Goal: Task Accomplishment & Management: Manage account settings

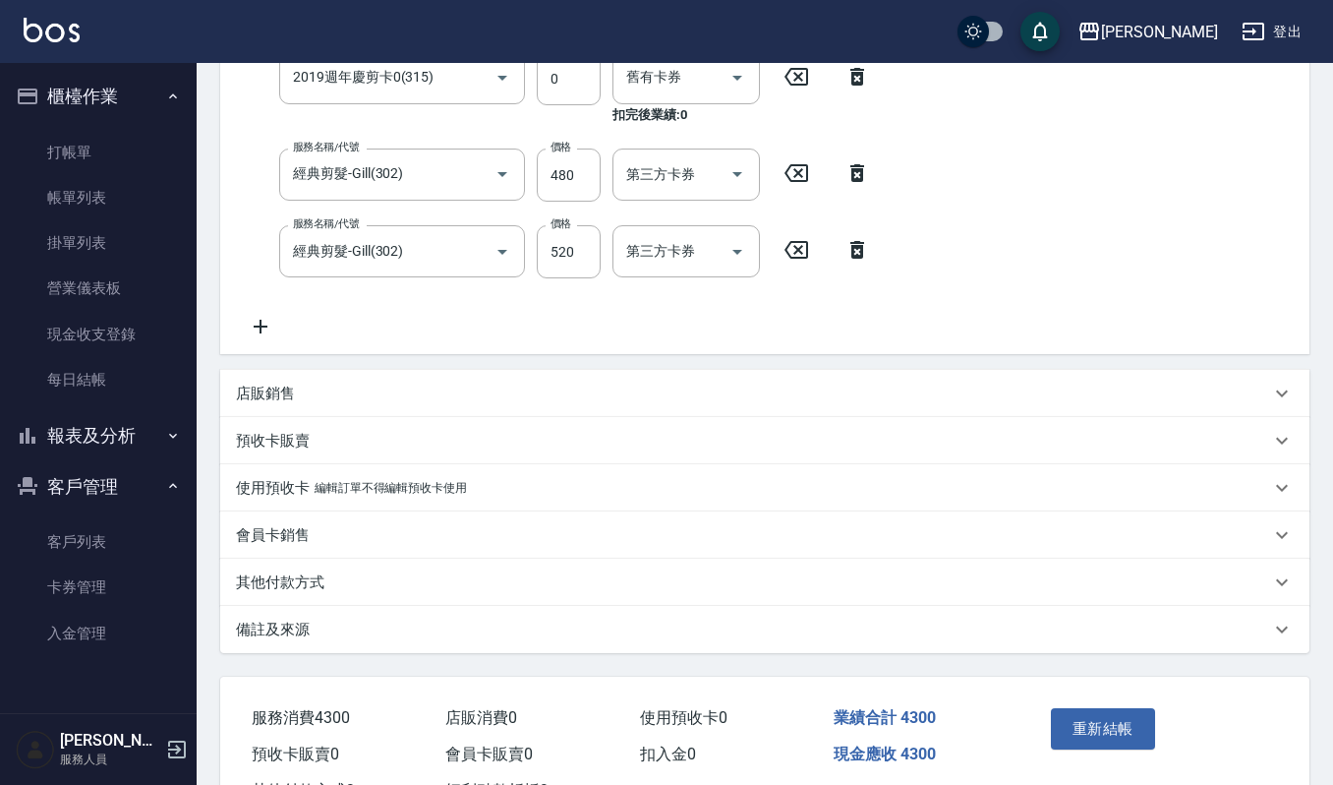
scroll to position [787, 0]
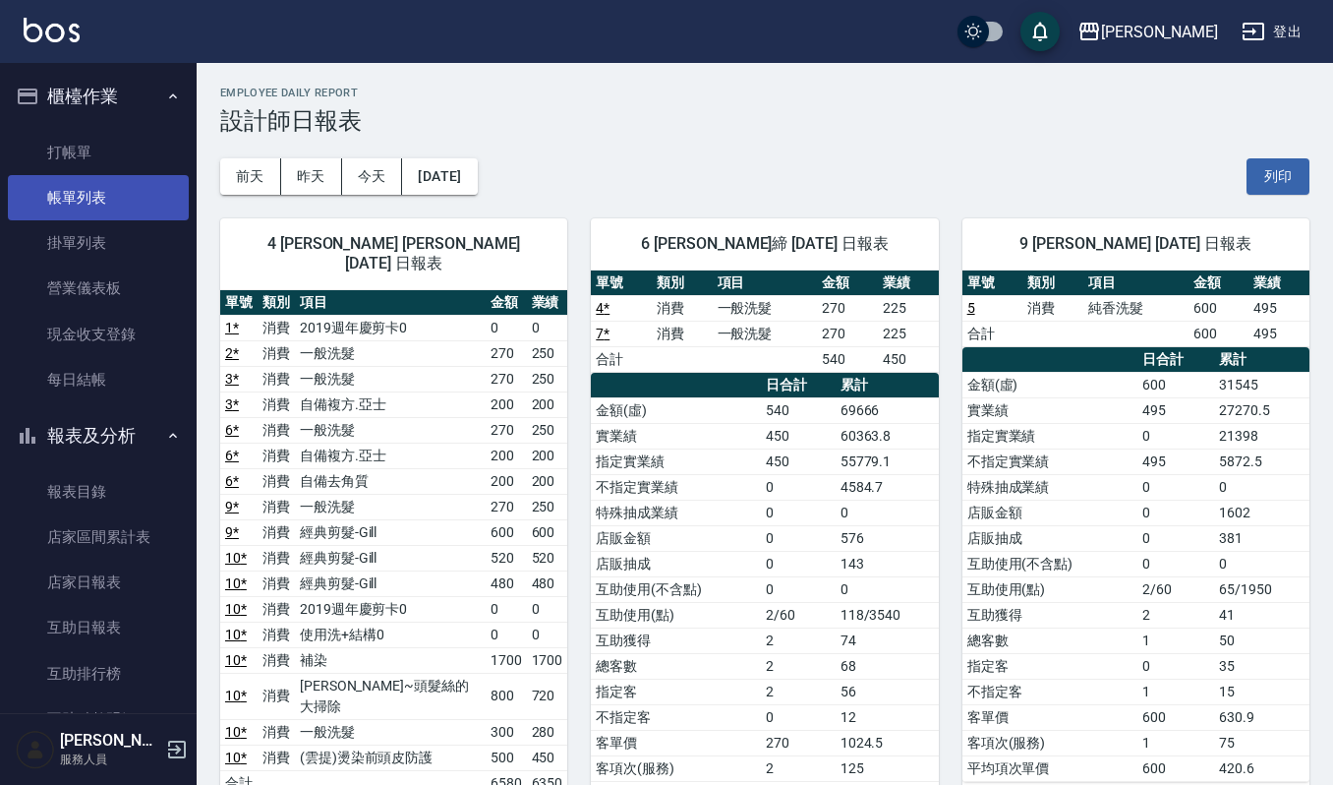
click at [81, 178] on link "帳單列表" at bounding box center [98, 197] width 181 height 45
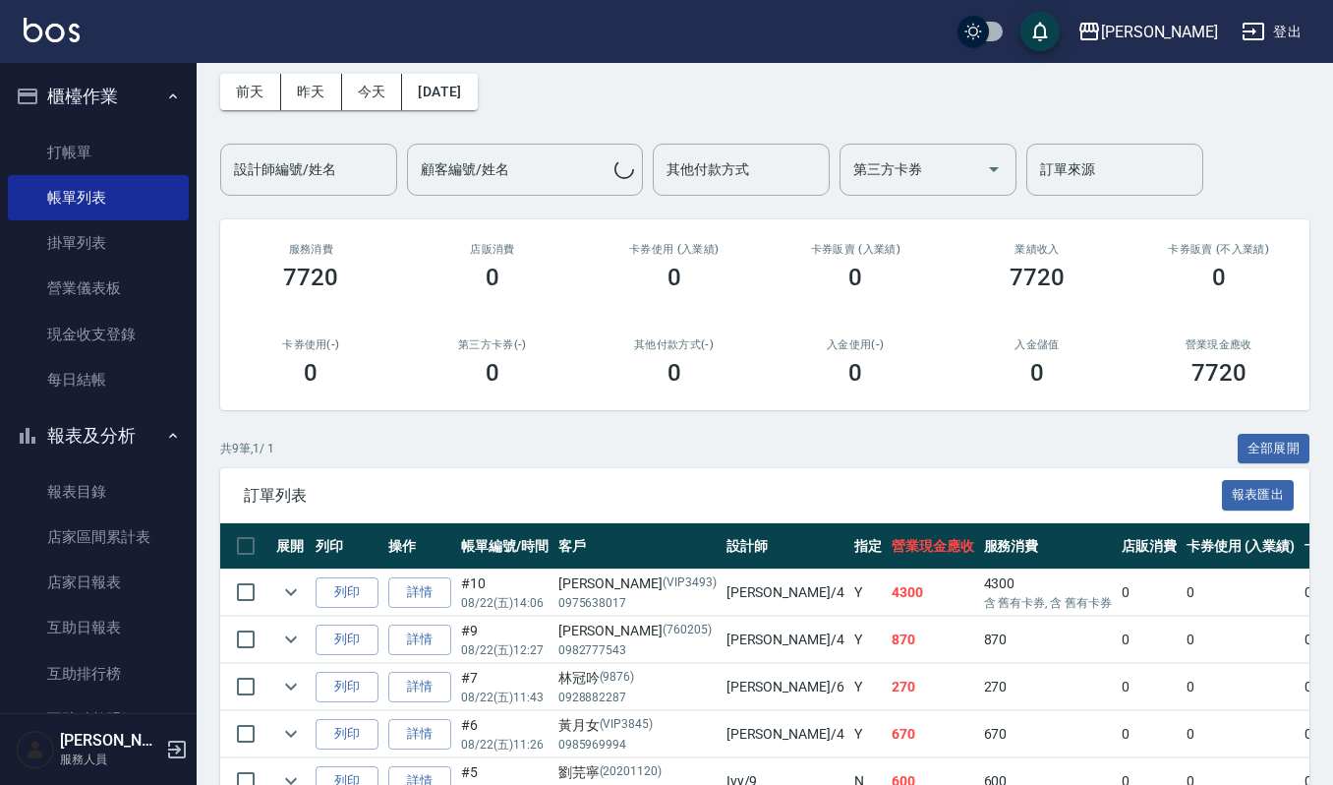
scroll to position [131, 0]
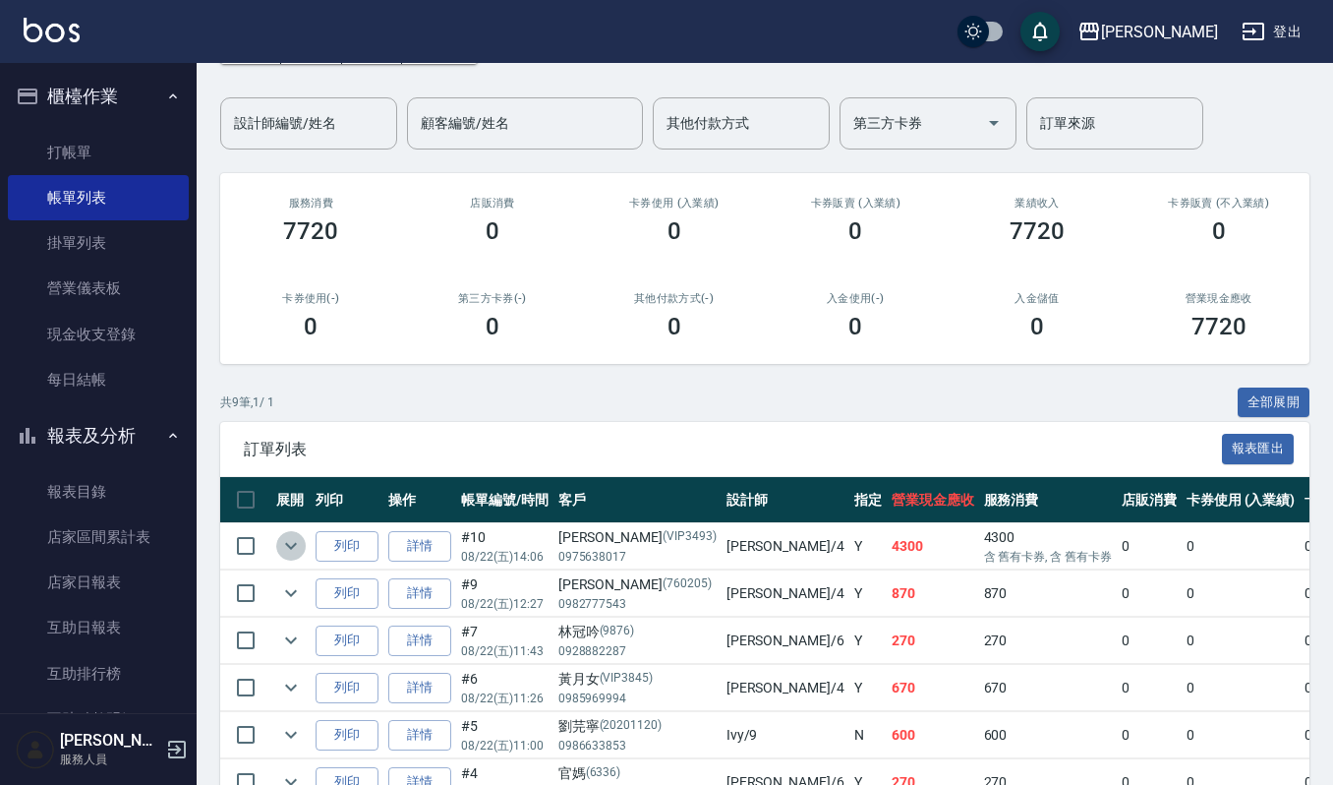
click at [285, 555] on icon "expand row" at bounding box center [291, 546] width 24 height 24
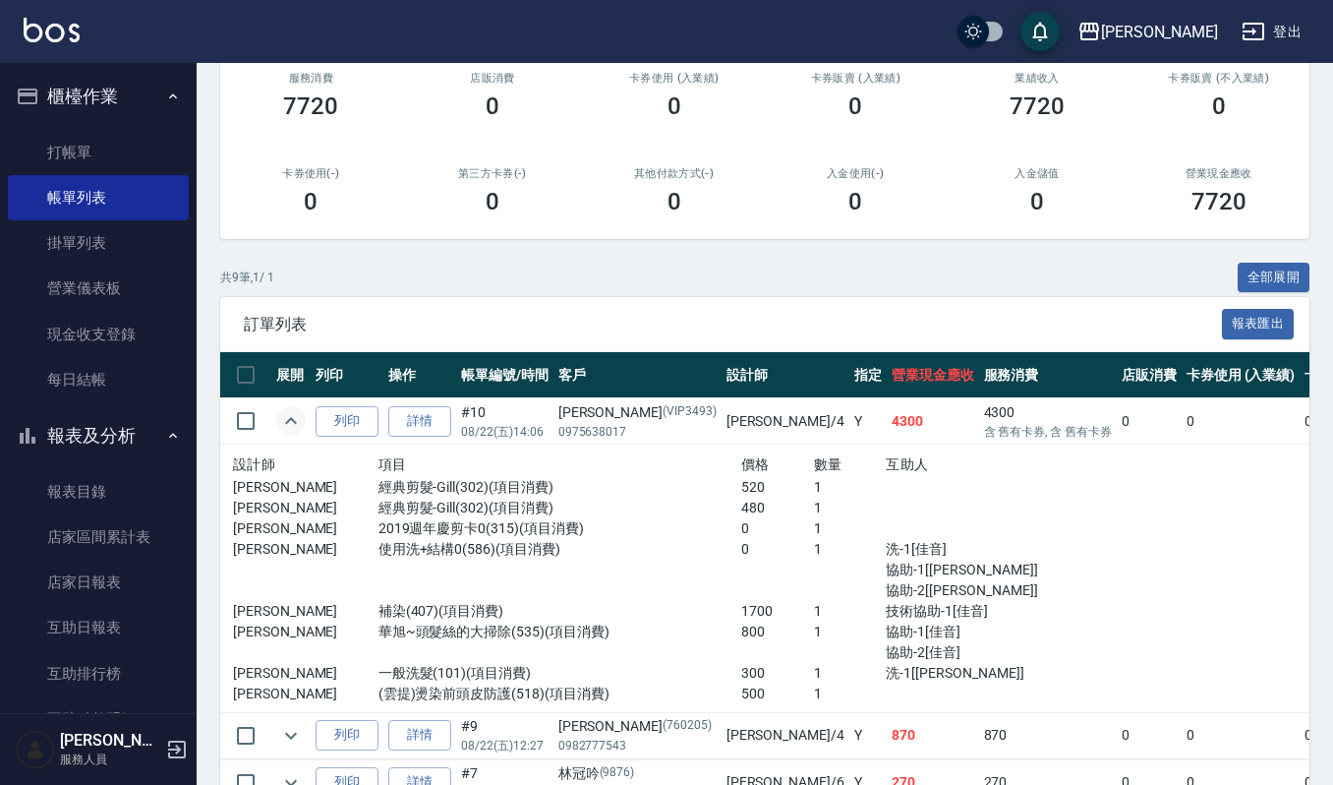
scroll to position [262, 0]
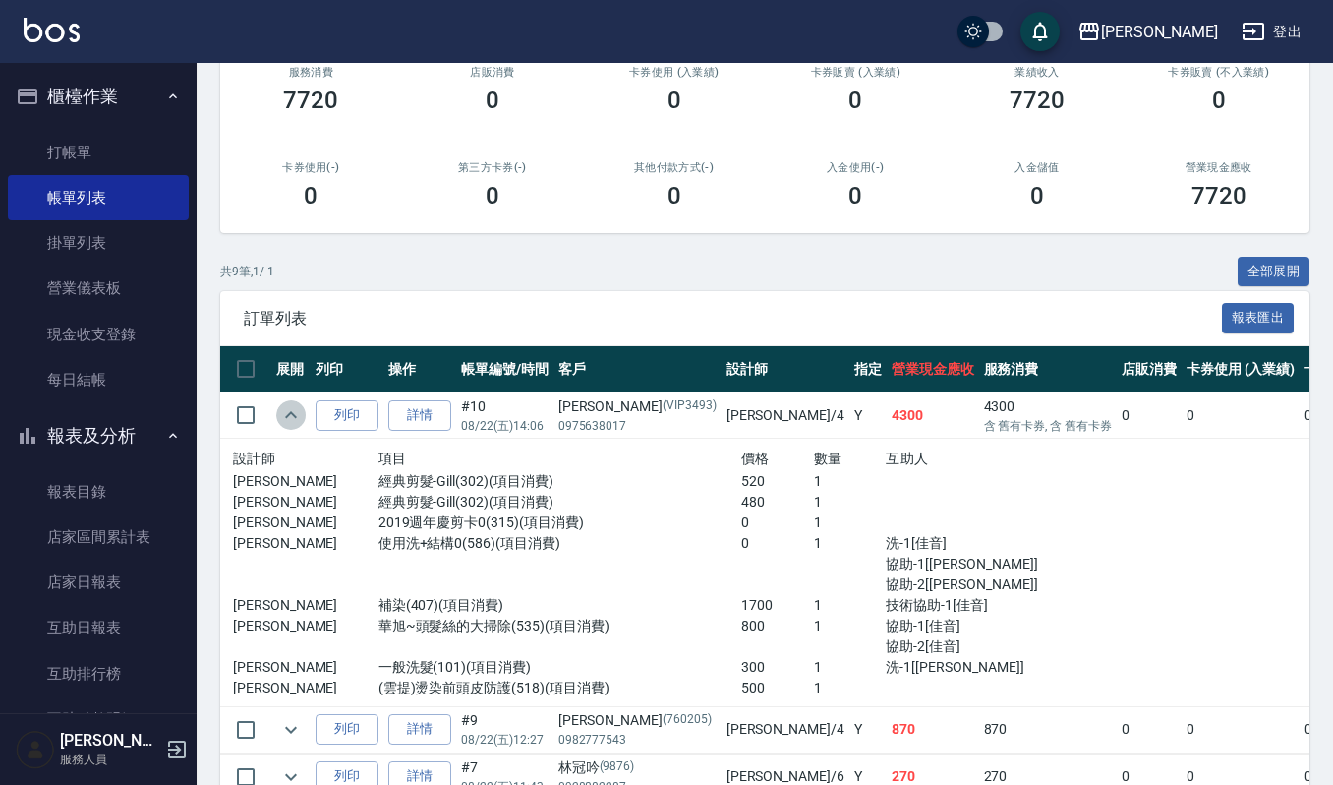
click at [288, 409] on icon "expand row" at bounding box center [291, 415] width 24 height 24
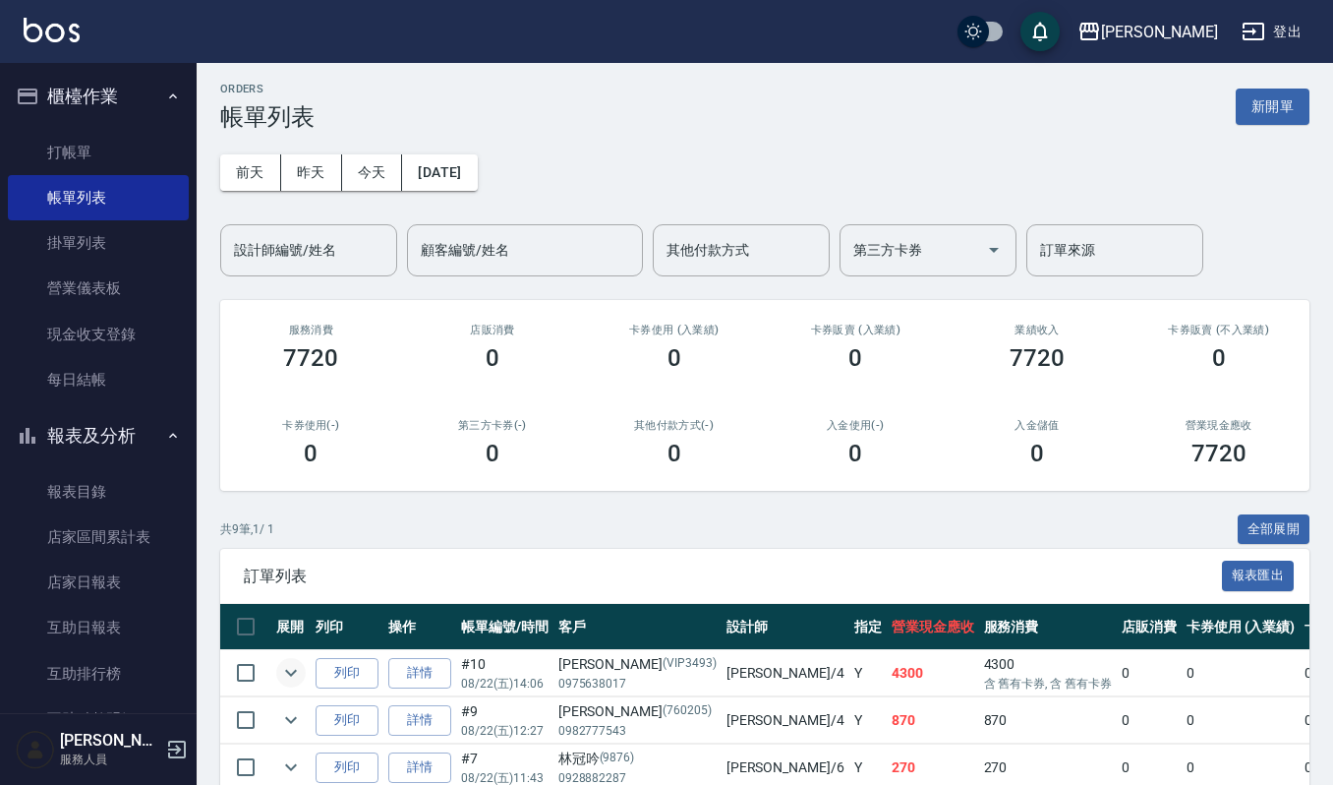
scroll to position [0, 0]
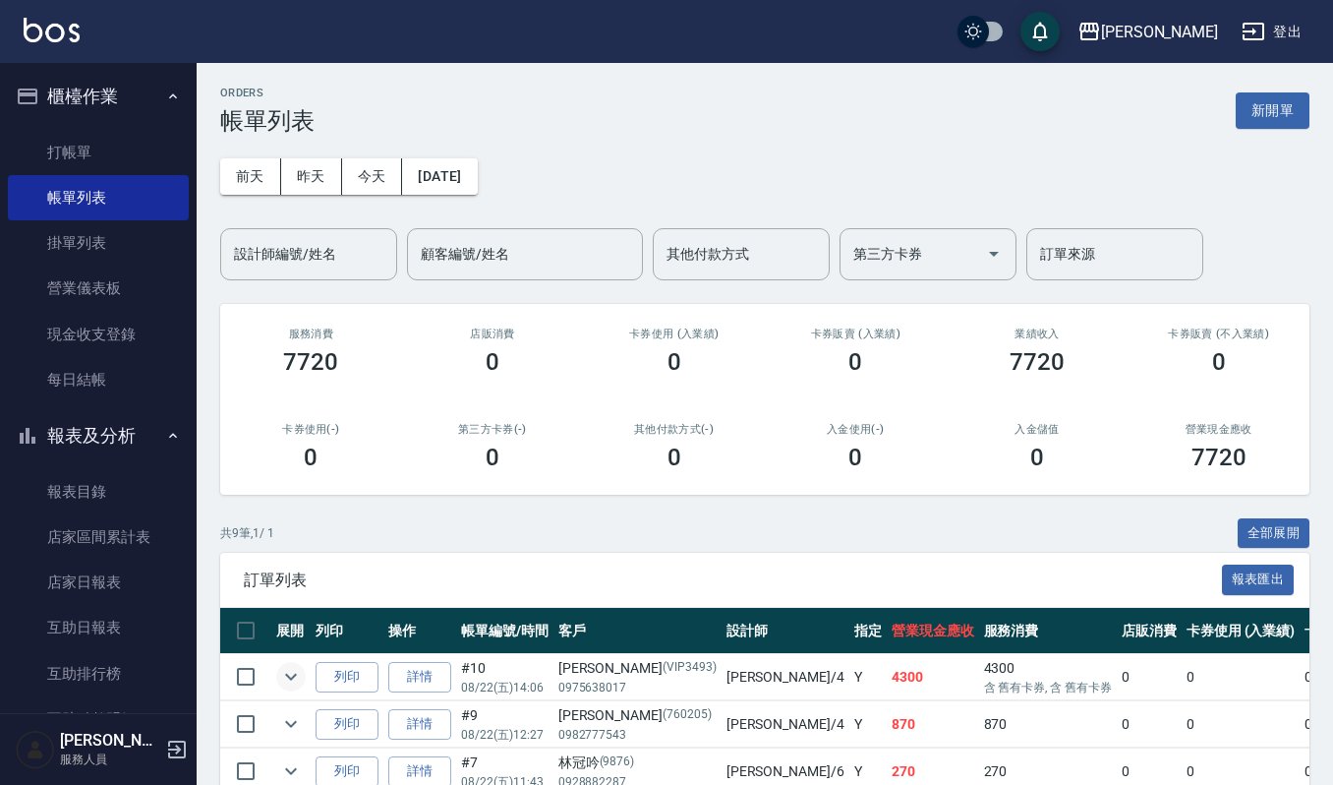
click at [1291, 130] on div "ORDERS 帳單列表 新開單" at bounding box center [765, 111] width 1090 height 48
click at [1235, 90] on div "ORDERS 帳單列表 新開單" at bounding box center [765, 111] width 1090 height 48
click at [1260, 107] on button "新開單" at bounding box center [1273, 110] width 74 height 36
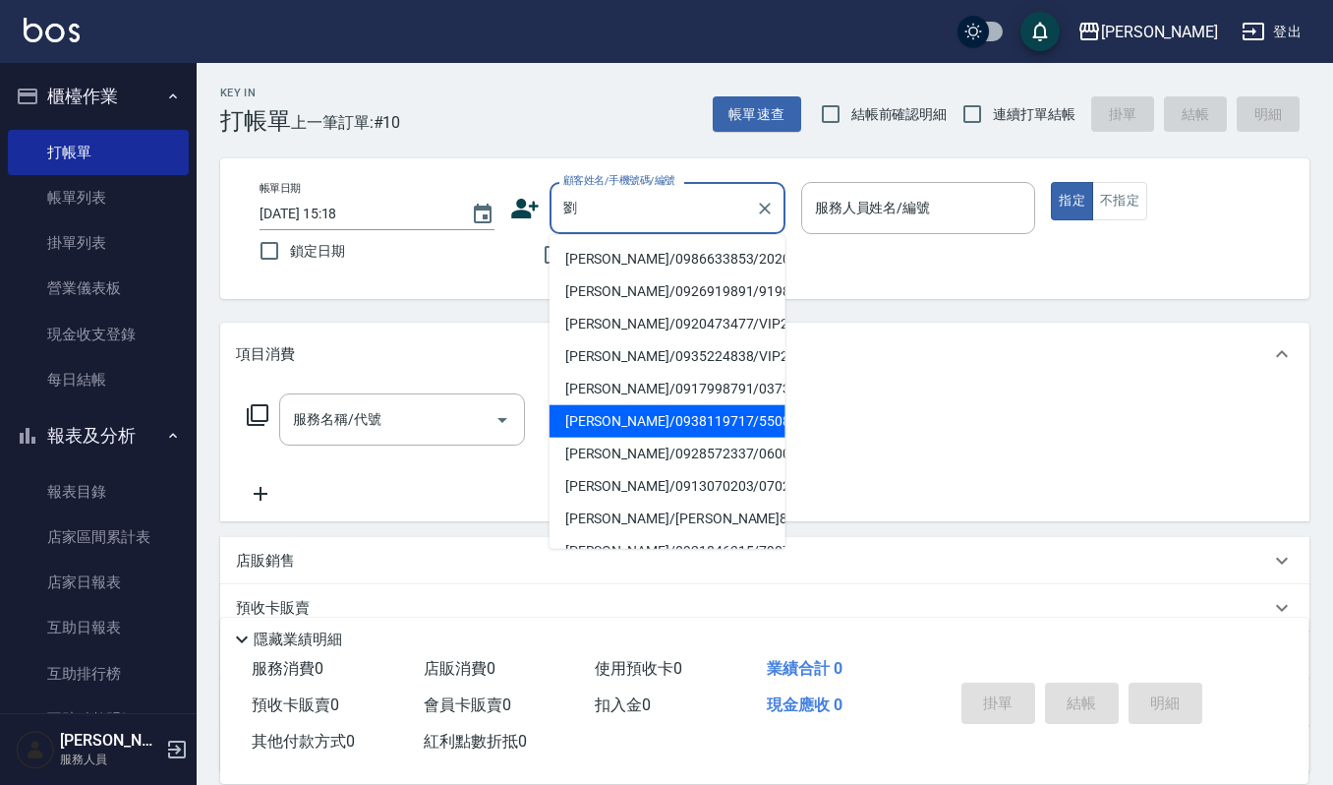
click at [607, 421] on li "[PERSON_NAME]/0938119717/550822" at bounding box center [668, 421] width 236 height 32
type input "[PERSON_NAME]/0938119717/550822"
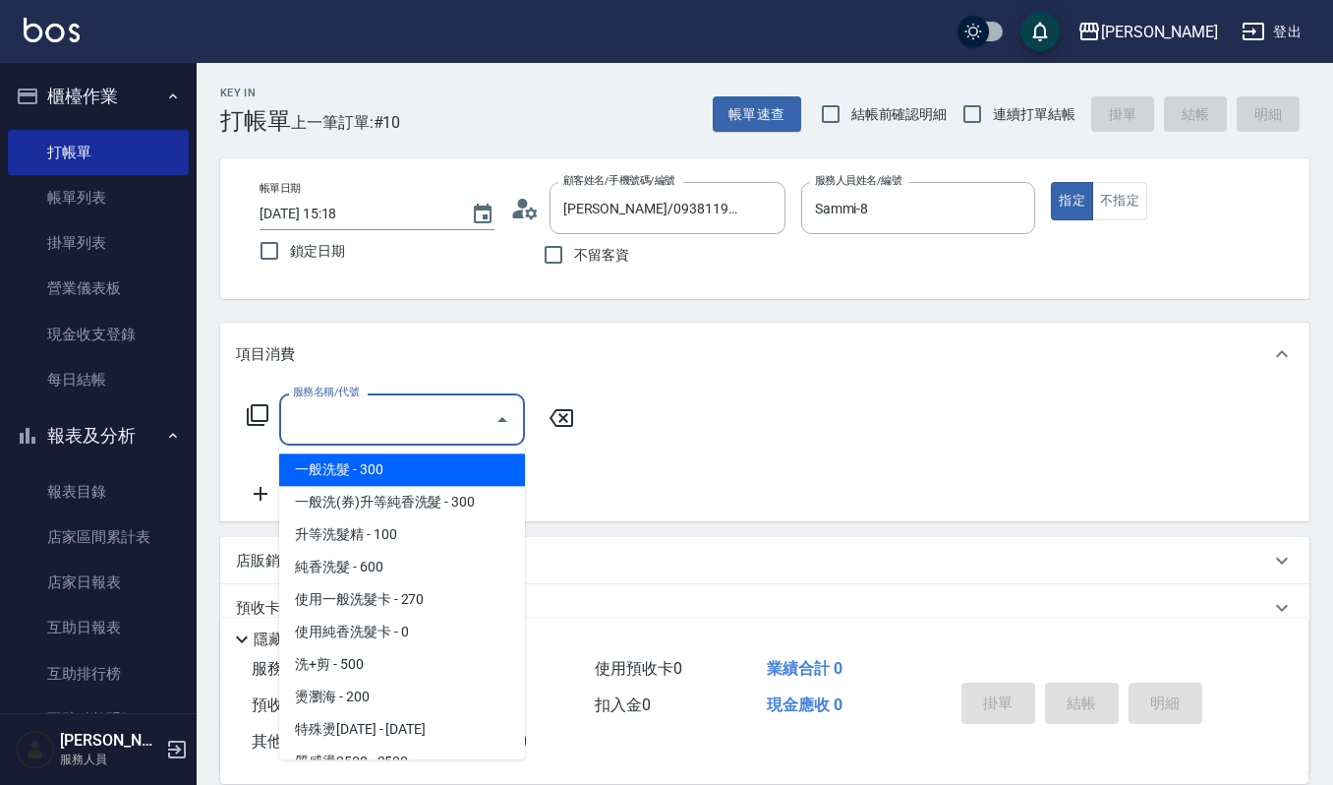
click at [418, 427] on input "服務名稱/代號" at bounding box center [387, 419] width 199 height 34
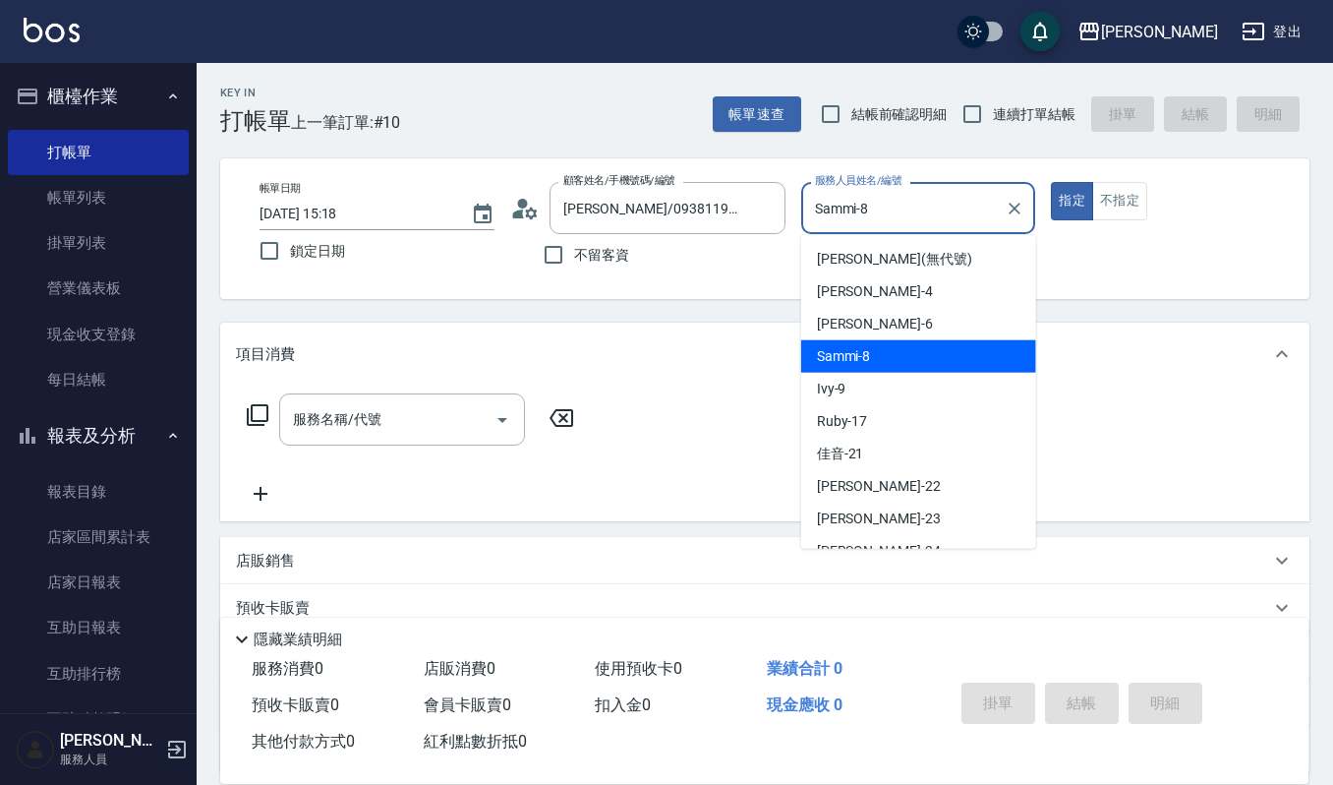
click at [958, 214] on input "Sammi-8" at bounding box center [904, 208] width 188 height 34
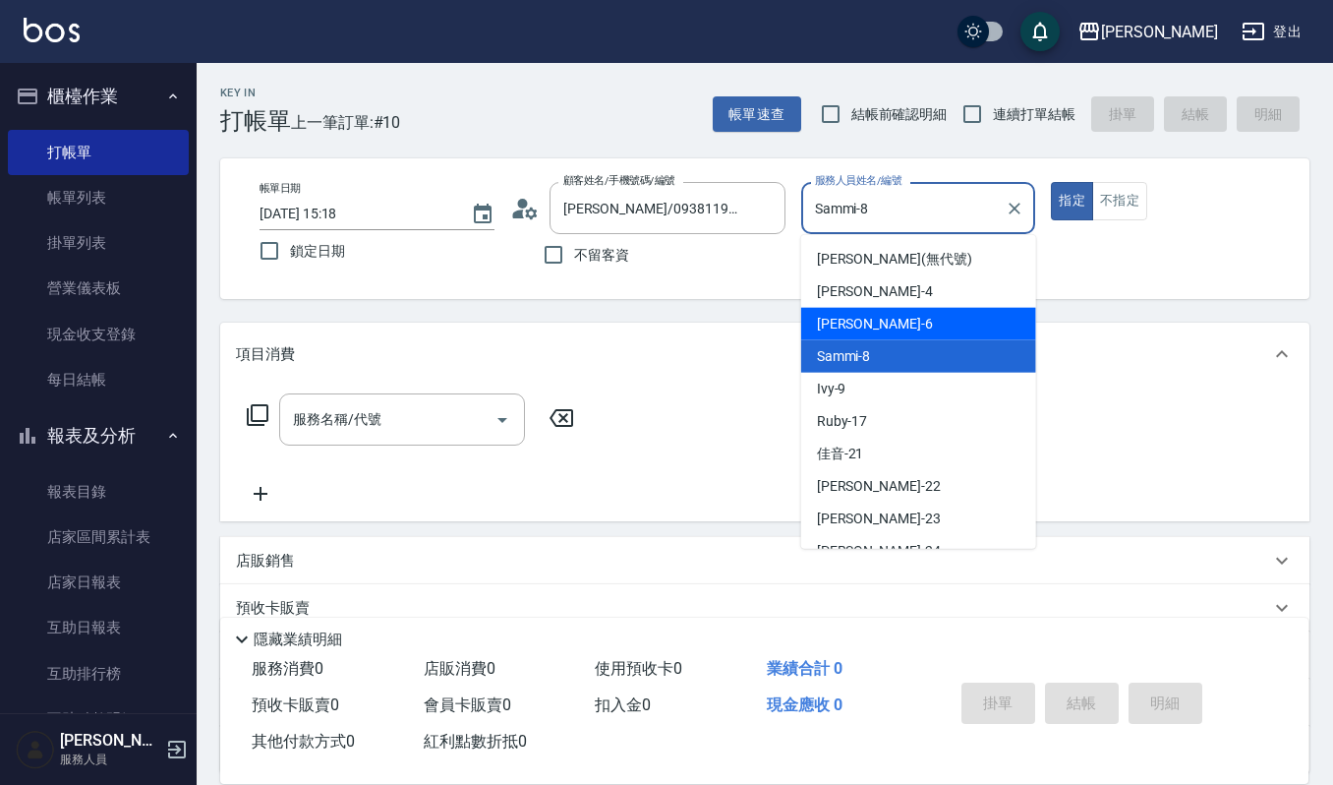
click at [875, 330] on div "Joalin -6" at bounding box center [918, 324] width 235 height 32
type input "Joalin-6"
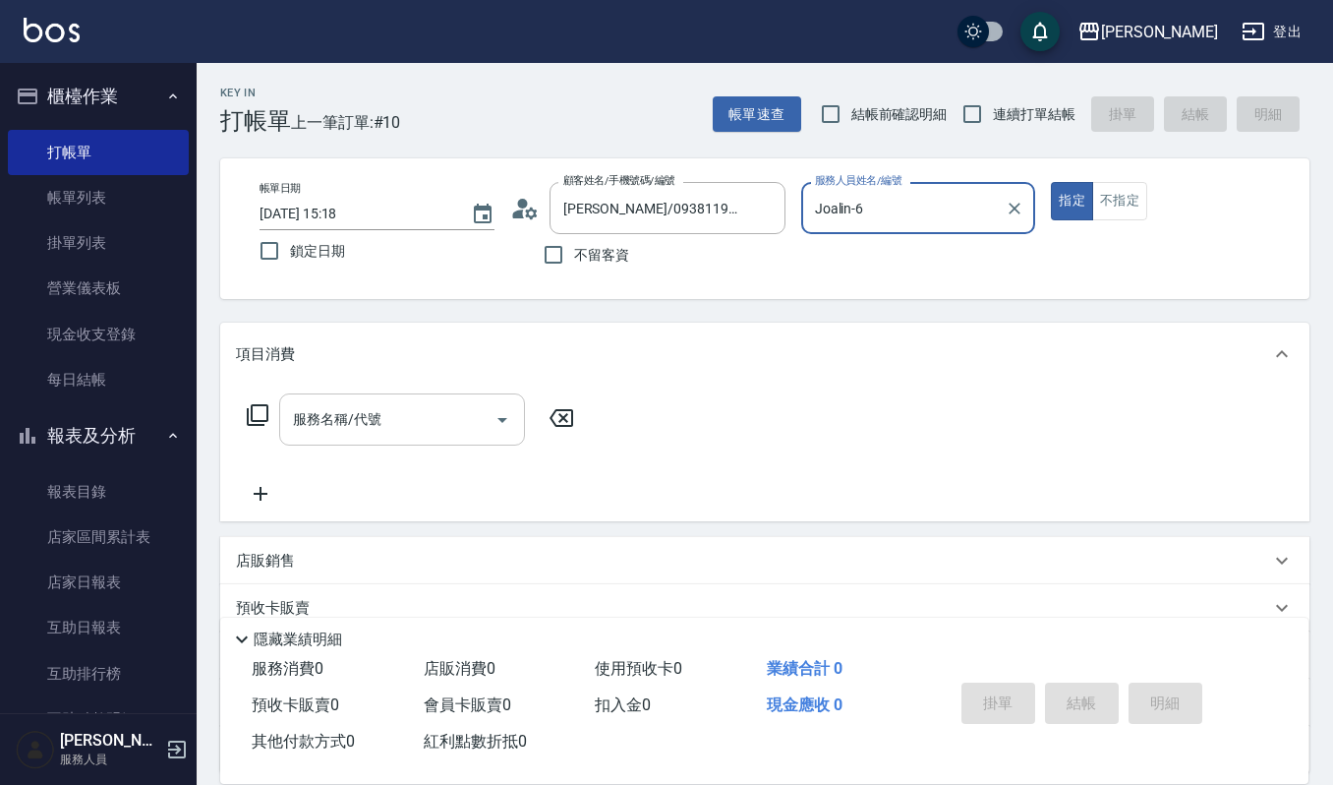
click at [399, 423] on input "服務名稱/代號" at bounding box center [387, 419] width 199 height 34
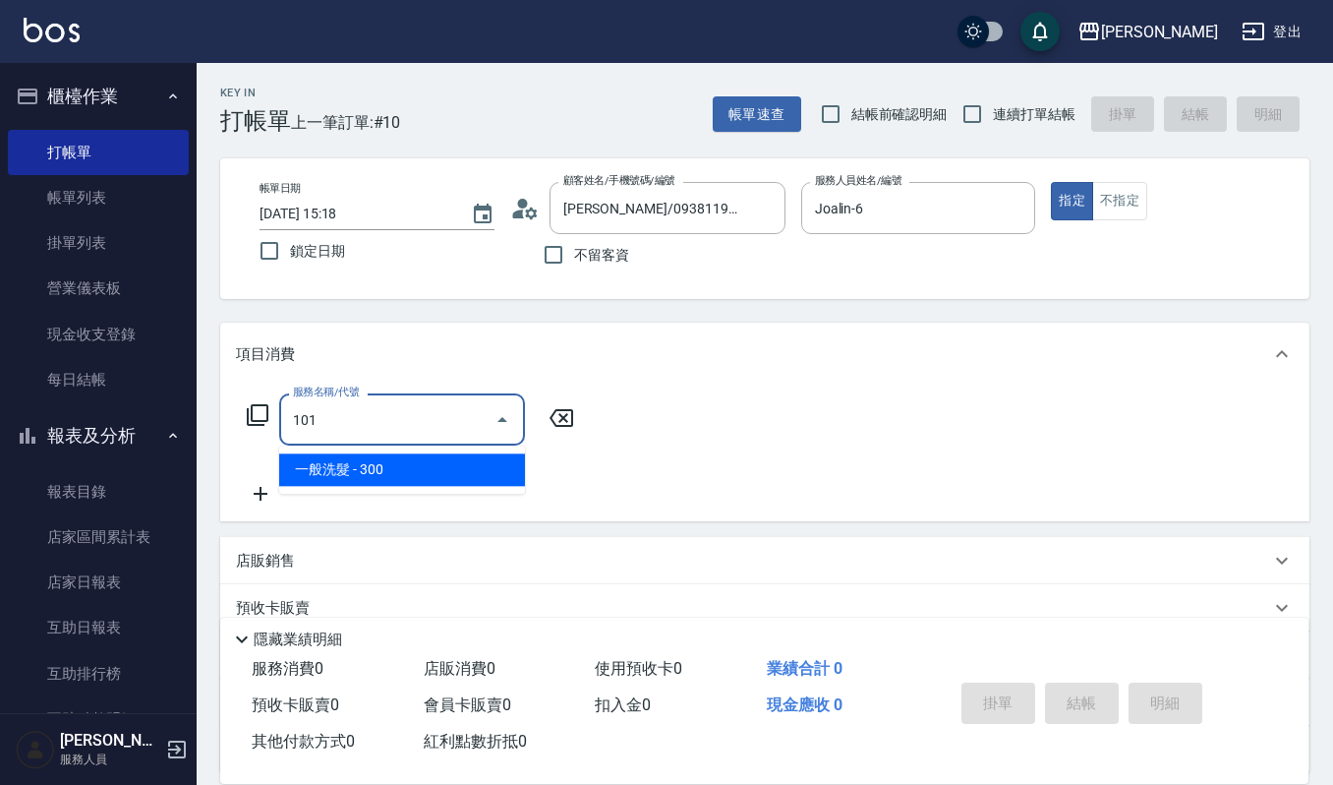
type input "一般洗髮(101)"
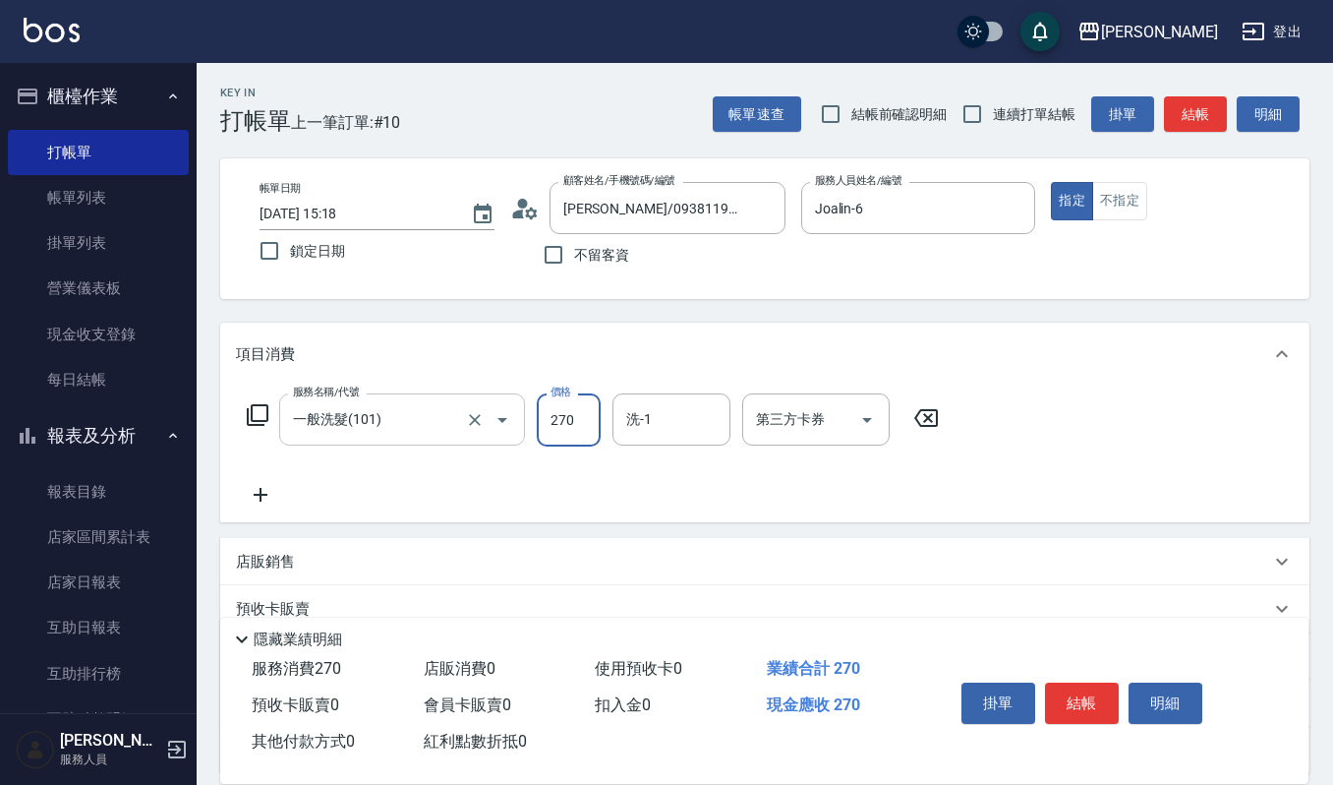
type input "270"
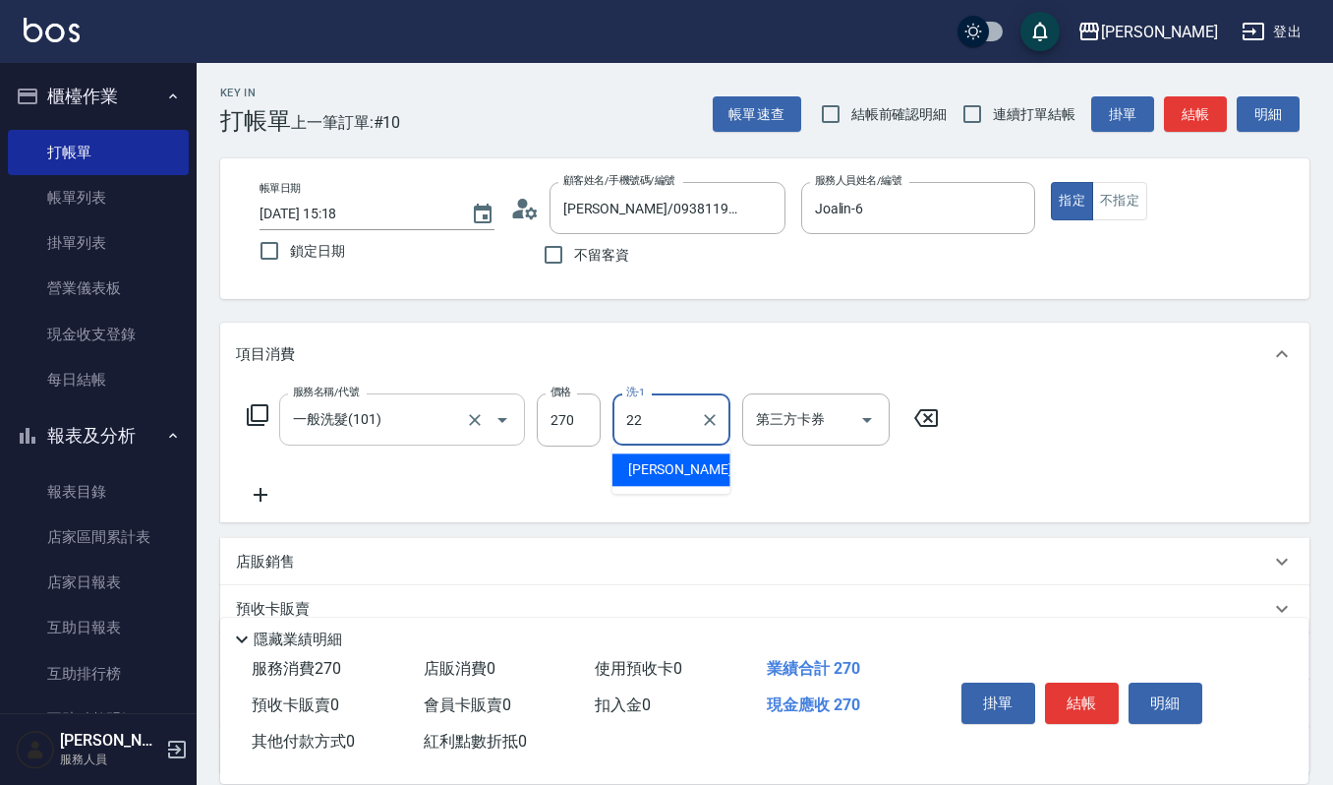
type input "宜芳-22"
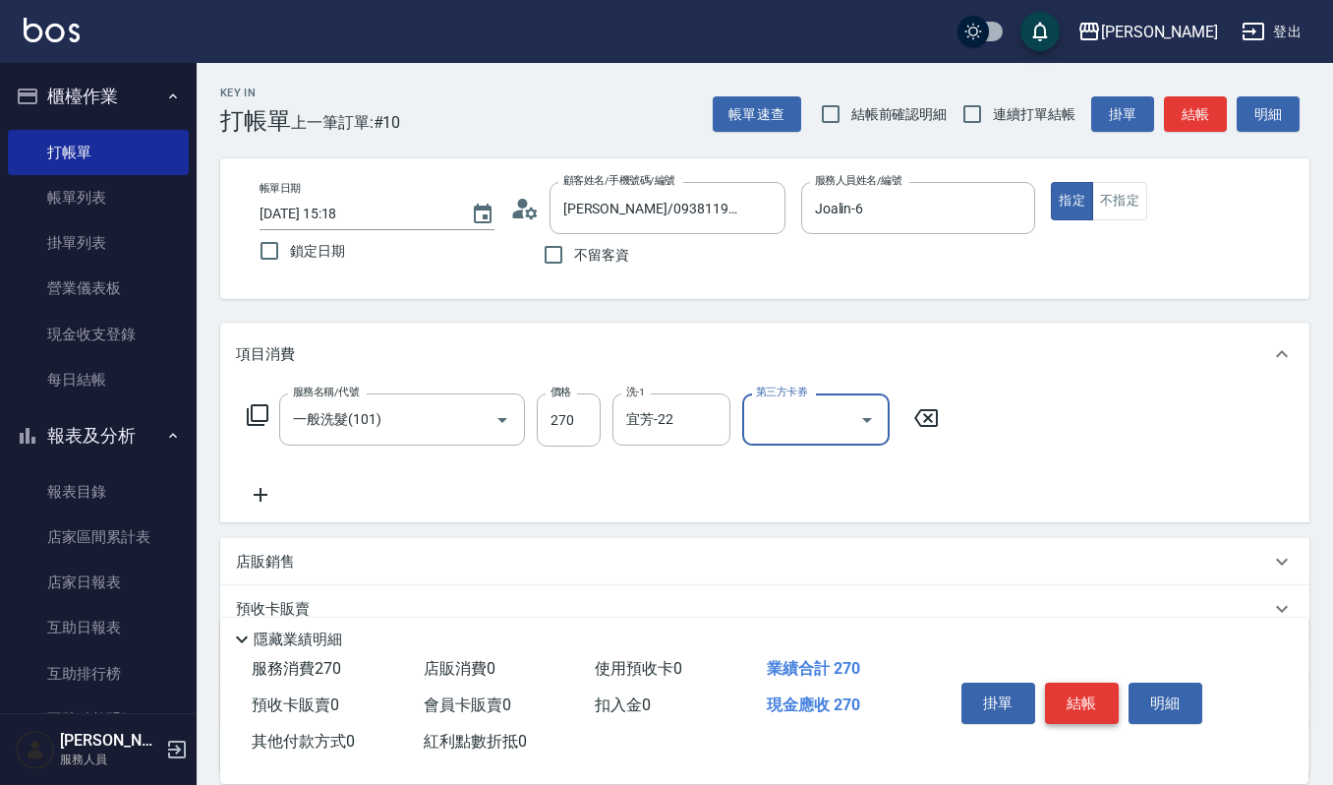
click at [1088, 688] on button "結帳" at bounding box center [1082, 702] width 74 height 41
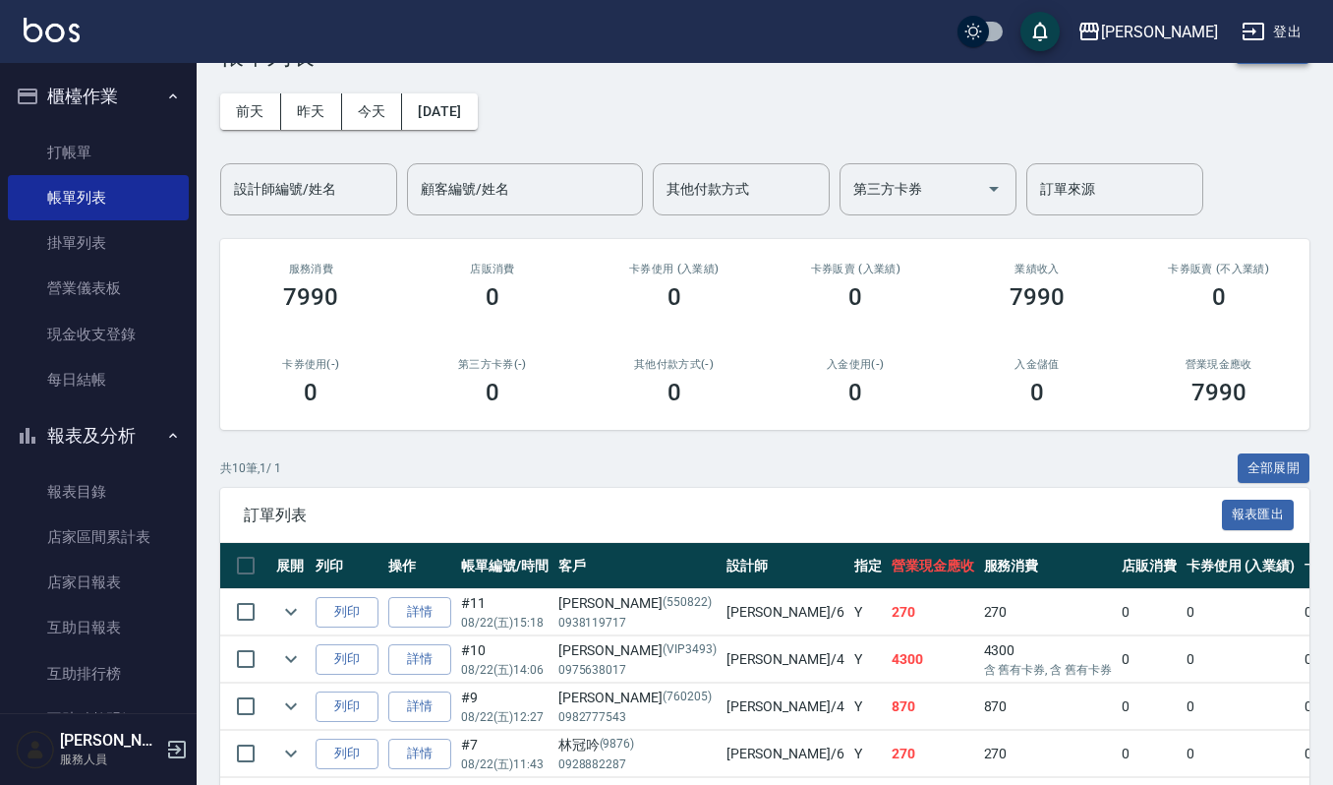
scroll to position [51, 0]
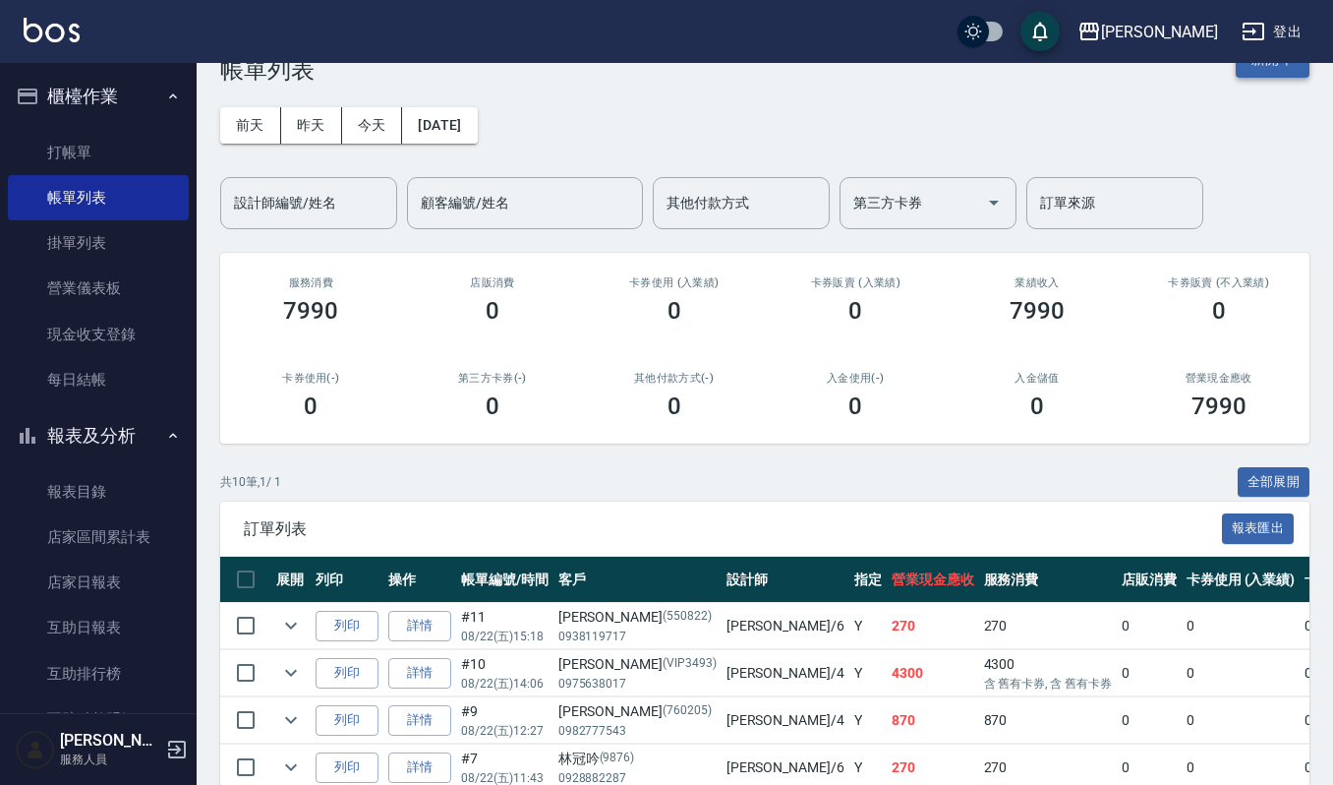
click at [1298, 77] on button "新開單" at bounding box center [1273, 59] width 74 height 36
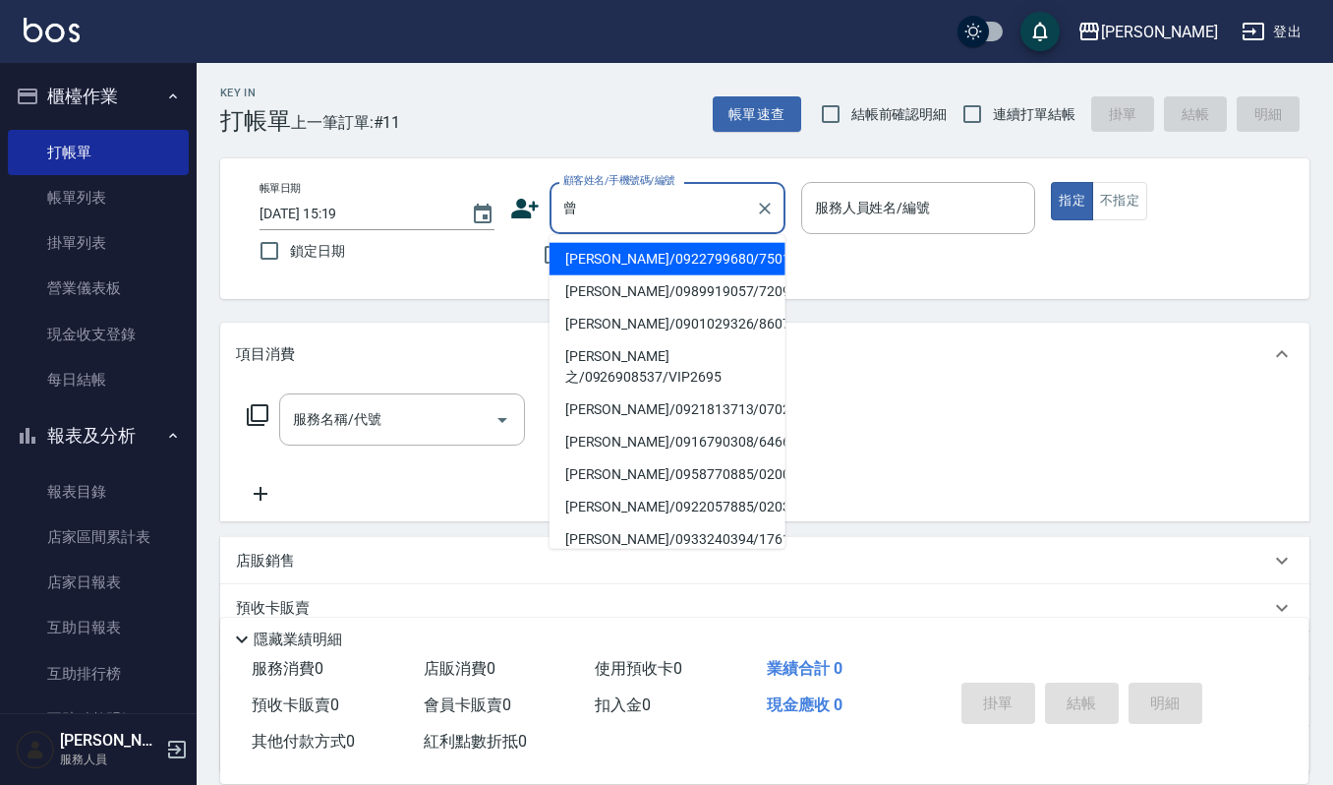
click at [686, 269] on li "[PERSON_NAME]/0922799680/7501" at bounding box center [668, 259] width 236 height 32
type input "[PERSON_NAME]/0922799680/7501"
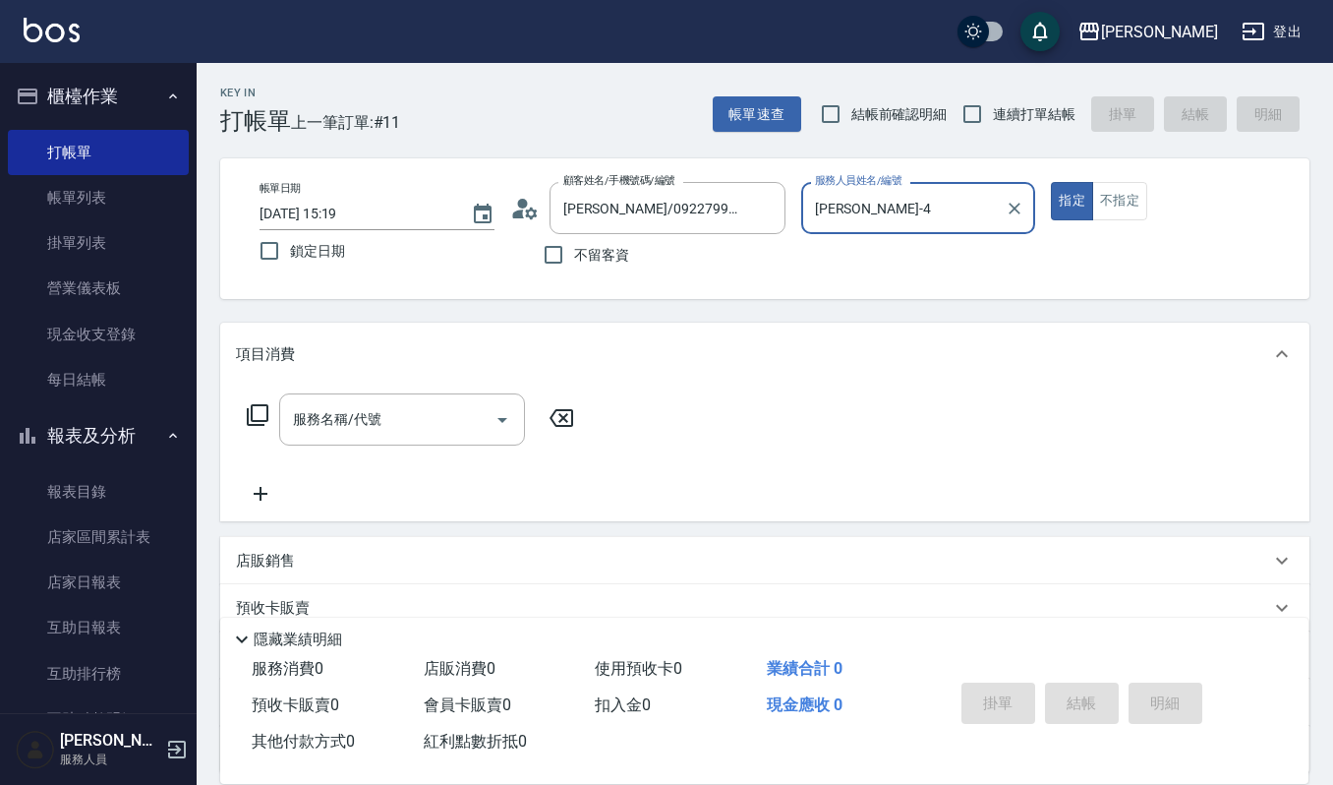
click at [893, 195] on input "[PERSON_NAME]-4" at bounding box center [904, 208] width 188 height 34
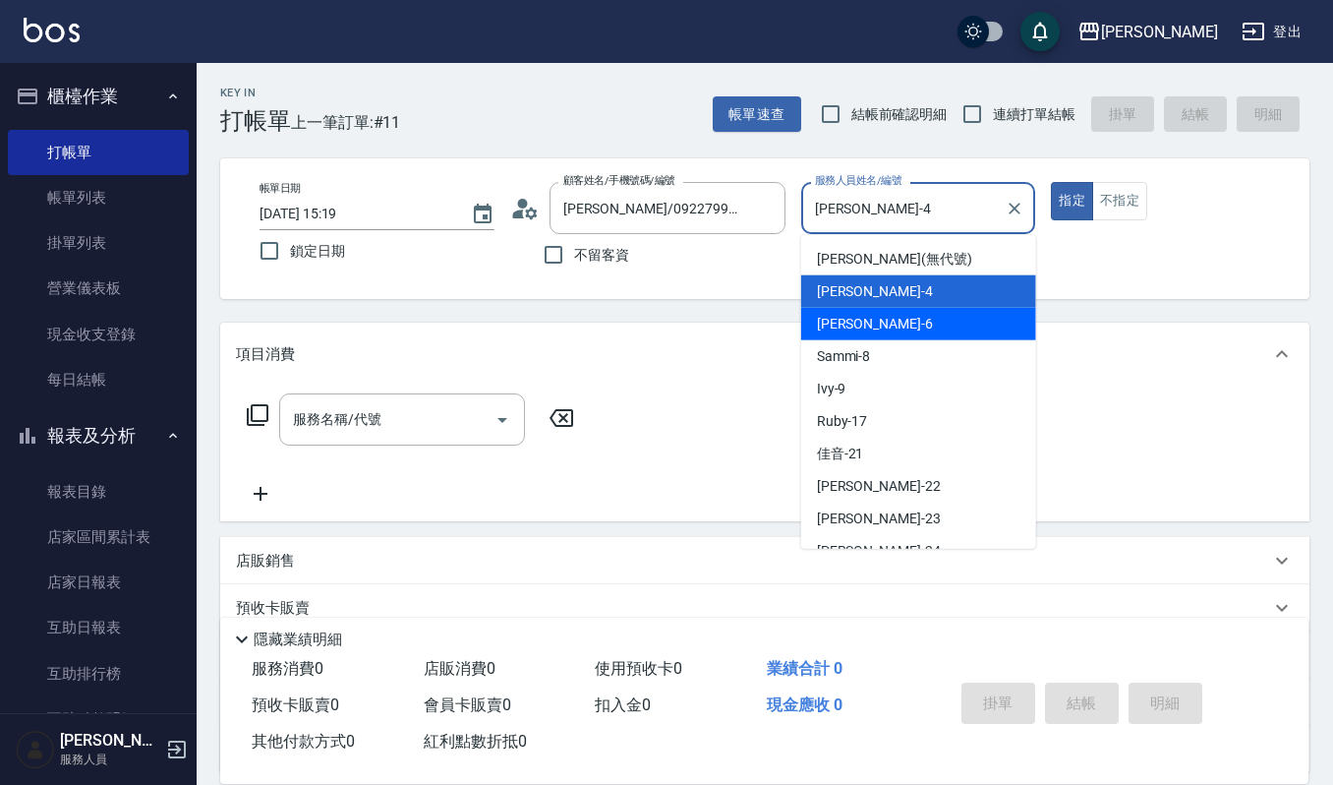
click at [881, 328] on div "Joalin -6" at bounding box center [918, 324] width 235 height 32
type input "Joalin-6"
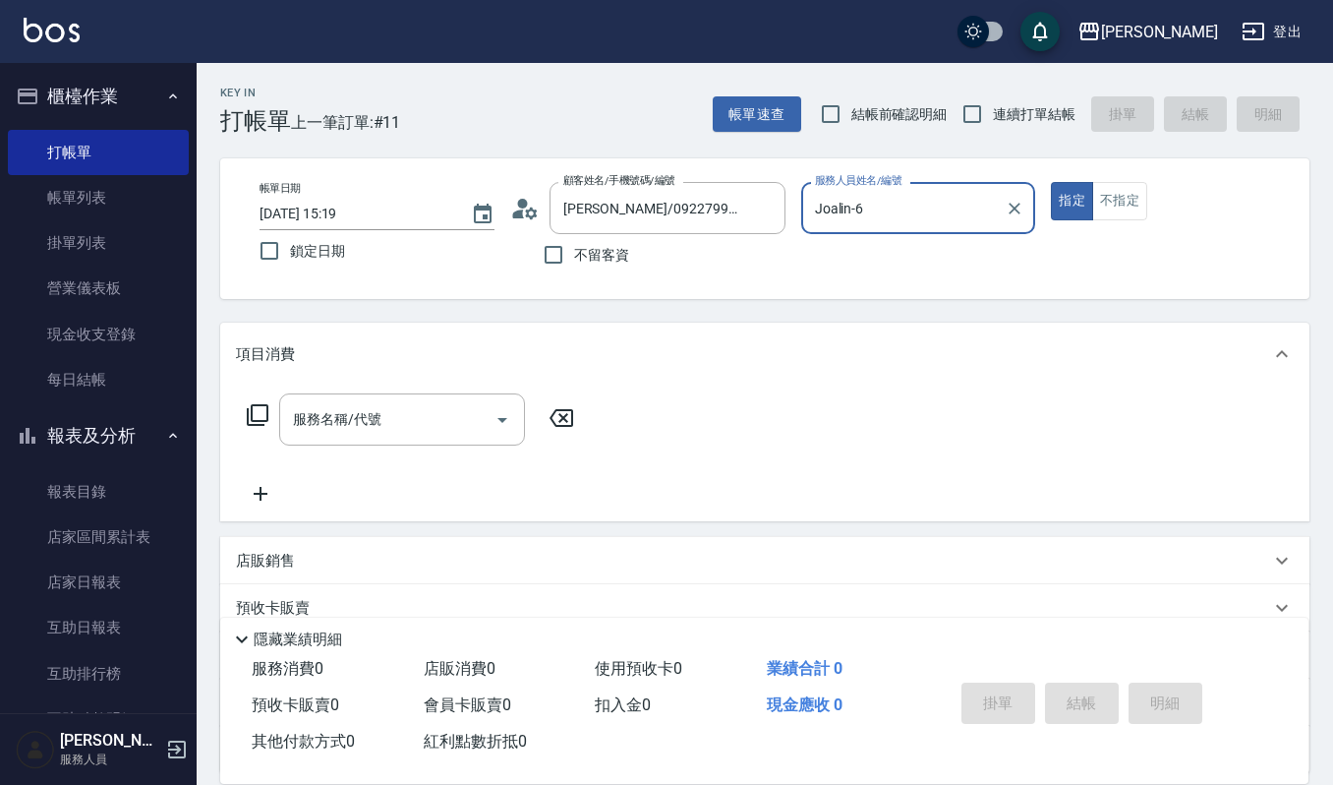
click at [1172, 203] on div "指定 不指定" at bounding box center [1168, 201] width 235 height 38
click at [1139, 208] on button "不指定" at bounding box center [1119, 201] width 55 height 38
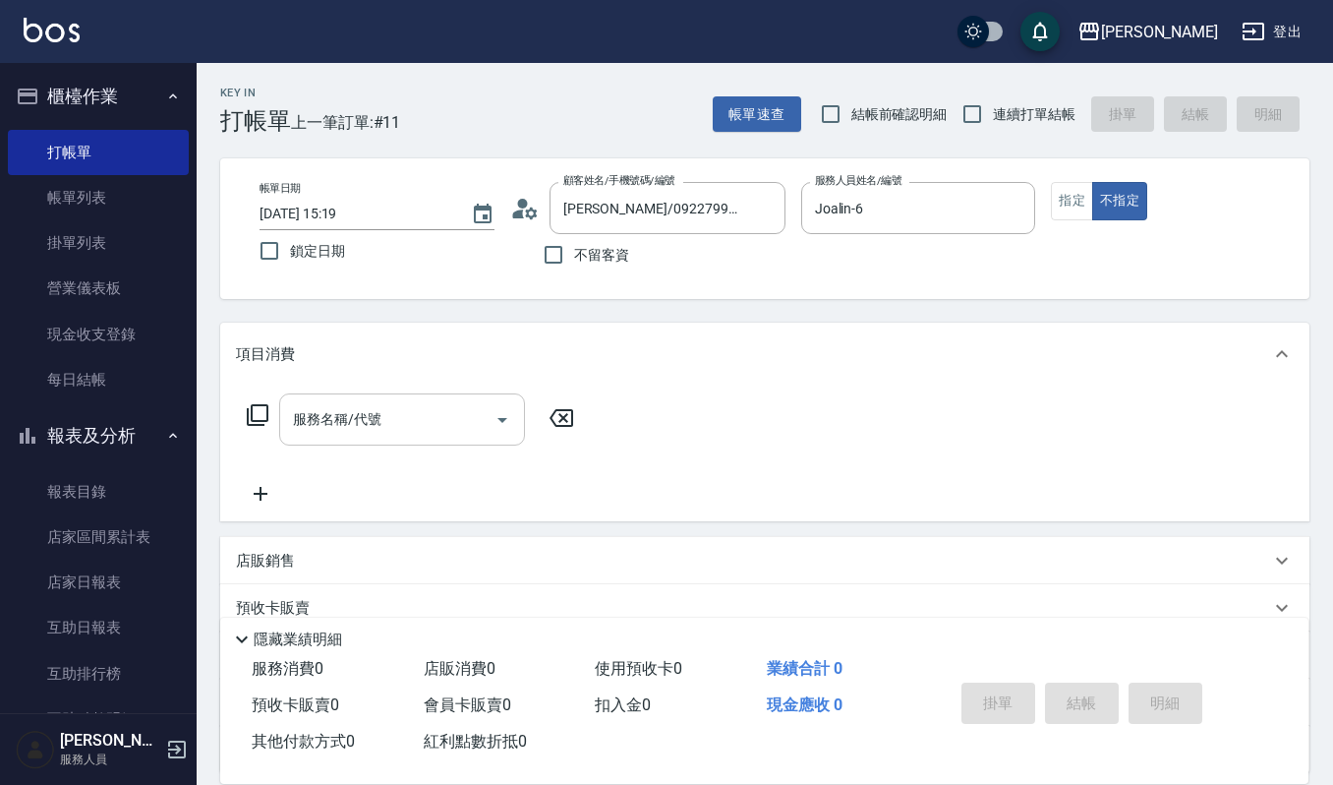
click at [458, 397] on div "服務名稱/代號" at bounding box center [402, 419] width 246 height 52
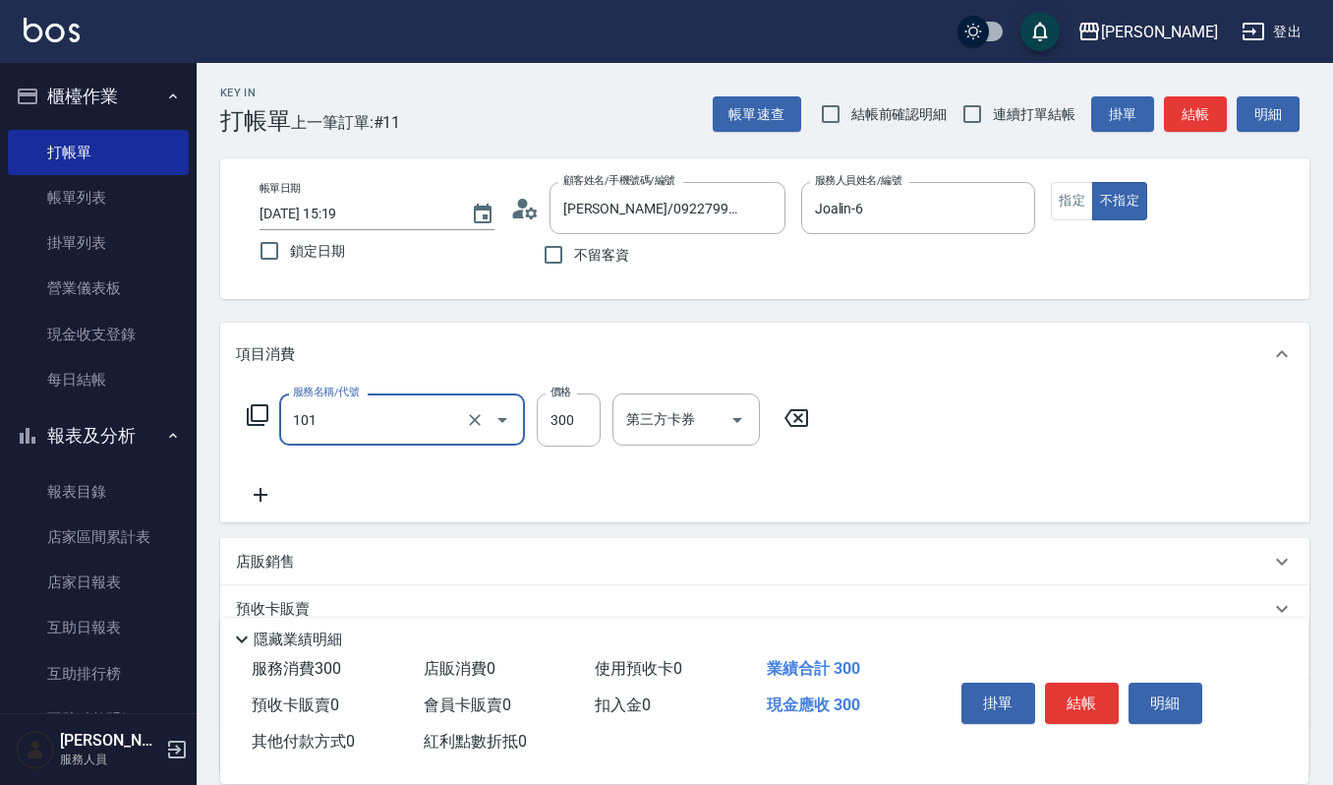
type input "一般洗髮(101)"
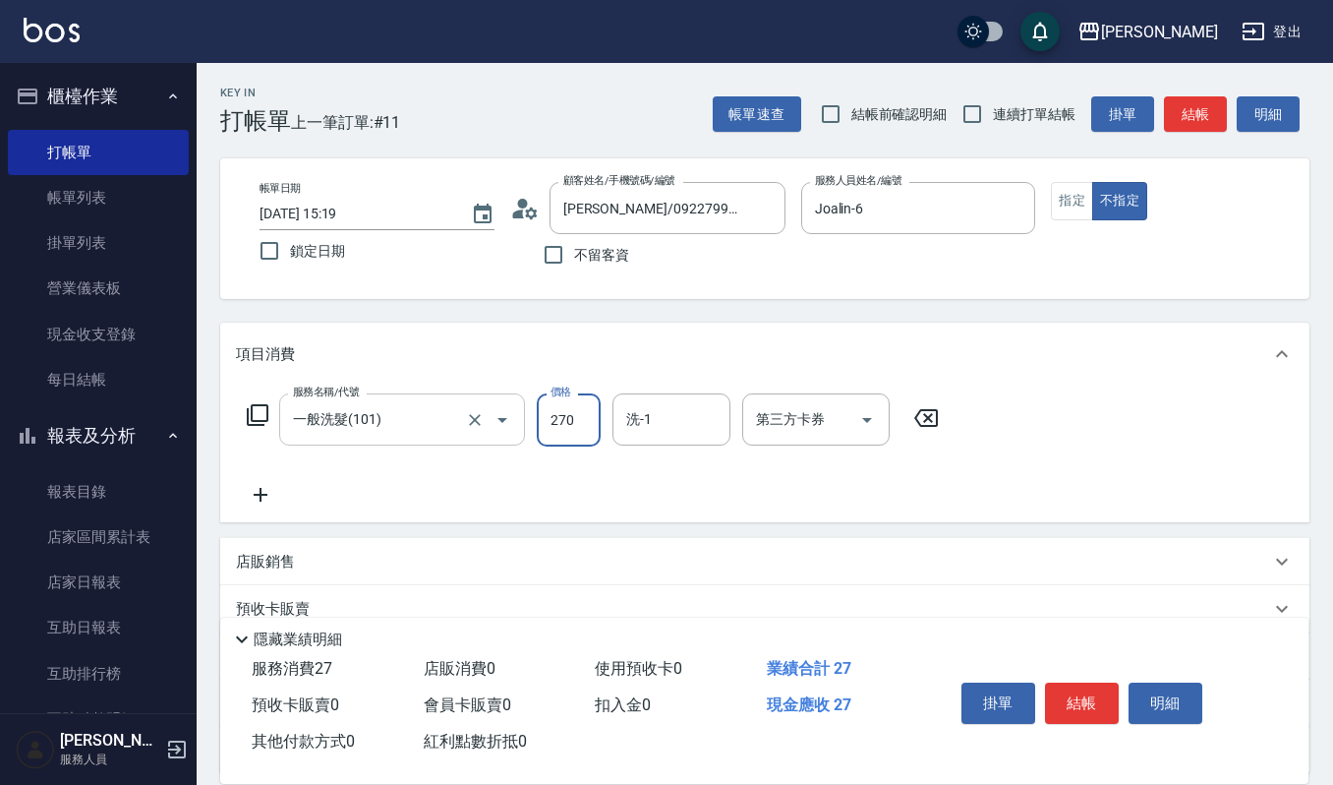
type input "270"
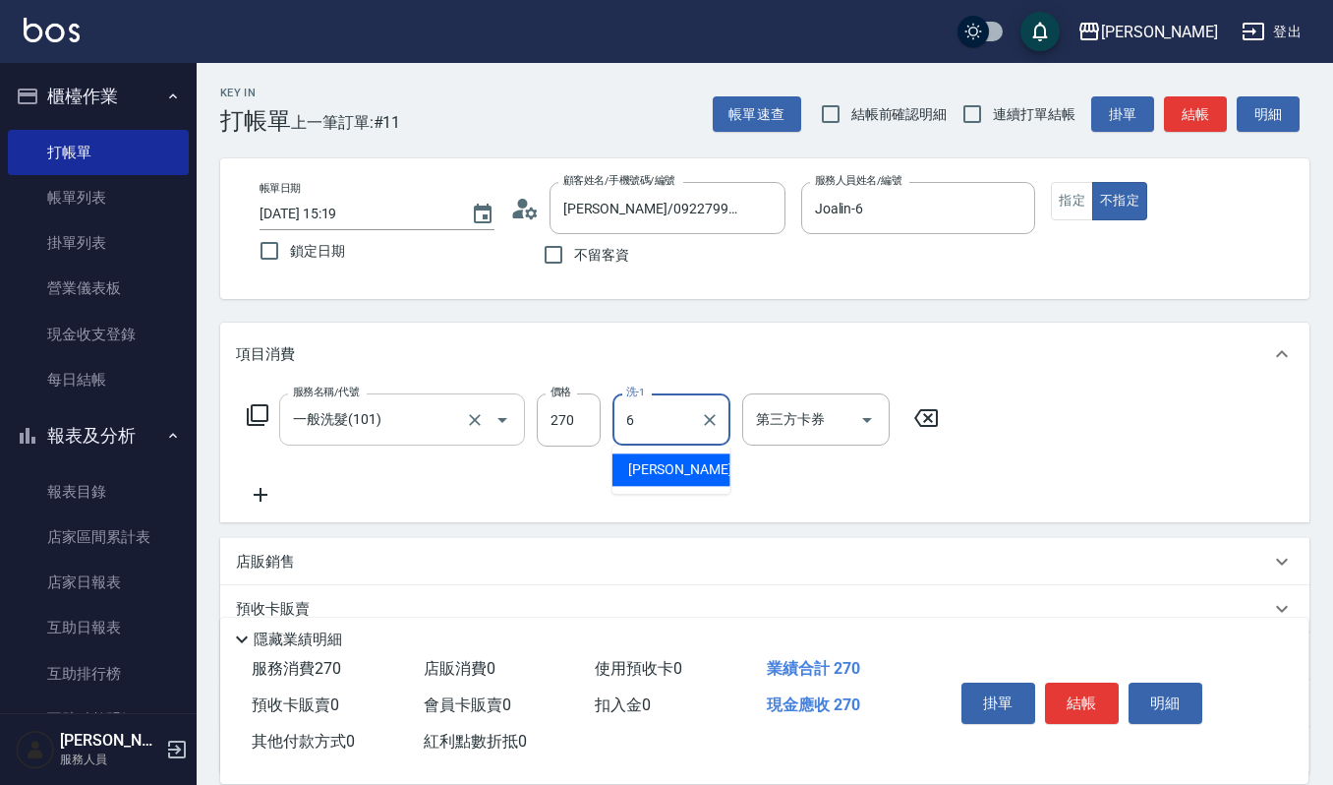
type input "Joalin-6"
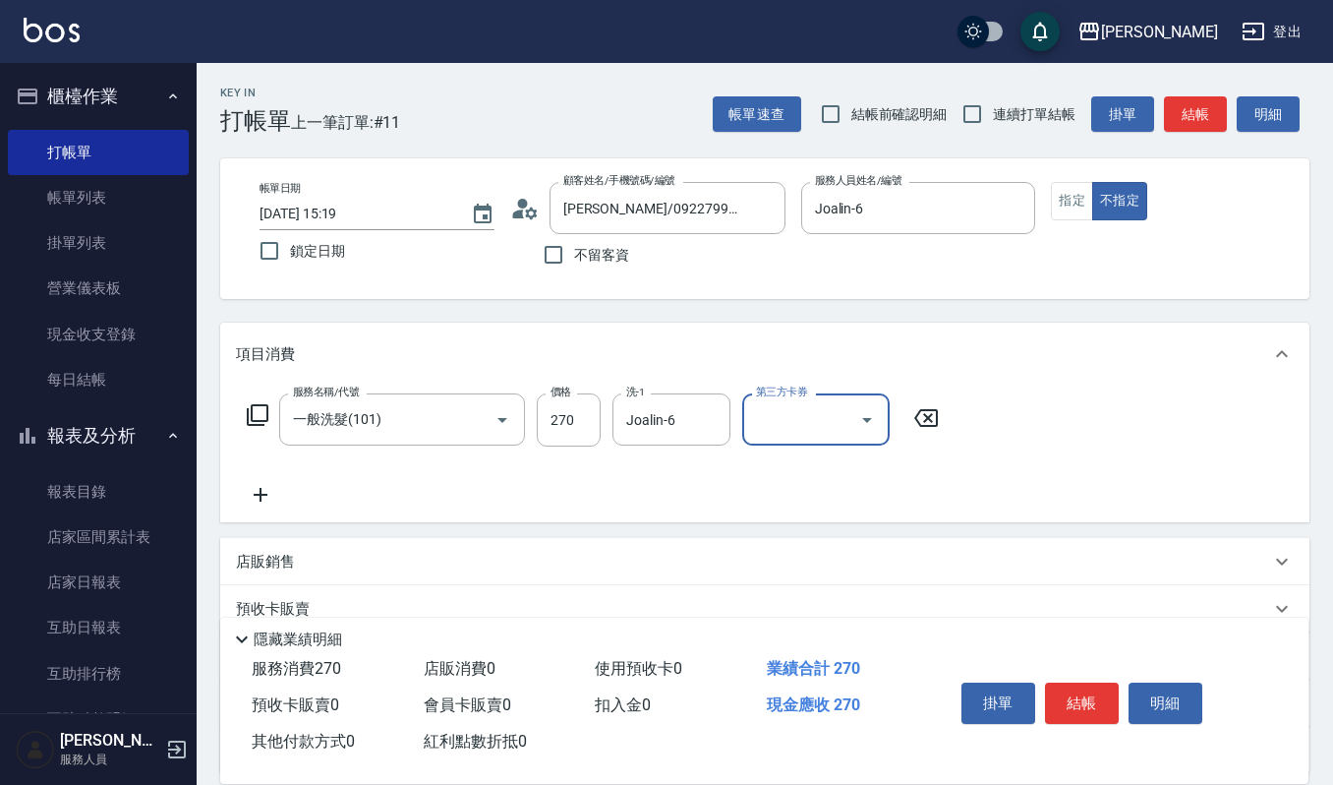
click at [1091, 698] on button "結帳" at bounding box center [1082, 702] width 74 height 41
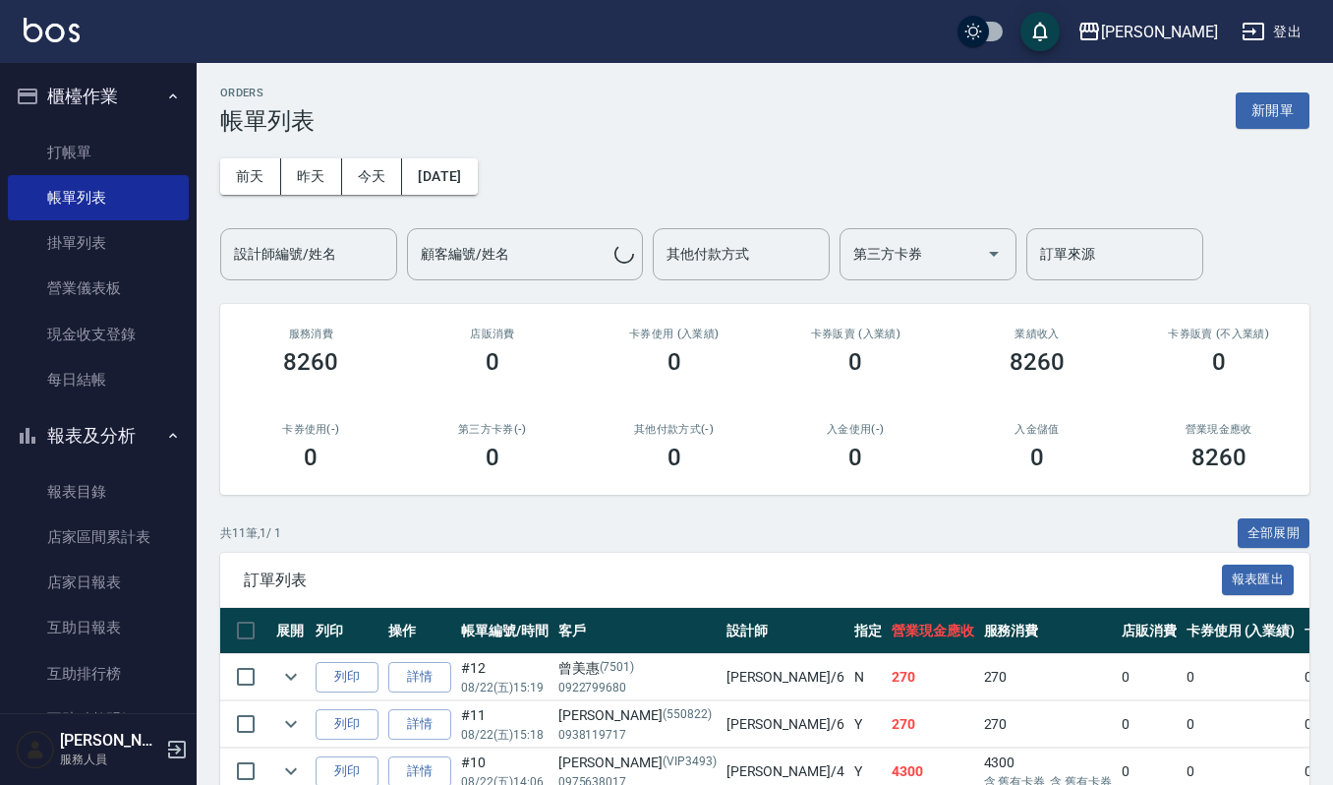
scroll to position [131, 0]
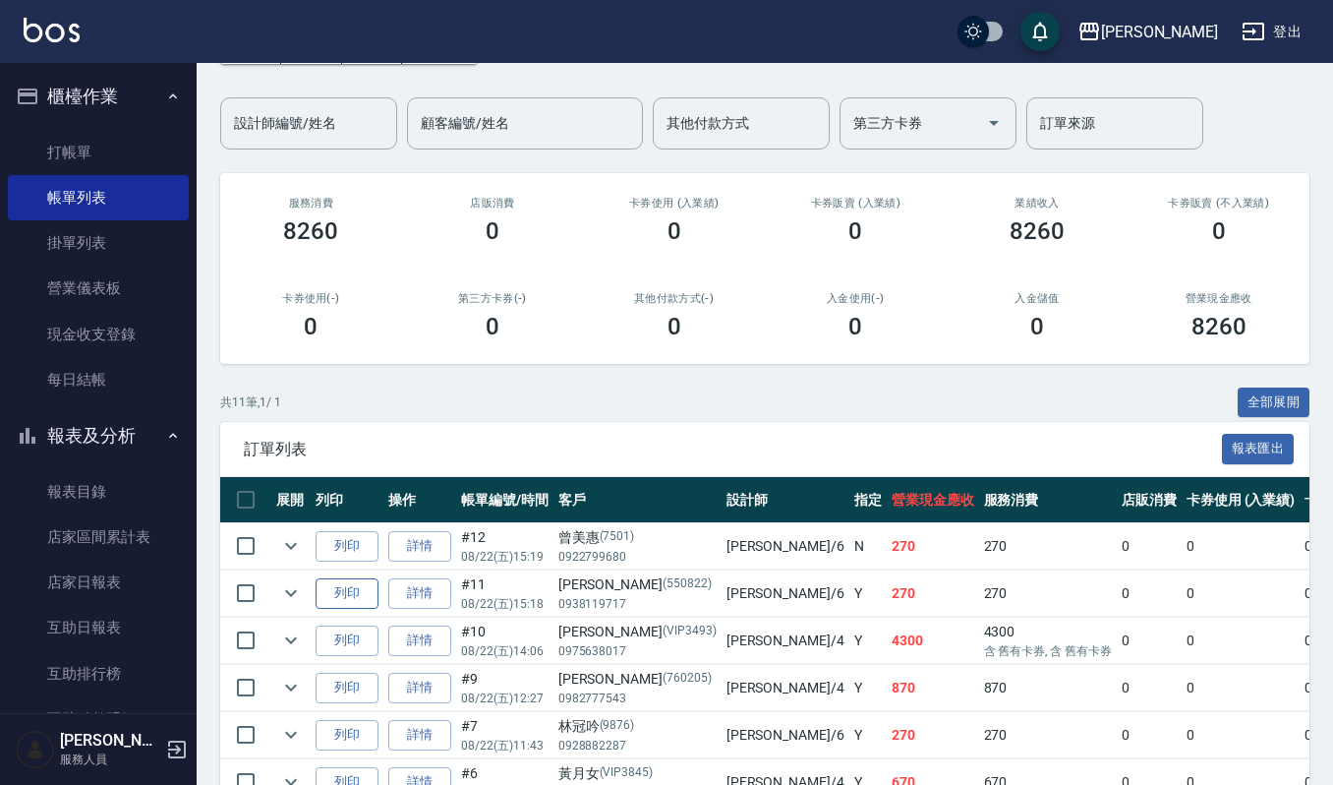
click at [321, 598] on button "列印" at bounding box center [347, 593] width 63 height 30
click at [598, 387] on div "共 11 筆, 1 / 1 全部展開" at bounding box center [765, 402] width 1090 height 30
click at [359, 126] on input "設計師編號/姓名" at bounding box center [308, 123] width 159 height 34
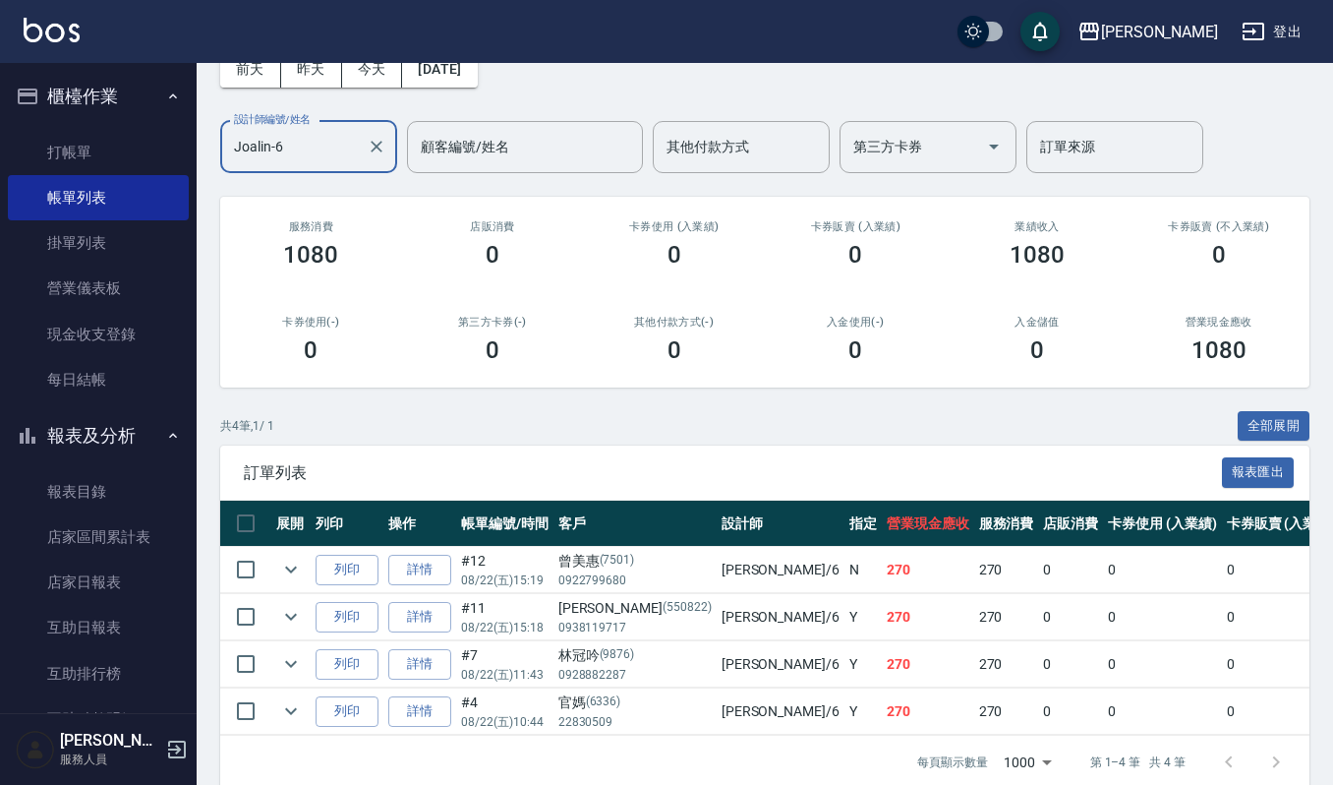
scroll to position [157, 0]
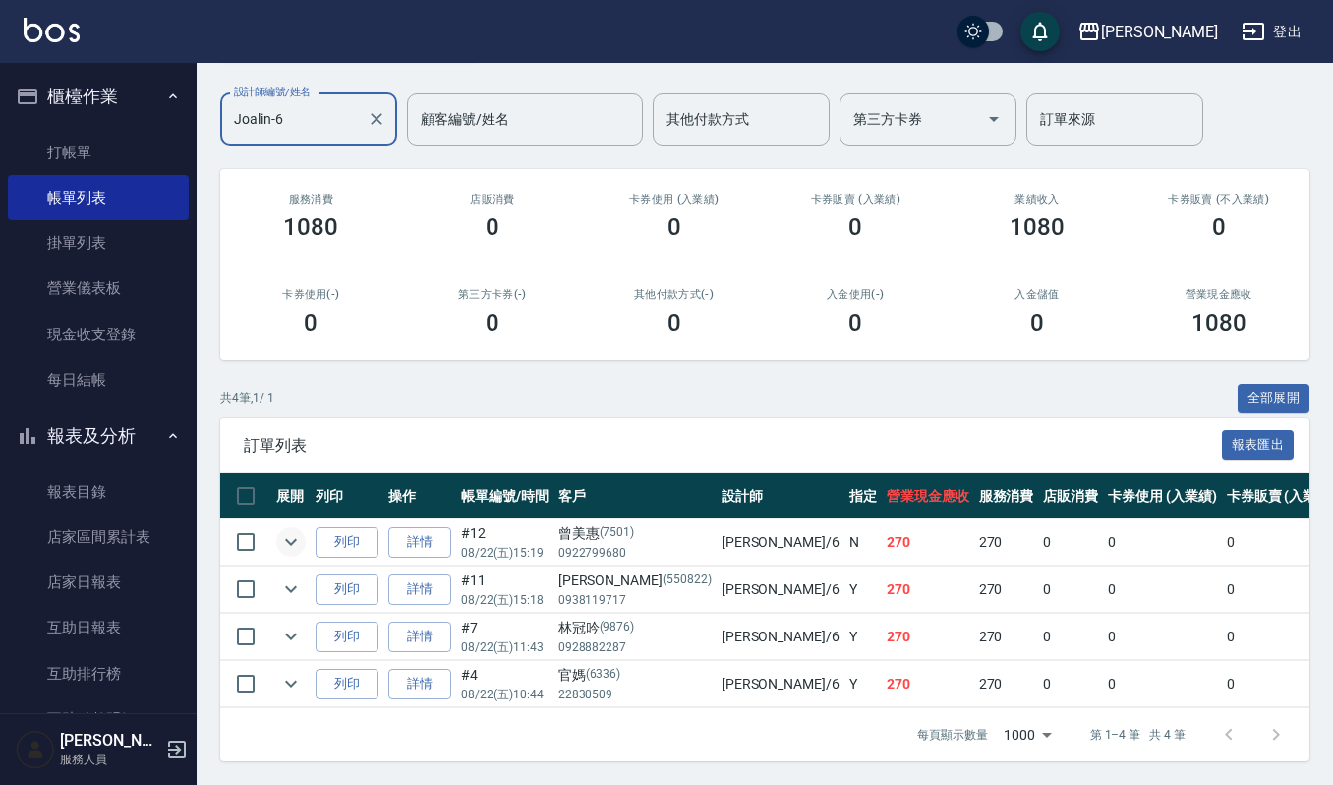
type input "Joalin-6"
click at [285, 539] on icon "expand row" at bounding box center [291, 542] width 12 height 7
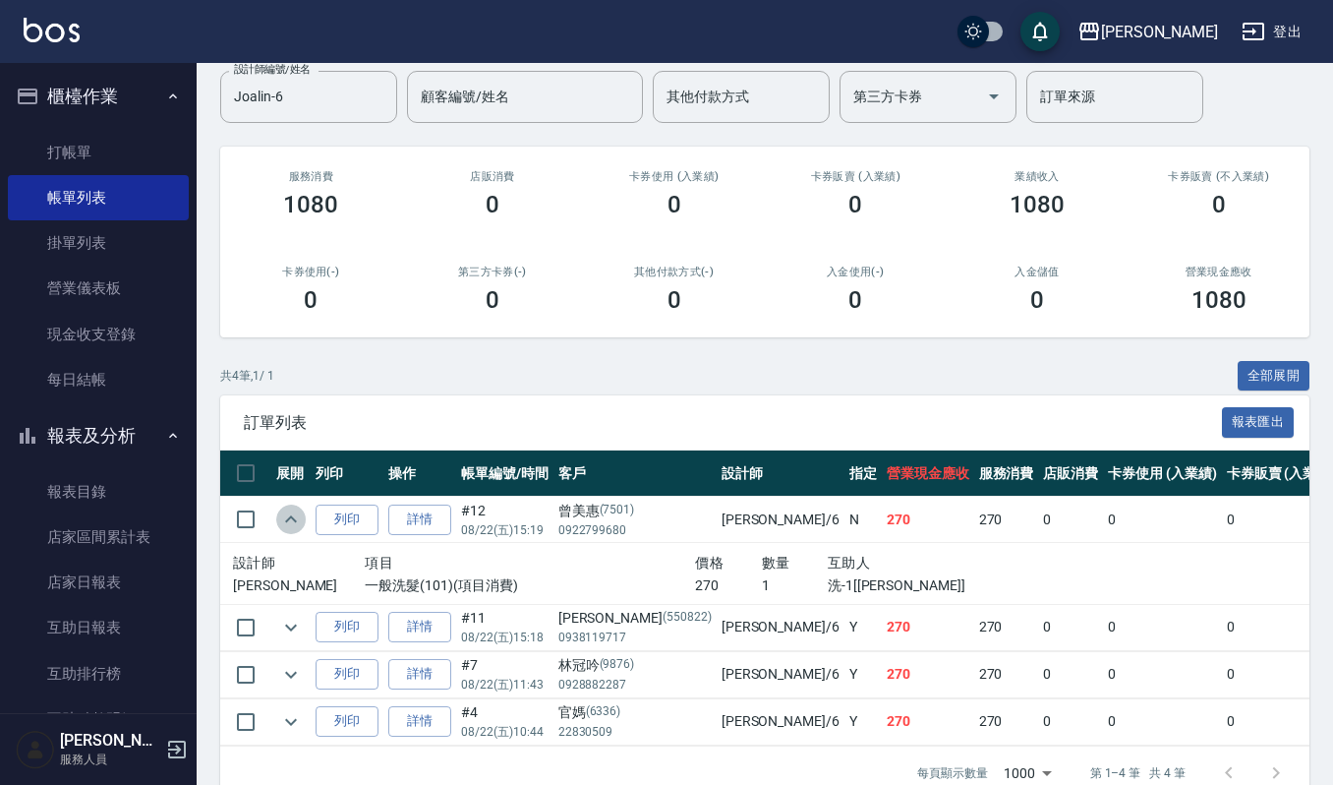
click at [285, 517] on icon "expand row" at bounding box center [291, 519] width 24 height 24
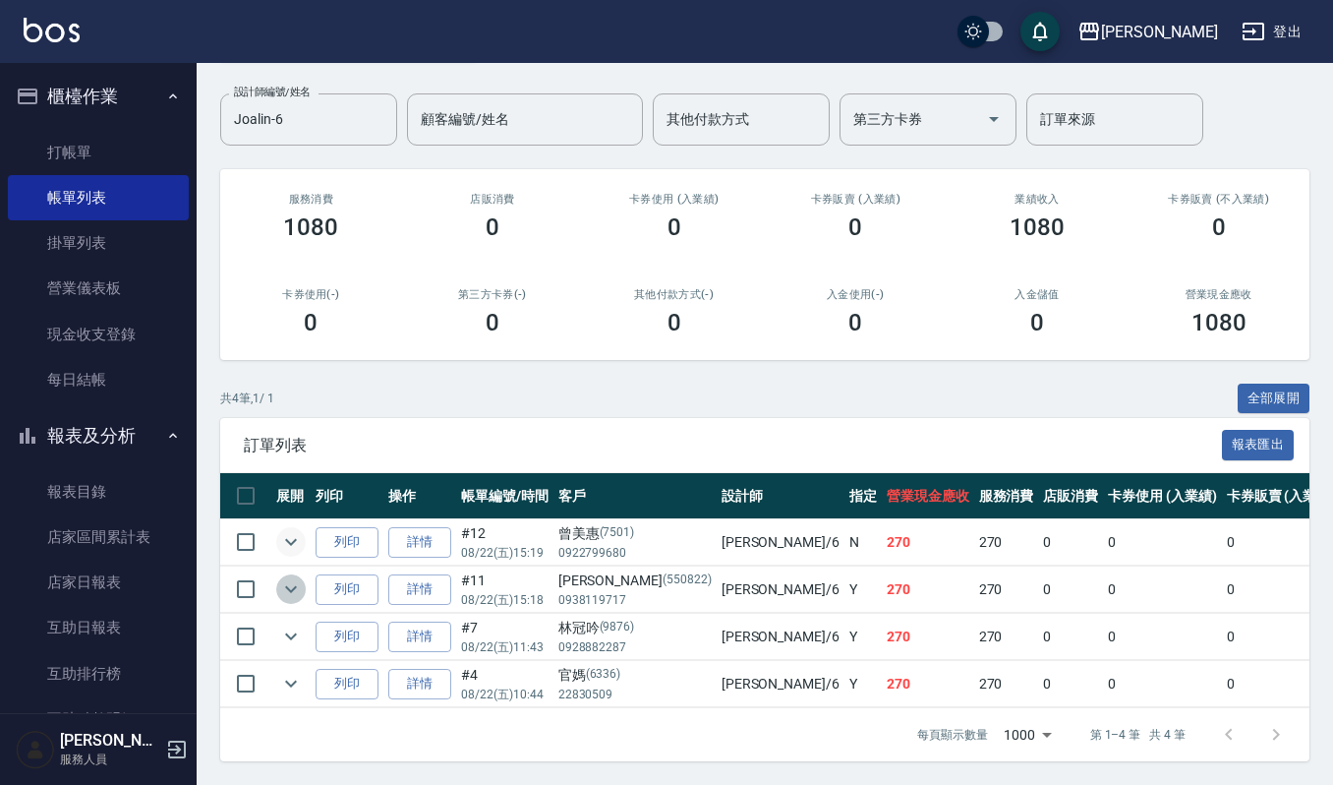
click at [289, 577] on icon "expand row" at bounding box center [291, 589] width 24 height 24
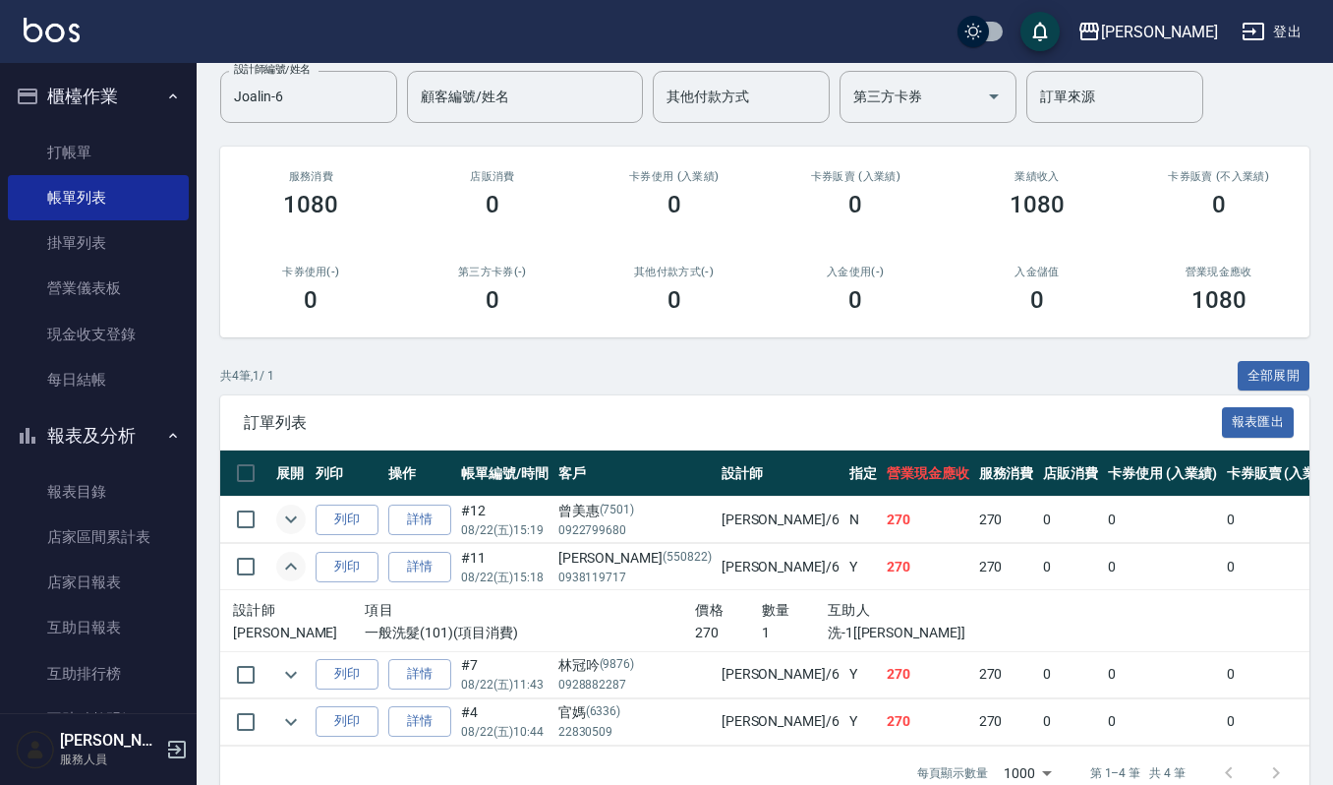
click at [289, 575] on icon "expand row" at bounding box center [291, 567] width 24 height 24
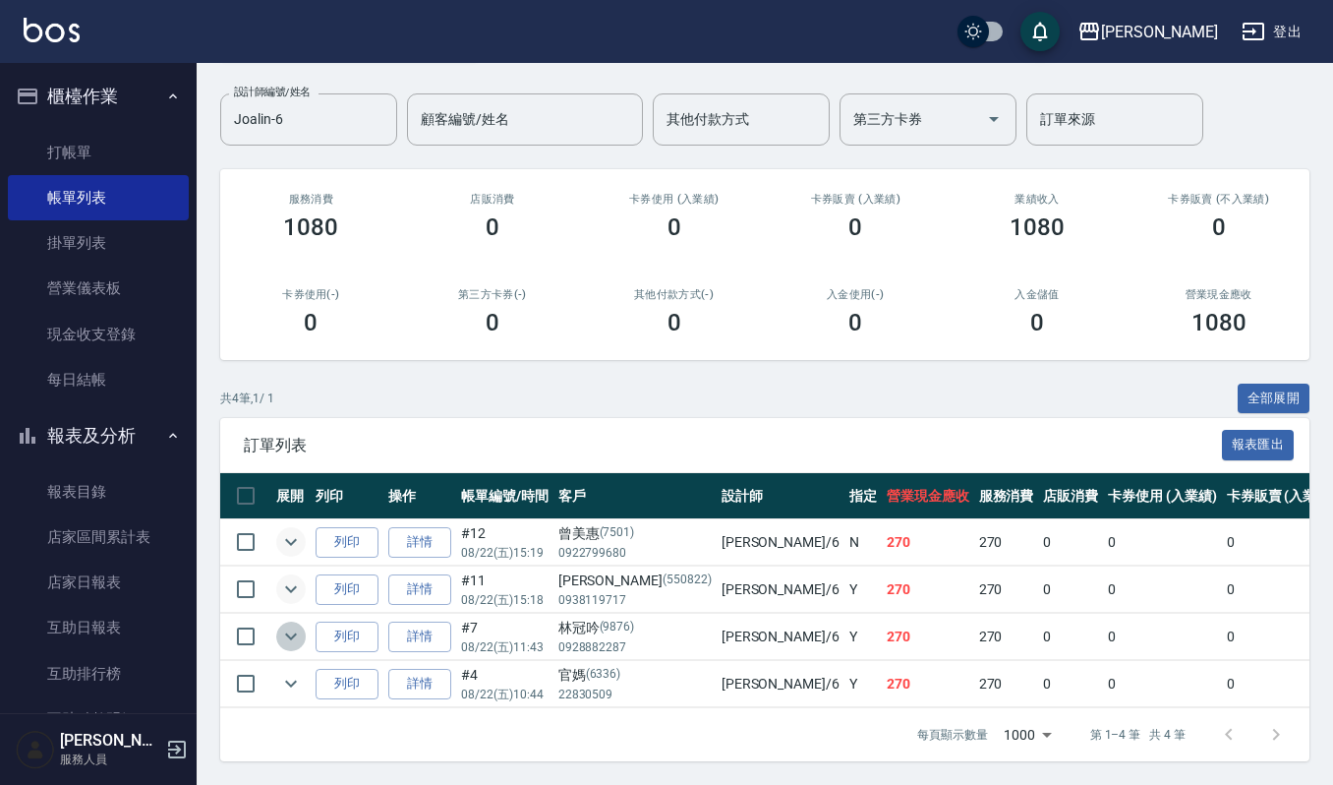
click at [291, 624] on icon "expand row" at bounding box center [291, 636] width 24 height 24
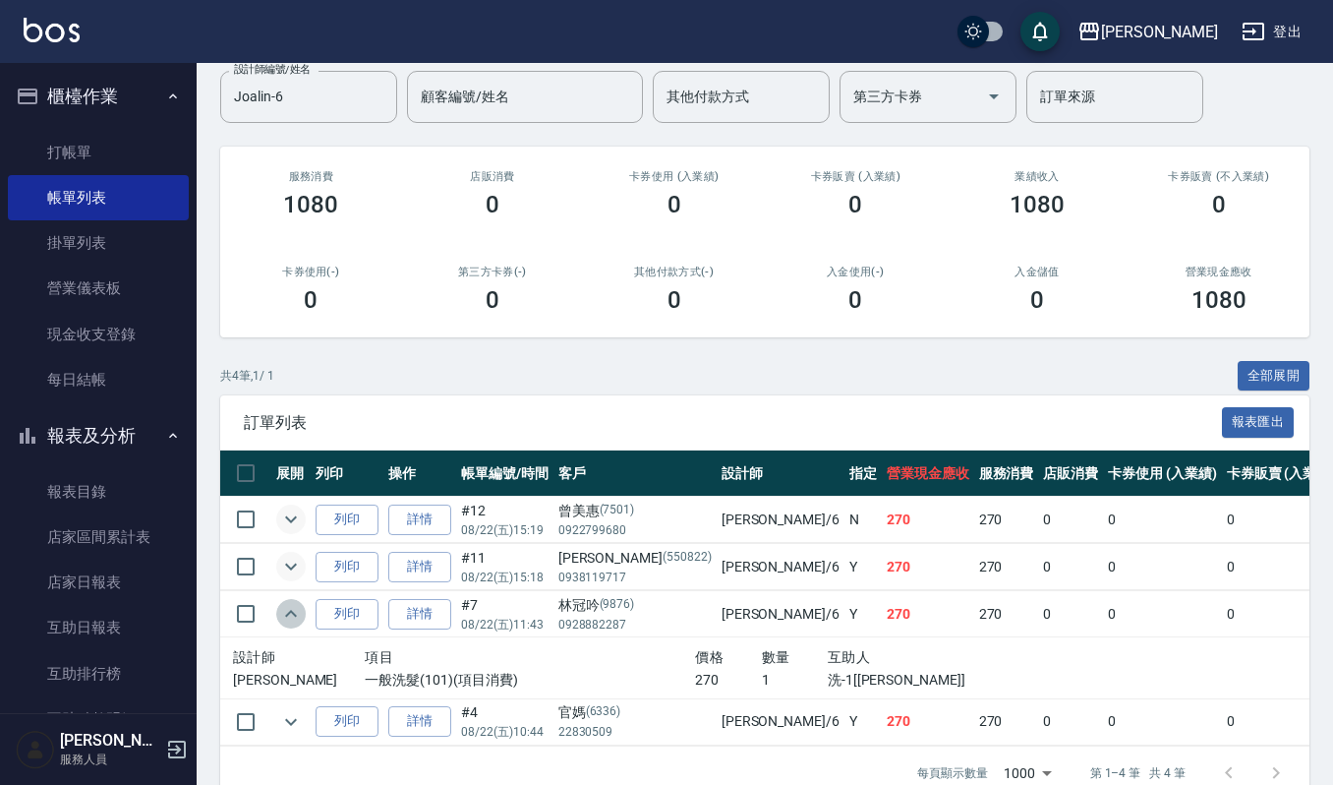
click at [291, 612] on icon "expand row" at bounding box center [291, 613] width 12 height 7
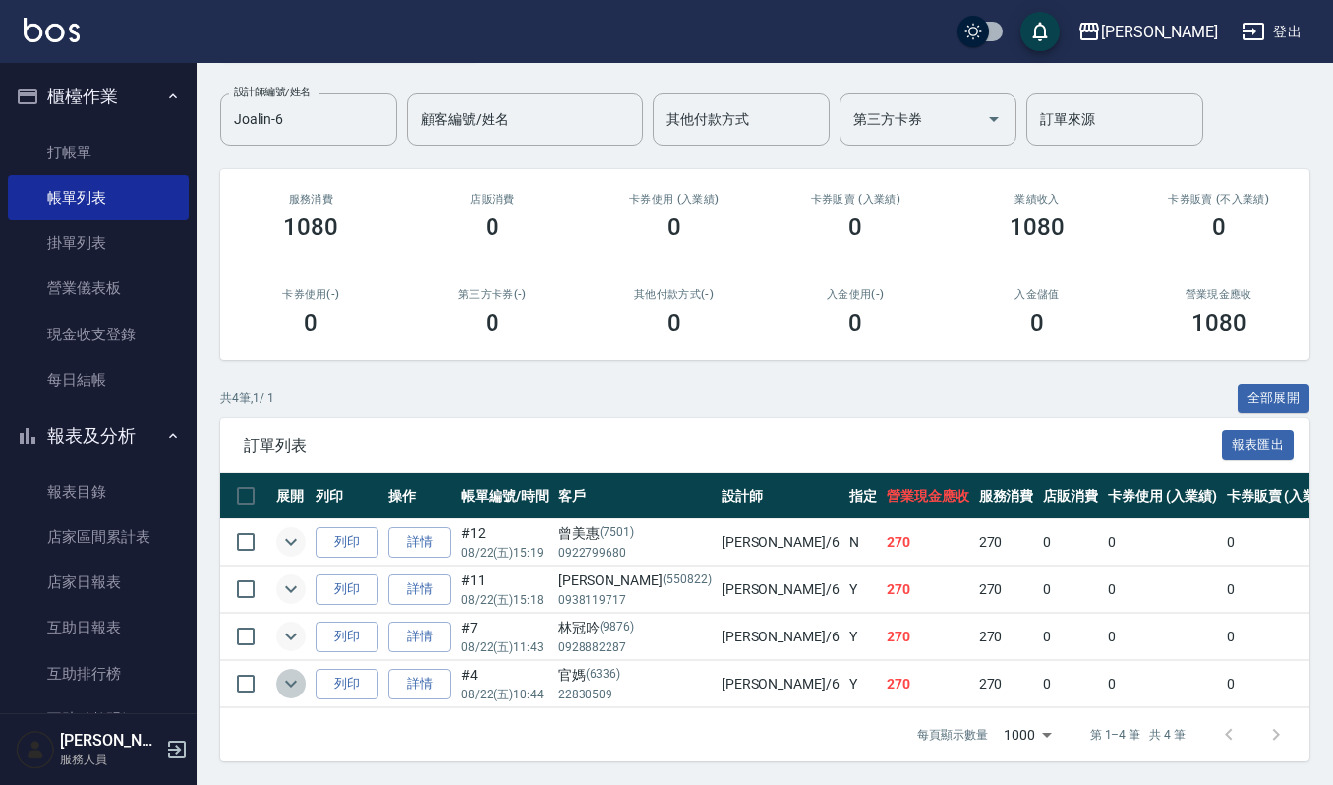
click at [300, 672] on icon "expand row" at bounding box center [291, 684] width 24 height 24
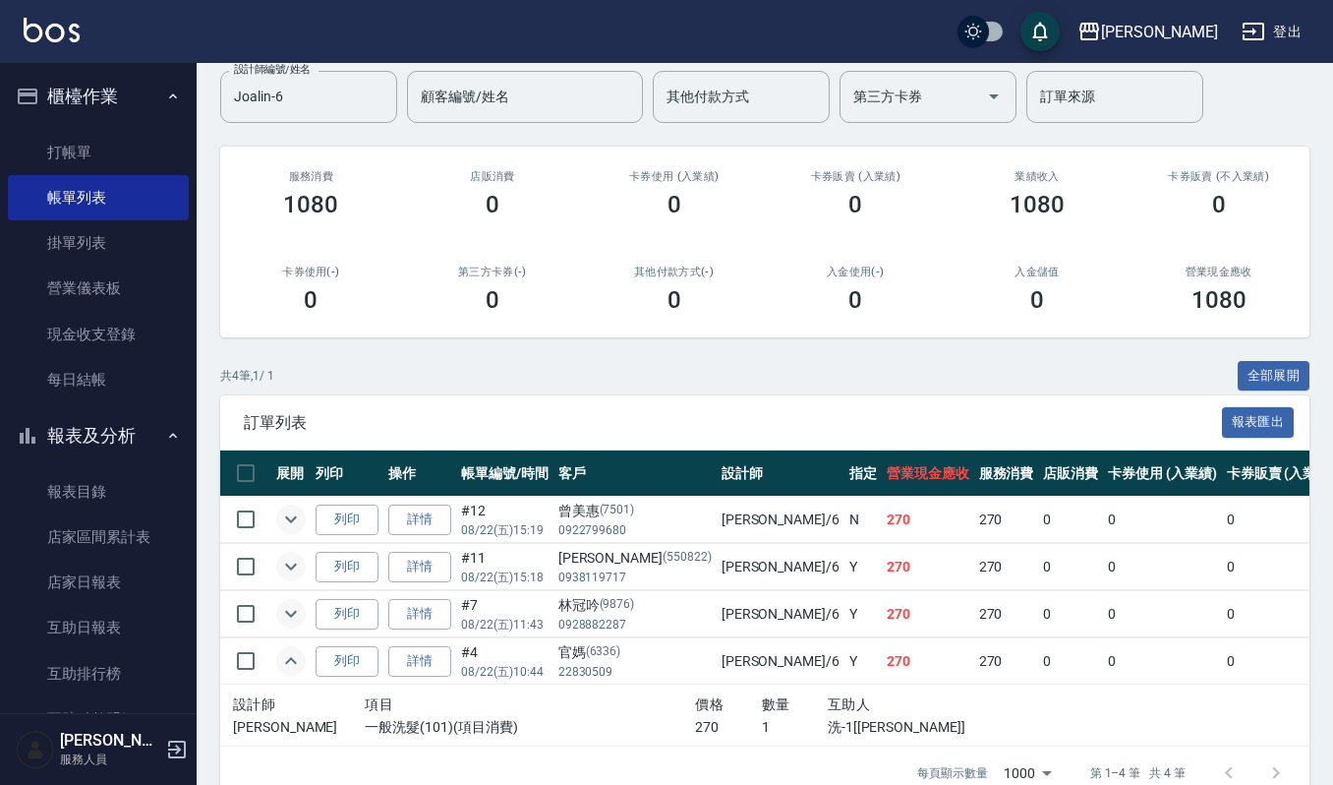
click at [300, 662] on icon "expand row" at bounding box center [291, 661] width 24 height 24
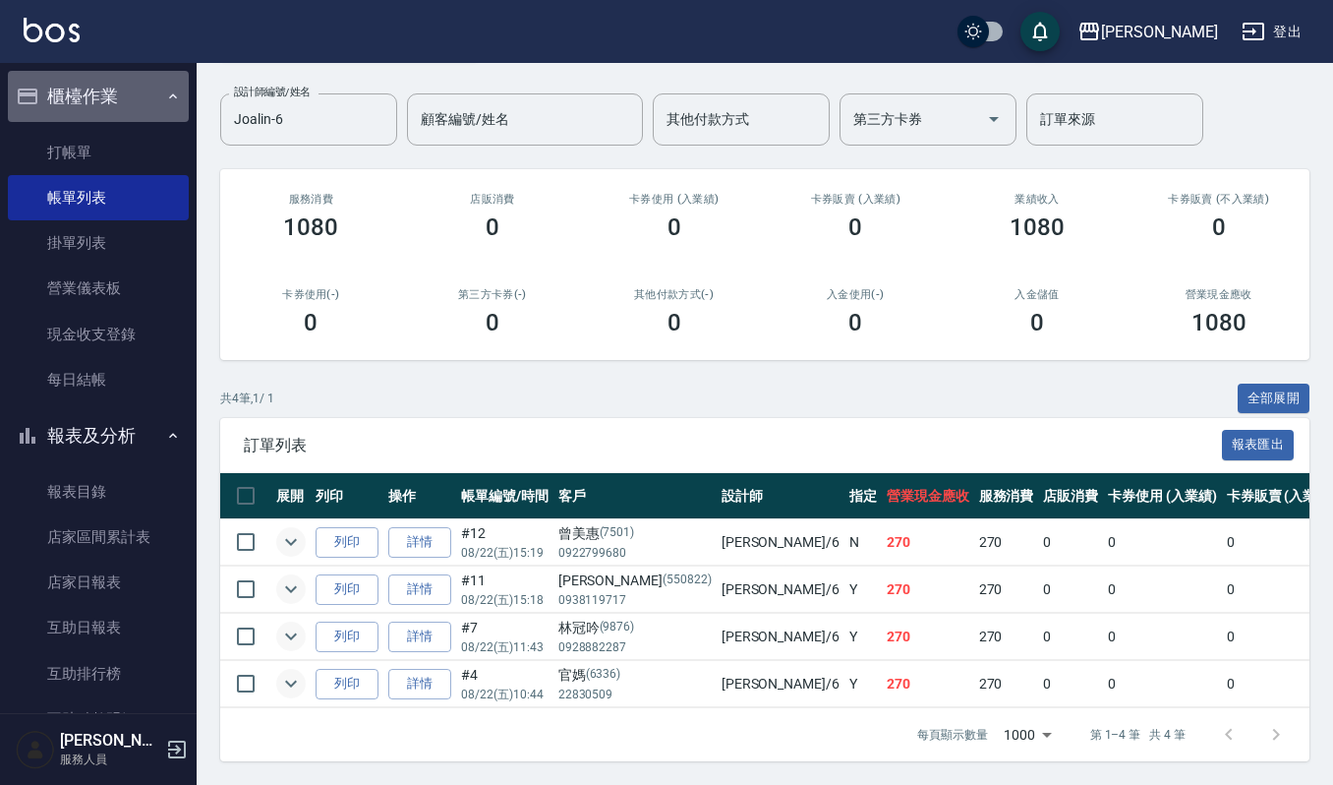
click at [118, 84] on button "櫃檯作業" at bounding box center [98, 96] width 181 height 51
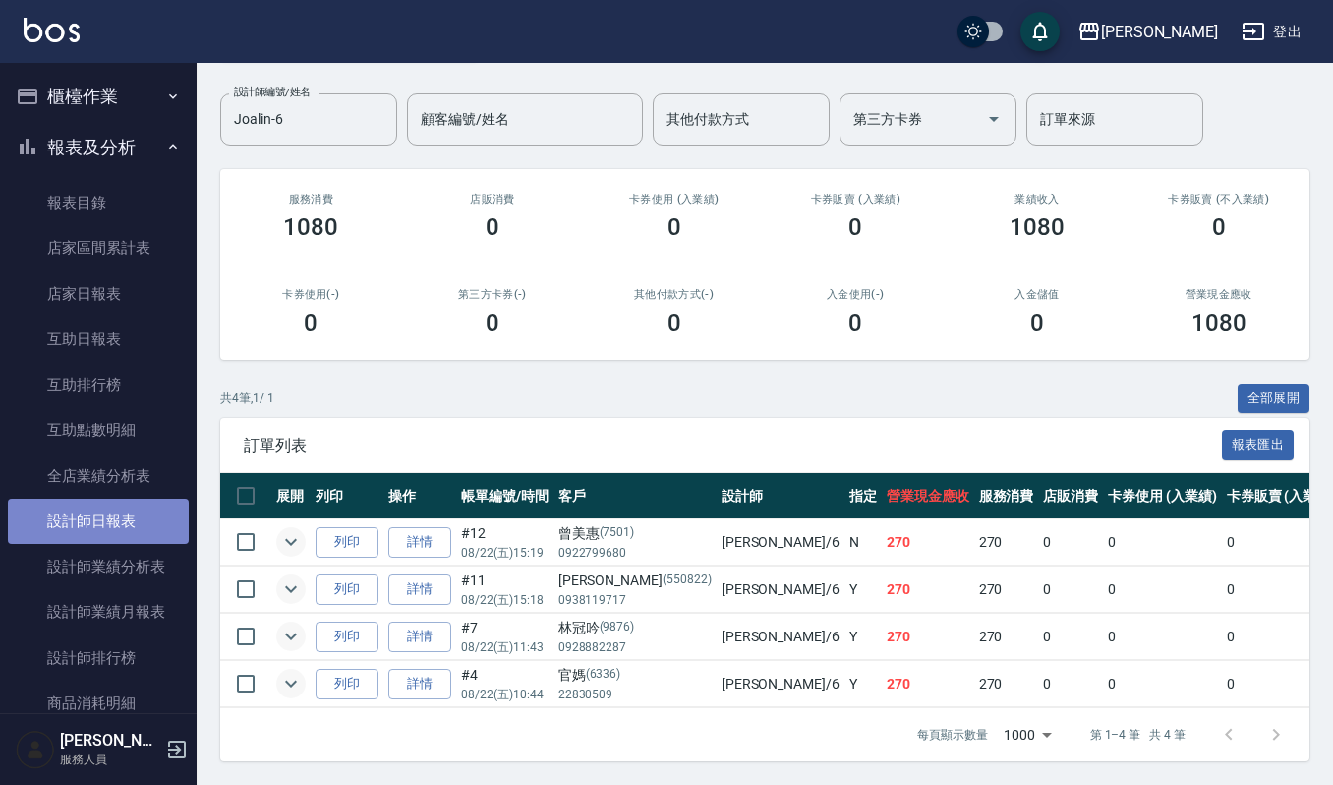
click at [138, 515] on link "設計師日報表" at bounding box center [98, 521] width 181 height 45
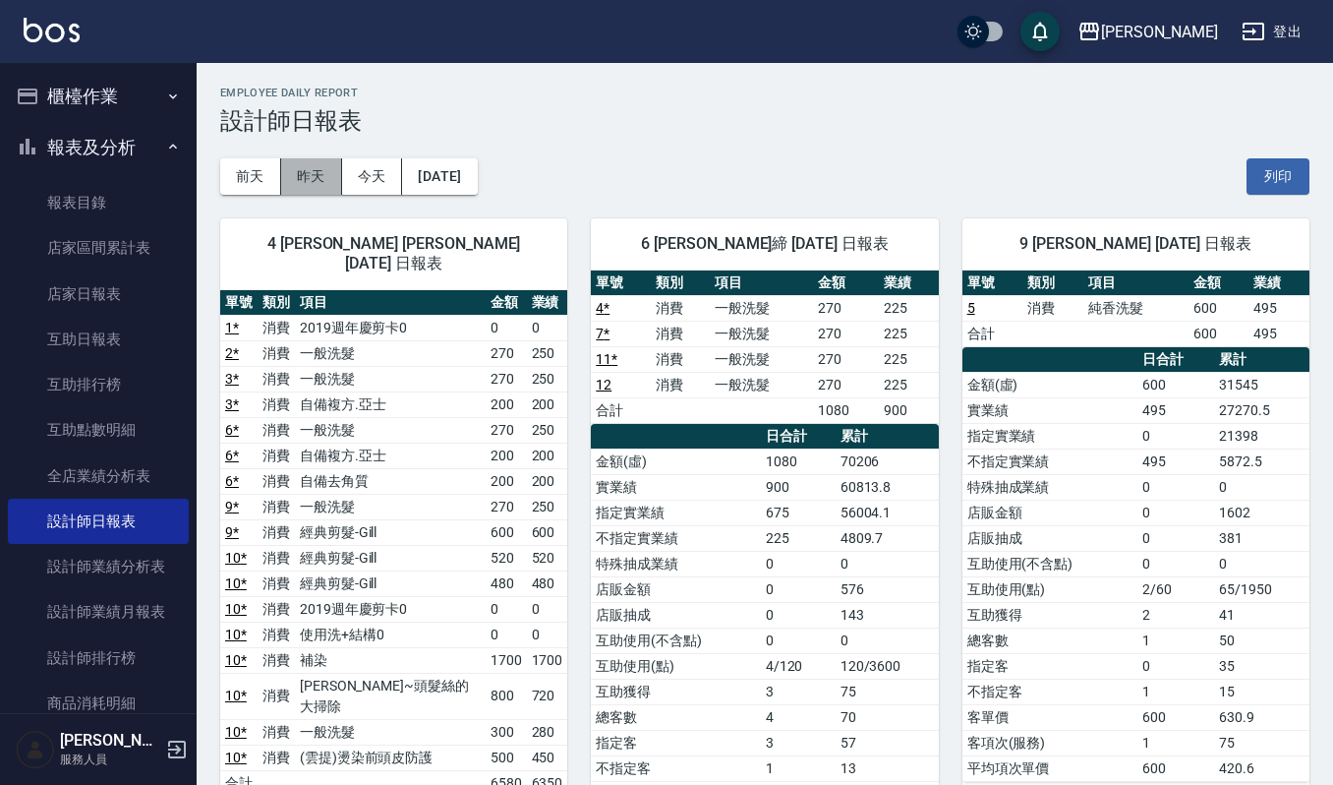
click at [309, 167] on button "昨天" at bounding box center [311, 176] width 61 height 36
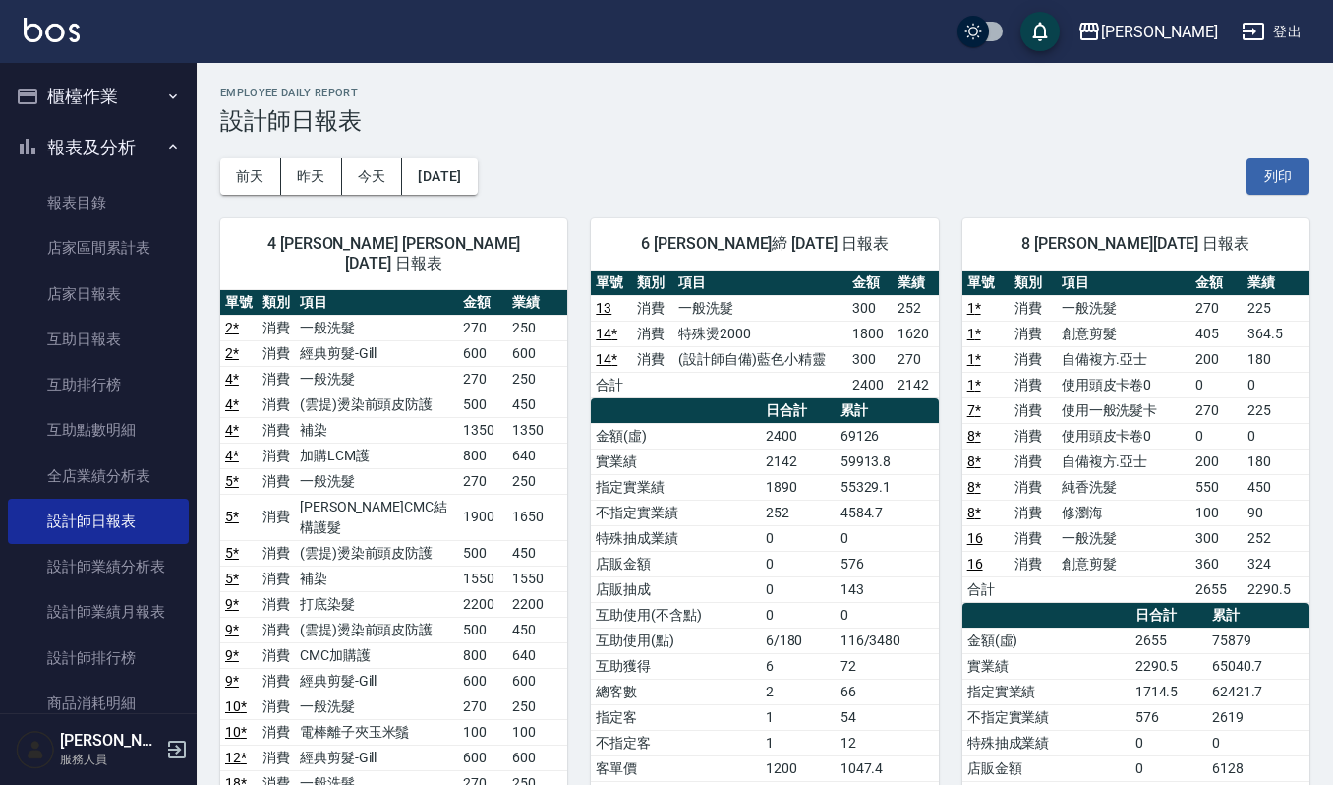
click at [130, 92] on button "櫃檯作業" at bounding box center [98, 96] width 181 height 51
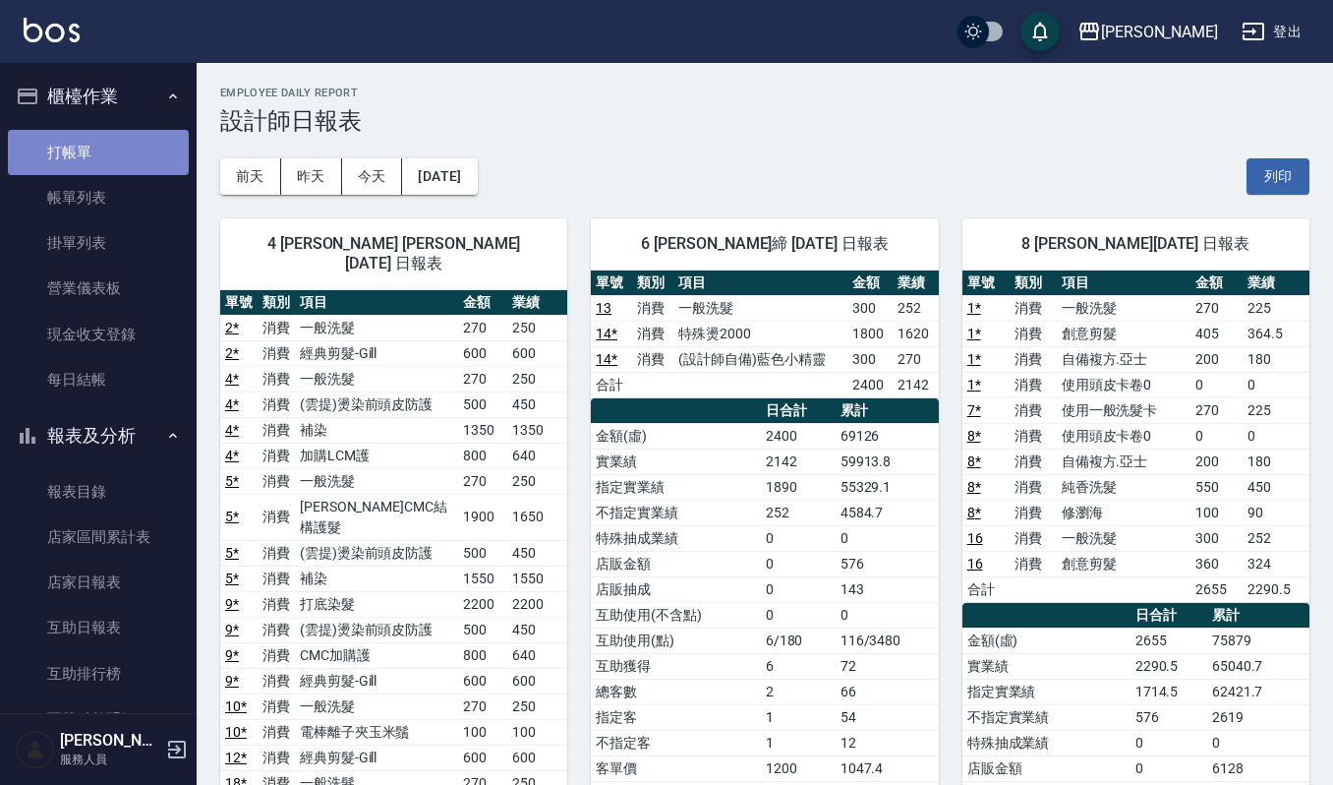
click at [119, 146] on link "打帳單" at bounding box center [98, 152] width 181 height 45
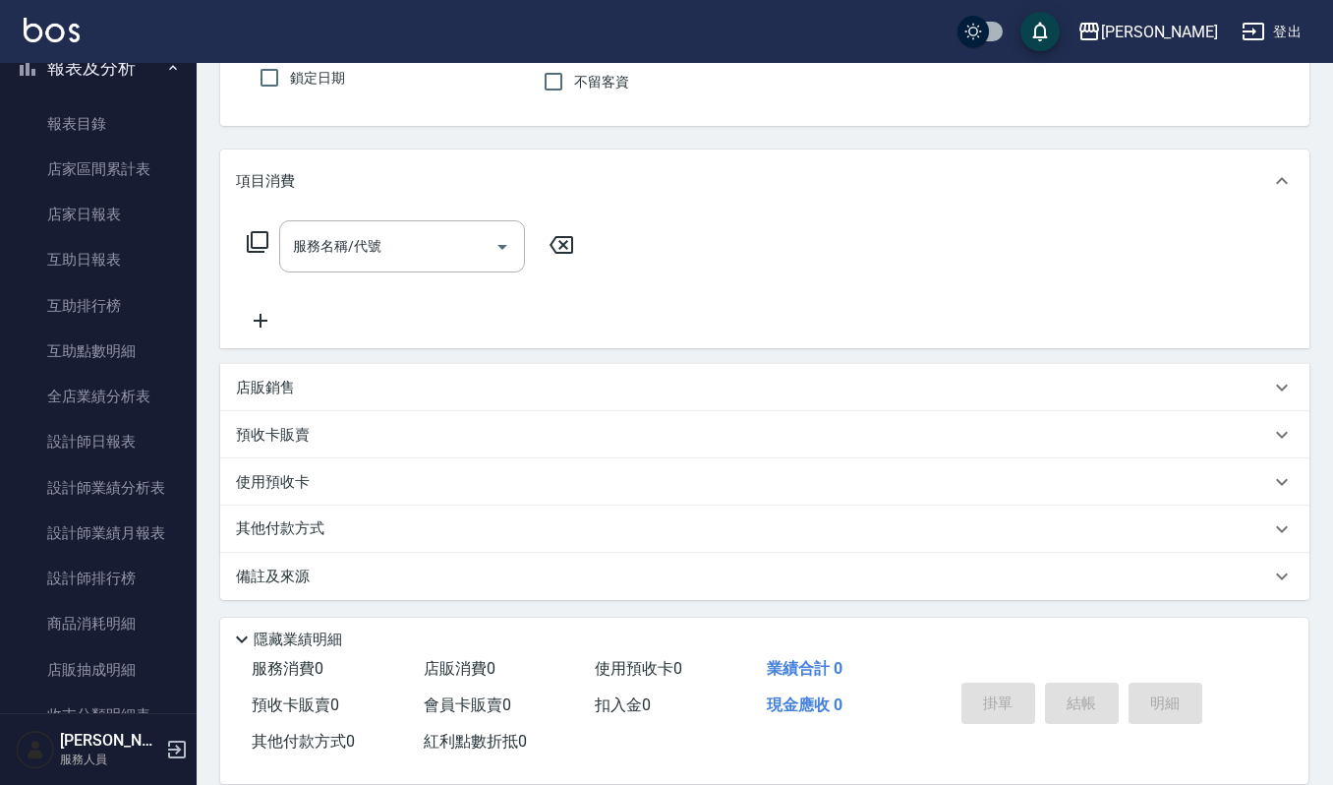
scroll to position [474, 0]
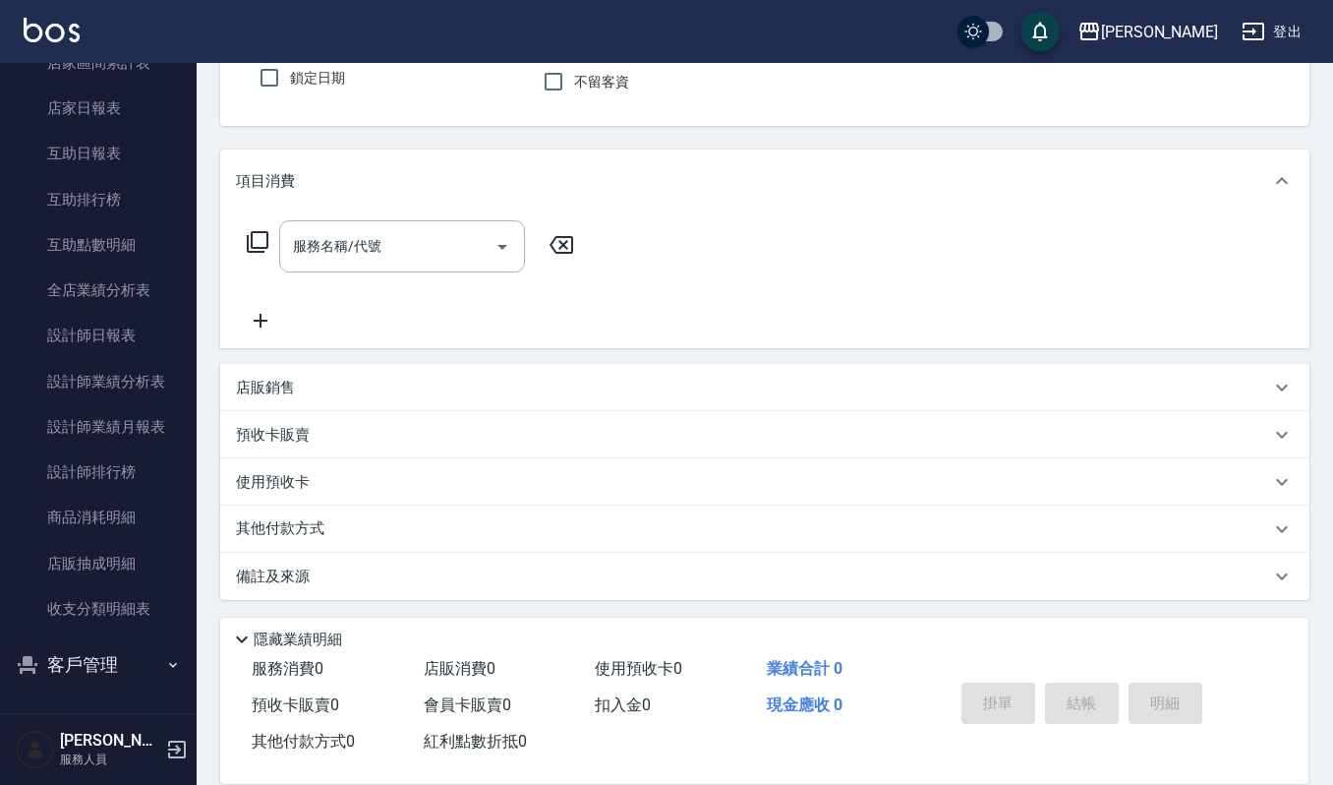
click at [87, 663] on button "客戶管理" at bounding box center [98, 664] width 181 height 51
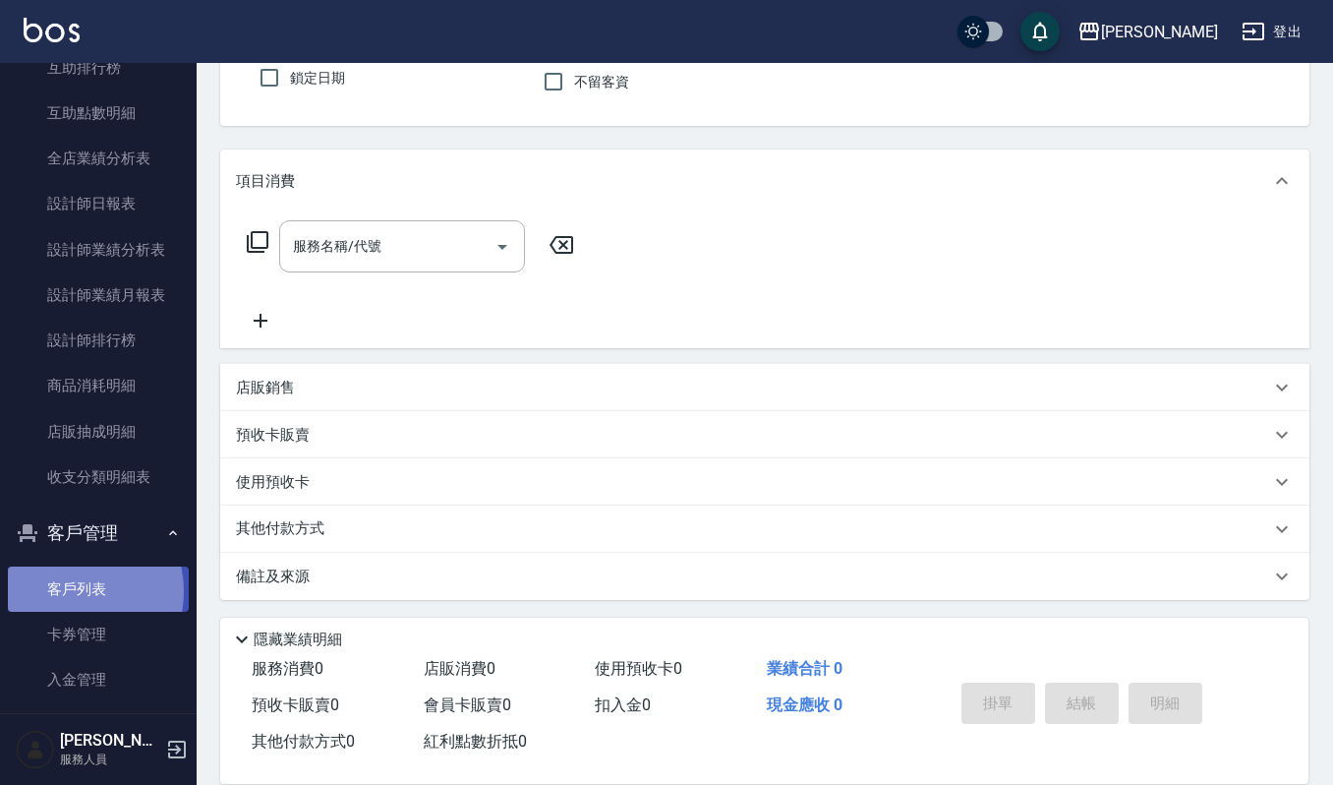
click at [71, 591] on link "客戶列表" at bounding box center [98, 588] width 181 height 45
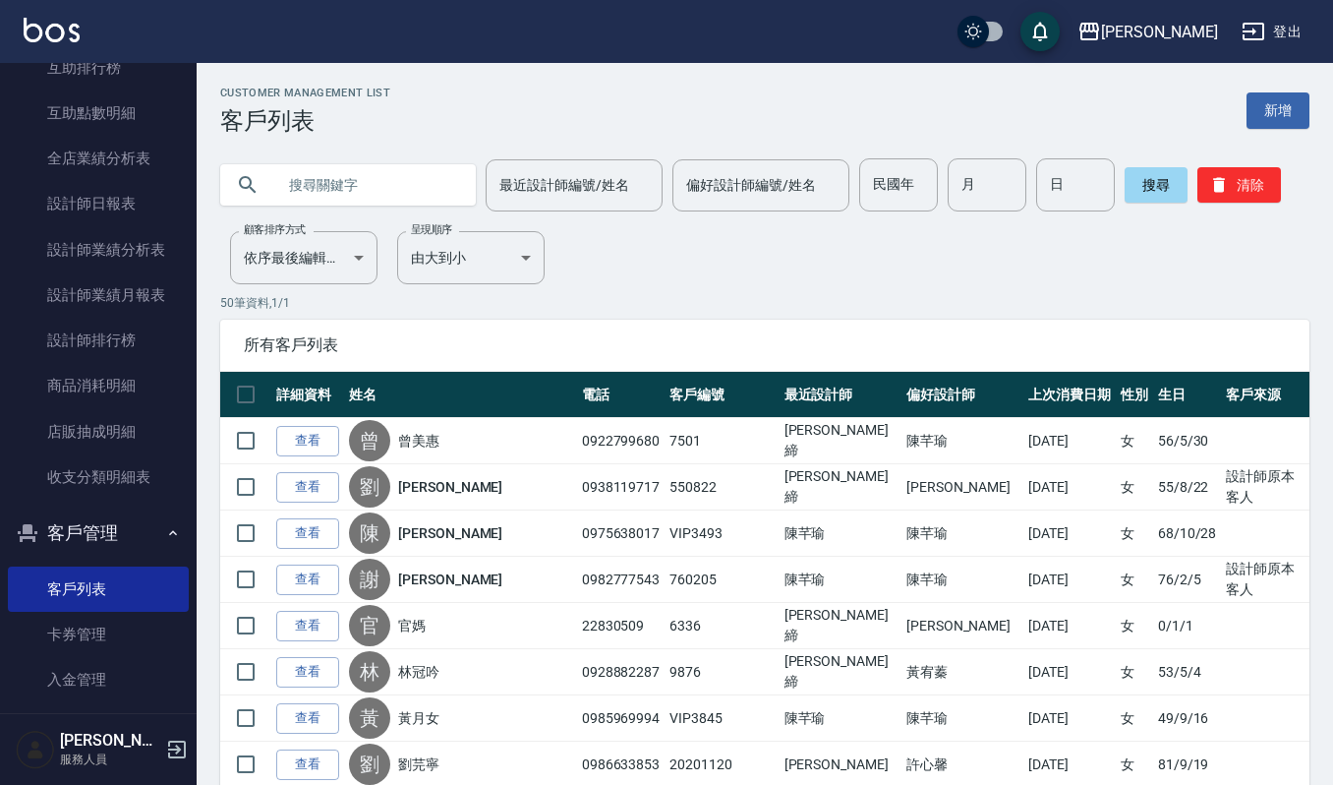
click at [271, 185] on div at bounding box center [348, 184] width 256 height 41
click at [301, 193] on input "text" at bounding box center [367, 184] width 185 height 53
click at [340, 187] on input "葉" at bounding box center [367, 184] width 185 height 53
type input "葉美"
click at [1131, 185] on button "搜尋" at bounding box center [1156, 184] width 63 height 35
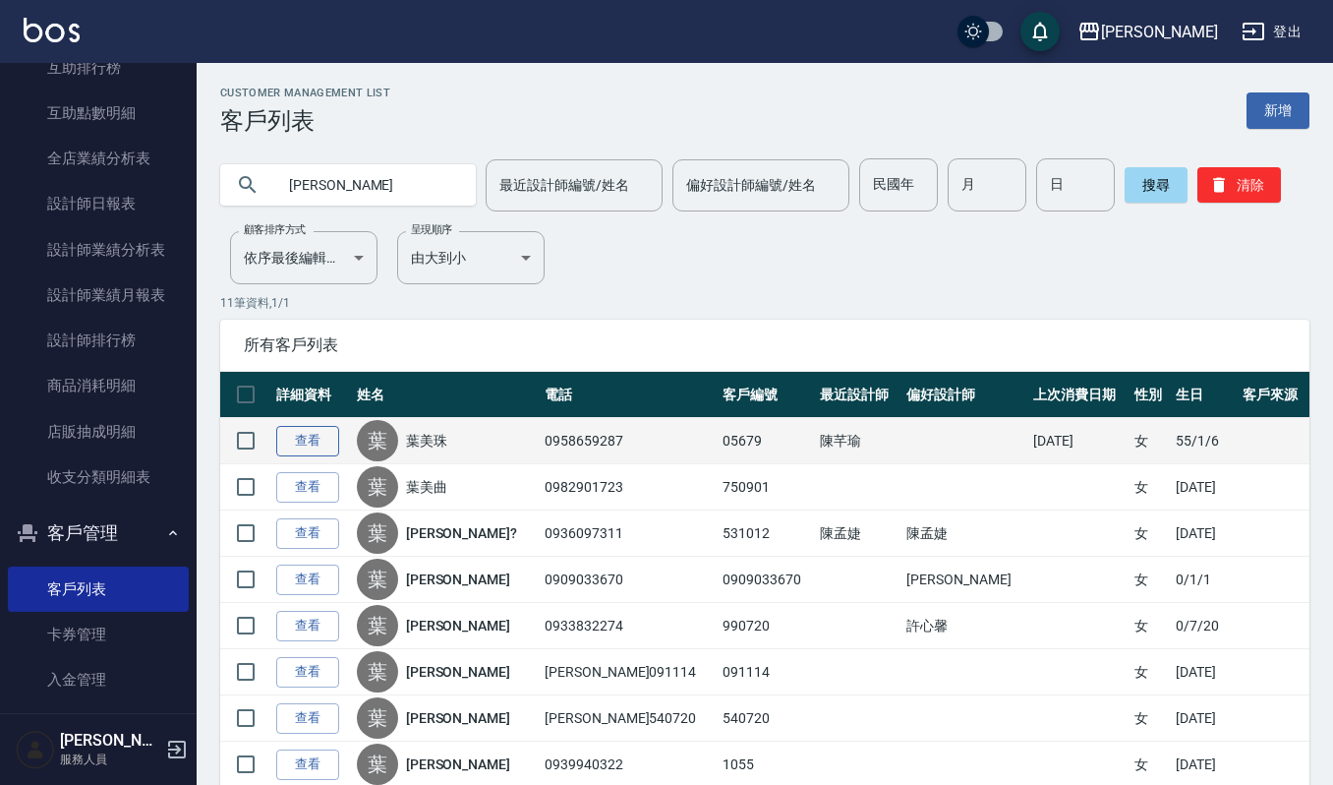
click at [297, 441] on link "查看" at bounding box center [307, 441] width 63 height 30
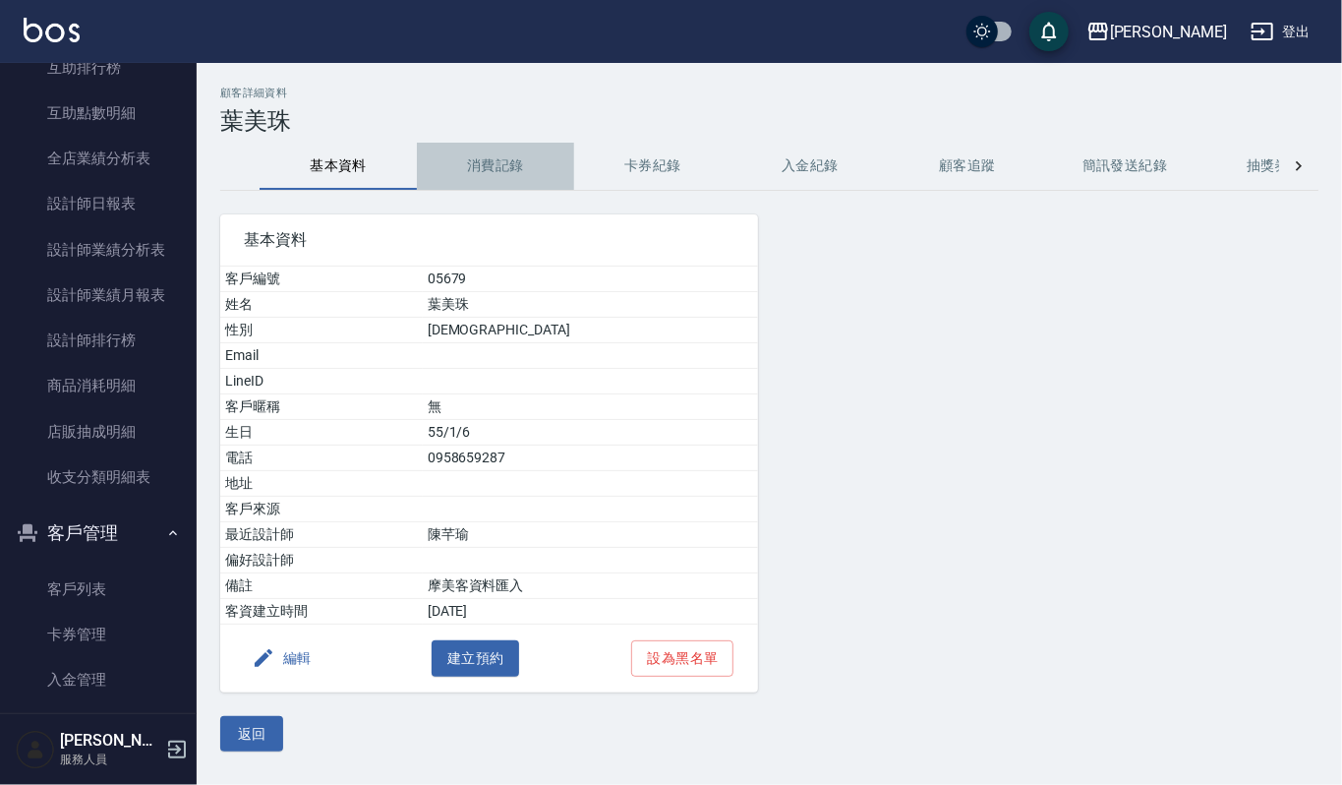
click at [481, 166] on button "消費記錄" at bounding box center [495, 166] width 157 height 47
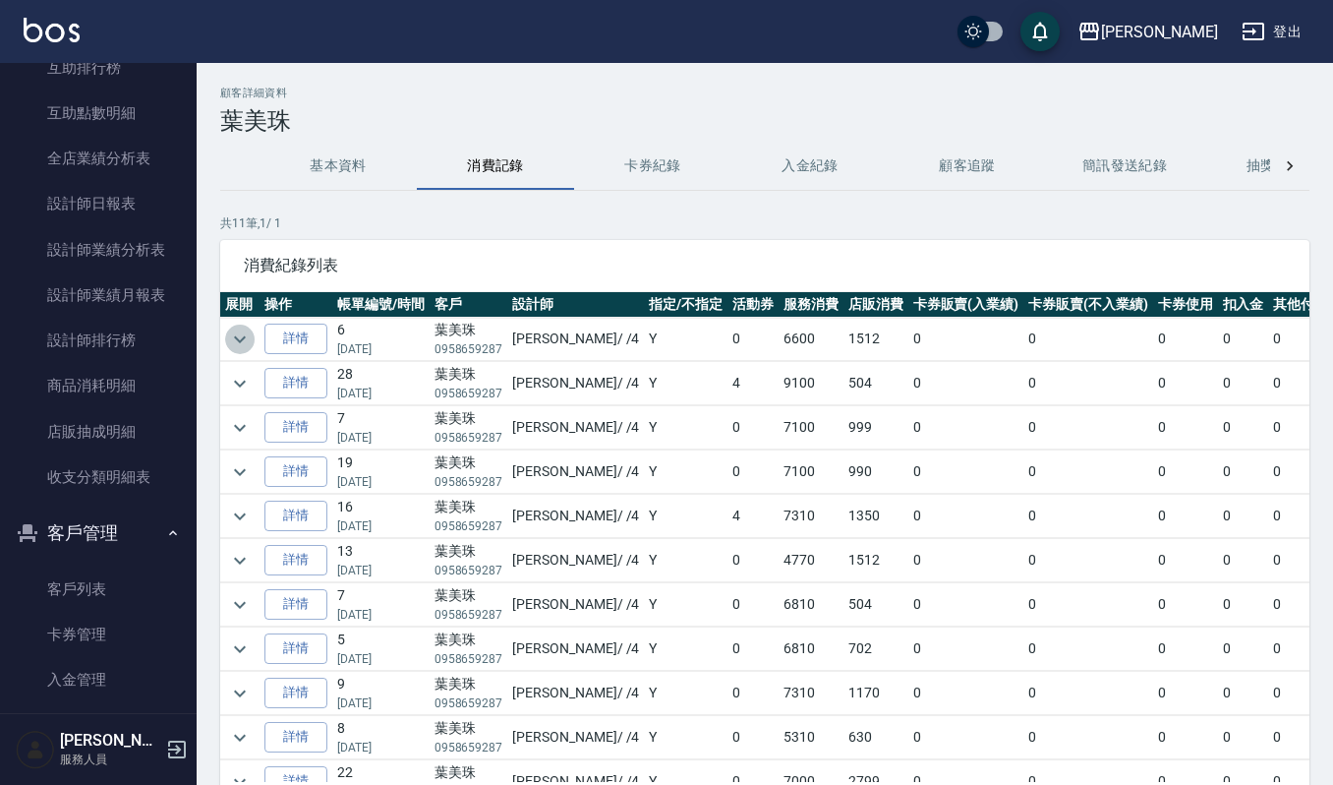
click at [248, 336] on icon "expand row" at bounding box center [240, 339] width 24 height 24
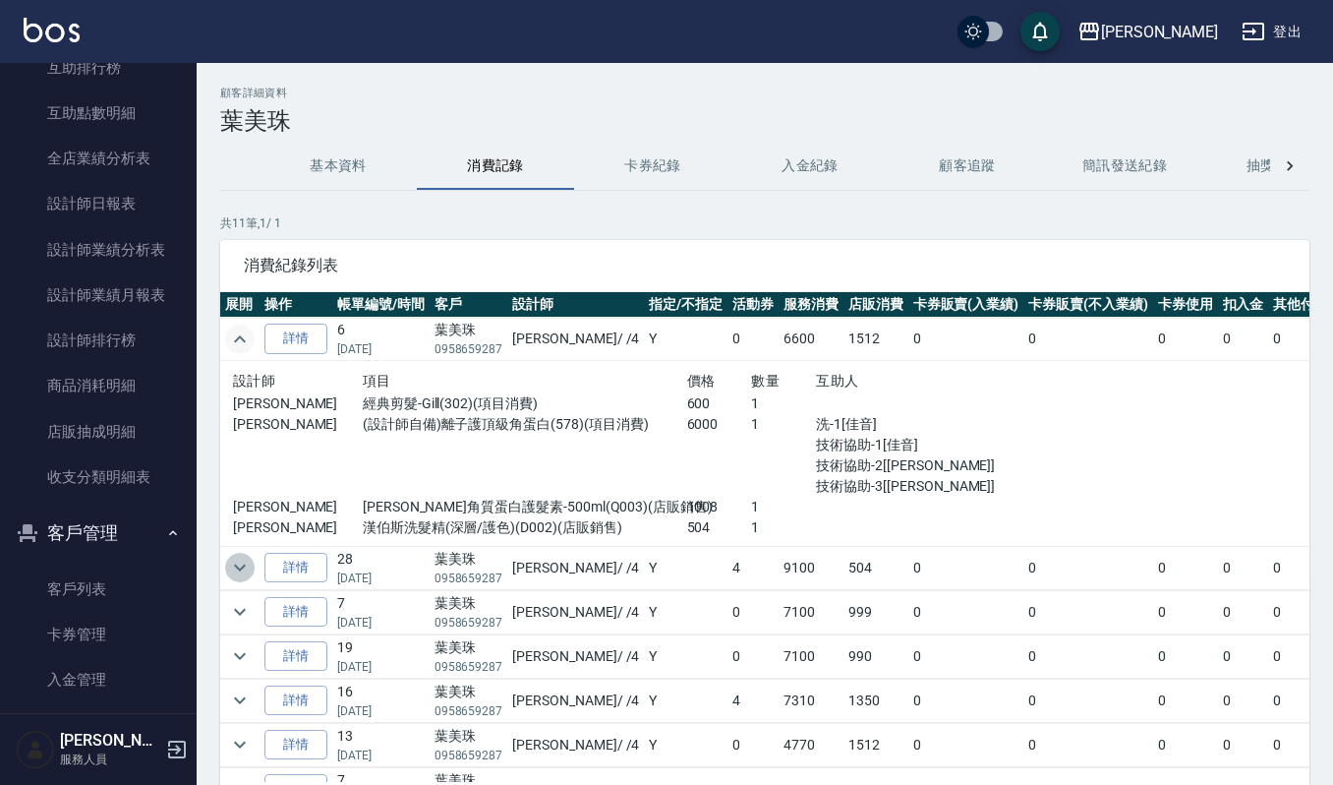
click at [238, 564] on icon "expand row" at bounding box center [240, 568] width 24 height 24
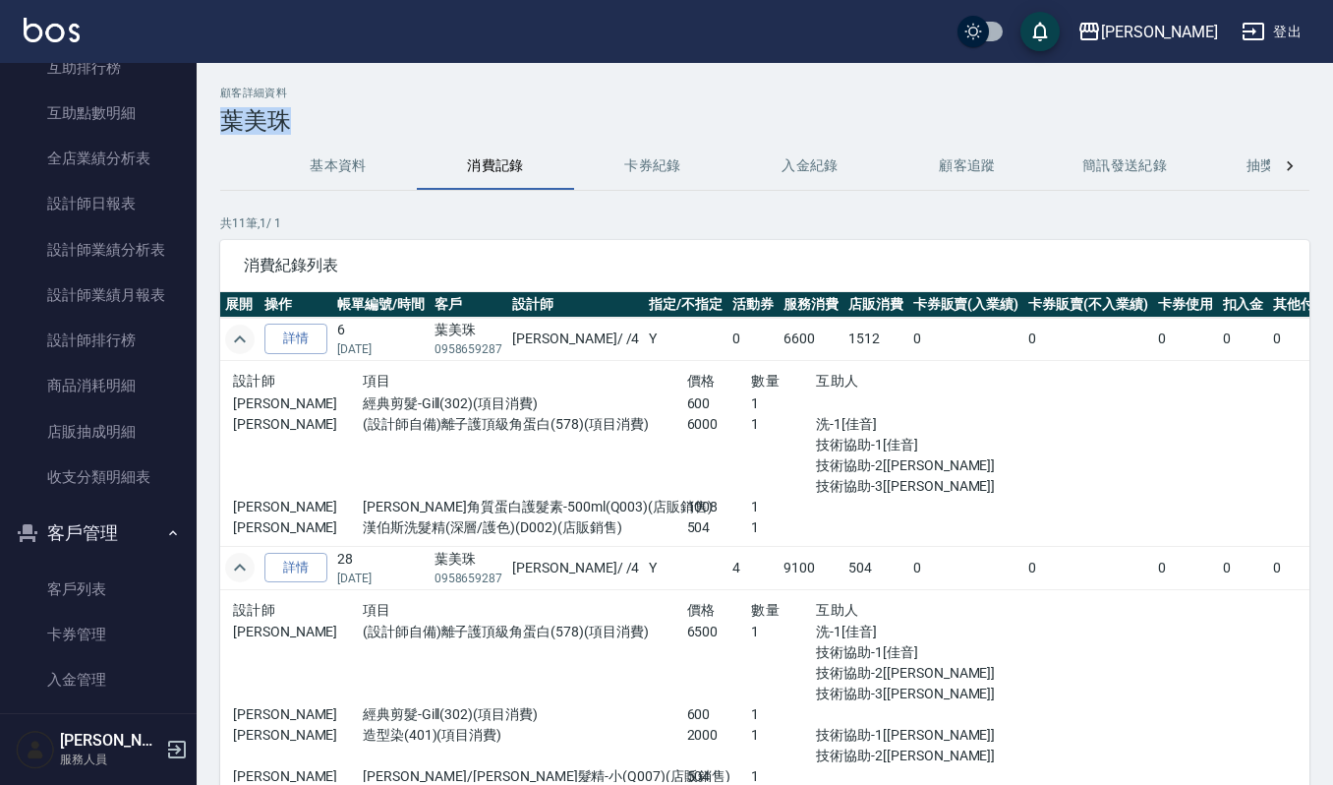
drag, startPoint x: 297, startPoint y: 104, endPoint x: 208, endPoint y: 120, distance: 89.9
click at [208, 120] on div "顧客詳細資料 葉美珠 基本資料 消費記錄 卡券紀錄 入金紀錄 顧客追蹤 簡訊發送紀錄 抽獎券紀錄 共 11 筆, 1 / 1 消費紀錄列表 展開 操作 帳單編…" at bounding box center [765, 491] width 1137 height 808
copy h3 "葉美珠"
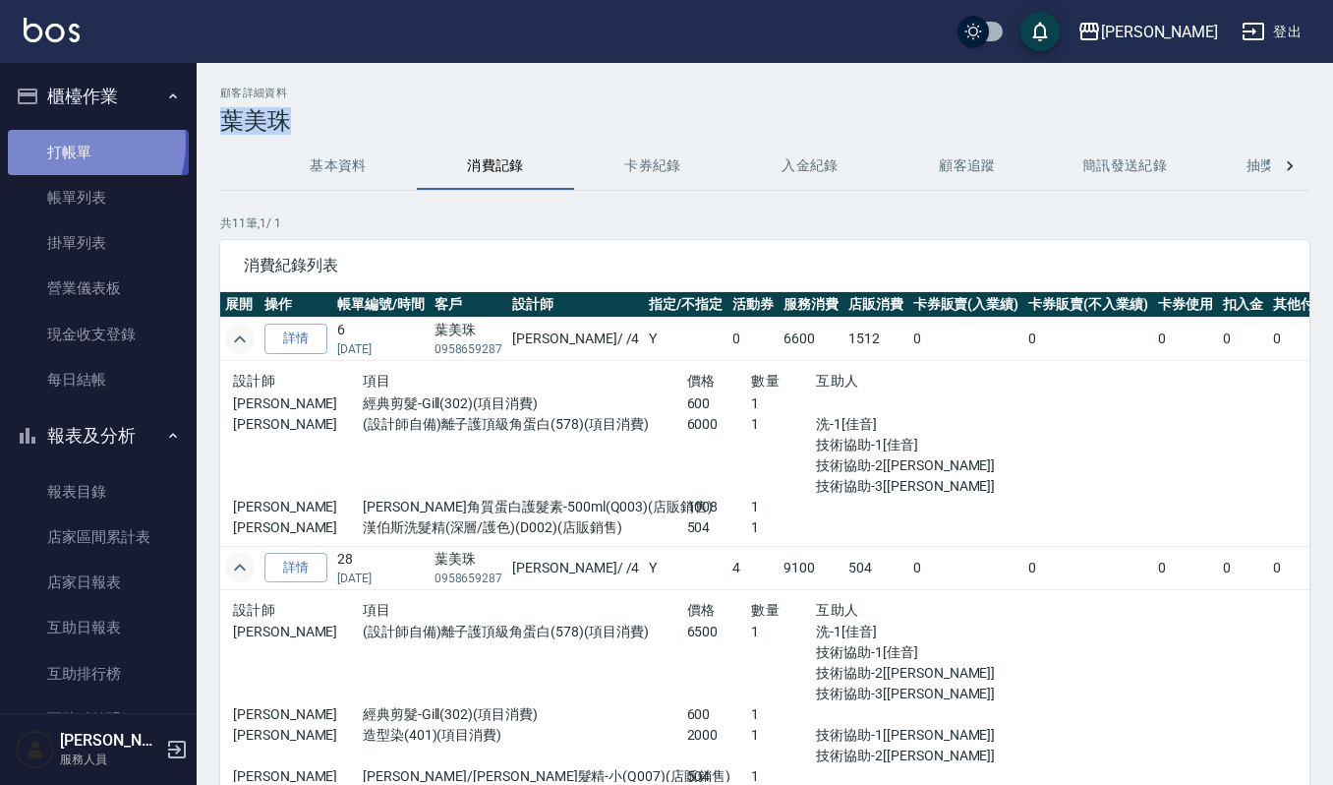
click at [63, 142] on link "打帳單" at bounding box center [98, 152] width 181 height 45
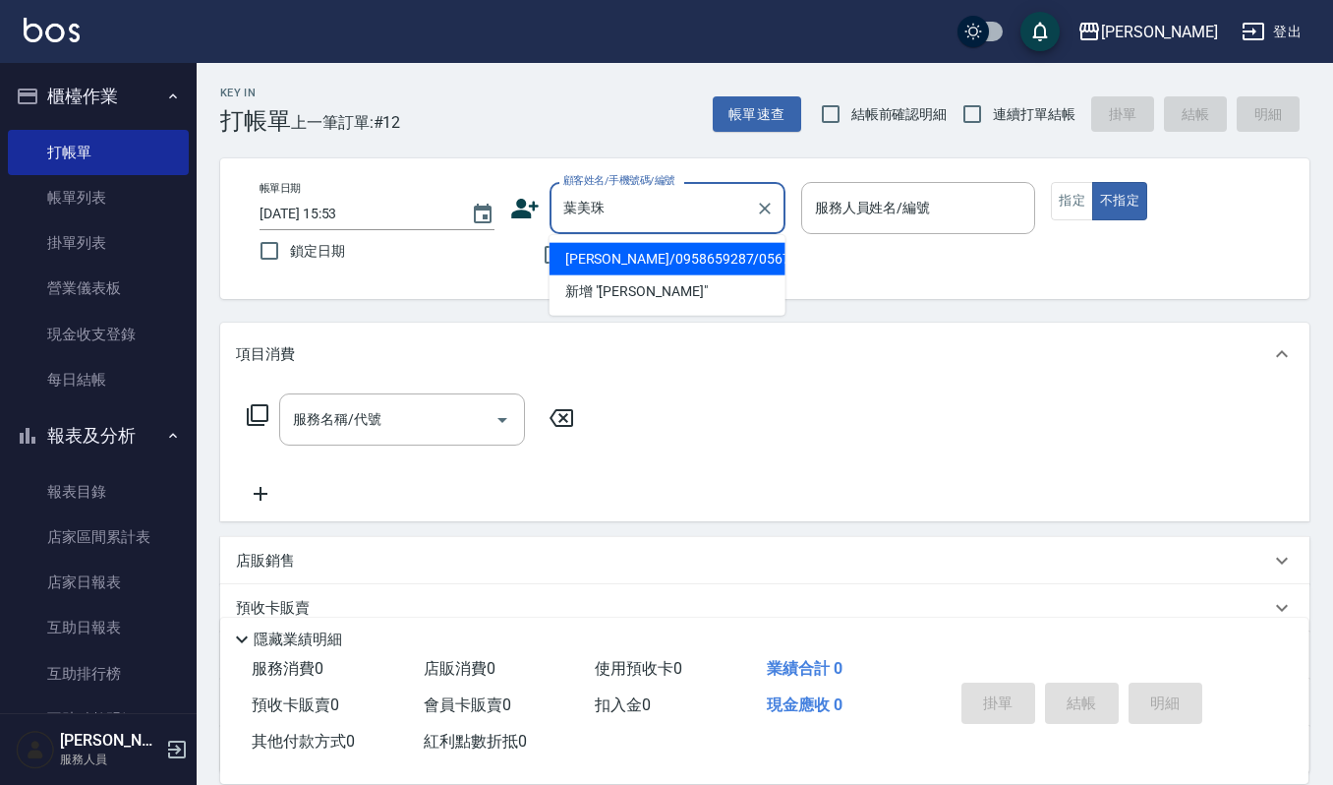
click at [722, 258] on li "葉美珠/0958659287/05679" at bounding box center [668, 259] width 236 height 32
type input "葉美珠/0958659287/05679"
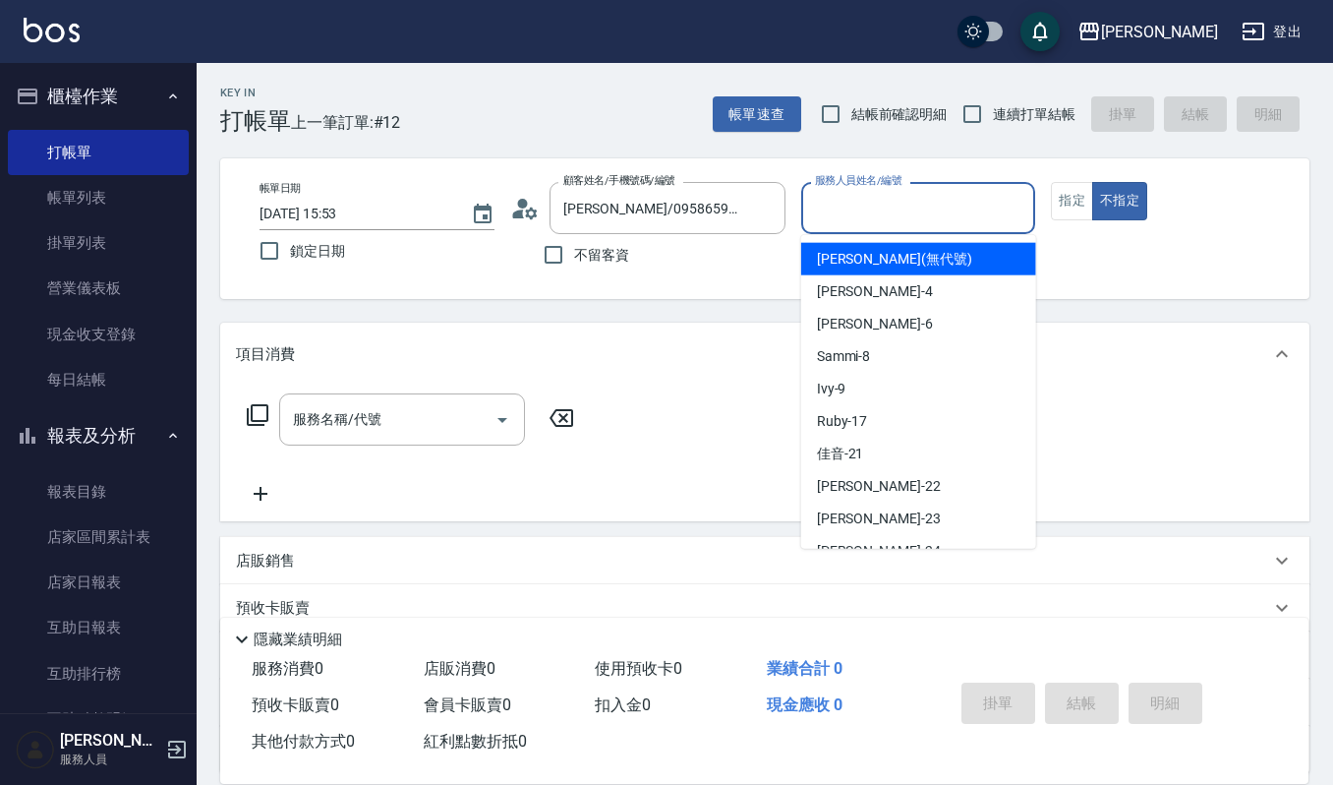
click at [859, 205] on input "服務人員姓名/編號" at bounding box center [918, 208] width 217 height 34
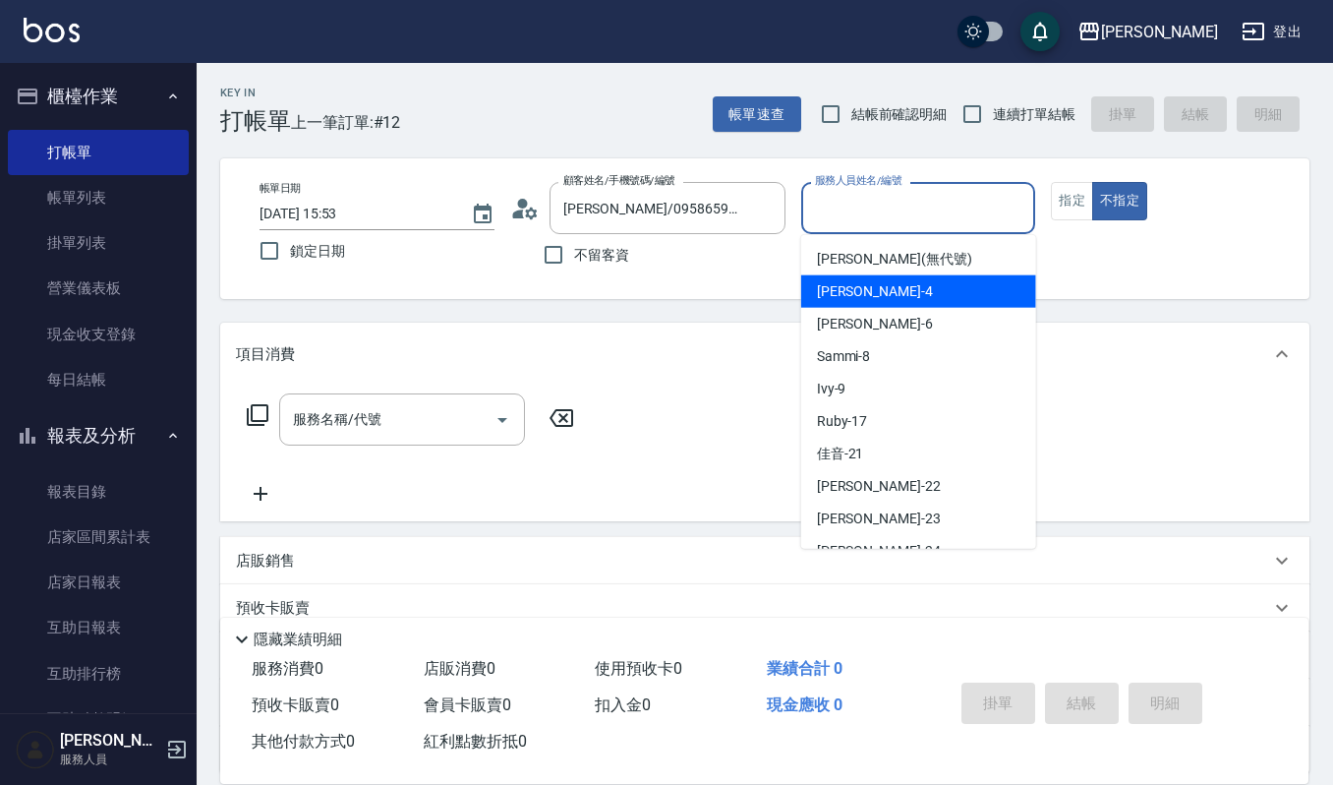
click at [850, 285] on span "吉兒 -4" at bounding box center [875, 291] width 116 height 21
type input "[PERSON_NAME]-4"
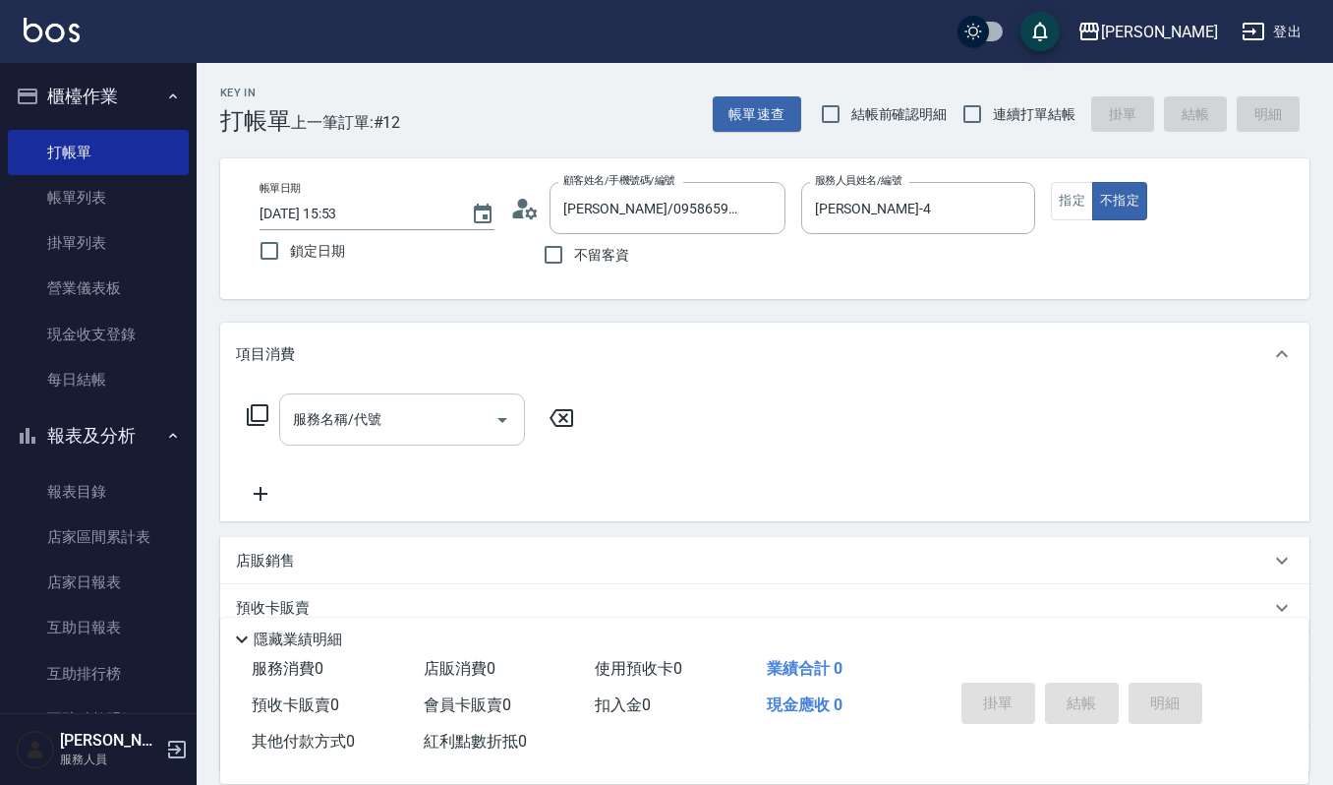
drag, startPoint x: 417, startPoint y: 387, endPoint x: 417, endPoint y: 419, distance: 31.5
click at [417, 403] on div "服務名稱/代號 服務名稱/代號" at bounding box center [765, 453] width 1090 height 136
click at [417, 421] on input "服務名稱/代號" at bounding box center [387, 419] width 199 height 34
type input "x"
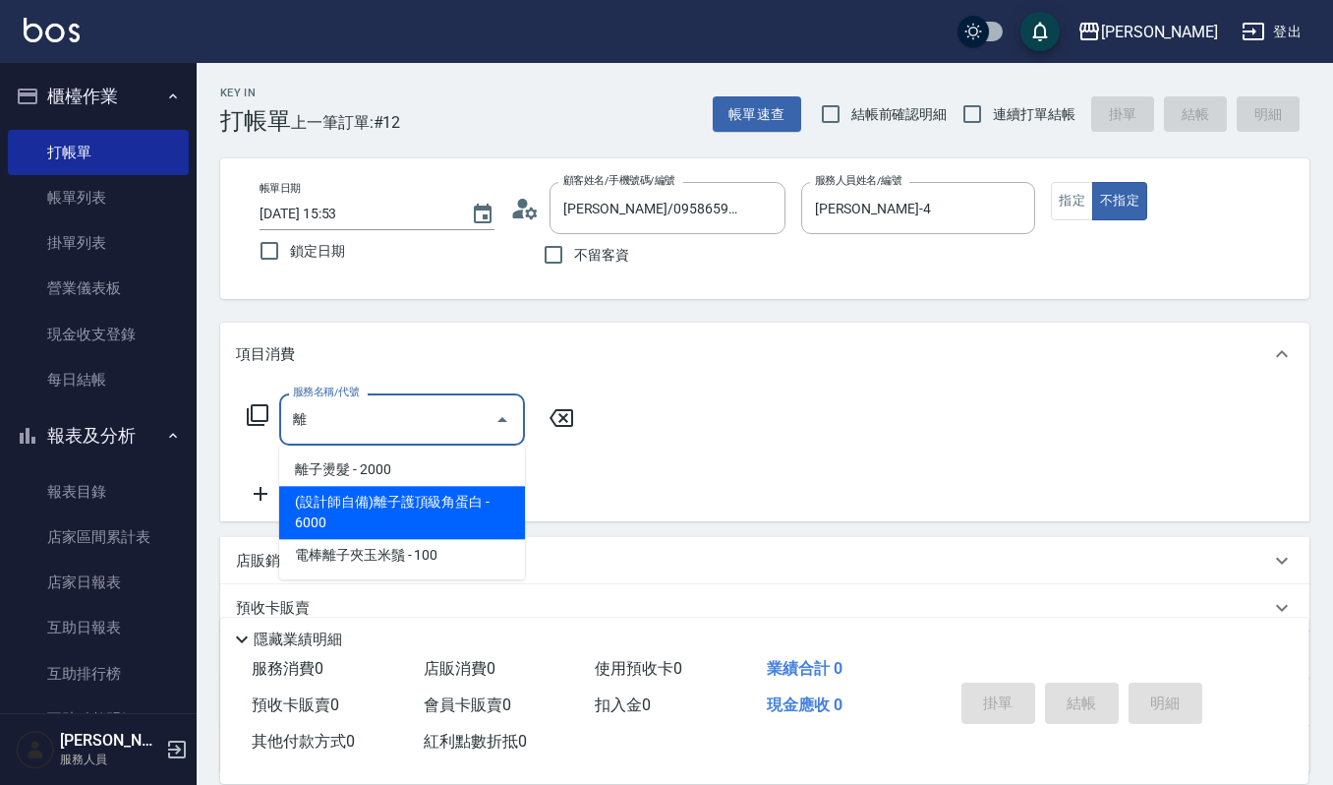
click at [407, 515] on span "(設計師自備)離子護頂級角蛋白 - 6000" at bounding box center [402, 512] width 246 height 53
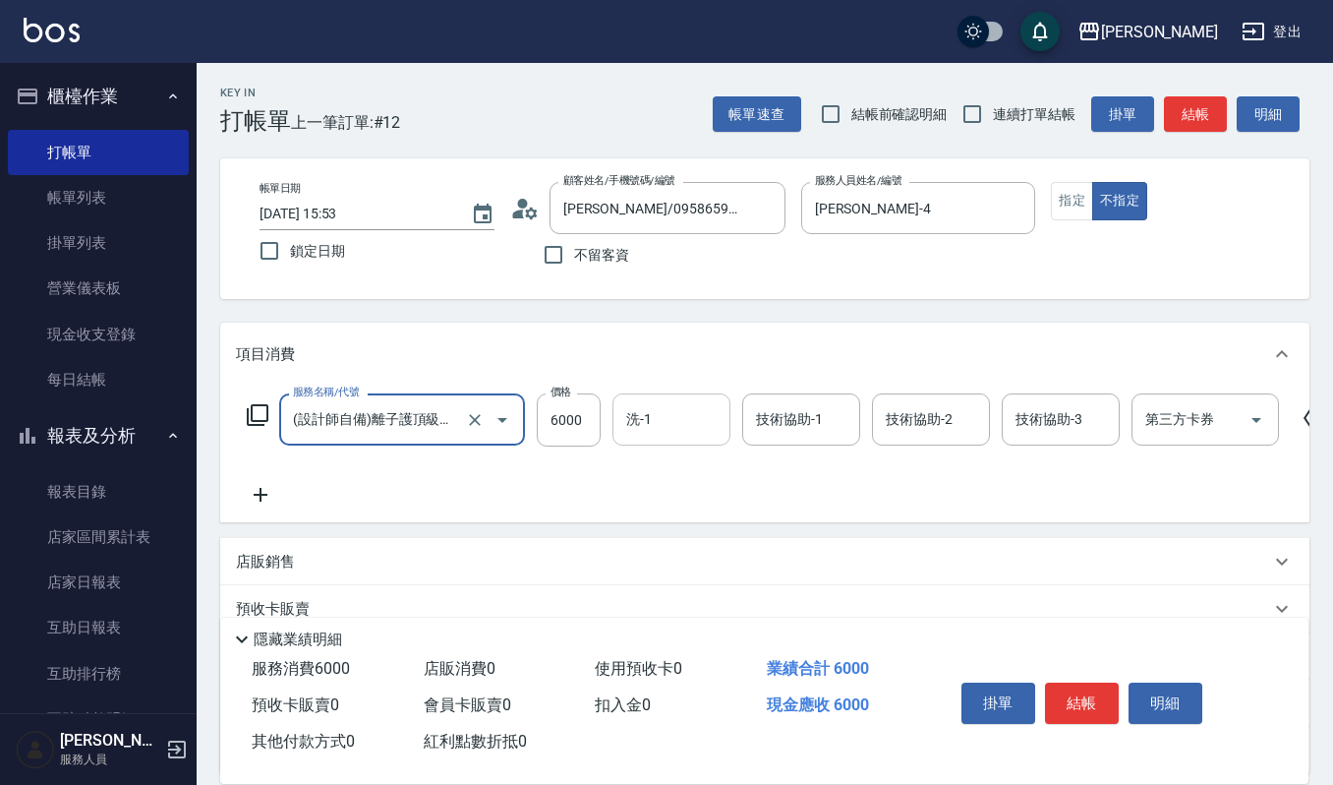
type input "(設計師自備)離子護頂級角蛋白(578)"
drag, startPoint x: 721, startPoint y: 425, endPoint x: 701, endPoint y: 433, distance: 21.2
click at [710, 429] on form "洗-1 洗-1" at bounding box center [678, 419] width 130 height 52
click at [697, 433] on input "洗-1" at bounding box center [671, 419] width 100 height 34
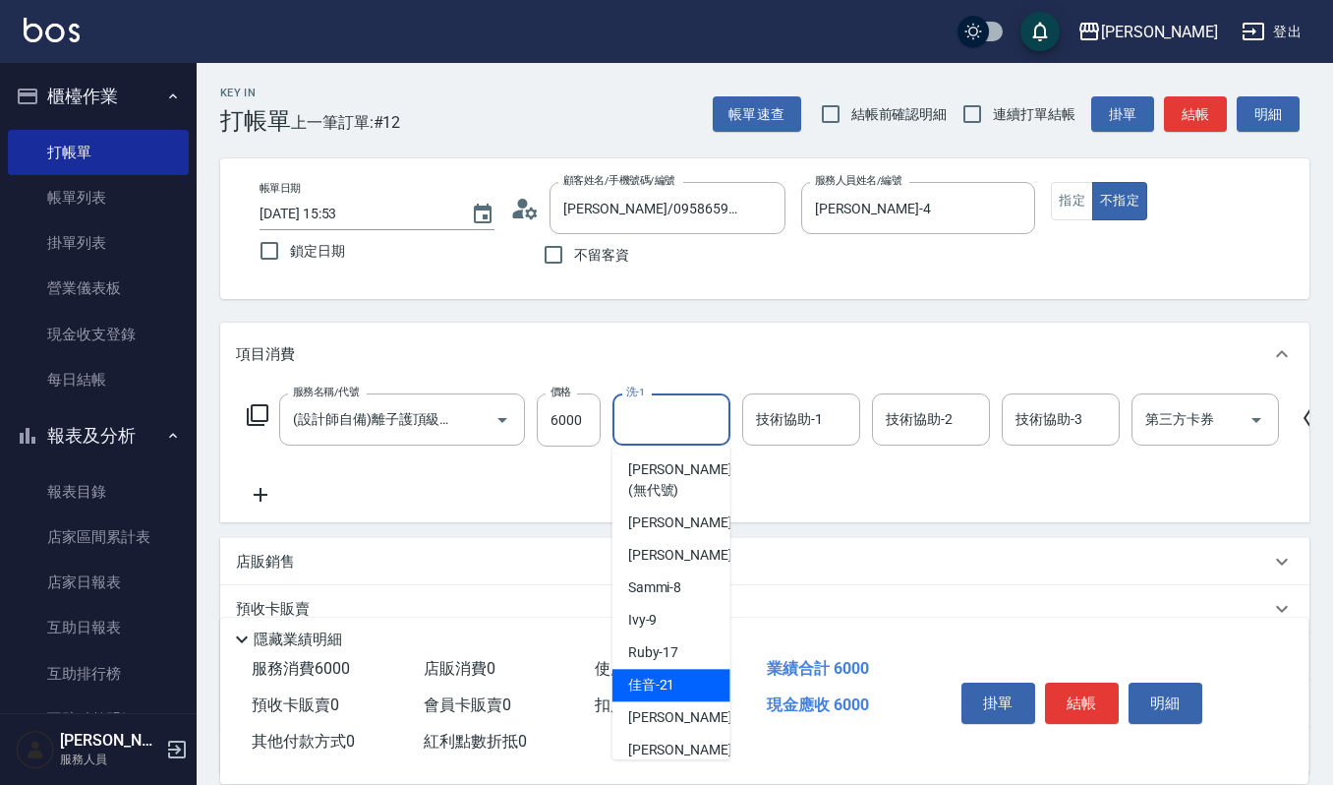
click at [677, 681] on div "佳音 -21" at bounding box center [672, 685] width 118 height 32
type input "佳音-21"
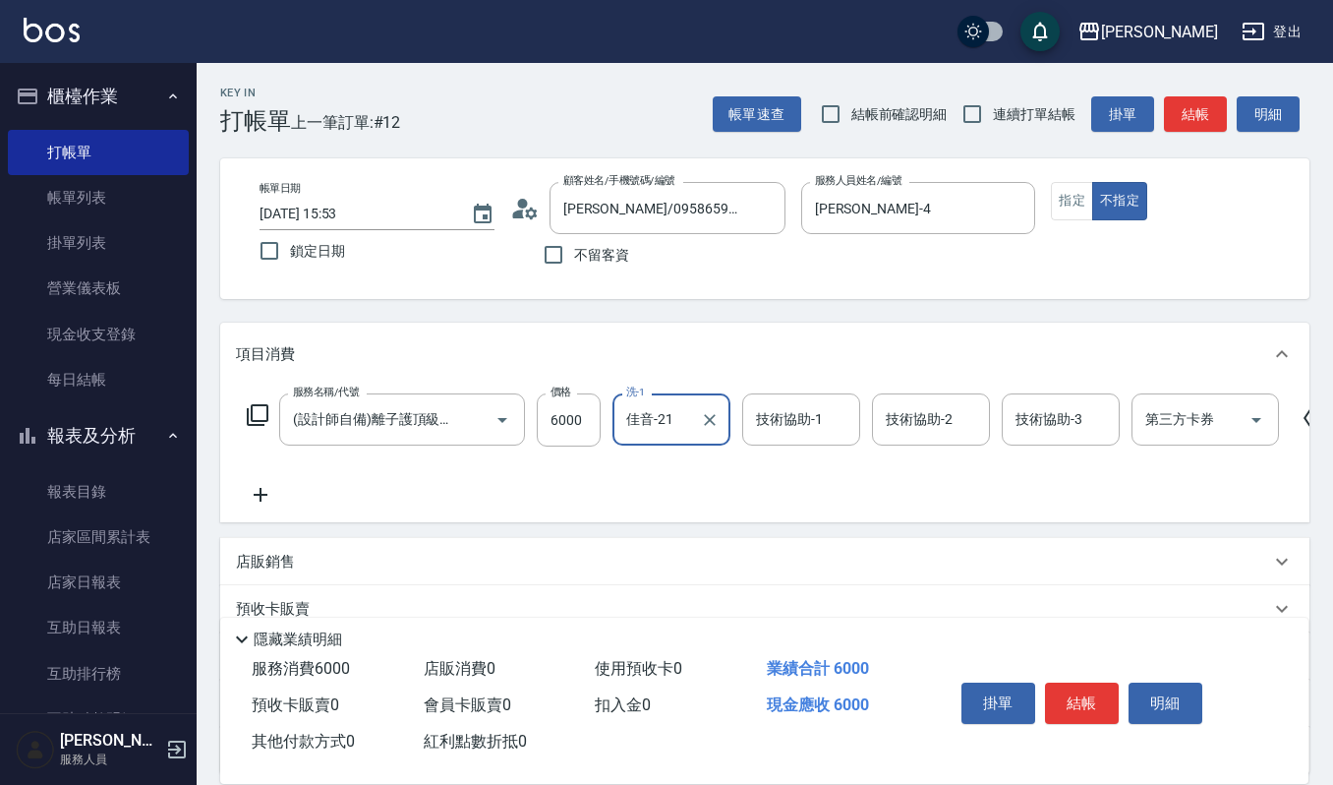
drag, startPoint x: 804, startPoint y: 397, endPoint x: 800, endPoint y: 409, distance: 12.4
click at [803, 399] on div "技術協助-1" at bounding box center [801, 419] width 118 height 52
click at [795, 429] on input "技術協助-1" at bounding box center [801, 419] width 100 height 34
click at [800, 435] on input "技術協助-1" at bounding box center [801, 419] width 100 height 34
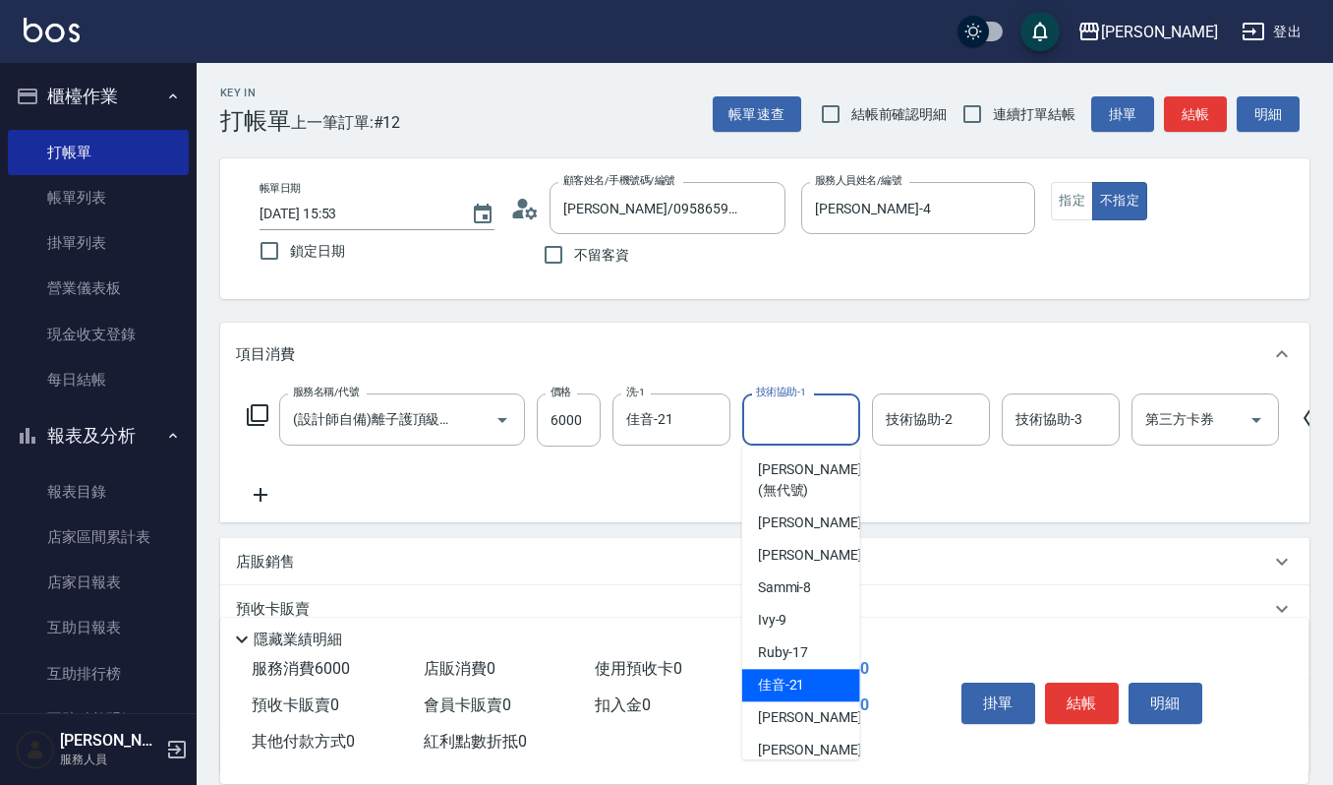
click at [793, 693] on span "佳音 -21" at bounding box center [781, 685] width 47 height 21
type input "佳音-21"
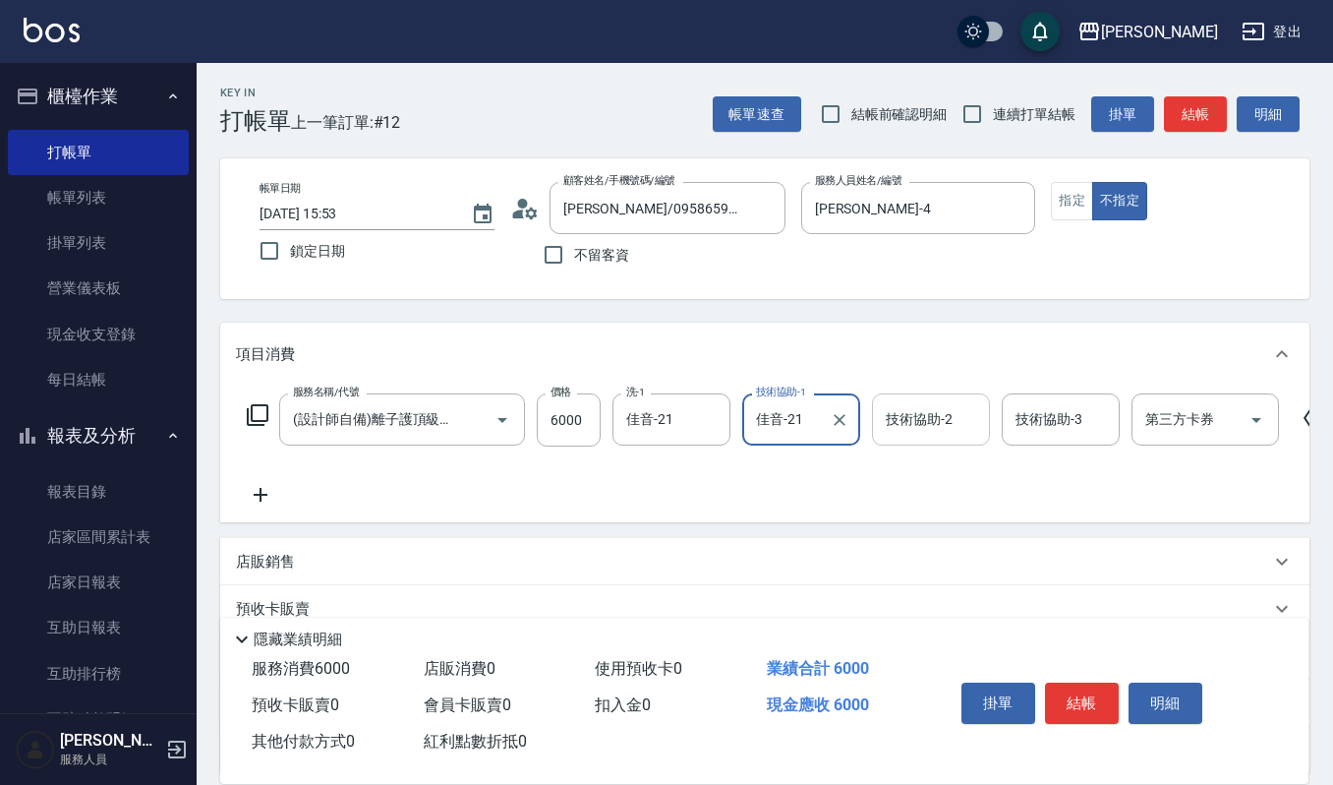
click at [930, 431] on input "技術協助-2" at bounding box center [931, 419] width 100 height 34
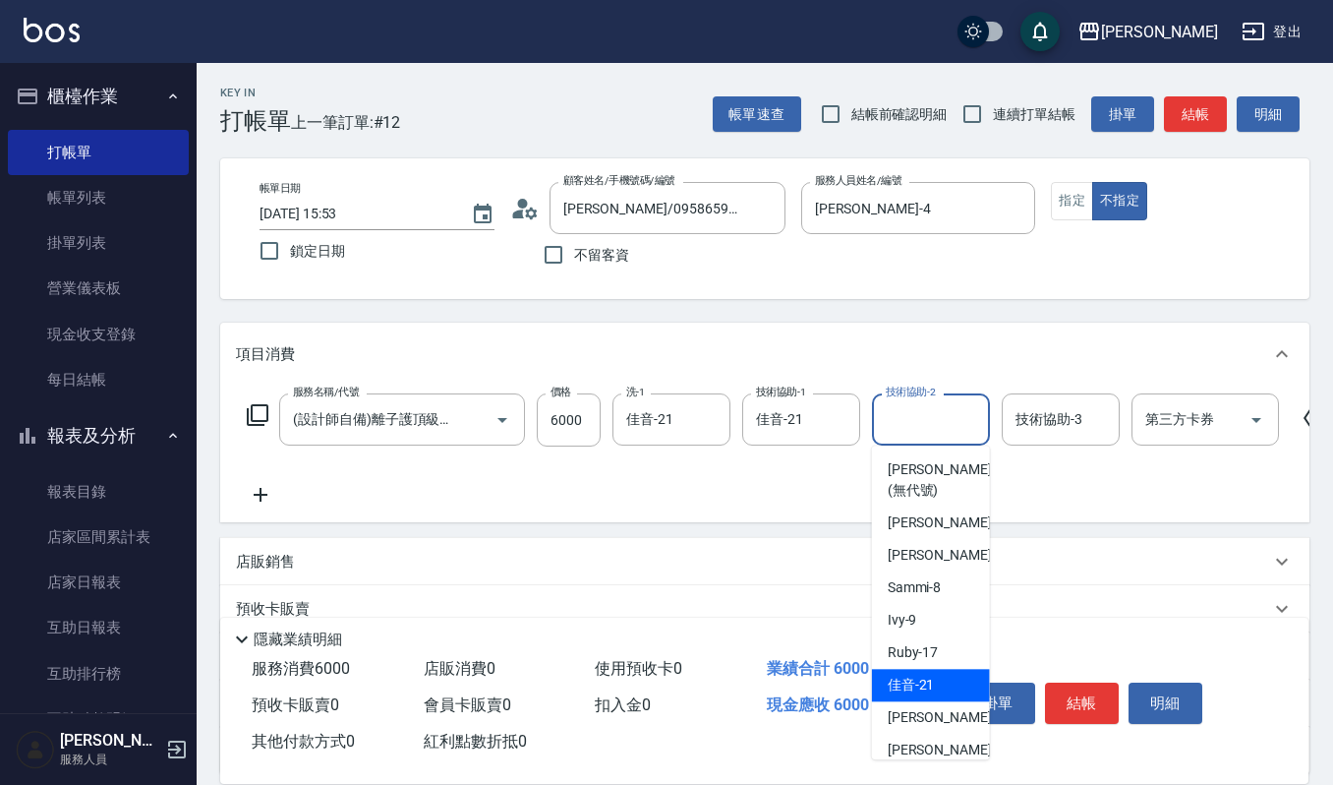
click at [921, 690] on span "佳音 -21" at bounding box center [911, 685] width 47 height 21
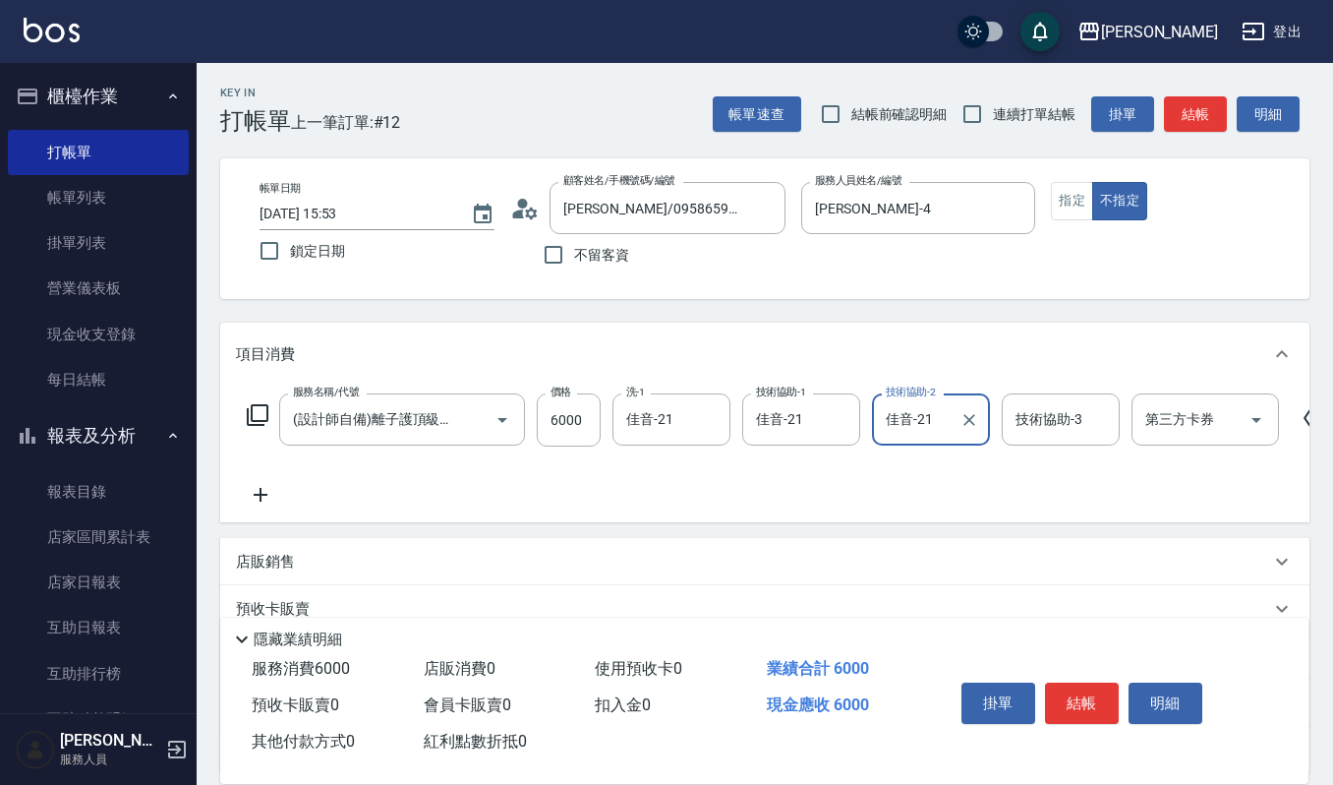
type input "佳音-21"
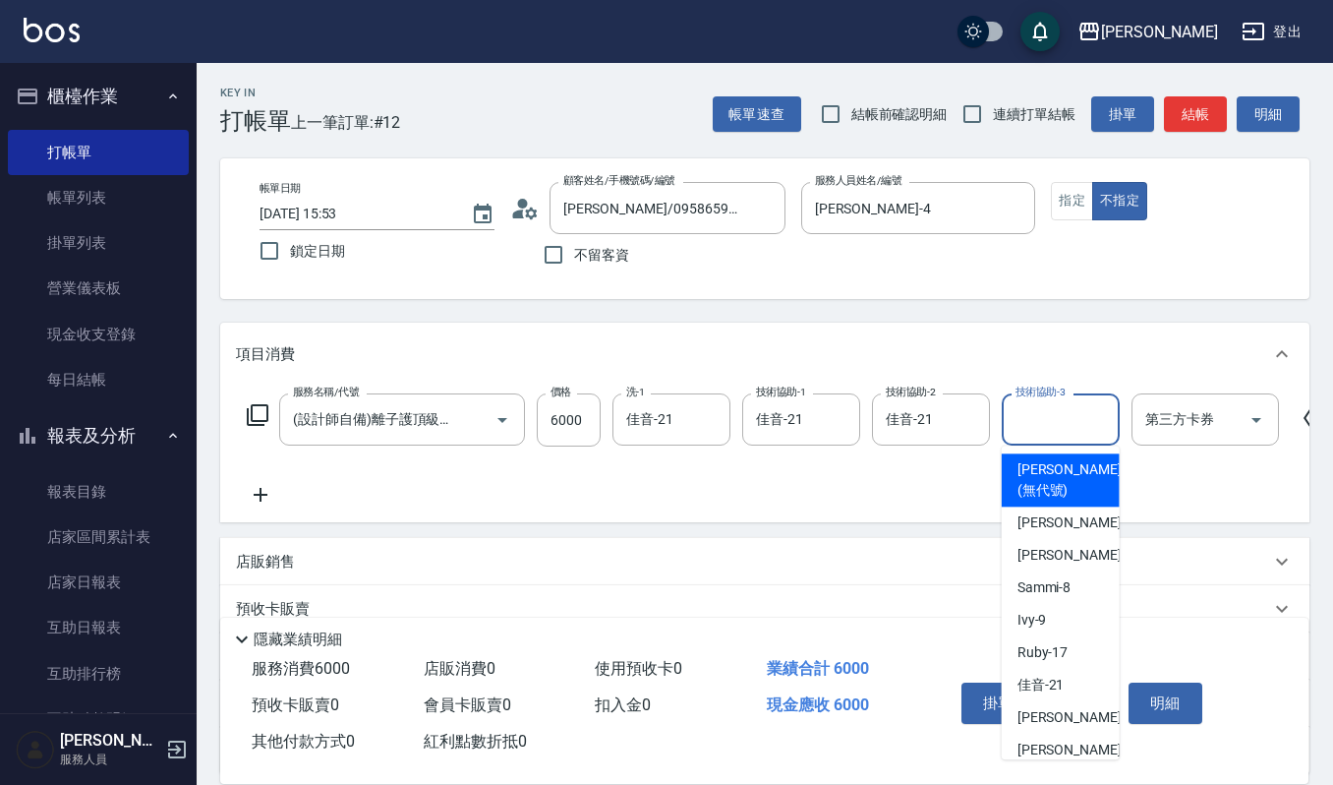
drag, startPoint x: 1040, startPoint y: 409, endPoint x: 1034, endPoint y: 418, distance: 10.6
click at [1035, 415] on input "技術協助-3" at bounding box center [1061, 419] width 100 height 34
click at [1067, 527] on div "吉兒 -4" at bounding box center [1061, 522] width 118 height 32
type input "[PERSON_NAME]-4"
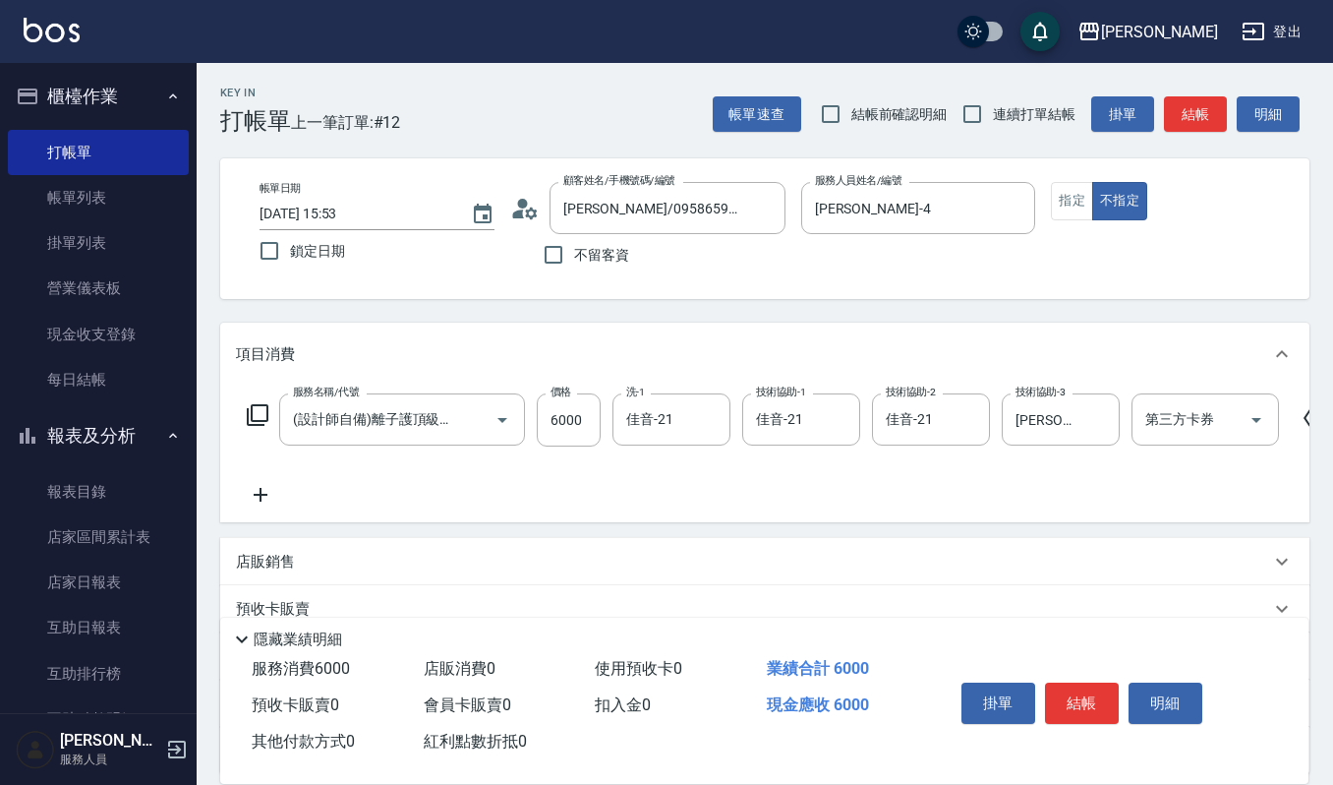
click at [265, 496] on icon at bounding box center [261, 495] width 14 height 14
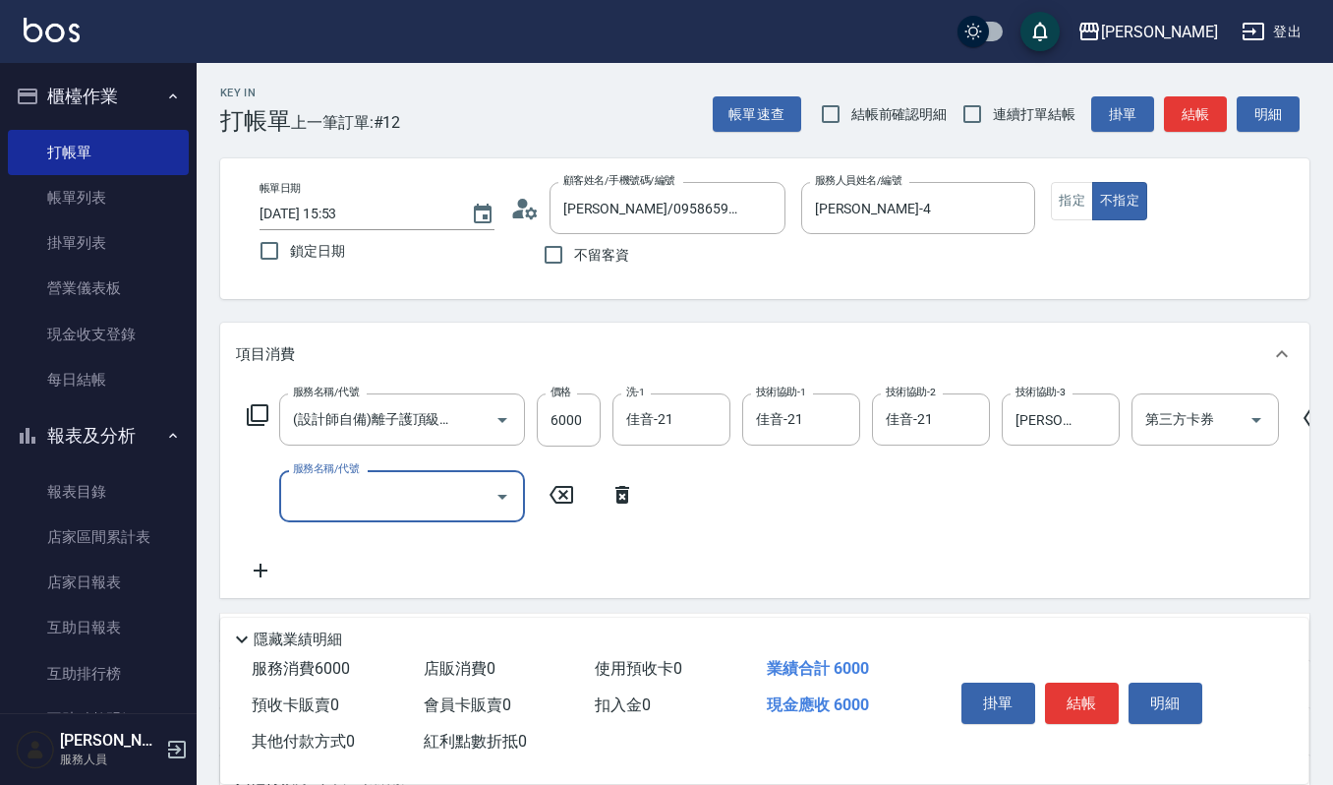
click at [356, 496] on input "服務名稱/代號" at bounding box center [387, 496] width 199 height 34
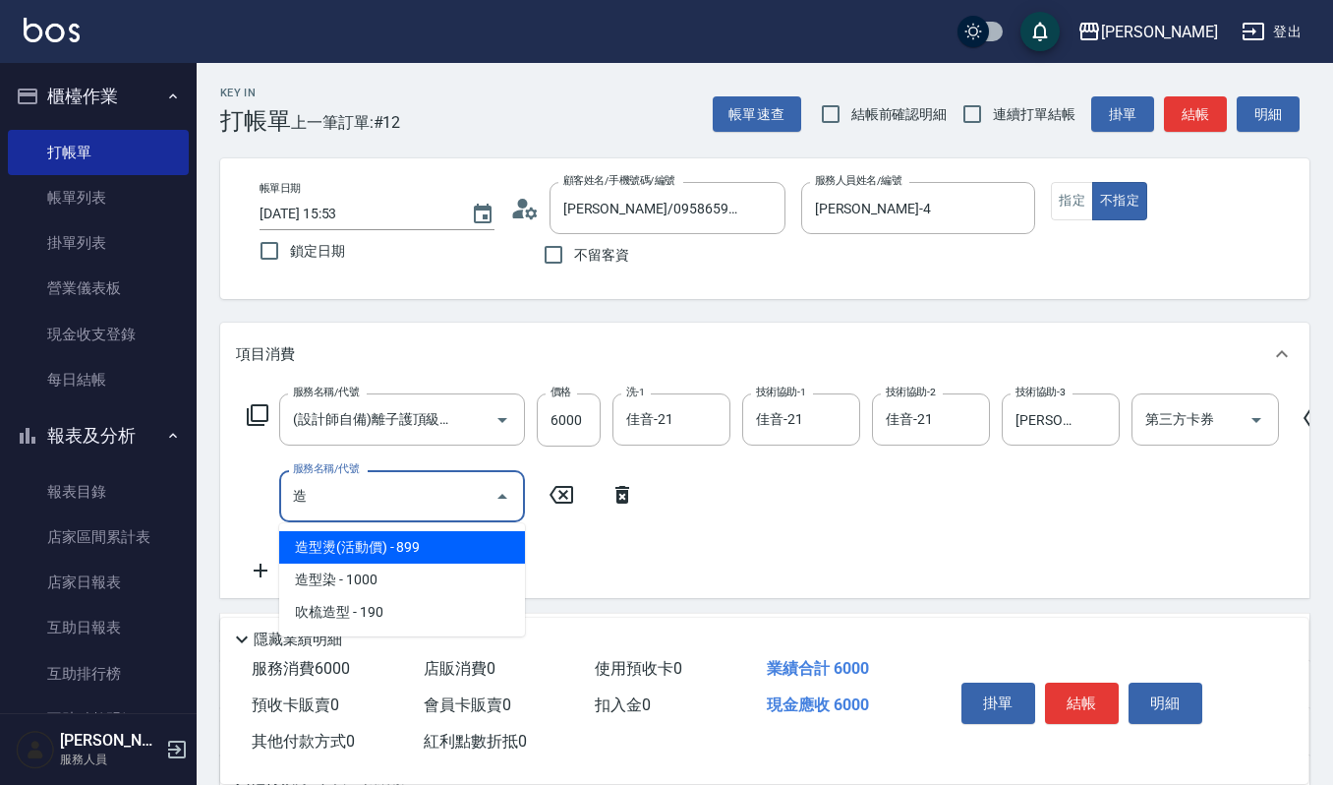
click at [389, 583] on span "造型染 - 1000" at bounding box center [402, 579] width 246 height 32
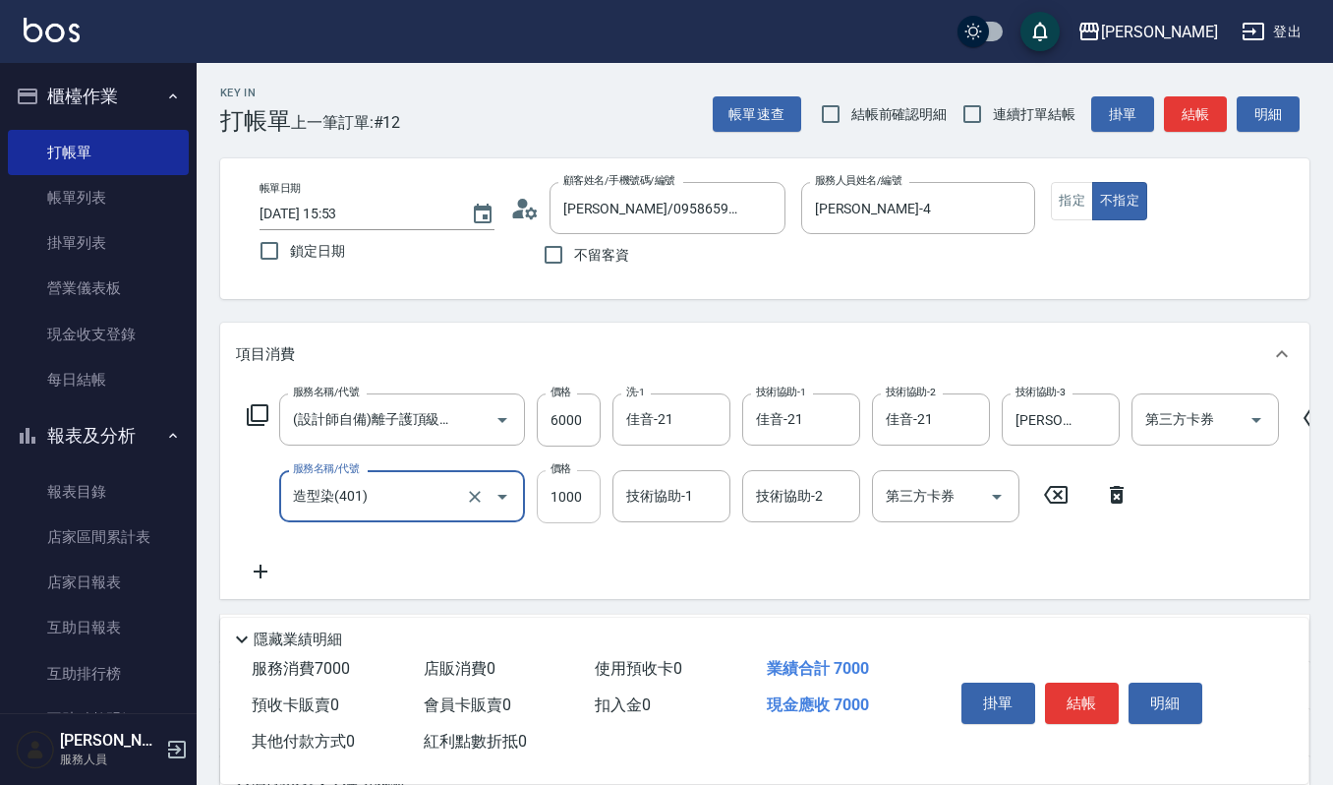
type input "造型染(401)"
click at [578, 488] on input "1000" at bounding box center [569, 496] width 64 height 53
type input "1802"
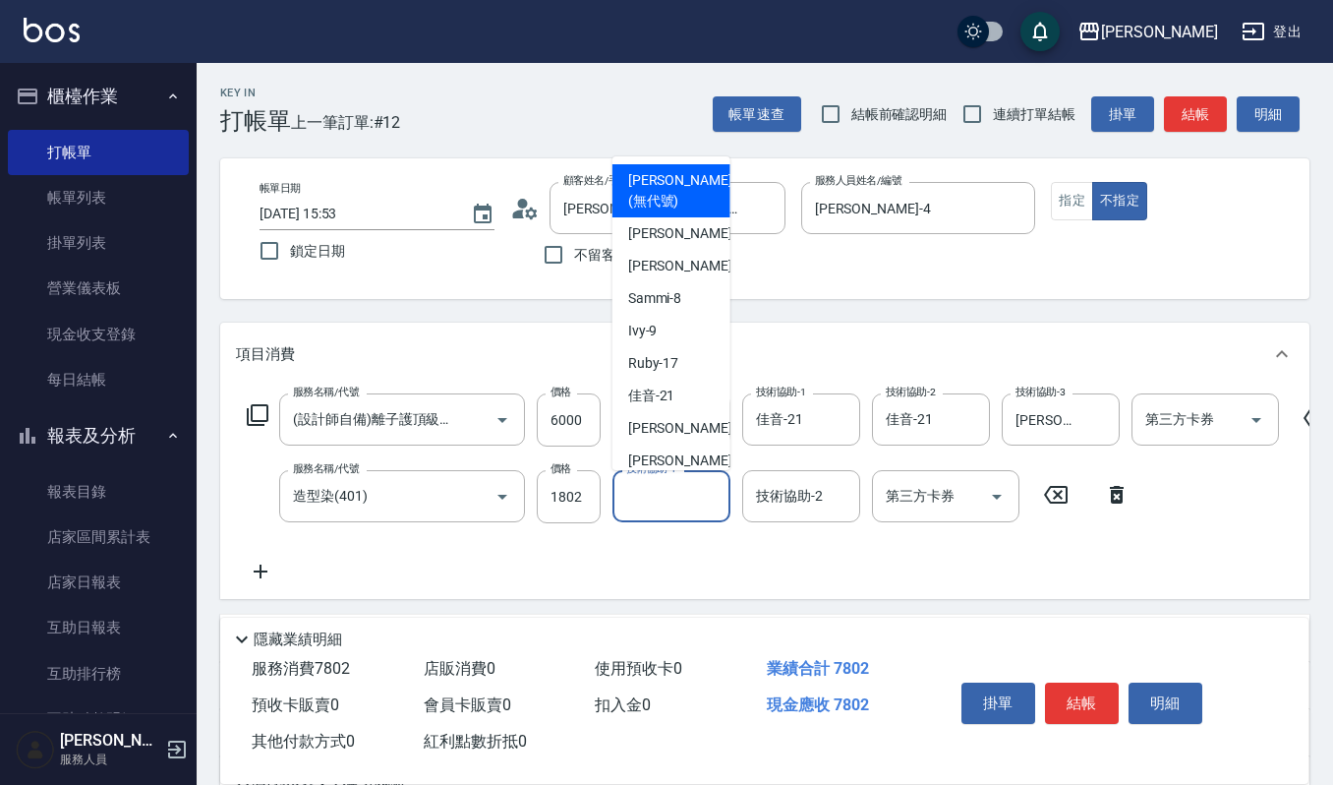
click at [650, 505] on input "技術協助-1" at bounding box center [671, 496] width 100 height 34
click at [713, 236] on div "吉兒 -4" at bounding box center [672, 233] width 118 height 32
type input "[PERSON_NAME]-4"
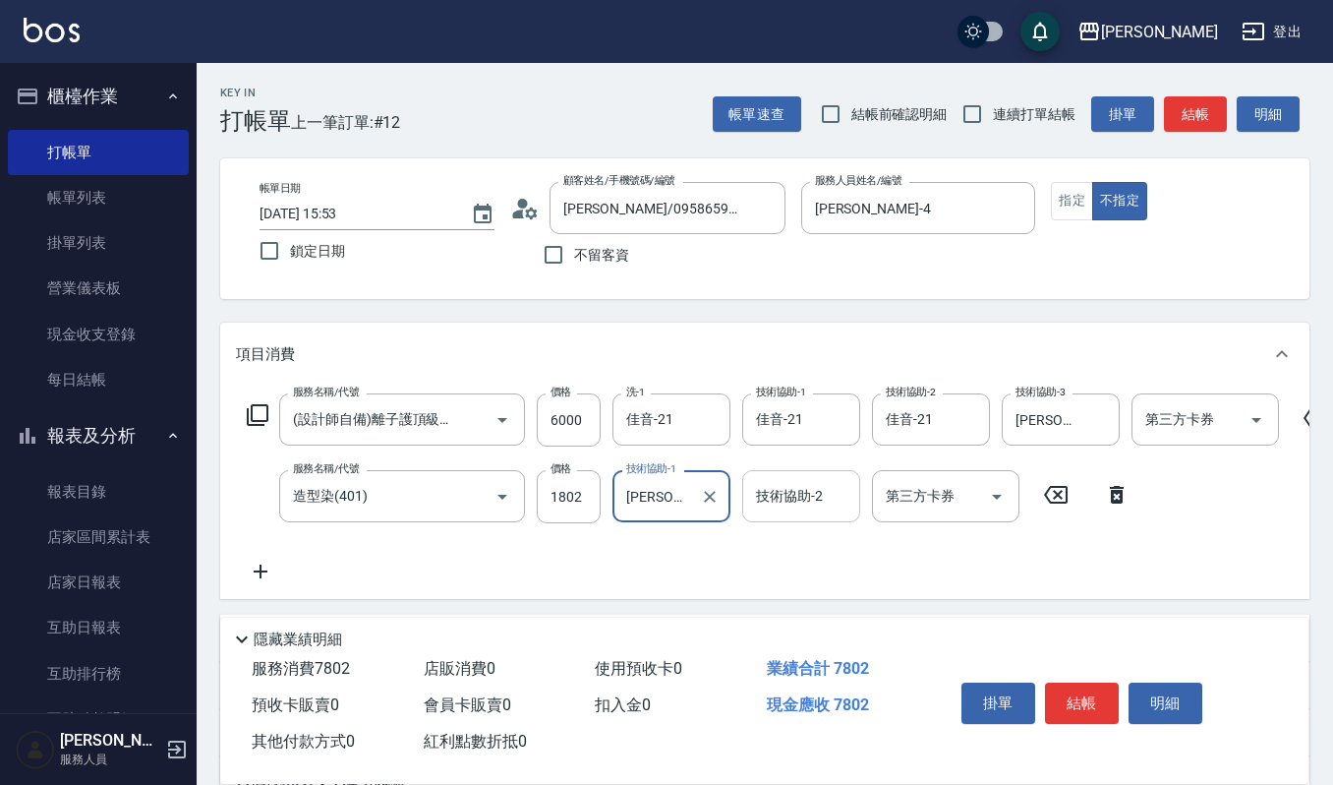
click at [830, 500] on input "技術協助-2" at bounding box center [801, 496] width 100 height 34
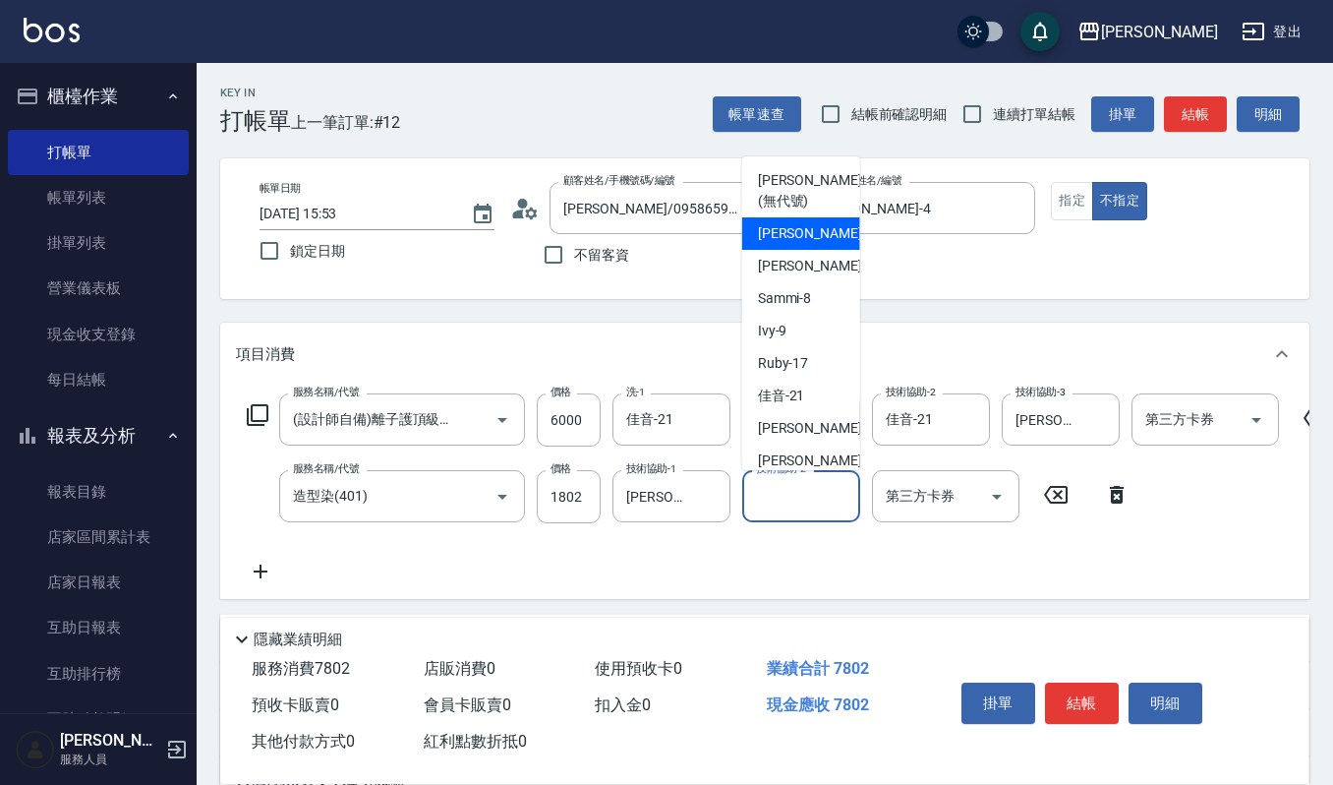
click at [768, 240] on span "吉兒 -4" at bounding box center [816, 233] width 116 height 21
type input "[PERSON_NAME]-4"
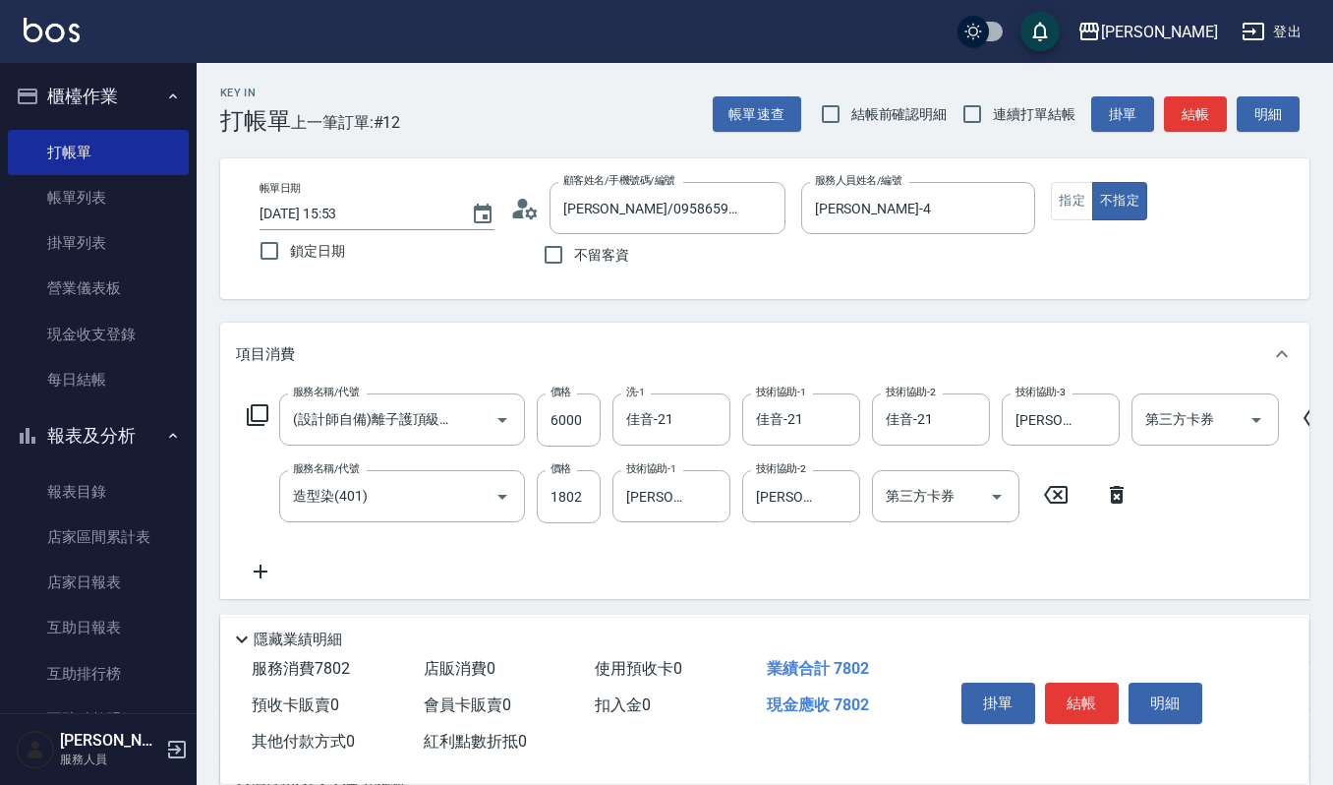
click at [252, 572] on icon at bounding box center [260, 571] width 49 height 24
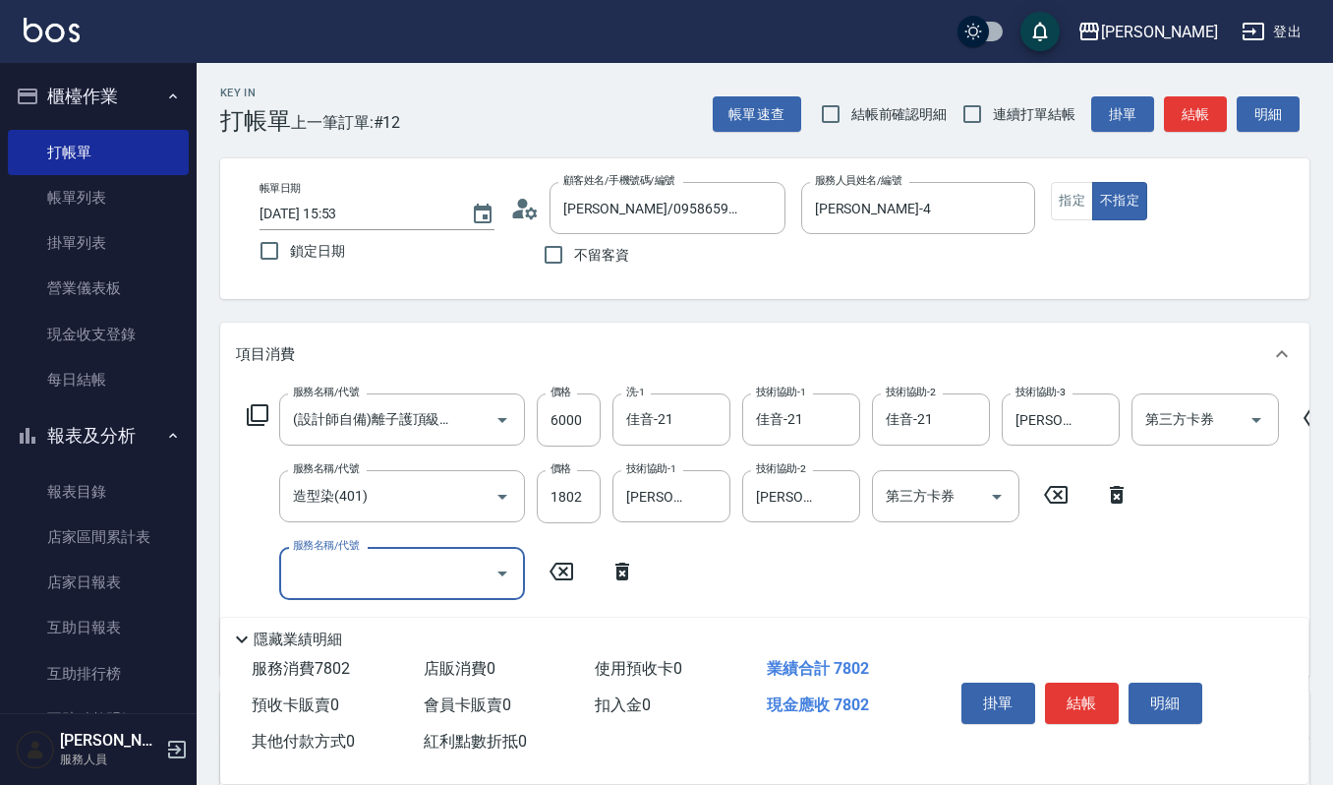
click at [324, 591] on div "服務名稱/代號" at bounding box center [402, 573] width 246 height 52
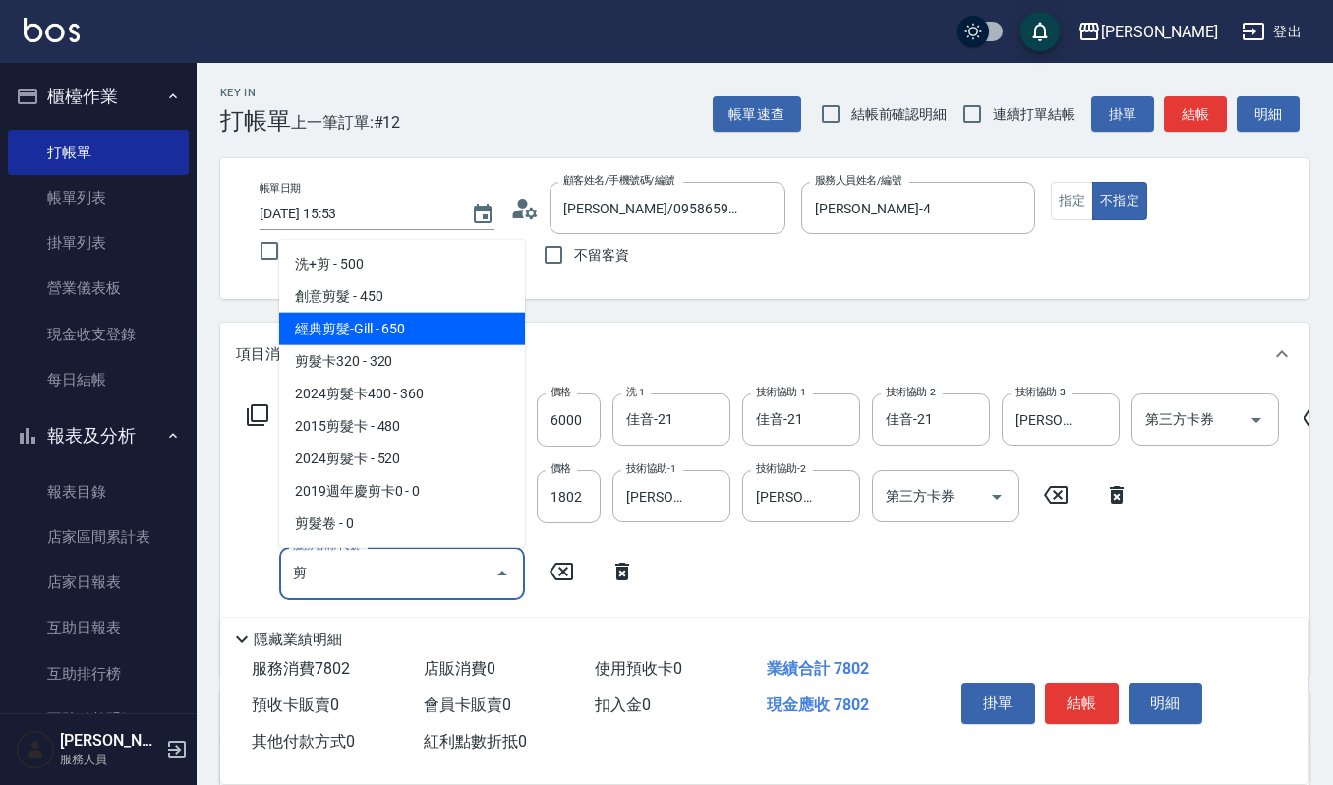
click at [450, 339] on span "經典剪髮-Gill - 650" at bounding box center [402, 329] width 246 height 32
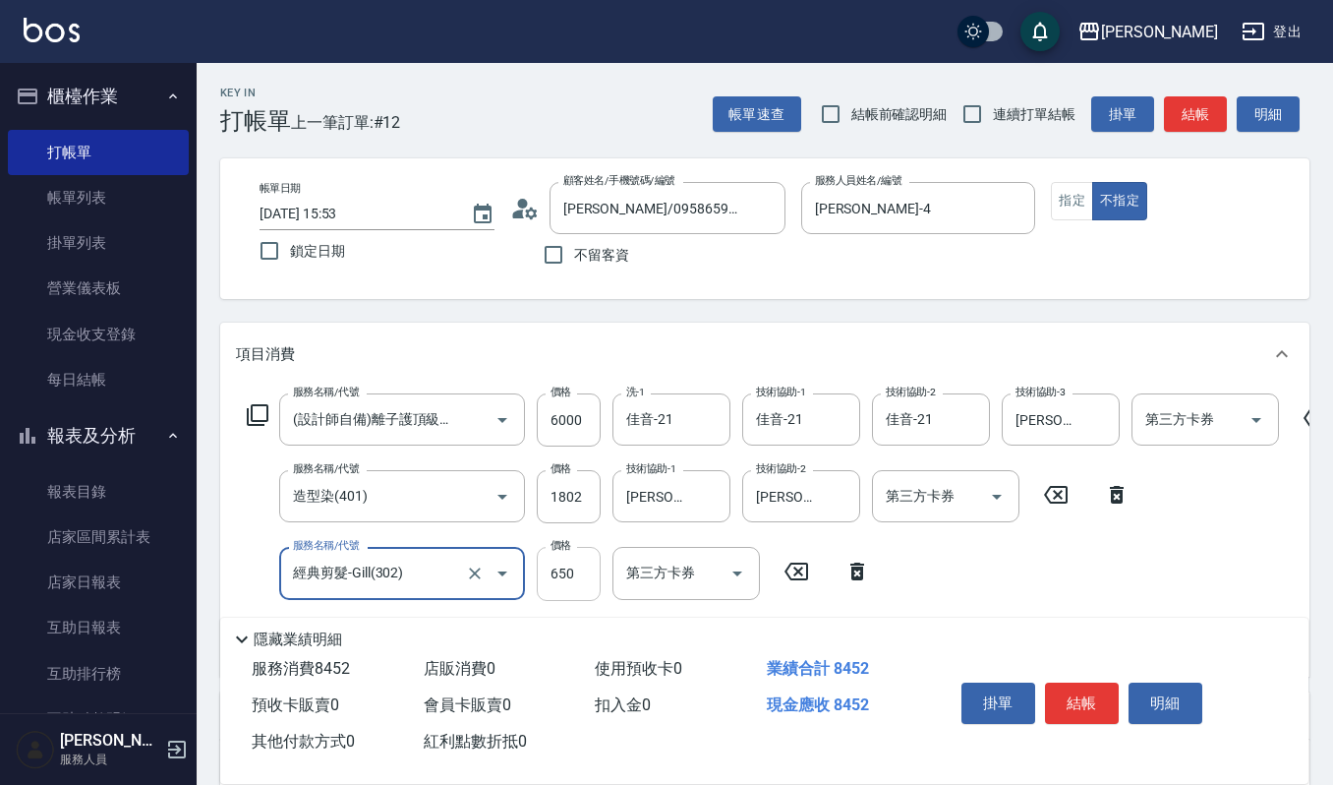
type input "經典剪髮-Gill(302)"
click at [572, 562] on input "650" at bounding box center [569, 573] width 64 height 53
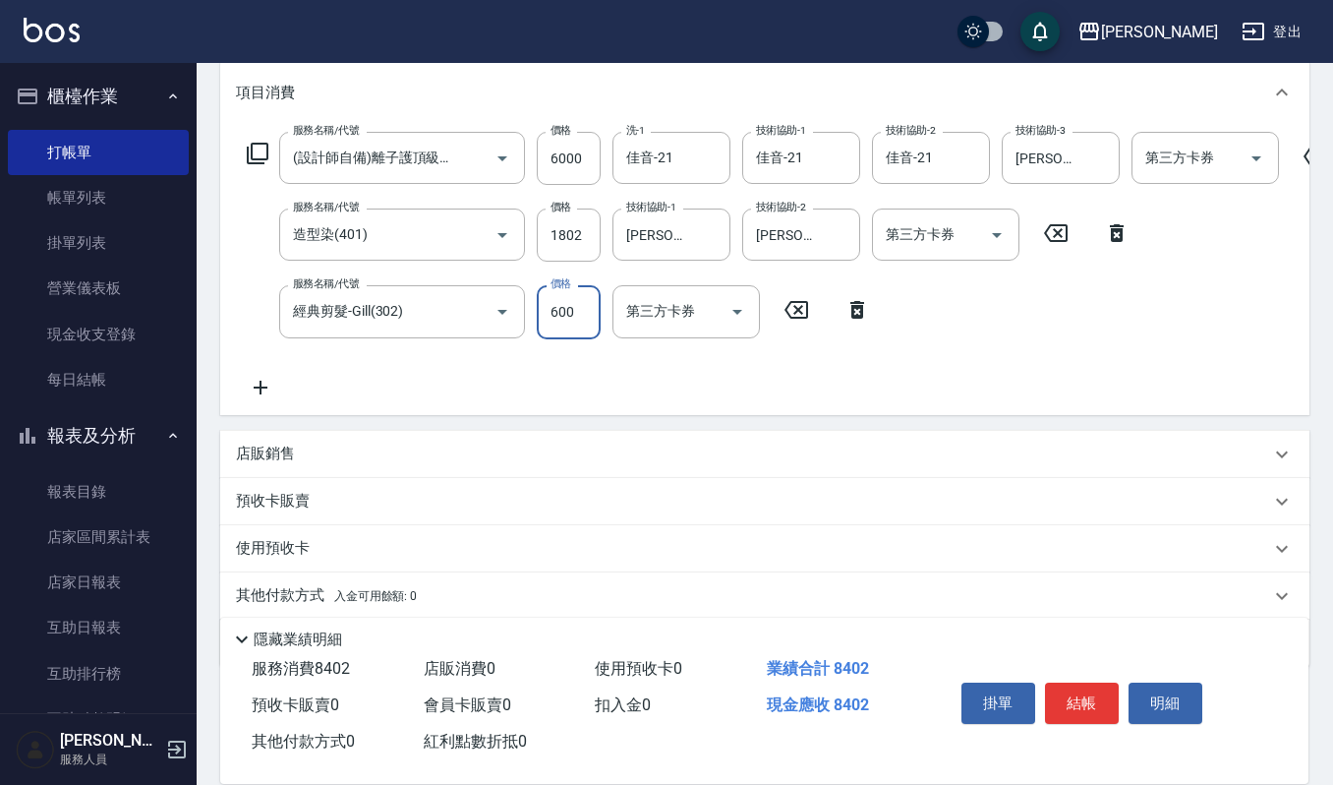
scroll to position [216, 0]
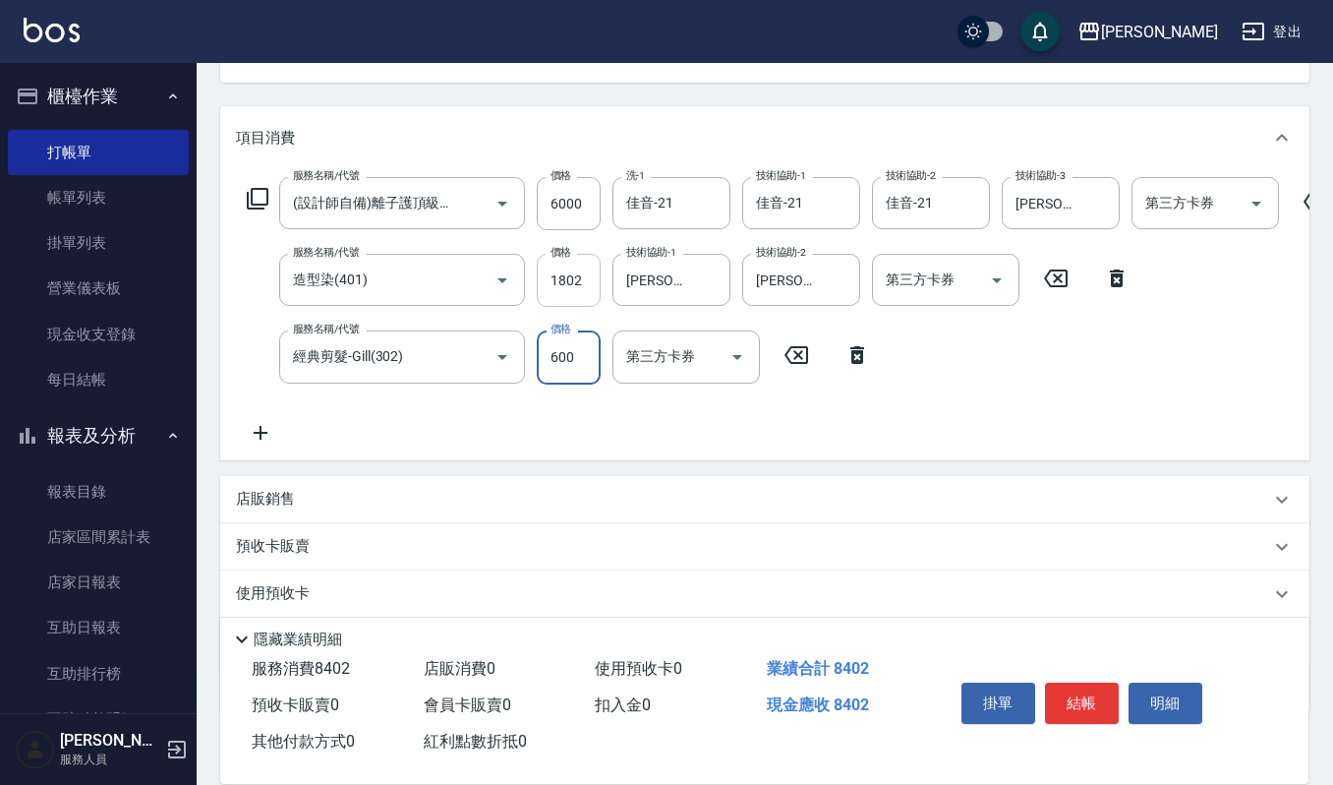
type input "600"
click at [583, 273] on input "1802" at bounding box center [569, 280] width 64 height 53
type input "1800"
click at [1082, 697] on button "結帳" at bounding box center [1082, 702] width 74 height 41
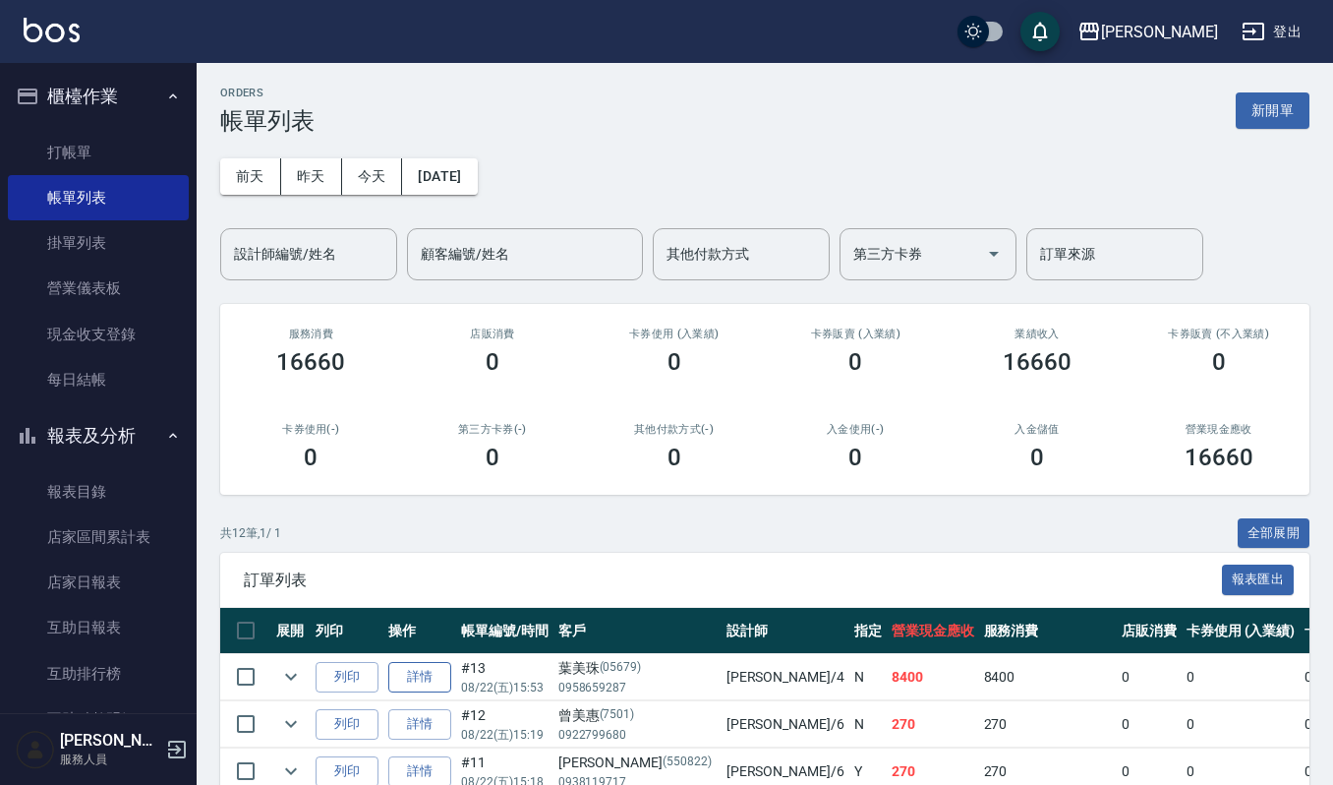
click at [423, 675] on link "詳情" at bounding box center [419, 677] width 63 height 30
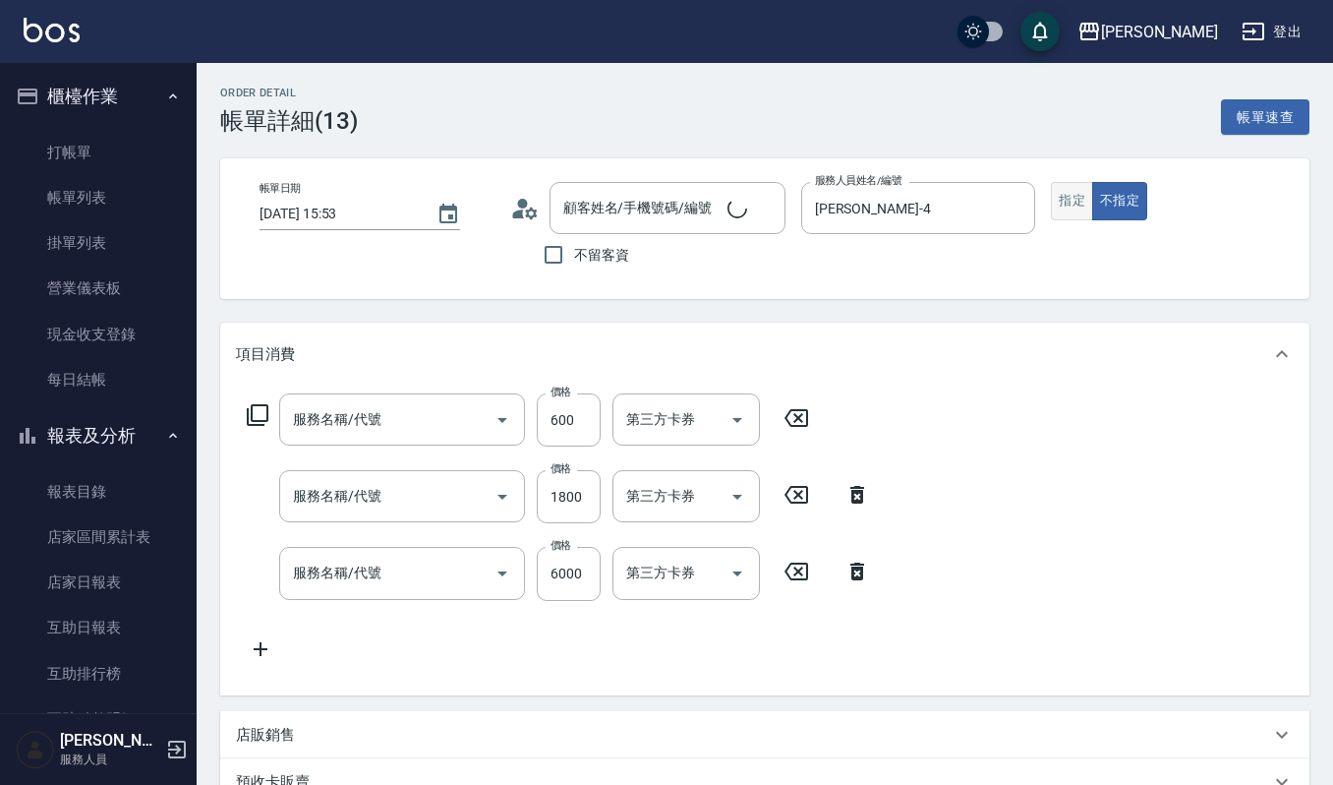
type input "2025/08/22 15:53"
type input "[PERSON_NAME]-4"
type input "經典剪髮-Gill(302)"
type input "造型染(401)"
type input "(設計師自備)離子護頂級角蛋白(578)"
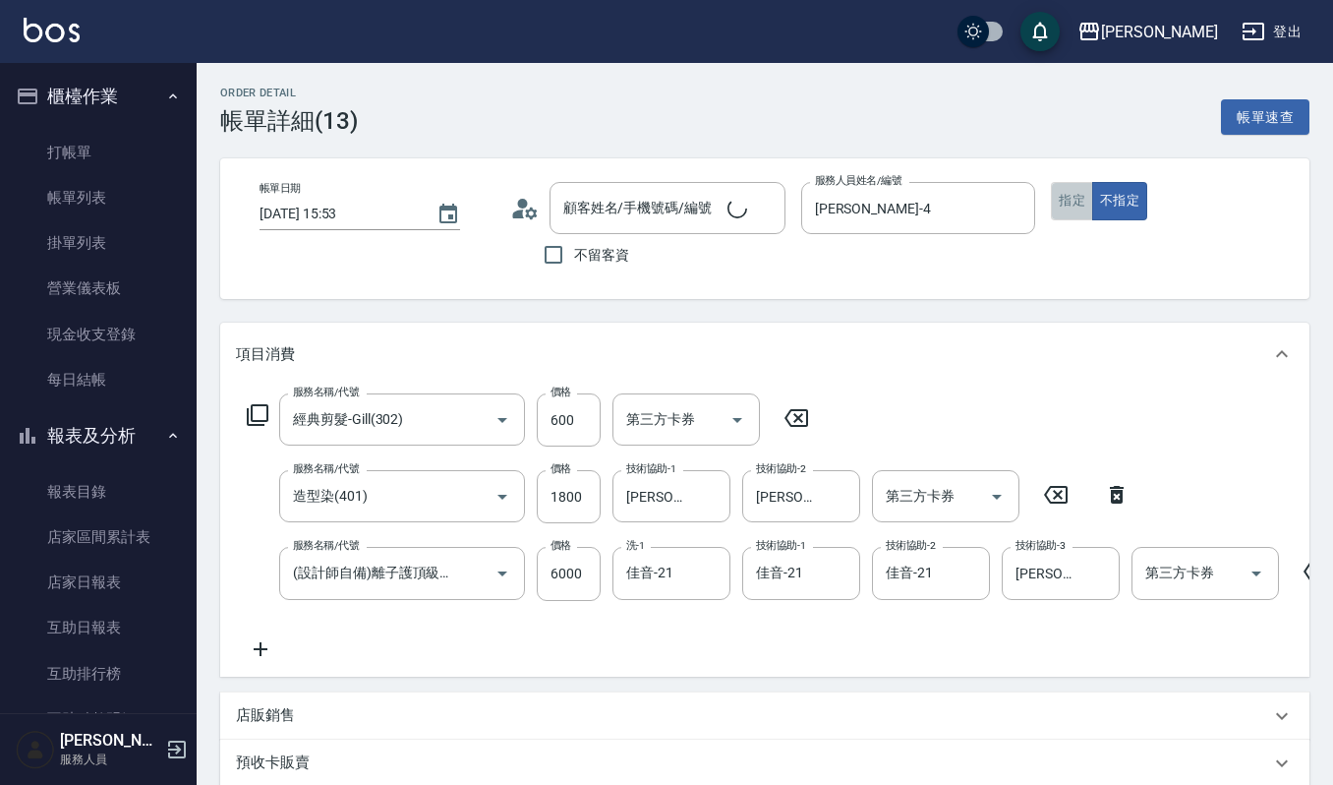
click at [1066, 199] on button "指定" at bounding box center [1072, 201] width 42 height 38
type input "葉美珠/0958659287/05679"
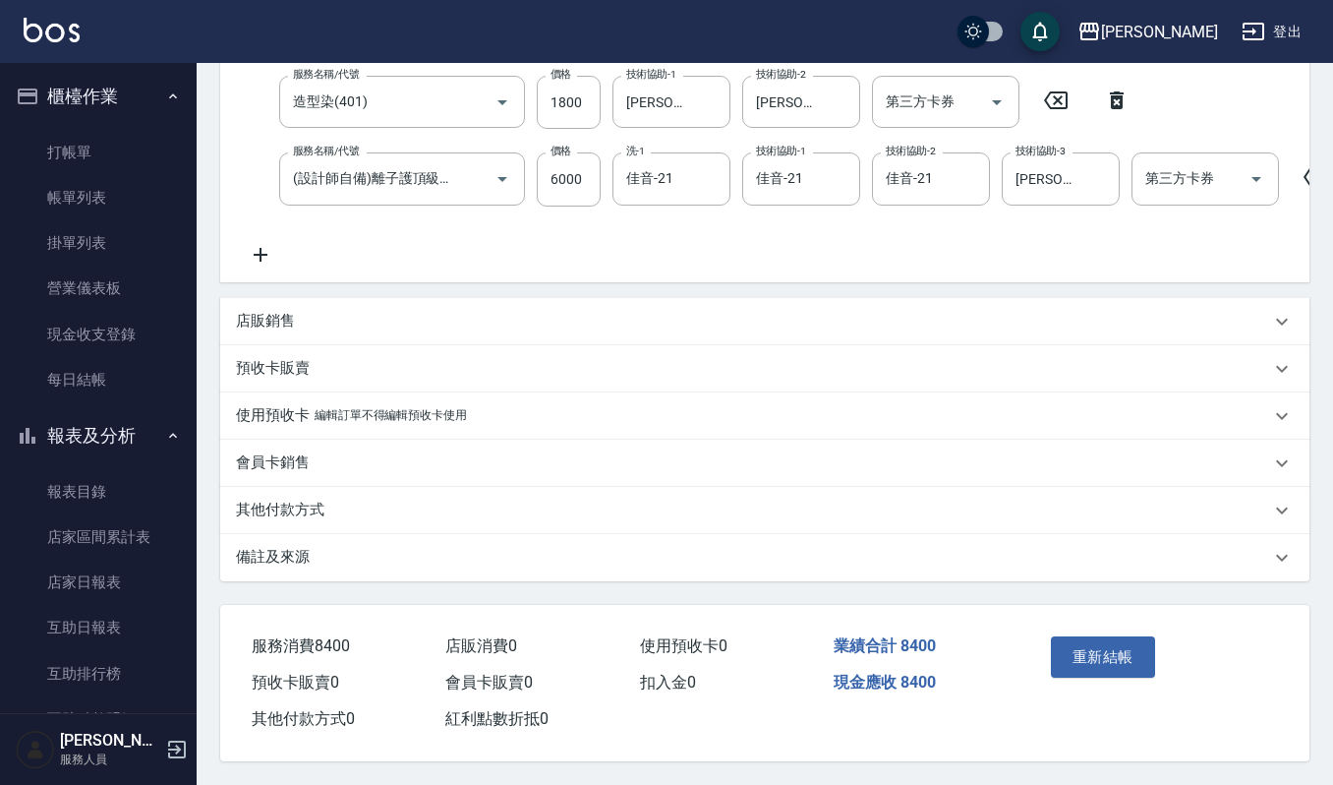
scroll to position [418, 0]
click at [1082, 649] on button "重新結帳" at bounding box center [1103, 656] width 104 height 41
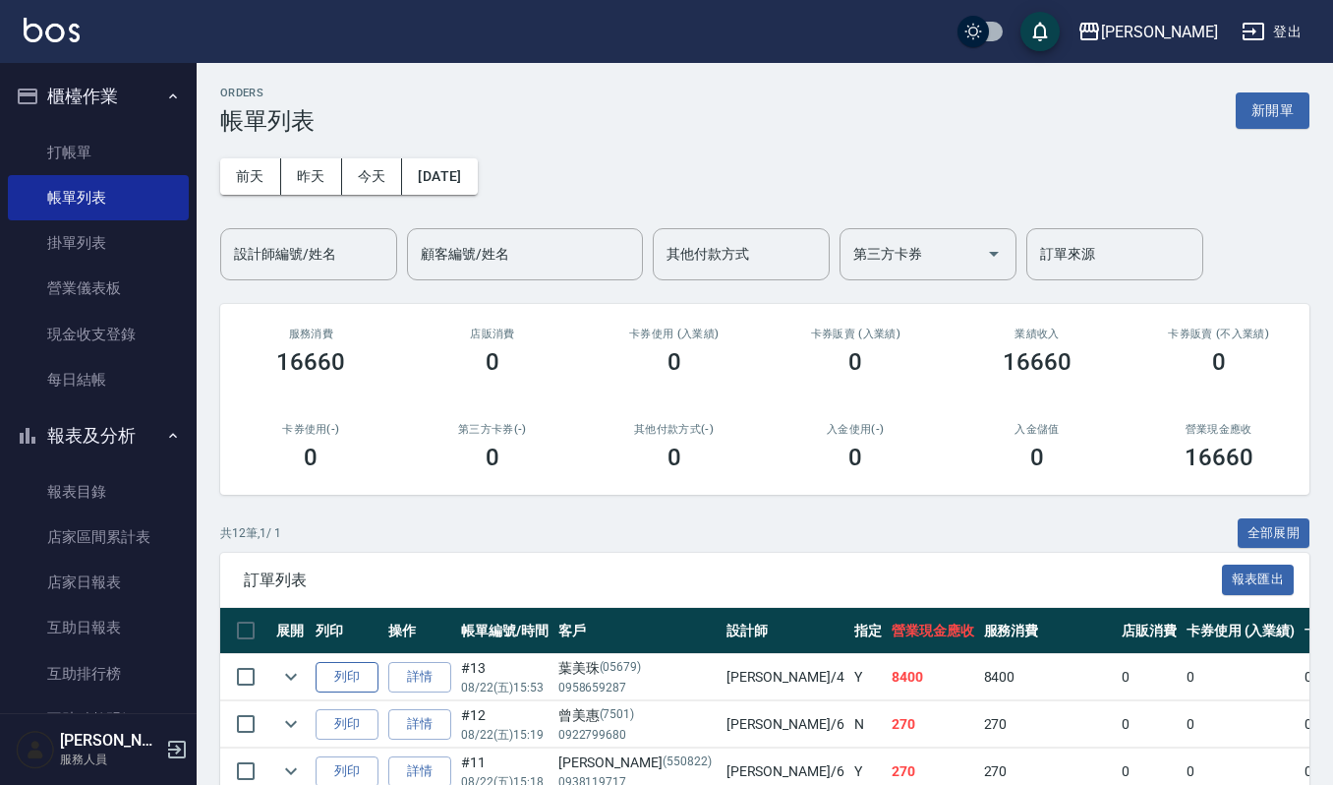
click at [346, 677] on button "列印" at bounding box center [347, 677] width 63 height 30
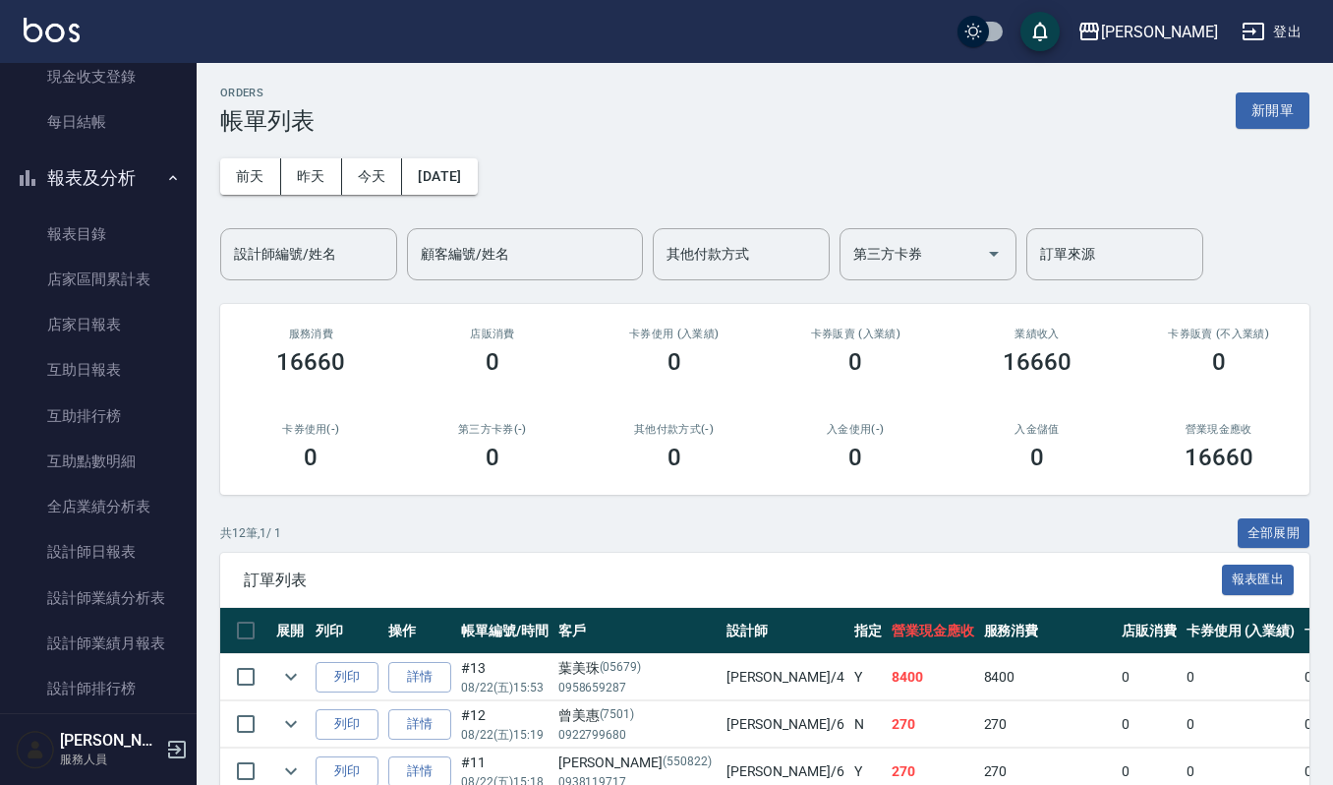
scroll to position [524, 0]
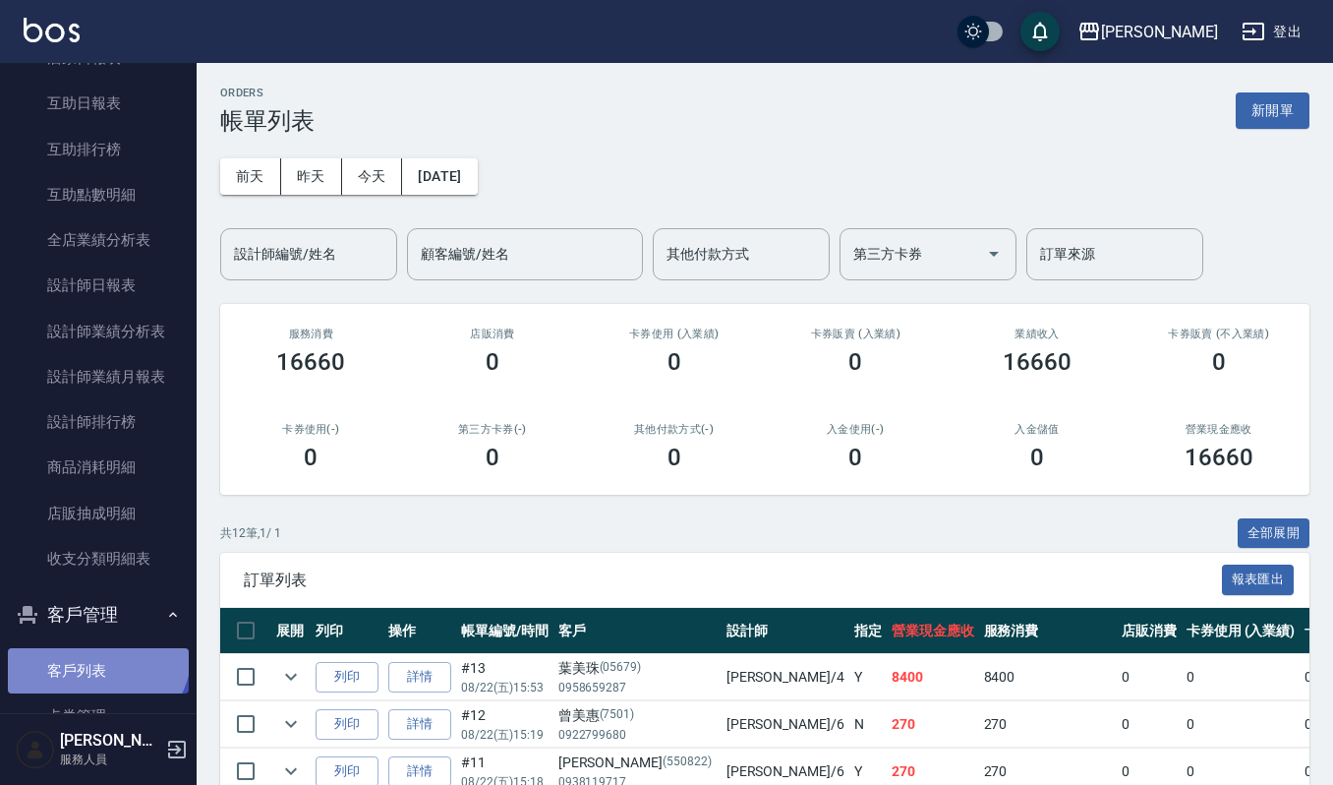
click at [94, 650] on link "客戶列表" at bounding box center [98, 670] width 181 height 45
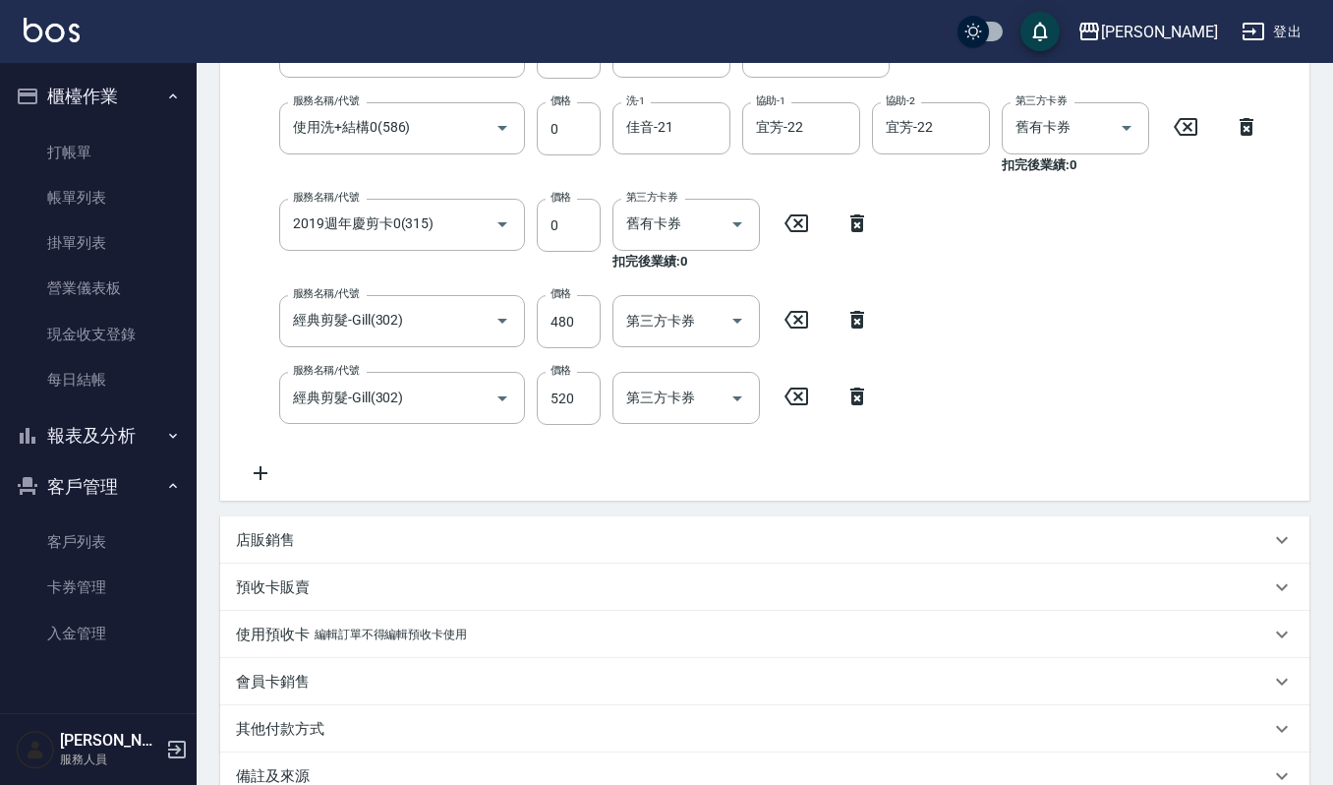
scroll to position [429, 0]
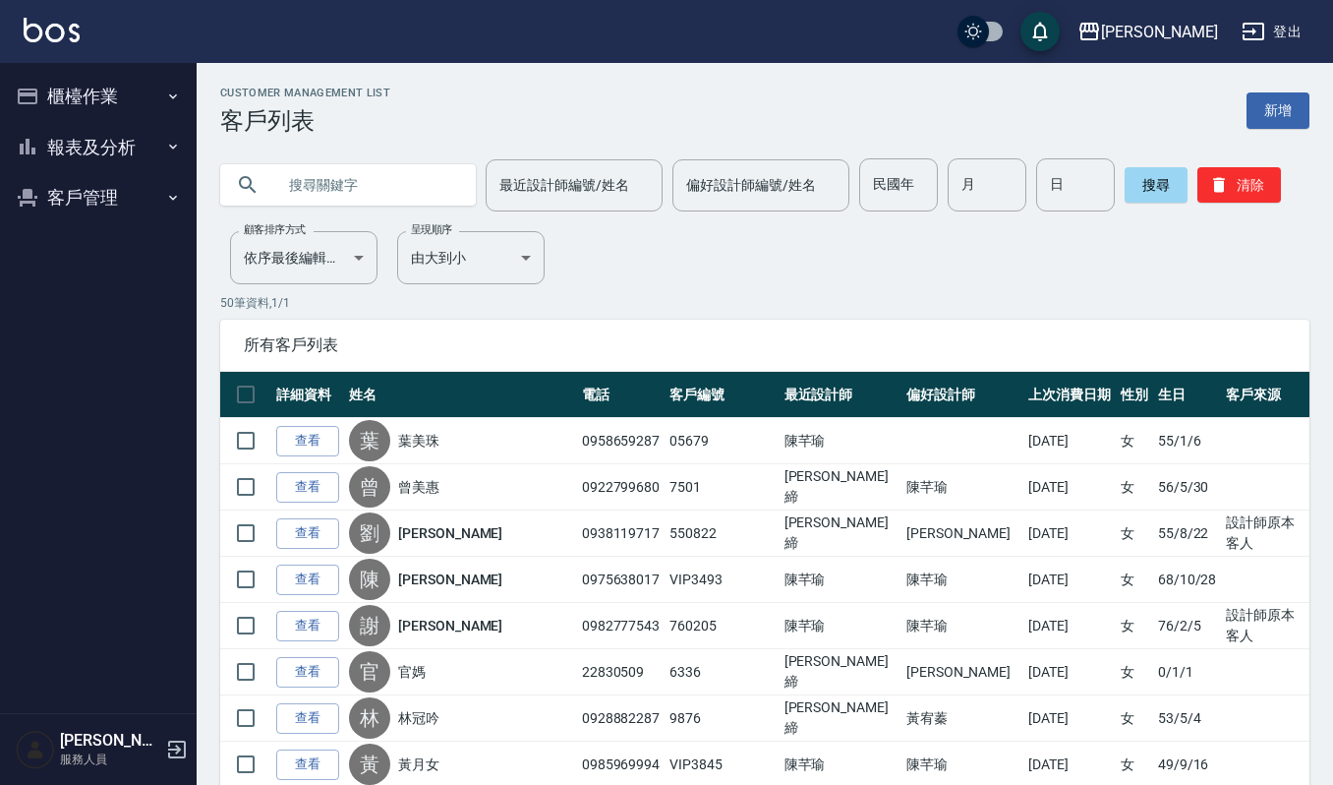
click at [305, 179] on input "text" at bounding box center [367, 184] width 185 height 53
type input "美珠"
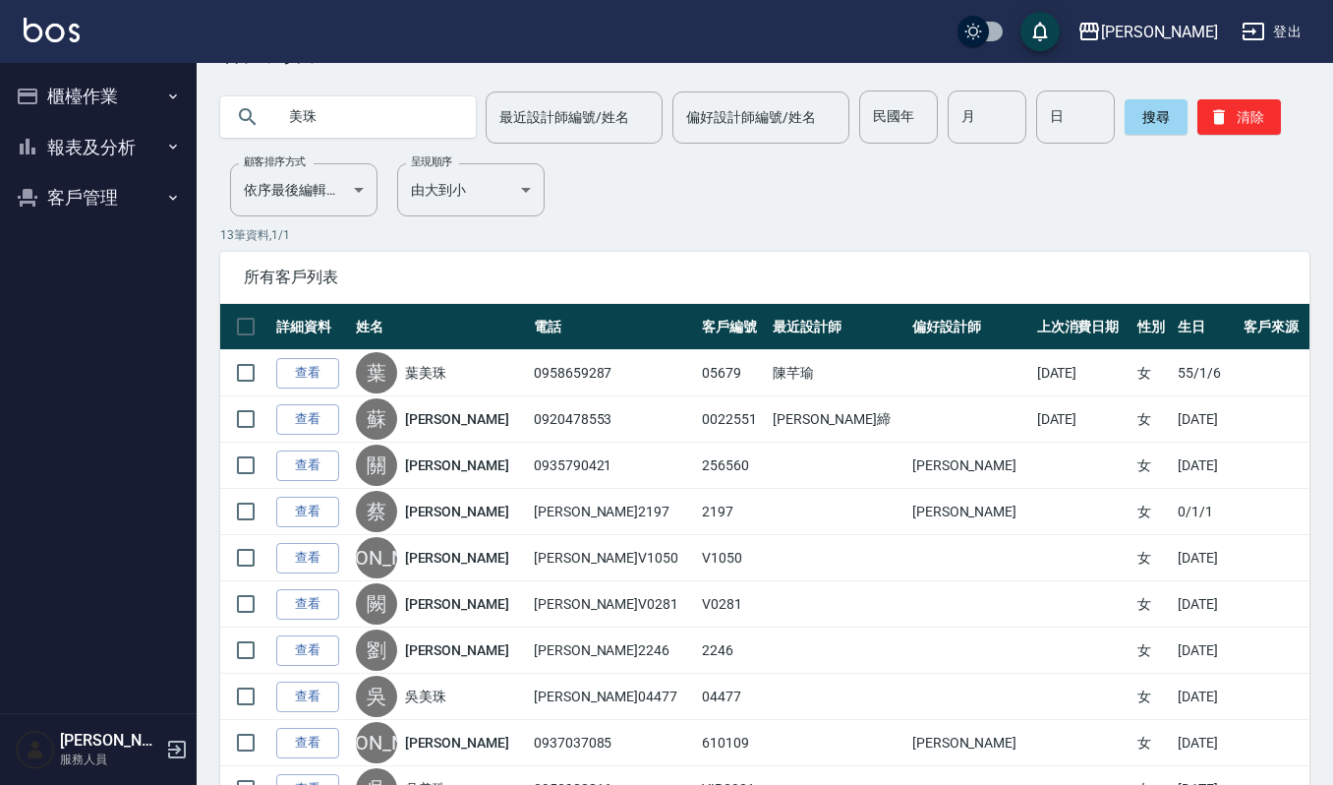
scroll to position [131, 0]
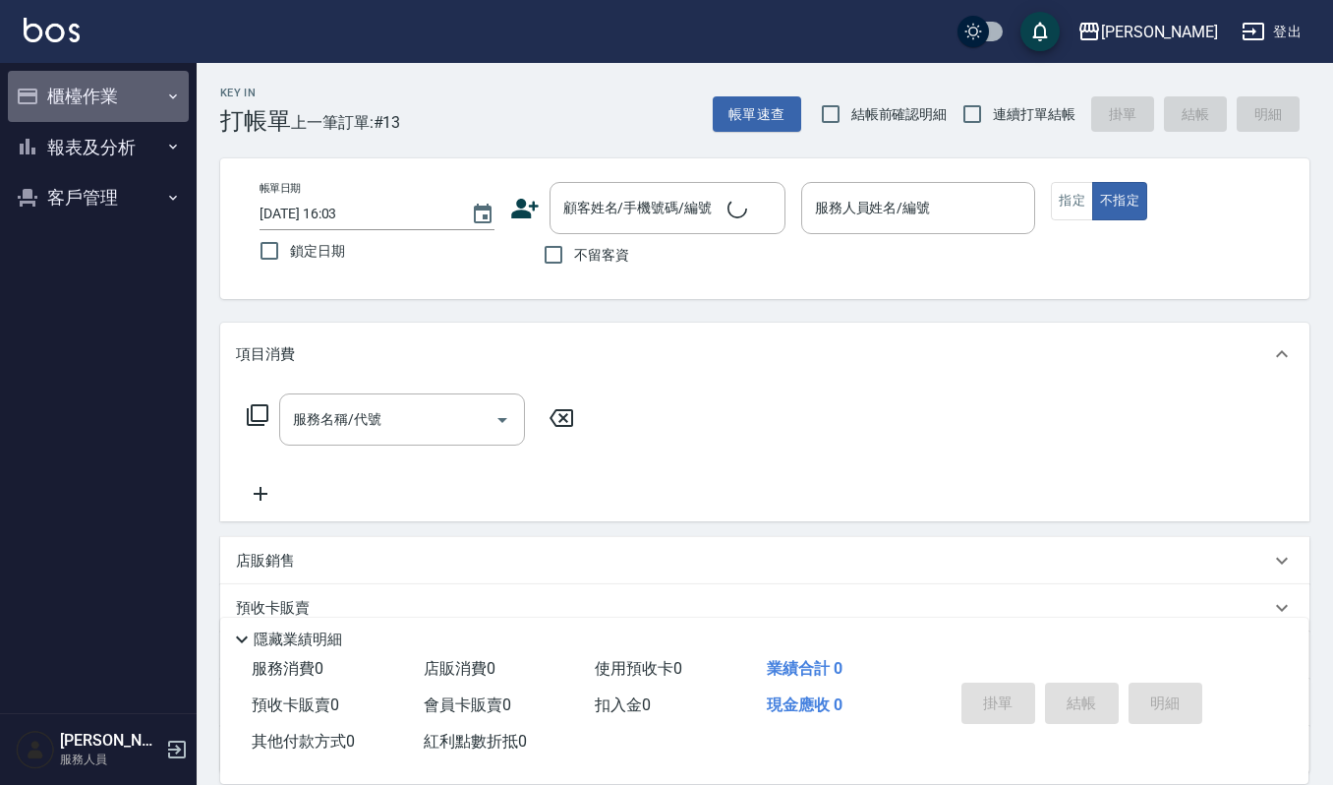
click at [110, 100] on button "櫃檯作業" at bounding box center [98, 96] width 181 height 51
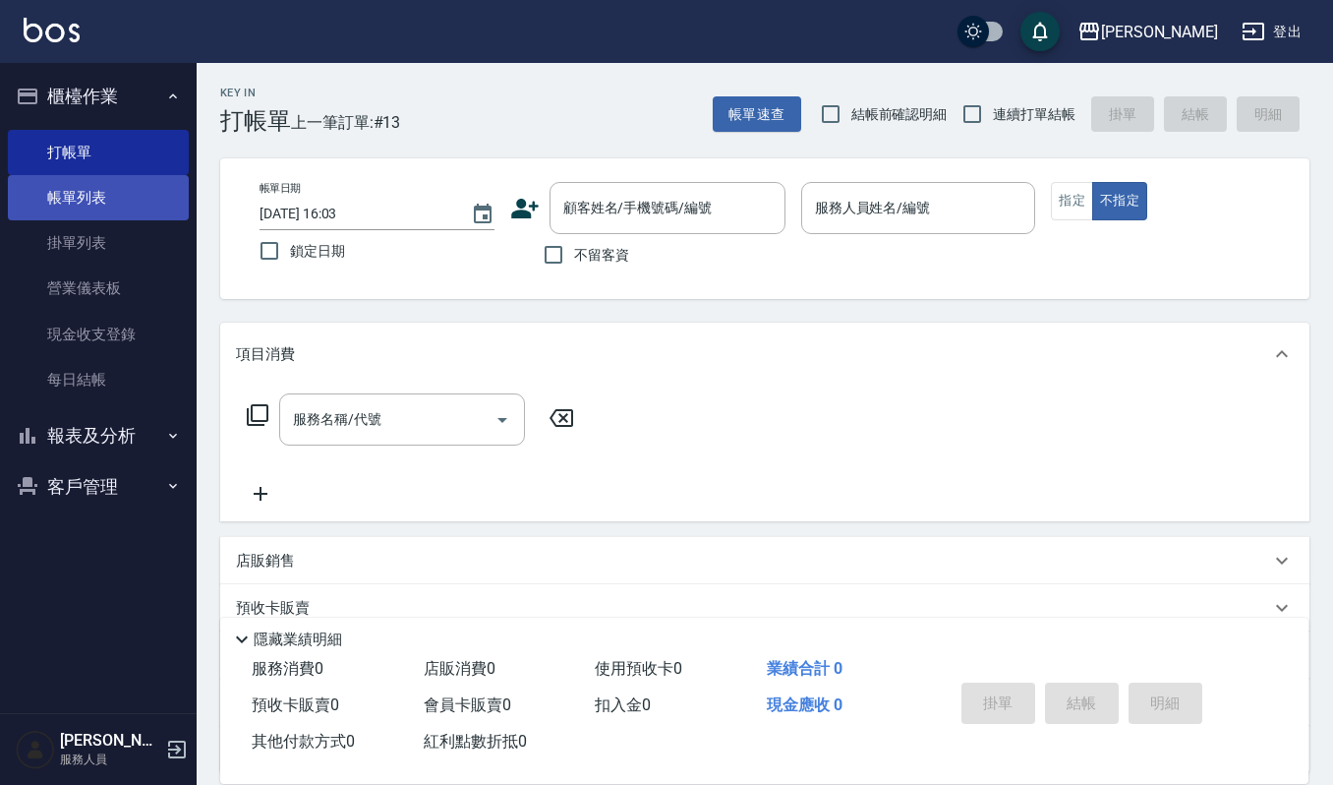
click at [118, 218] on link "帳單列表" at bounding box center [98, 197] width 181 height 45
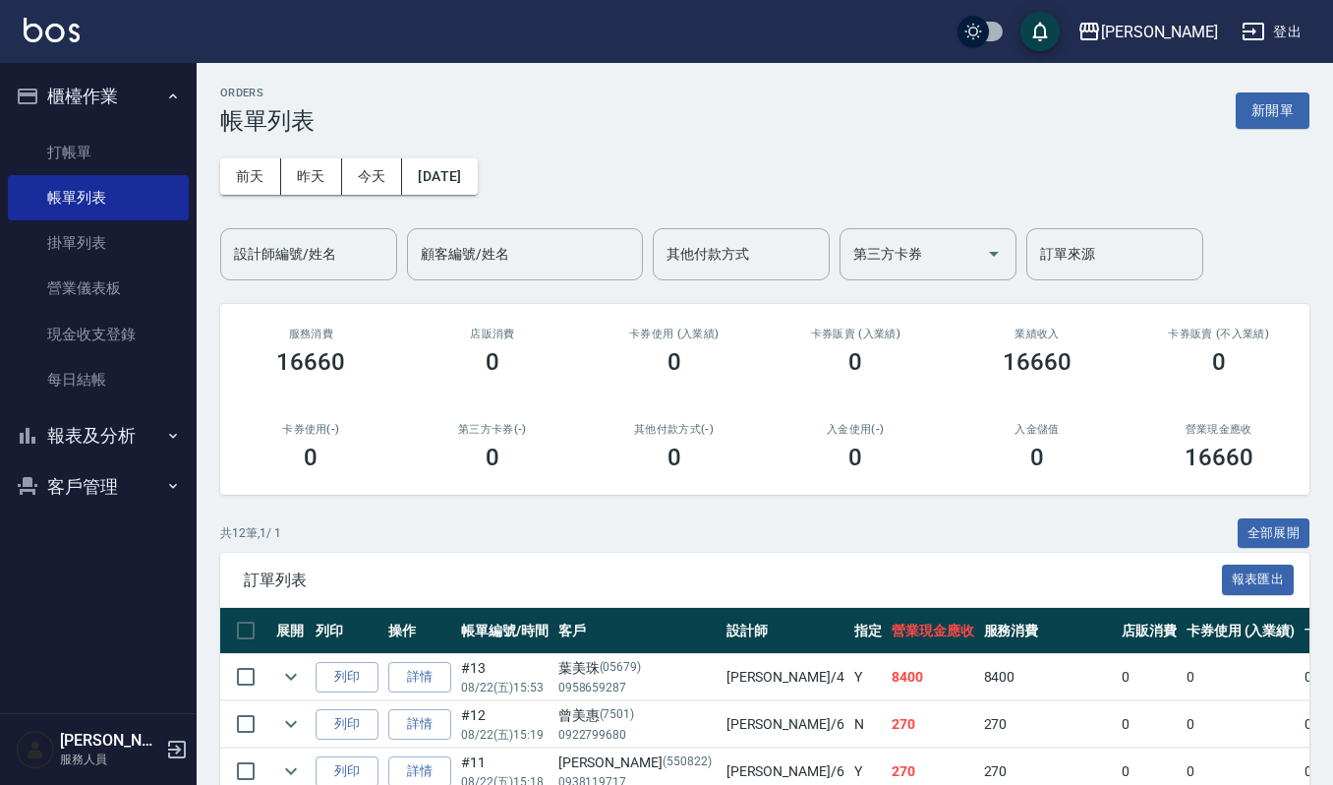
click at [8, 175] on link "帳單列表" at bounding box center [98, 197] width 181 height 45
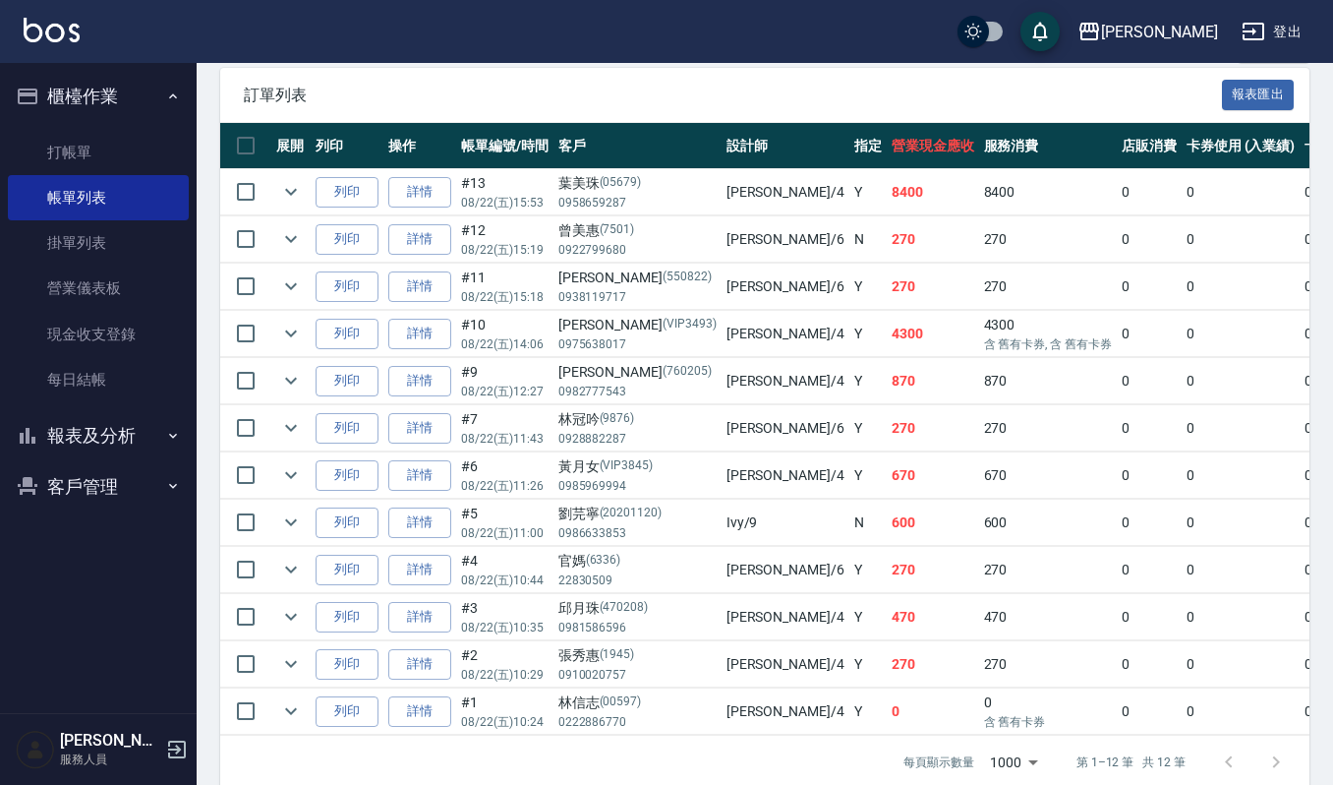
scroll to position [524, 0]
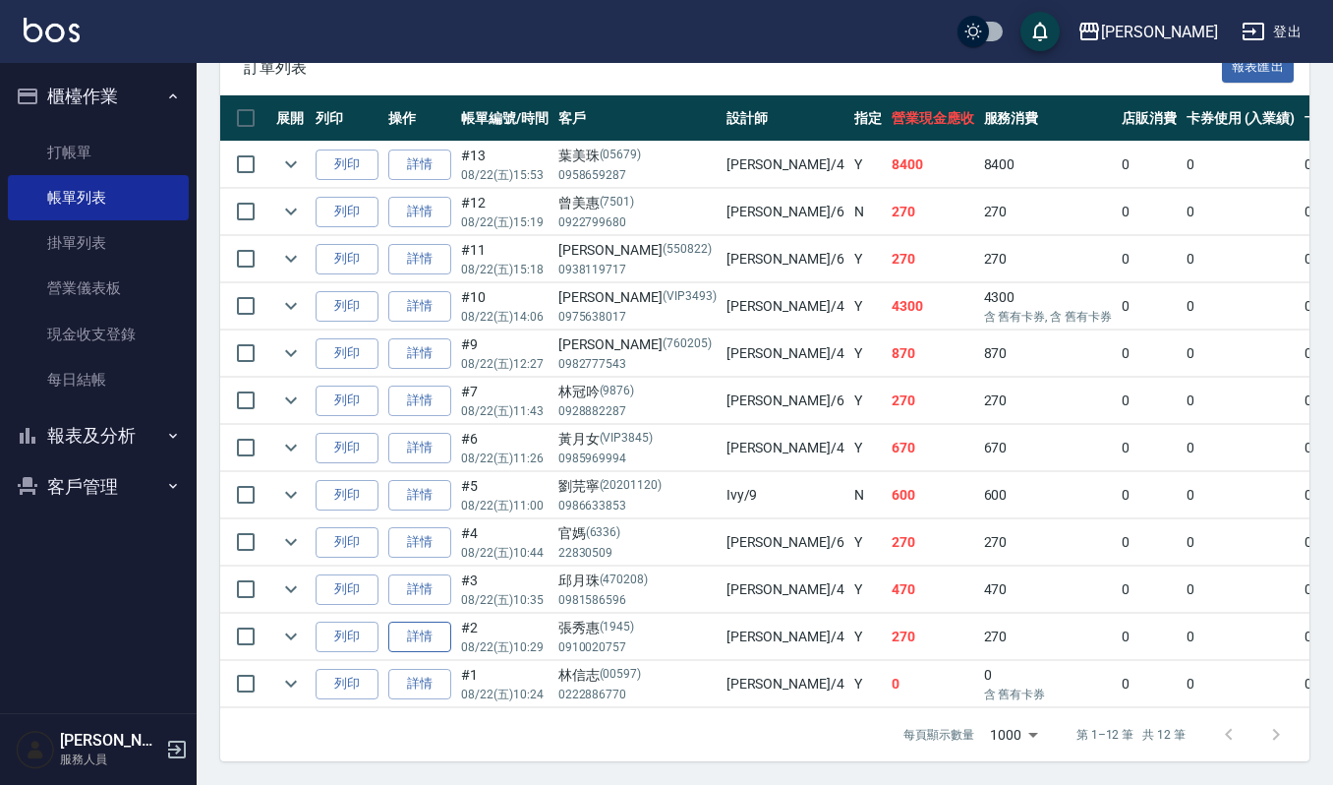
click at [425, 635] on link "詳情" at bounding box center [419, 636] width 63 height 30
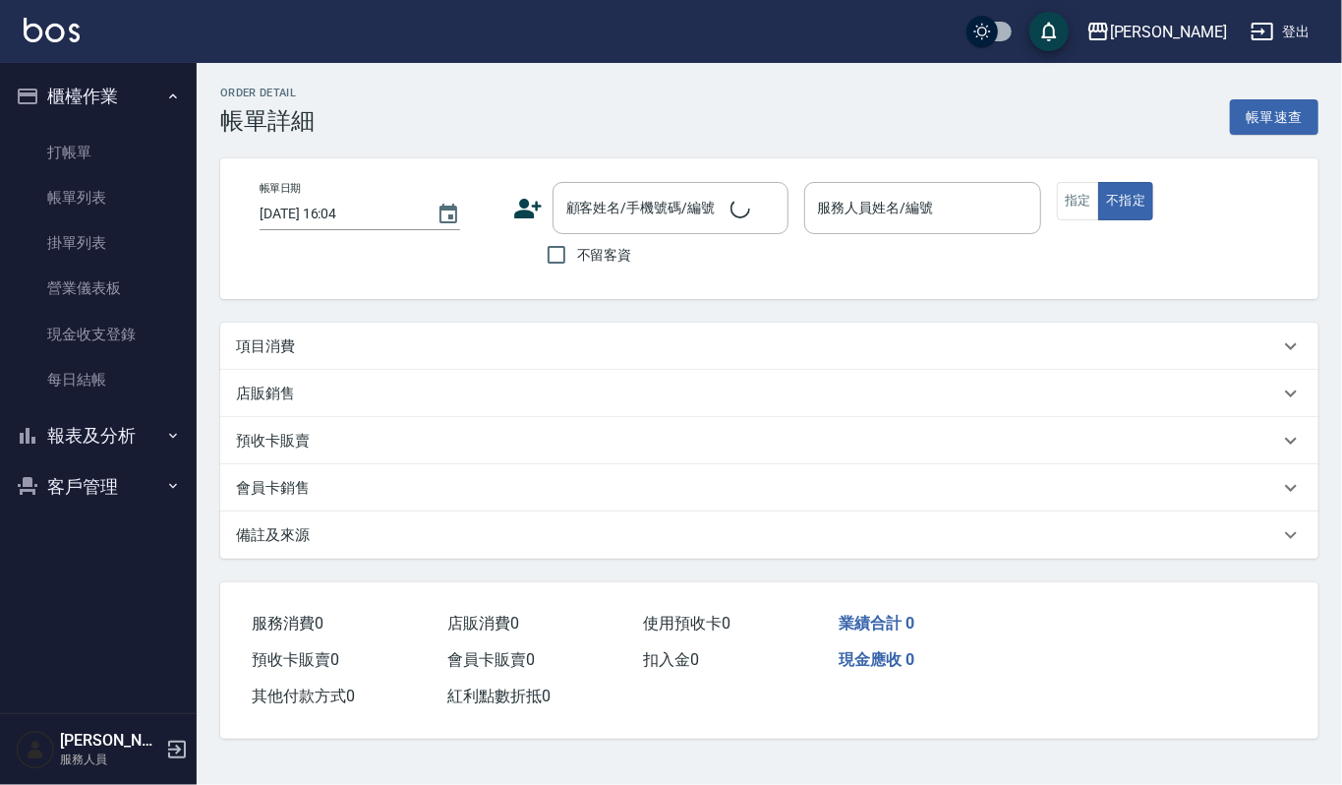
type input "2025/08/22 10:29"
type input "[PERSON_NAME]-4"
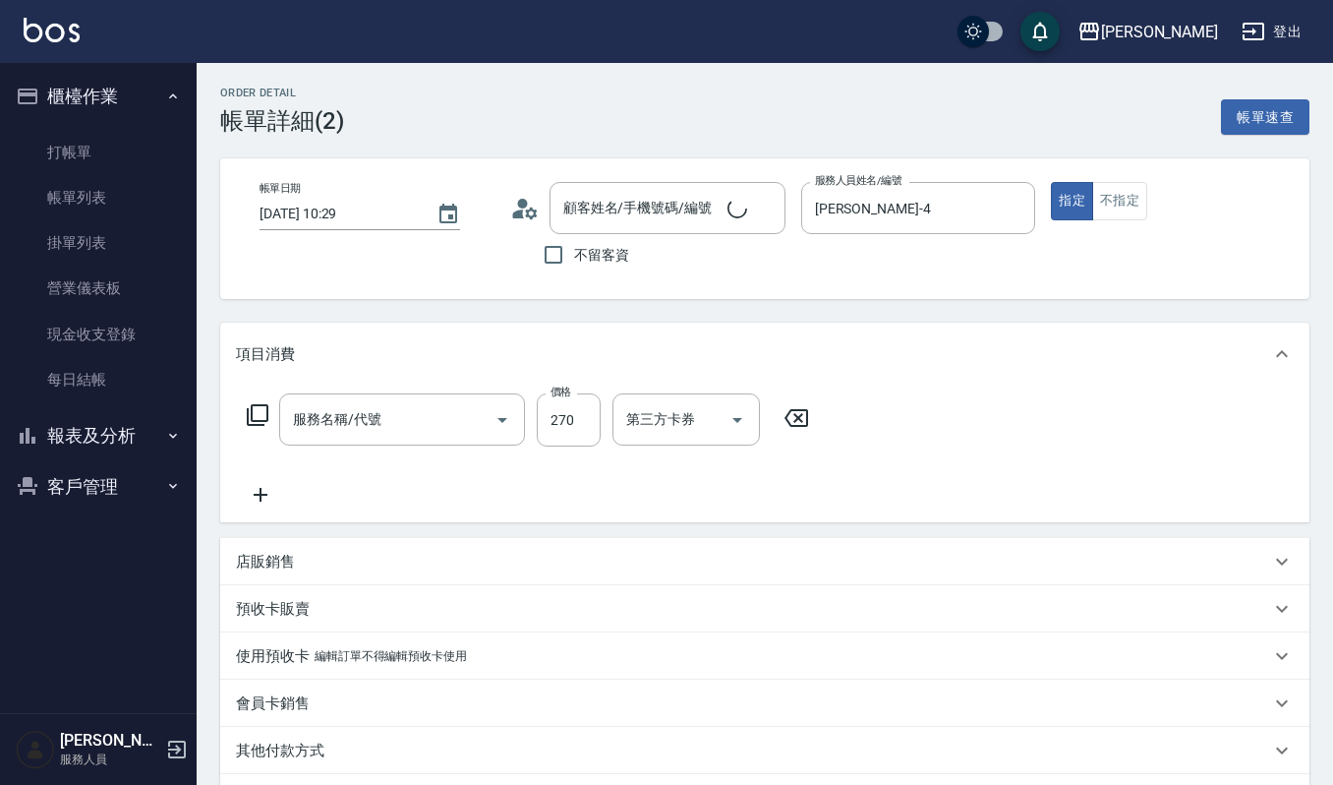
type input "[PERSON_NAME]/0910020757/1945"
type input "一般洗髮(101)"
click at [397, 549] on div "店販銷售" at bounding box center [765, 561] width 1090 height 47
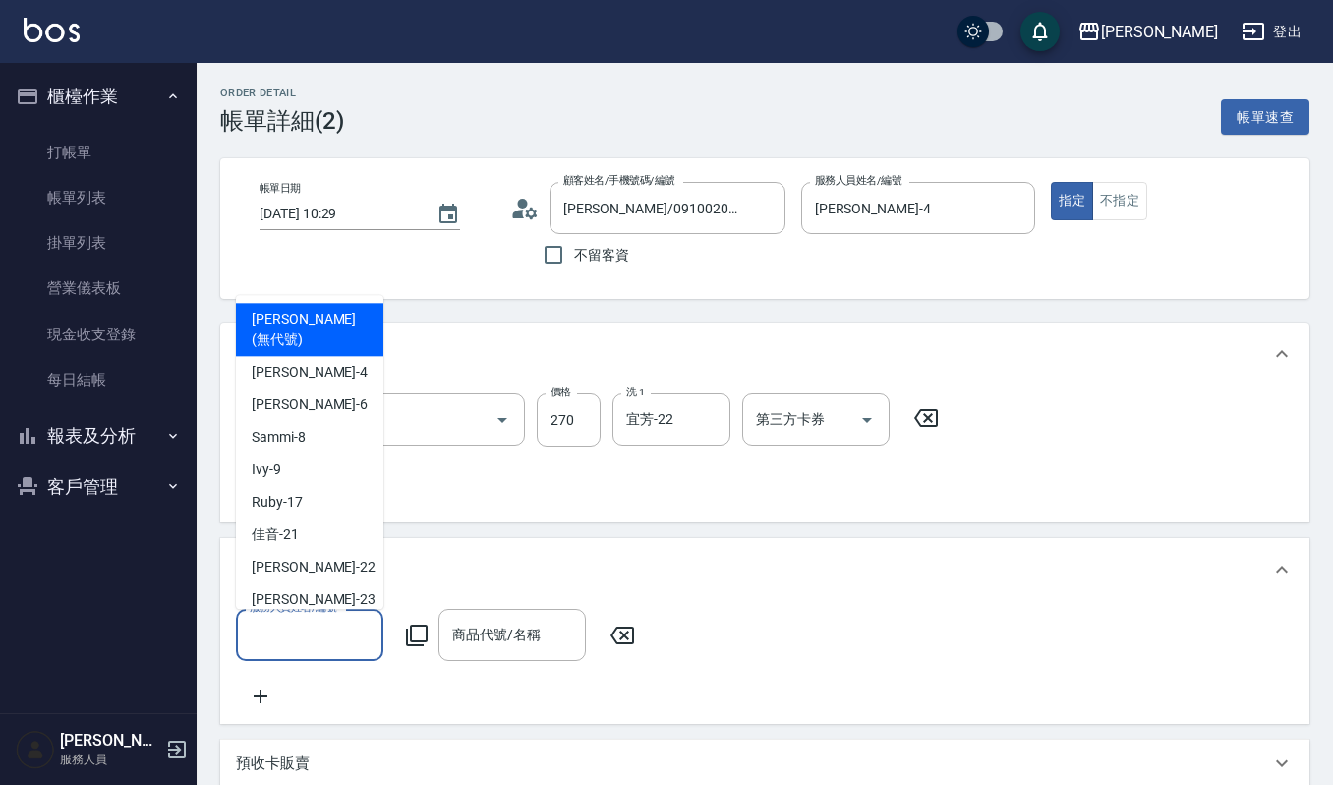
click at [319, 623] on input "服務人員姓名/編號" at bounding box center [310, 635] width 130 height 34
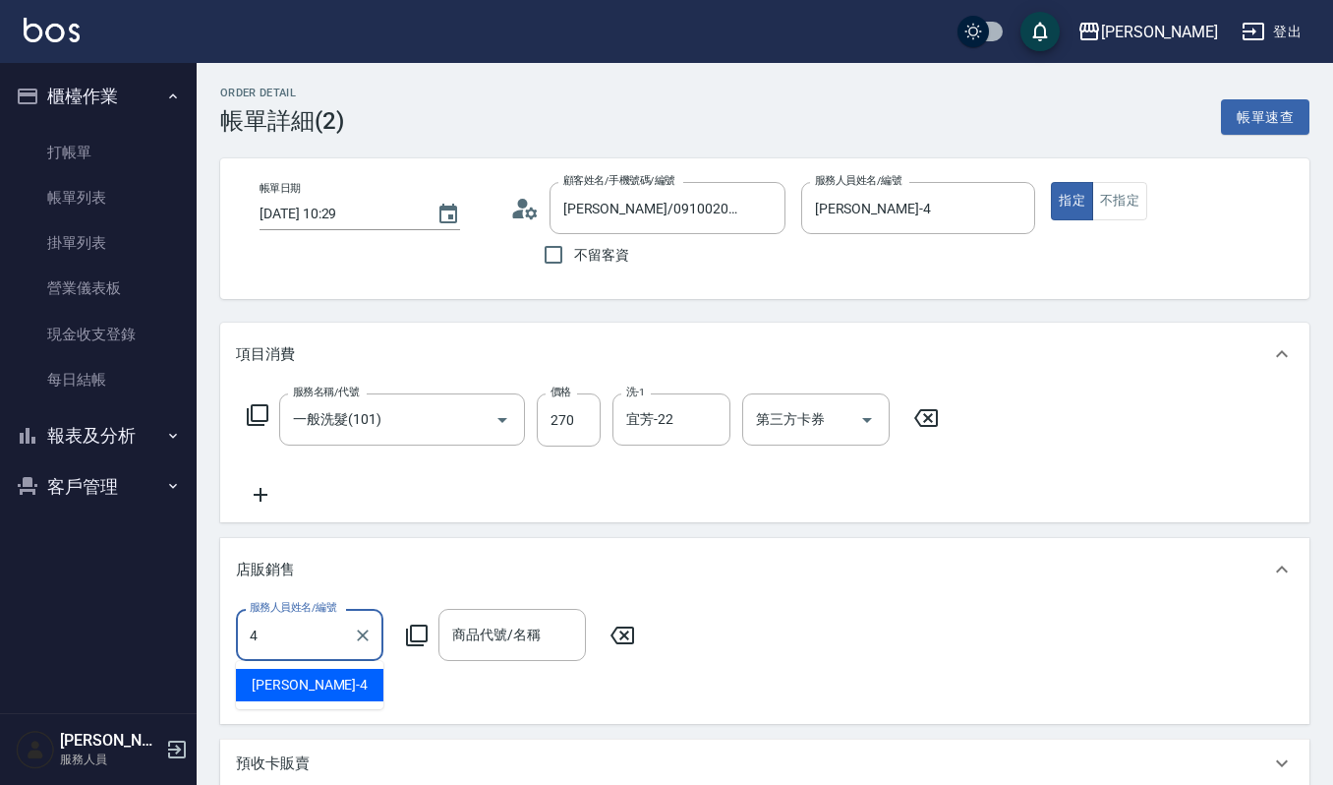
type input "[PERSON_NAME]-4"
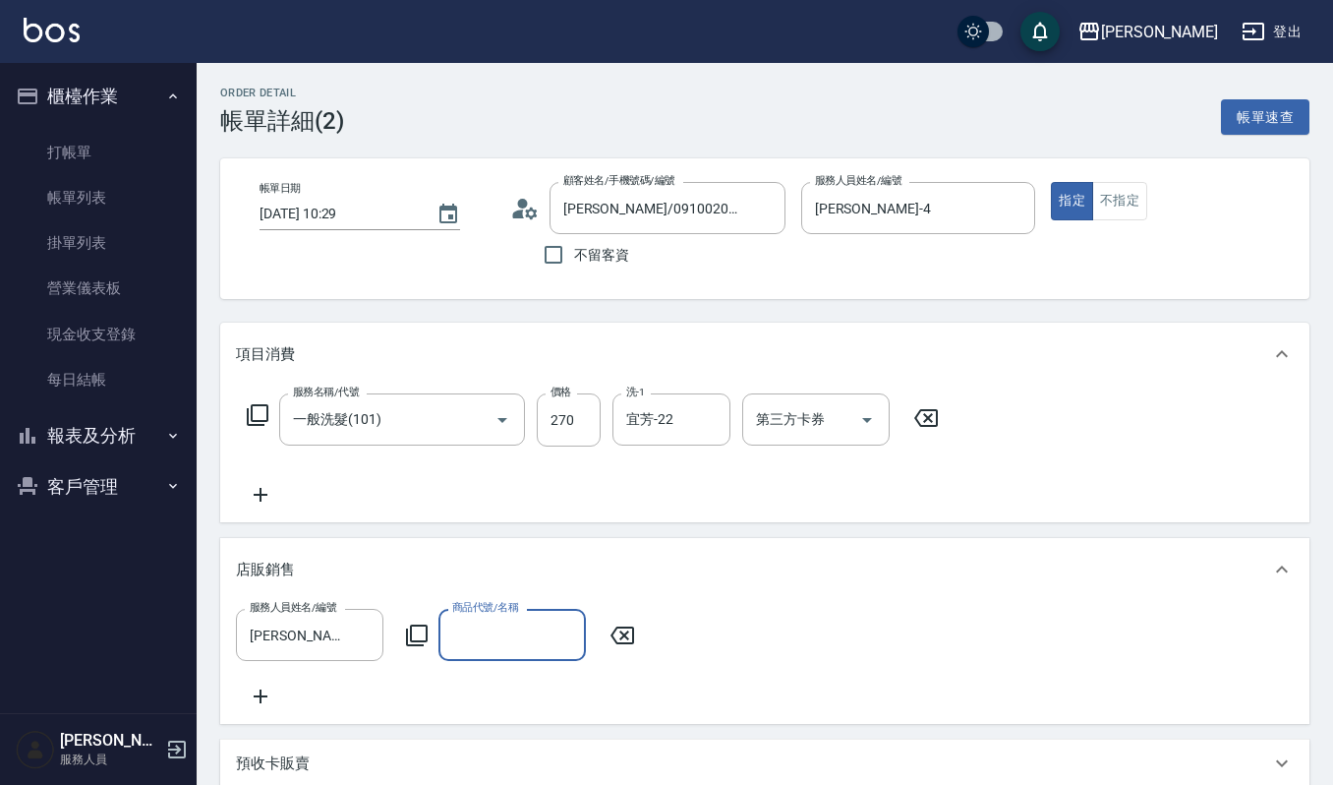
click at [562, 638] on input "商品代號/名稱" at bounding box center [512, 635] width 130 height 34
type input "a"
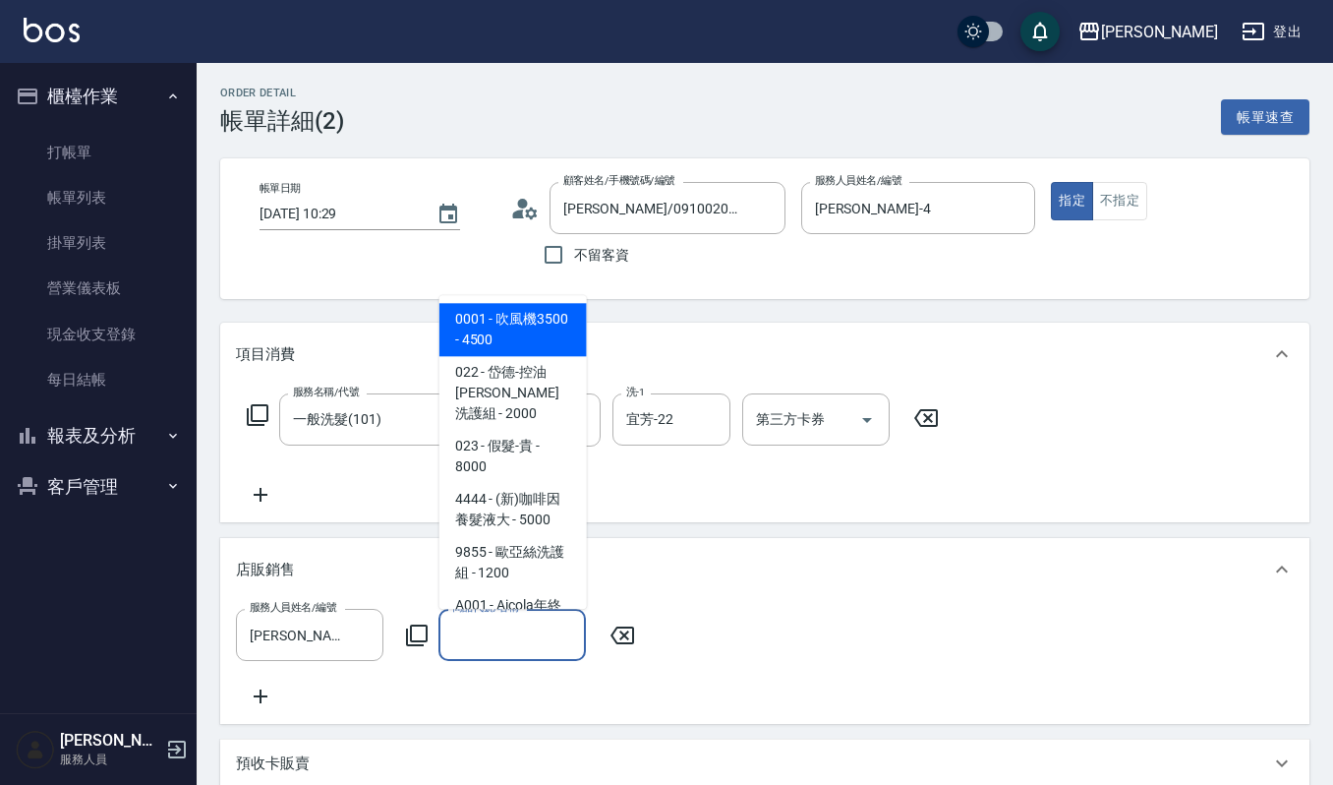
type input "ㄍ"
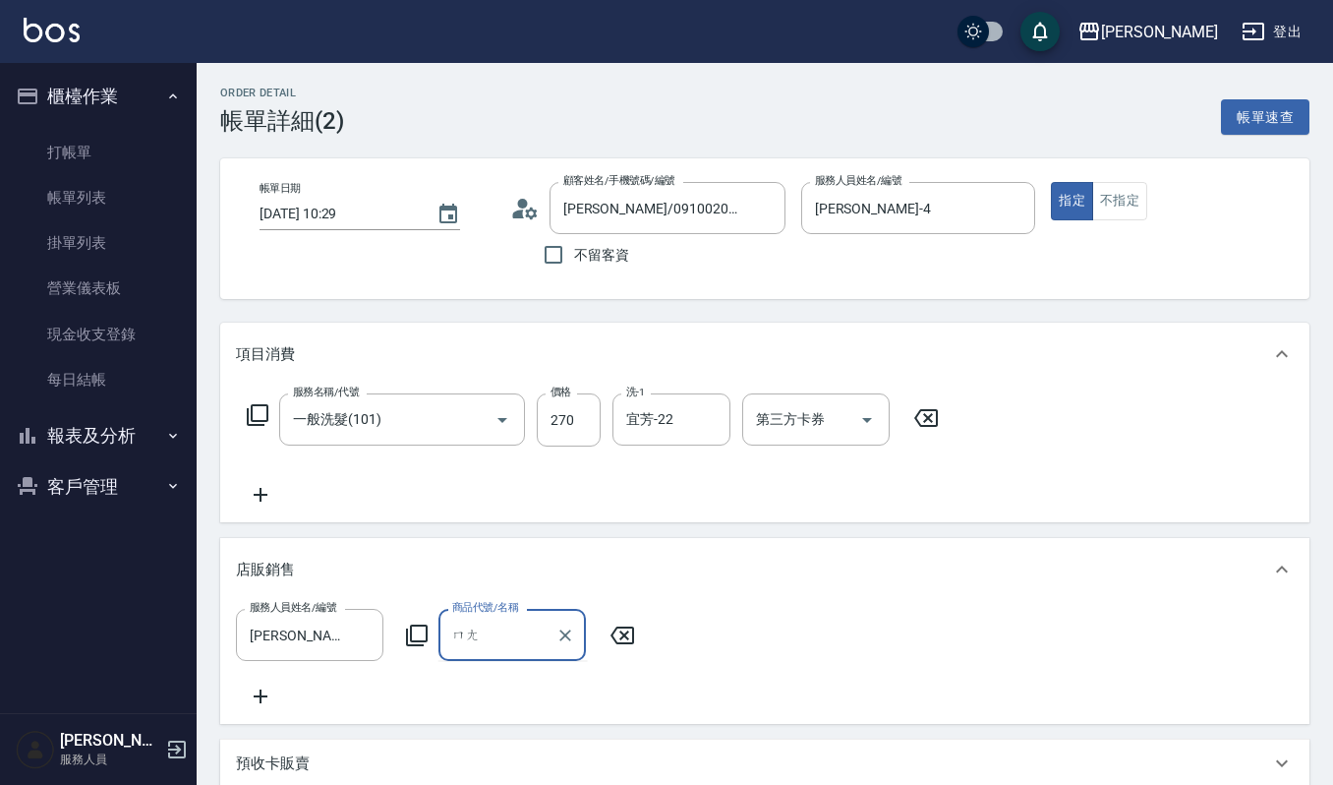
type input "忙"
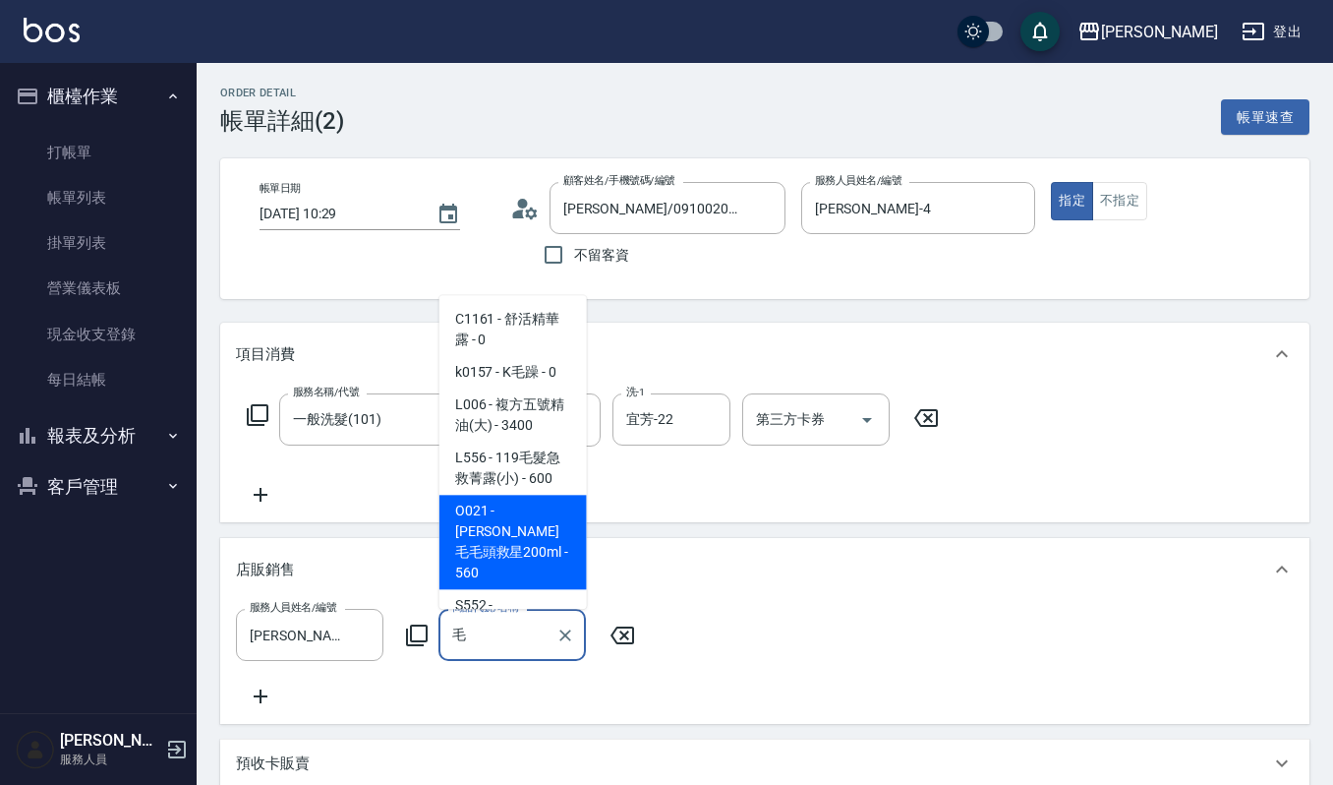
drag, startPoint x: 544, startPoint y: 480, endPoint x: 603, endPoint y: 528, distance: 76.2
click at [603, 528] on body "上越傑森 登出 櫃檯作業 打帳單 帳單列表 掛單列表 營業儀表板 現金收支登錄 每日結帳 報表及分析 報表目錄 店家區間累計表 店家日報表 互助日報表 互助排…" at bounding box center [666, 589] width 1333 height 1179
click at [540, 528] on span "O021 - 華旭毛毛頭救星200ml - 560" at bounding box center [513, 542] width 147 height 94
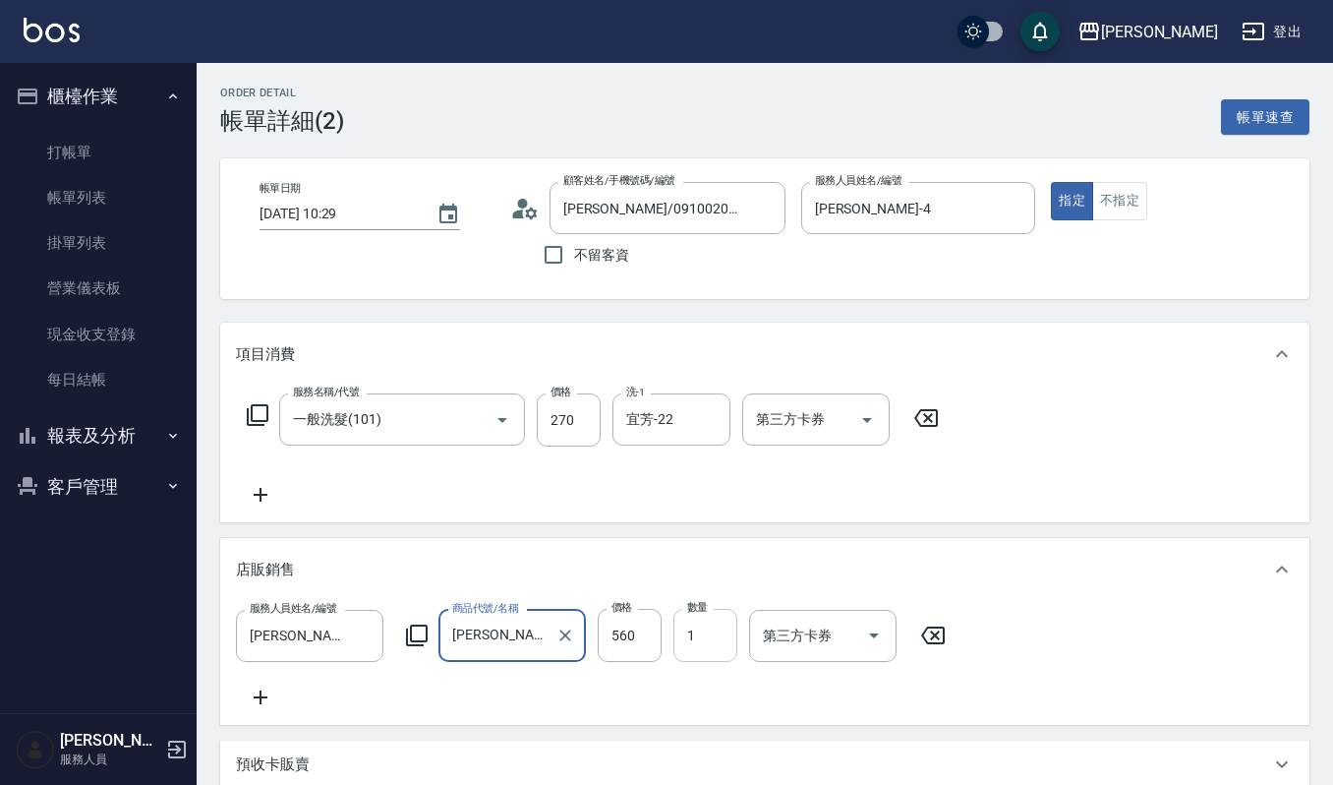
type input "[PERSON_NAME]毛毛頭救星200ml"
click at [714, 631] on input "1" at bounding box center [706, 635] width 64 height 53
type input "493"
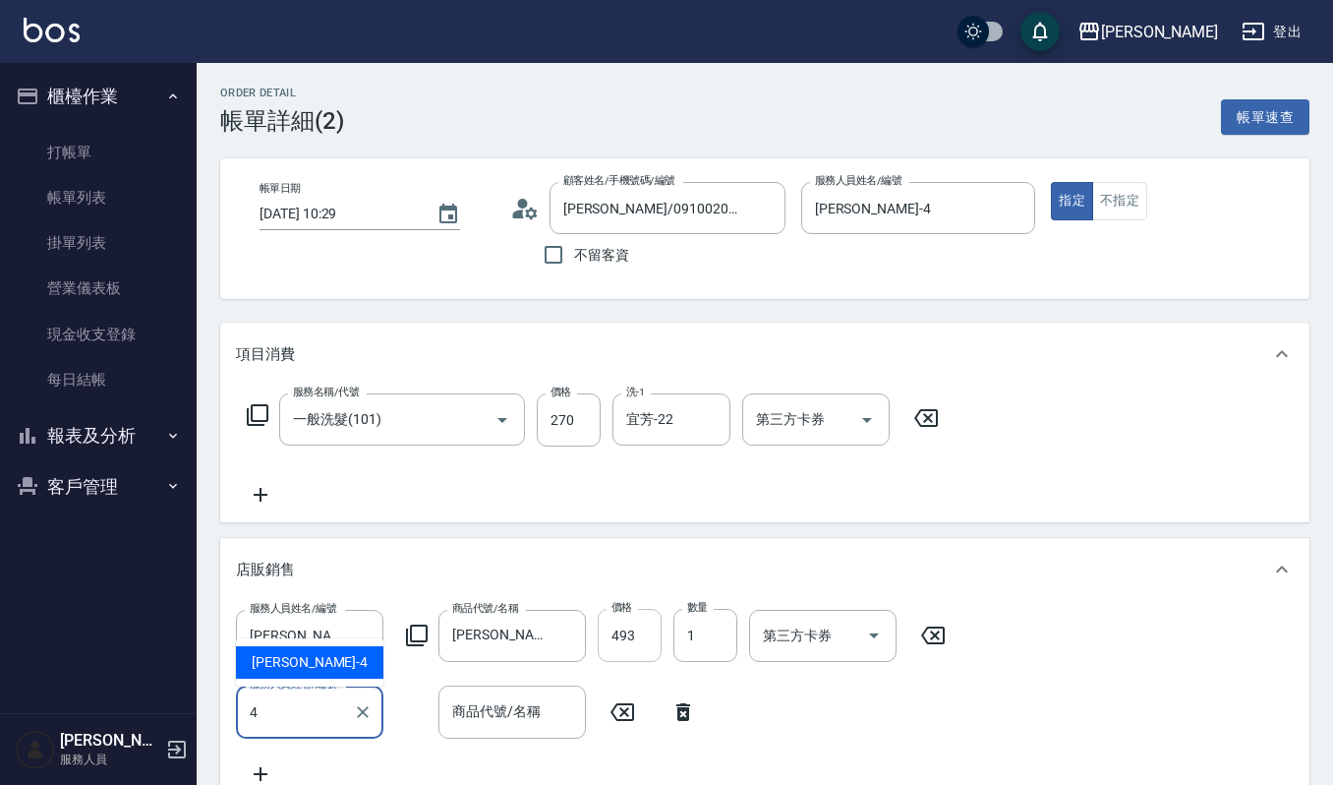
type input "[PERSON_NAME]-4"
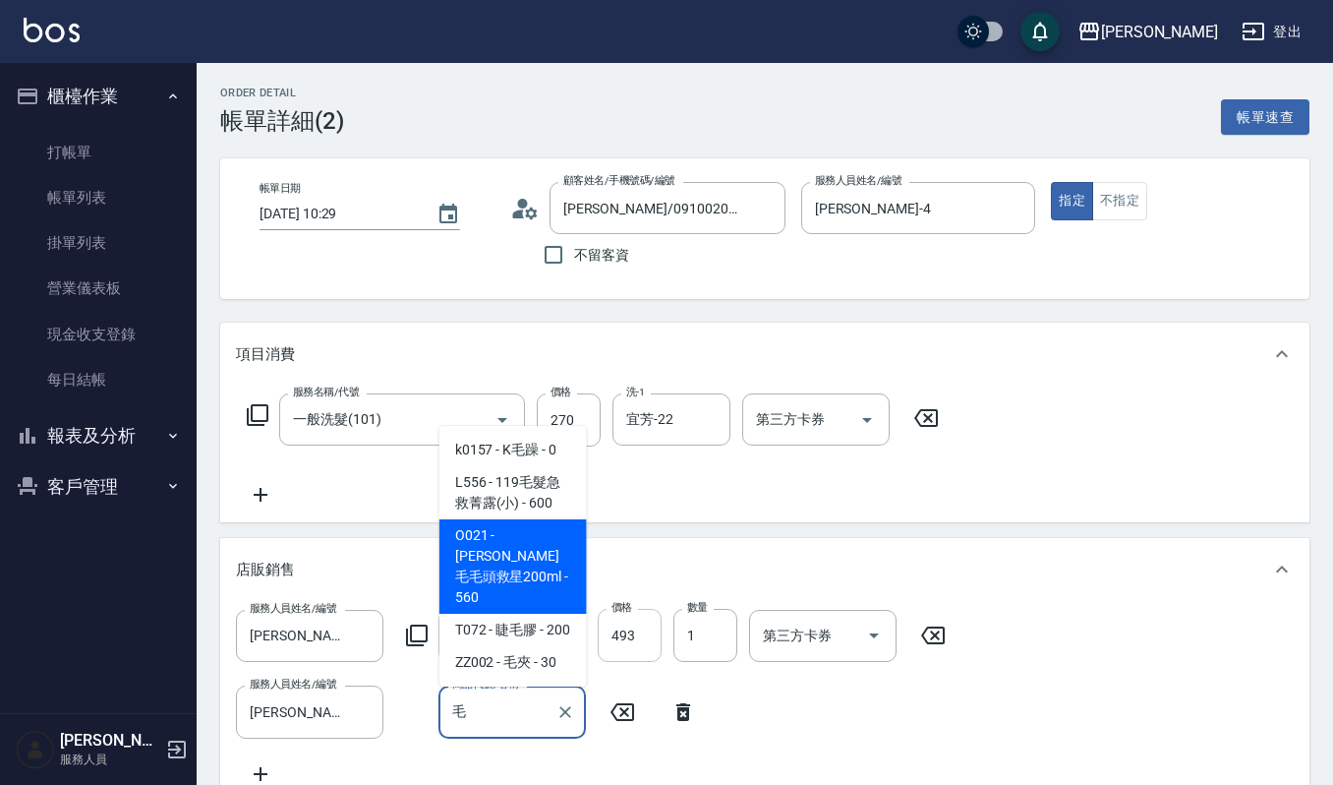
type input "[PERSON_NAME]毛毛頭救星200ml"
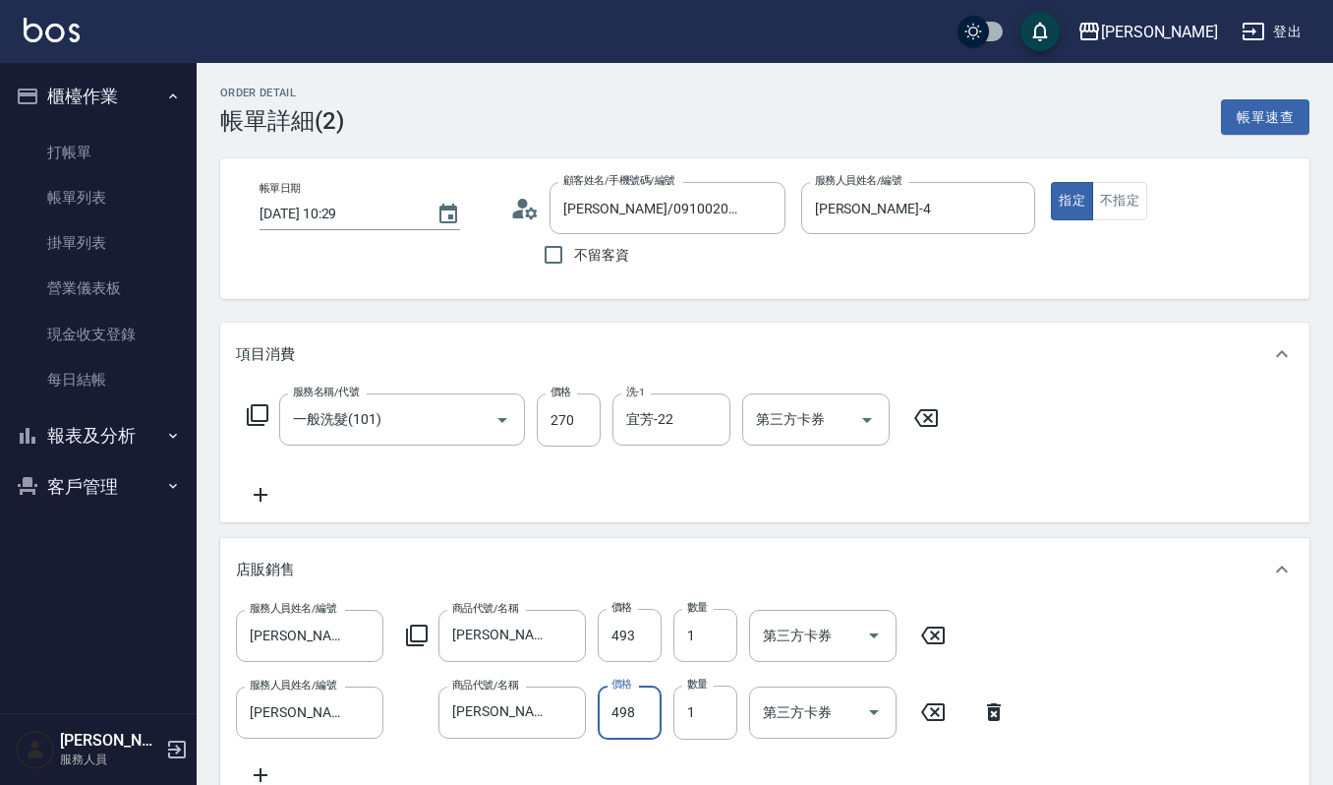
type input "498"
click at [972, 501] on div "服務名稱/代號 一般洗髮(101) 服務名稱/代號 價格 270 價格 洗-1 宜芳-22 洗-1 第三方卡券 第三方卡券" at bounding box center [765, 453] width 1090 height 137
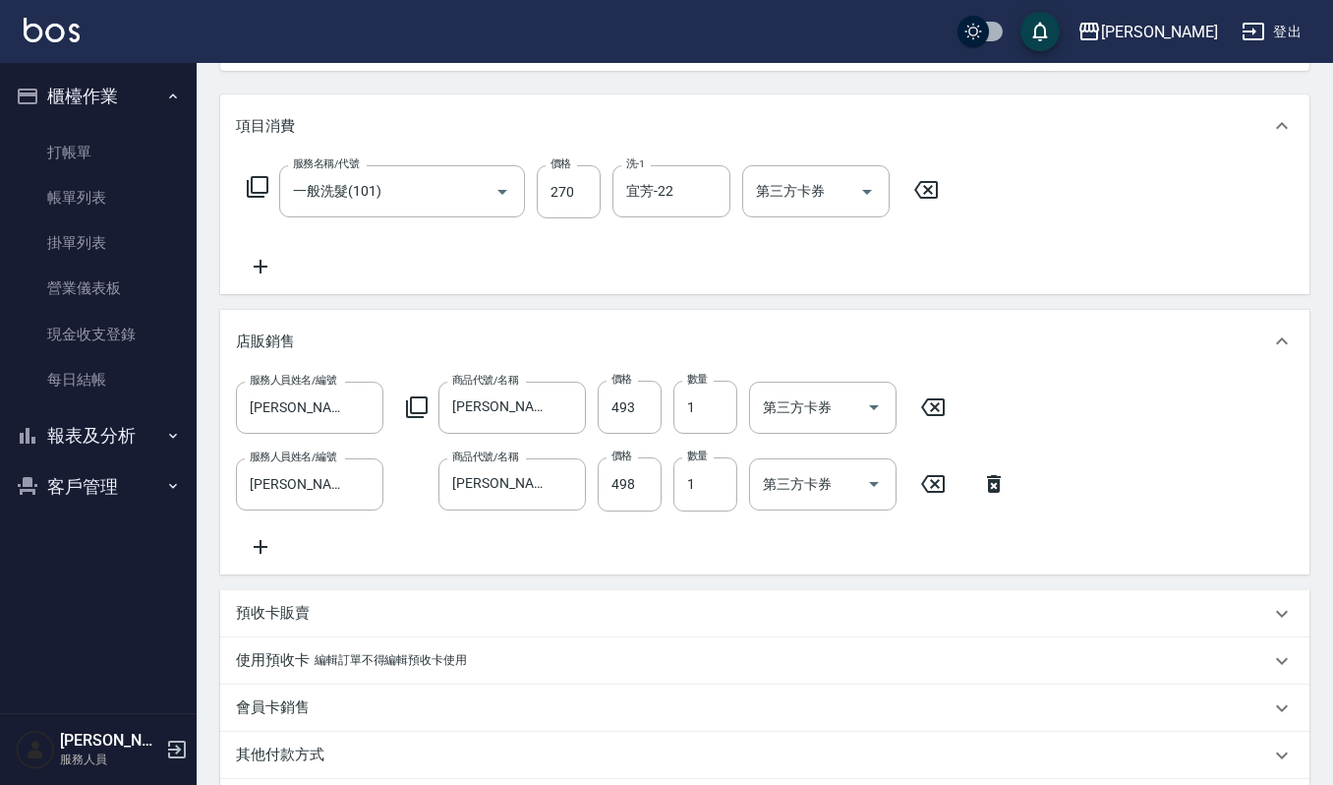
scroll to position [497, 0]
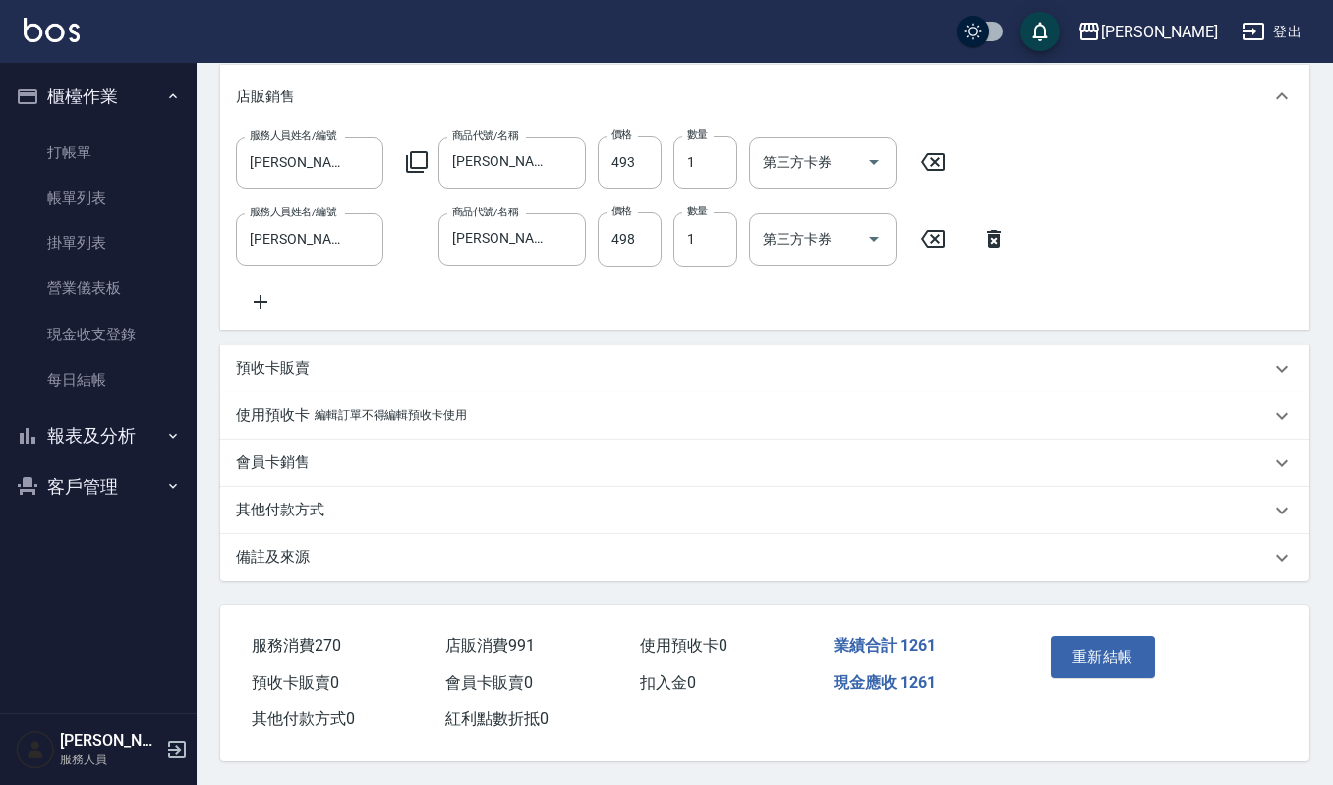
click at [1082, 628] on div "重新結帳" at bounding box center [1098, 671] width 110 height 86
click at [1082, 636] on button "重新結帳" at bounding box center [1103, 656] width 104 height 41
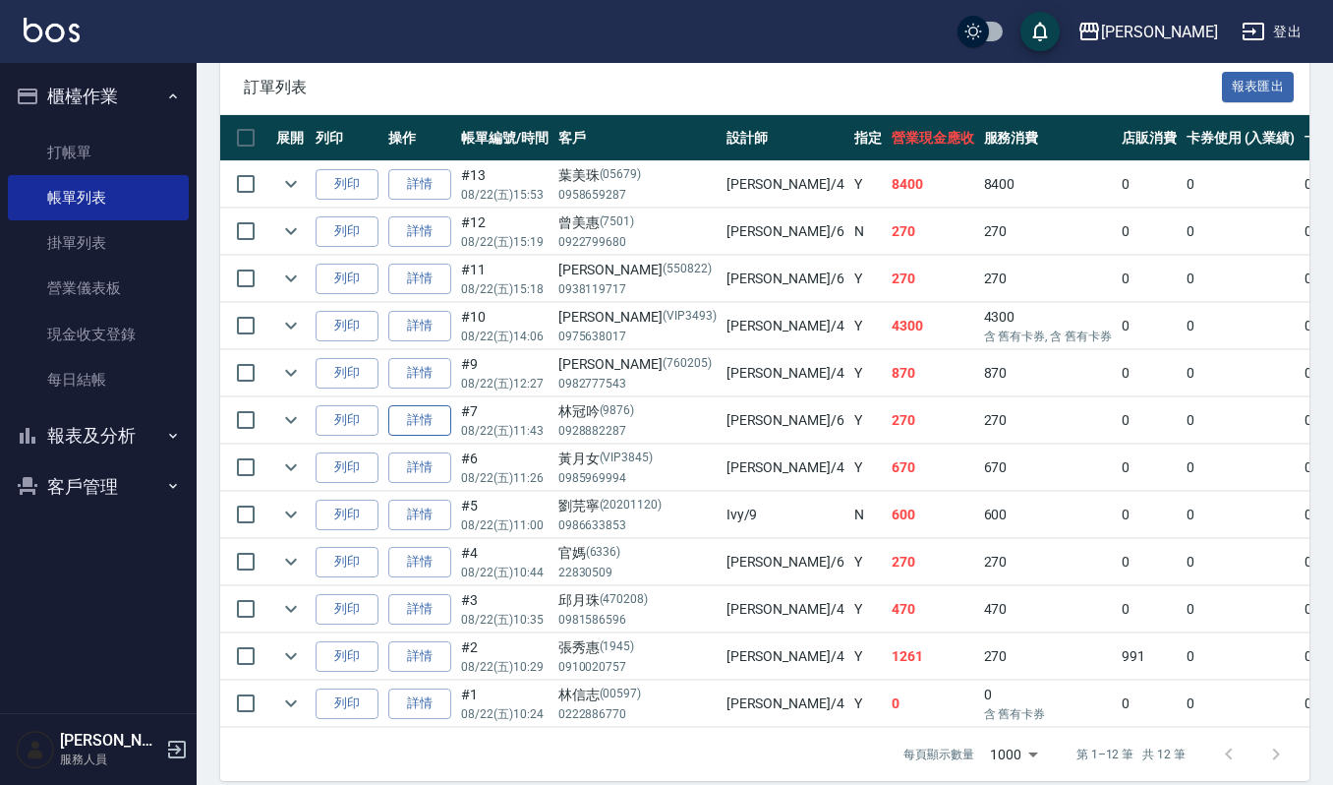
scroll to position [524, 0]
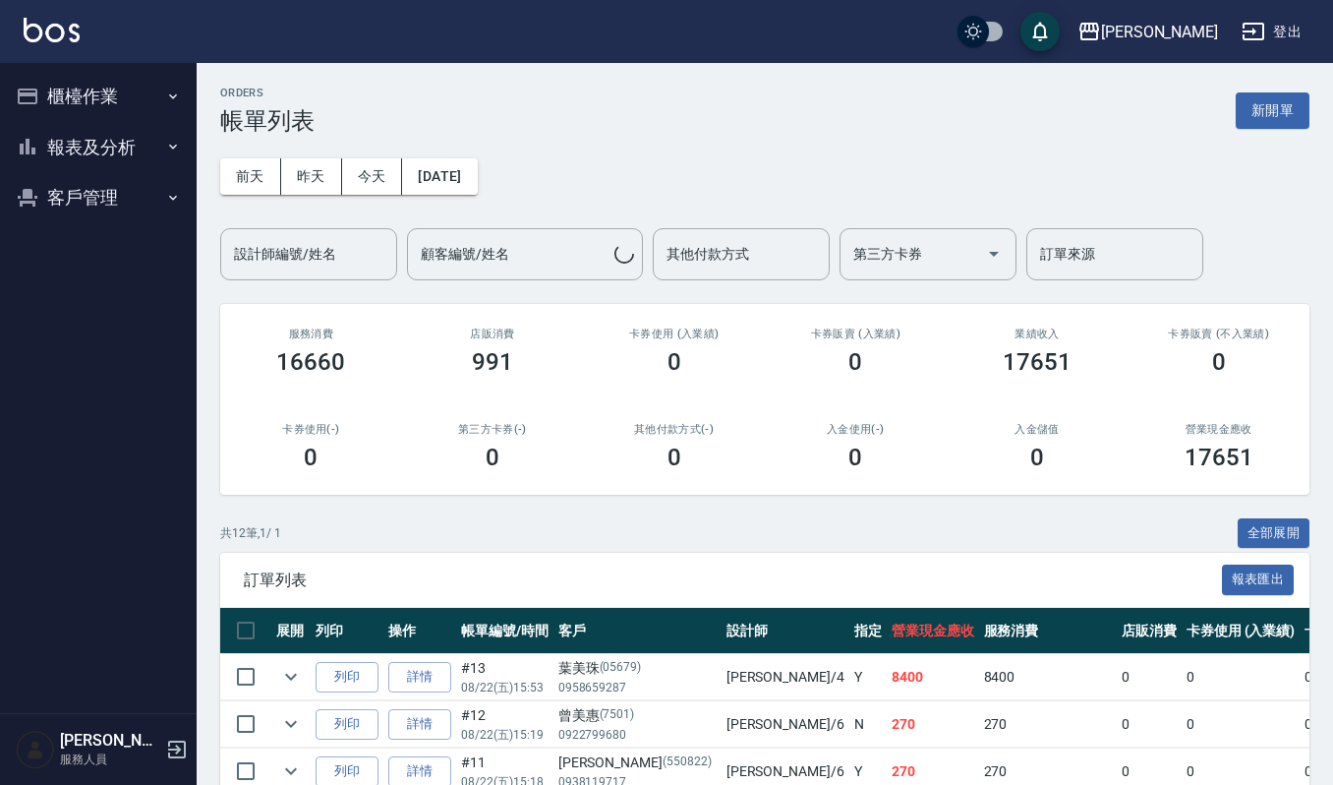
click at [127, 95] on button "櫃檯作業" at bounding box center [98, 96] width 181 height 51
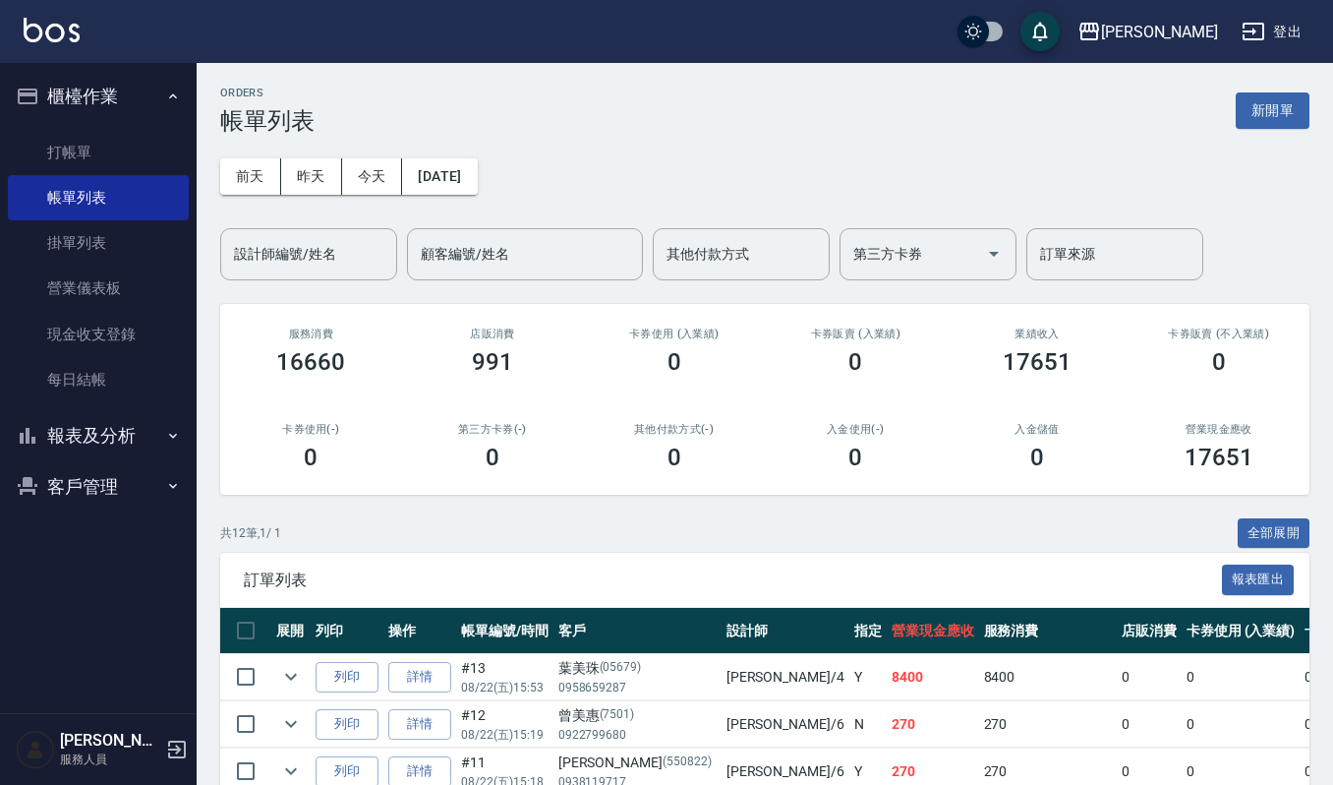
click at [110, 426] on button "報表及分析" at bounding box center [98, 435] width 181 height 51
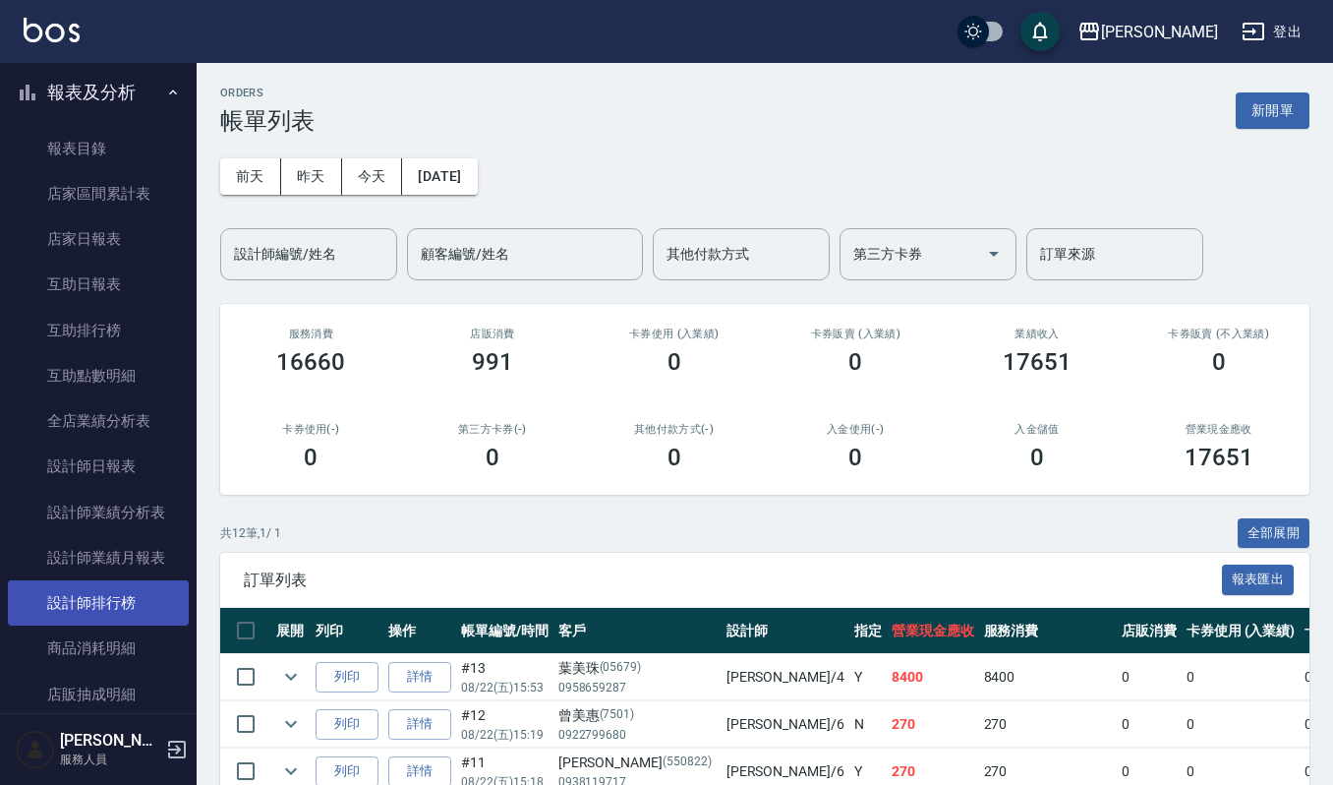
scroll to position [474, 0]
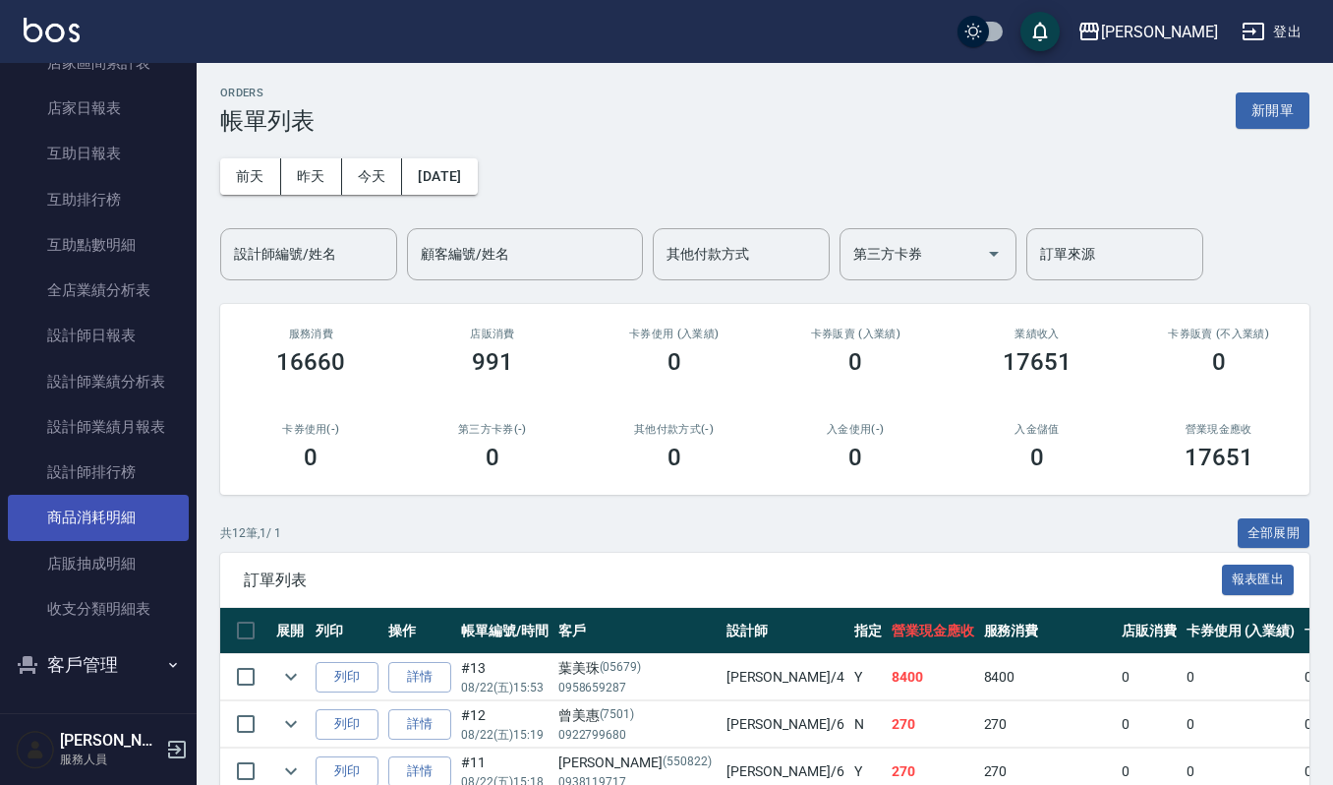
click at [127, 519] on link "商品消耗明細" at bounding box center [98, 517] width 181 height 45
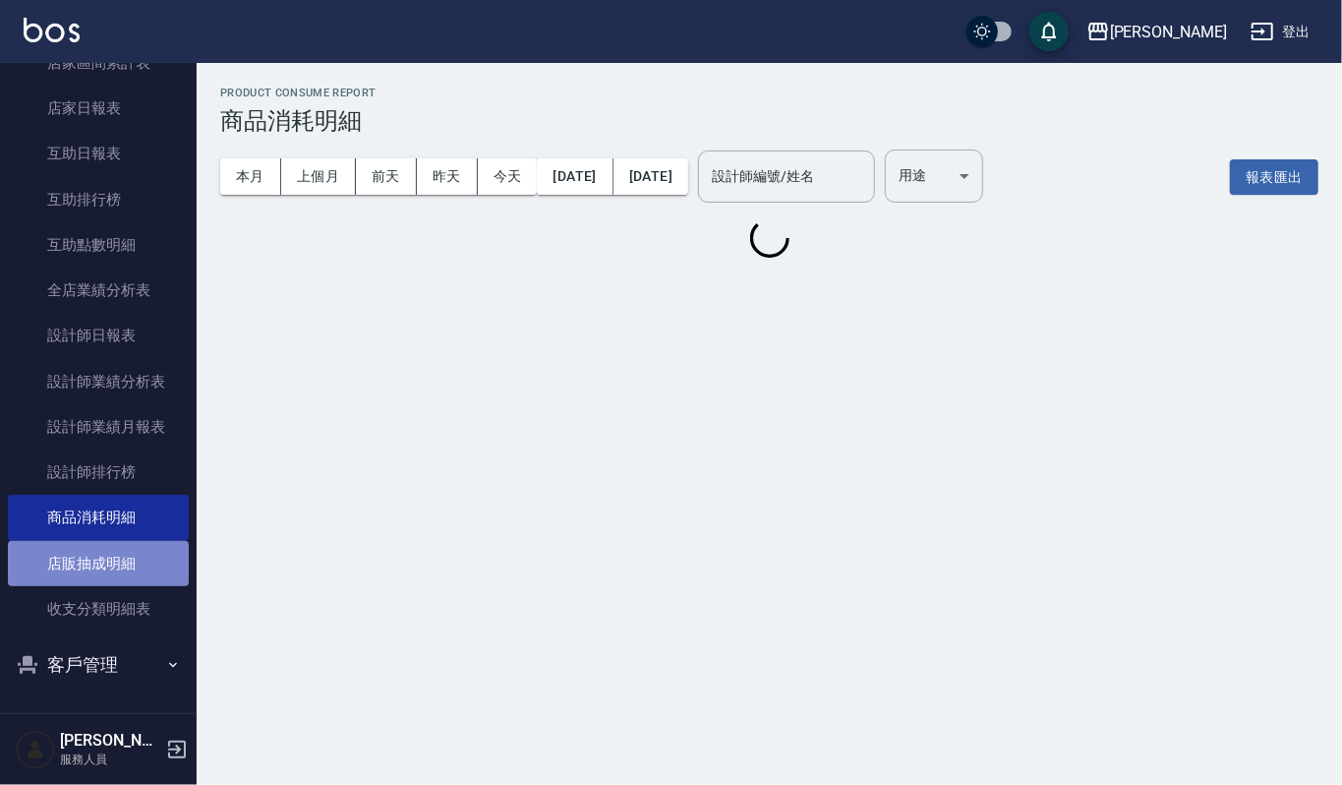
click at [122, 572] on link "店販抽成明細" at bounding box center [98, 563] width 181 height 45
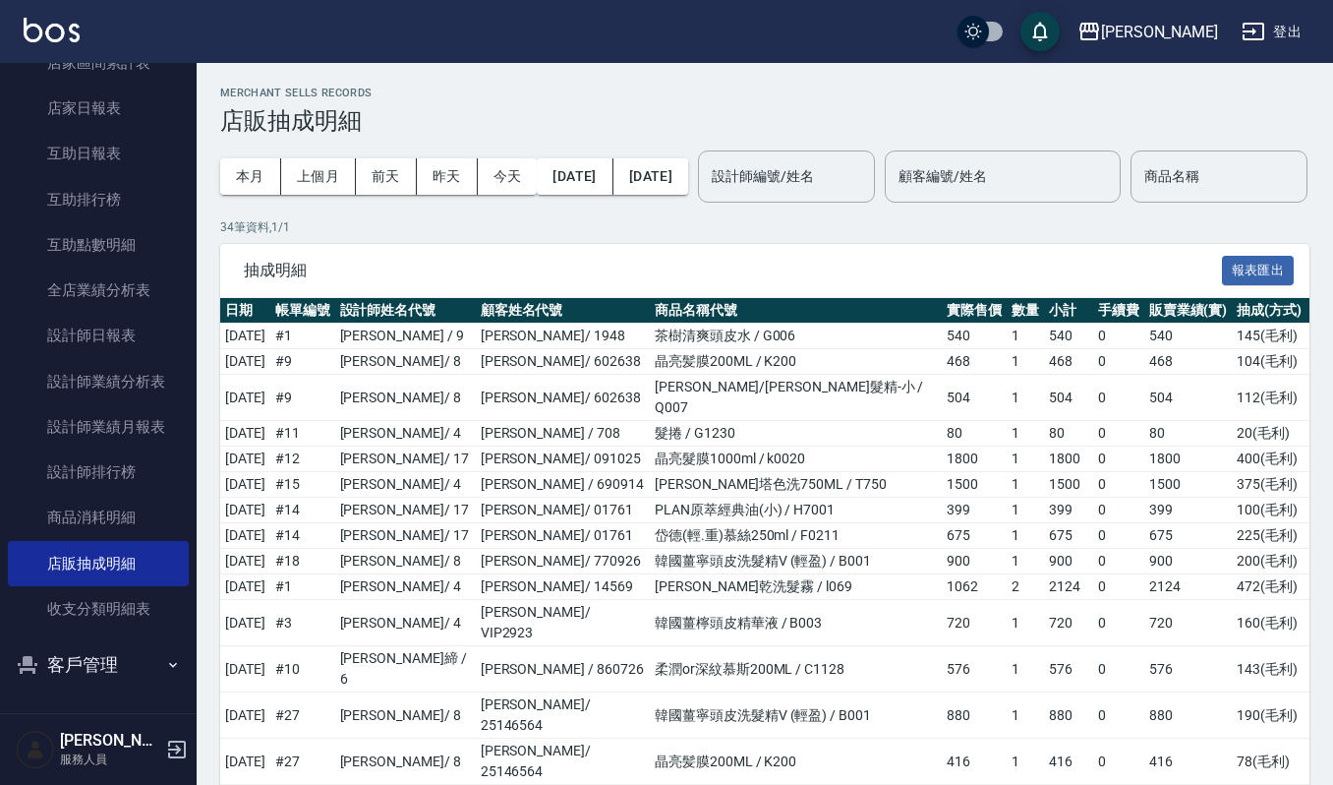
click at [323, 236] on p "34 筆資料, 1 / 1" at bounding box center [765, 227] width 1090 height 18
click at [866, 175] on input "設計師編號/姓名" at bounding box center [786, 176] width 159 height 34
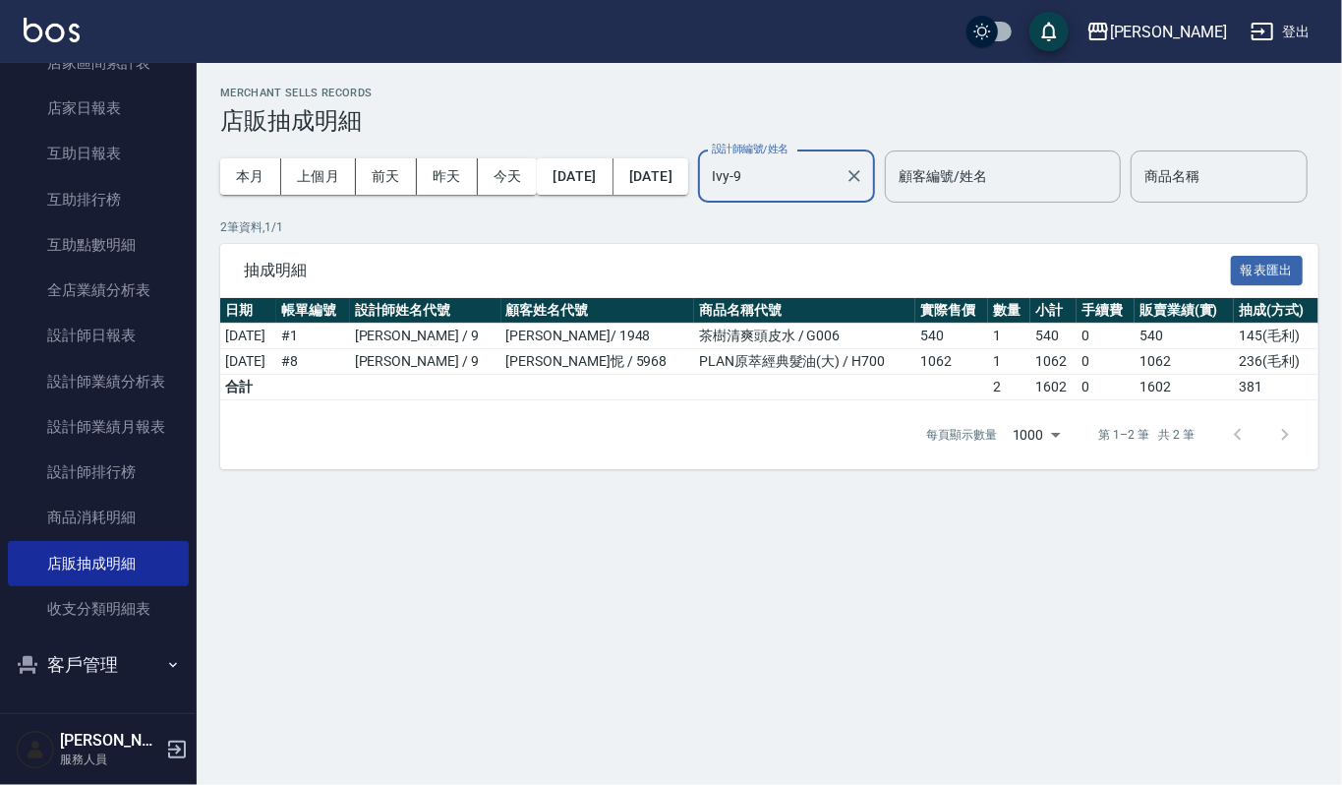
type input "Ivy-9"
click at [31, 26] on img at bounding box center [52, 30] width 56 height 25
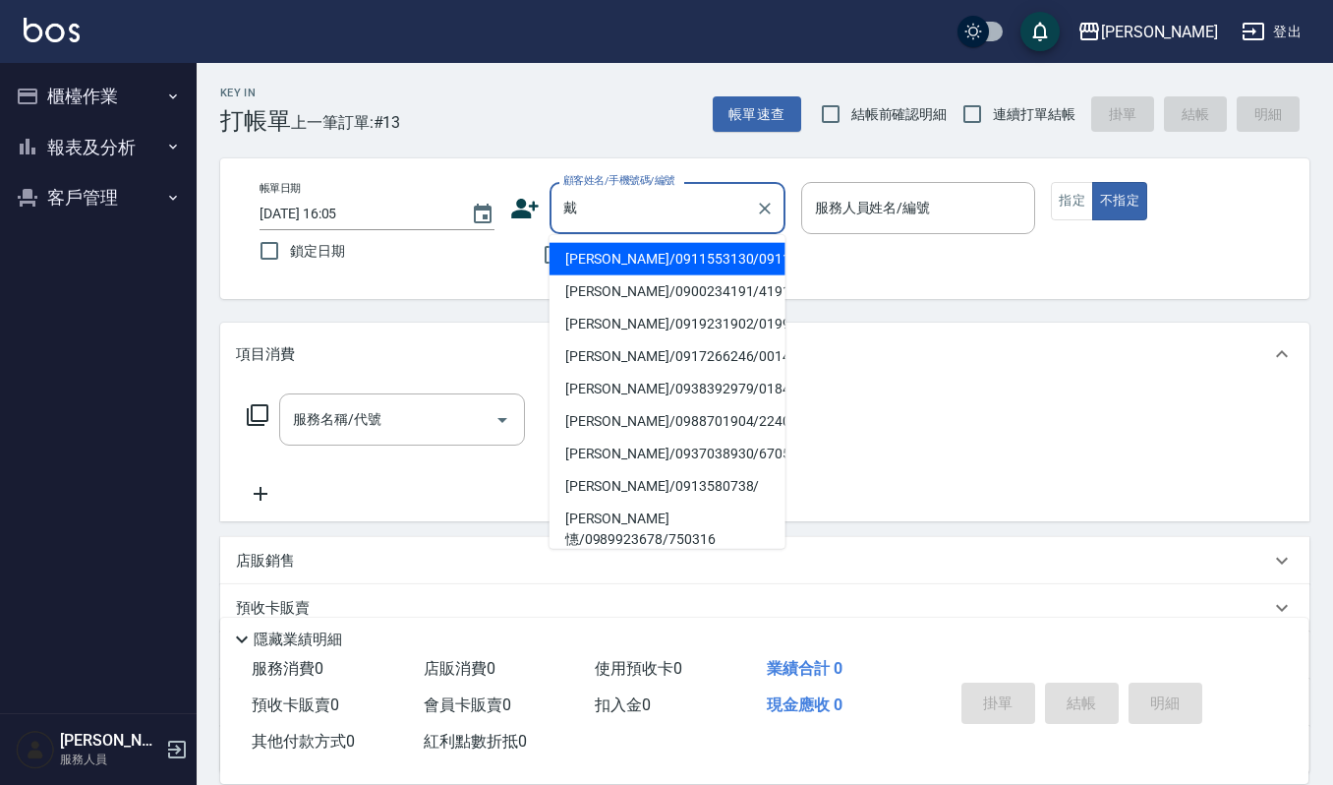
click at [658, 469] on li "戴雲萱/0937038930/6705101" at bounding box center [668, 454] width 236 height 32
type input "戴雲萱/0937038930/6705101"
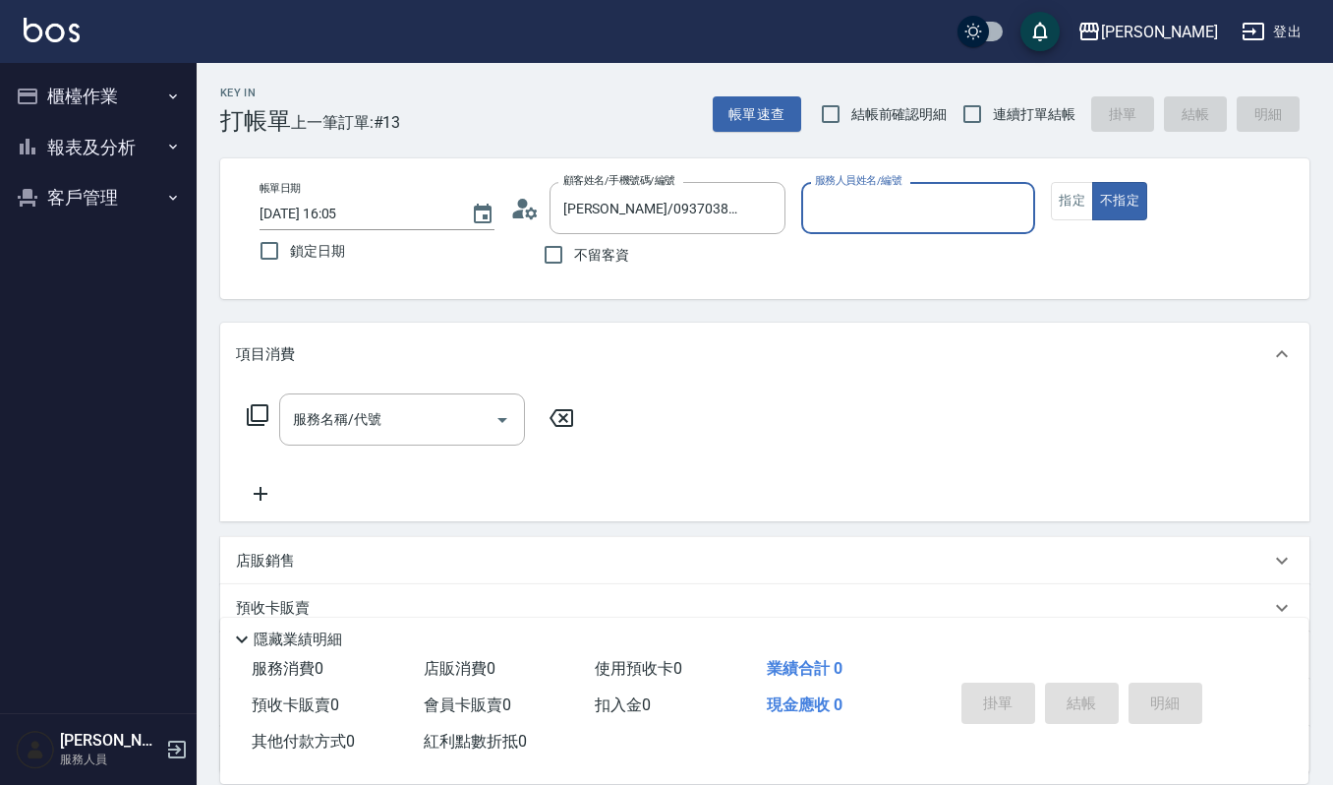
type input "吉兒-4"
click at [446, 413] on input "服務名稱/代號" at bounding box center [387, 419] width 199 height 34
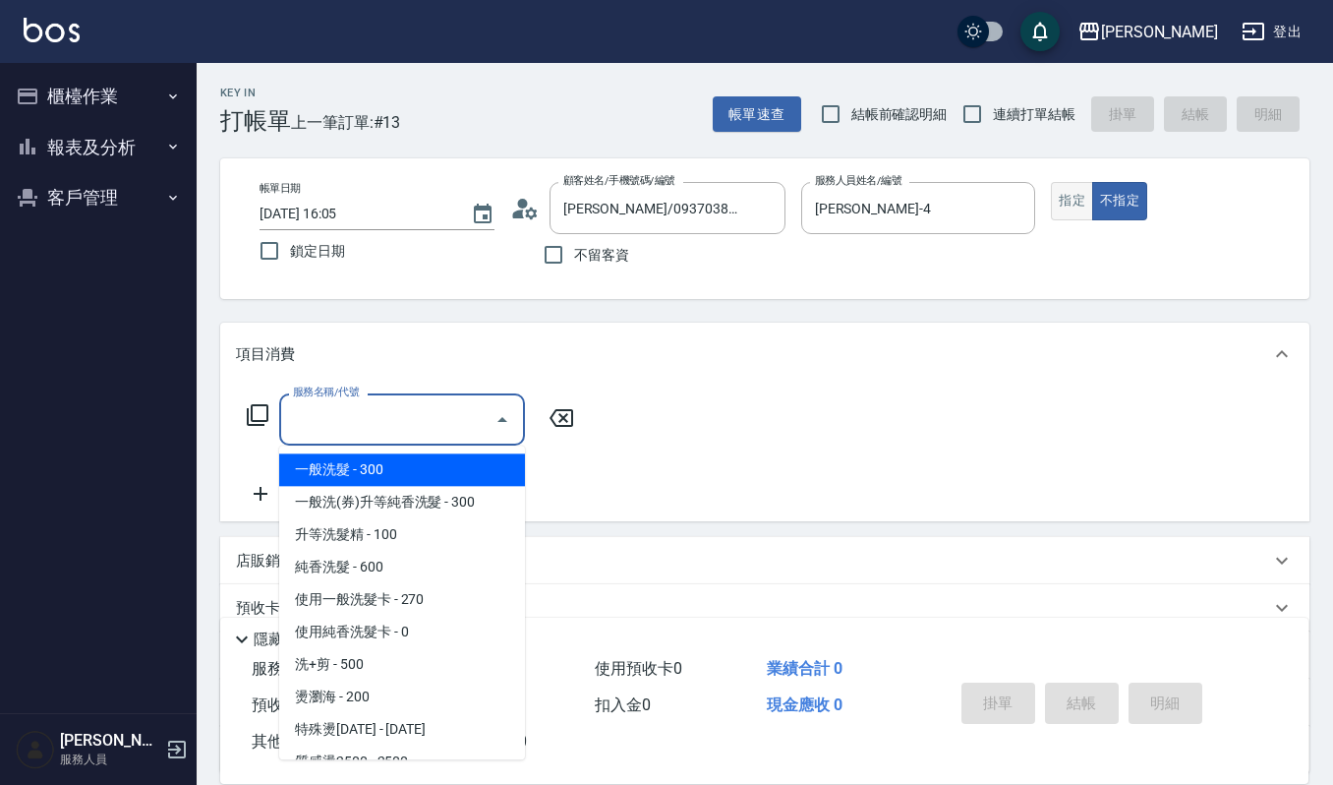
click at [1070, 189] on button "指定" at bounding box center [1072, 201] width 42 height 38
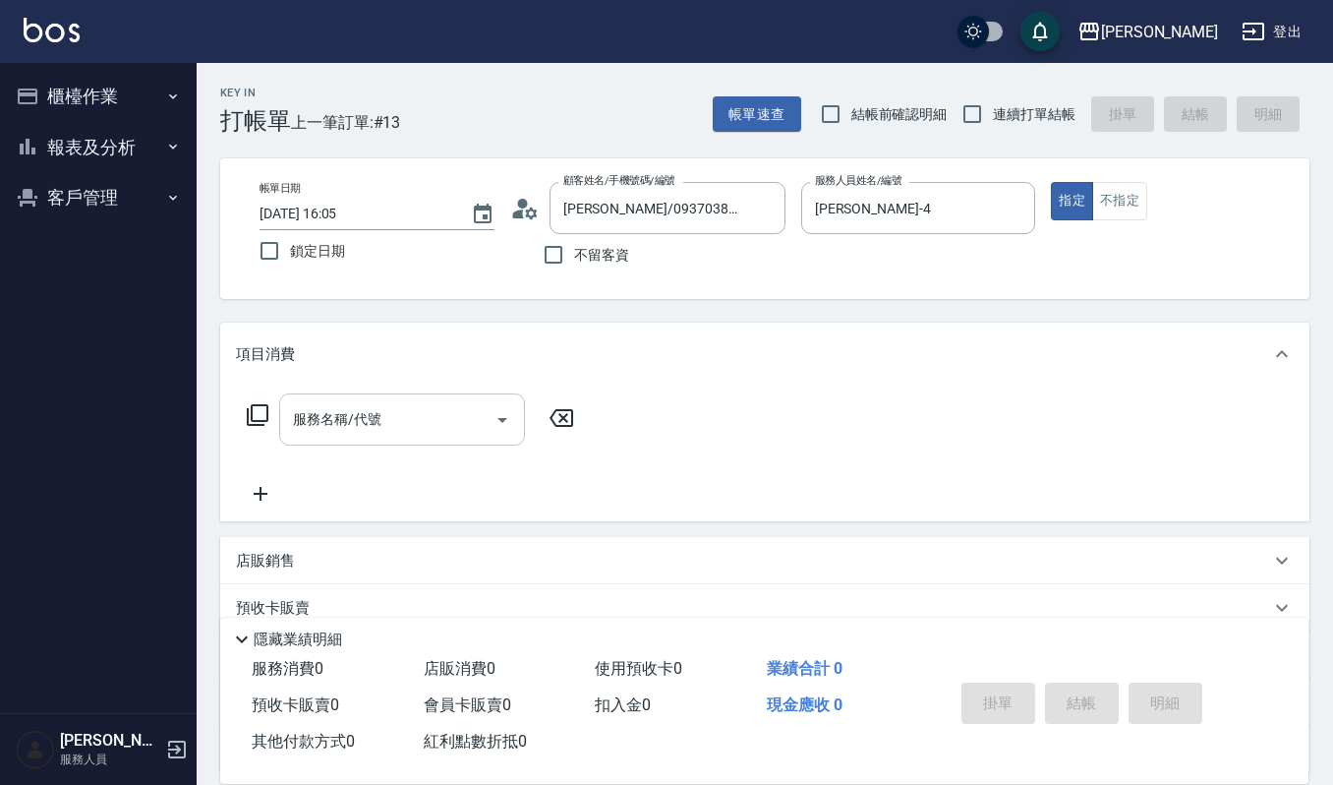
click at [359, 423] on input "服務名稱/代號" at bounding box center [387, 419] width 199 height 34
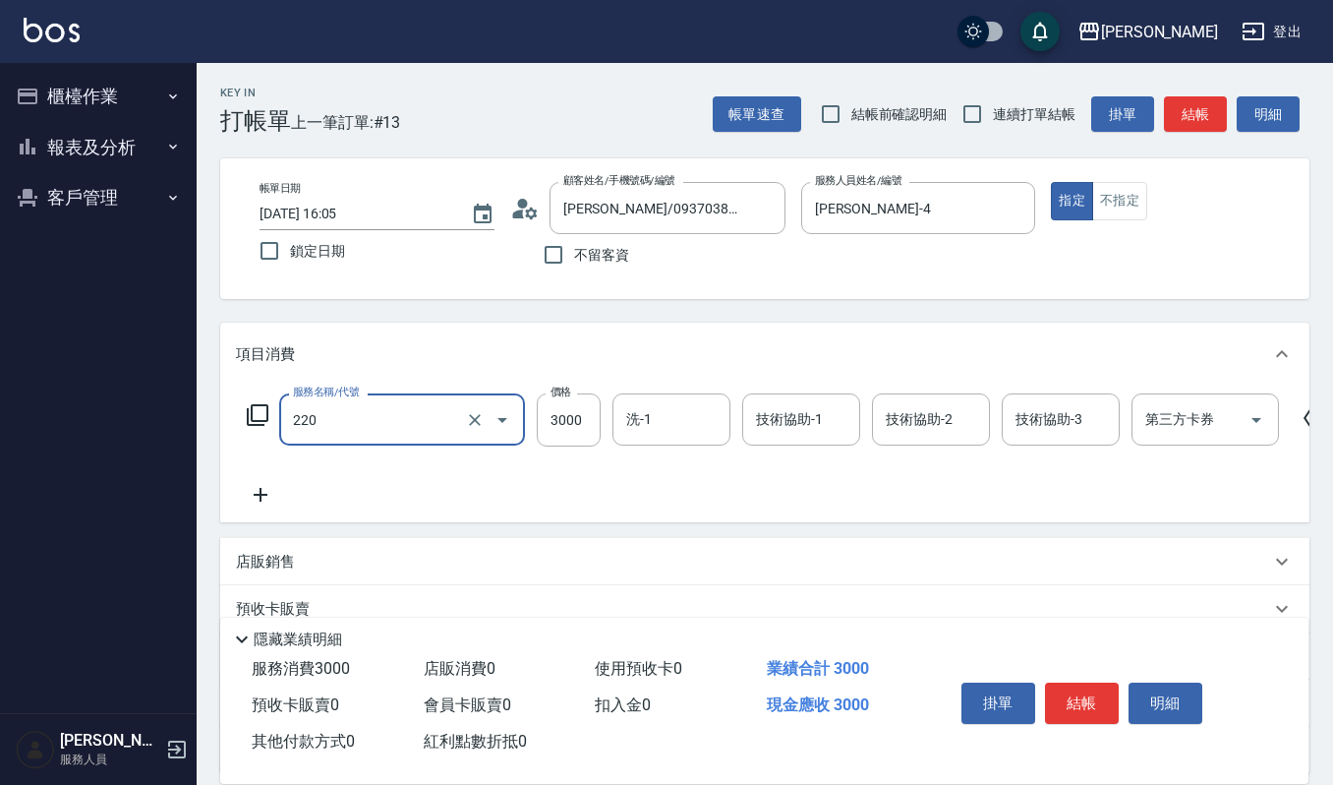
type input "溫朔燙(220)"
type input "3500"
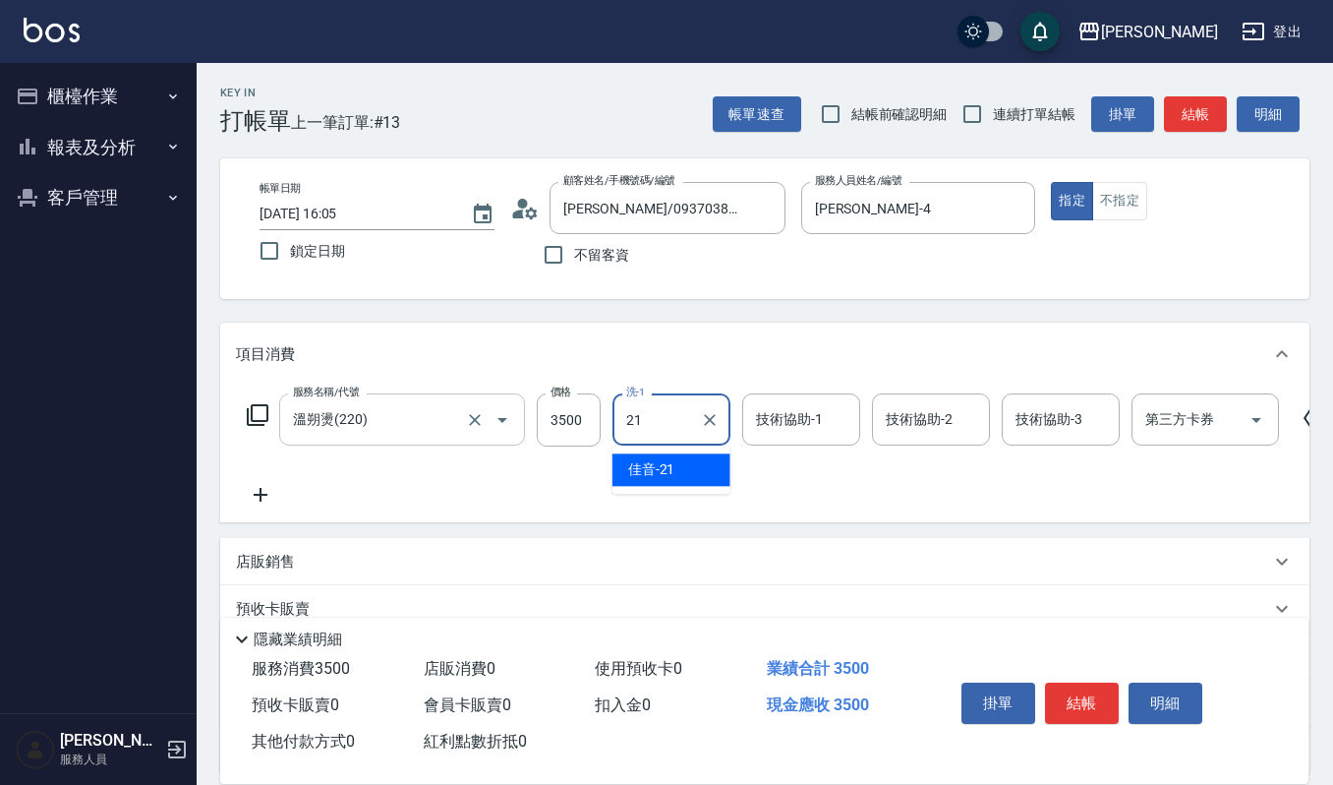
type input "佳音-21"
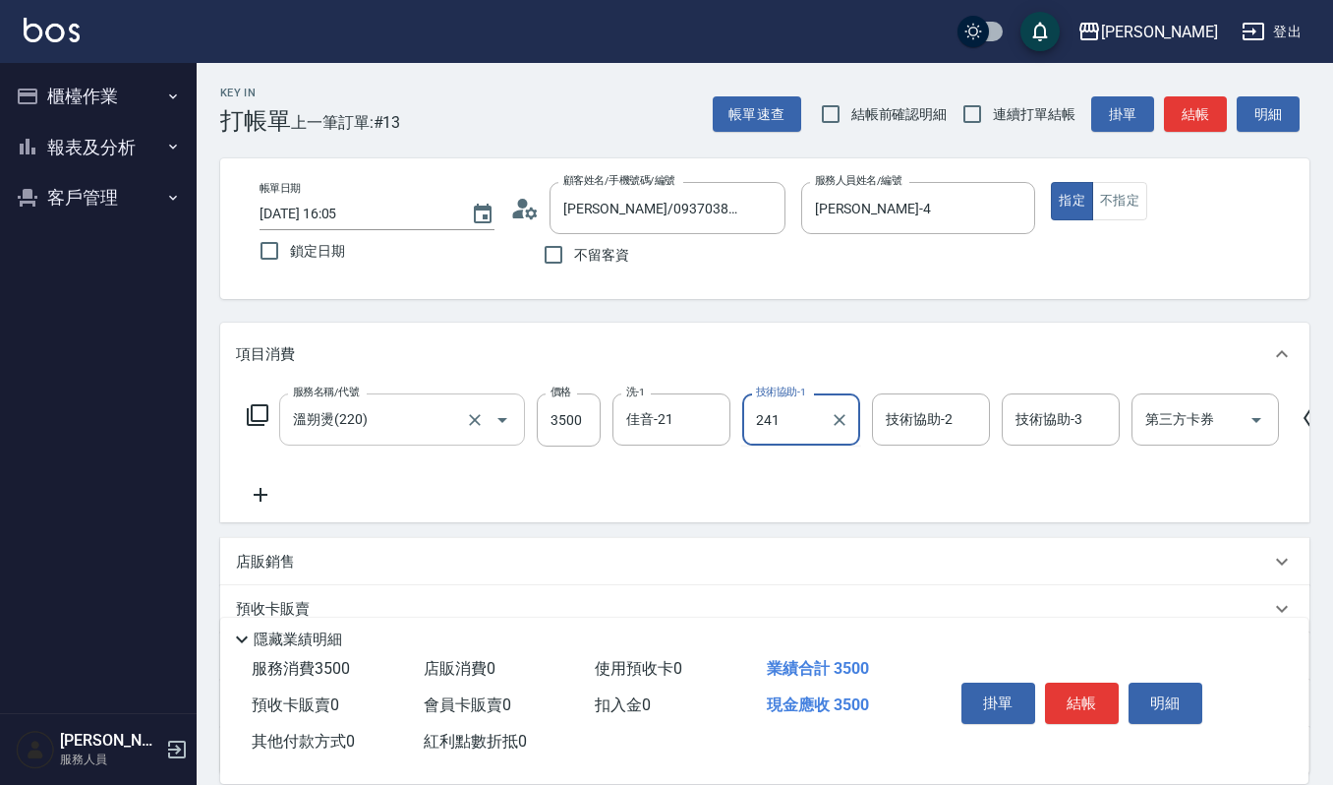
type input "241"
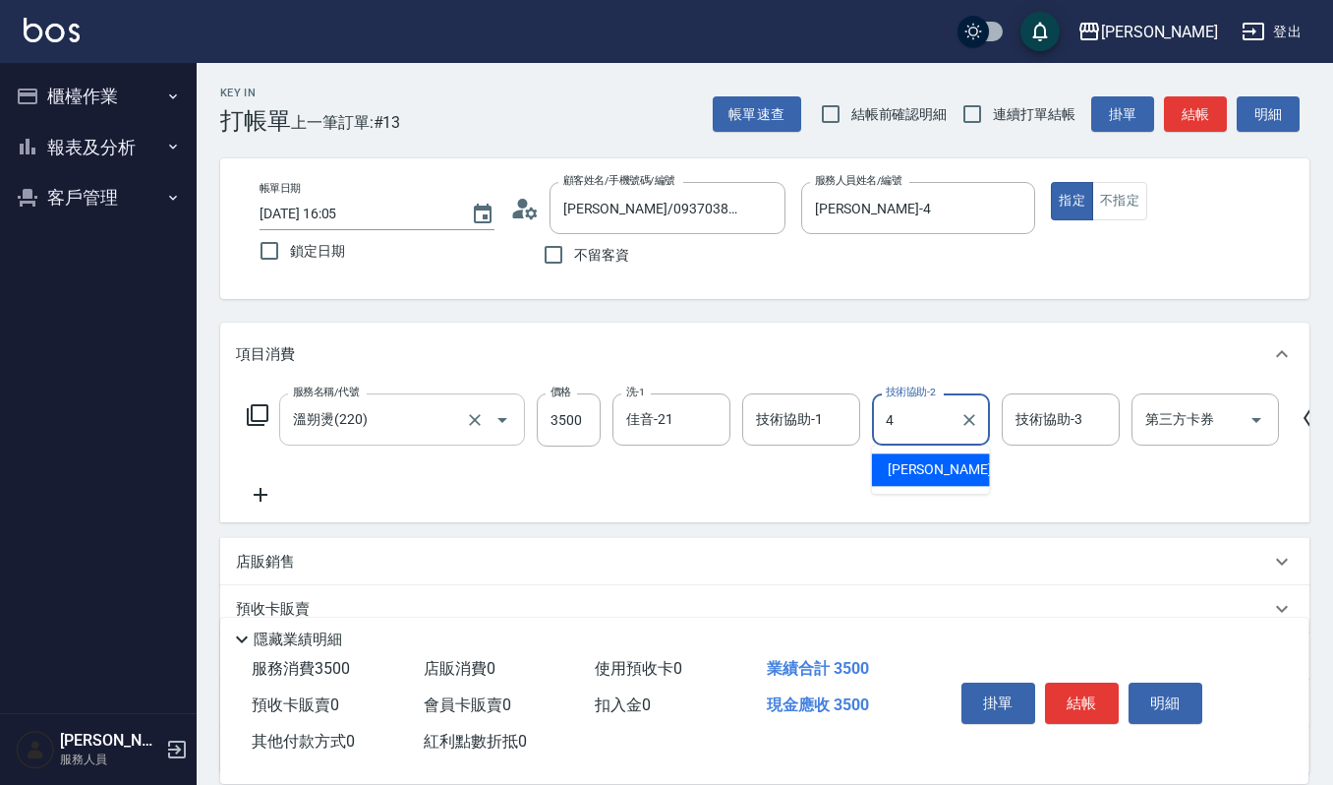
type input "吉兒-4"
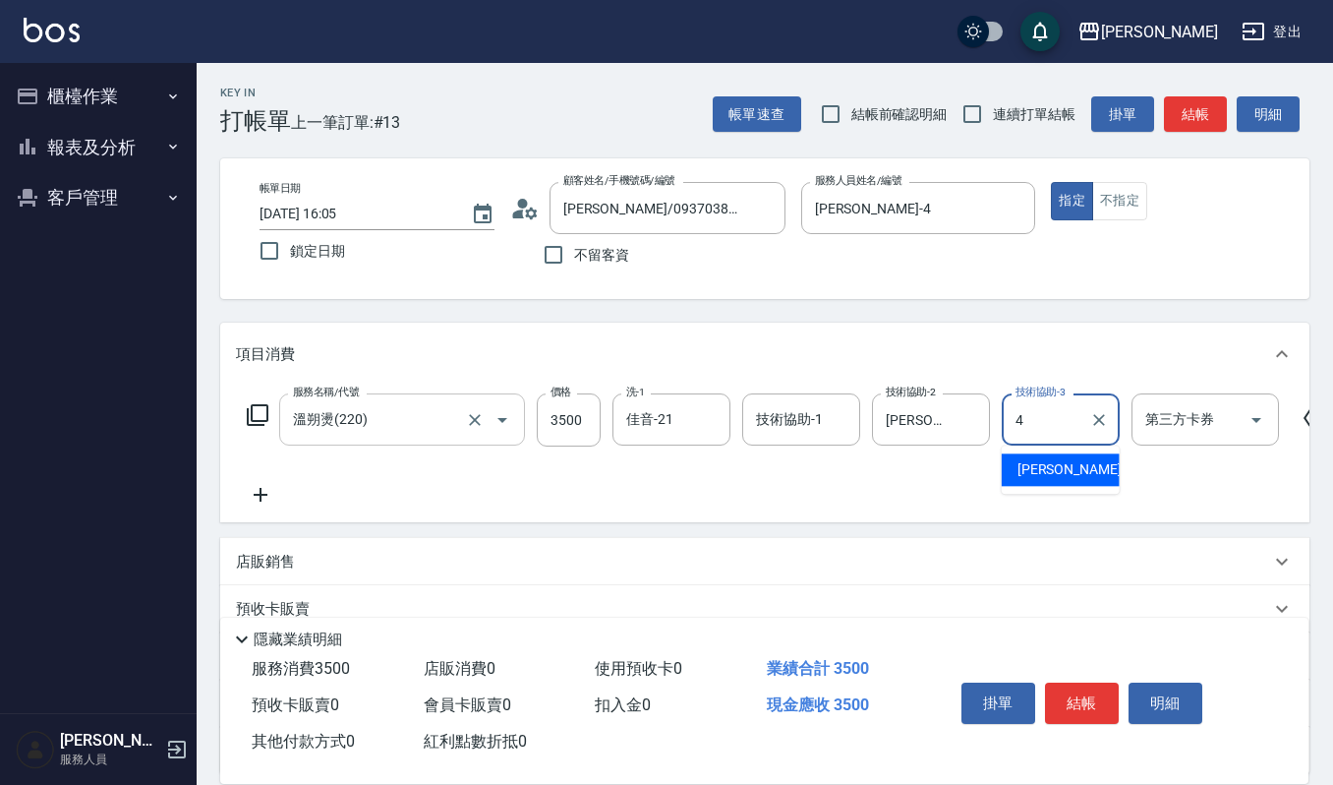
type input "吉兒-4"
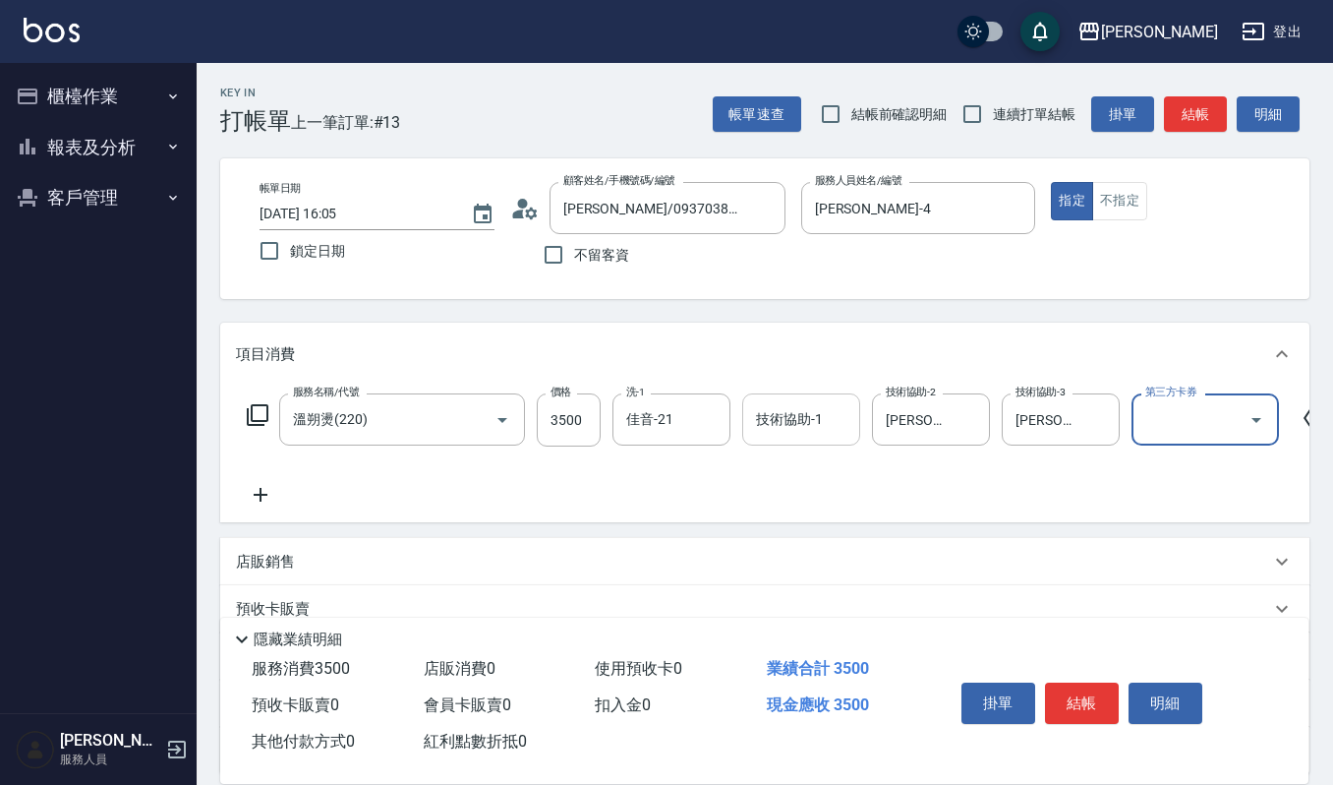
click at [843, 418] on input "技術協助-1" at bounding box center [801, 419] width 100 height 34
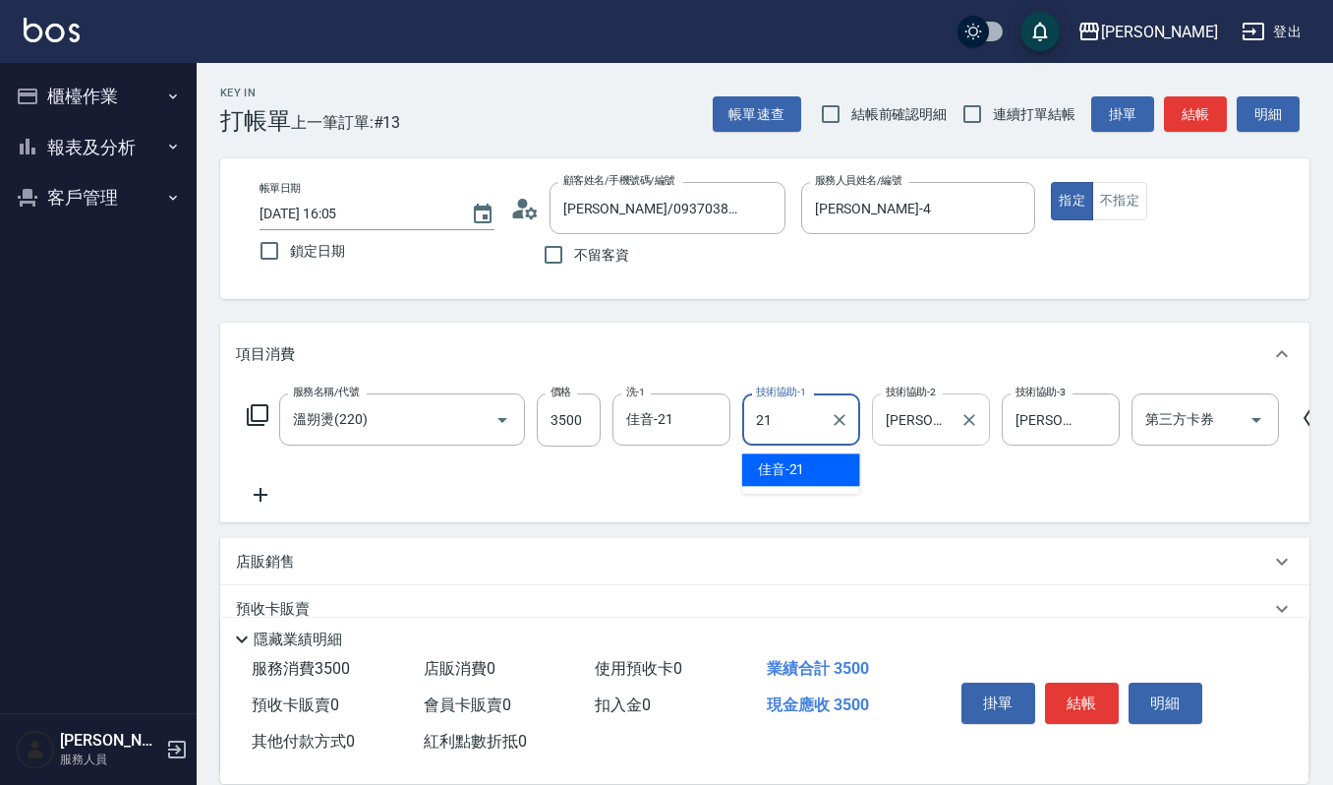
type input "佳音-21"
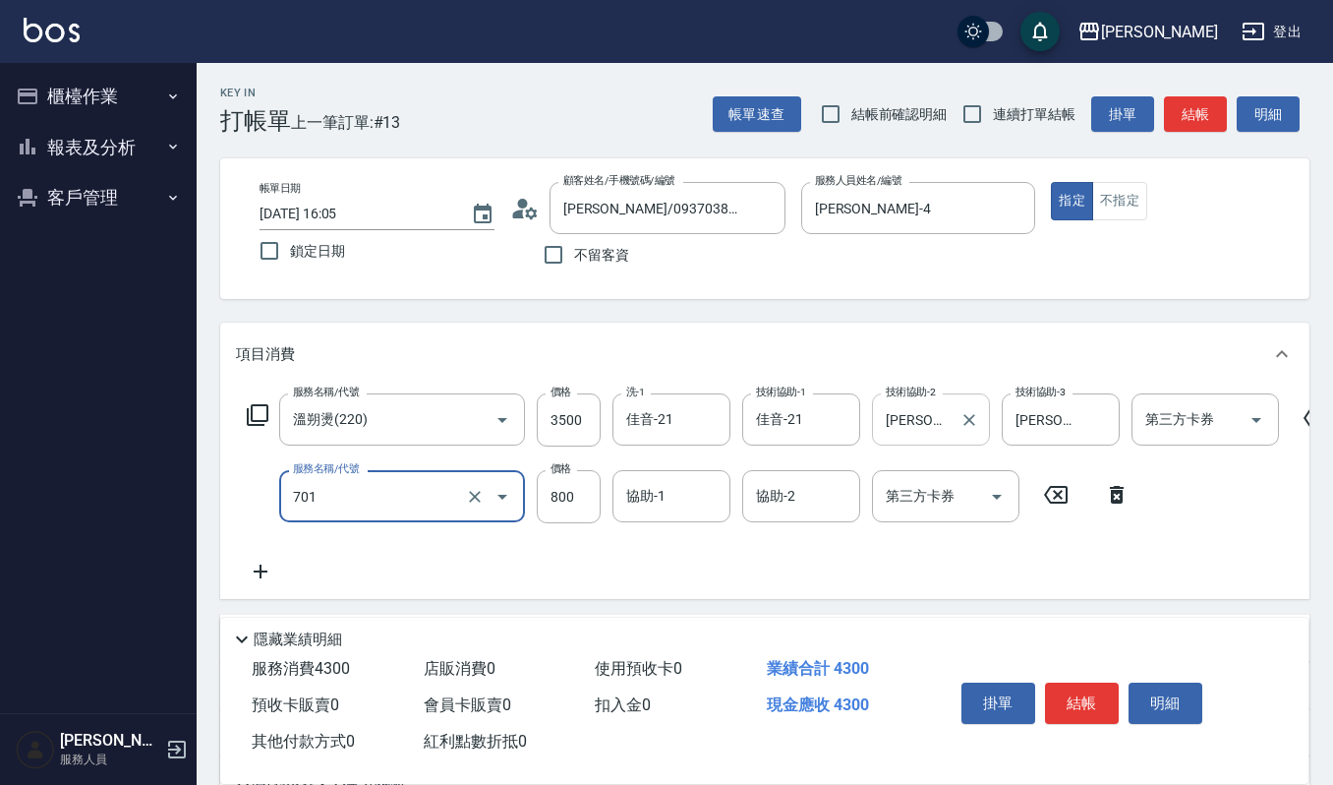
type input "CMC加購護(701)"
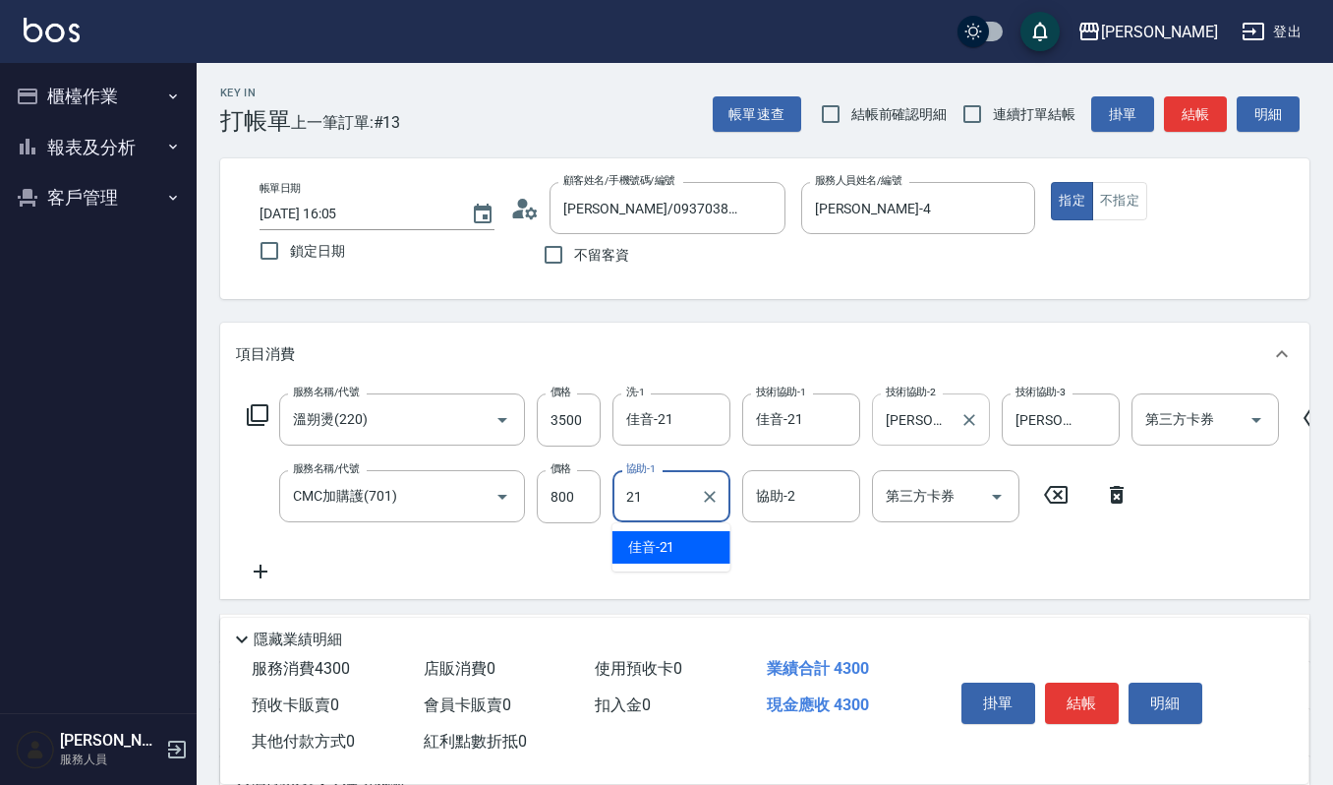
type input "佳音-21"
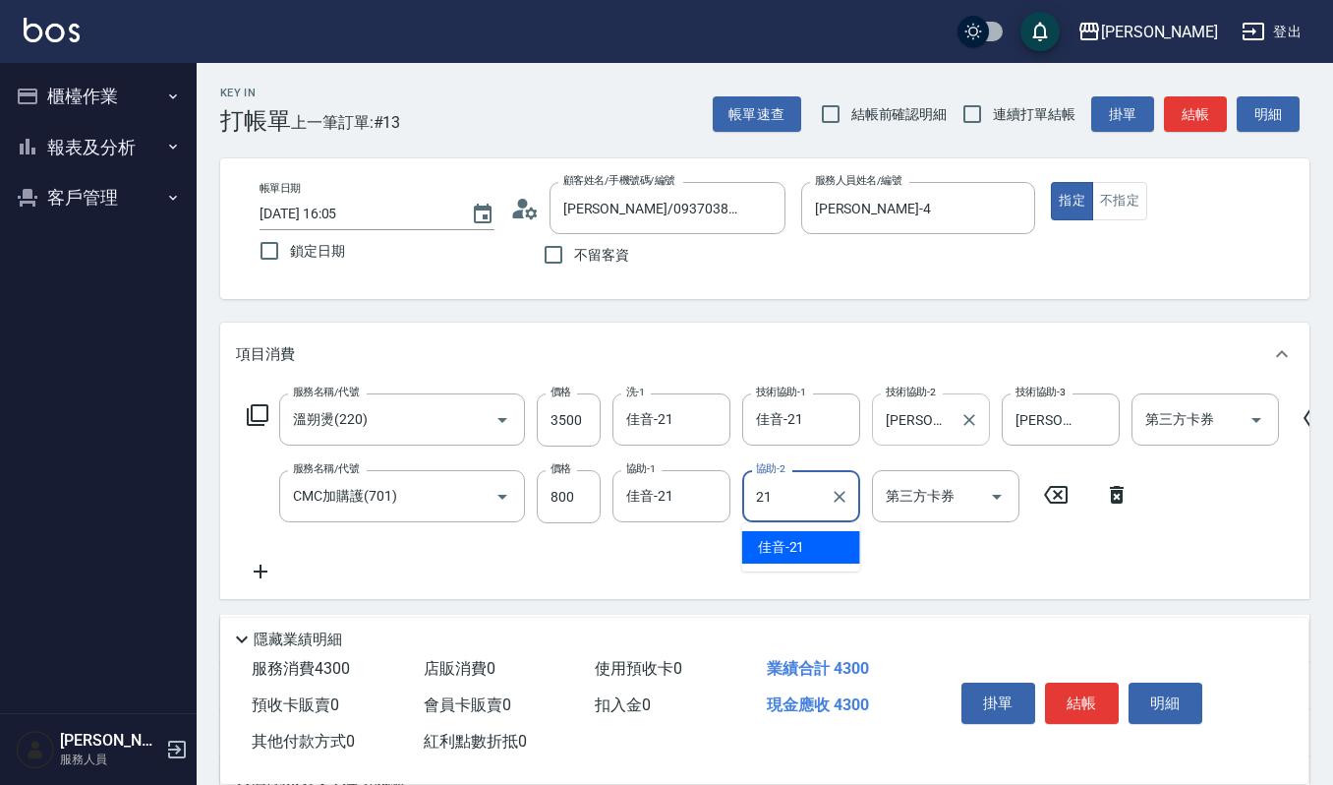
type input "佳音-21"
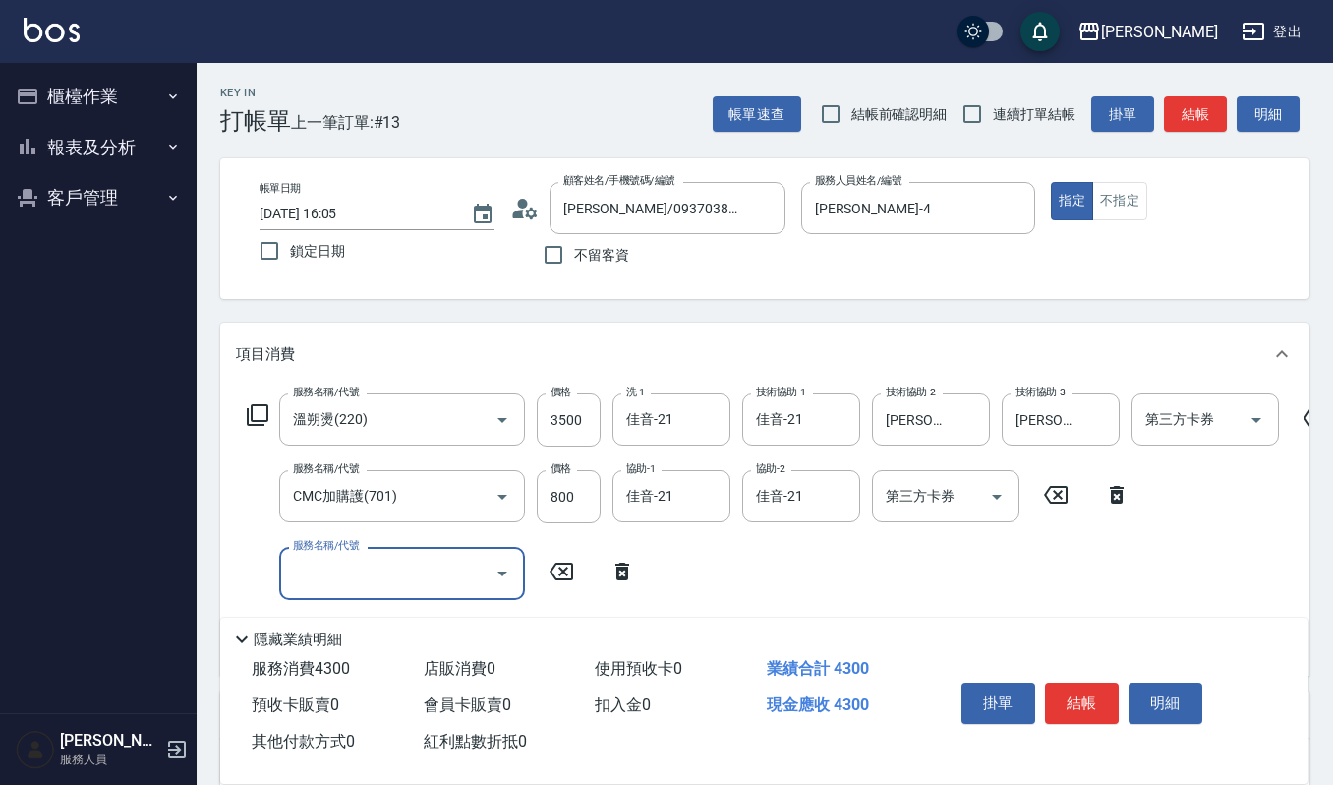
click at [1086, 682] on button "結帳" at bounding box center [1082, 702] width 74 height 41
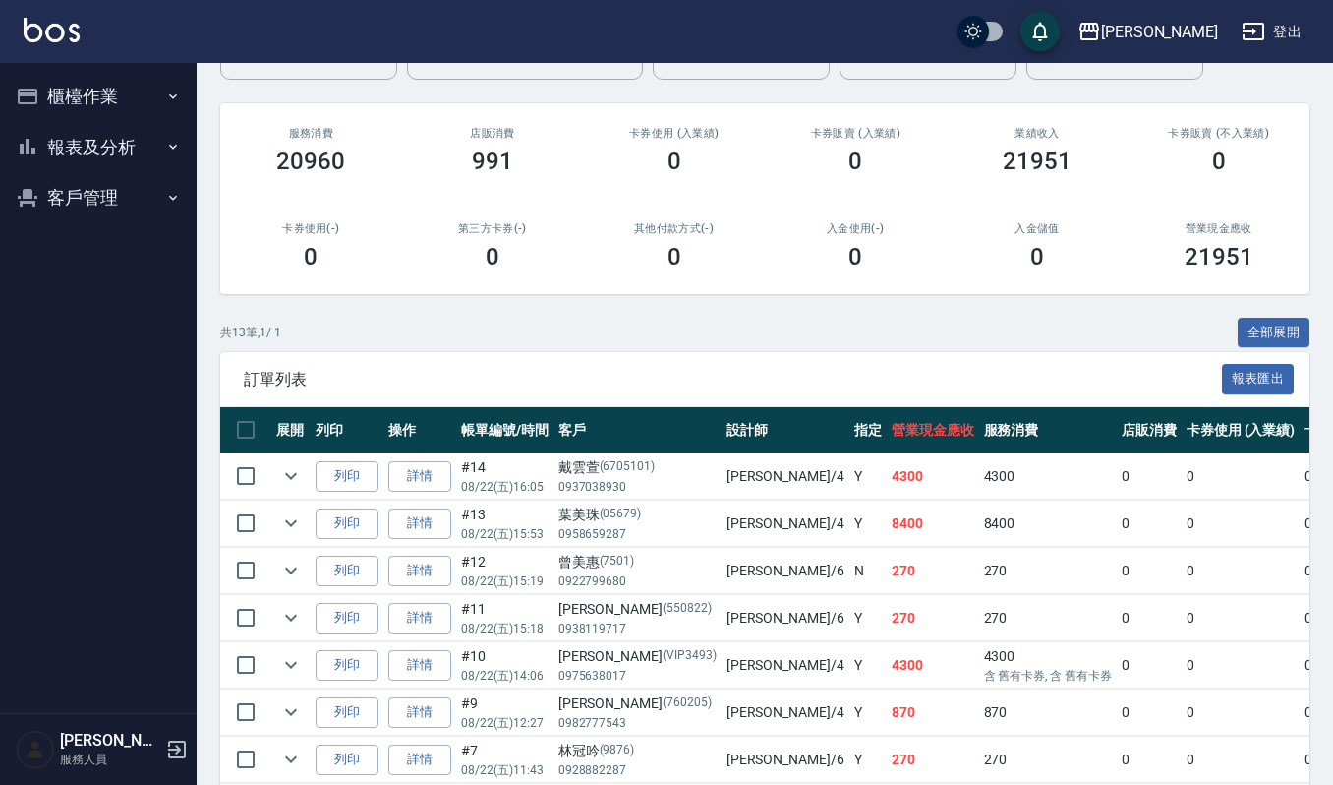
scroll to position [262, 0]
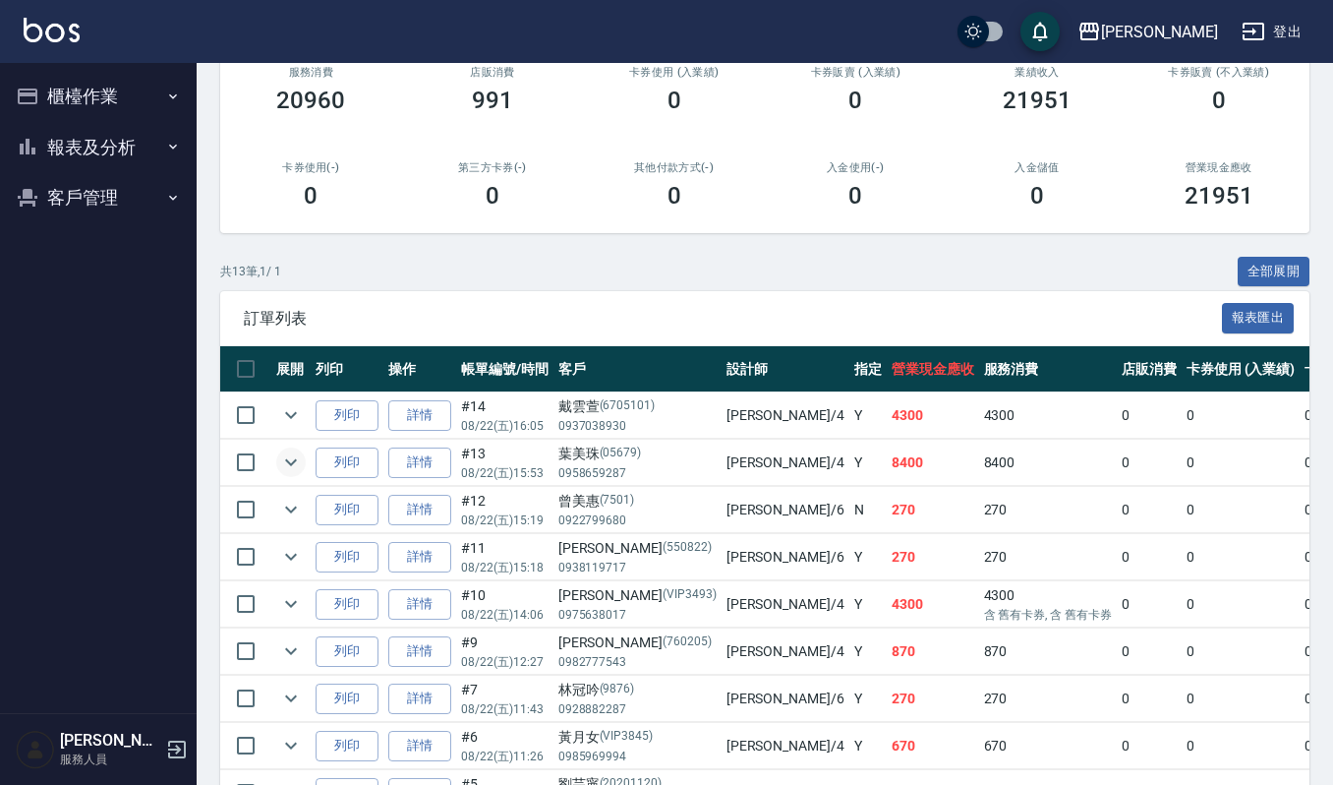
click at [292, 468] on icon "expand row" at bounding box center [291, 462] width 24 height 24
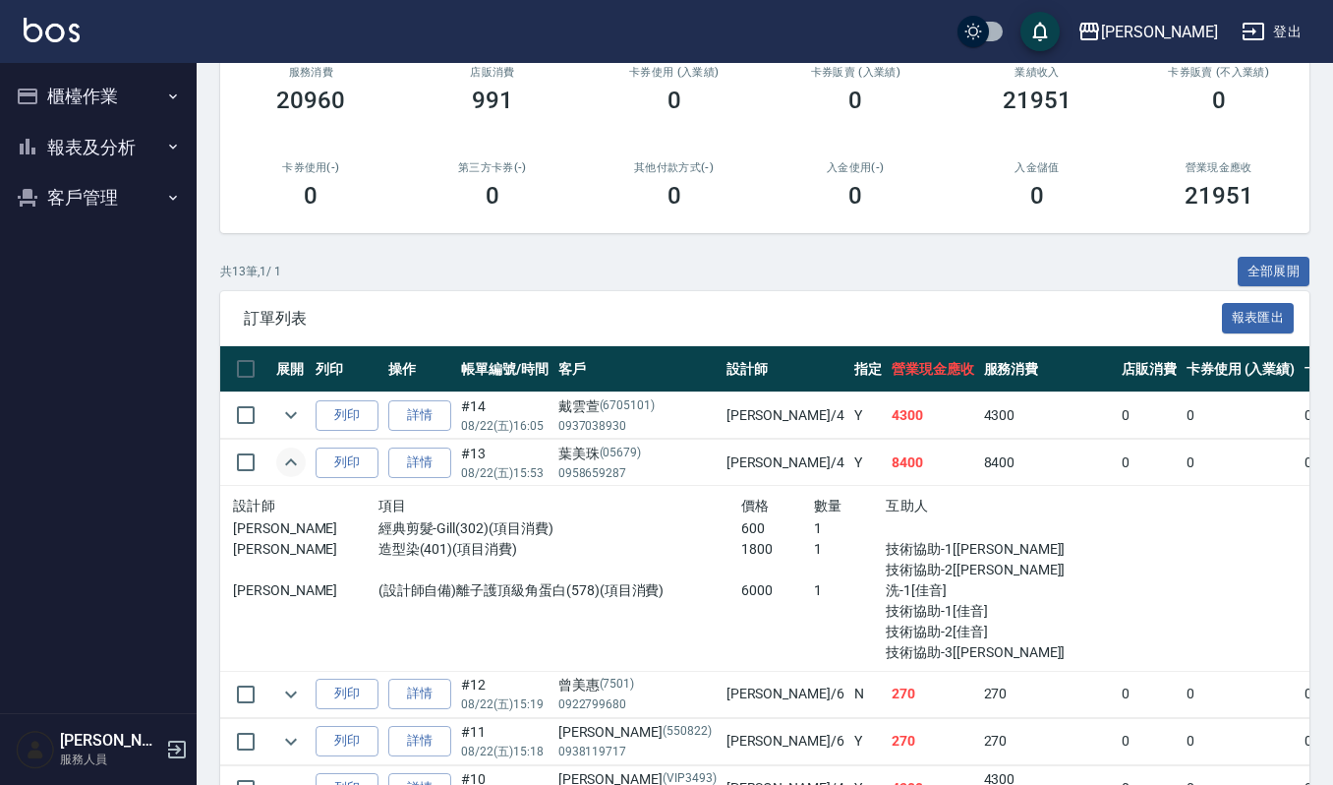
click at [292, 468] on icon "expand row" at bounding box center [291, 462] width 24 height 24
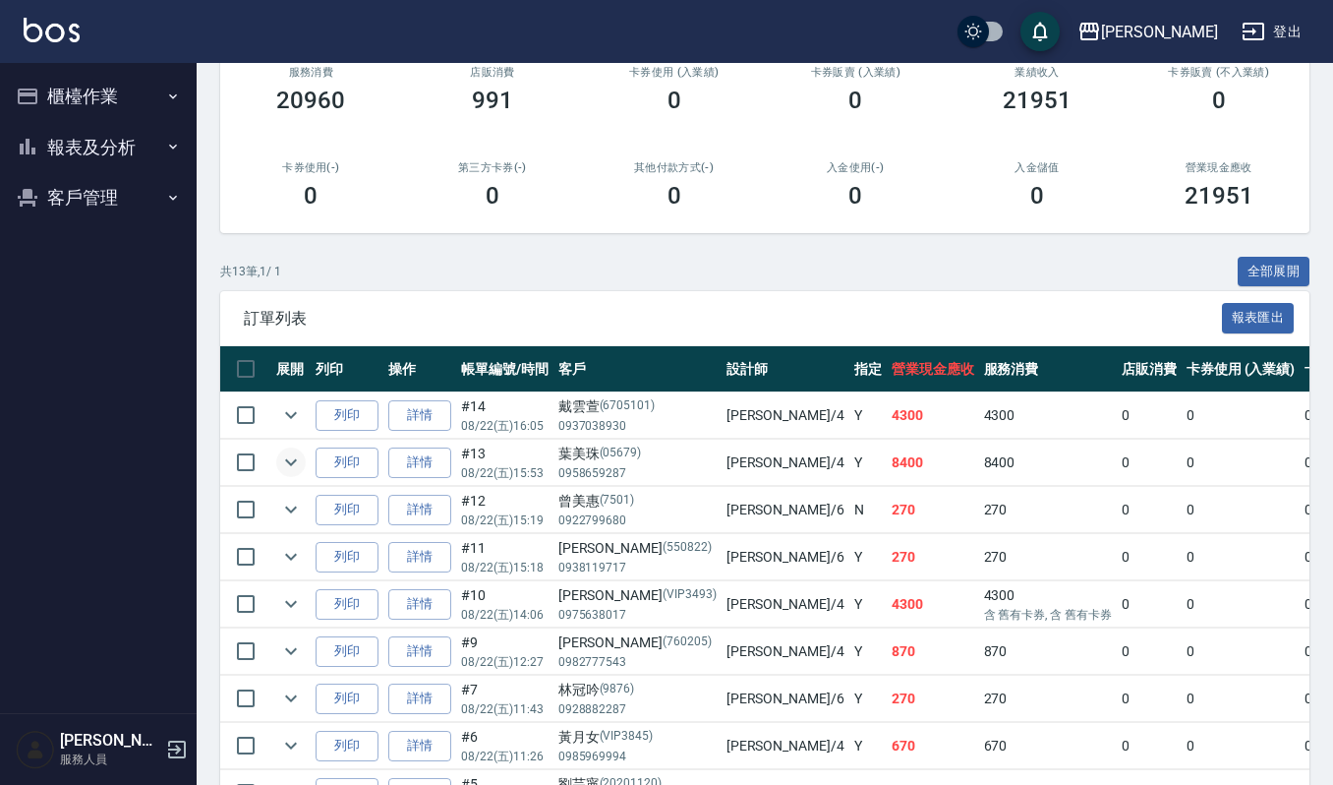
click at [422, 280] on div "共 13 筆, 1 / 1 全部展開" at bounding box center [765, 272] width 1090 height 30
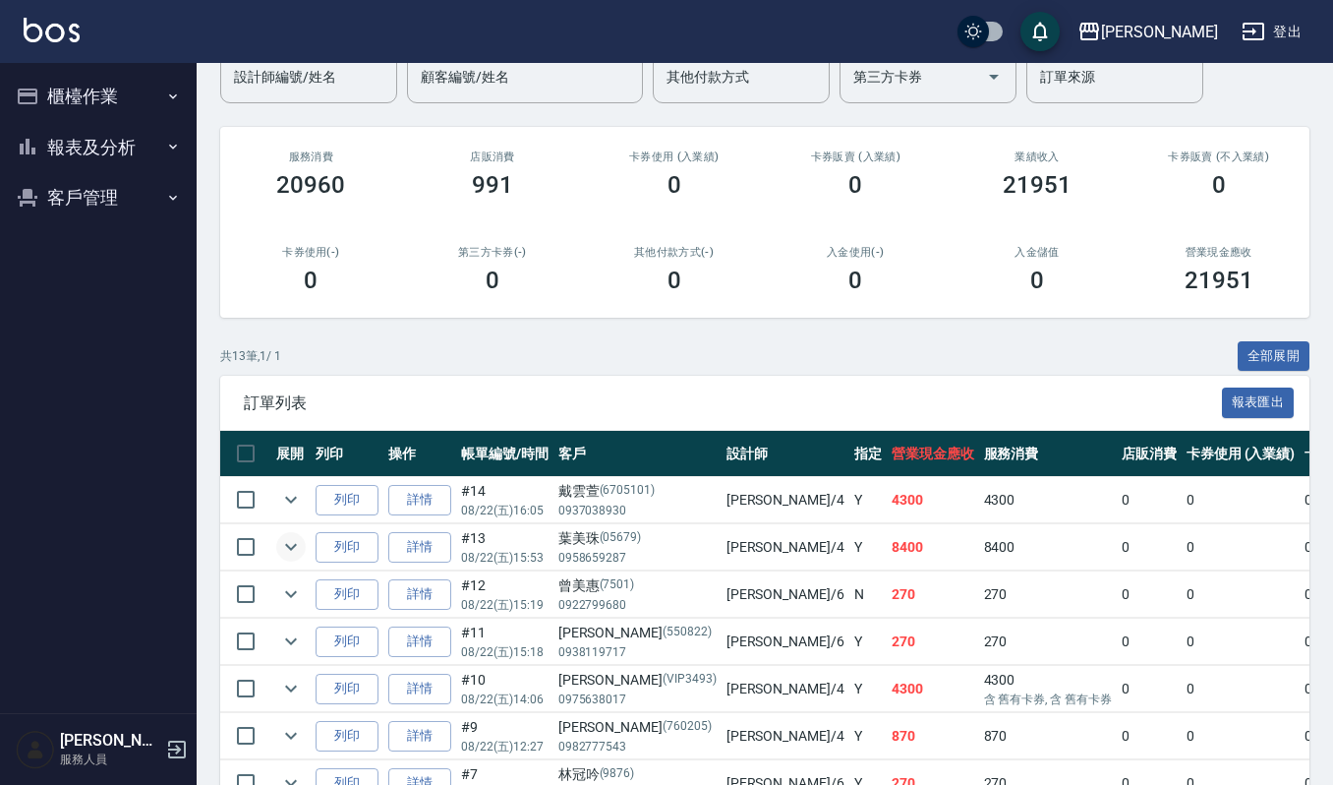
scroll to position [131, 0]
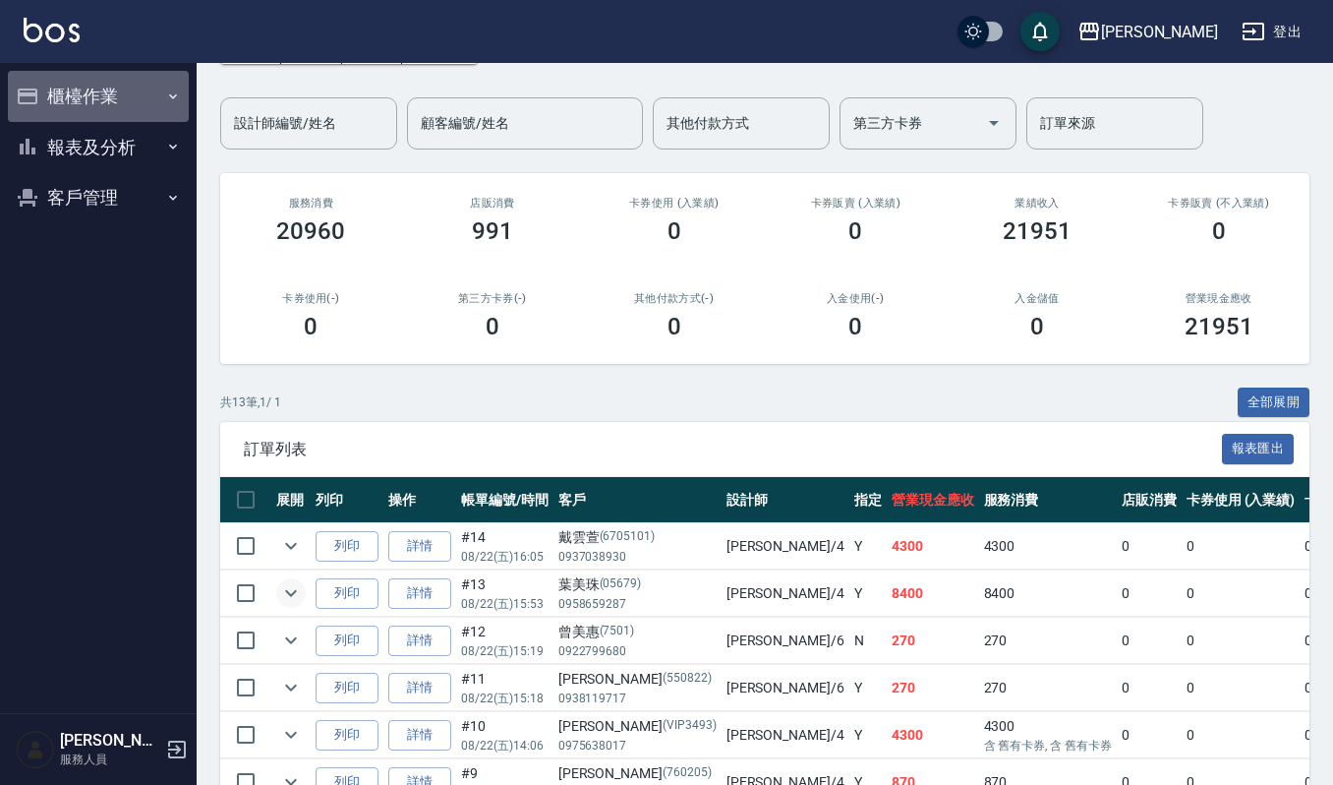
click at [75, 106] on button "櫃檯作業" at bounding box center [98, 96] width 181 height 51
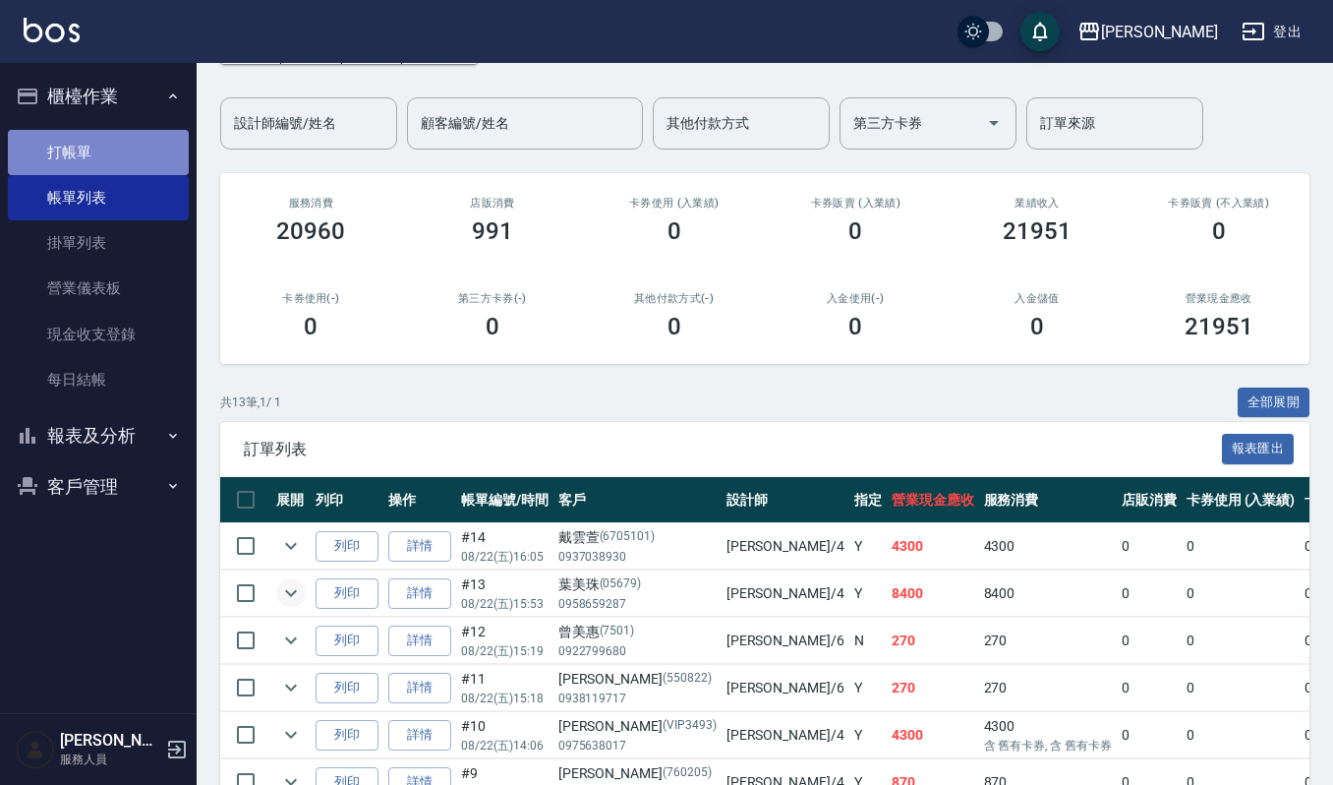
click at [115, 159] on link "打帳單" at bounding box center [98, 152] width 181 height 45
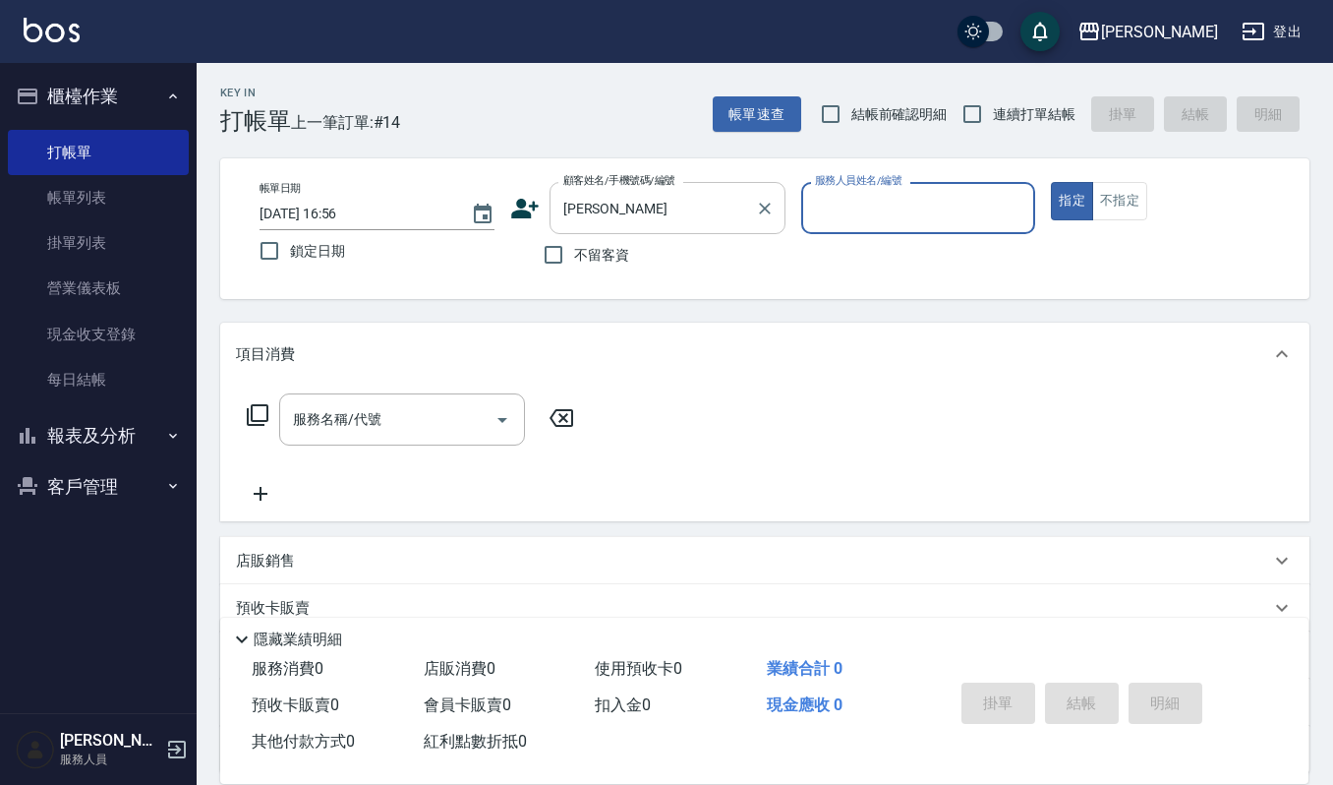
click at [670, 228] on div "邱華華 顧客姓名/手機號碼/編號" at bounding box center [668, 208] width 236 height 52
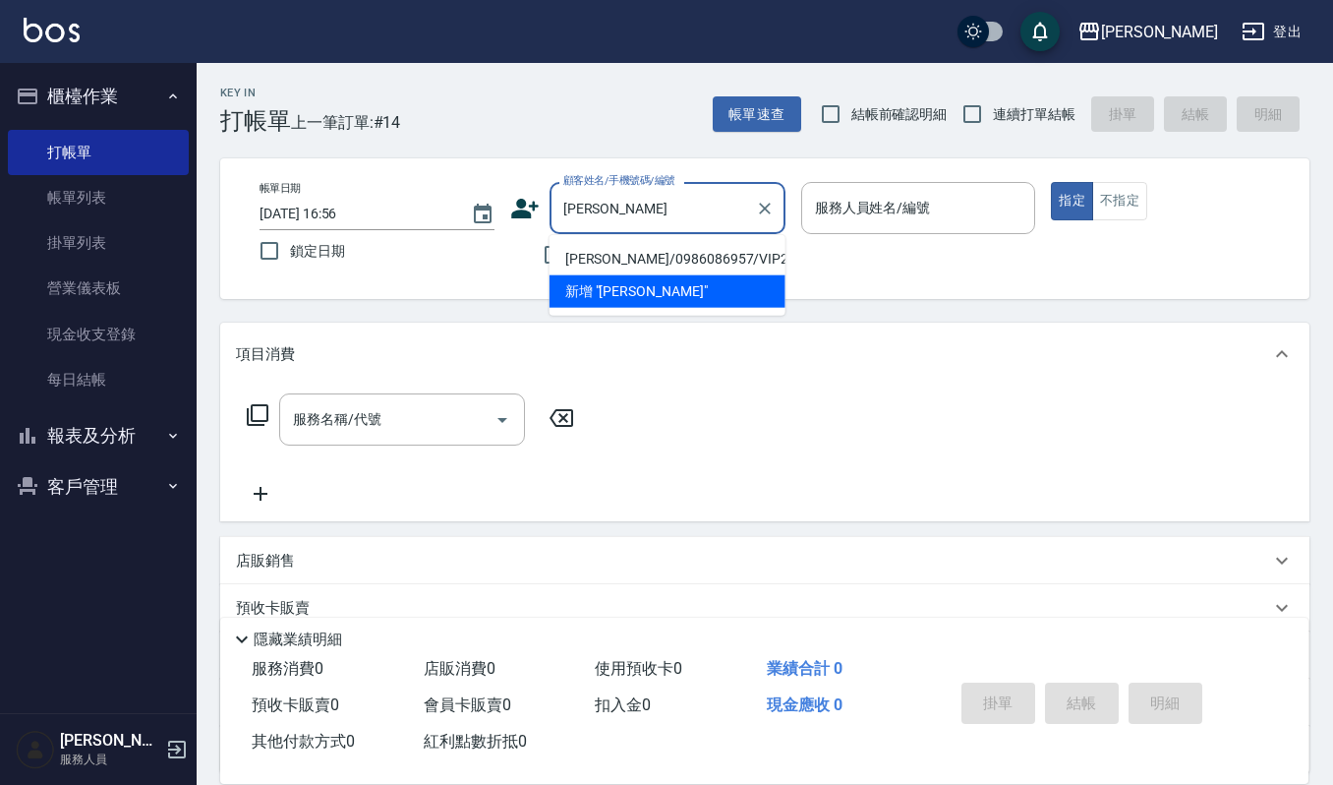
click at [686, 248] on li "邱華蓁/0986086957/VIP2381" at bounding box center [668, 259] width 236 height 32
type input "邱華蓁/0986086957/VIP2381"
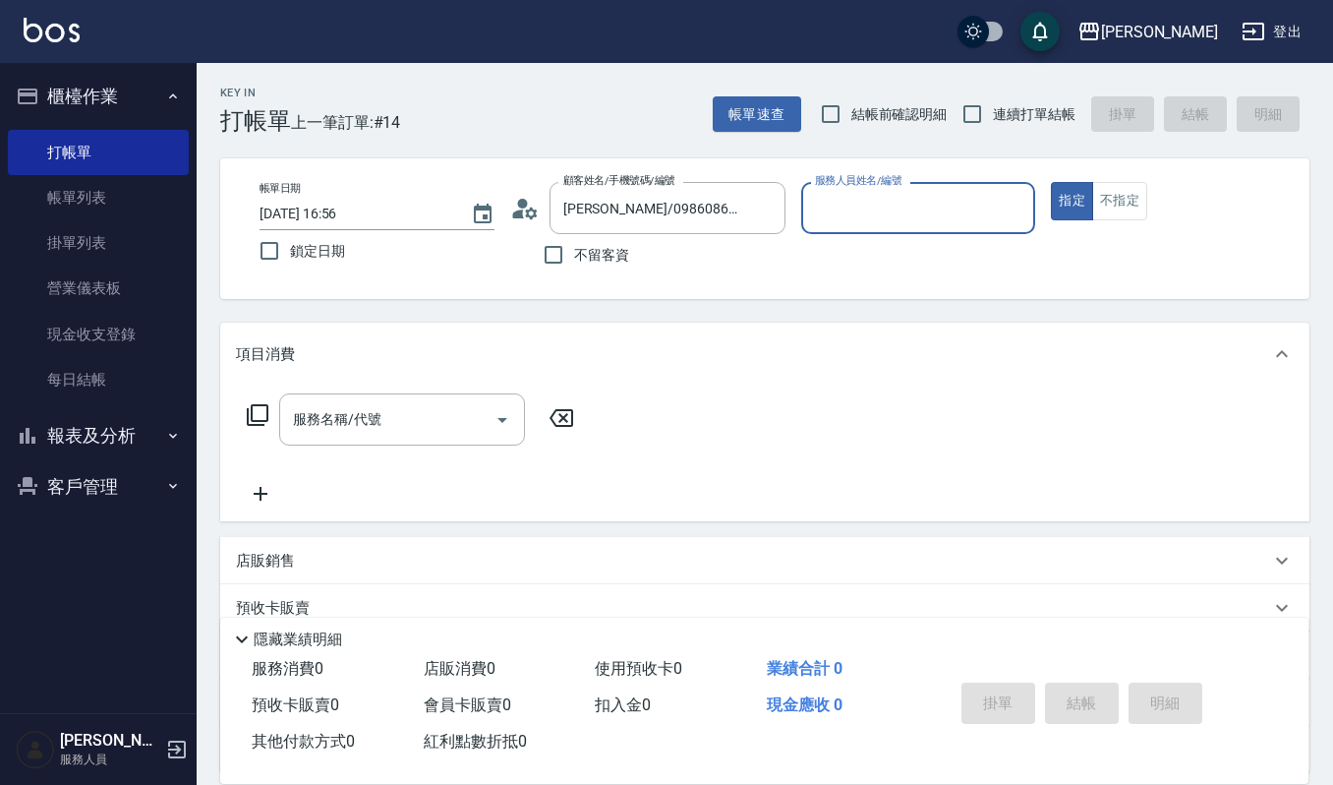
type input "吉兒-4"
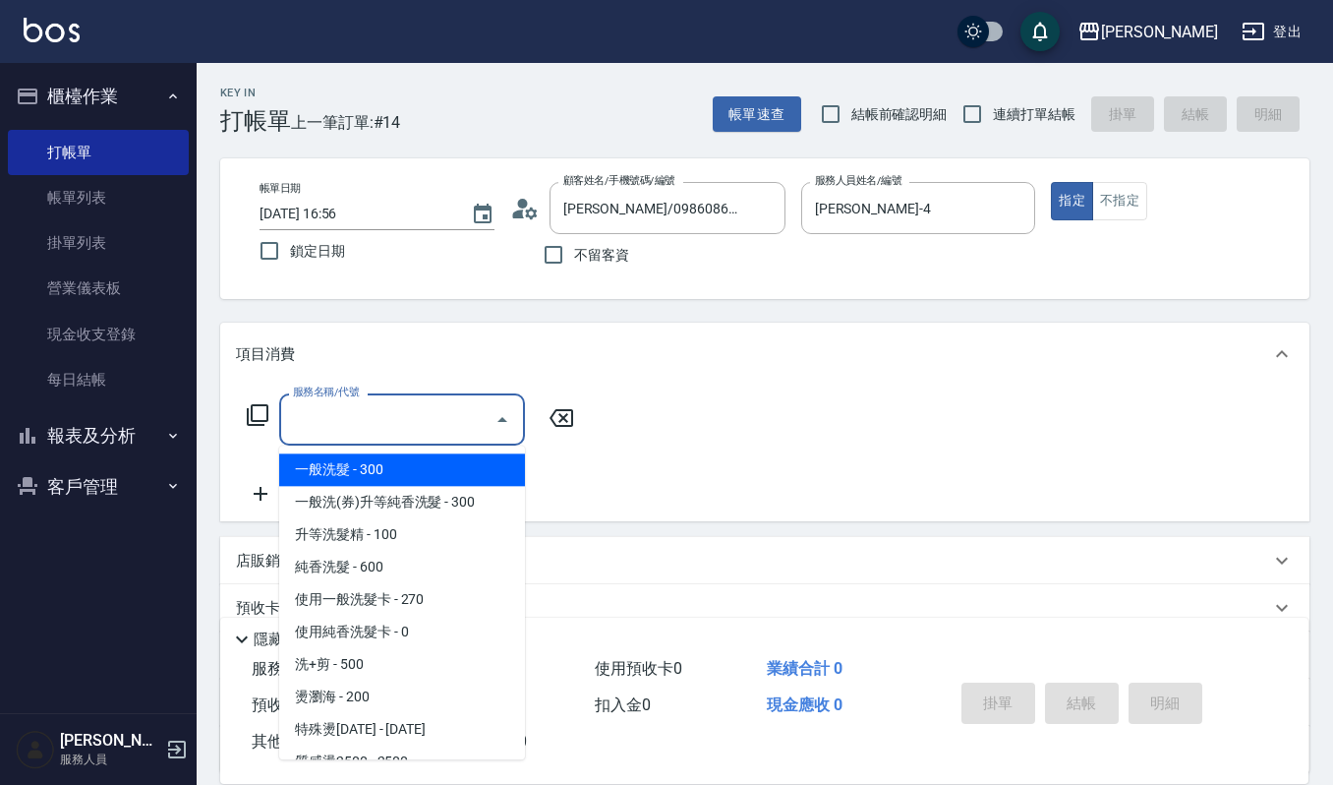
click at [464, 426] on input "服務名稱/代號" at bounding box center [387, 419] width 199 height 34
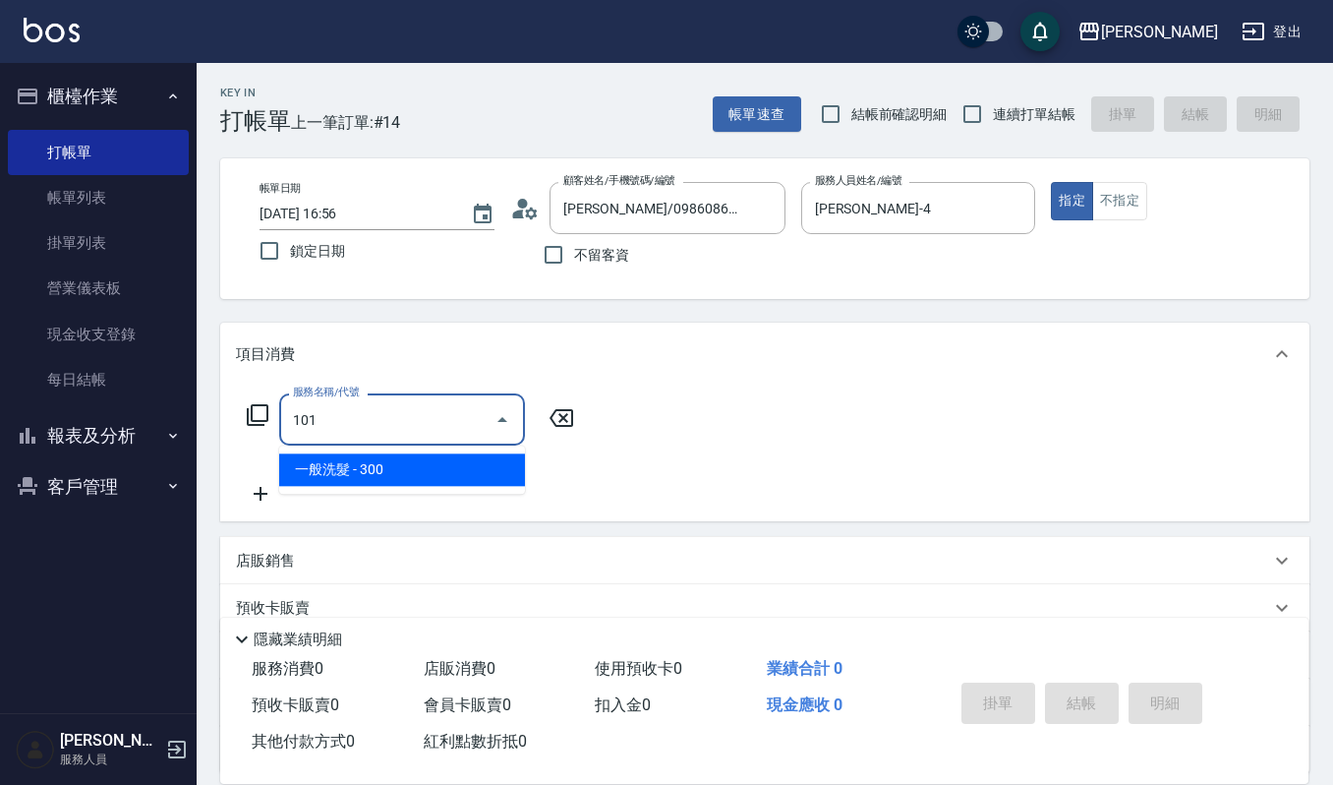
type input "一般洗髮(101)"
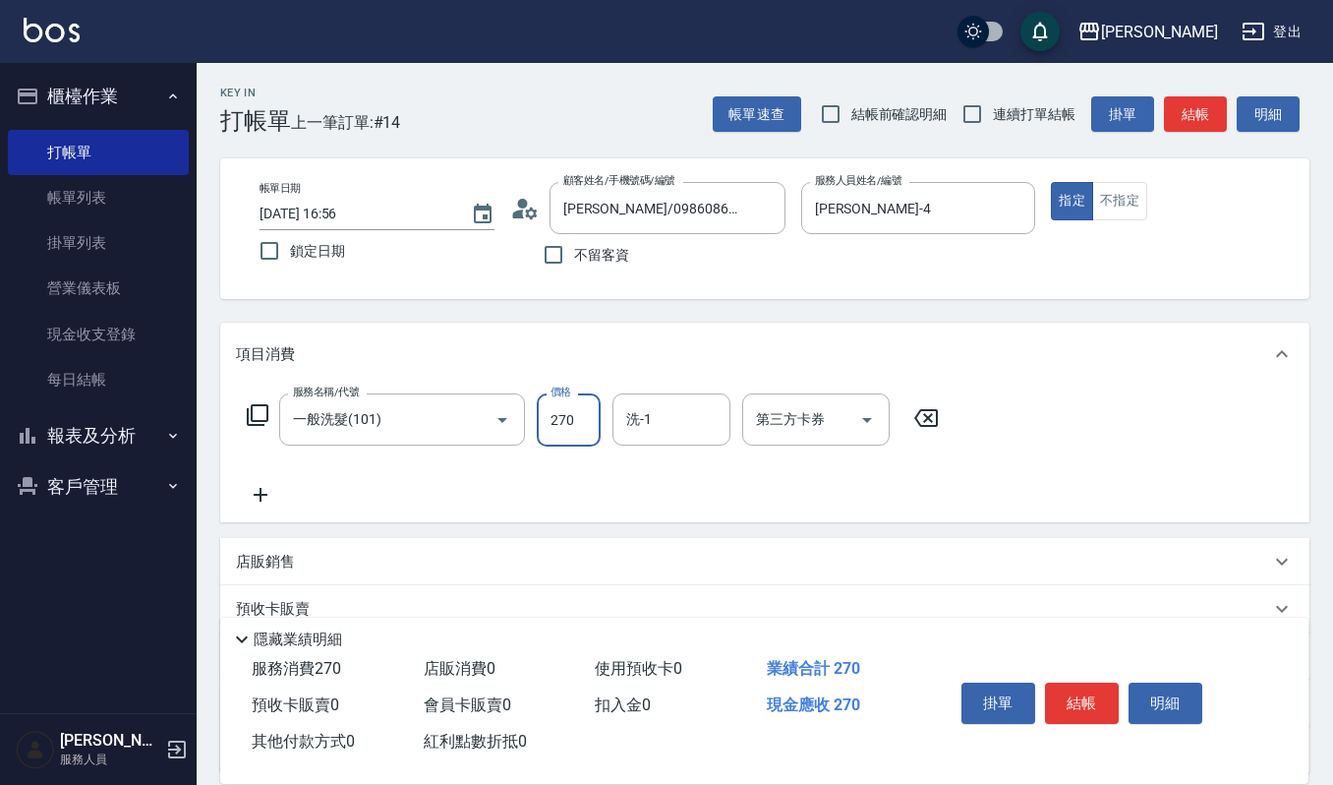
type input "270"
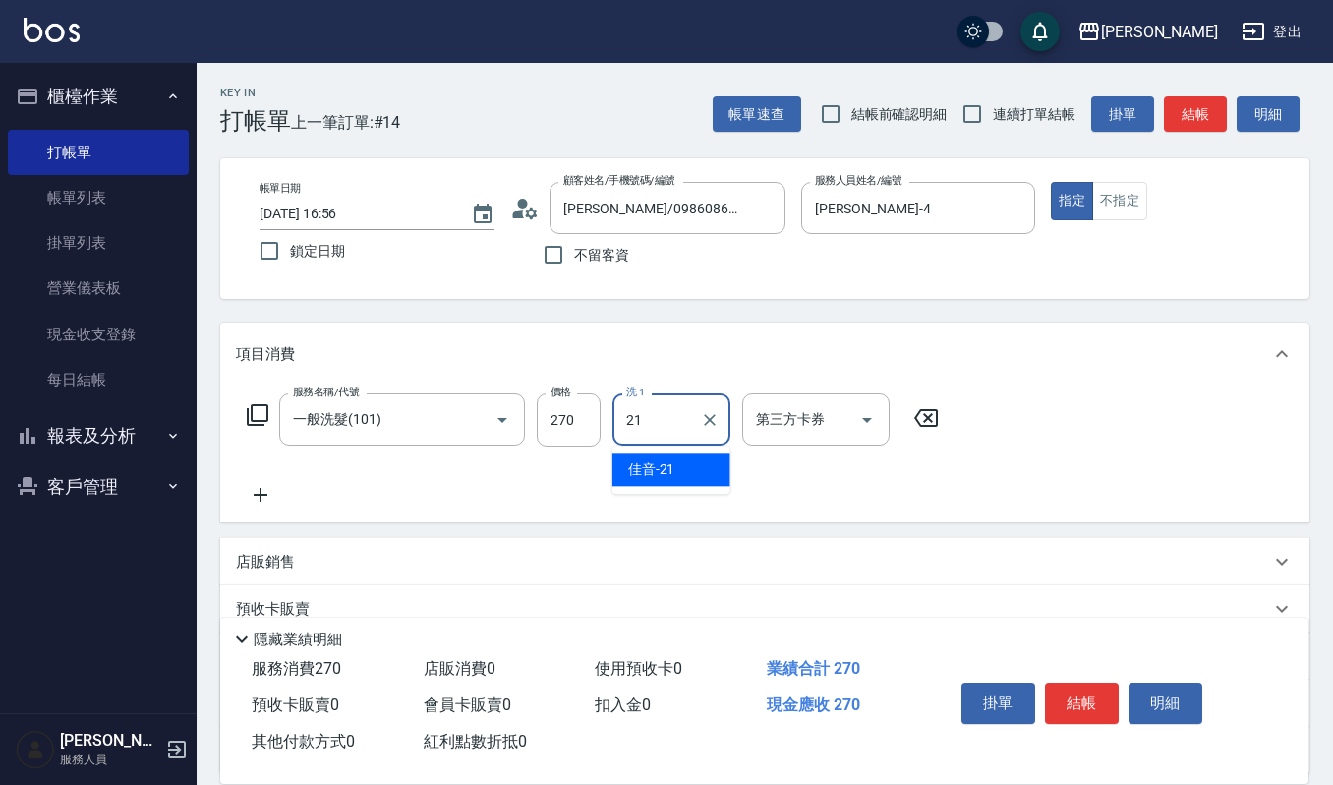
type input "佳音-21"
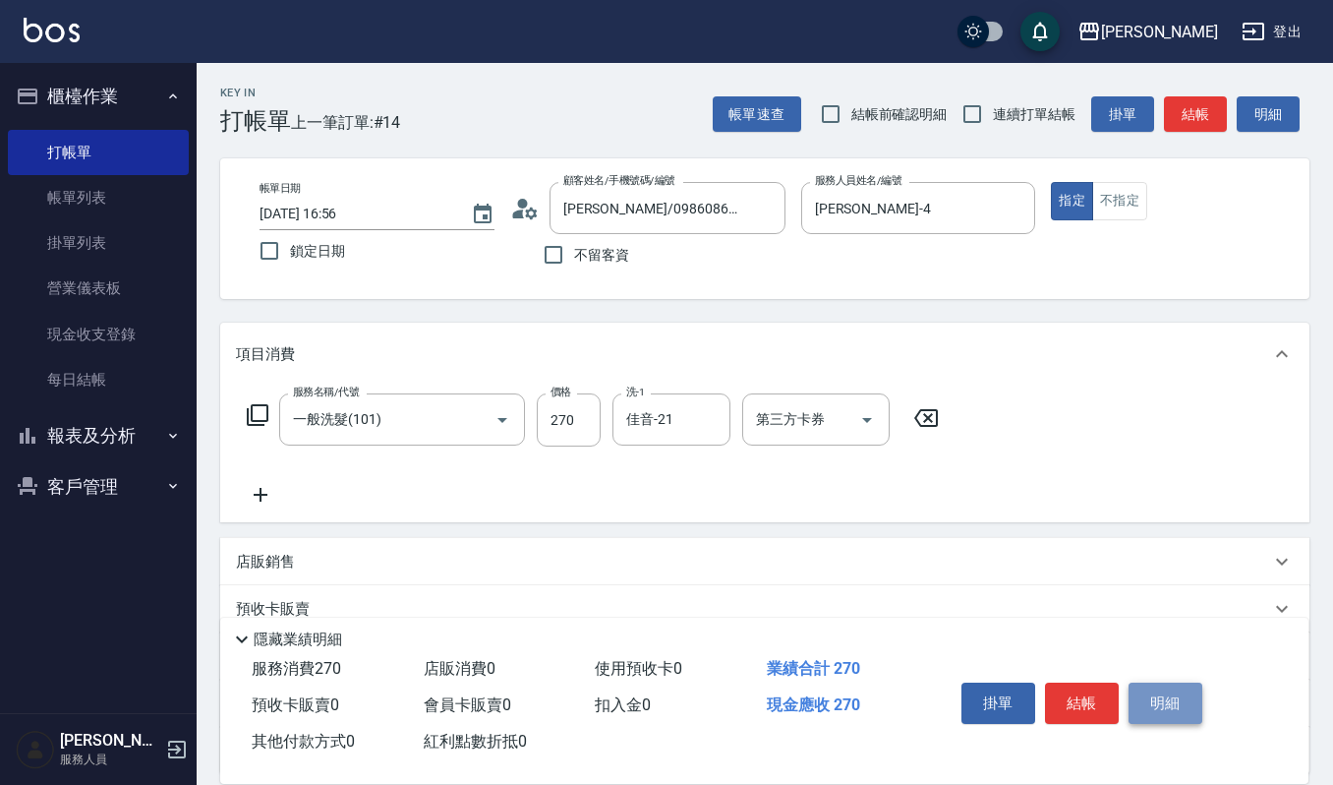
click at [1168, 682] on button "明細" at bounding box center [1166, 702] width 74 height 41
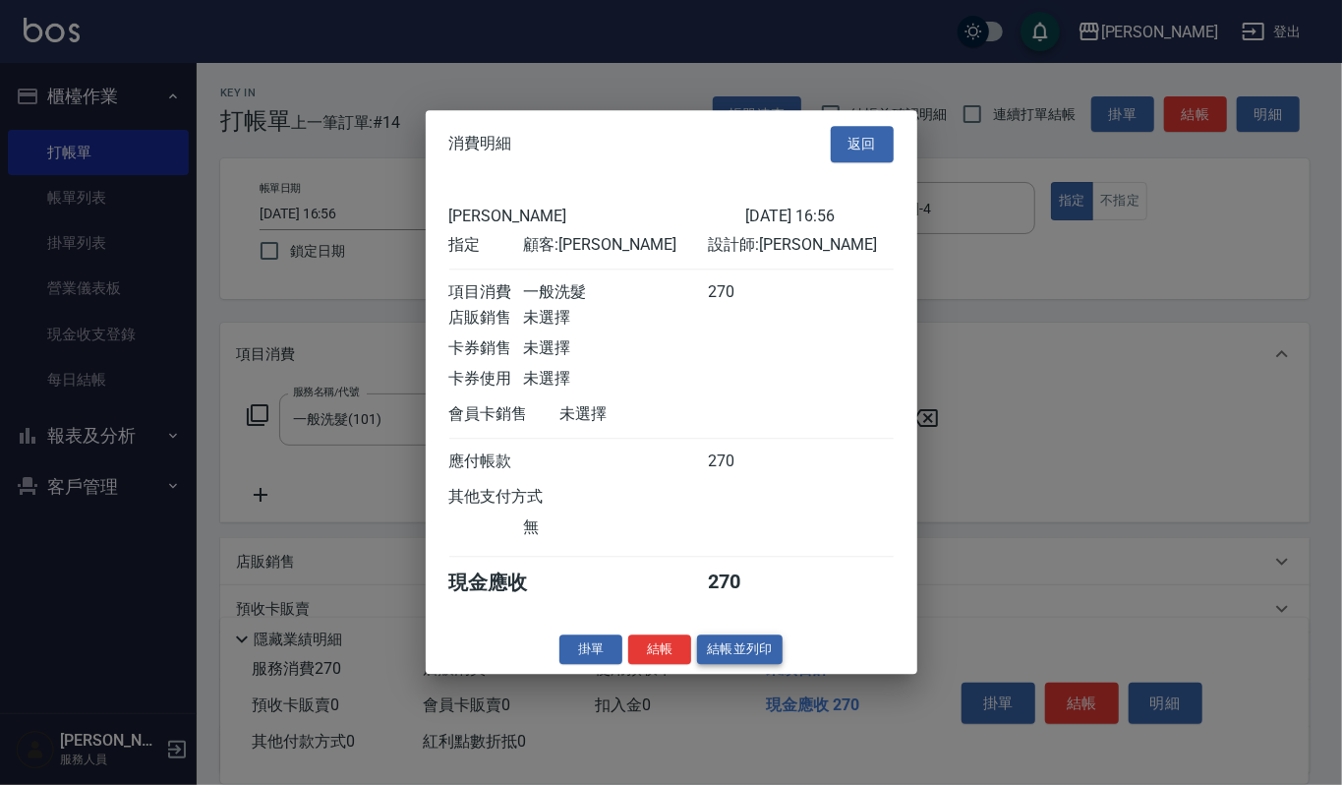
click at [760, 649] on button "結帳並列印" at bounding box center [740, 649] width 86 height 30
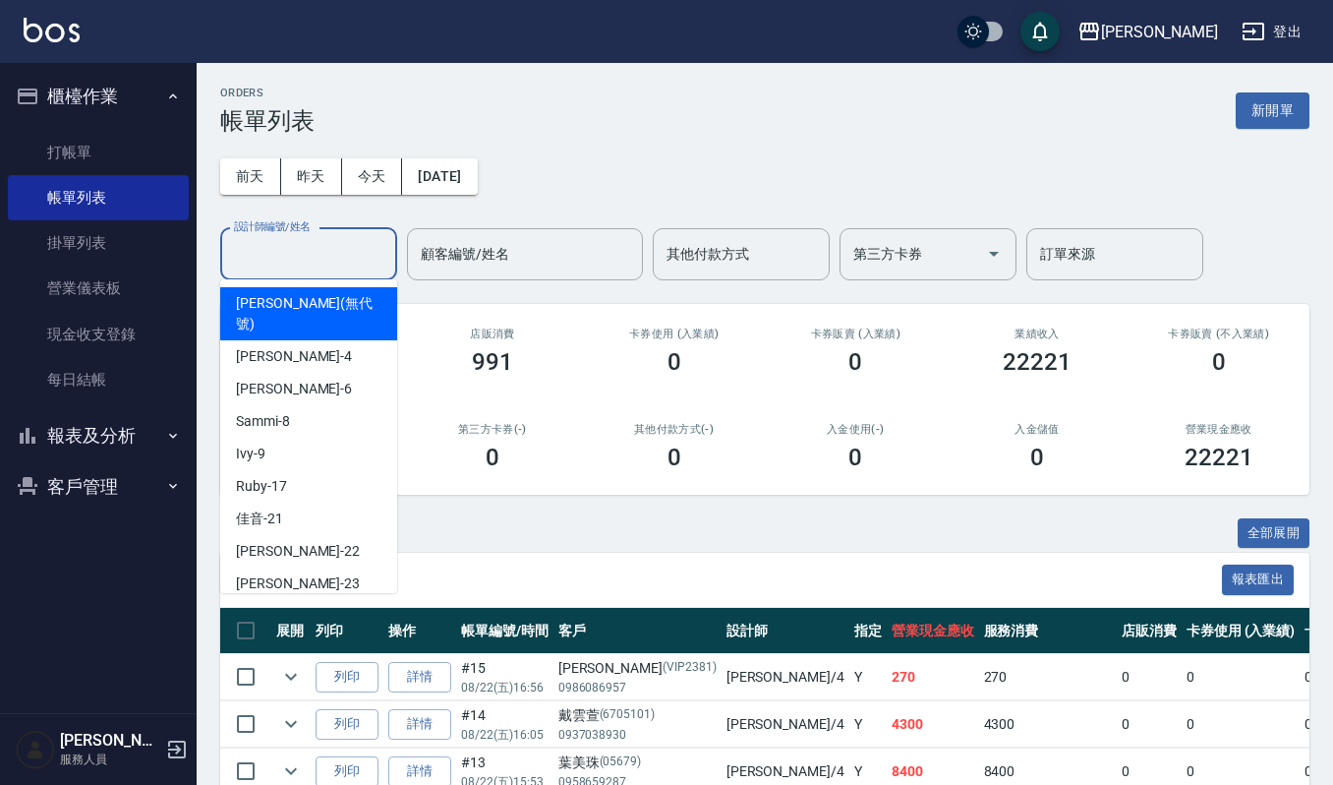
click at [327, 258] on input "設計師編號/姓名" at bounding box center [308, 254] width 159 height 34
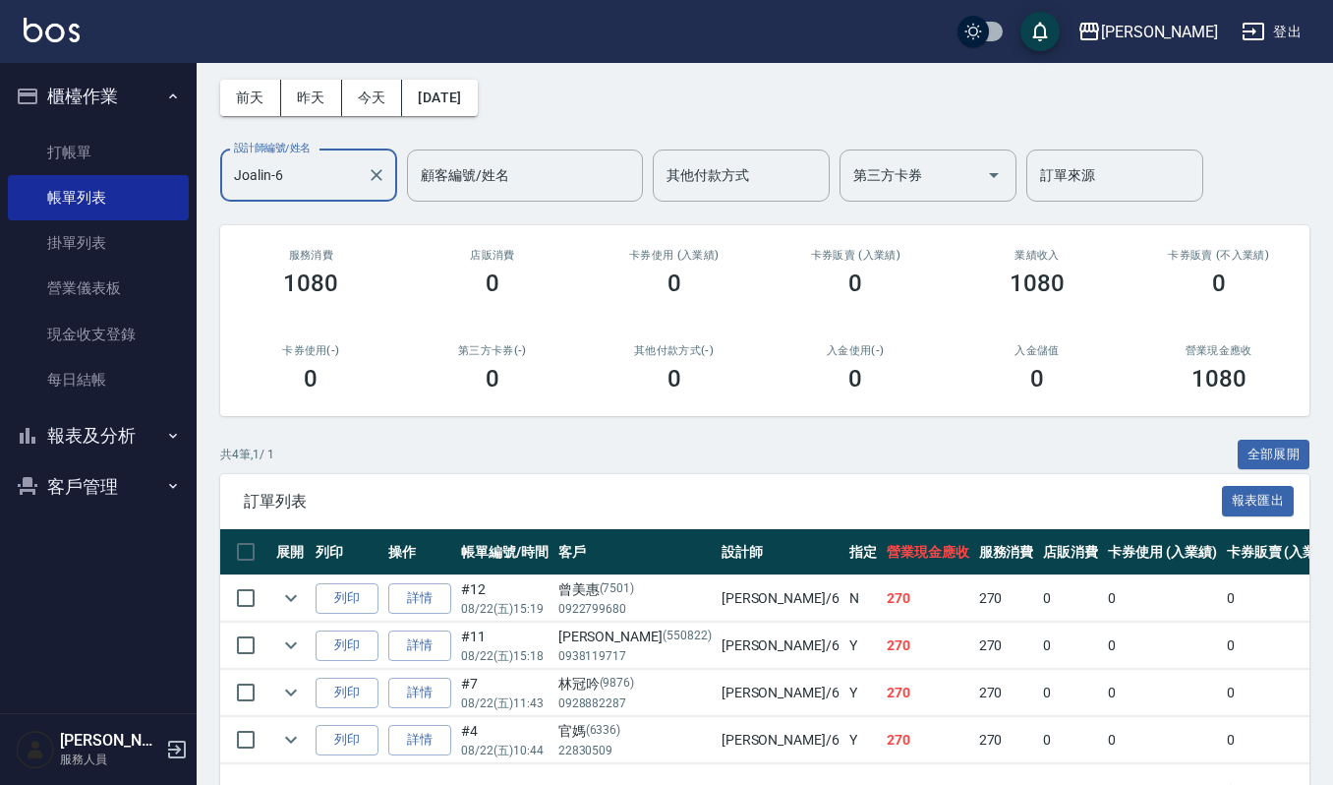
scroll to position [157, 0]
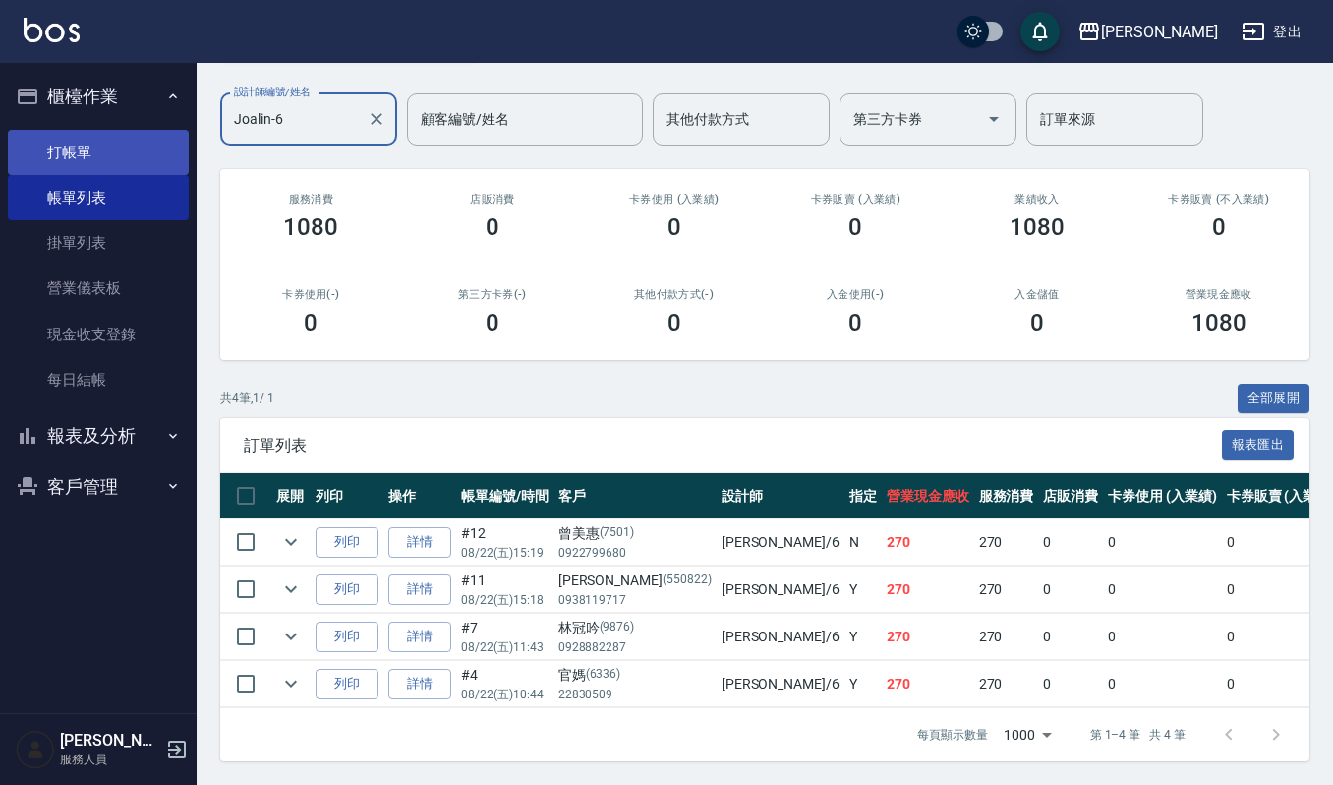
type input "Joalin-6"
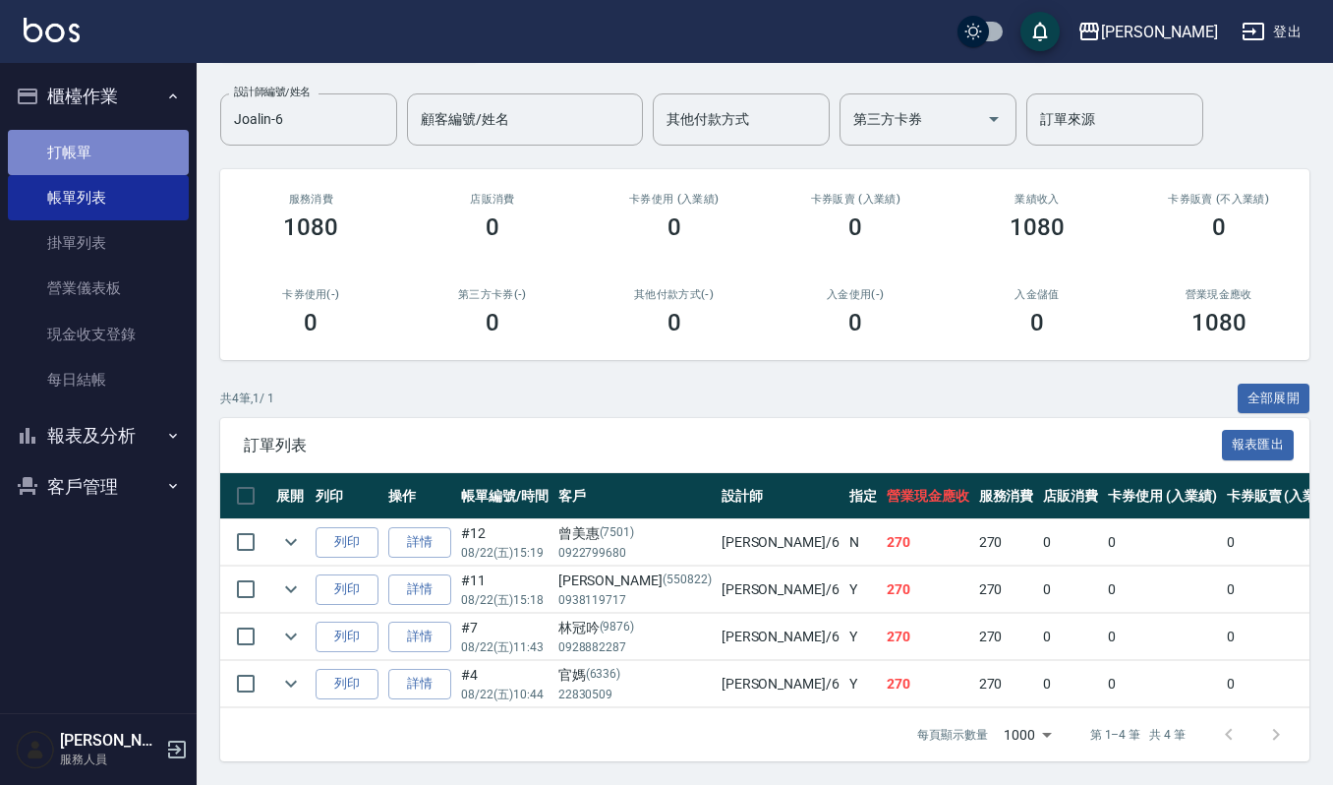
click at [124, 147] on link "打帳單" at bounding box center [98, 152] width 181 height 45
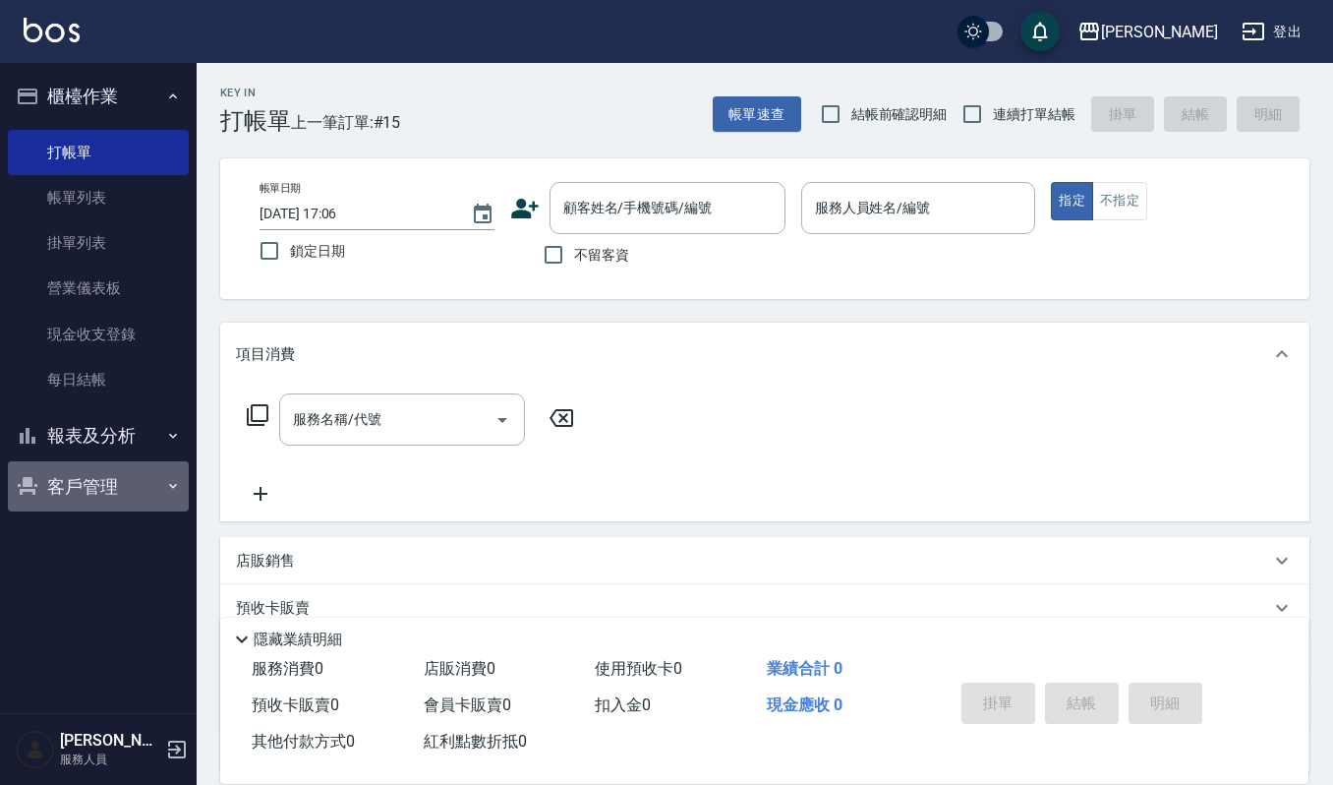
click at [85, 477] on button "客戶管理" at bounding box center [98, 486] width 181 height 51
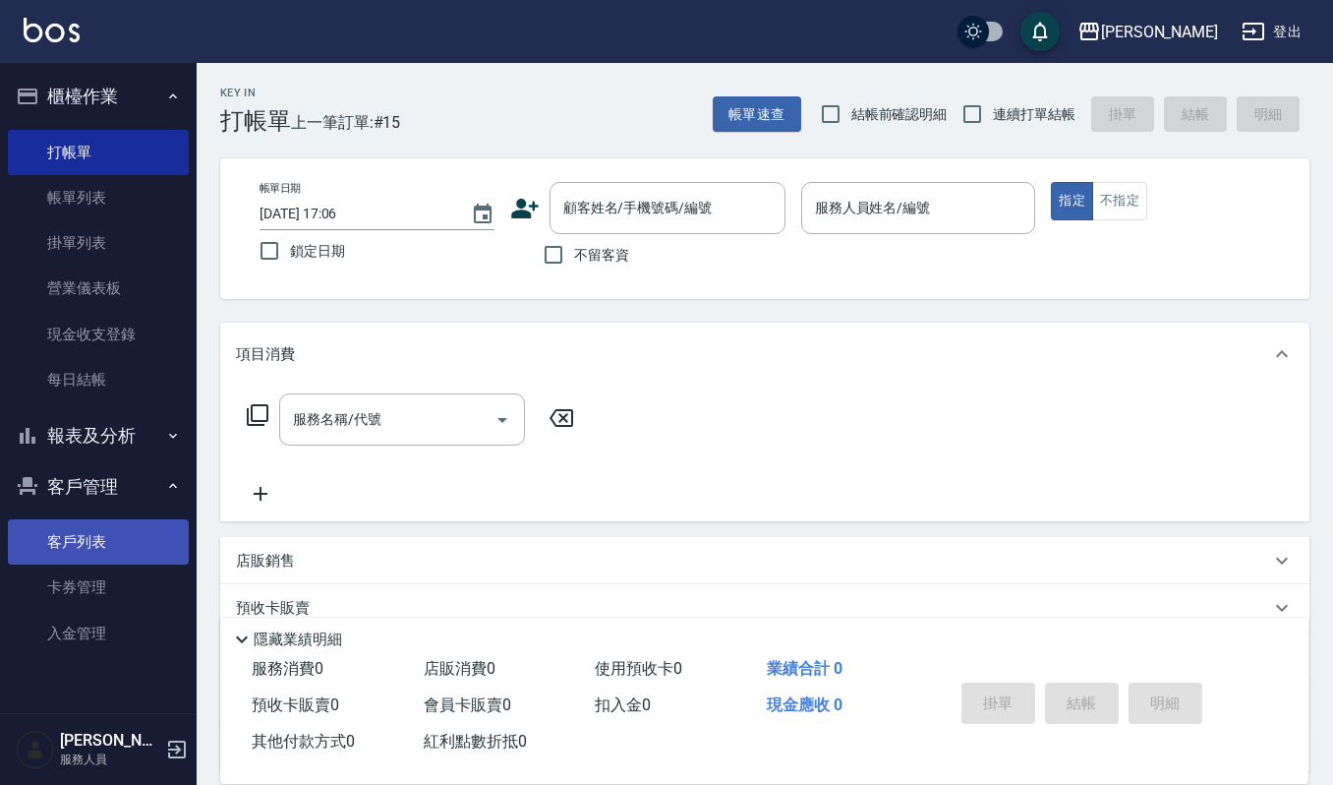
click at [102, 536] on link "客戶列表" at bounding box center [98, 541] width 181 height 45
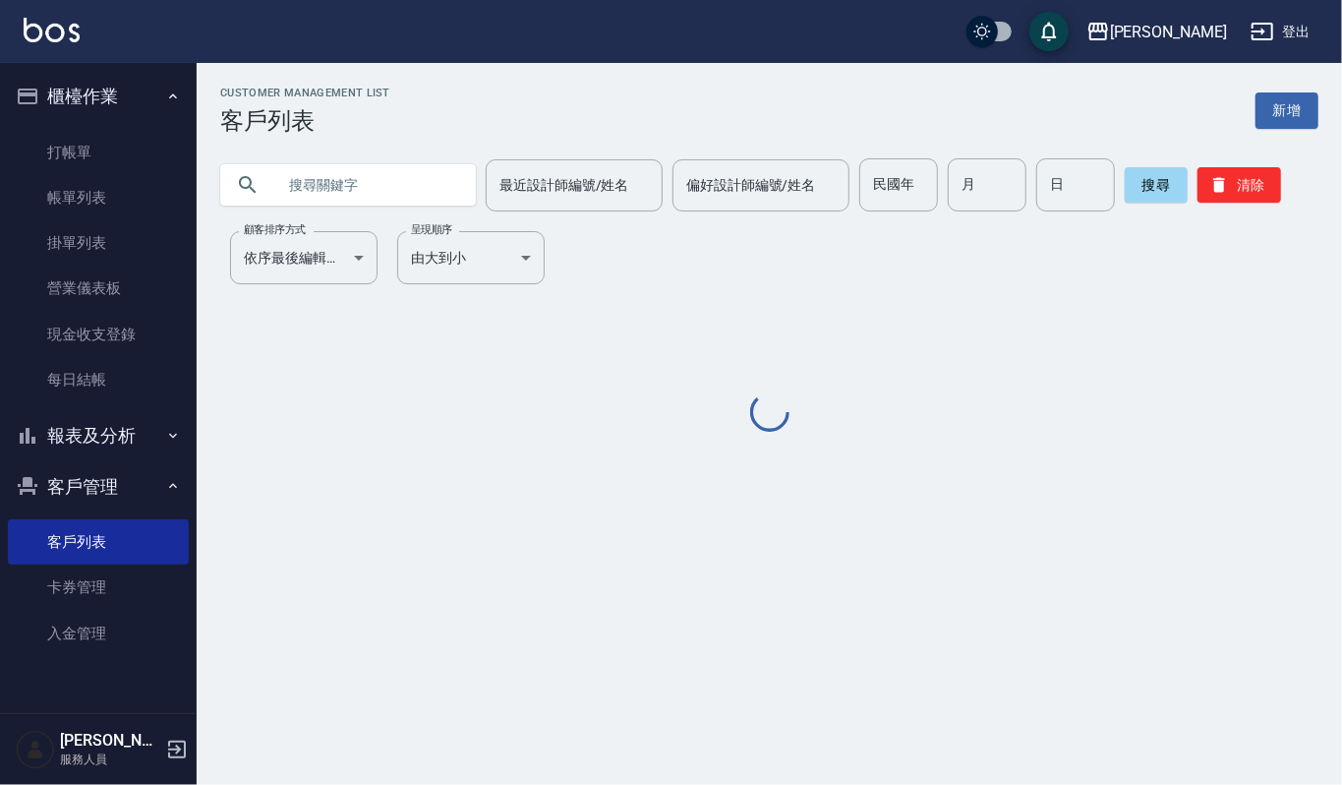
drag, startPoint x: 468, startPoint y: 183, endPoint x: 364, endPoint y: 183, distance: 104.2
click at [425, 185] on div "最近設計師編號/姓名 最近設計師編號/姓名 偏好設計師編號/姓名 偏好設計師編號/姓名 民國年 民國年 月 月 日 日 搜尋 清除" at bounding box center [769, 184] width 1098 height 53
click at [375, 179] on input "text" at bounding box center [367, 184] width 185 height 53
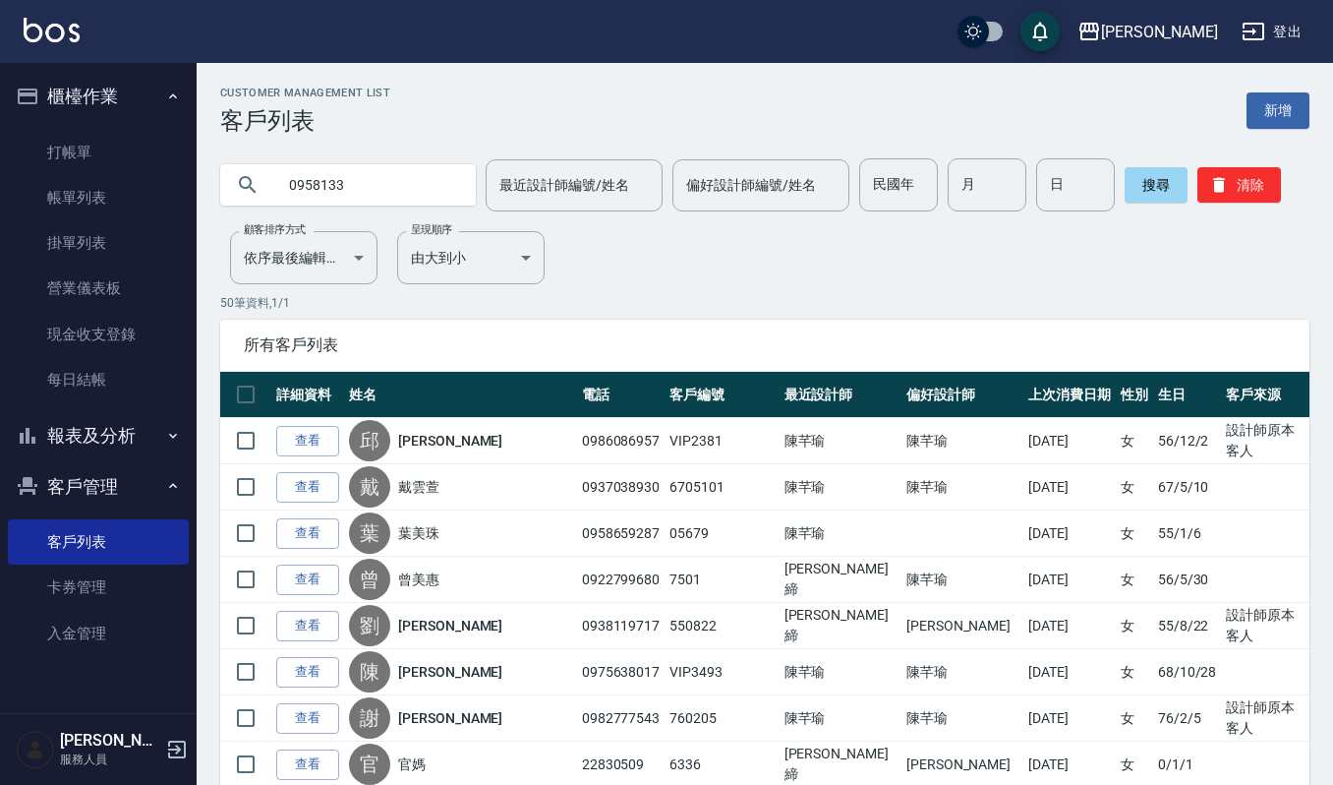
type input "0958133"
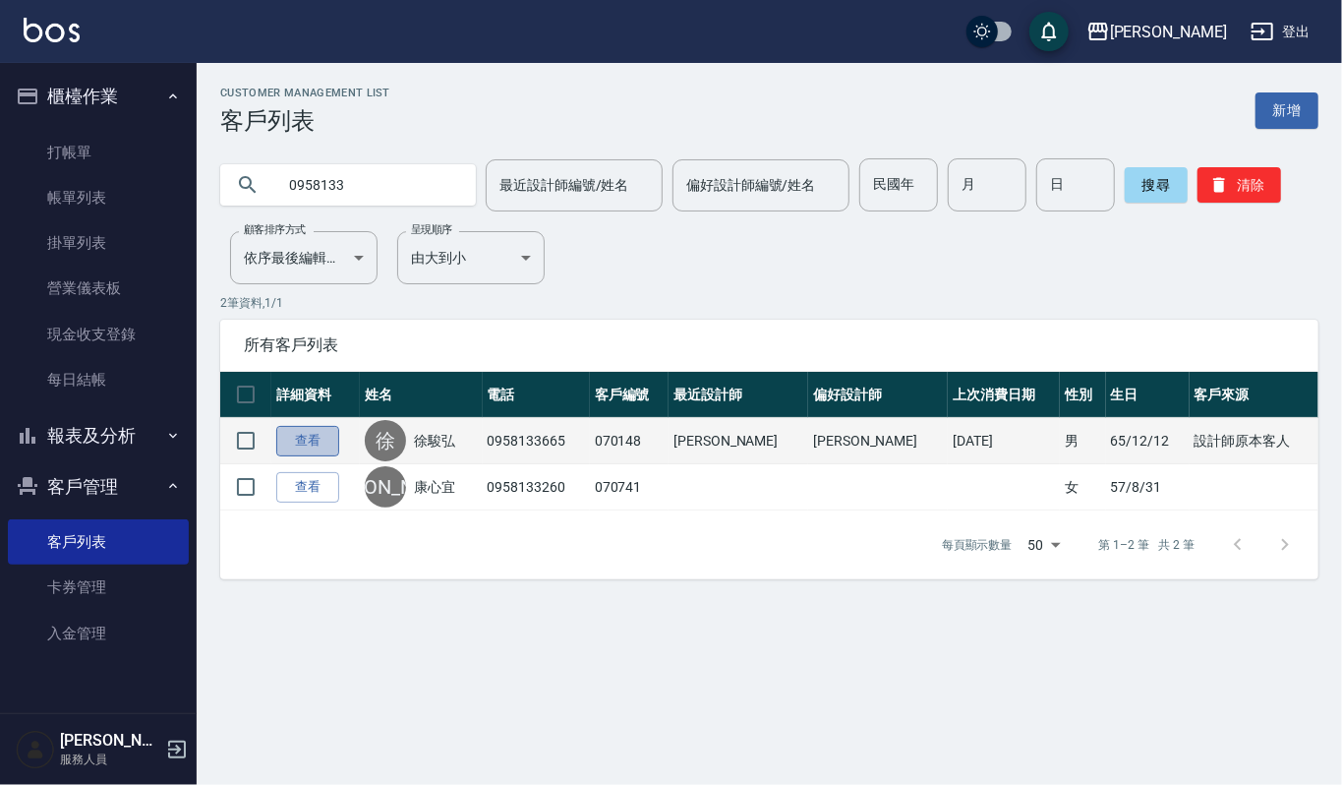
click at [311, 438] on link "查看" at bounding box center [307, 441] width 63 height 30
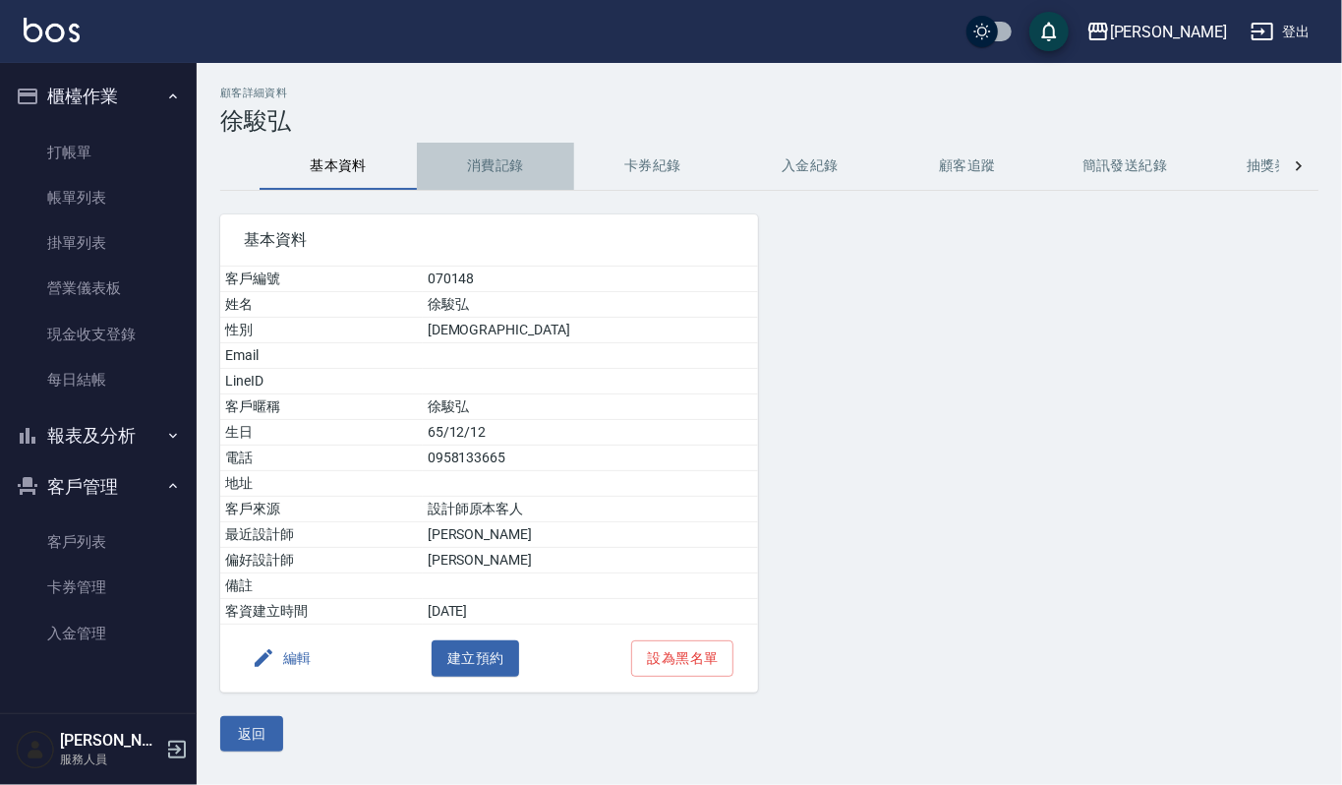
click at [489, 170] on button "消費記錄" at bounding box center [495, 166] width 157 height 47
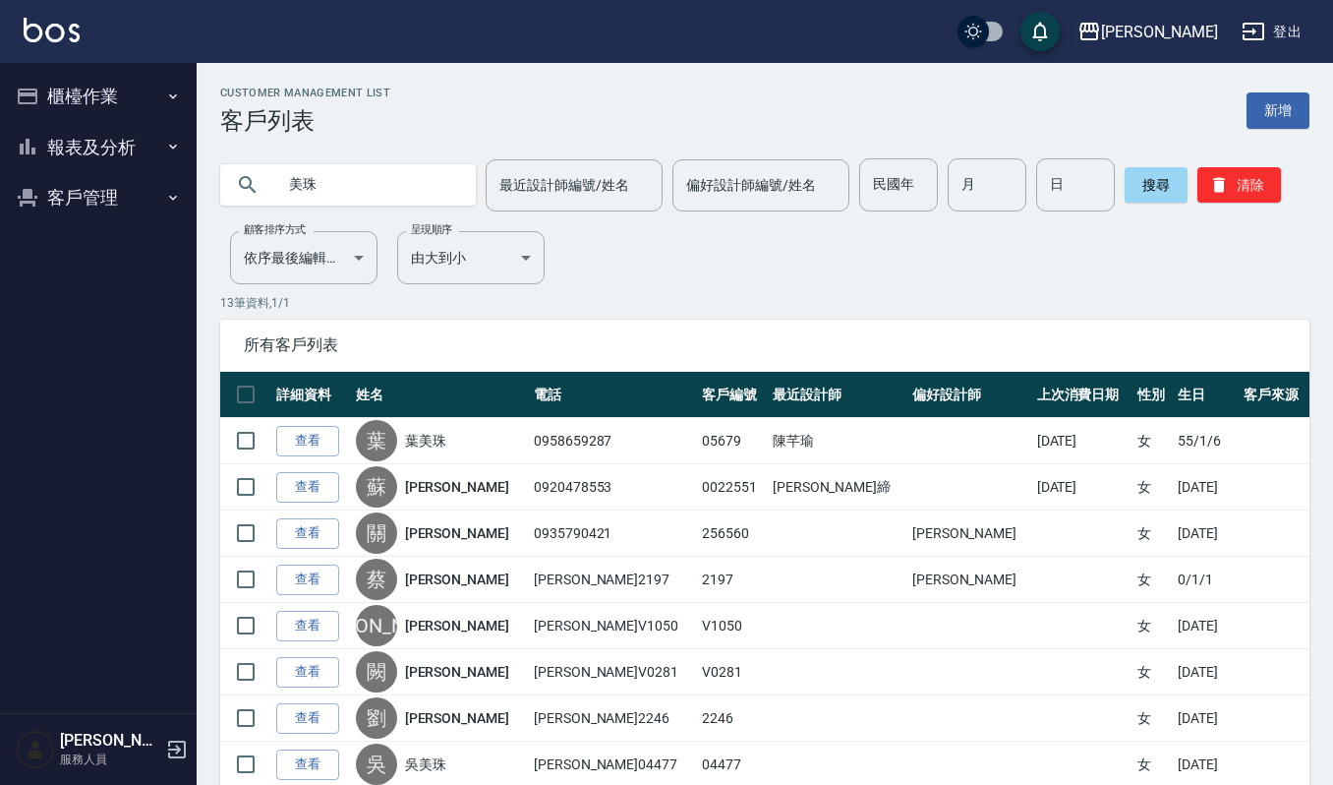
click at [106, 179] on button "客戶管理" at bounding box center [98, 197] width 181 height 51
click at [140, 95] on button "櫃檯作業" at bounding box center [98, 96] width 181 height 51
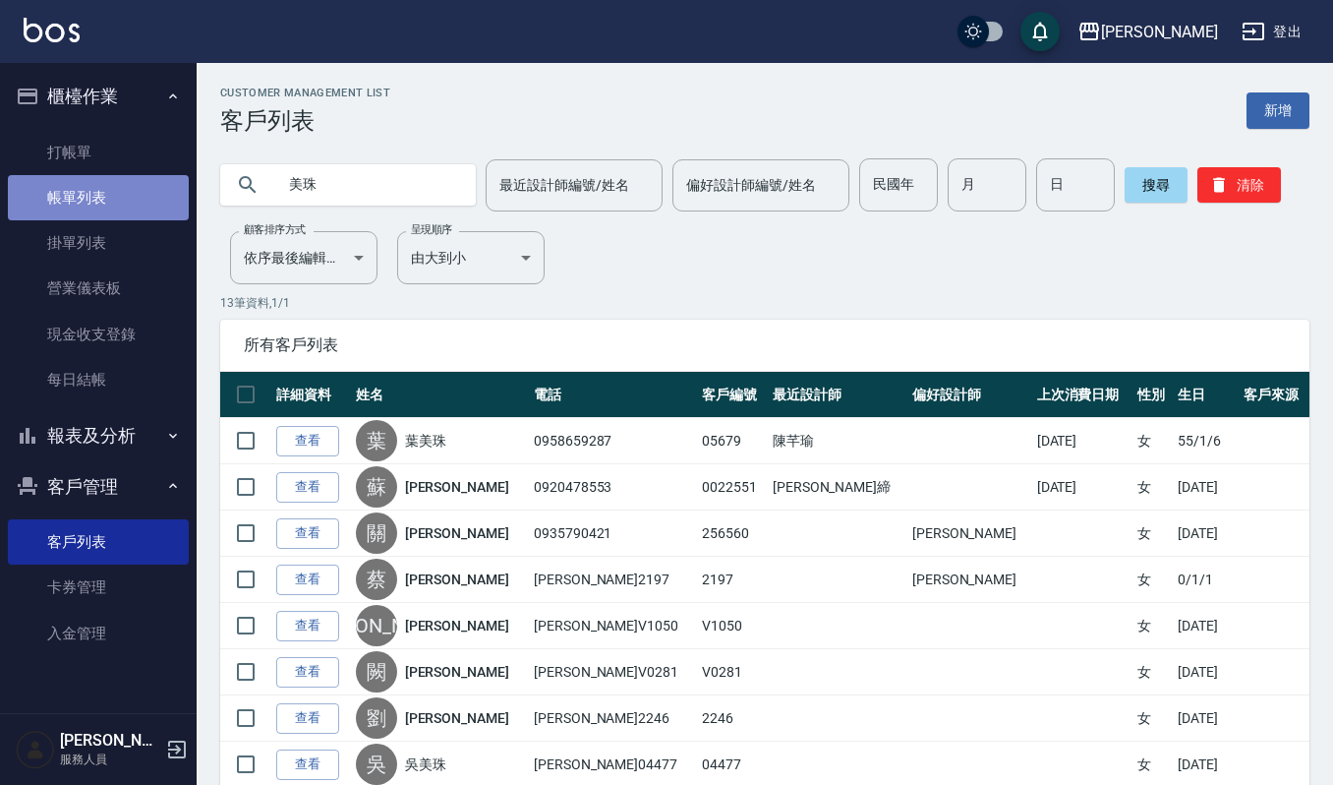
click at [115, 202] on link "帳單列表" at bounding box center [98, 197] width 181 height 45
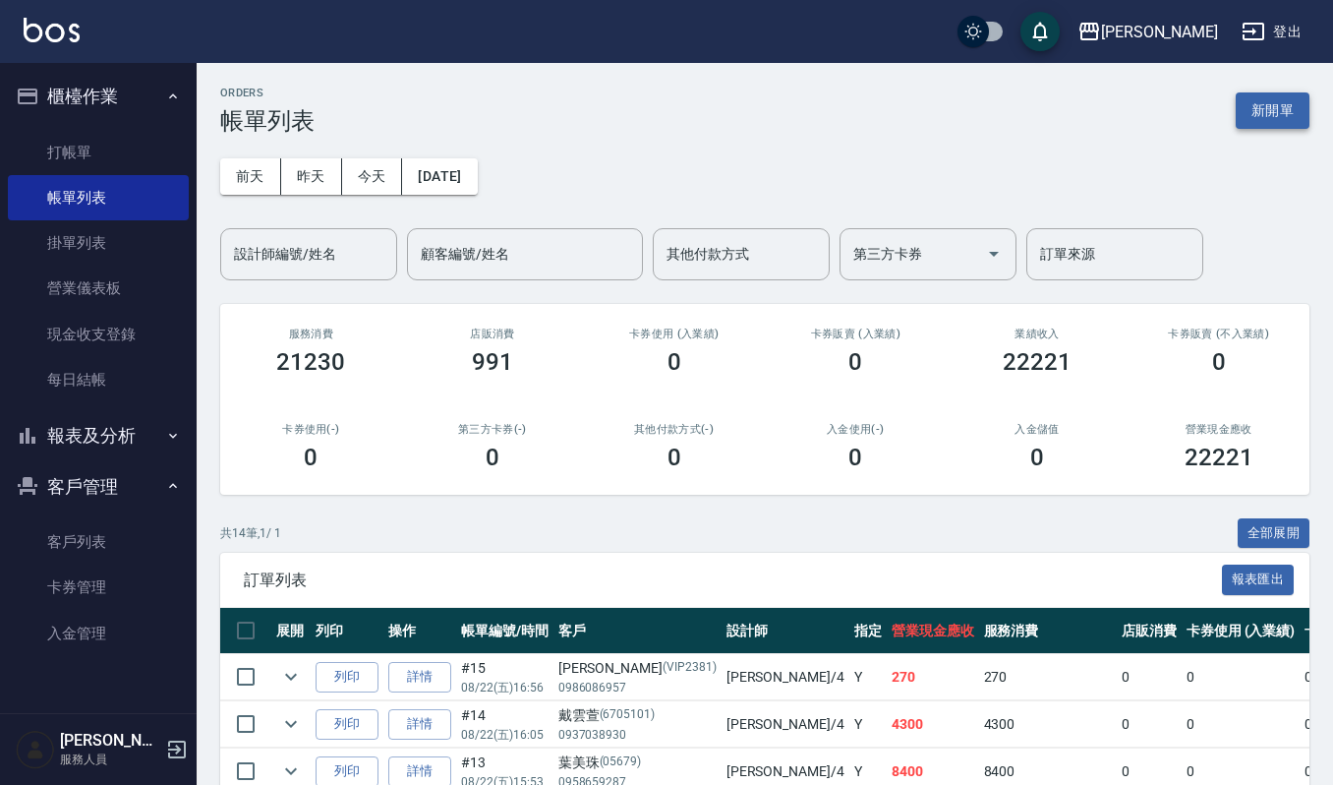
click at [1282, 107] on button "新開單" at bounding box center [1273, 110] width 74 height 36
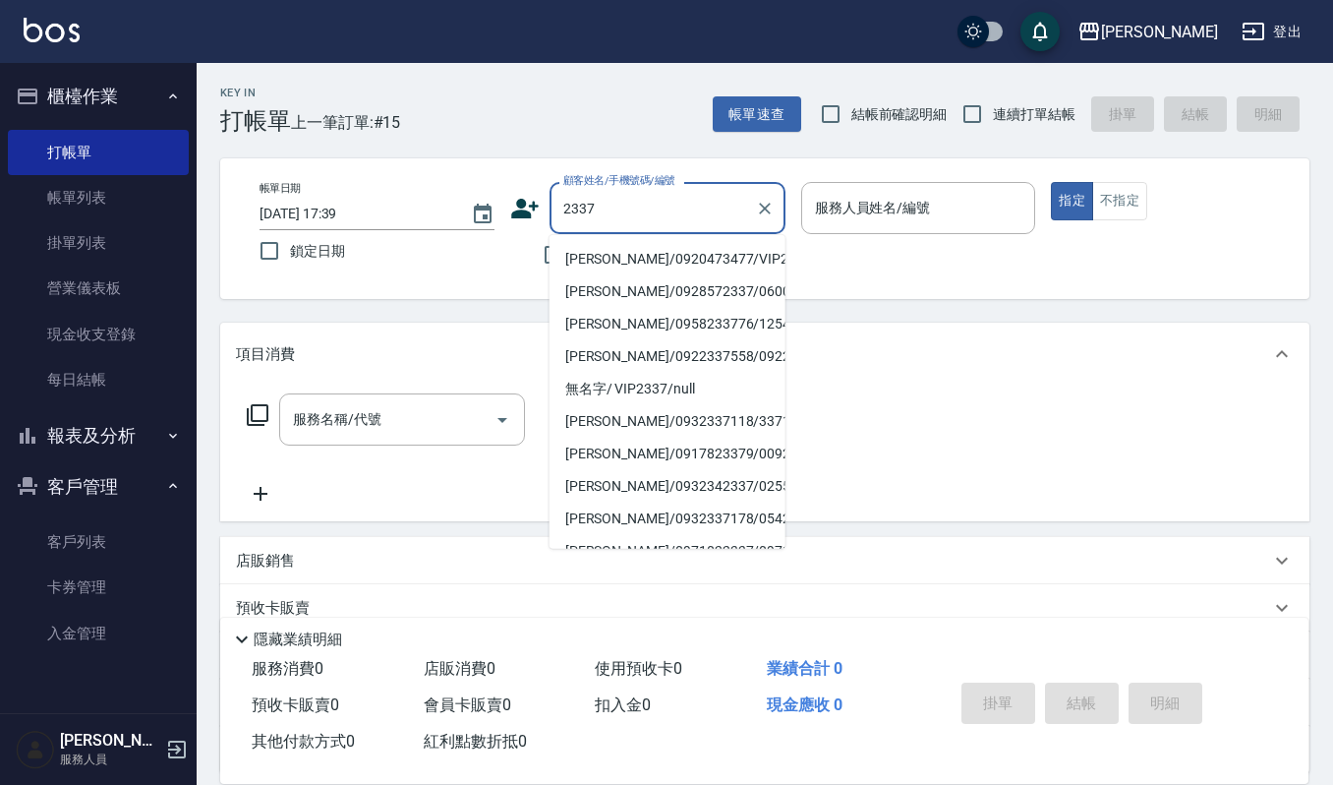
click at [684, 269] on li "[PERSON_NAME]/0920473477/VIP2337" at bounding box center [668, 259] width 236 height 32
type input "[PERSON_NAME]/0920473477/VIP2337"
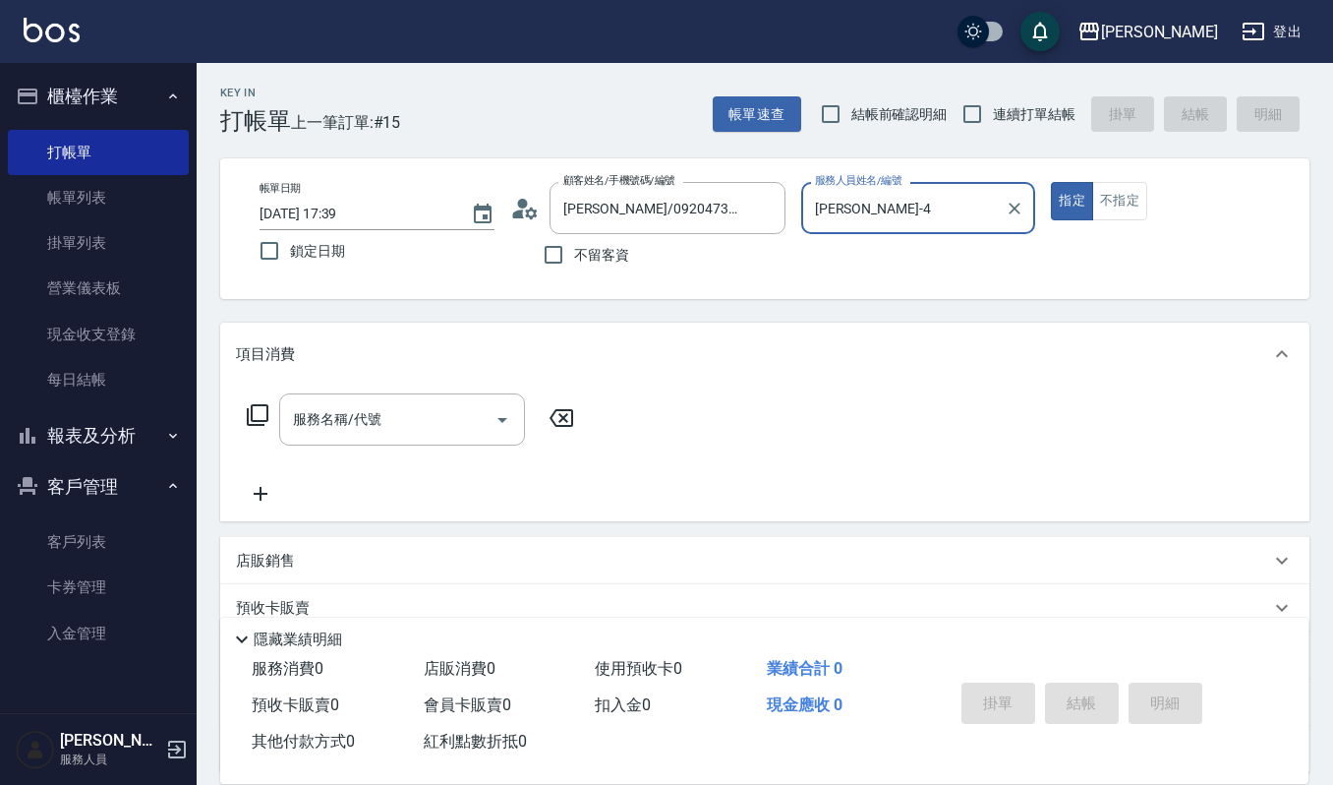
type input "[PERSON_NAME]-4"
click at [409, 429] on input "服務名稱/代號" at bounding box center [387, 419] width 199 height 34
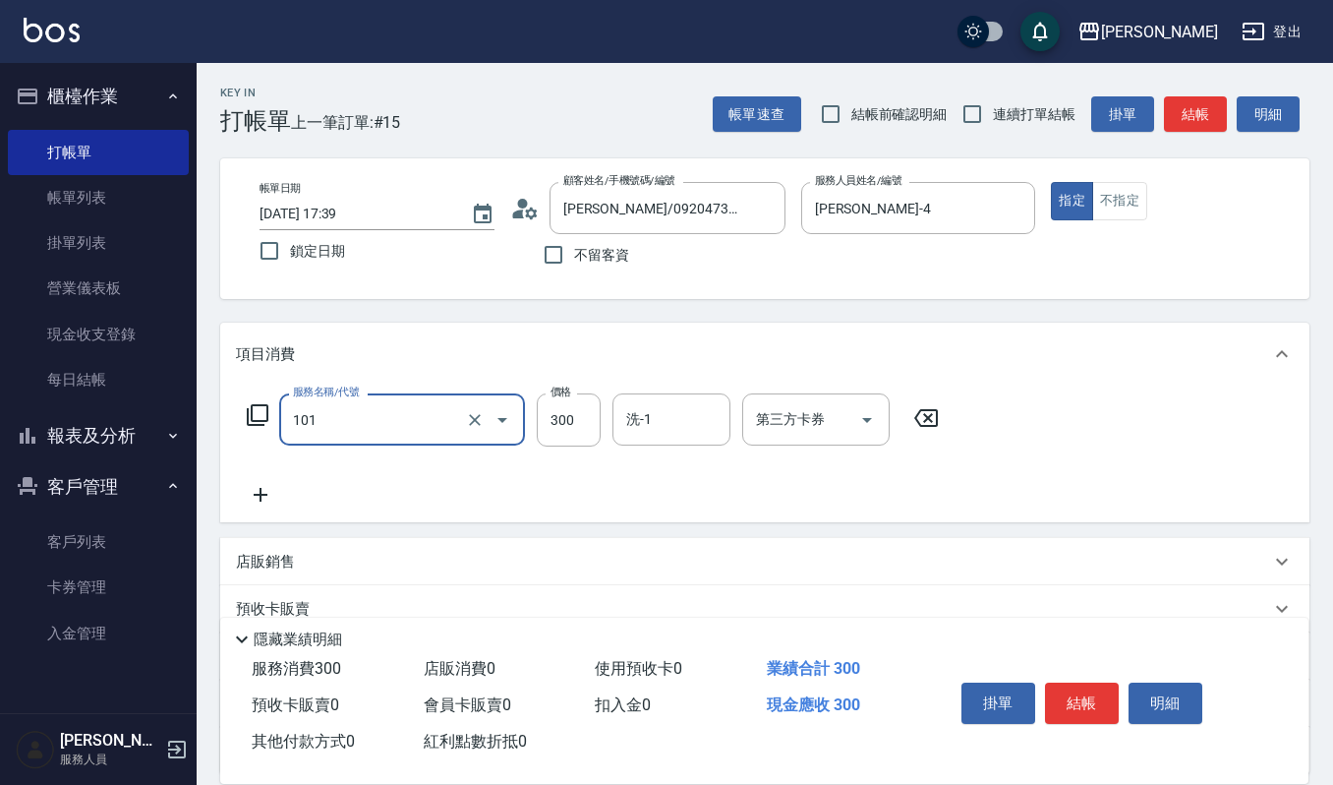
type input "一般洗髮(101)"
type input "270"
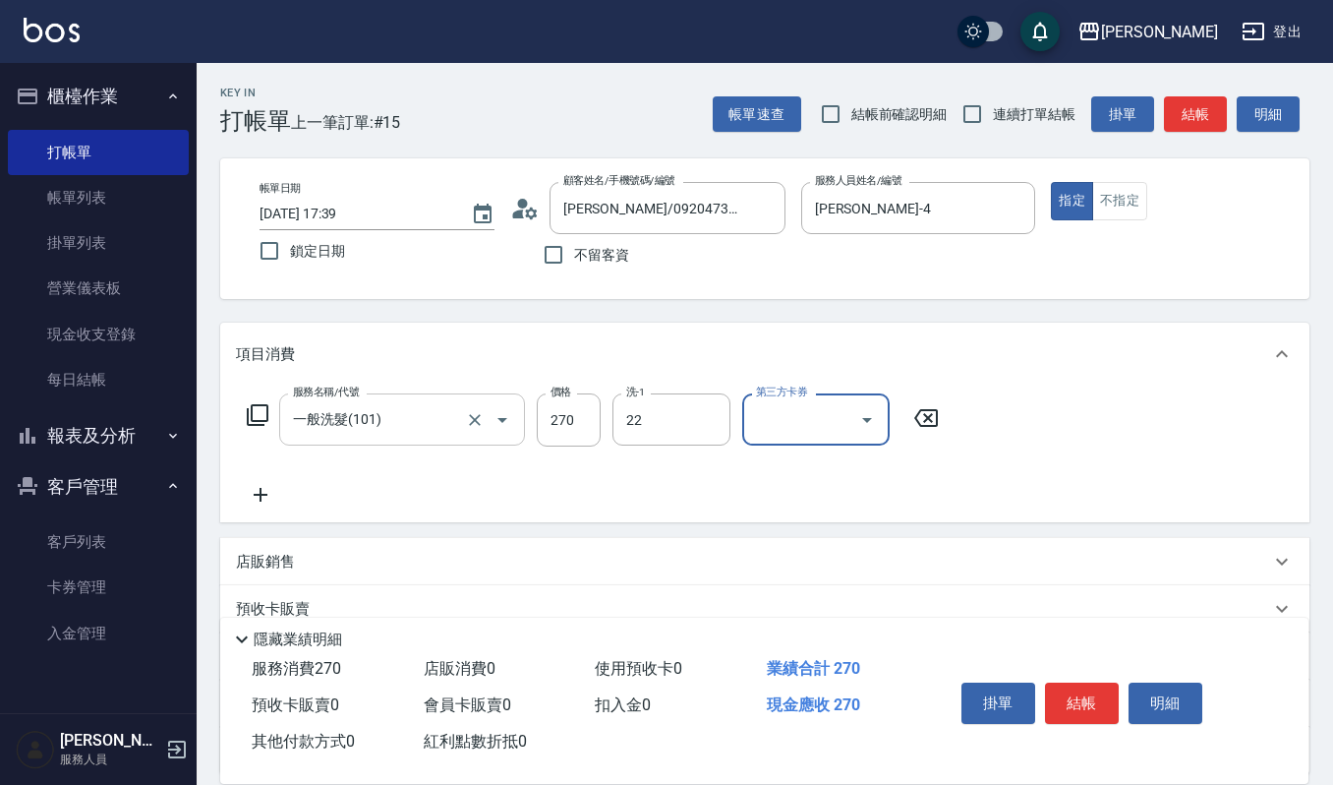
type input "宜芳-22"
click at [1090, 716] on button "結帳" at bounding box center [1082, 702] width 74 height 41
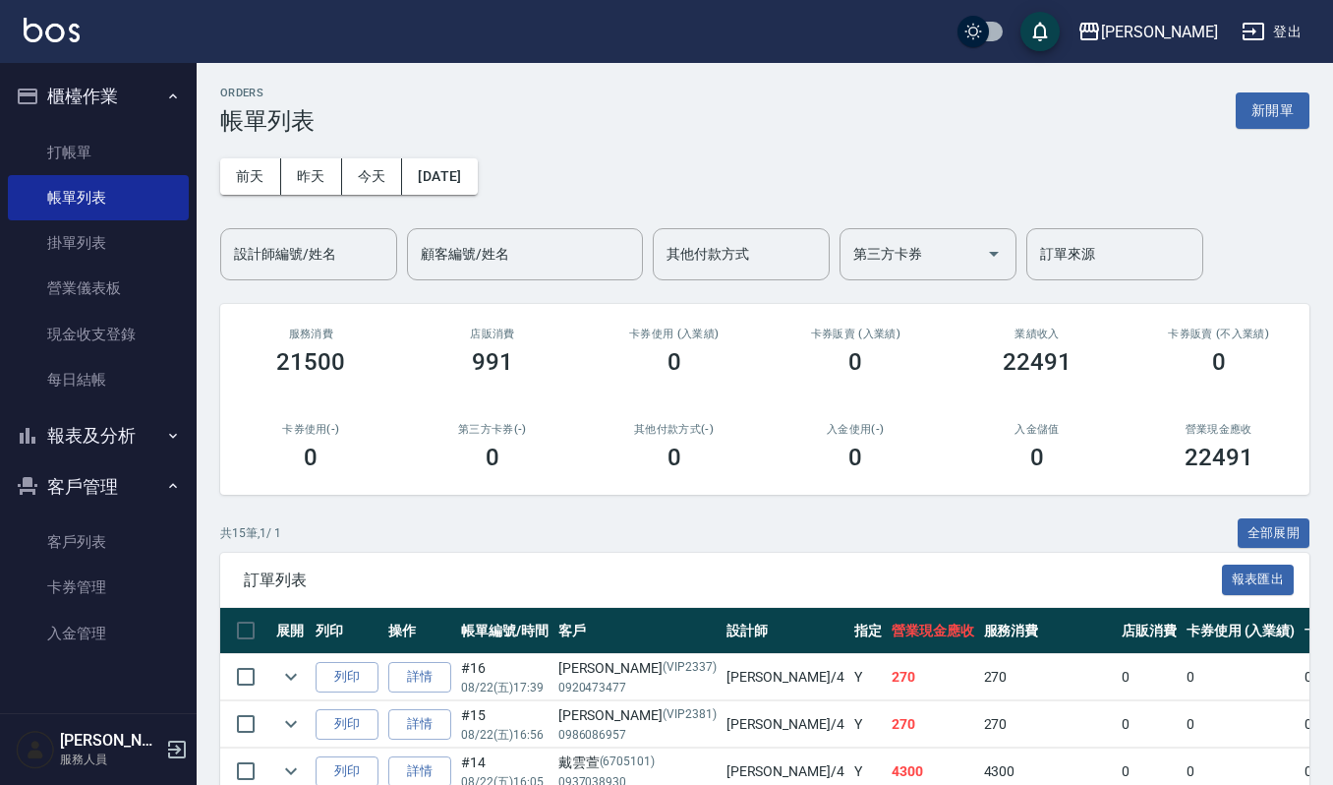
scroll to position [131, 0]
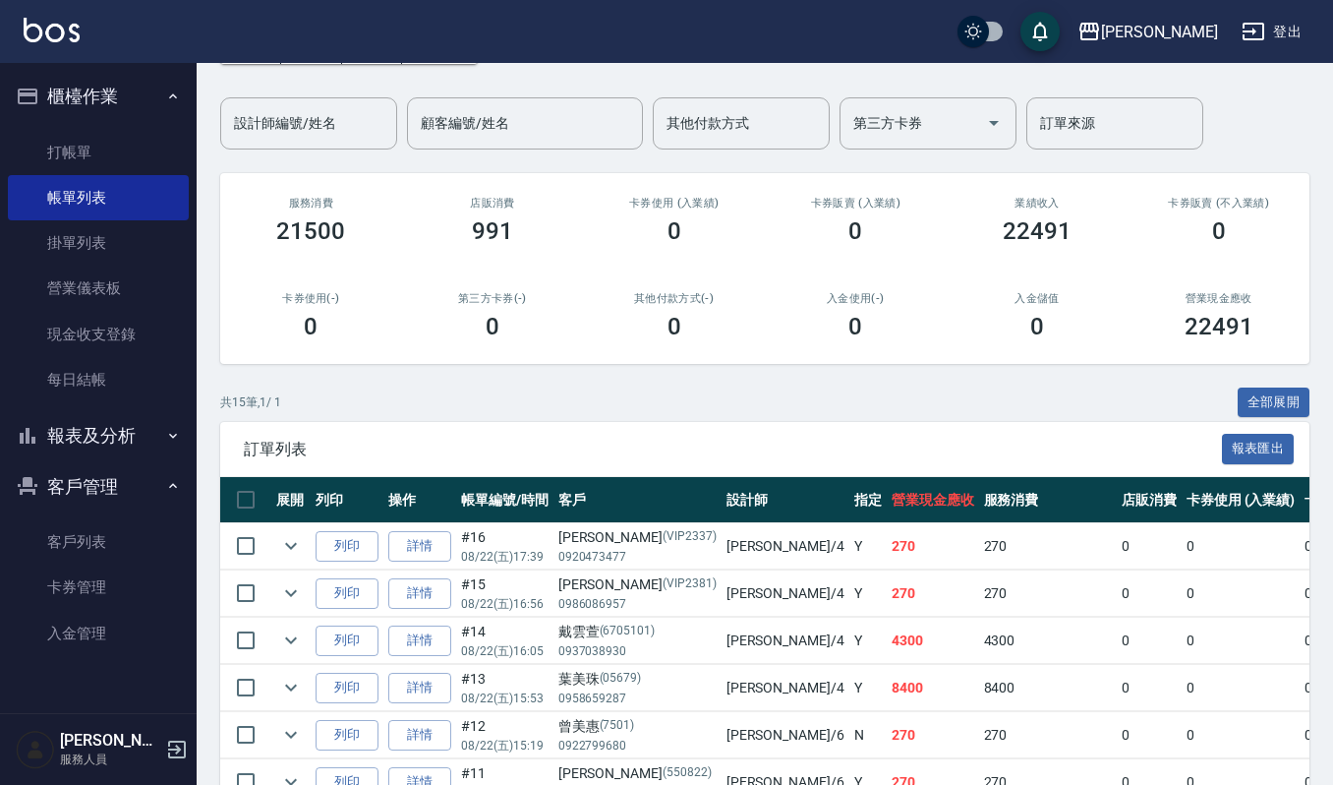
click at [376, 570] on td "列印" at bounding box center [347, 593] width 73 height 46
click at [354, 547] on button "列印" at bounding box center [347, 546] width 63 height 30
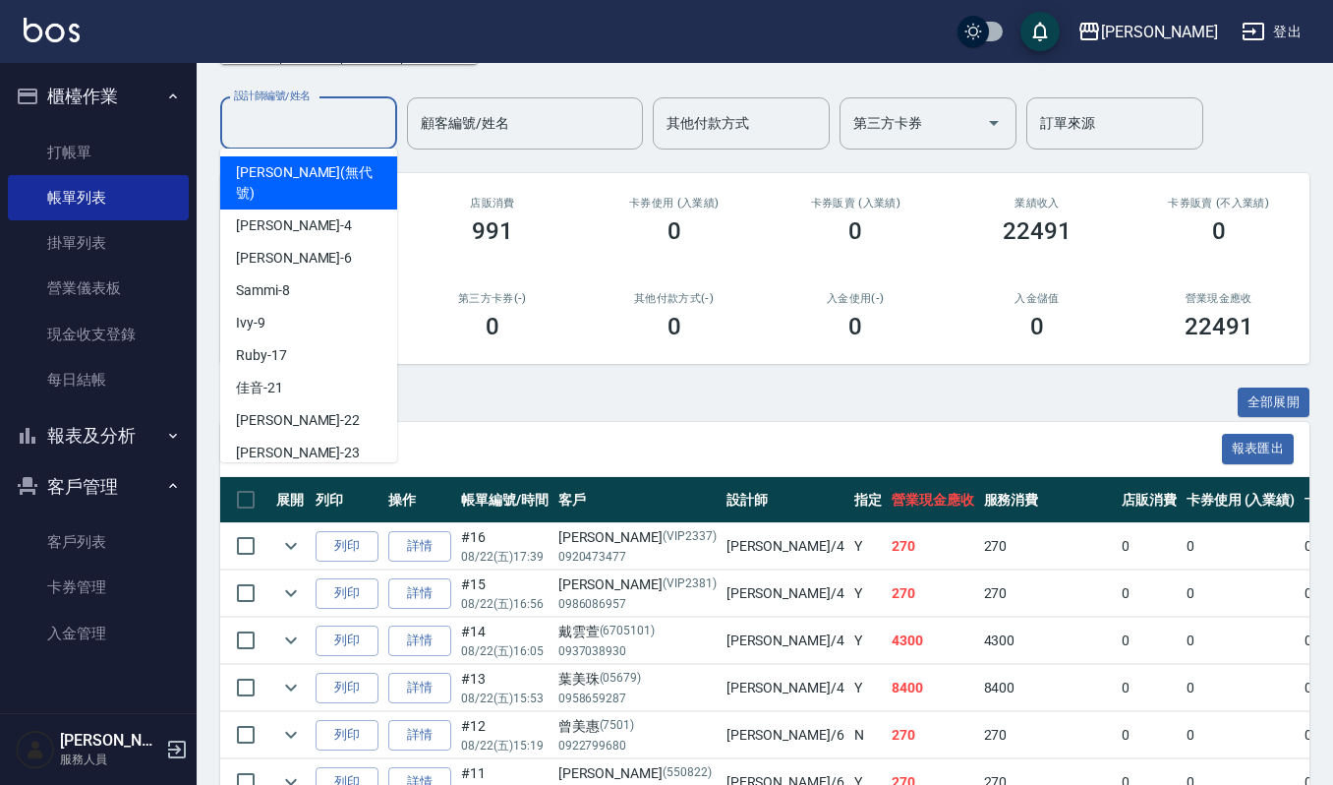
click at [269, 114] on input "設計師編號/姓名" at bounding box center [308, 123] width 159 height 34
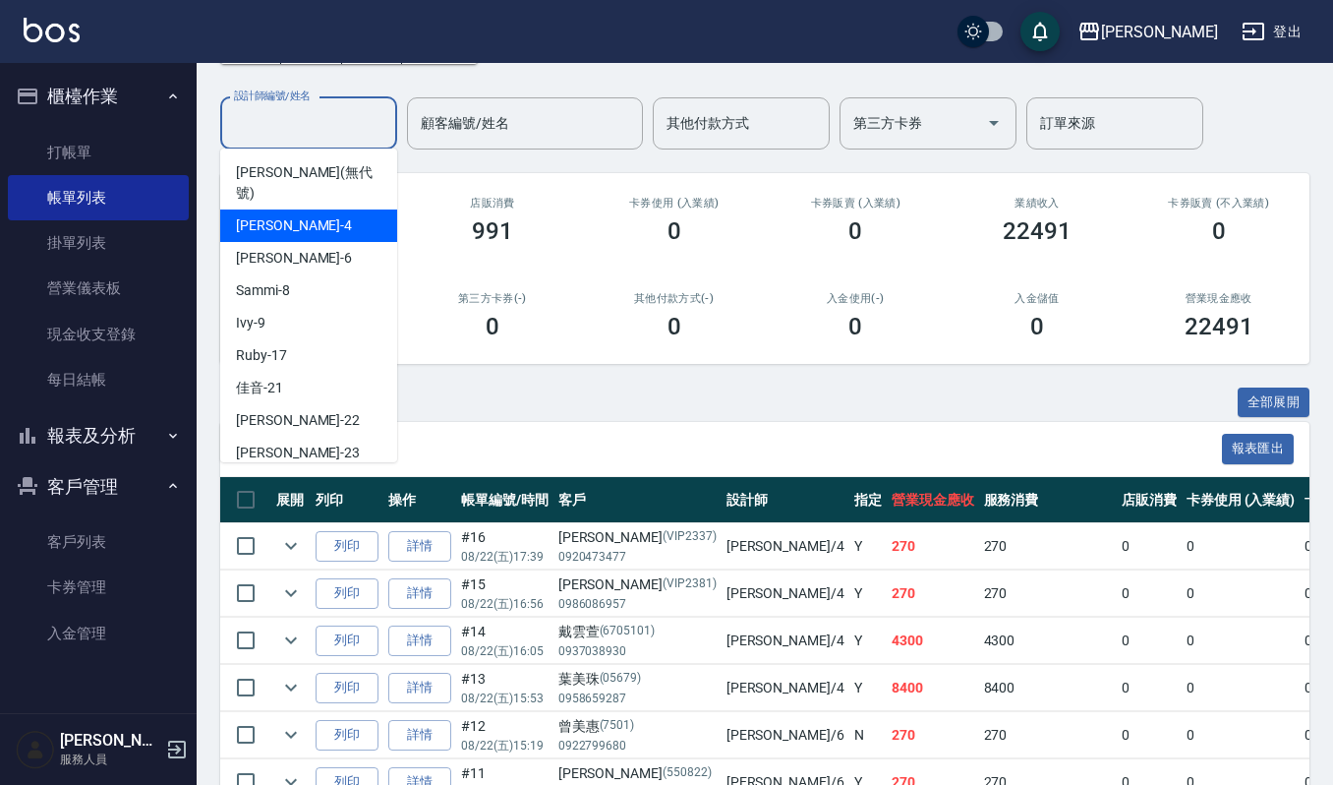
click at [275, 209] on div "[PERSON_NAME] -4" at bounding box center [308, 225] width 177 height 32
type input "[PERSON_NAME]-4"
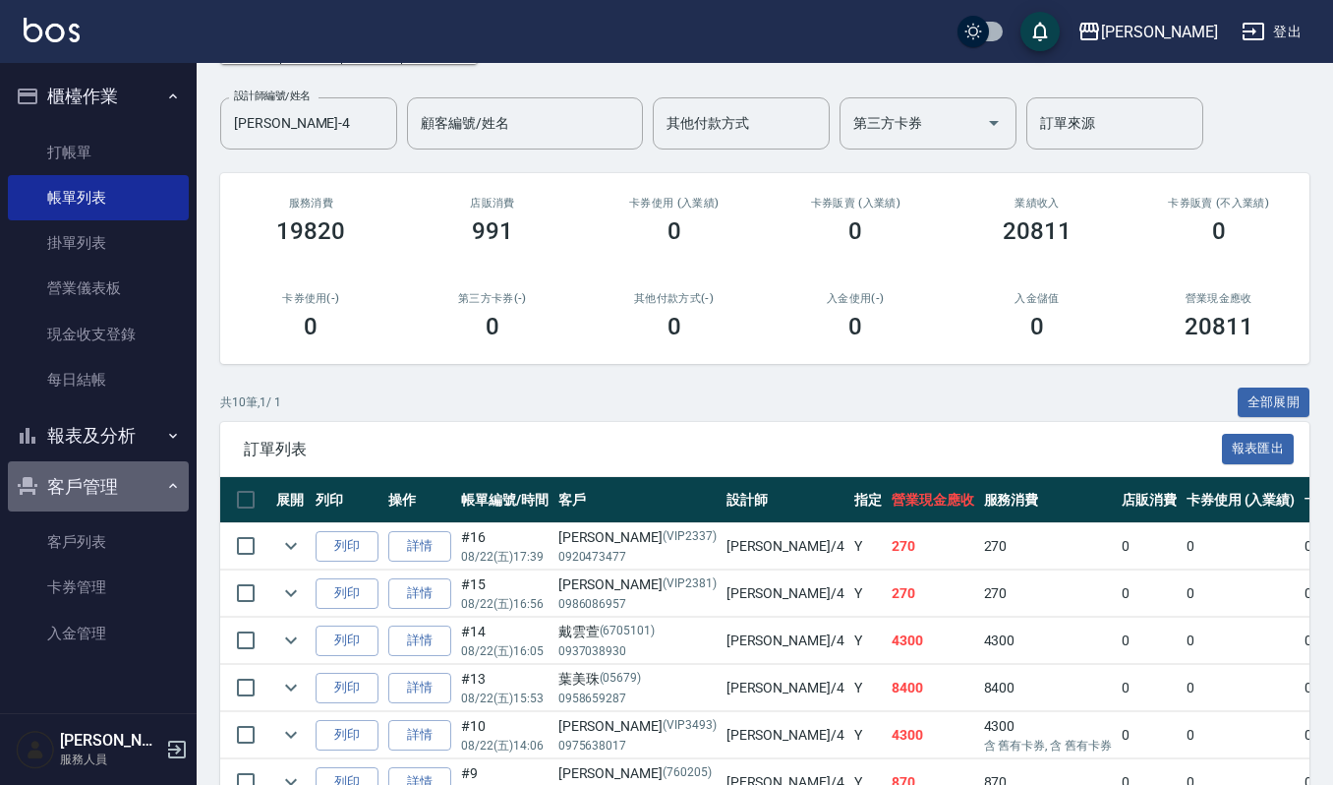
click at [100, 492] on button "客戶管理" at bounding box center [98, 486] width 181 height 51
drag, startPoint x: 73, startPoint y: 484, endPoint x: 53, endPoint y: 509, distance: 32.3
click at [71, 484] on button "客戶管理" at bounding box center [98, 486] width 181 height 51
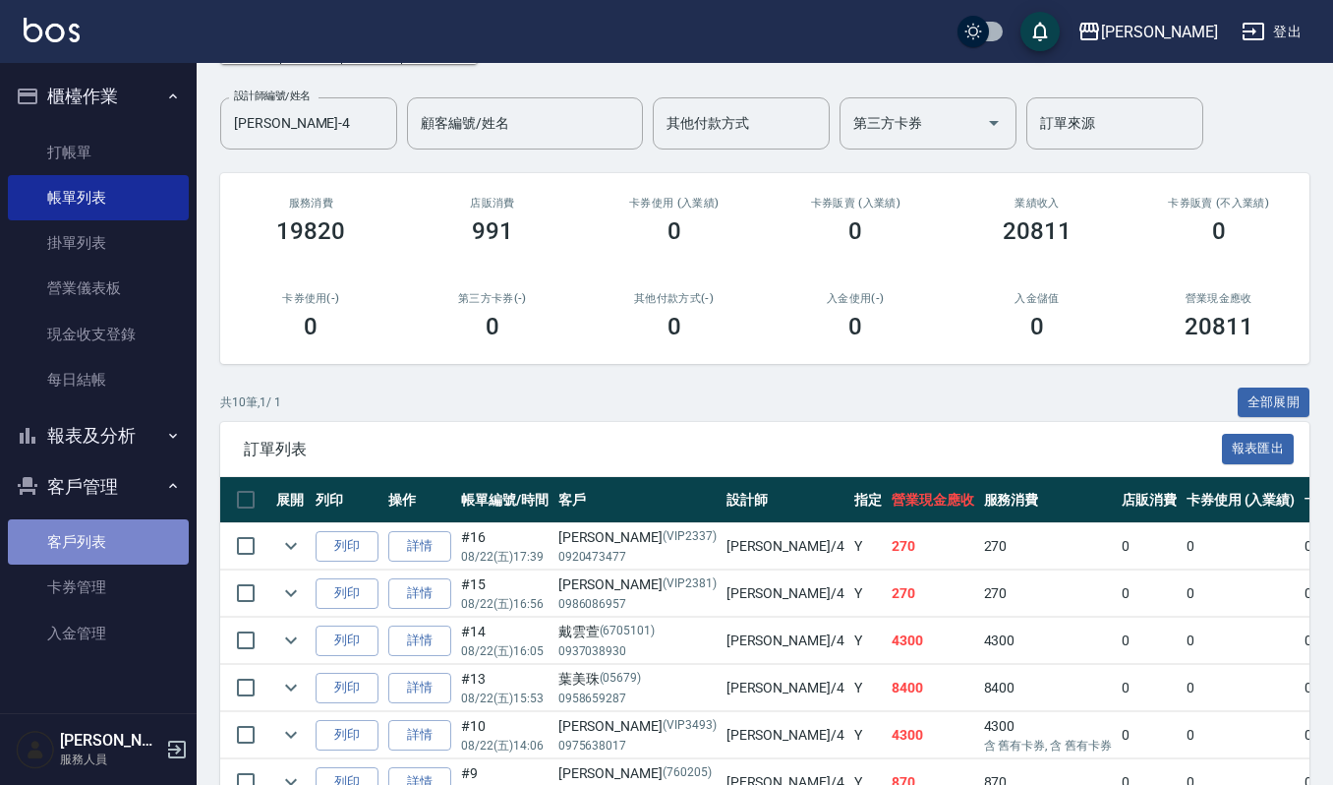
click at [64, 556] on link "客戶列表" at bounding box center [98, 541] width 181 height 45
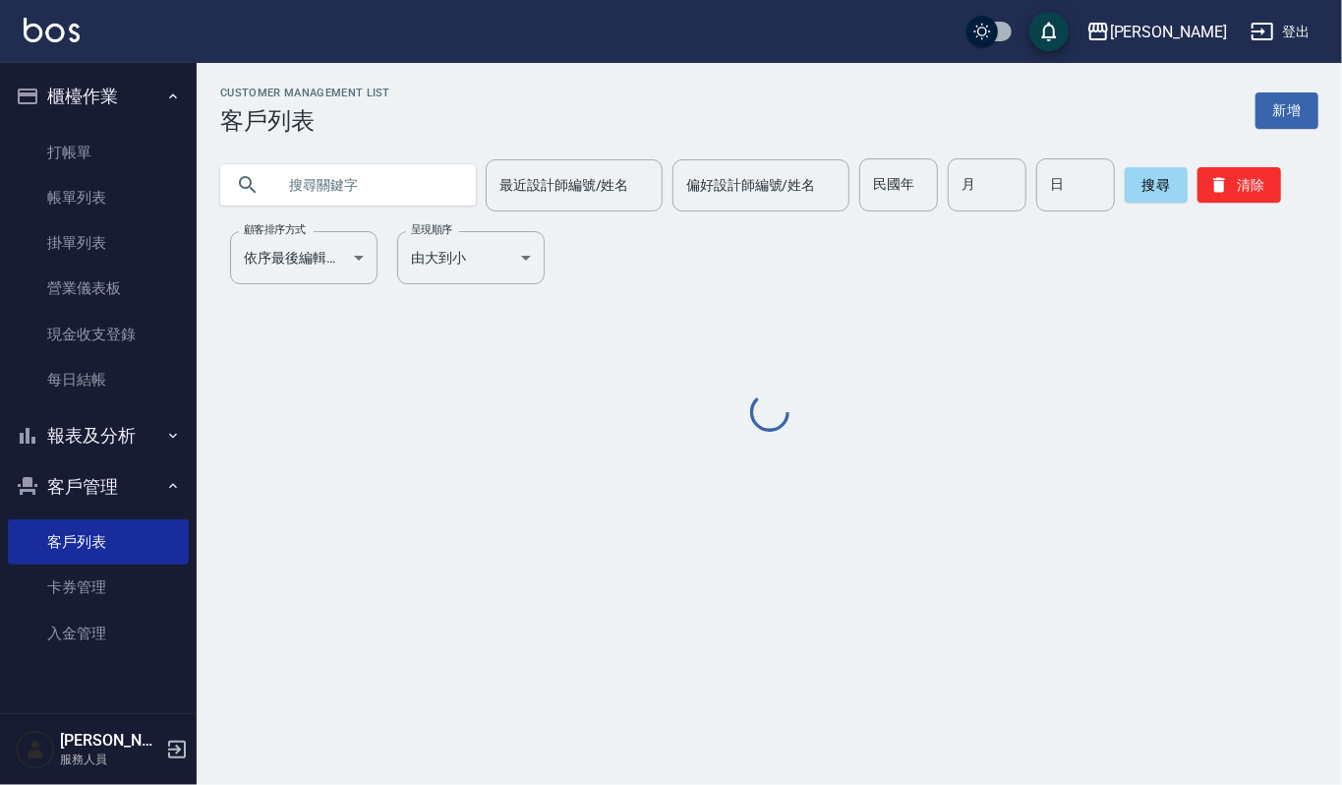
click at [281, 182] on input "text" at bounding box center [367, 184] width 185 height 53
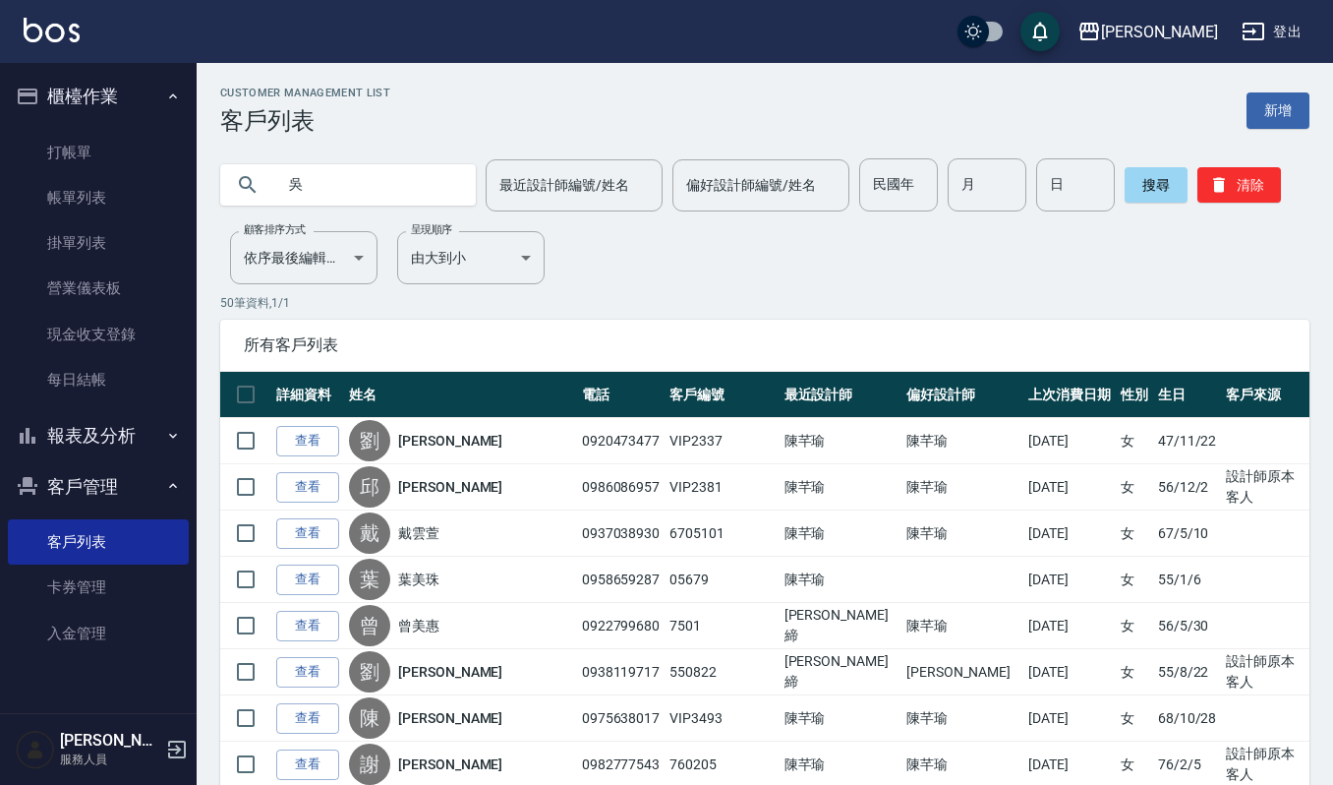
click at [339, 177] on input "吳" at bounding box center [367, 184] width 185 height 53
type input "吳麗卿"
click at [1160, 199] on button "搜尋" at bounding box center [1156, 184] width 63 height 35
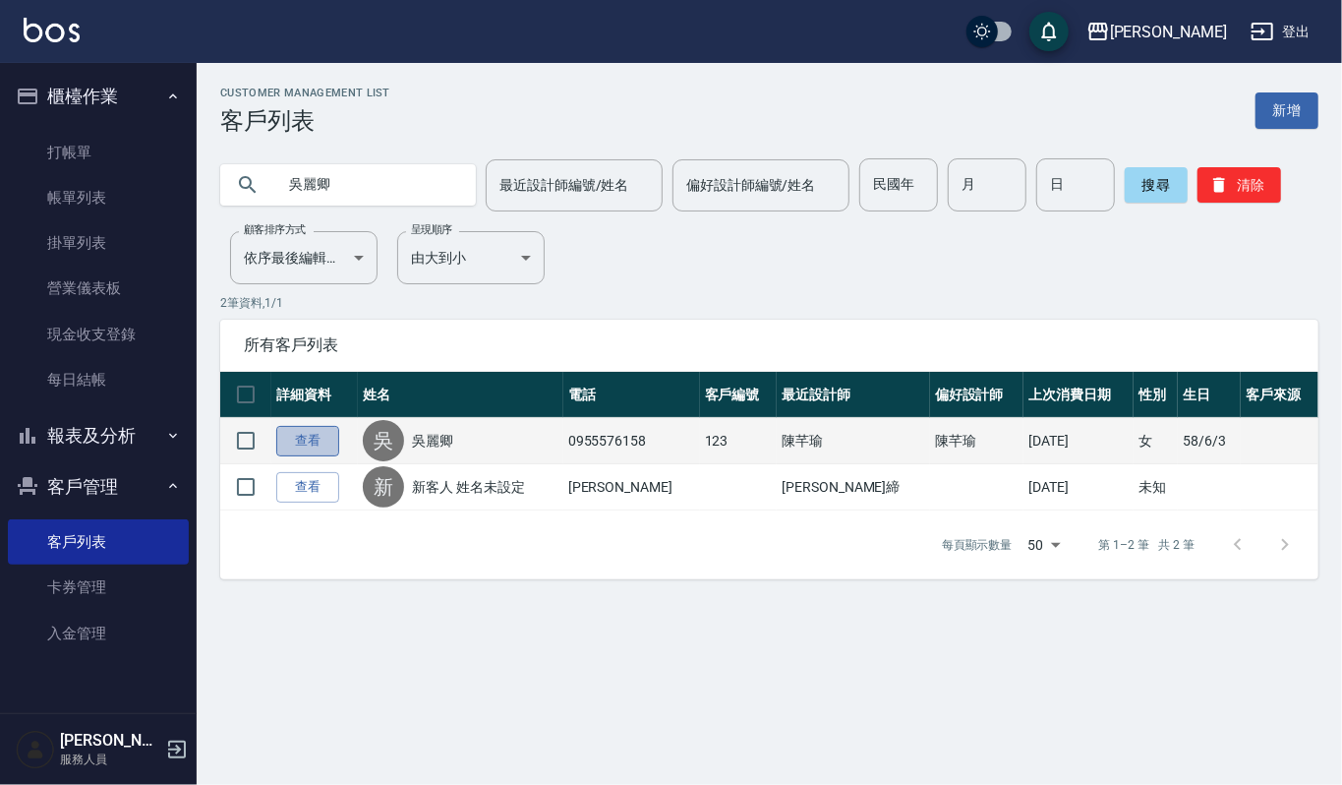
click at [296, 449] on link "查看" at bounding box center [307, 441] width 63 height 30
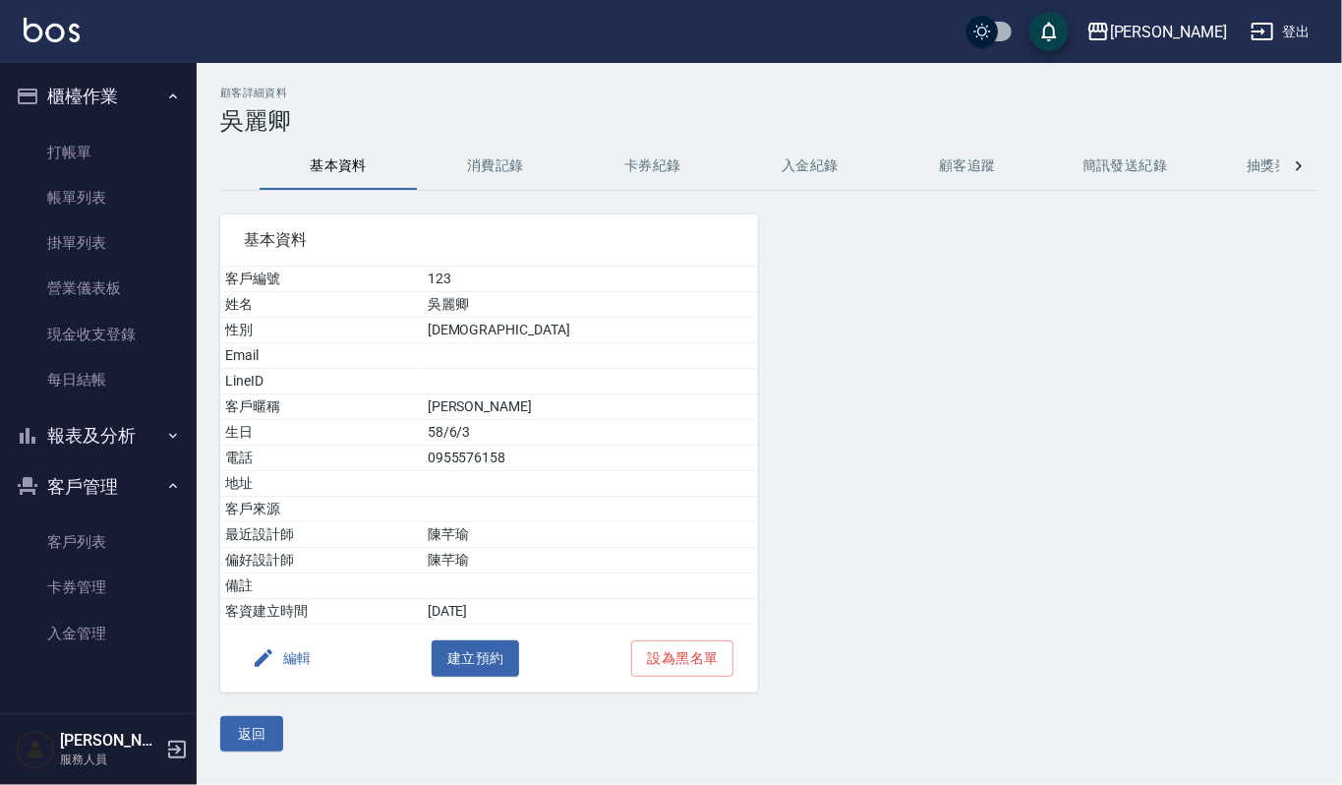
click at [485, 167] on button "消費記錄" at bounding box center [495, 166] width 157 height 47
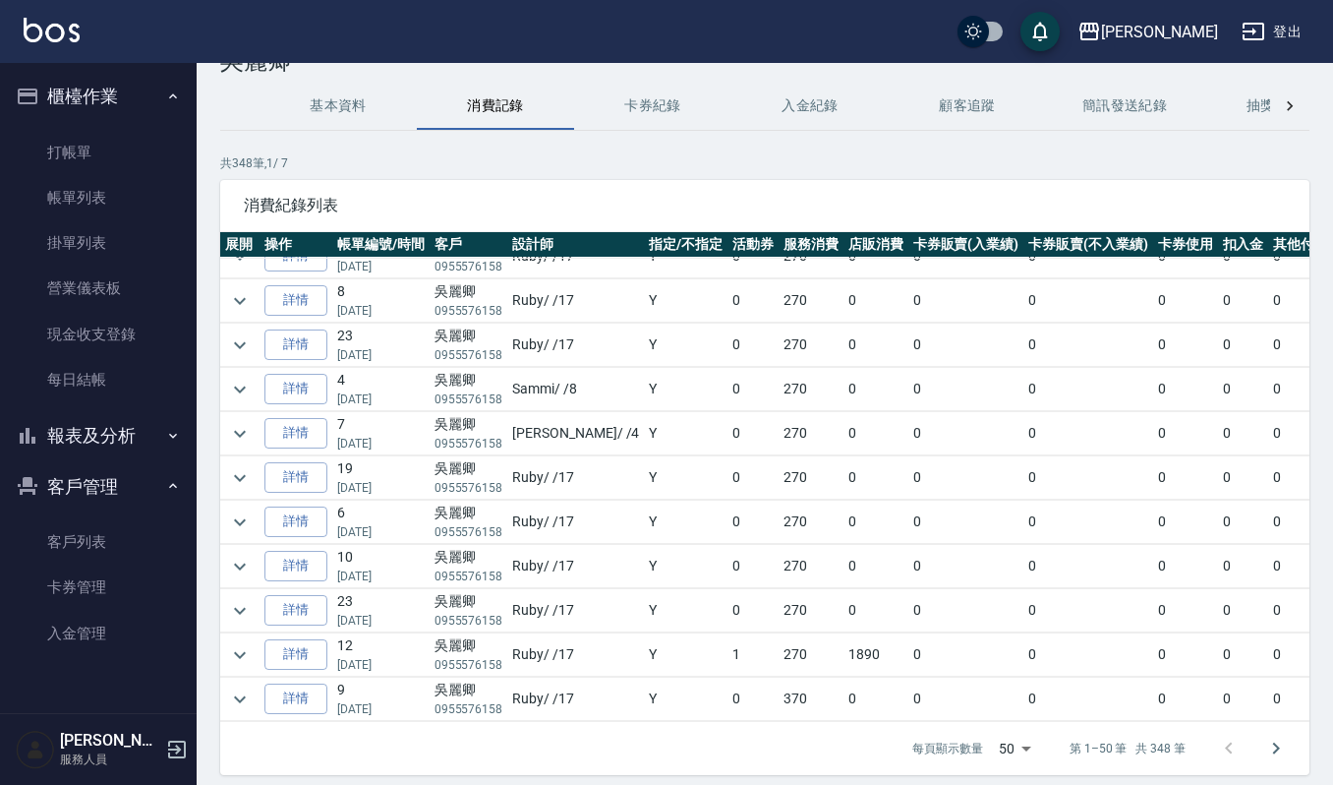
scroll to position [134, 0]
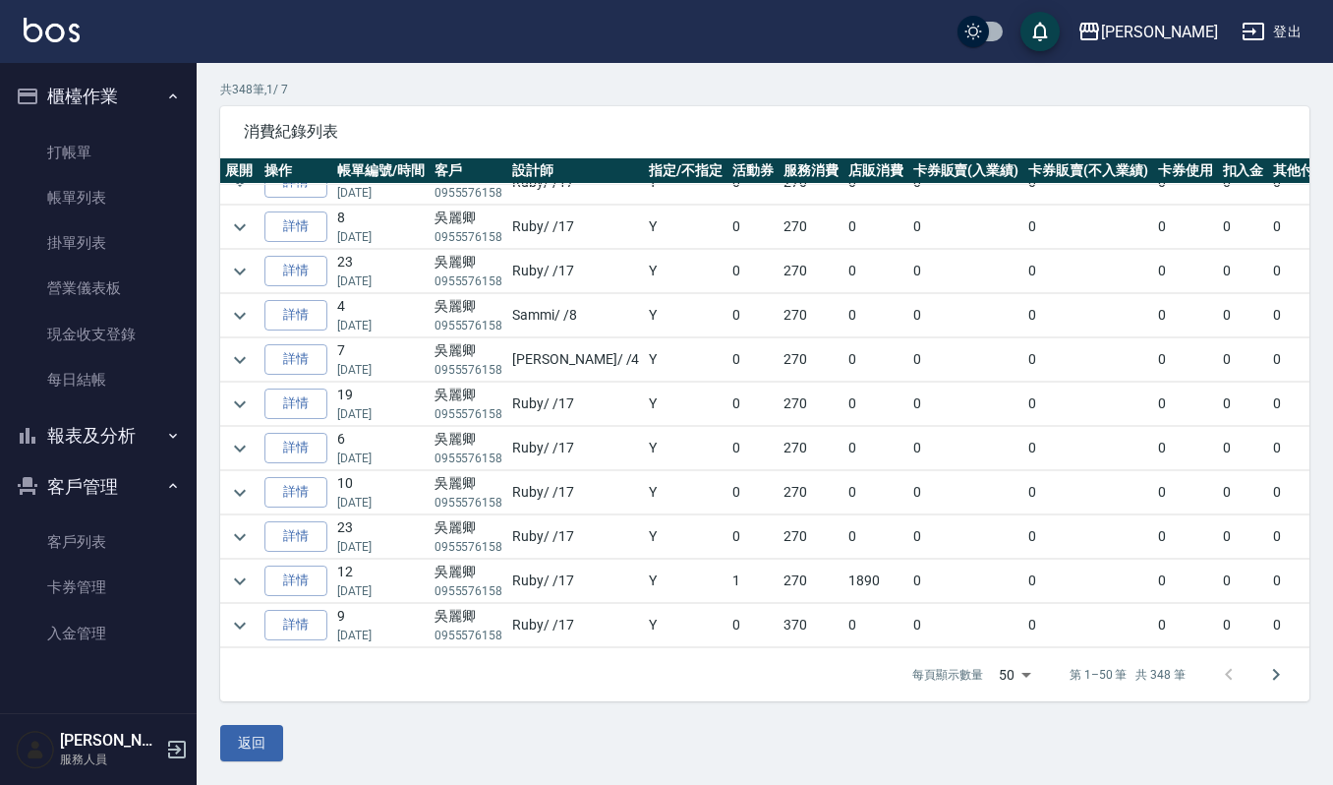
drag, startPoint x: 1275, startPoint y: 675, endPoint x: 1252, endPoint y: 677, distance: 23.8
click at [1274, 677] on icon "Go to next page" at bounding box center [1277, 675] width 24 height 24
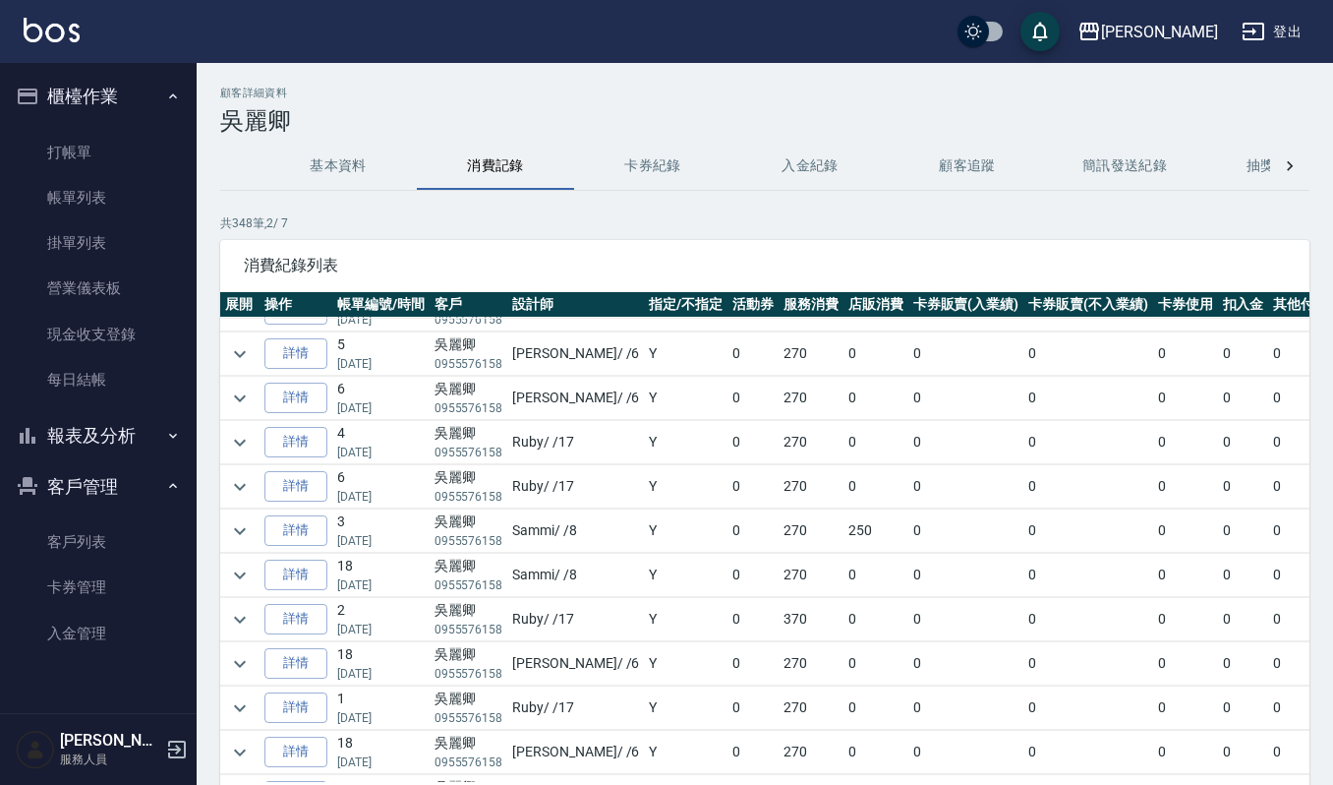
scroll to position [787, 0]
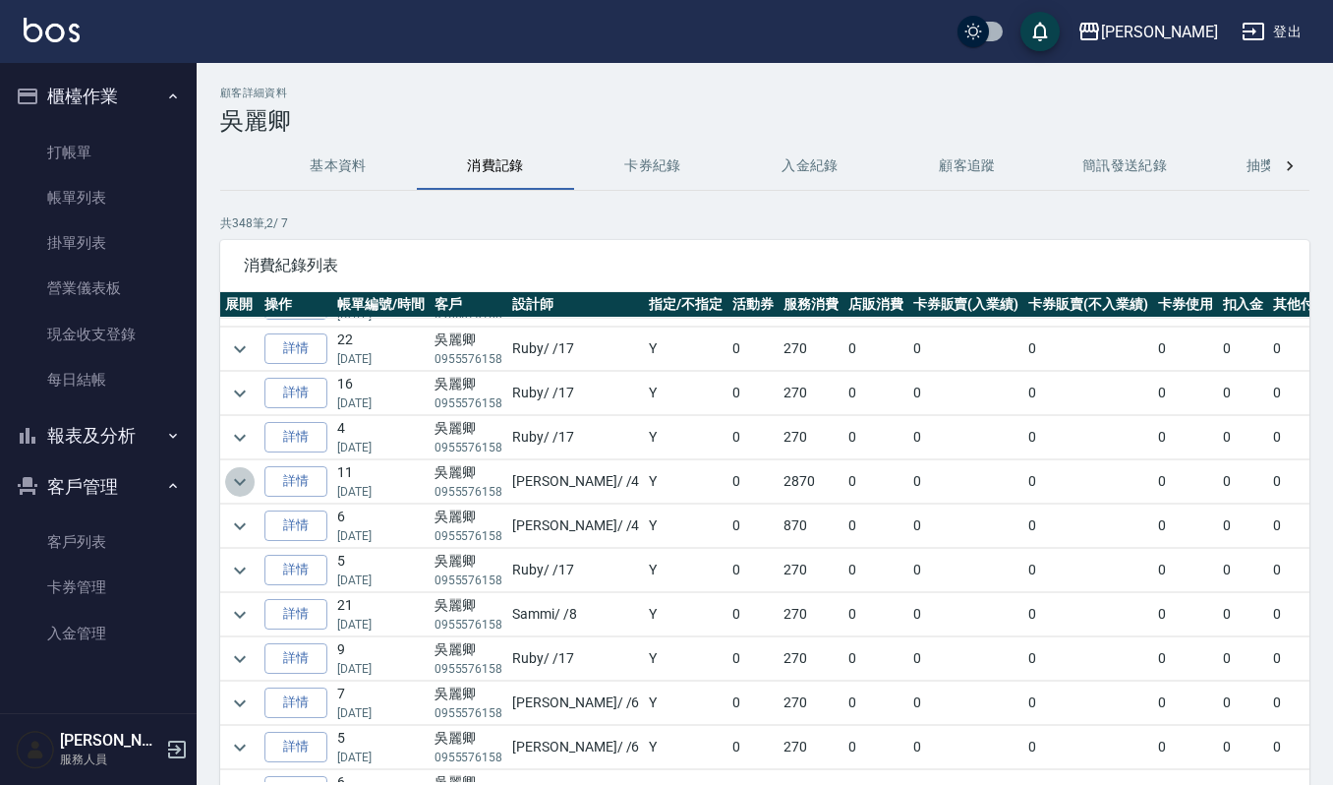
click at [230, 494] on icon "expand row" at bounding box center [240, 482] width 24 height 24
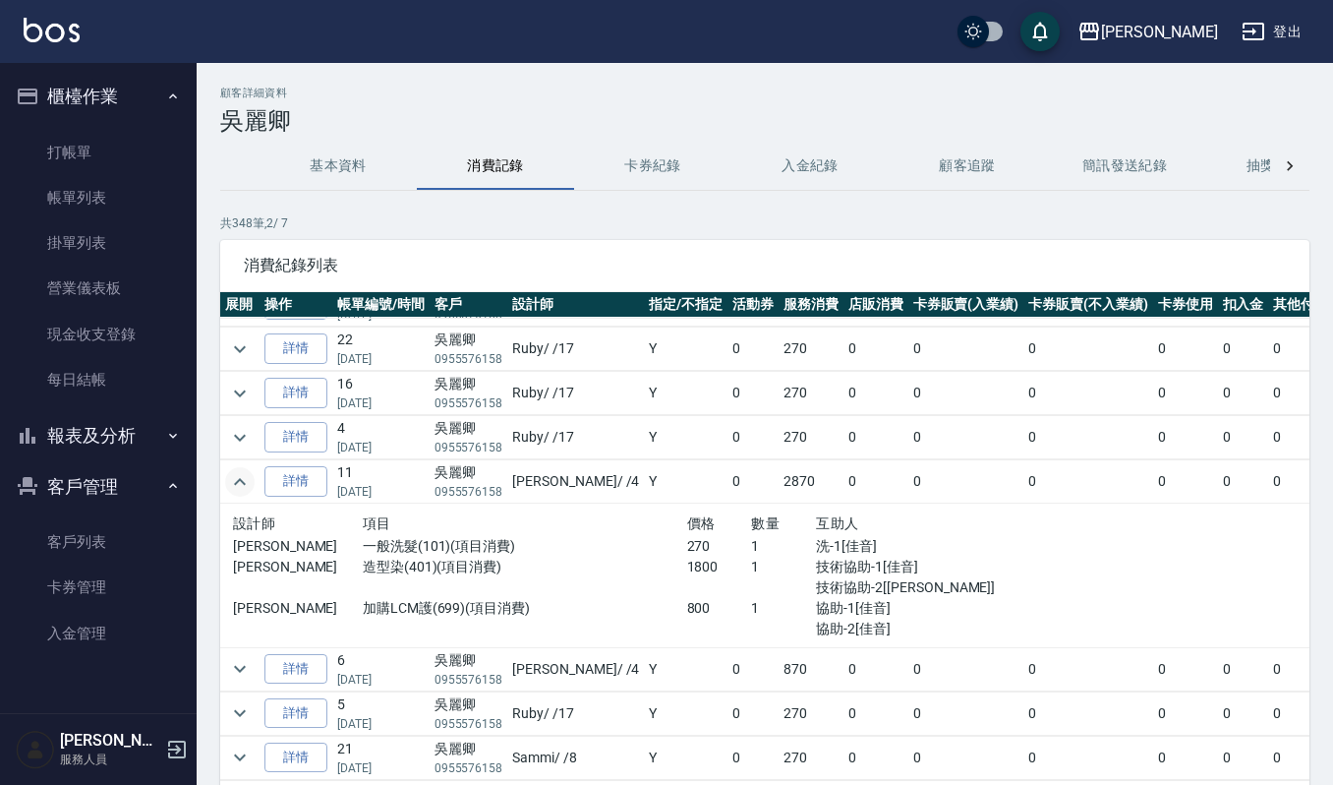
scroll to position [917, 0]
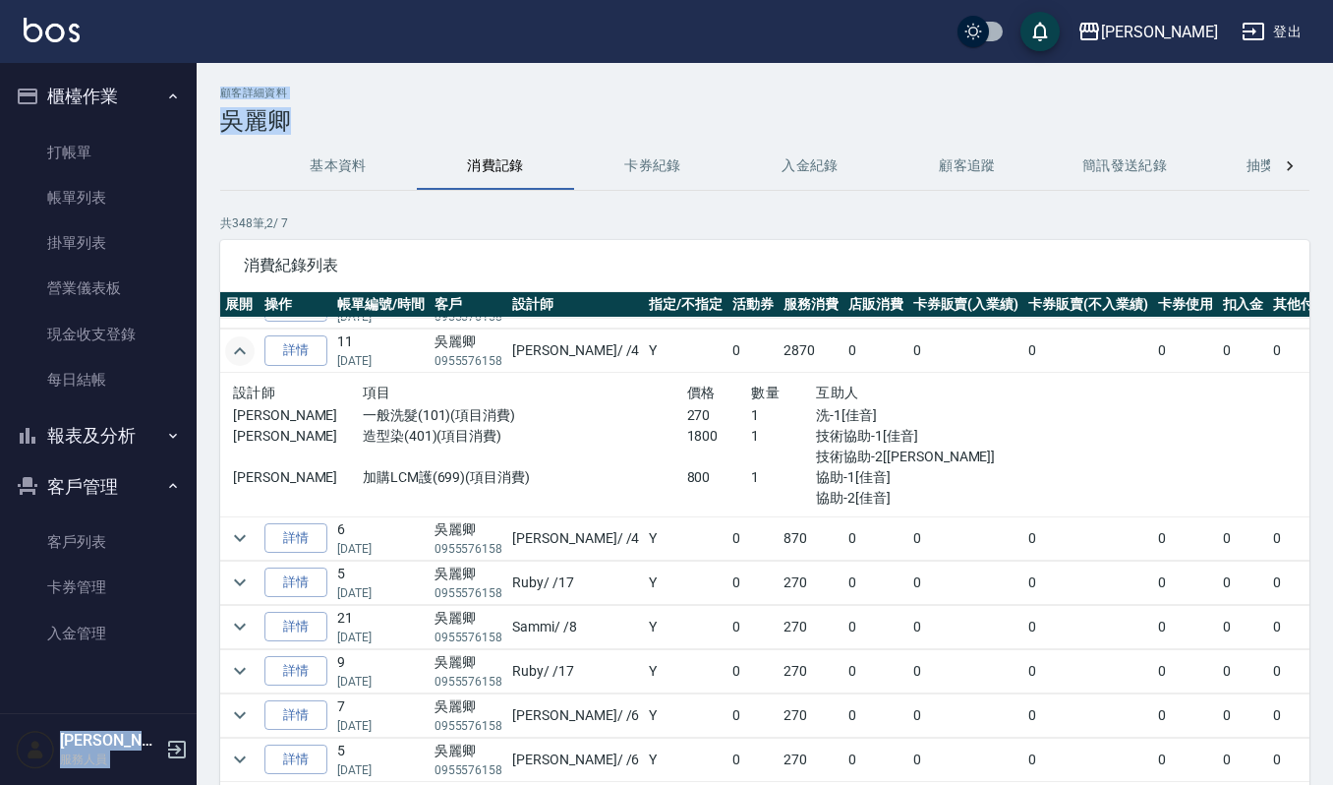
drag, startPoint x: 295, startPoint y: 112, endPoint x: 197, endPoint y: 116, distance: 98.4
click at [197, 116] on div "上越傑森 登出 櫃檯作業 打帳單 帳單列表 掛單列表 營業儀表板 現金收支登錄 每日結帳 報表及分析 報表目錄 店家區間累計表 店家日報表 互助日報表 互助排…" at bounding box center [666, 459] width 1333 height 918
copy div "櫃檯作業 打帳單 帳單列表 掛單列表 營業儀表板 現金收支登錄 每日結帳 報表及分析 報表目錄 店家區間累計表 店家日報表 互助日報表 互助排行榜 互助點數明…"
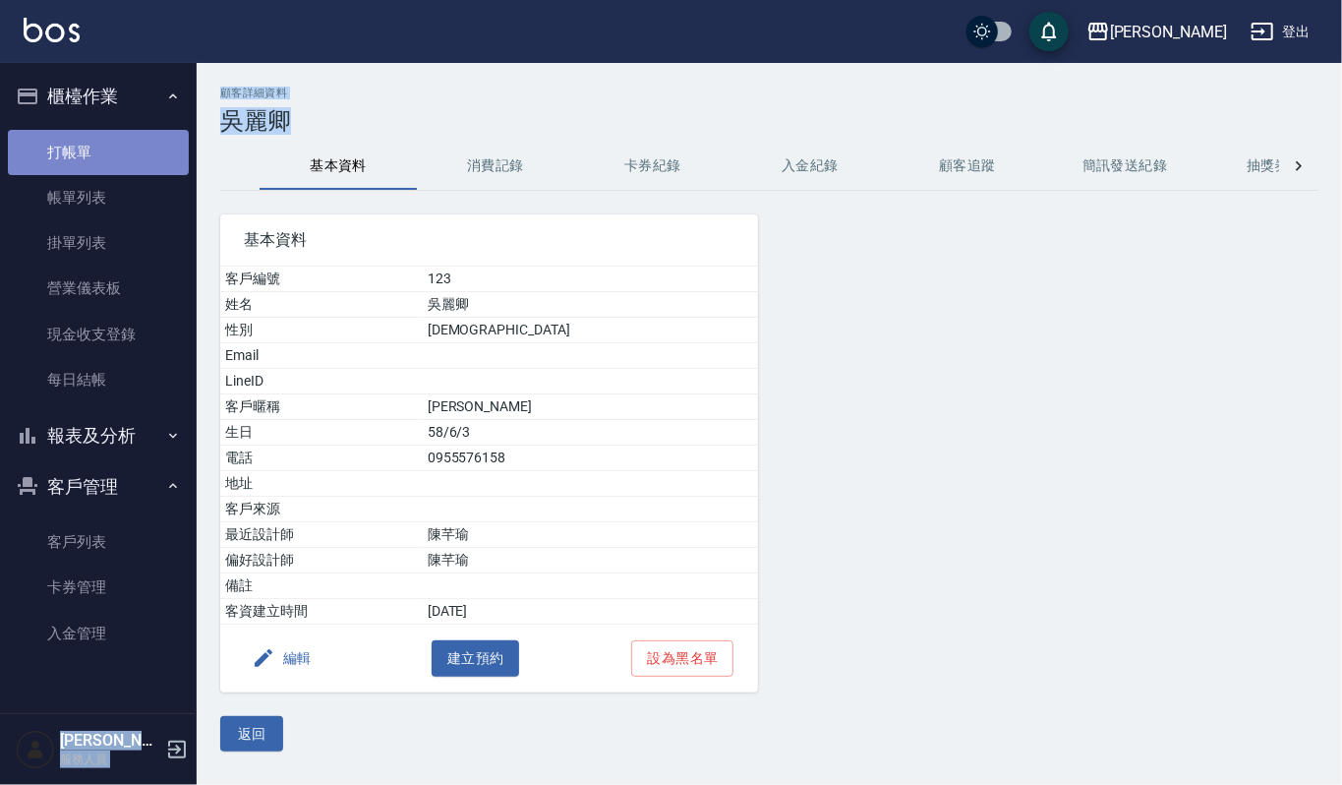
click at [44, 147] on link "打帳單" at bounding box center [98, 152] width 181 height 45
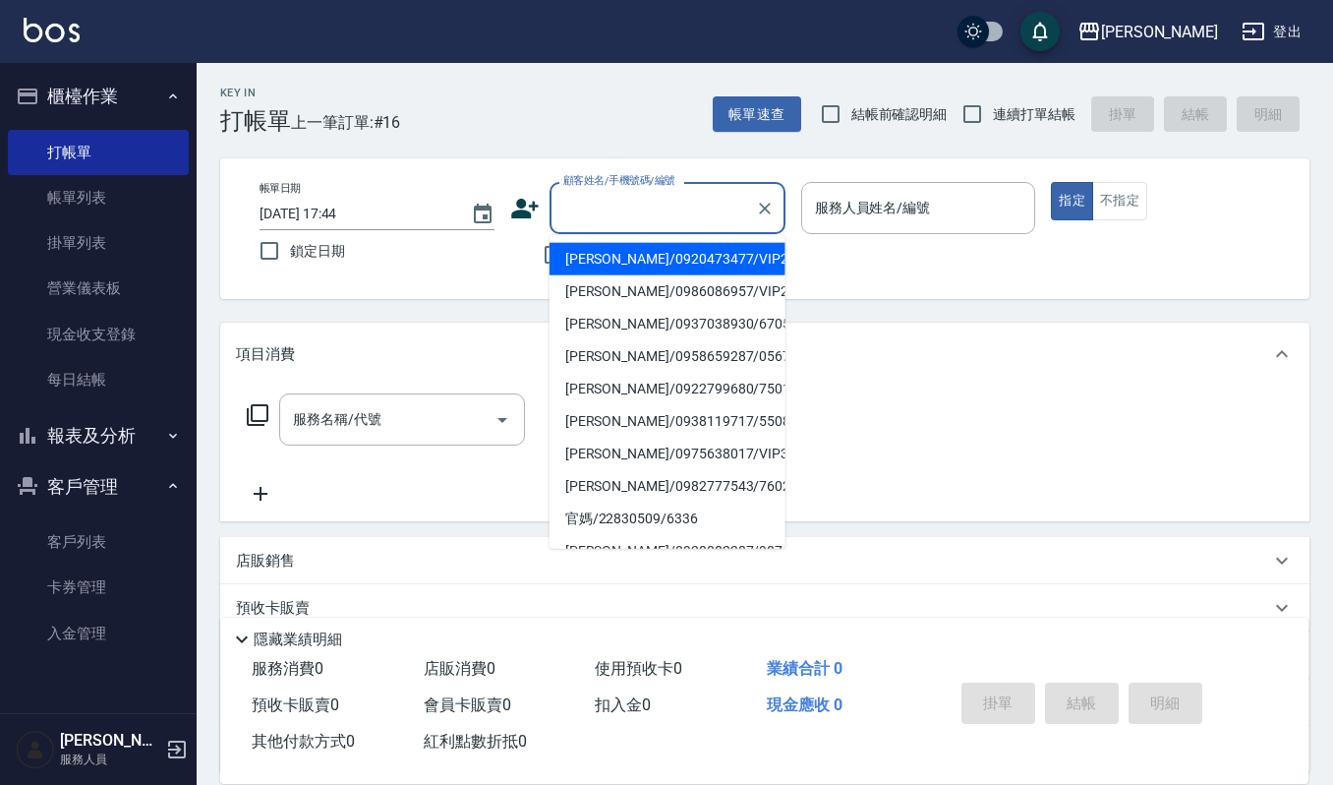
type input "傑森上越 服務人員 顧客詳細資料 吳麗卿"
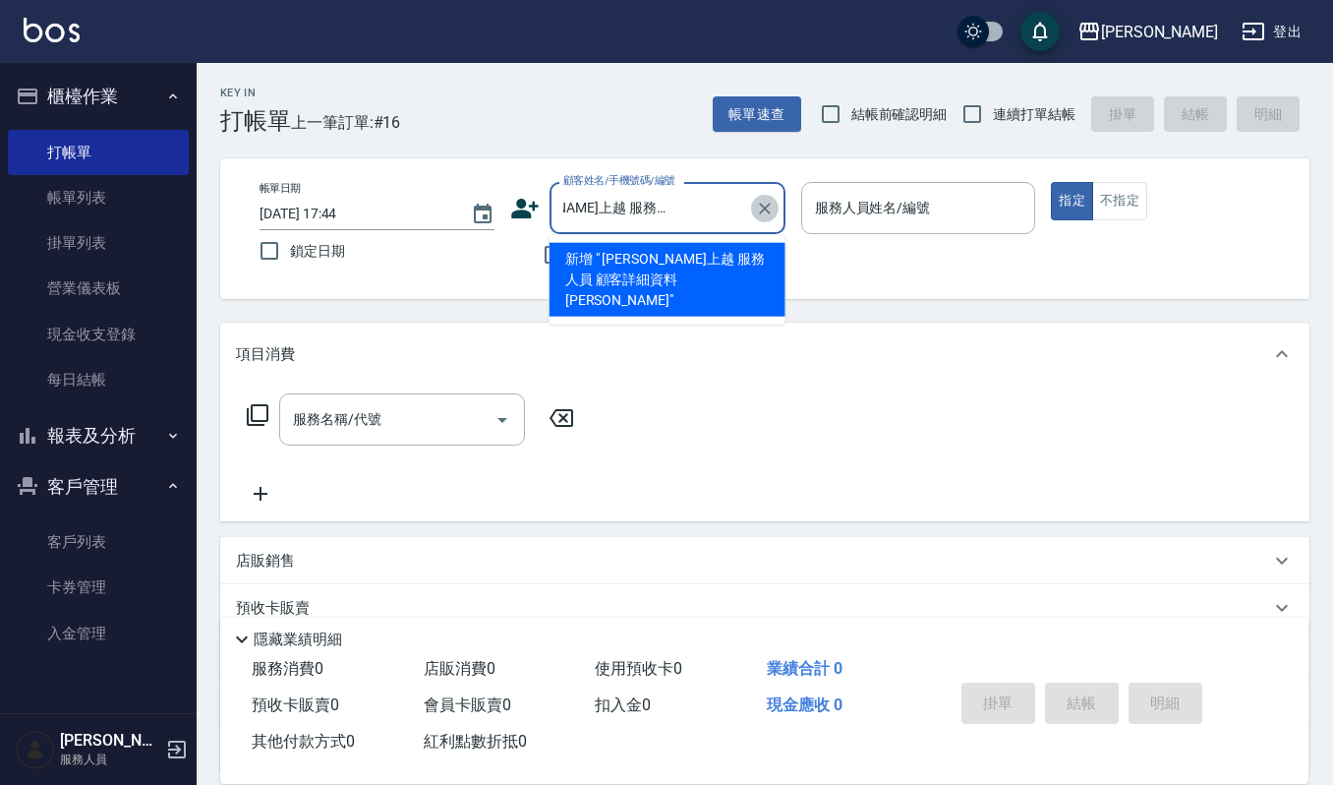
click at [768, 220] on button "Clear" at bounding box center [765, 209] width 28 height 28
click at [698, 208] on input "傑森上越 服務人員 顧客詳細資料 吳麗卿" at bounding box center [653, 208] width 189 height 34
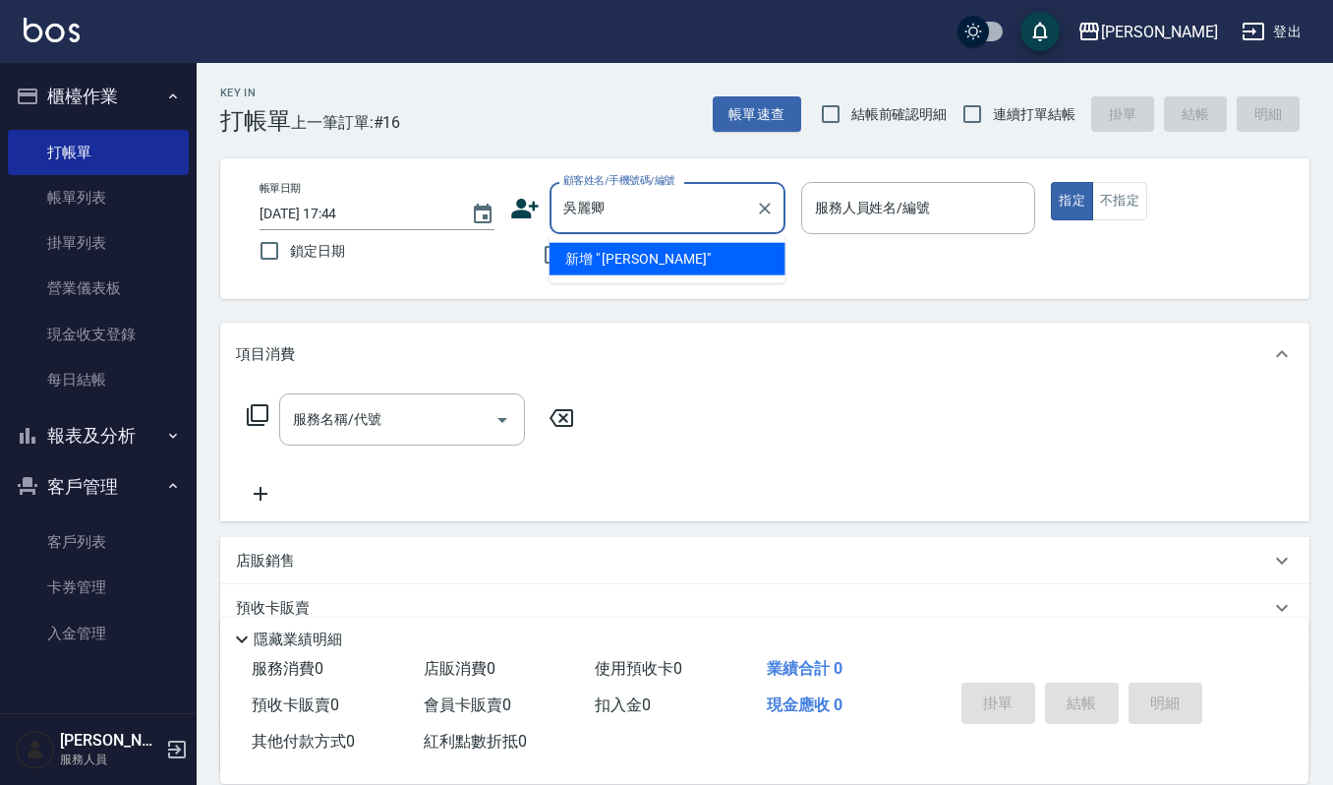
click at [639, 208] on input "吳麗卿" at bounding box center [653, 208] width 189 height 34
click at [657, 216] on input "吳麗卿" at bounding box center [653, 208] width 189 height 34
type input "吳"
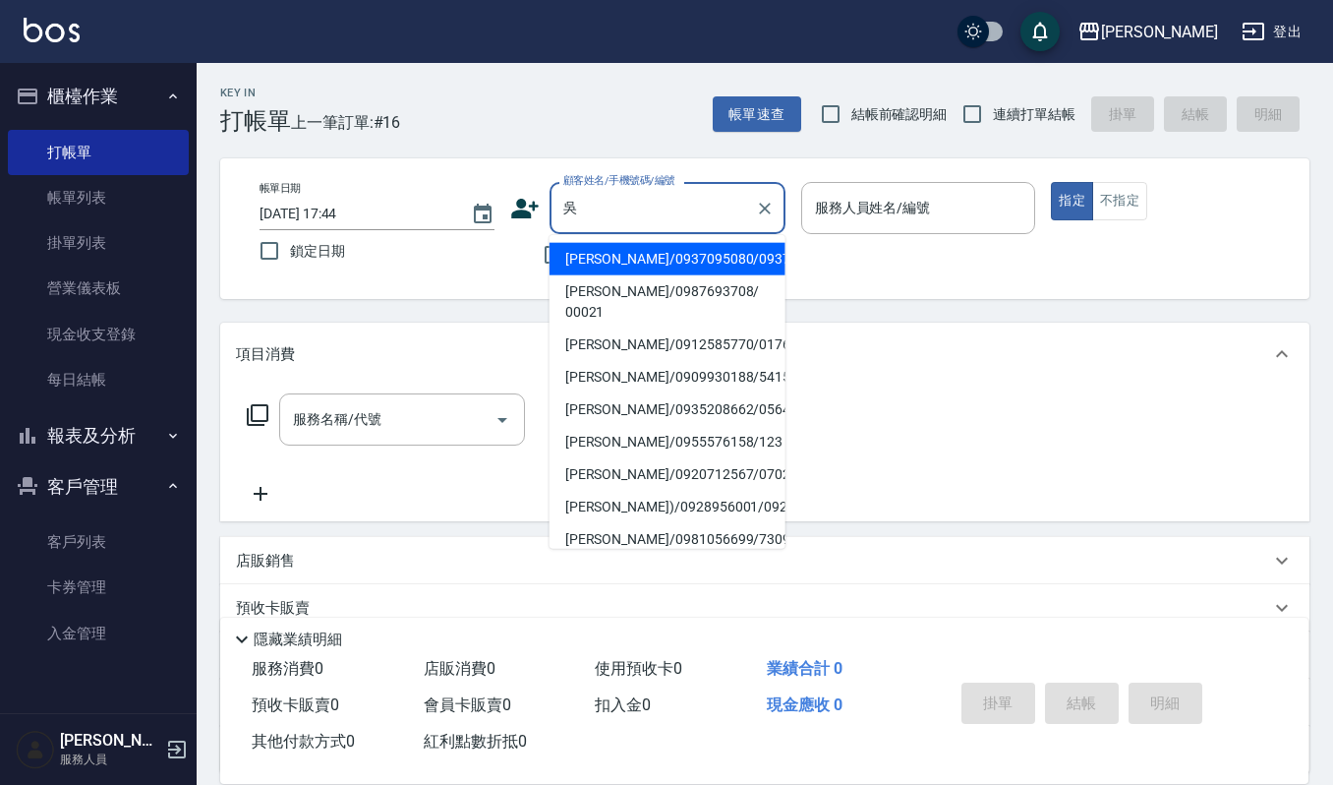
click at [629, 426] on li "吳麗卿/0955576158/123" at bounding box center [668, 442] width 236 height 32
type input "吳麗卿/0955576158/123"
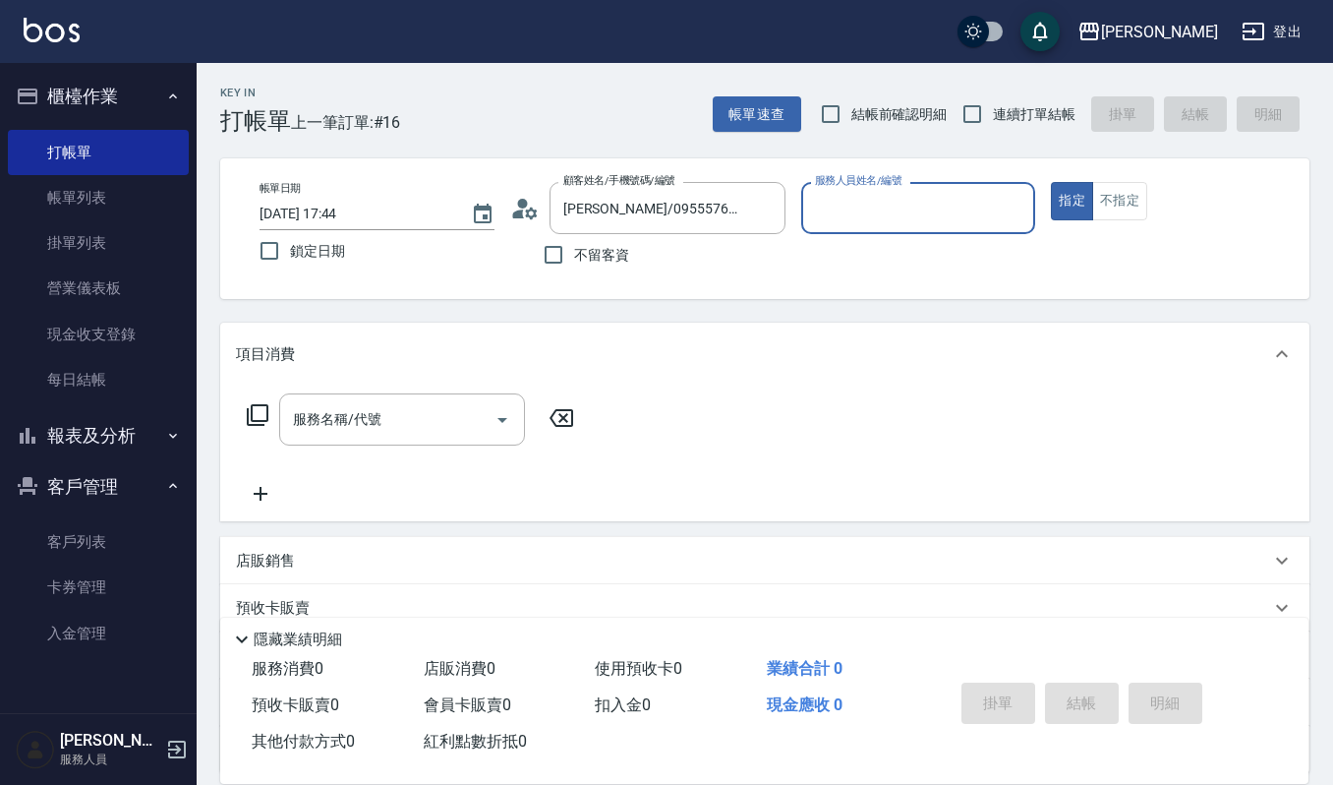
type input "[PERSON_NAME]-4"
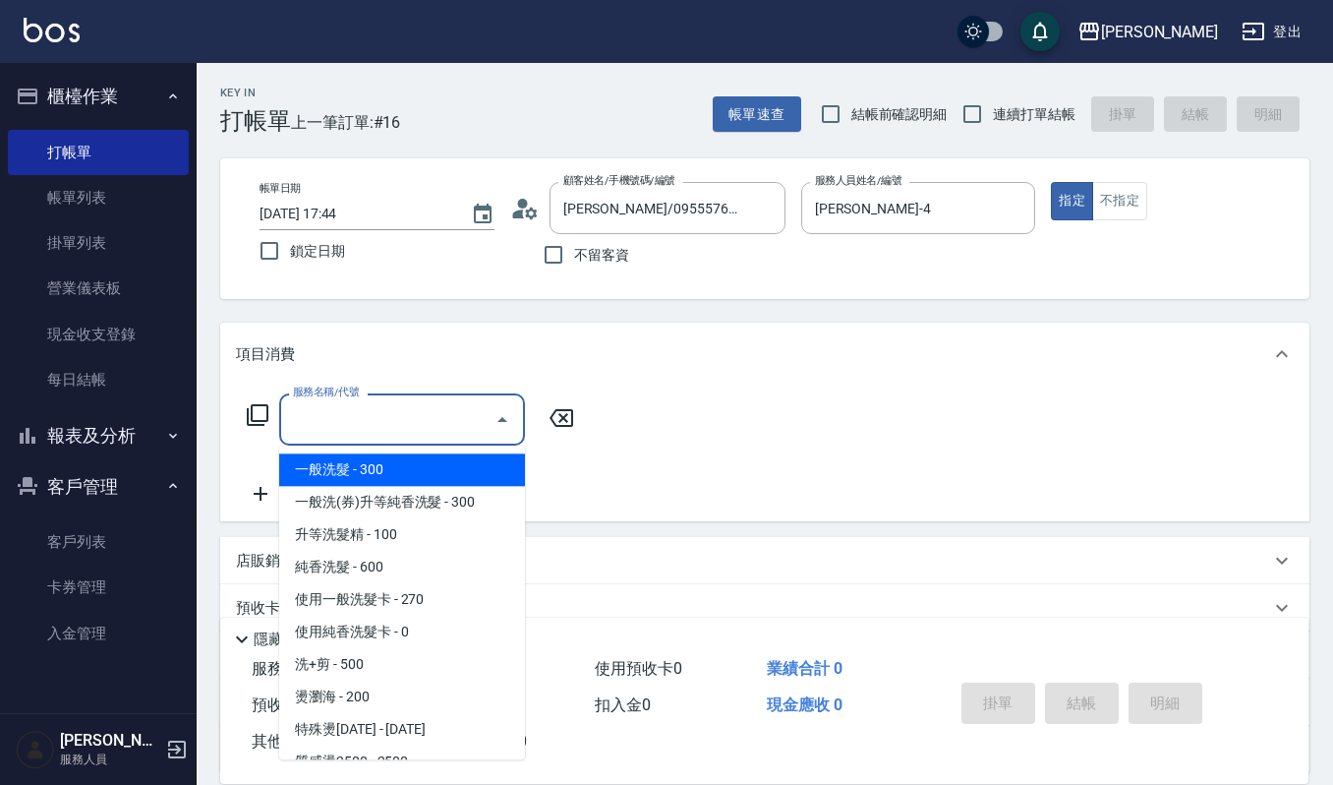
click at [354, 426] on input "服務名稱/代號" at bounding box center [387, 419] width 199 height 34
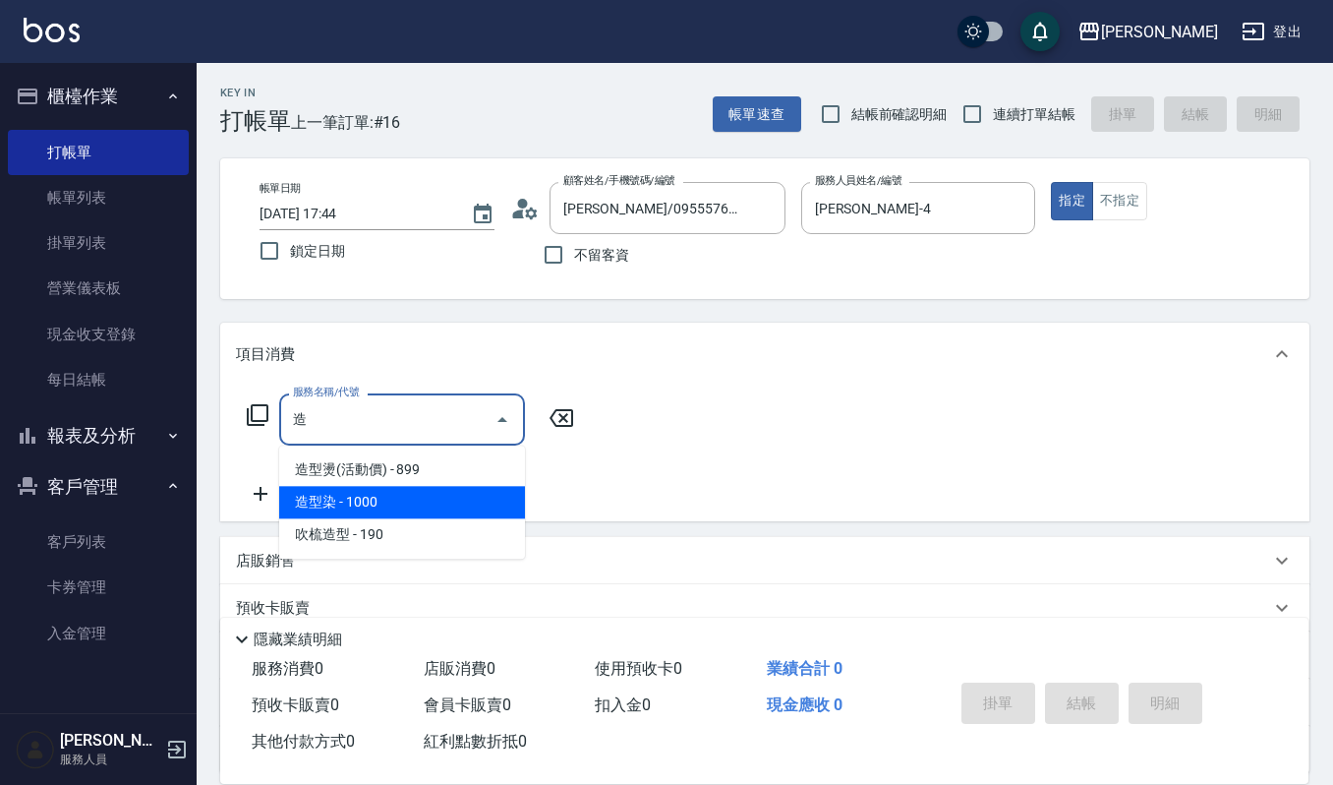
click at [352, 503] on span "造型染 - 1000" at bounding box center [402, 502] width 246 height 32
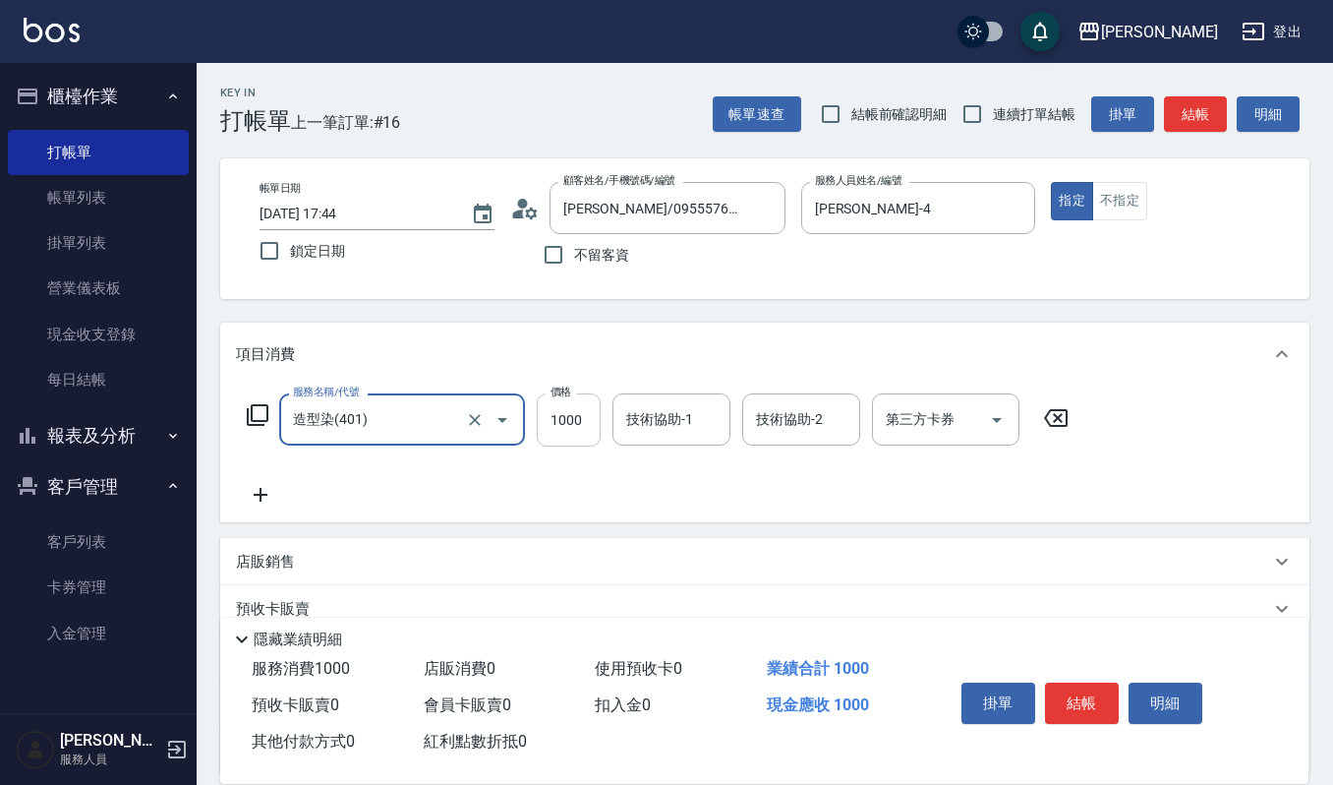
type input "造型染(401)"
click at [576, 415] on input "1000" at bounding box center [569, 419] width 64 height 53
type input "1800"
click at [643, 411] on input "技術協助-1" at bounding box center [671, 419] width 100 height 34
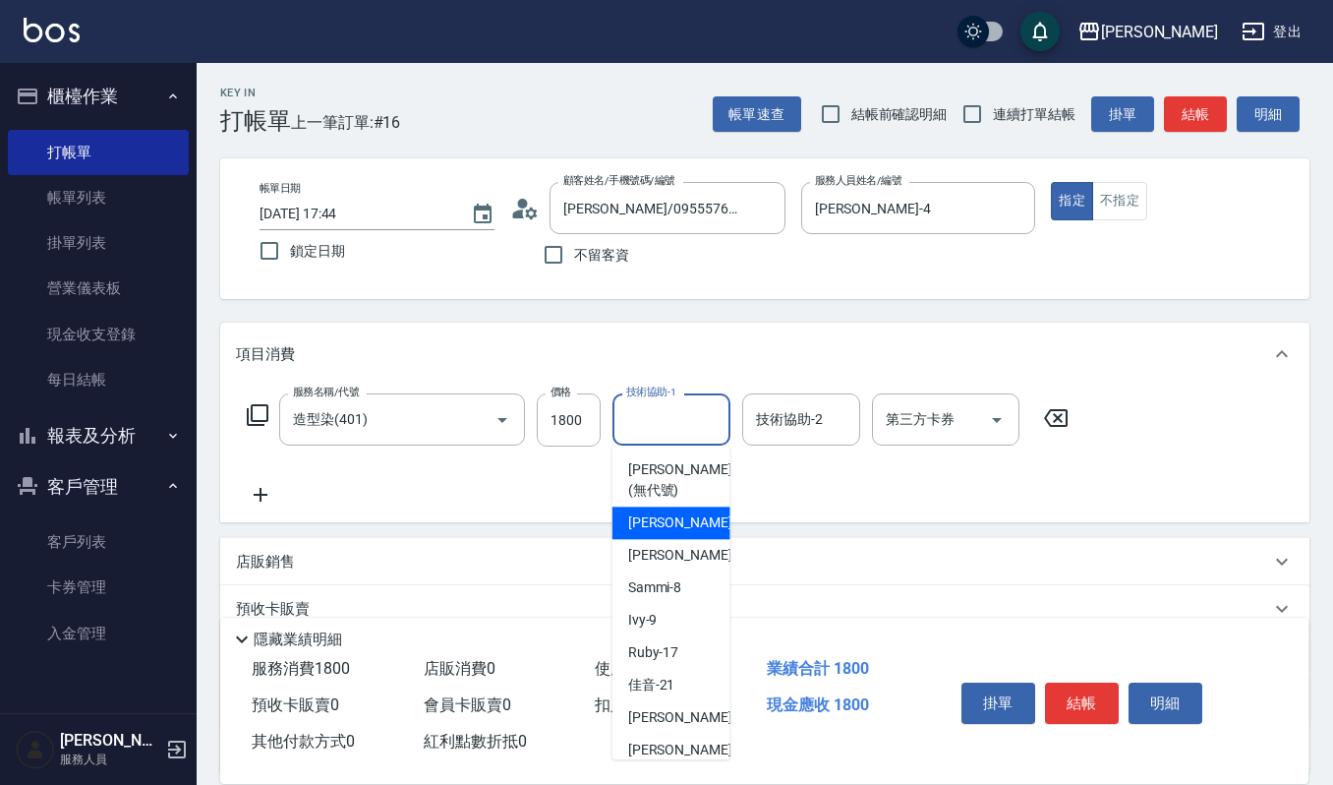
click at [690, 517] on div "吉兒 -4" at bounding box center [672, 522] width 118 height 32
type input "[PERSON_NAME]-4"
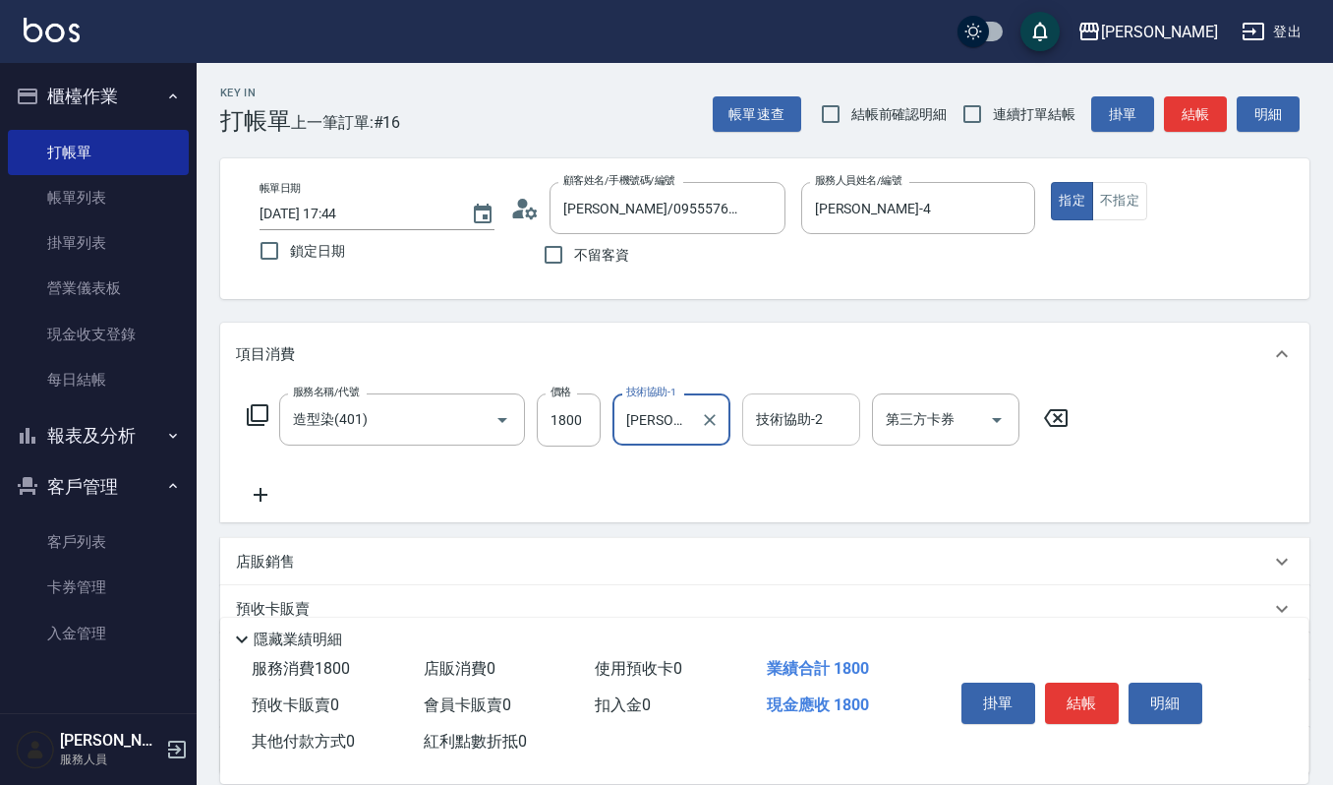
click at [780, 425] on input "技術協助-2" at bounding box center [801, 419] width 100 height 34
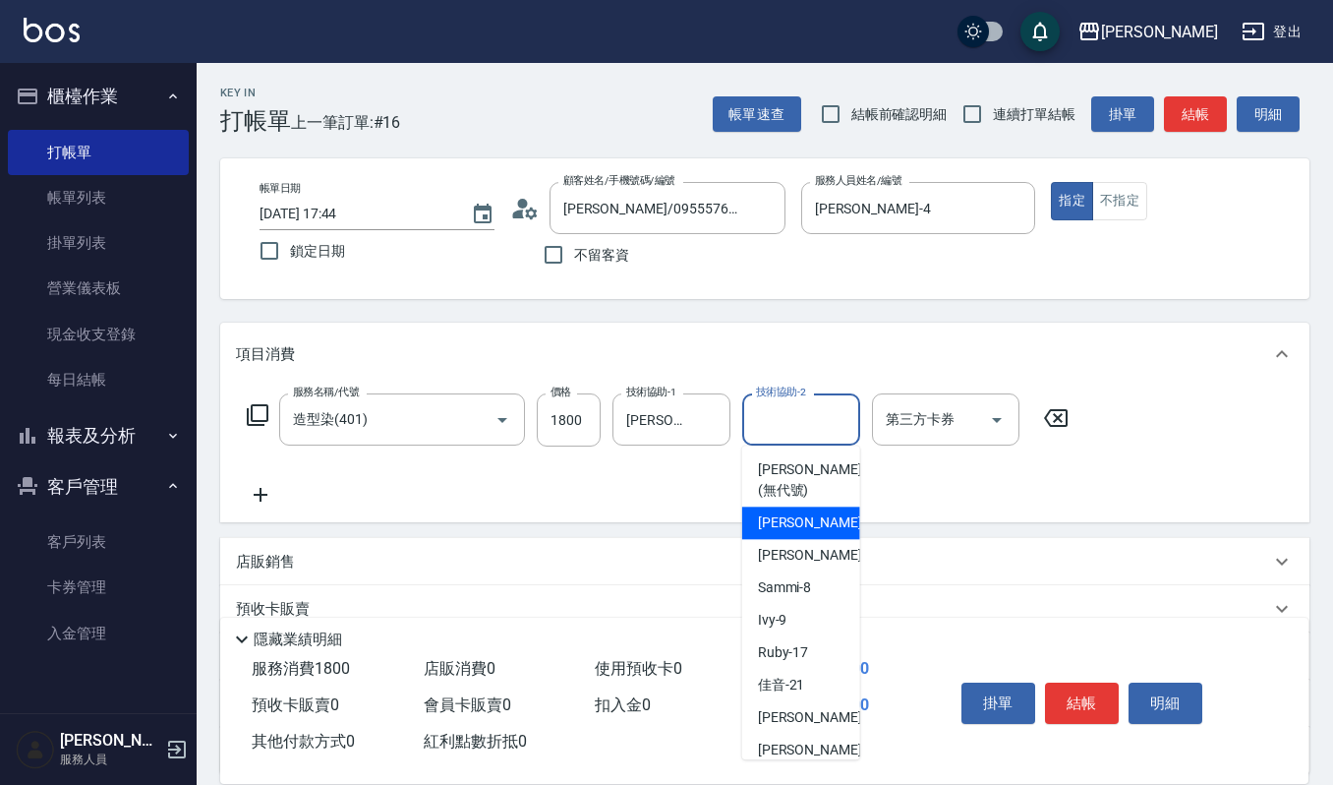
drag, startPoint x: 806, startPoint y: 524, endPoint x: 765, endPoint y: 524, distance: 41.3
click at [807, 524] on div "吉兒 -4" at bounding box center [801, 522] width 118 height 32
type input "[PERSON_NAME]-4"
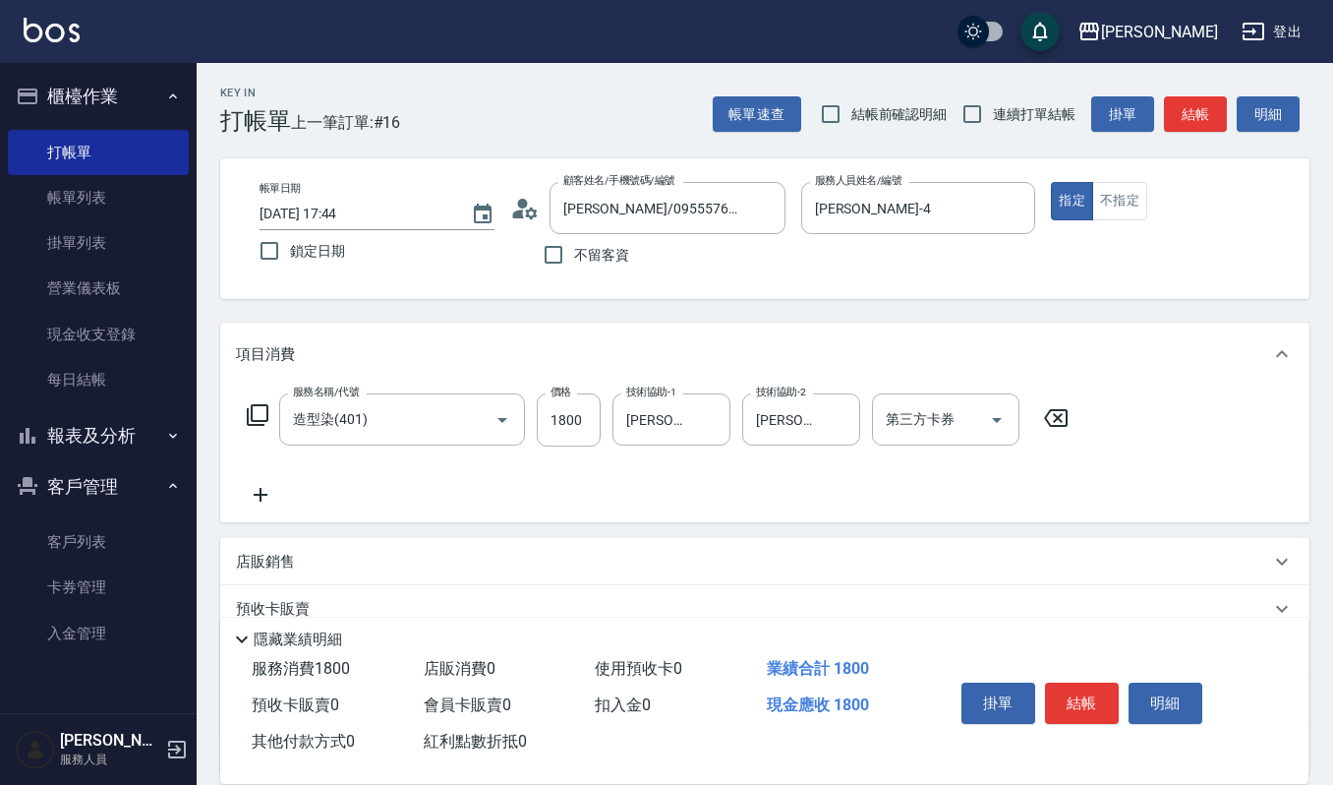
click at [260, 501] on icon at bounding box center [261, 495] width 14 height 14
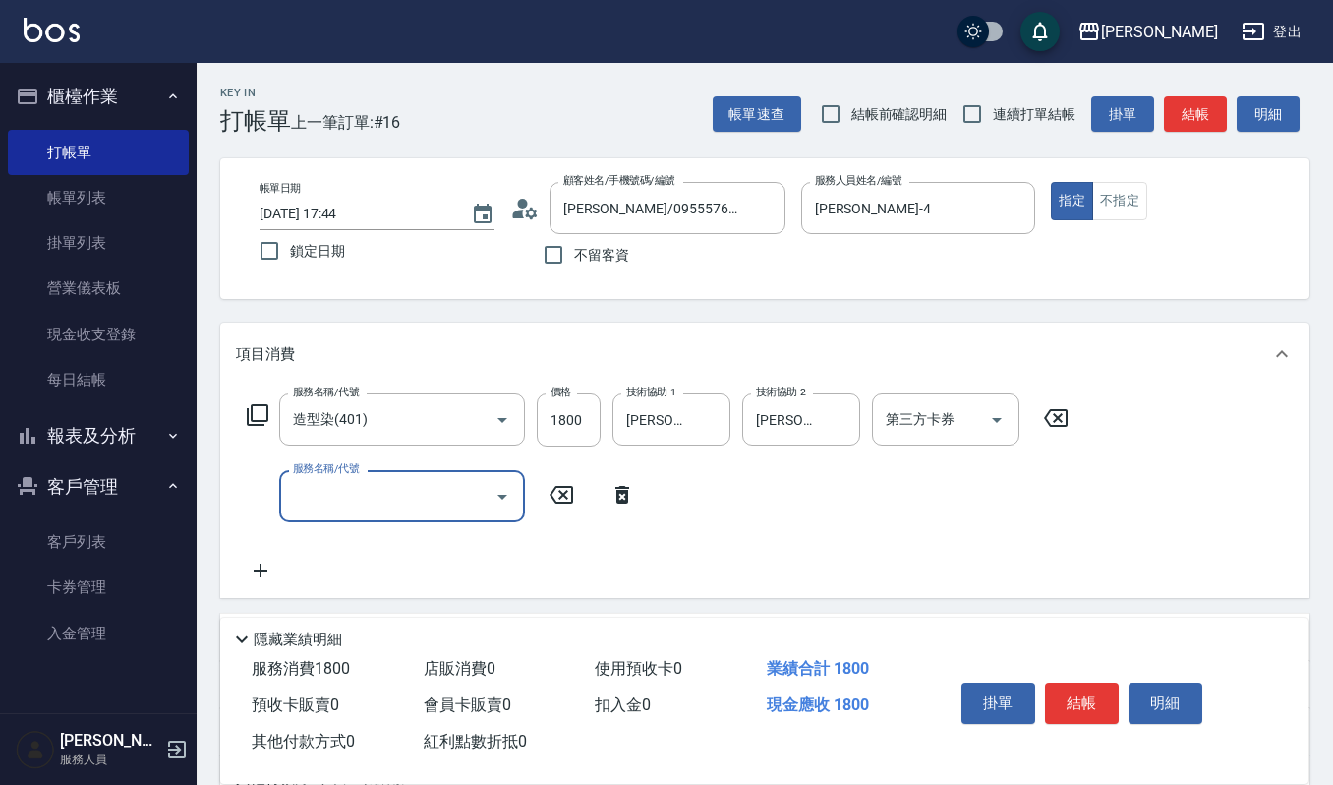
click at [378, 517] on div "服務名稱/代號" at bounding box center [402, 496] width 246 height 52
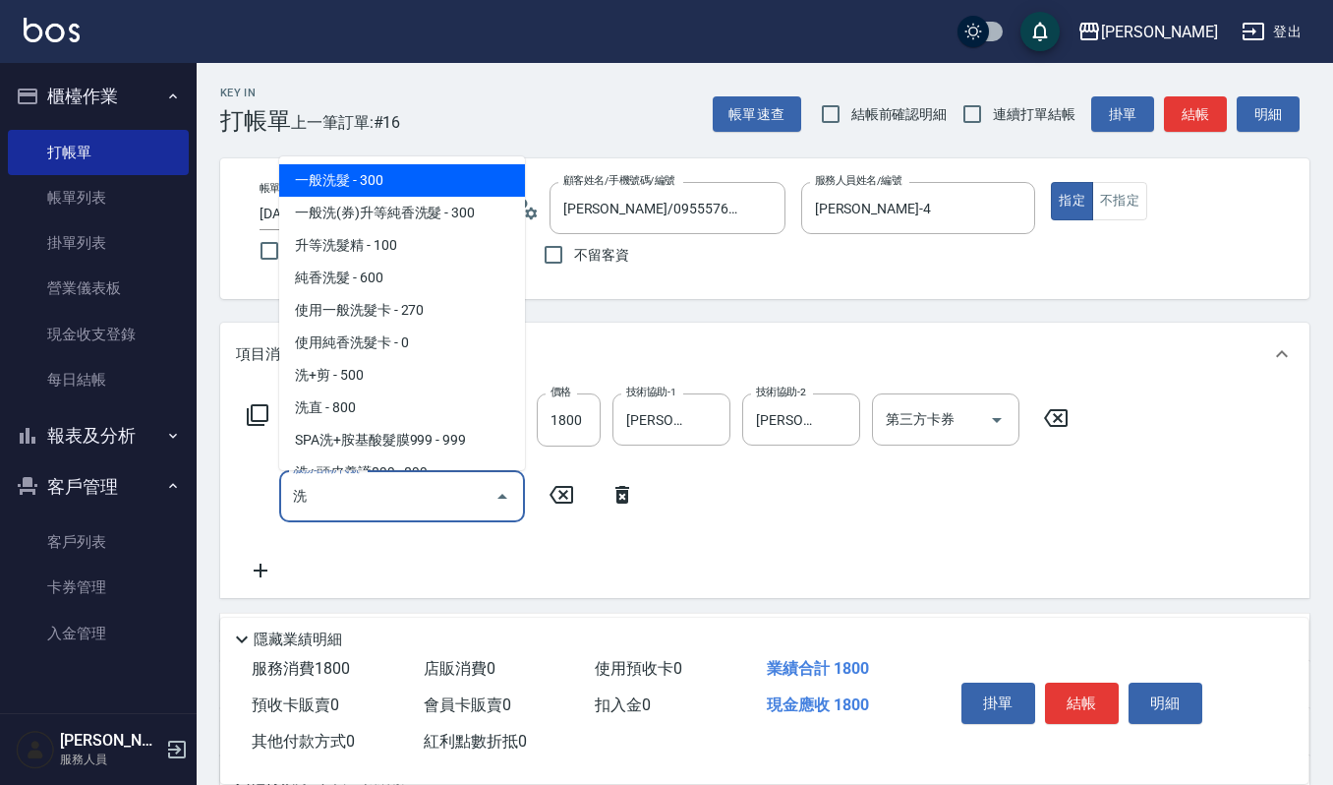
click at [350, 179] on span "一般洗髮 - 300" at bounding box center [402, 180] width 246 height 32
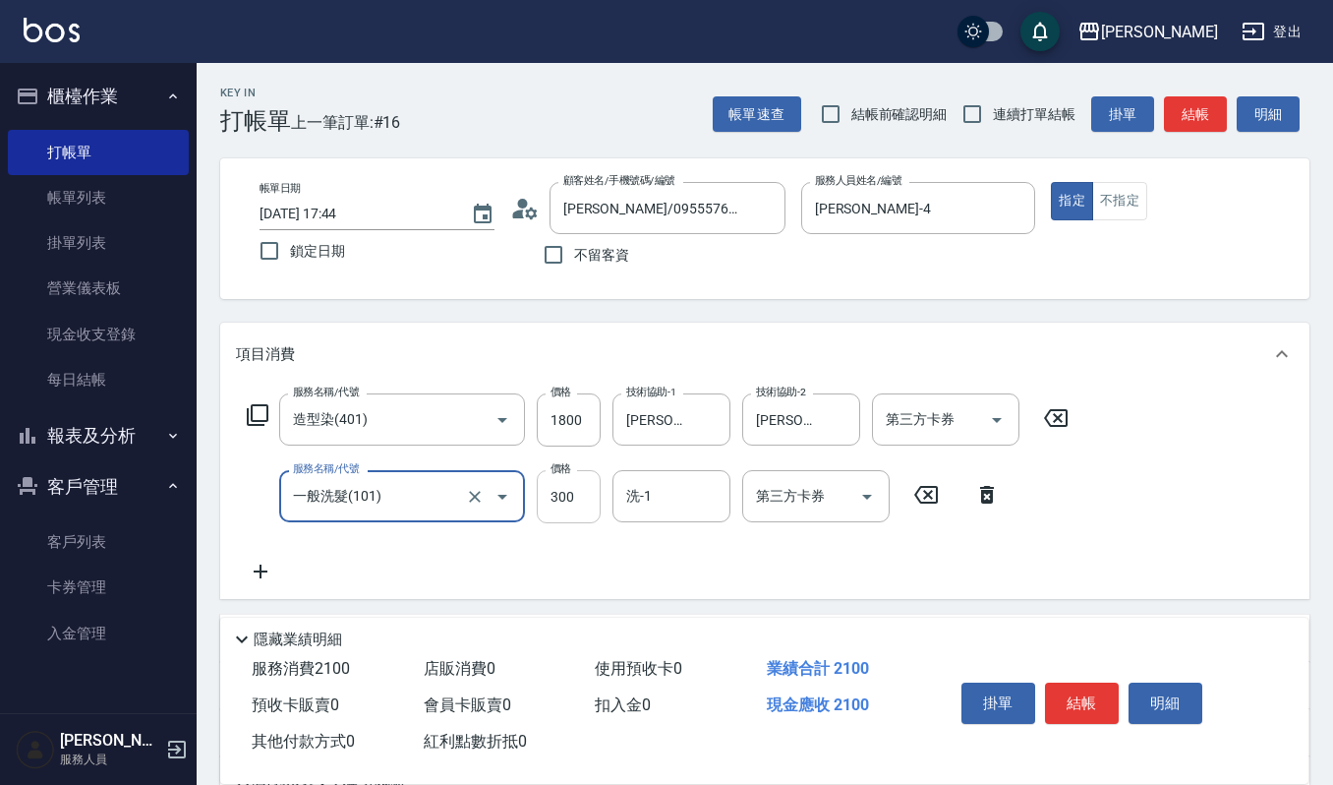
type input "一般洗髮(101)"
click at [578, 493] on input "300" at bounding box center [569, 496] width 64 height 53
type input "270"
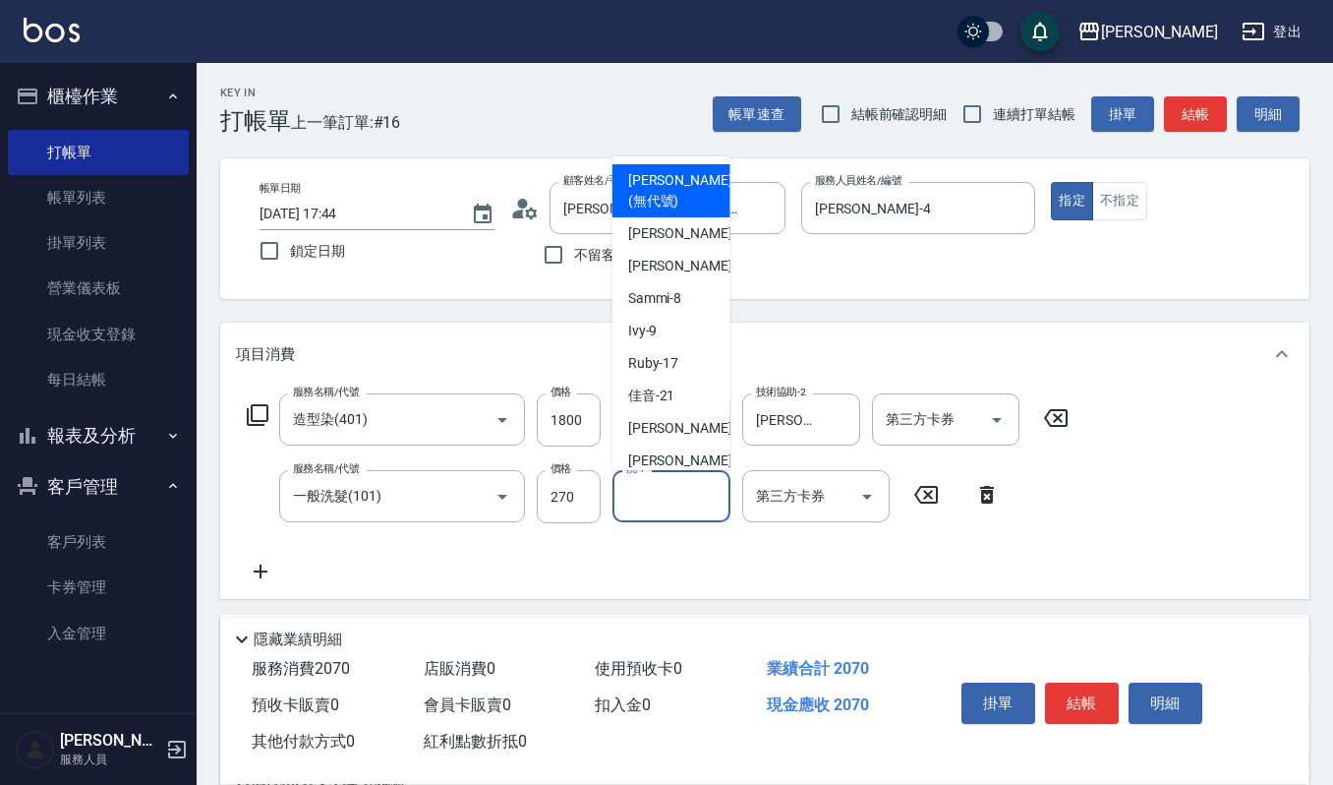
click at [677, 494] on input "洗-1" at bounding box center [671, 496] width 100 height 34
click at [646, 238] on span "吉兒 -4" at bounding box center [686, 233] width 116 height 21
click at [647, 489] on input "[PERSON_NAME]-4" at bounding box center [656, 496] width 71 height 34
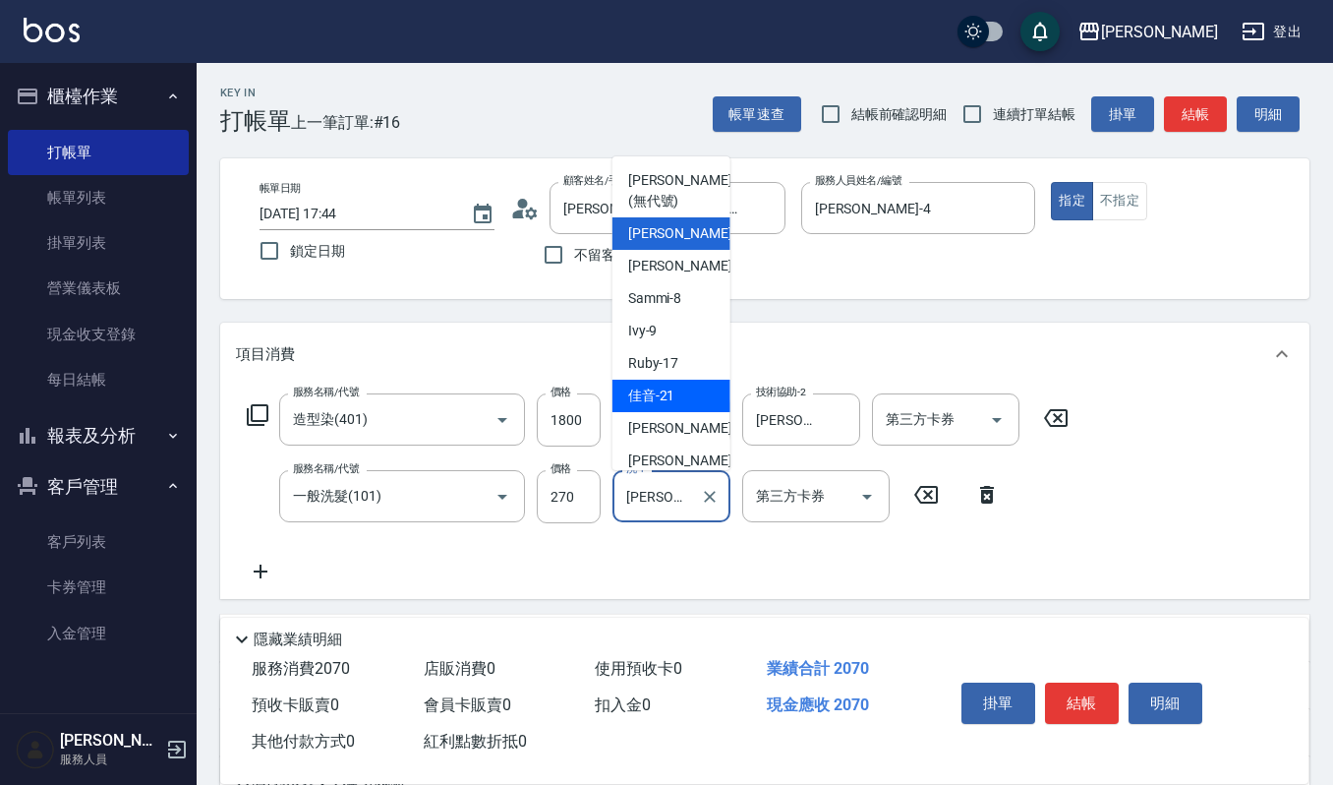
click at [674, 394] on span "佳音 -21" at bounding box center [651, 395] width 47 height 21
type input "佳音-21"
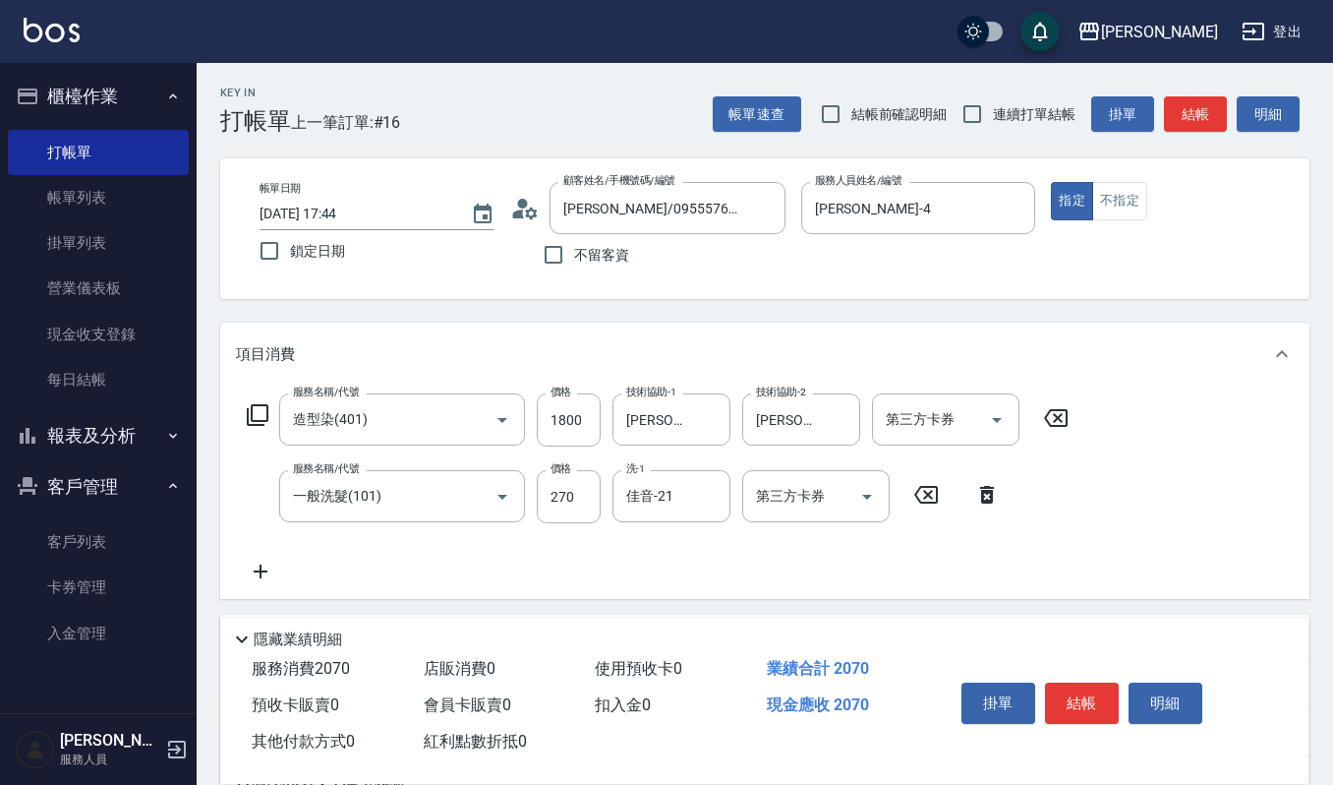
click at [260, 574] on icon at bounding box center [261, 571] width 14 height 14
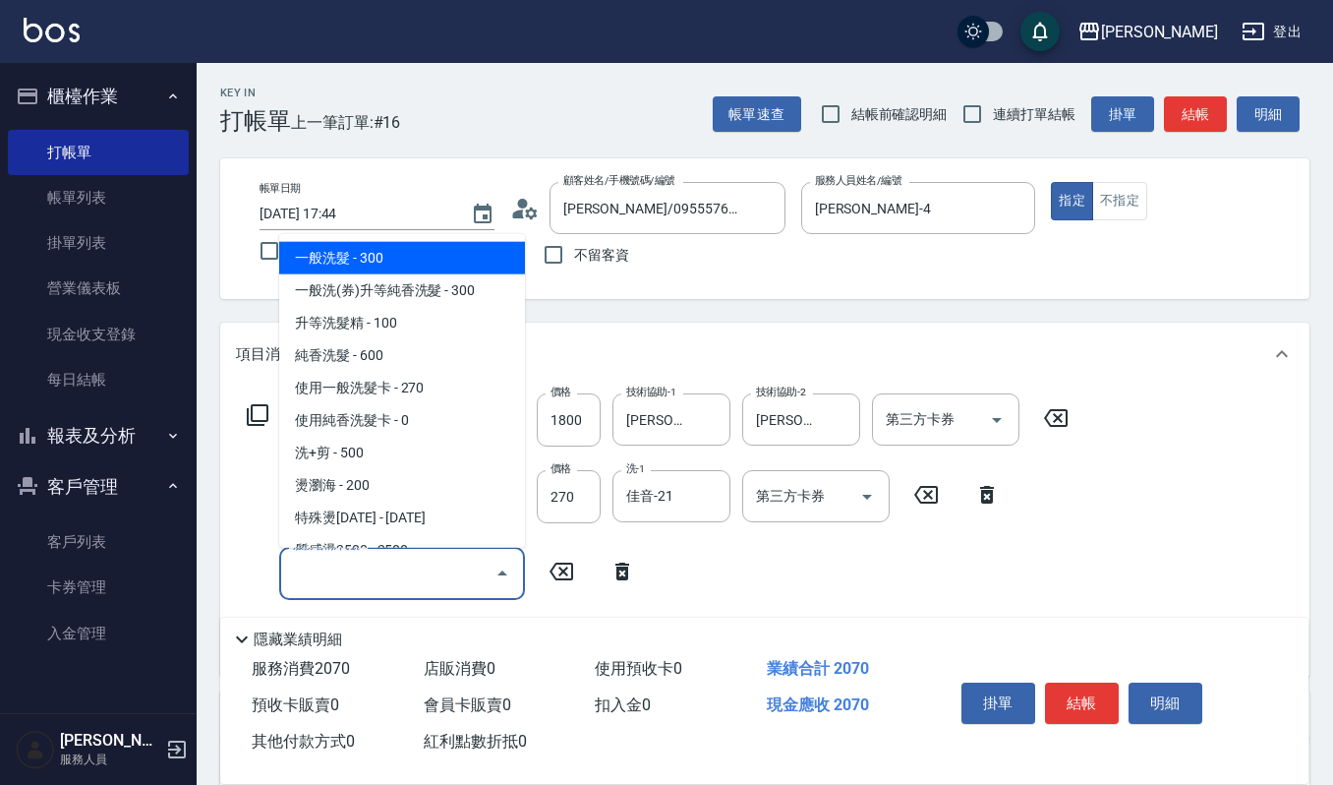
click at [426, 575] on input "服務名稱/代號" at bounding box center [387, 573] width 199 height 34
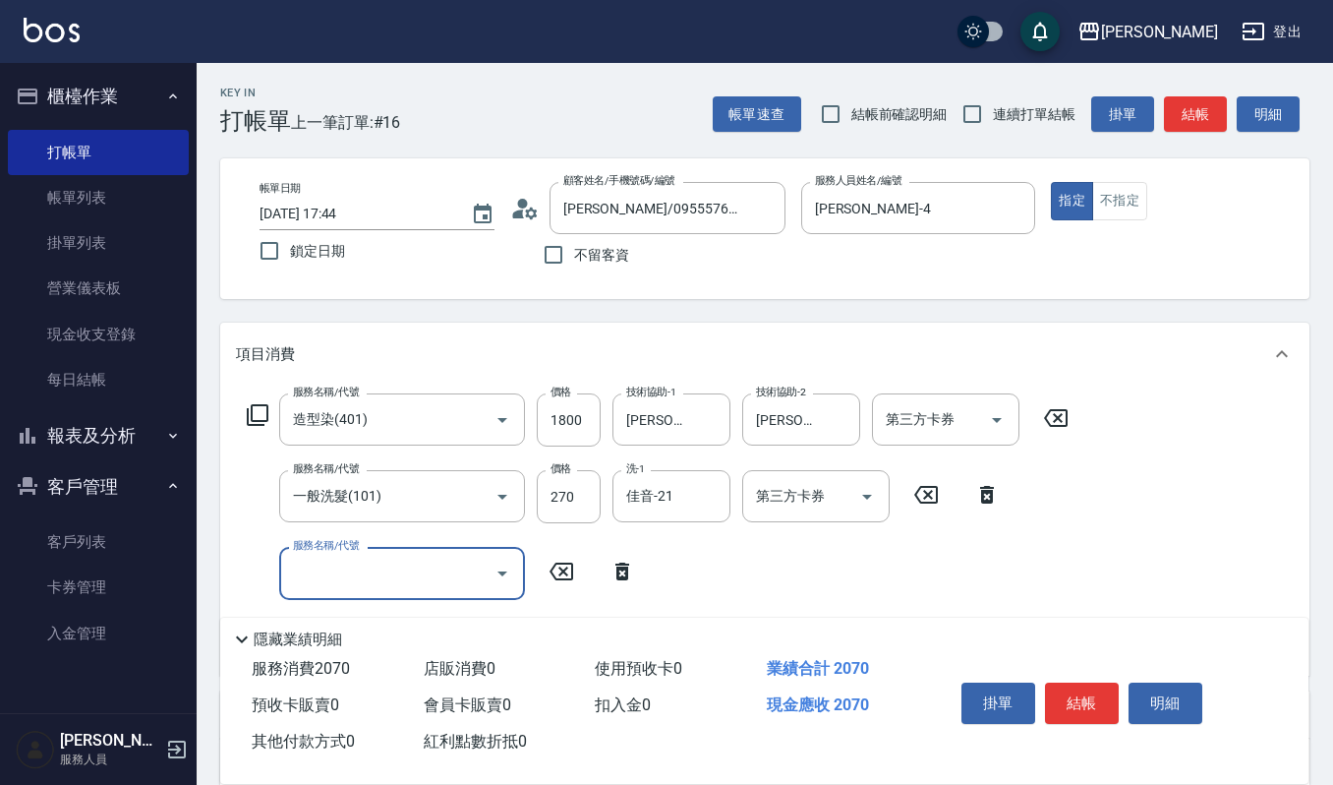
click at [415, 575] on input "服務名稱/代號" at bounding box center [387, 573] width 199 height 34
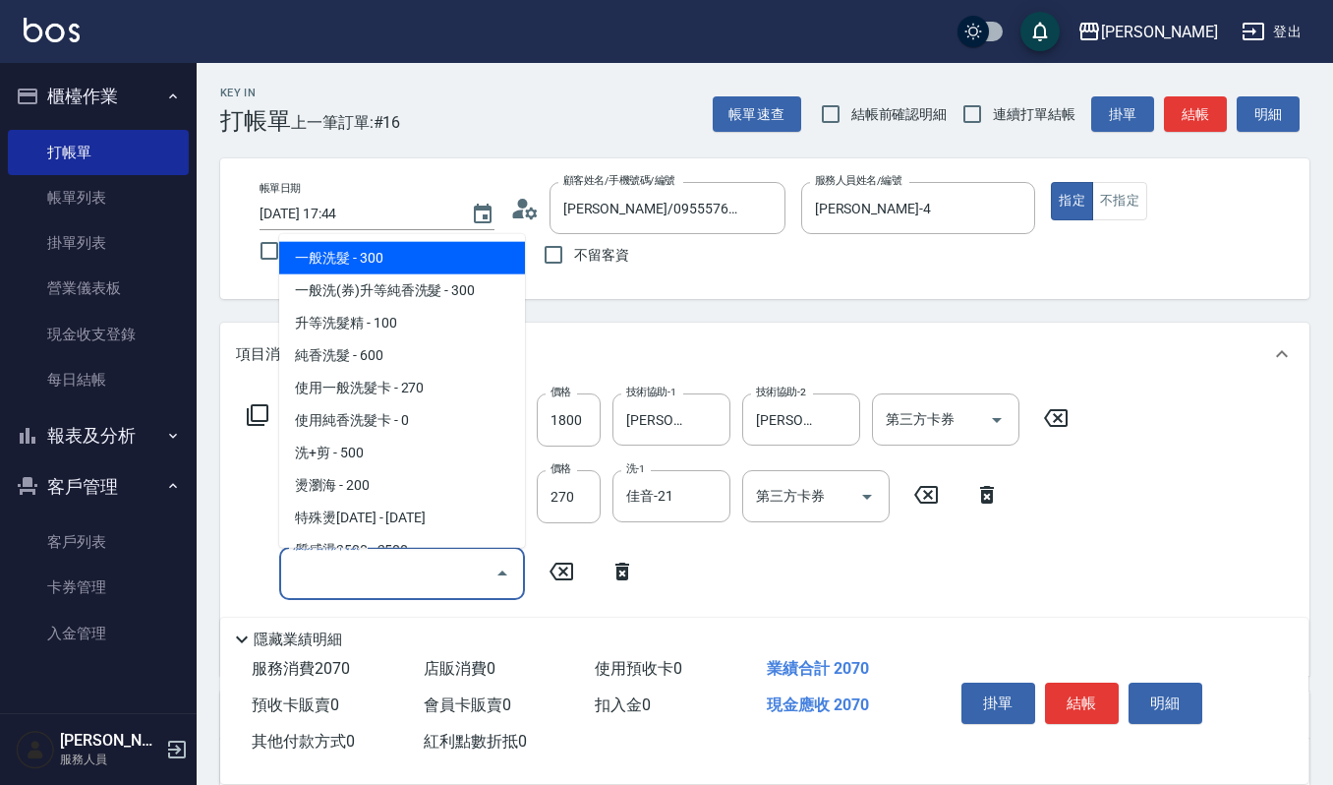
click at [415, 575] on input "服務名稱/代號" at bounding box center [387, 573] width 199 height 34
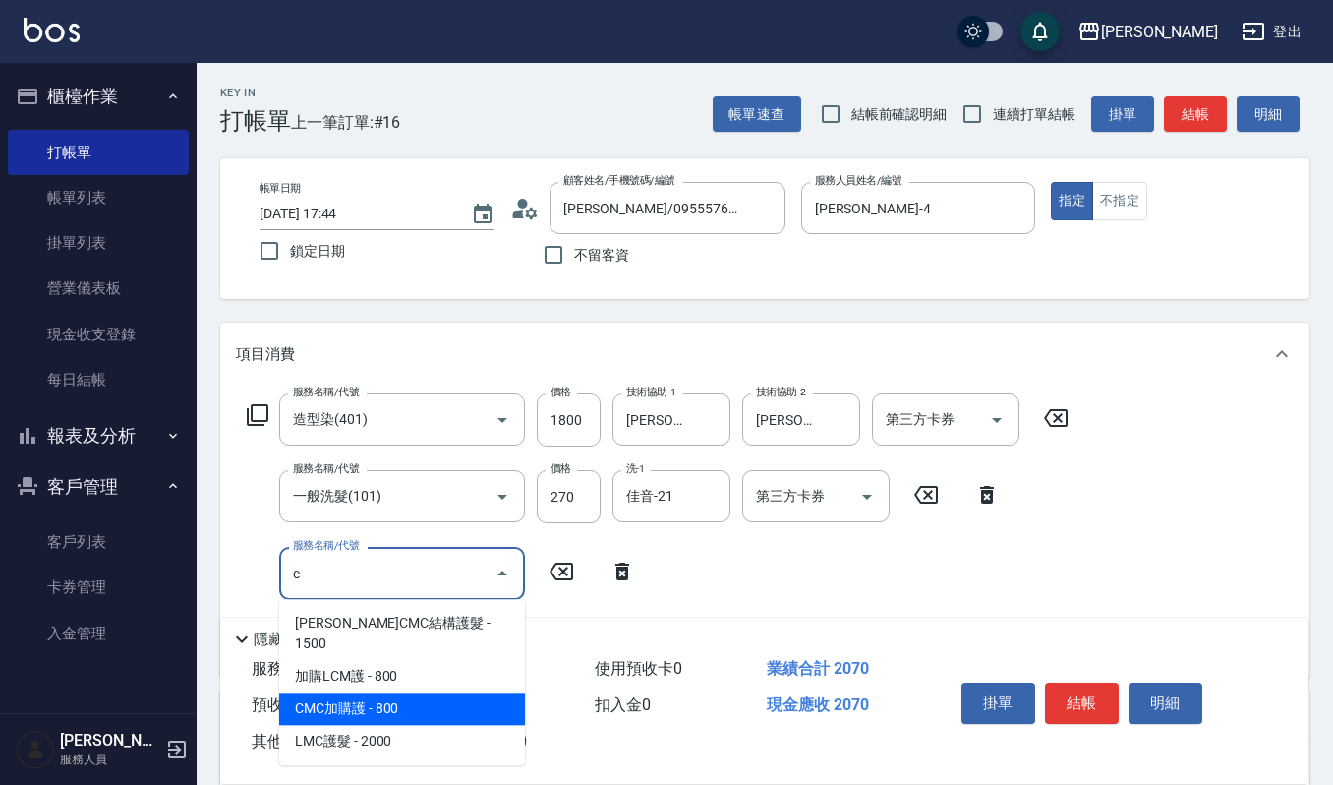
scroll to position [131, 0]
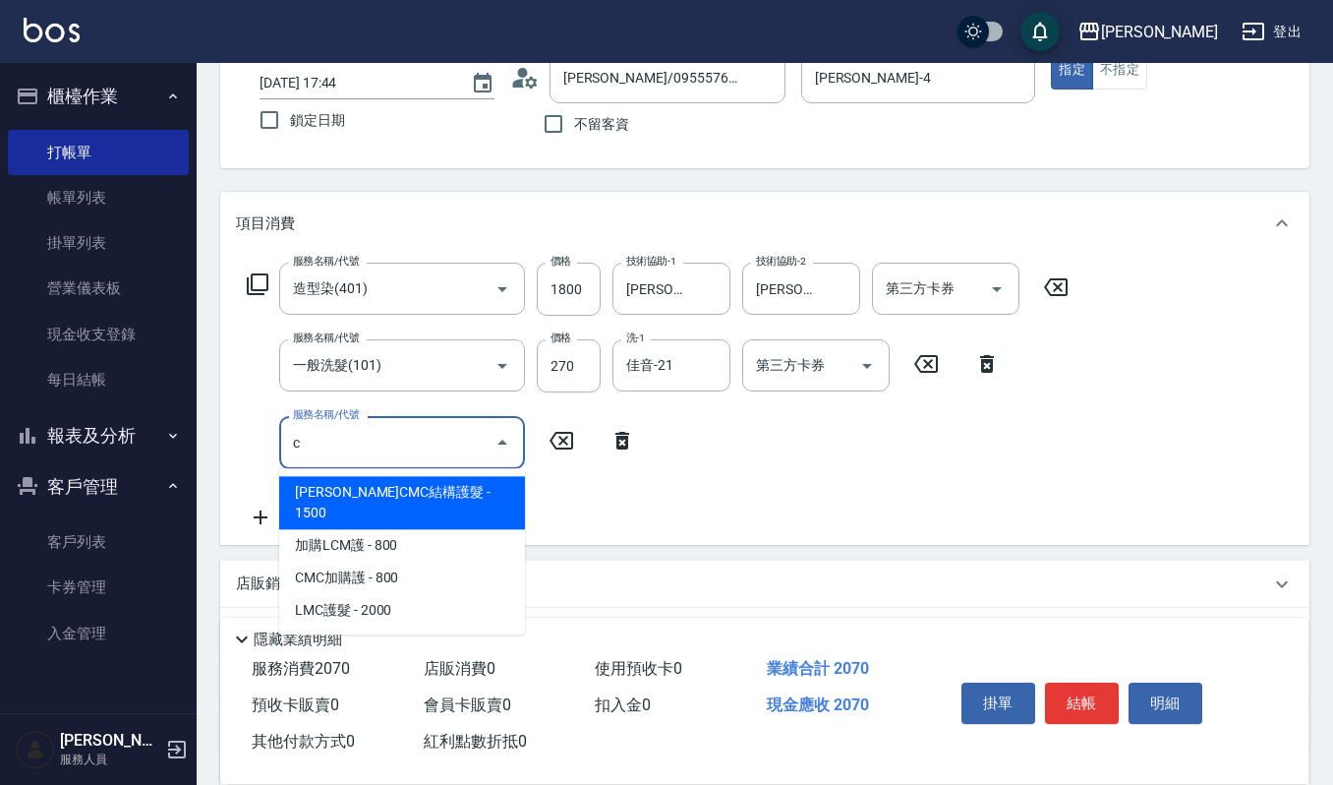
click at [437, 482] on span "[PERSON_NAME]CMC結構護髮 - 1500" at bounding box center [402, 502] width 246 height 53
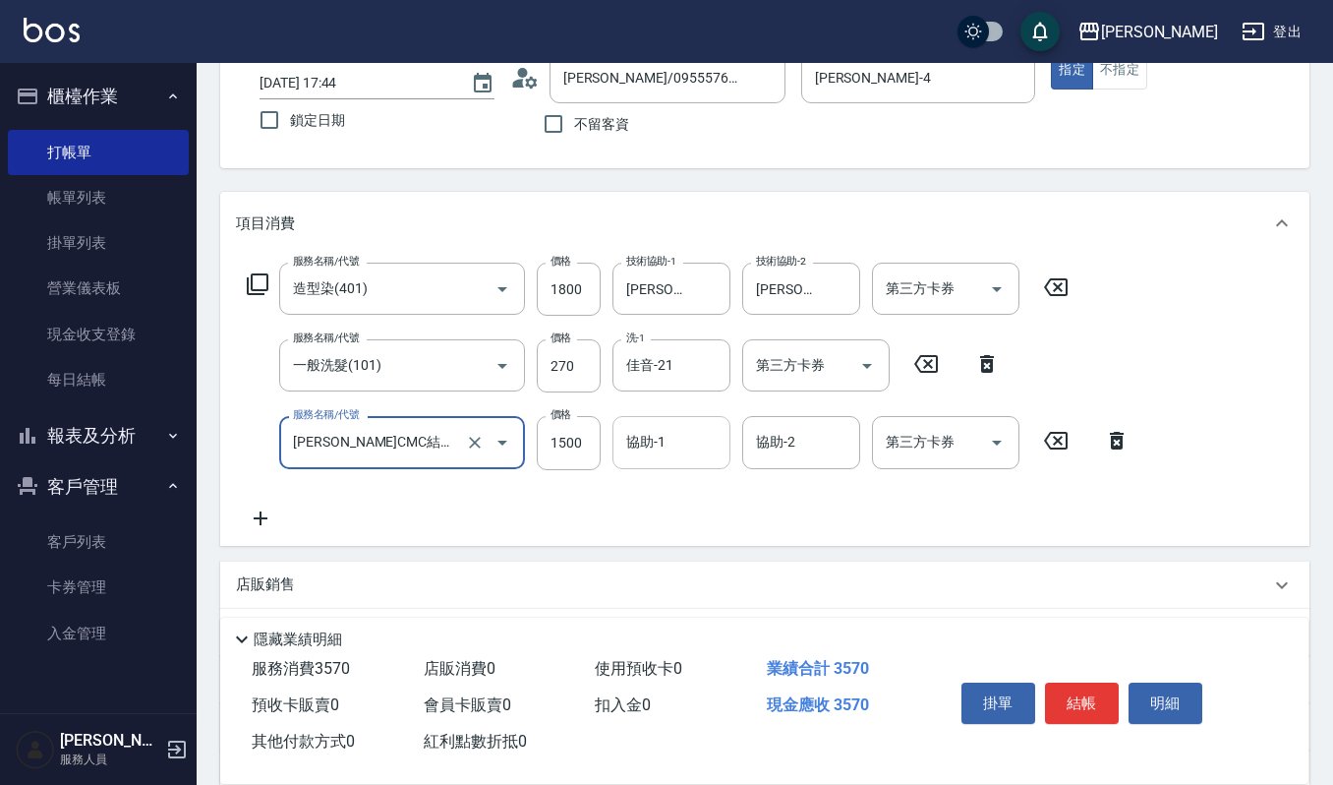
type input "荷昀CMC結構護髮(585)"
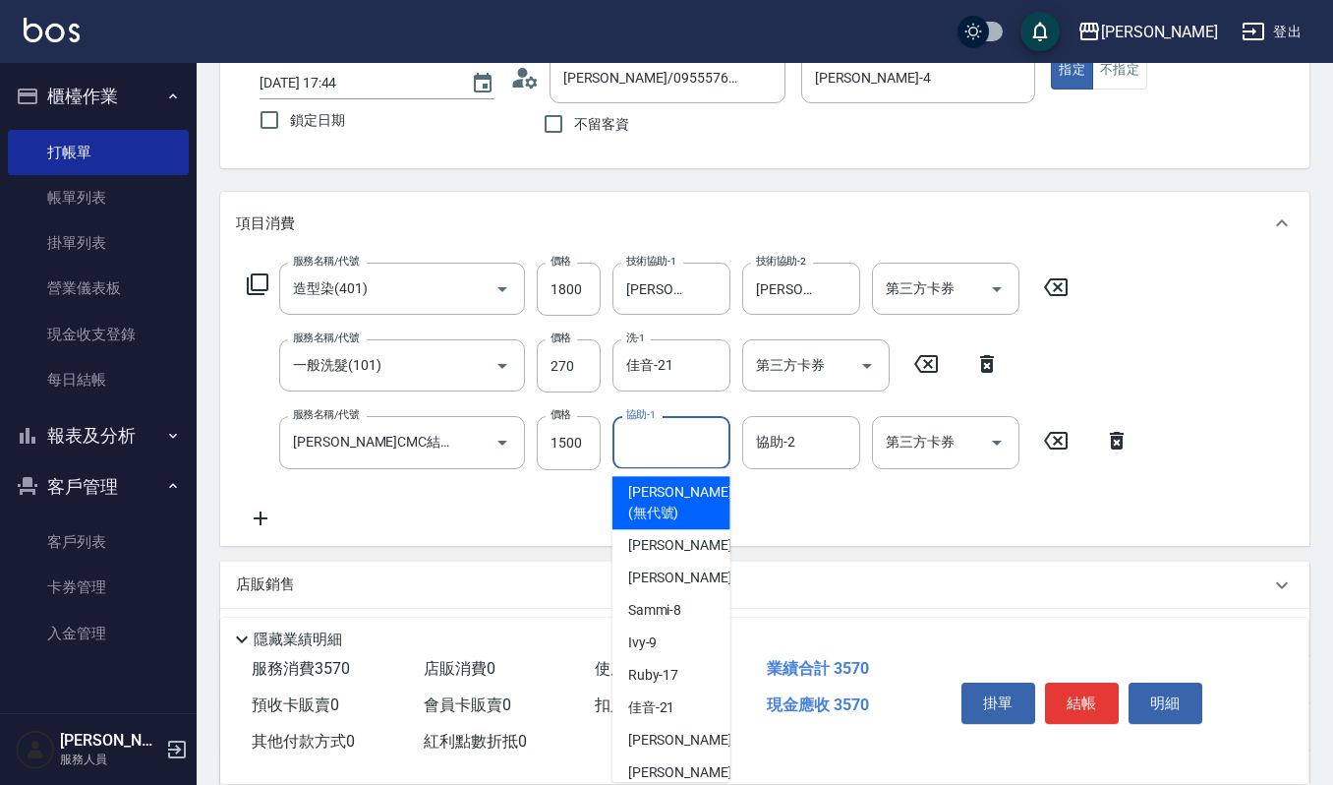
click at [685, 435] on input "協助-1" at bounding box center [671, 442] width 100 height 34
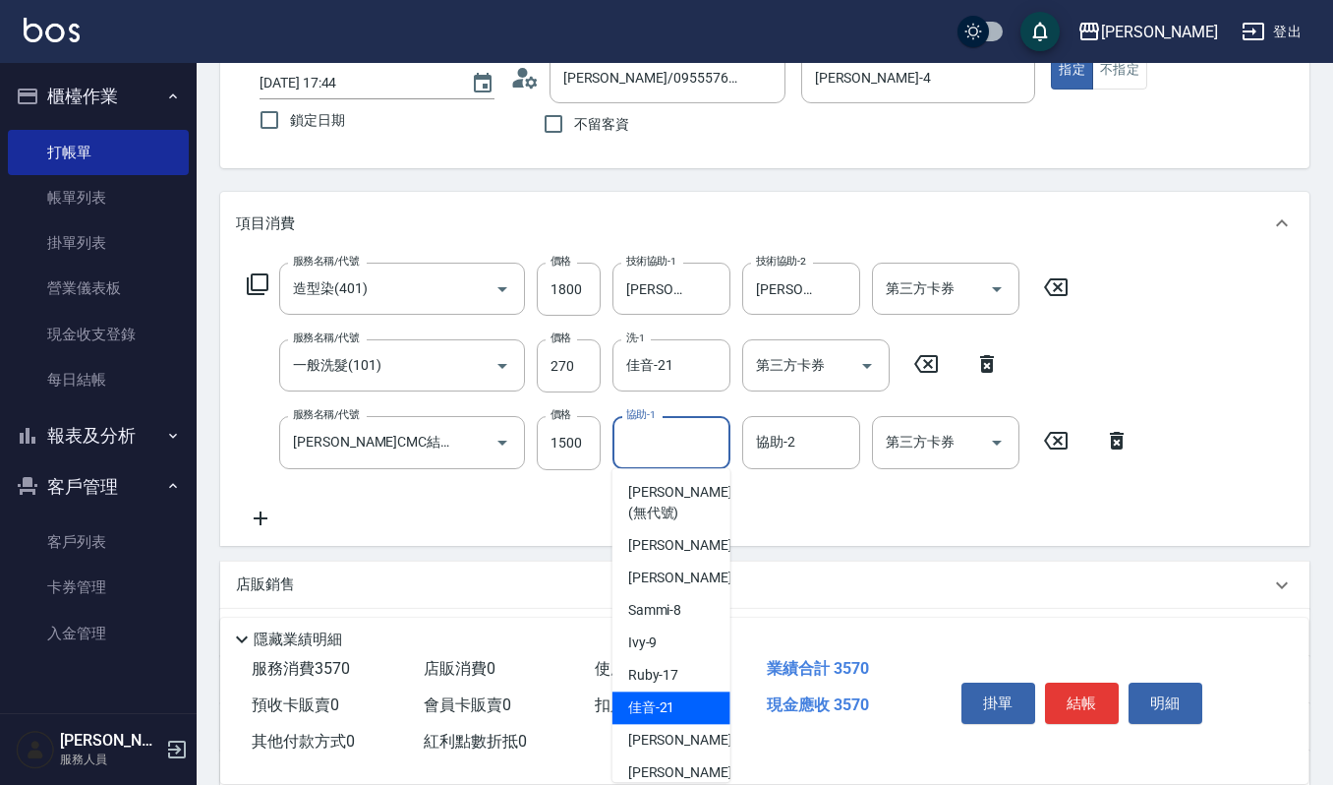
click at [706, 709] on div "佳音 -21" at bounding box center [672, 707] width 118 height 32
type input "佳音-21"
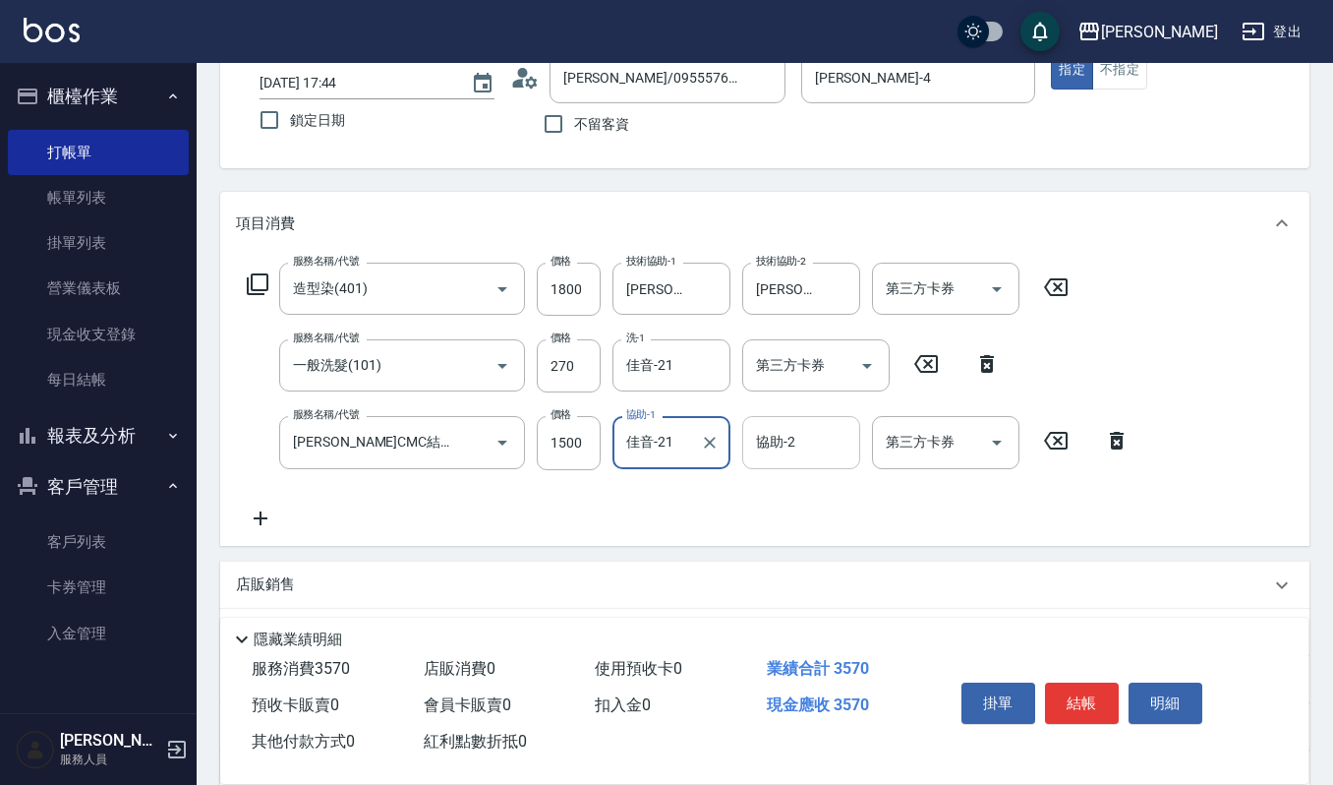
click at [819, 452] on input "協助-2" at bounding box center [801, 442] width 100 height 34
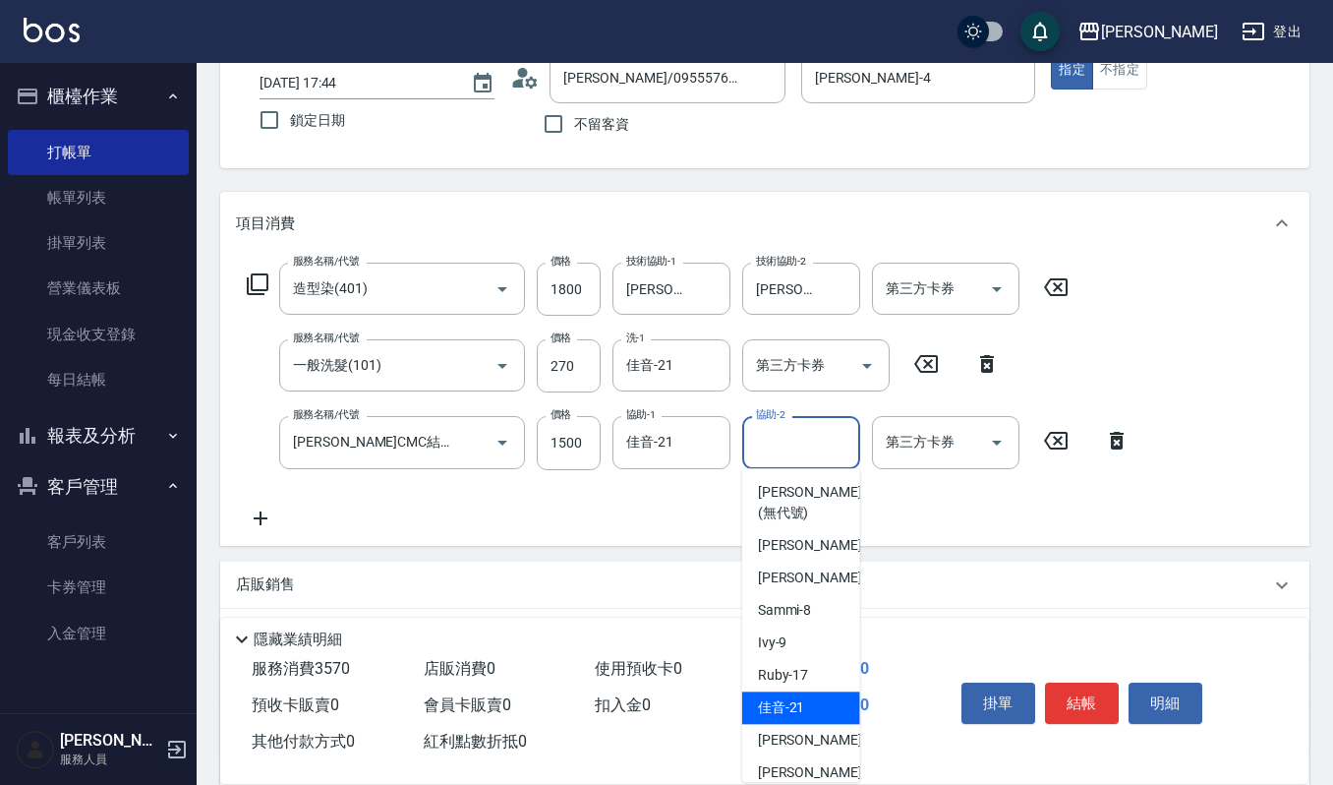
click at [796, 713] on span "佳音 -21" at bounding box center [781, 707] width 47 height 21
type input "佳音-21"
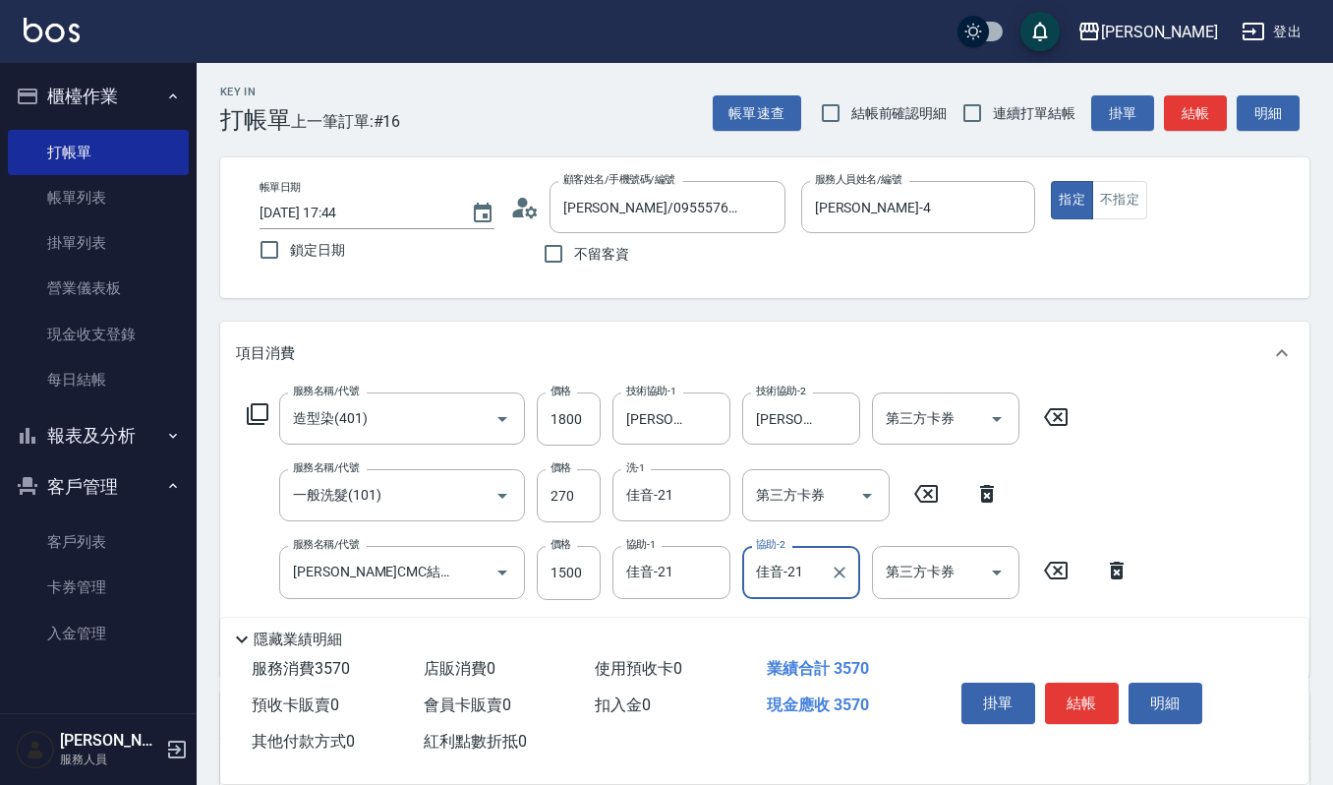
scroll to position [0, 0]
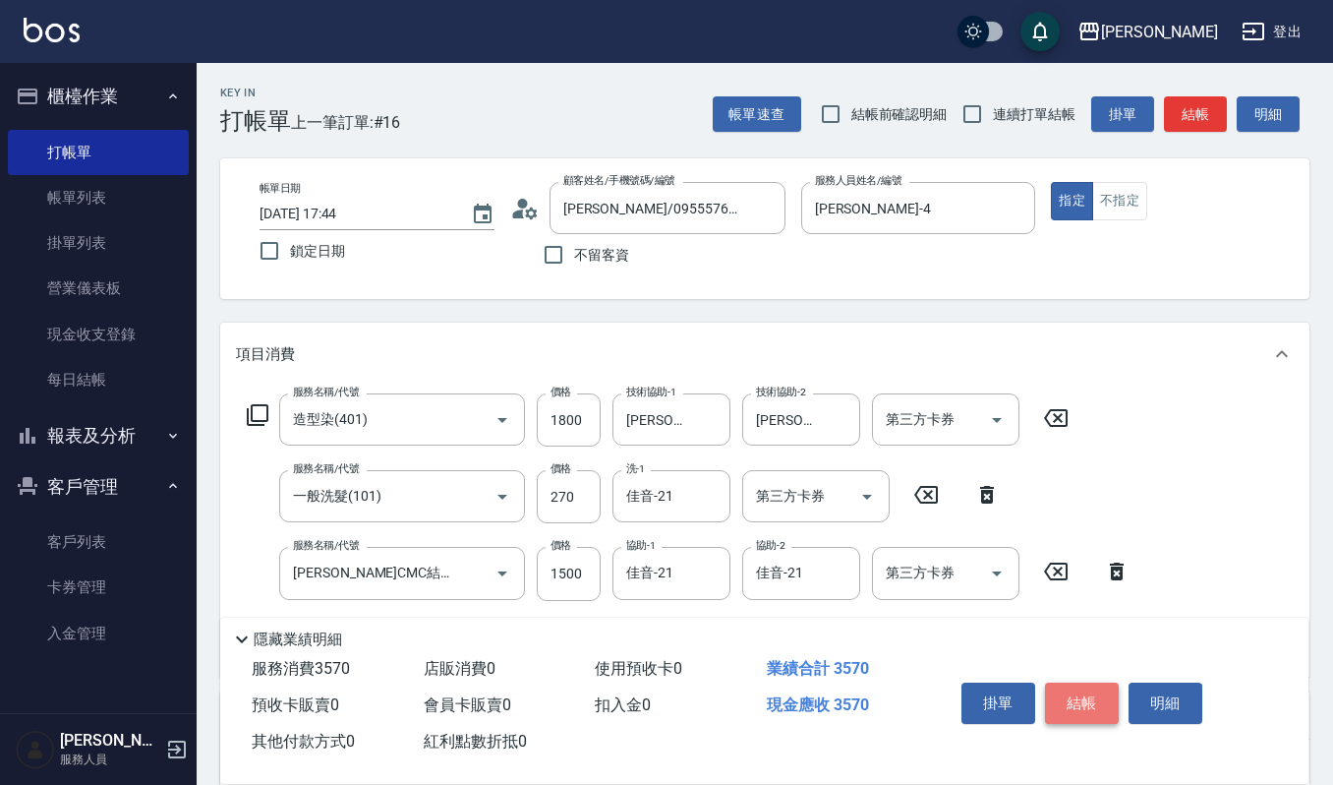
click at [1078, 706] on button "結帳" at bounding box center [1082, 702] width 74 height 41
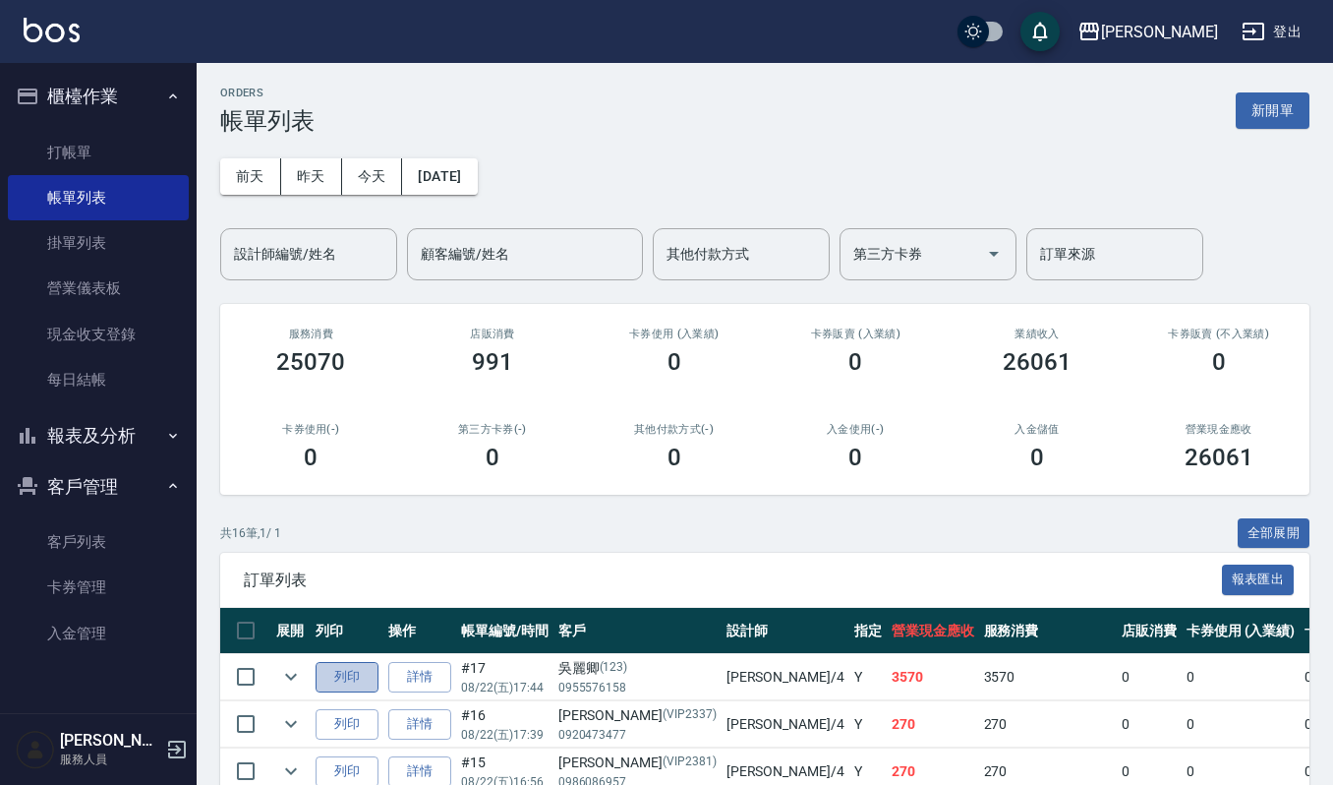
click at [336, 677] on button "列印" at bounding box center [347, 677] width 63 height 30
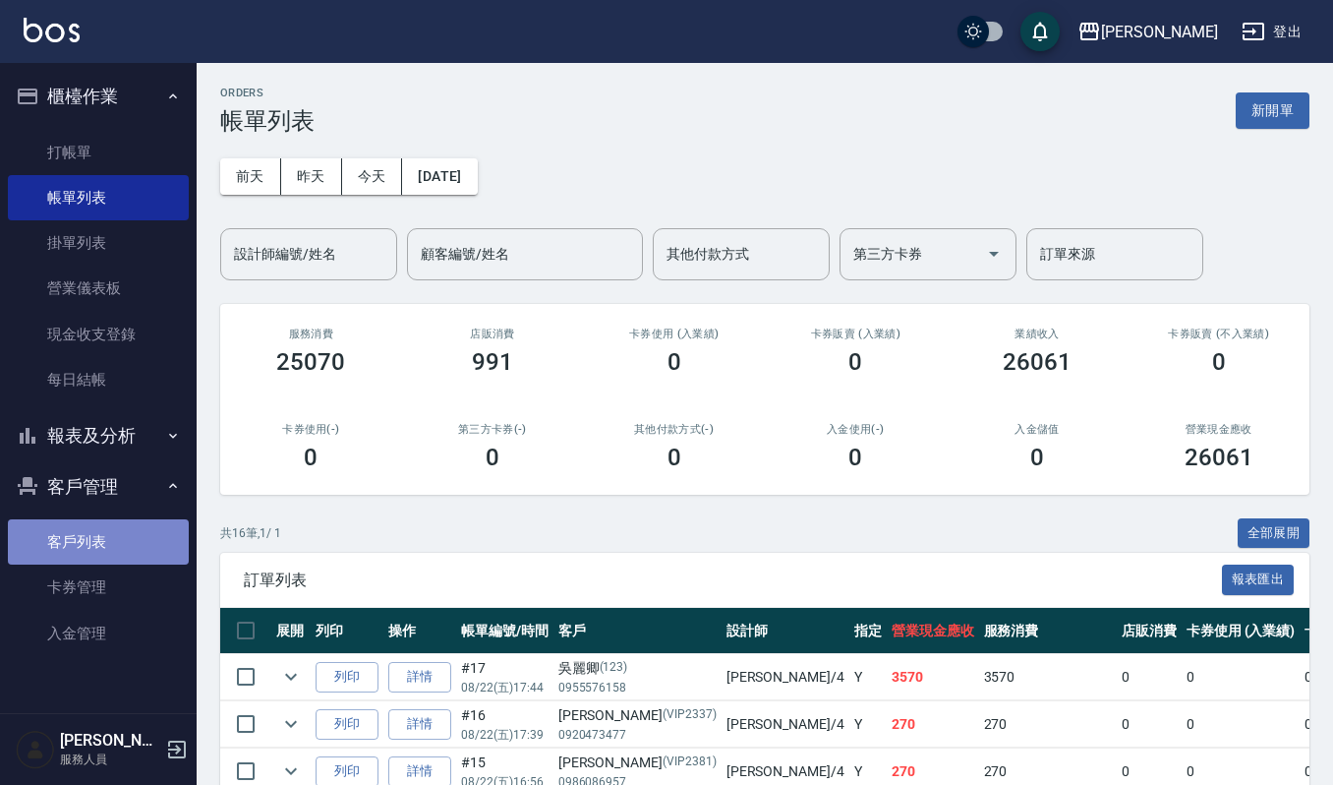
click at [53, 545] on link "客戶列表" at bounding box center [98, 541] width 181 height 45
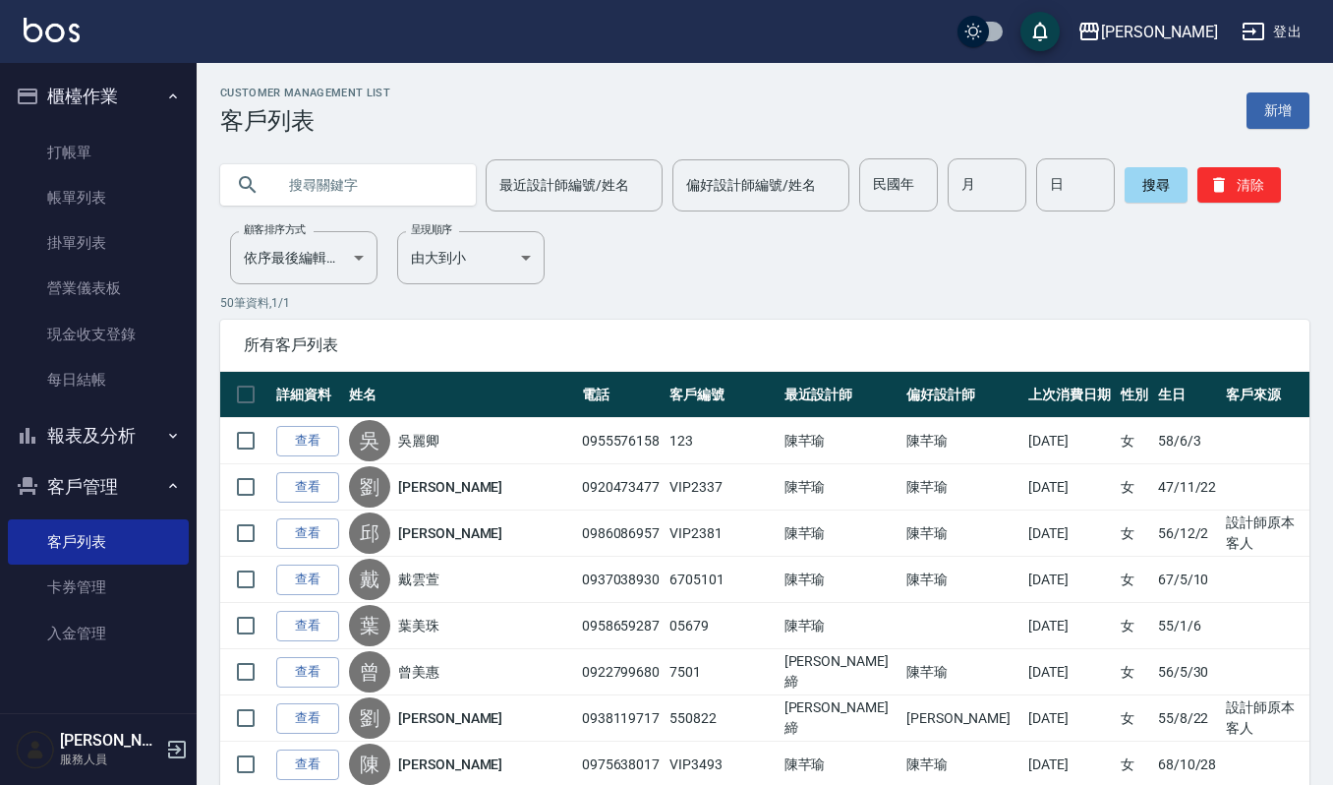
click at [260, 195] on div at bounding box center [348, 184] width 256 height 41
click at [281, 189] on input "text" at bounding box center [367, 184] width 185 height 53
type input "0958133"
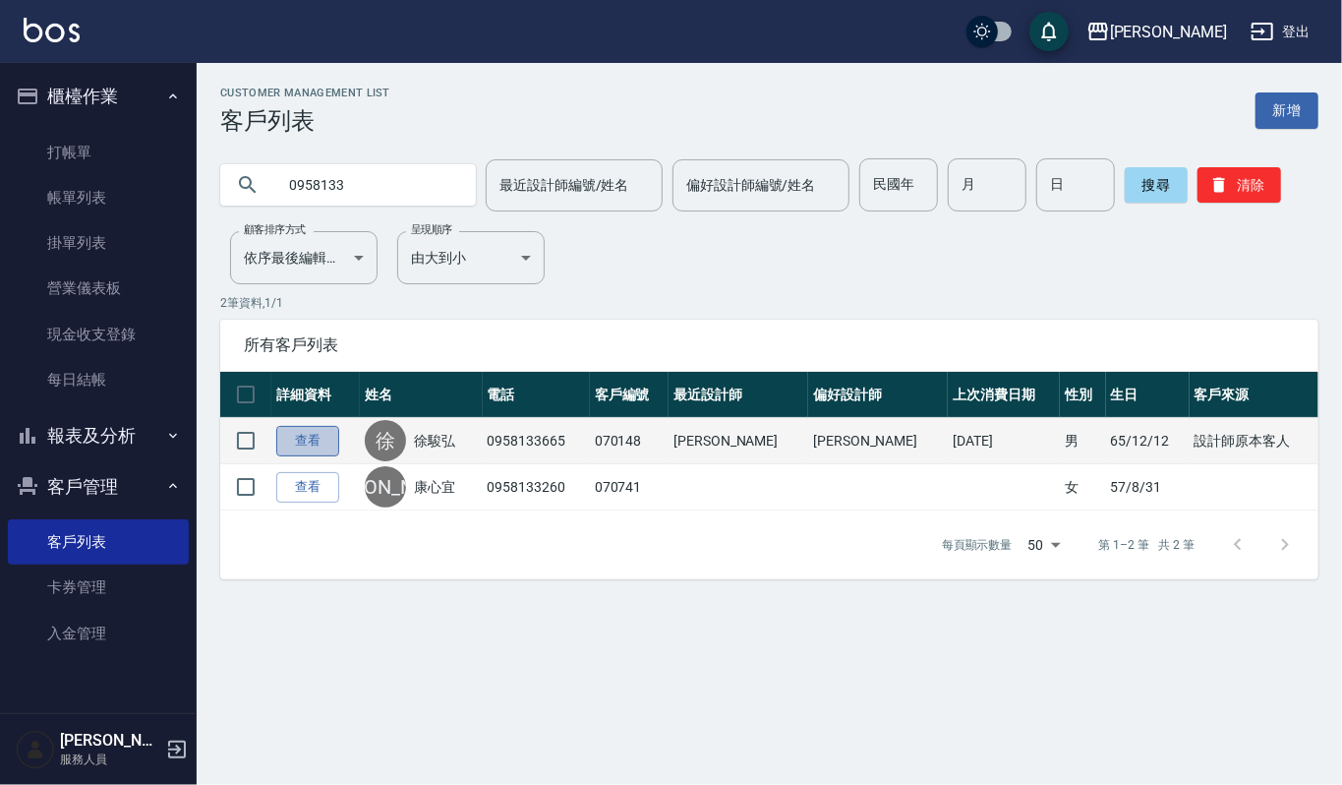
click at [308, 429] on link "查看" at bounding box center [307, 441] width 63 height 30
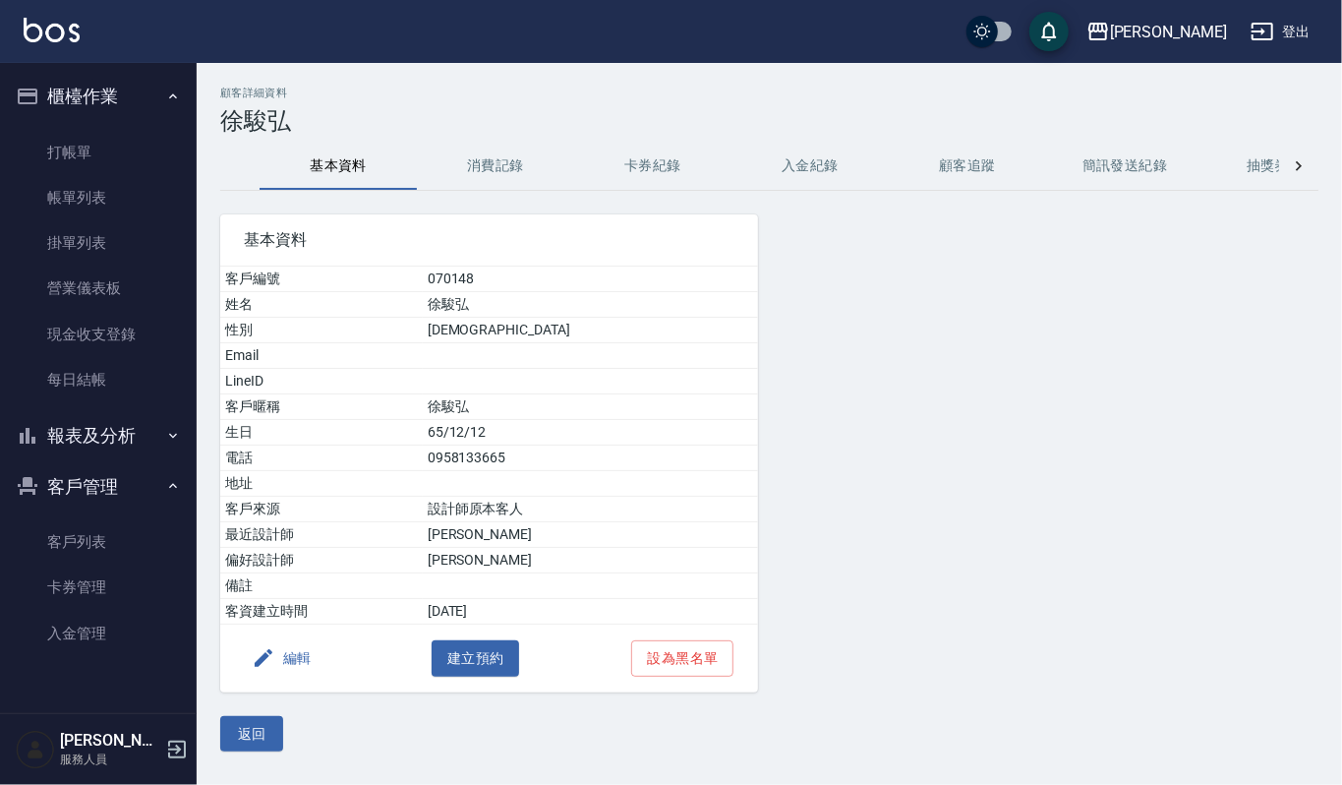
click at [484, 170] on button "消費記錄" at bounding box center [495, 166] width 157 height 47
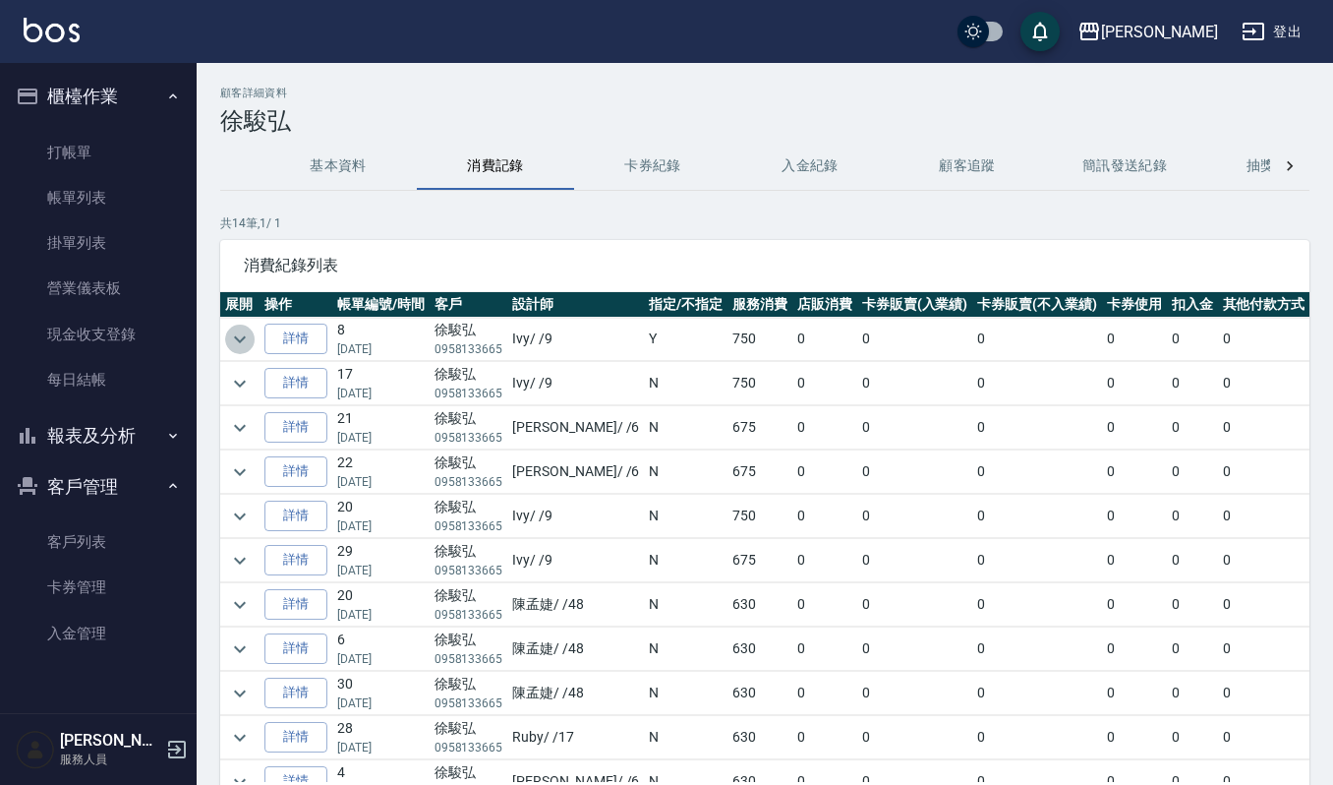
click at [240, 327] on icon "expand row" at bounding box center [240, 339] width 24 height 24
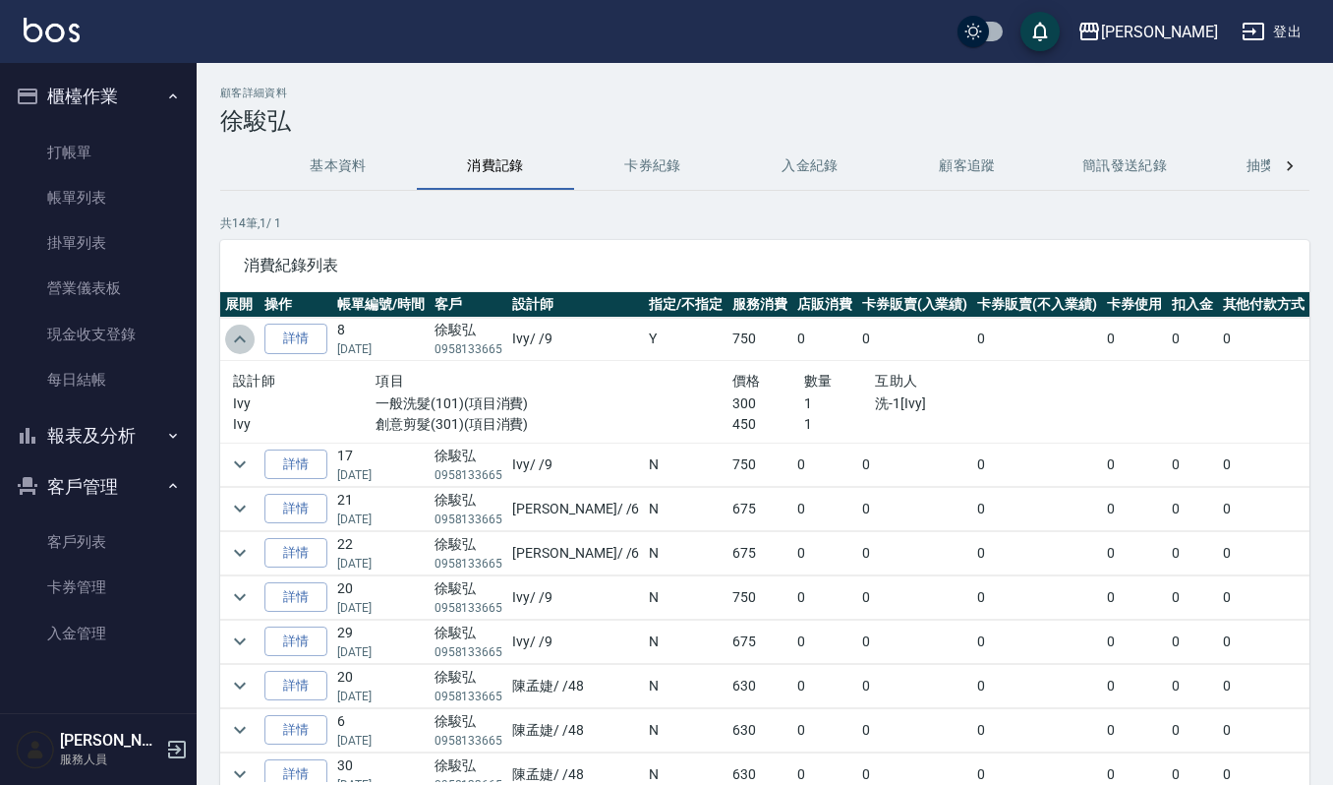
click at [240, 327] on icon "expand row" at bounding box center [240, 339] width 24 height 24
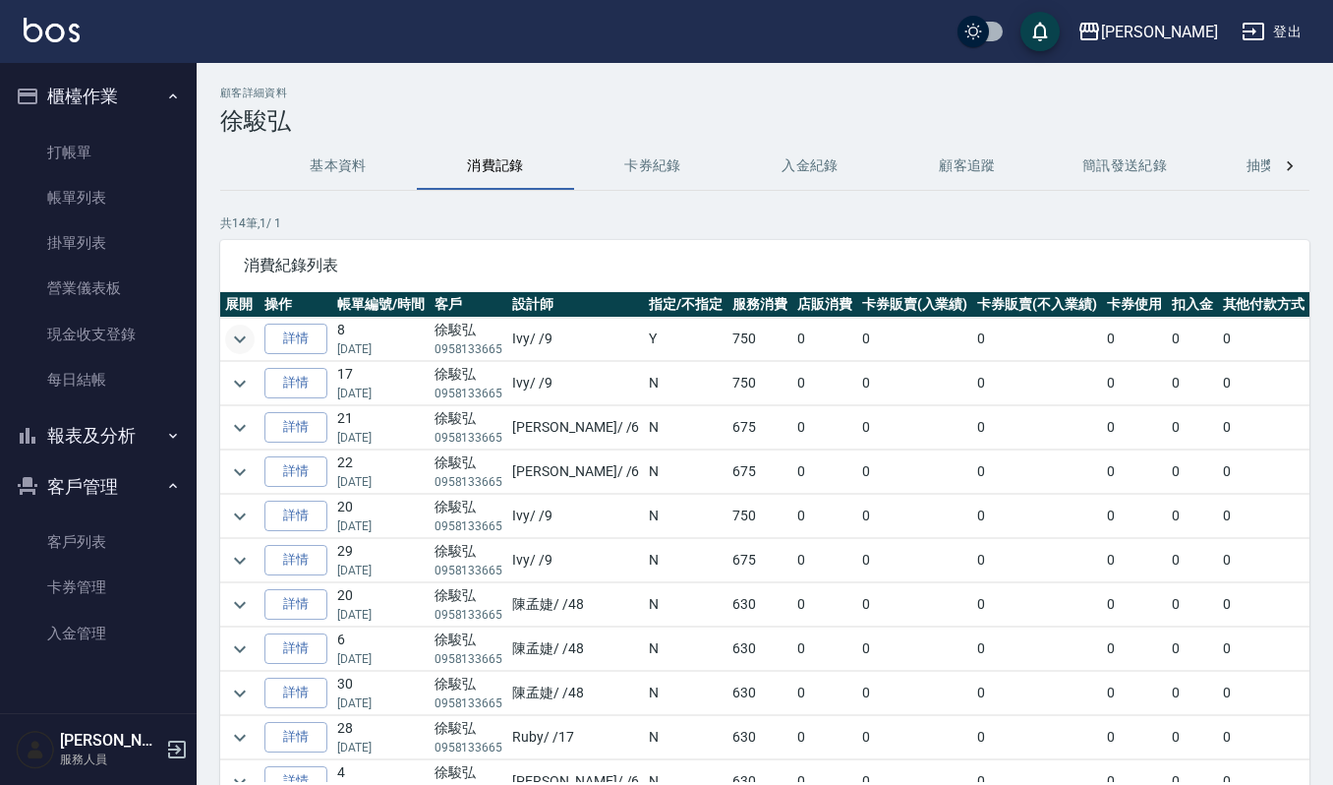
click at [352, 162] on button "基本資料" at bounding box center [338, 166] width 157 height 47
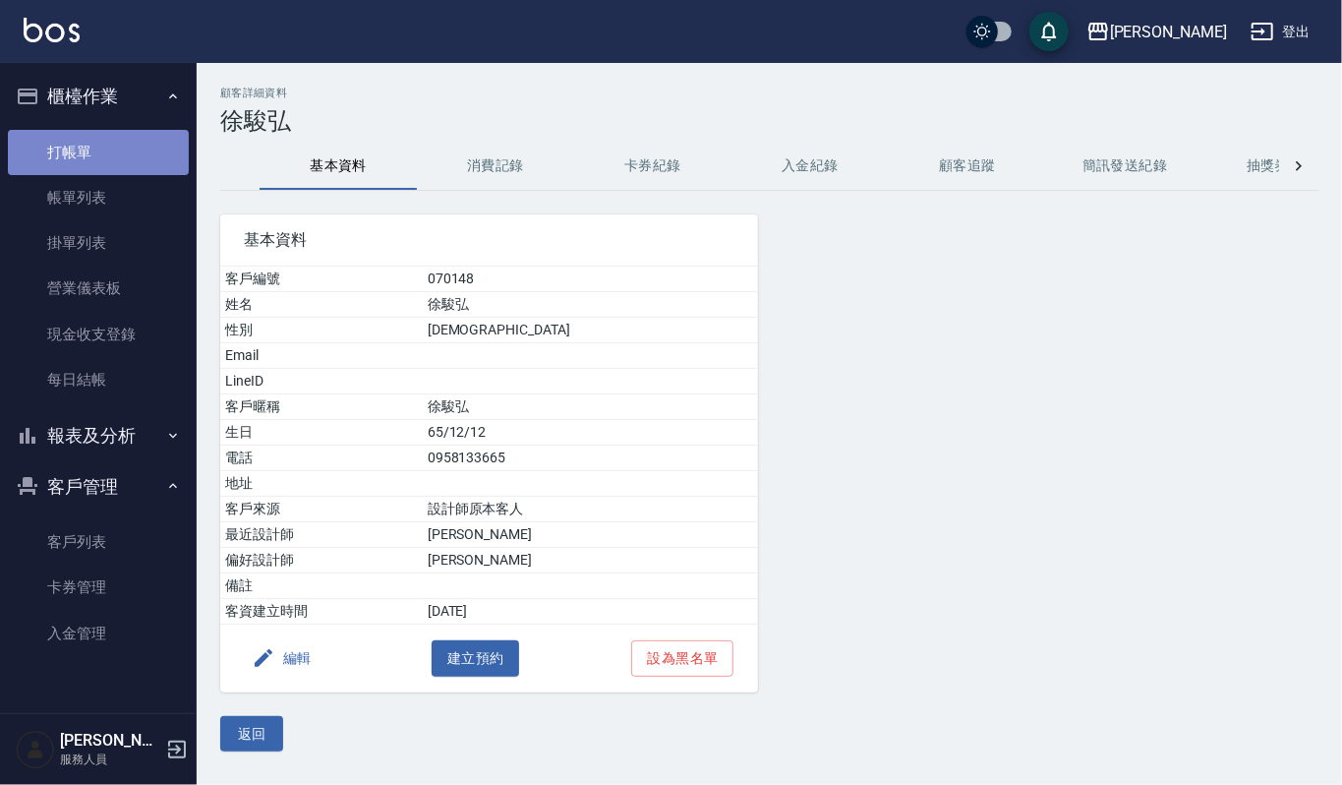
click at [88, 130] on link "打帳單" at bounding box center [98, 152] width 181 height 45
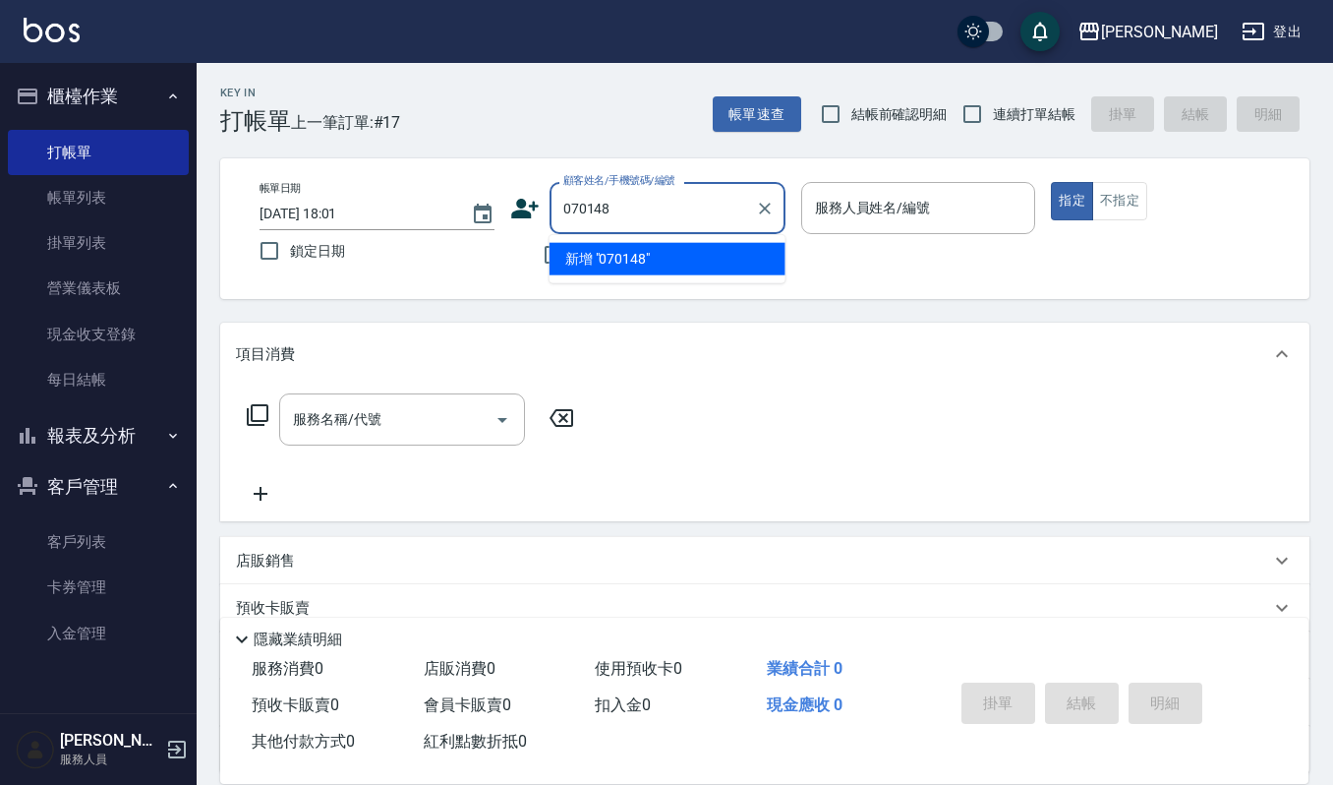
type input "070148"
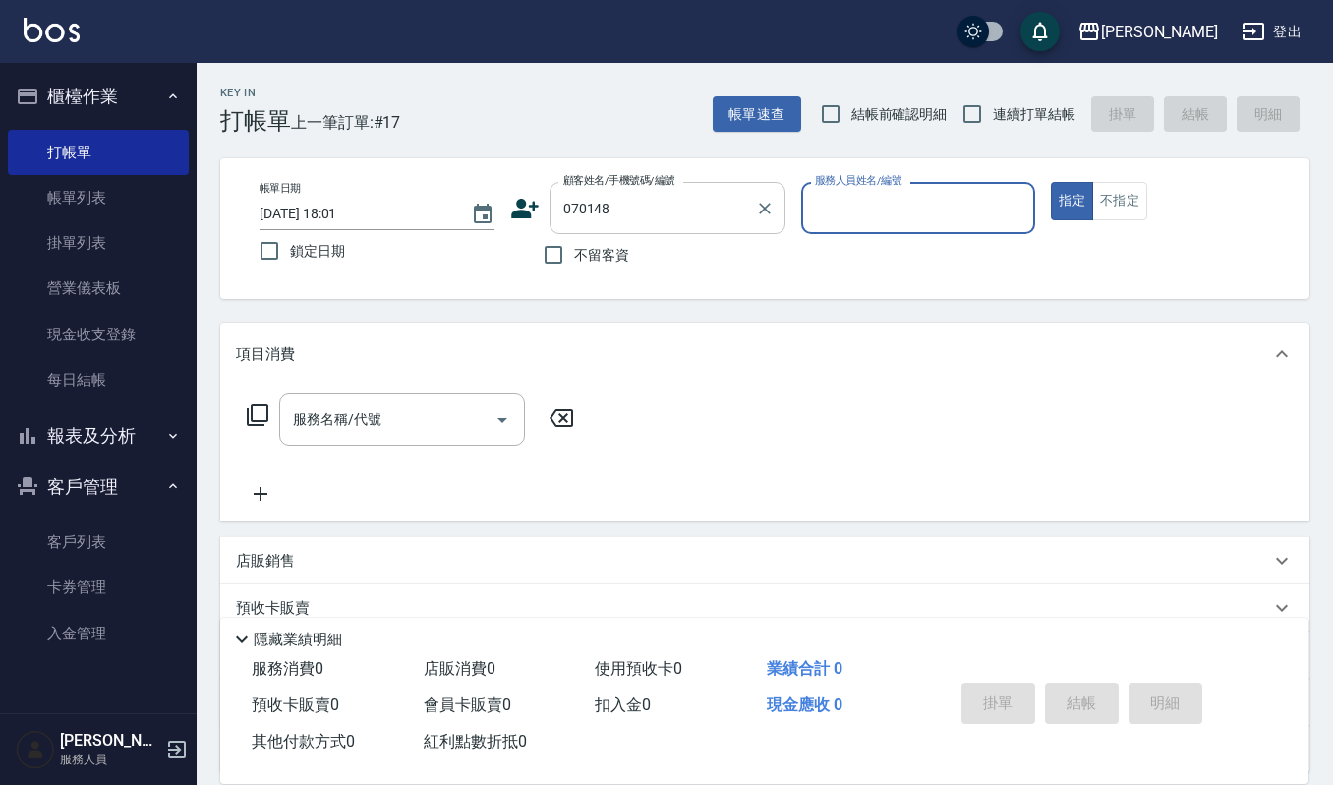
type input "6"
type input "徐駿弘/0958133665/070148"
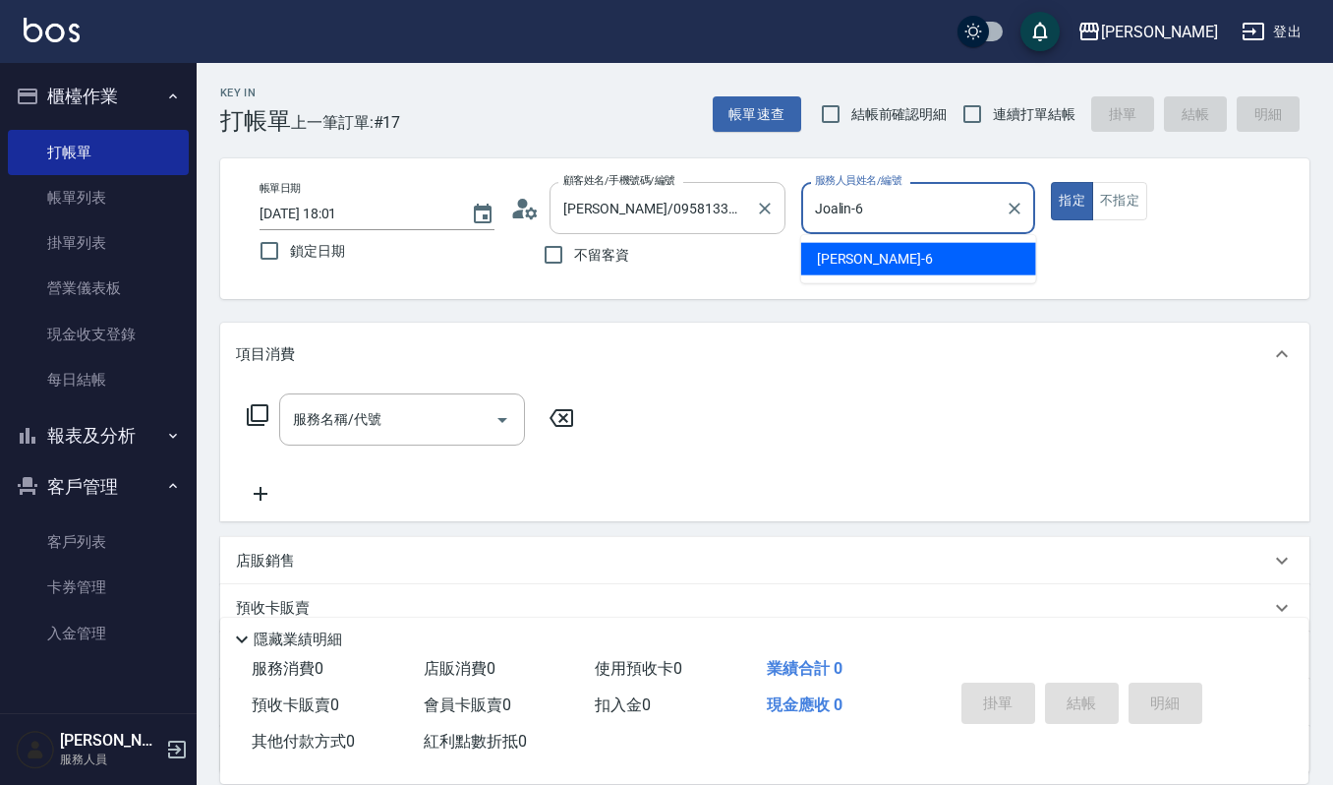
type input "Ivy-9"
type button "true"
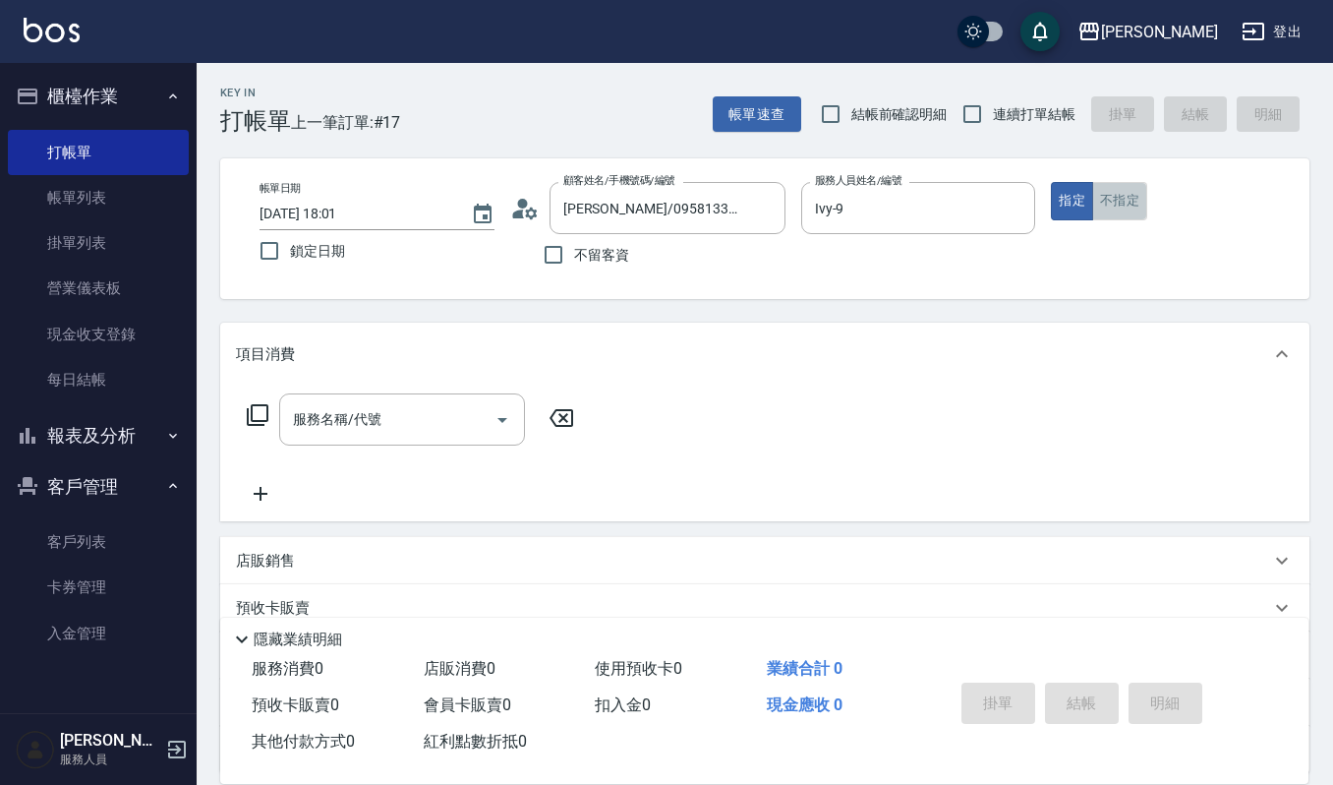
click at [1130, 202] on button "不指定" at bounding box center [1119, 201] width 55 height 38
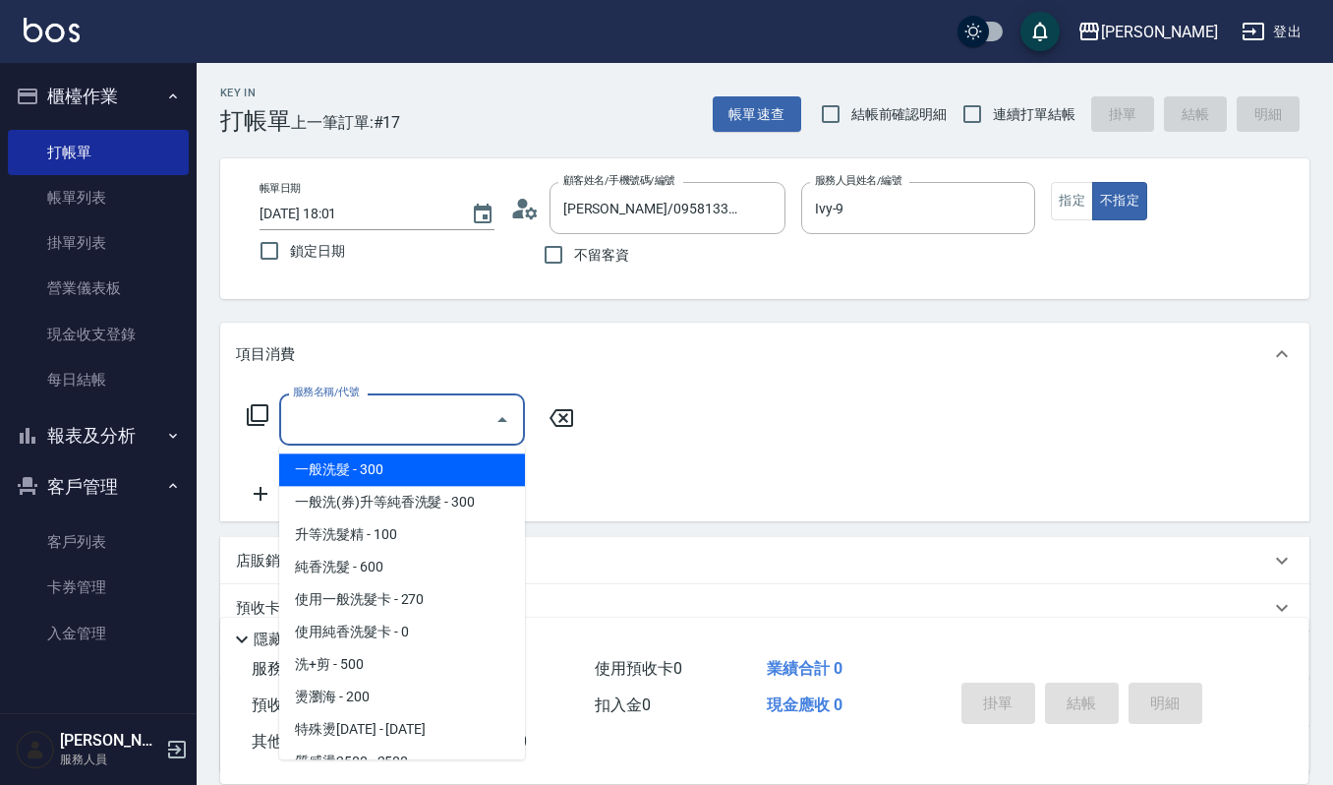
click at [354, 418] on input "服務名稱/代號" at bounding box center [387, 419] width 199 height 34
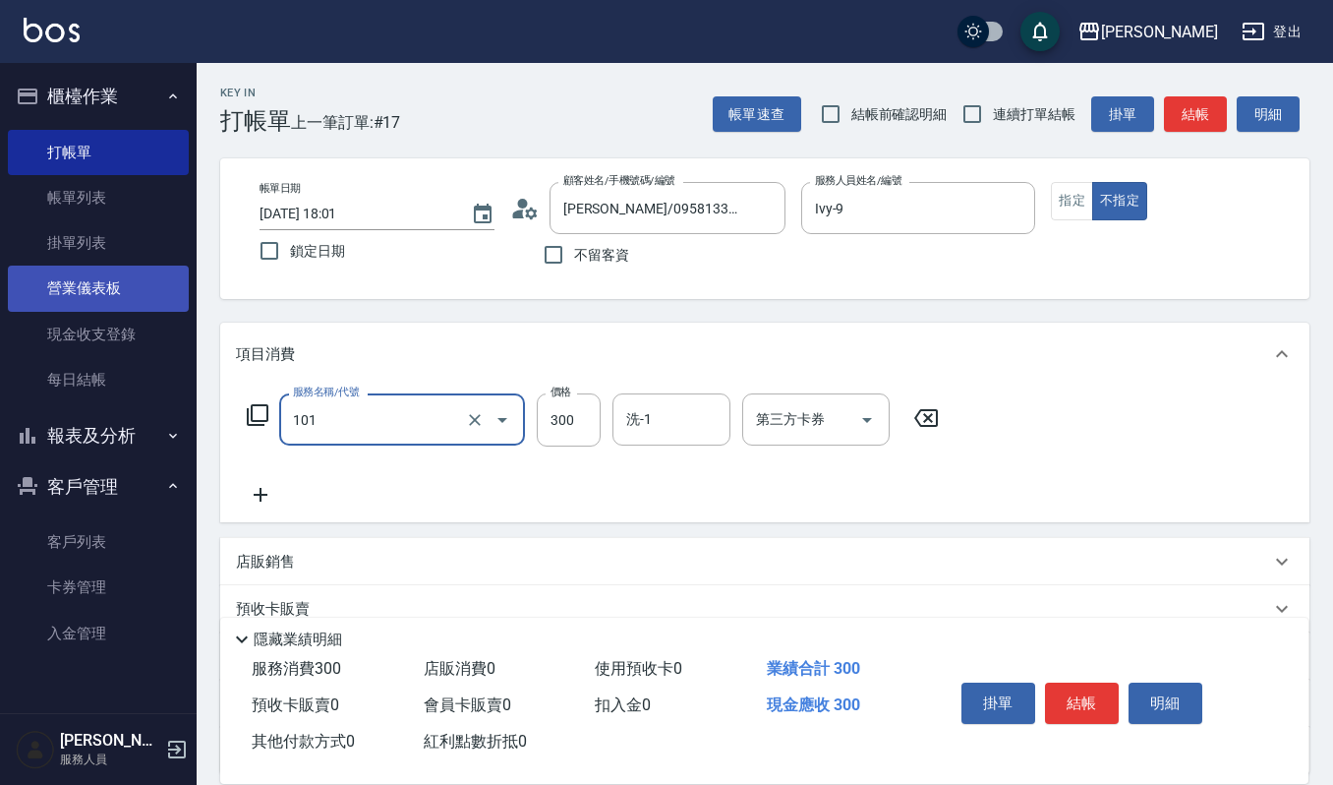
type input "一般洗髮(101)"
type input "270"
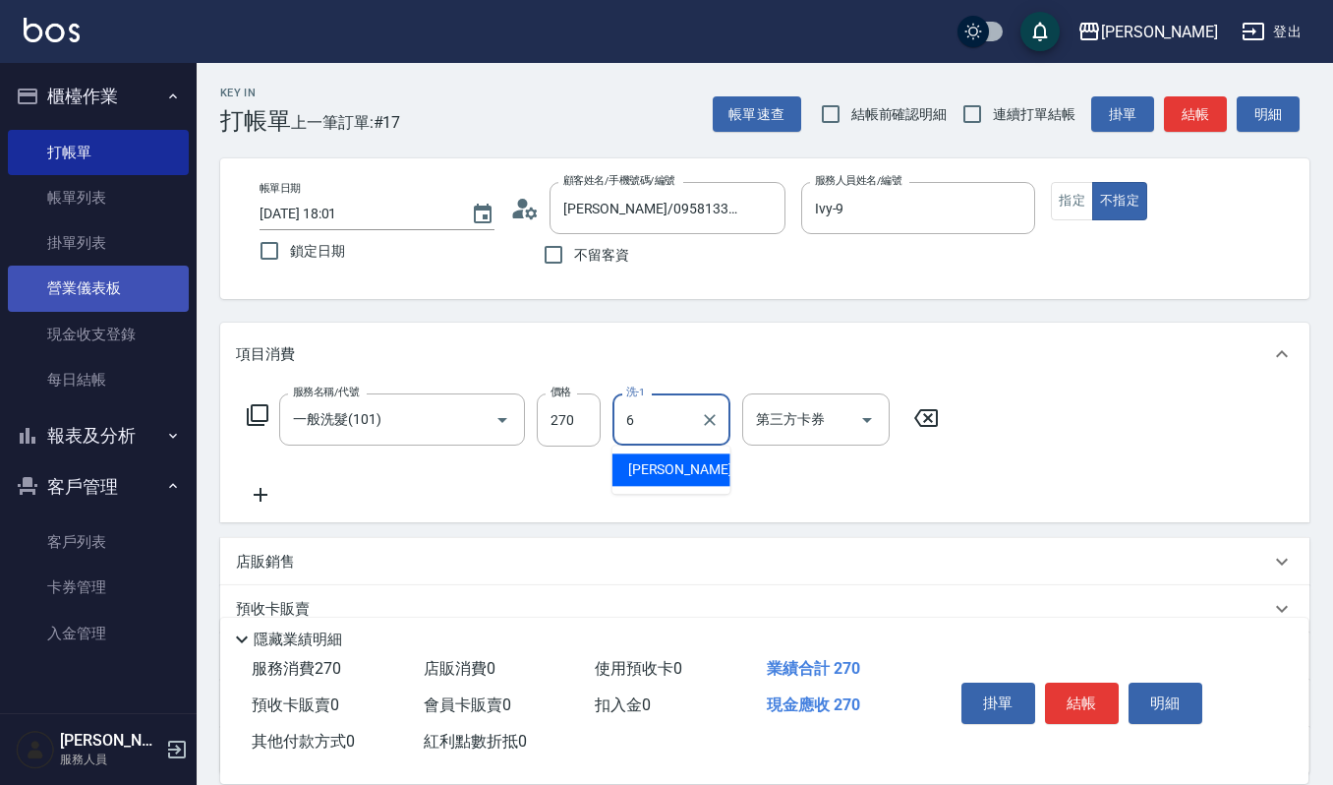
type input "Joalin-6"
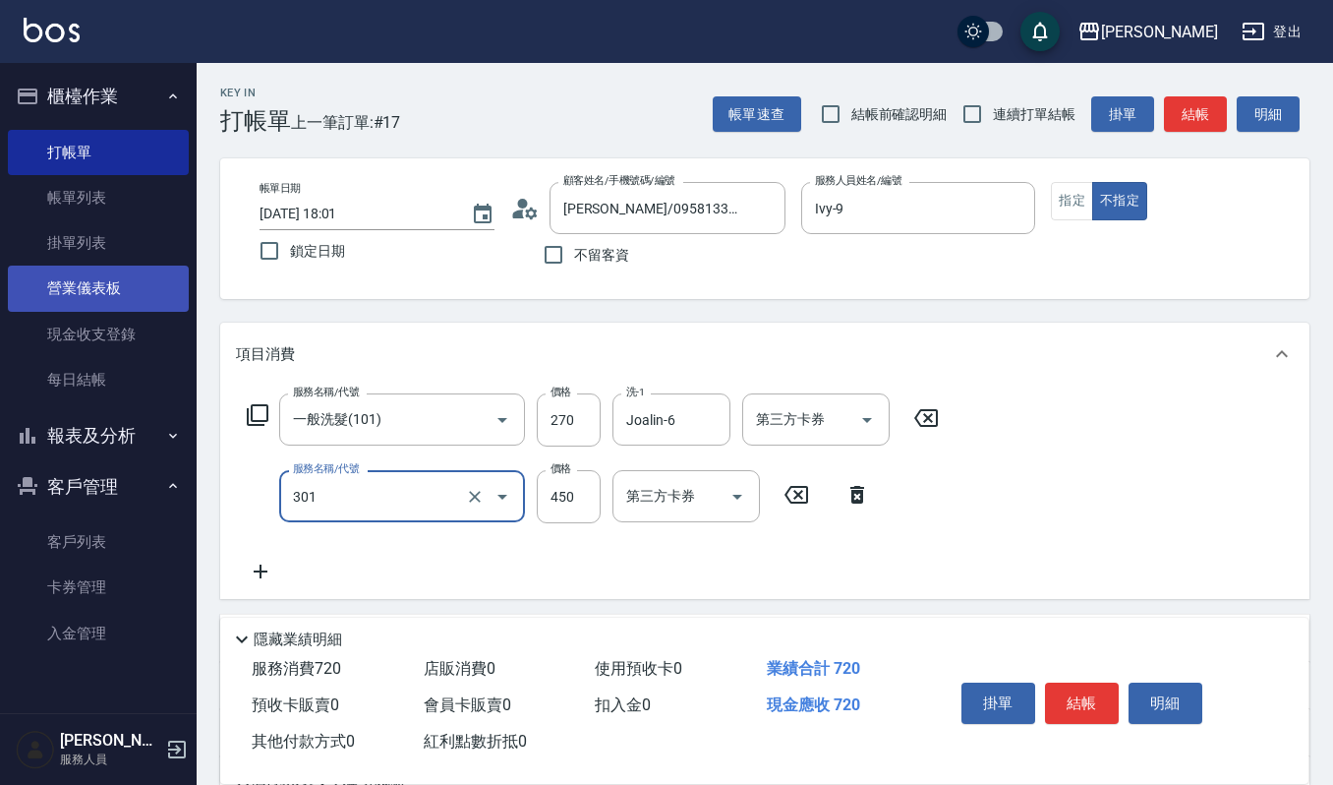
type input "創意剪髮(301)"
type input "405"
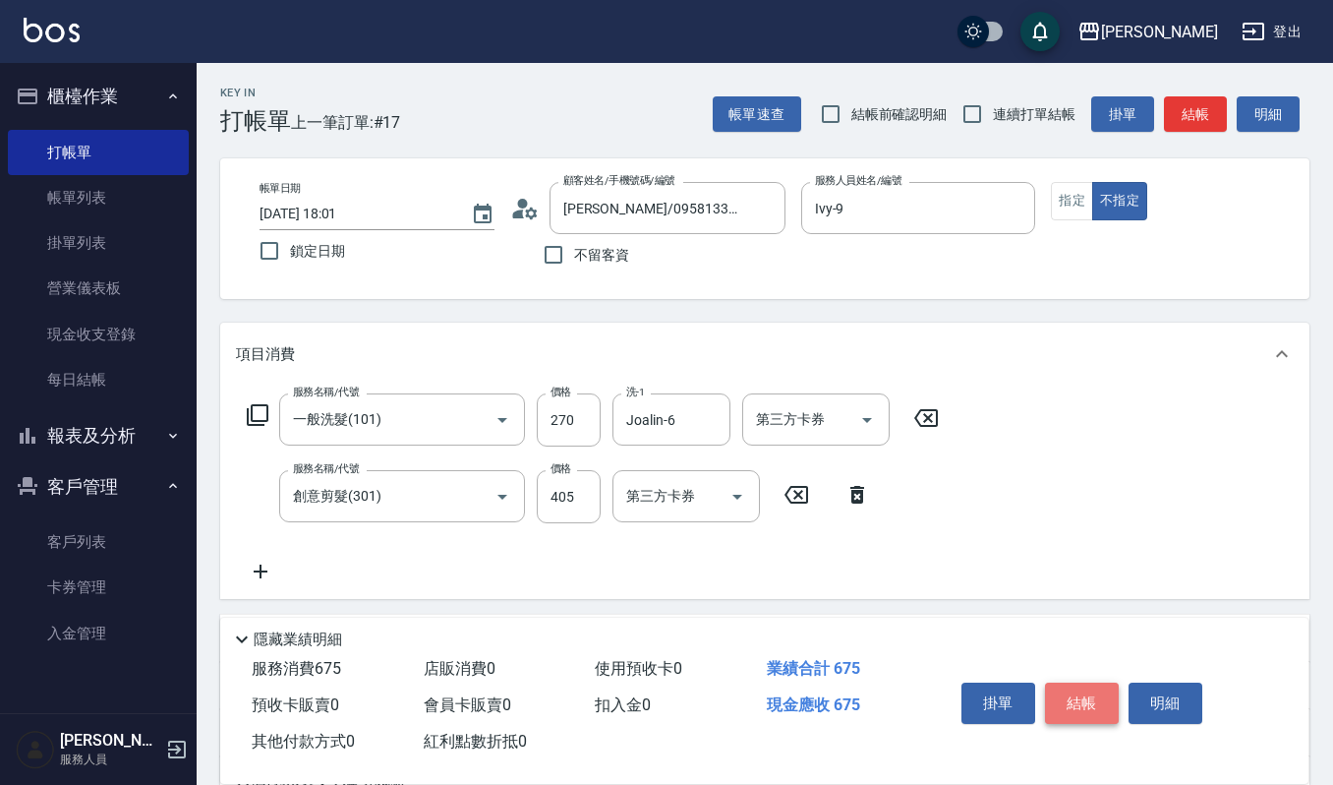
click at [1072, 704] on button "結帳" at bounding box center [1082, 702] width 74 height 41
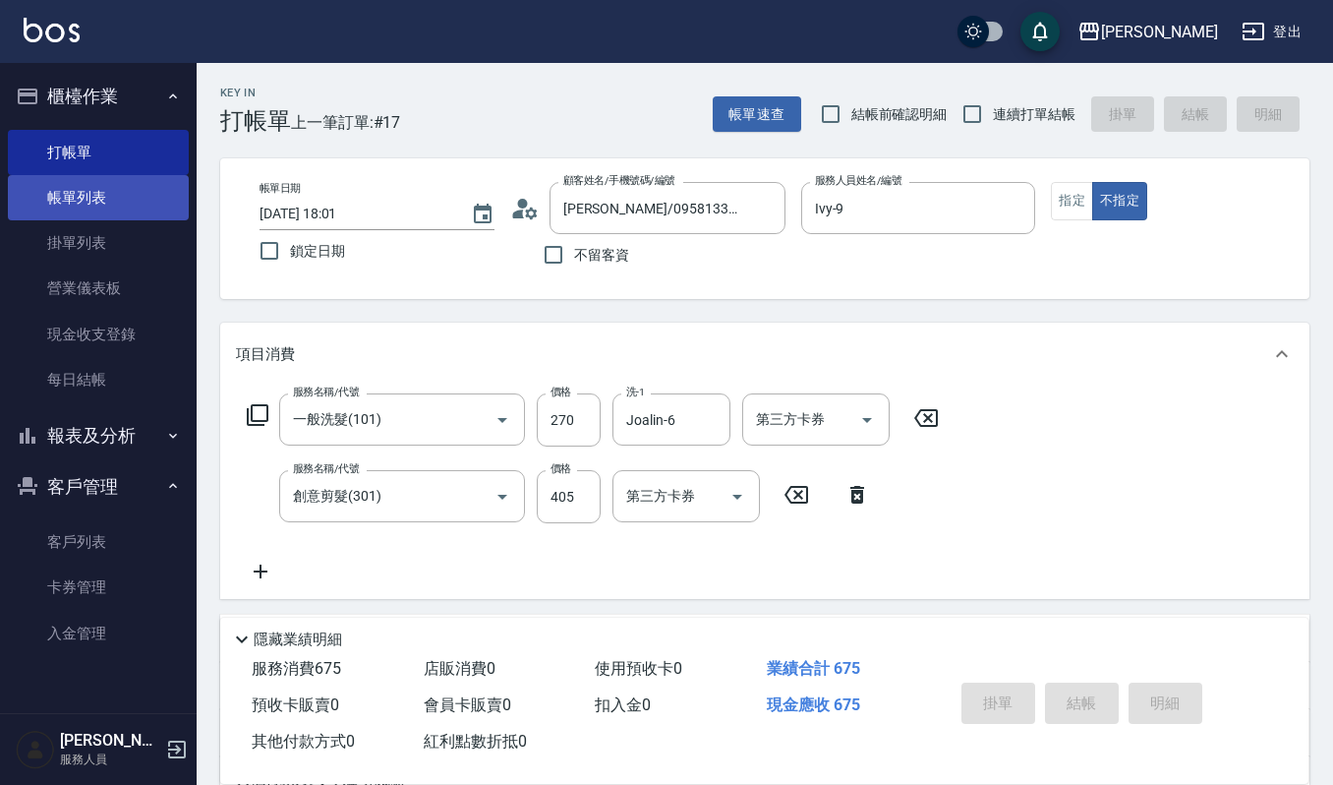
click at [147, 202] on link "帳單列表" at bounding box center [98, 197] width 181 height 45
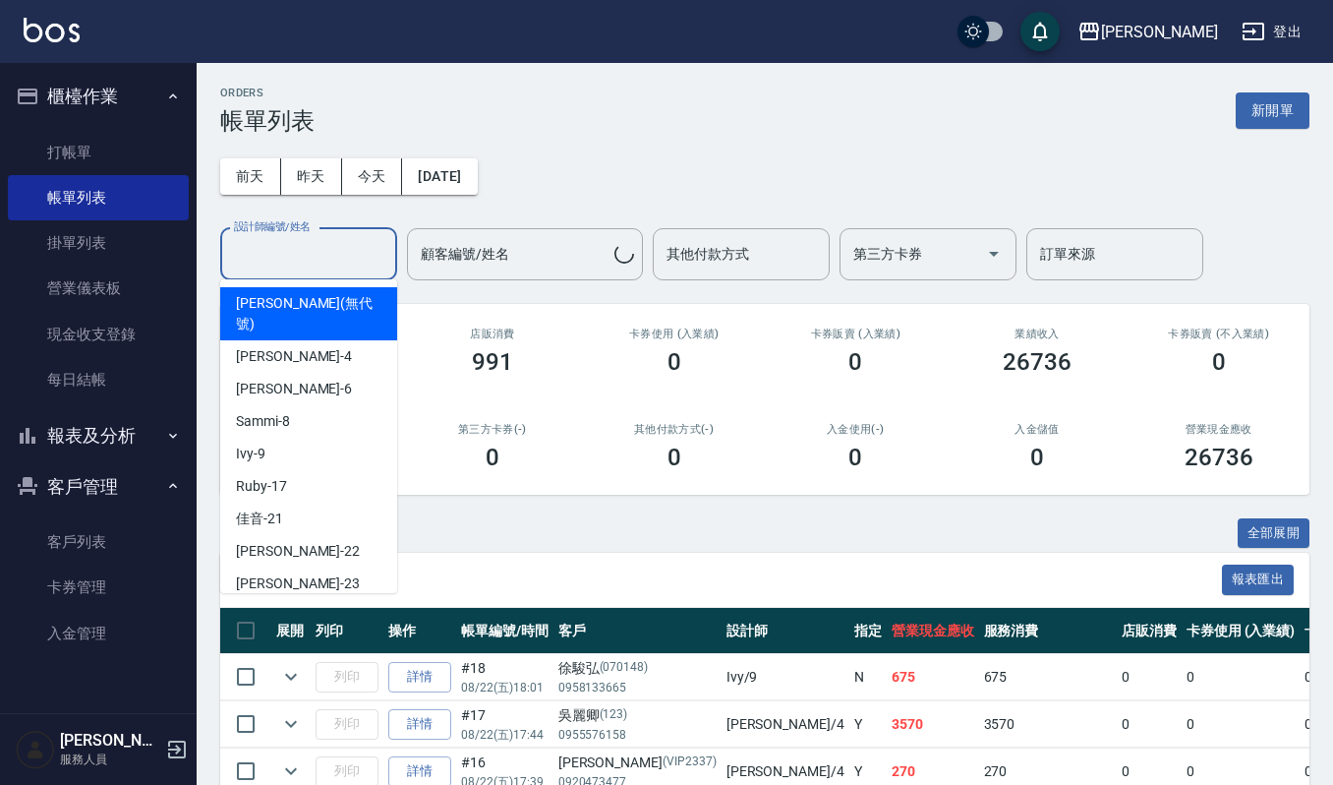
click at [280, 248] on input "設計師編號/姓名" at bounding box center [308, 254] width 159 height 34
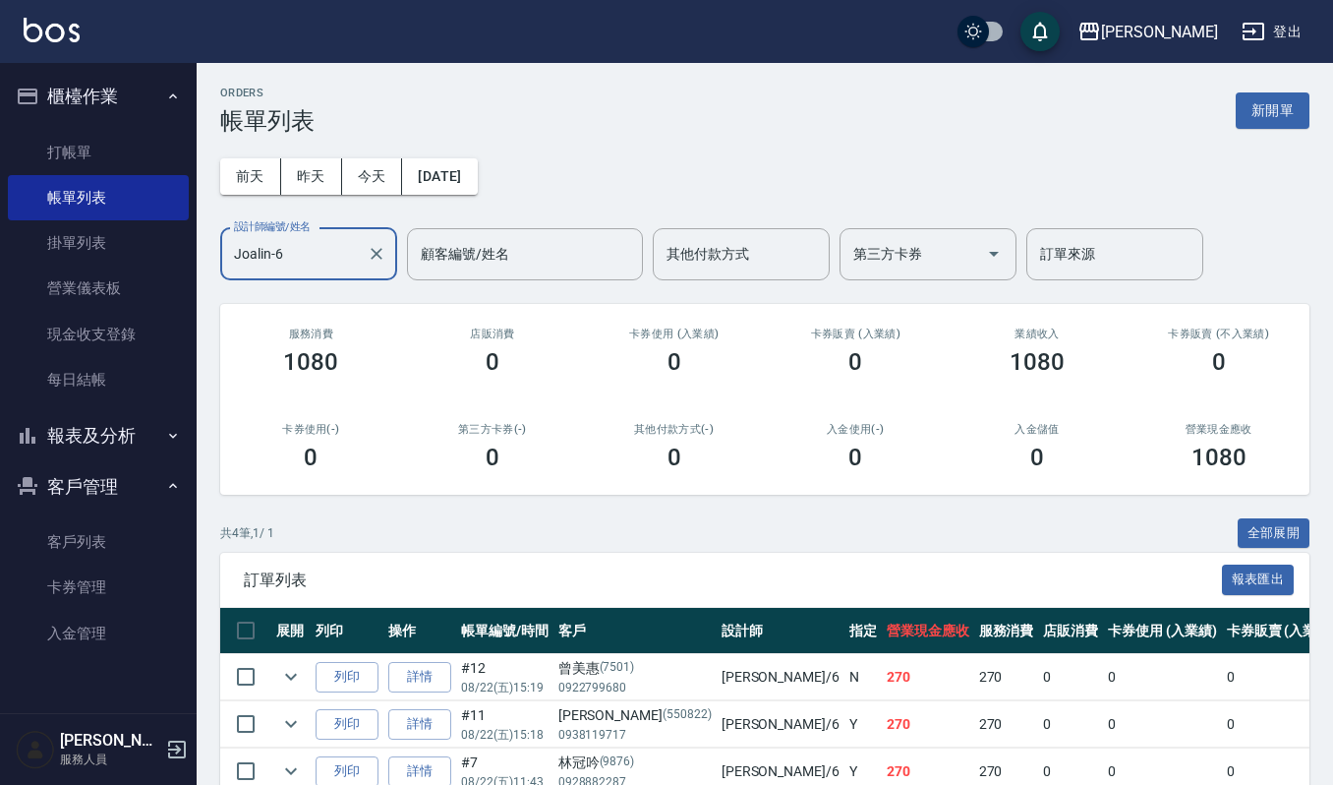
type input "Joalin-6"
click at [1330, 709] on div "ORDERS 帳單列表 新開單 前天 昨天 今天 2025/08/22 設計師編號/姓名 Joalin-6 設計師編號/姓名 顧客編號/姓名 顧客編號/姓名 …" at bounding box center [765, 491] width 1137 height 856
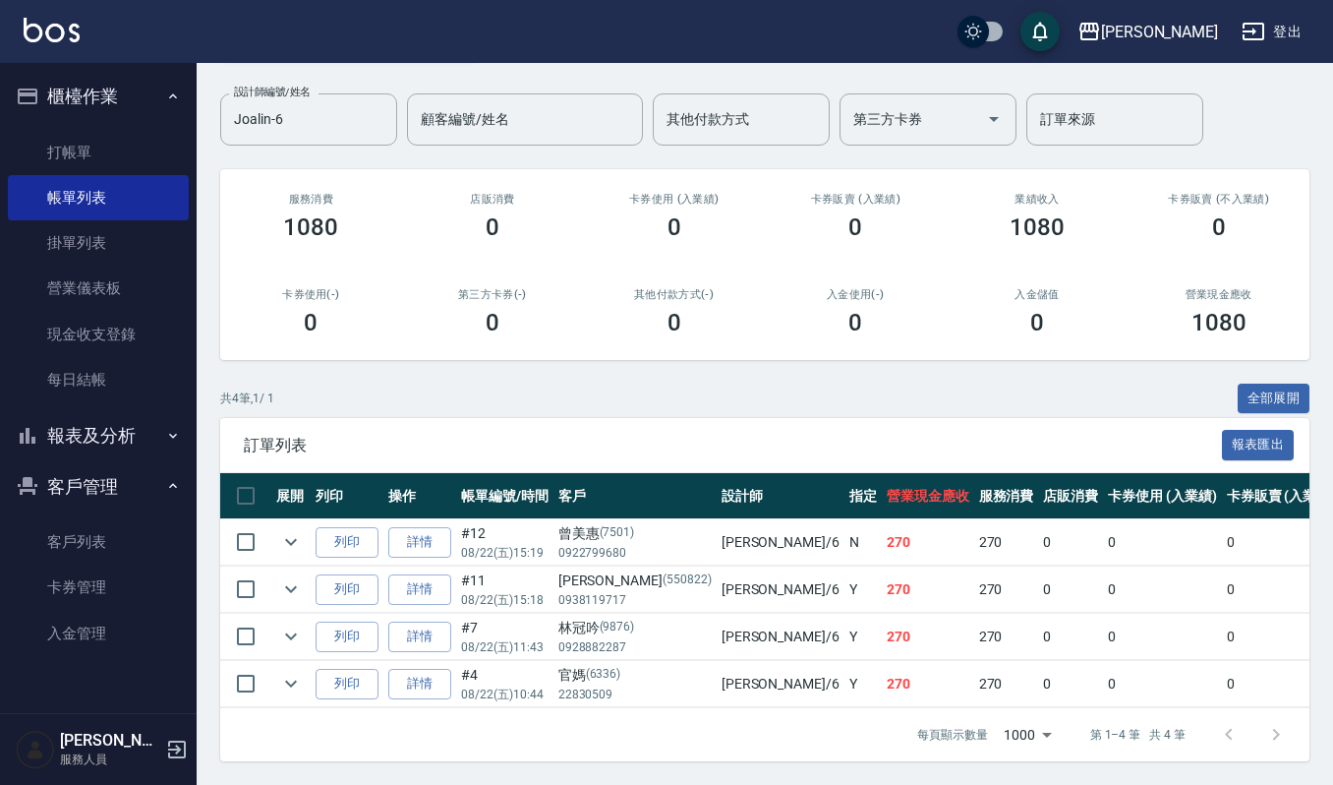
scroll to position [157, 0]
click at [379, 109] on icon "Clear" at bounding box center [377, 119] width 20 height 20
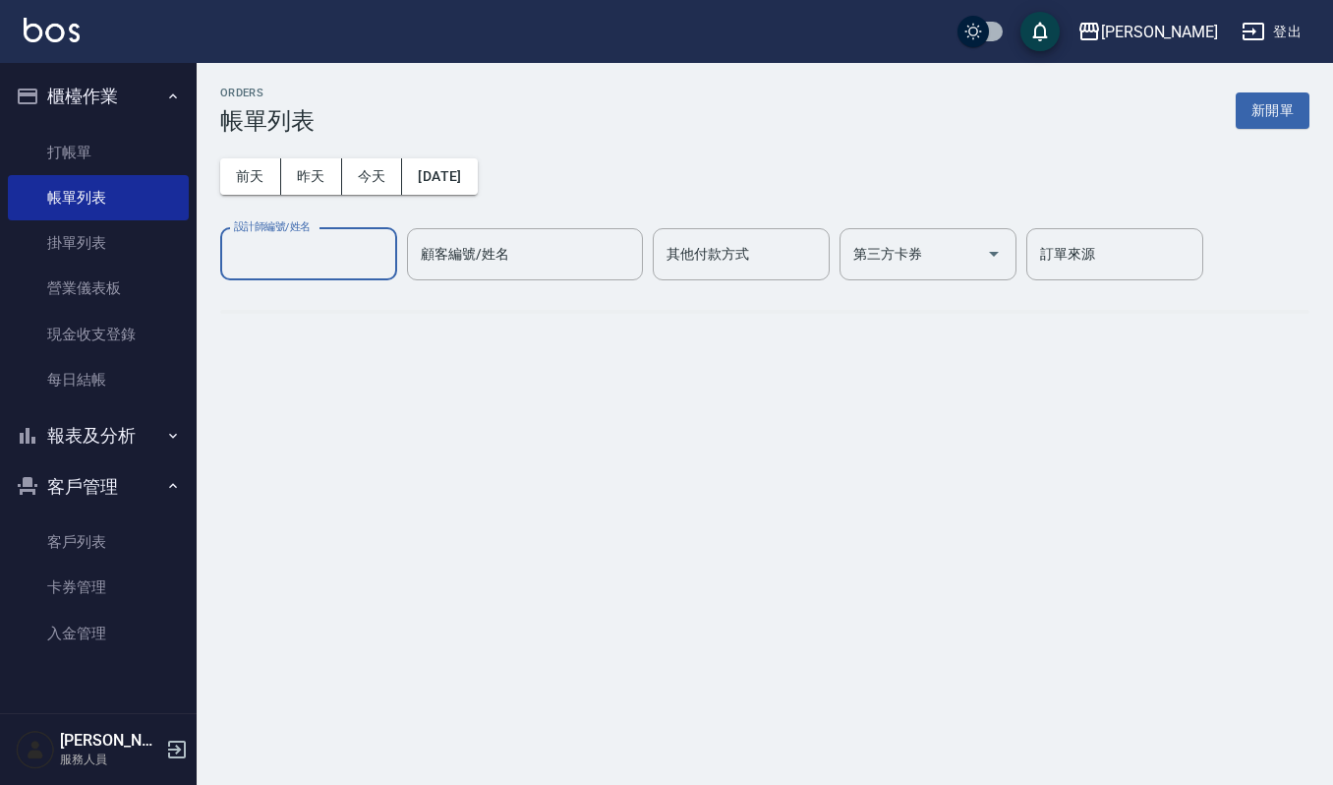
scroll to position [0, 0]
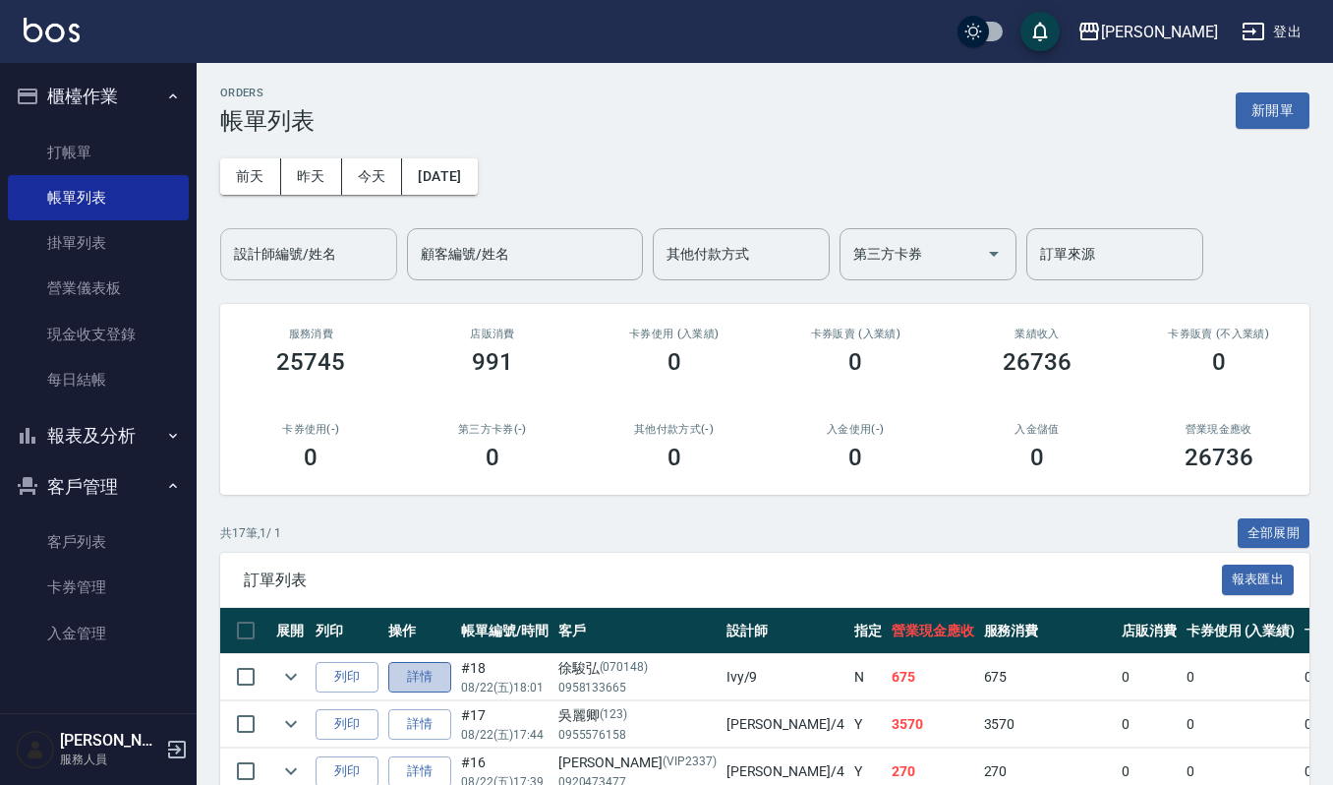
click at [417, 669] on link "詳情" at bounding box center [419, 677] width 63 height 30
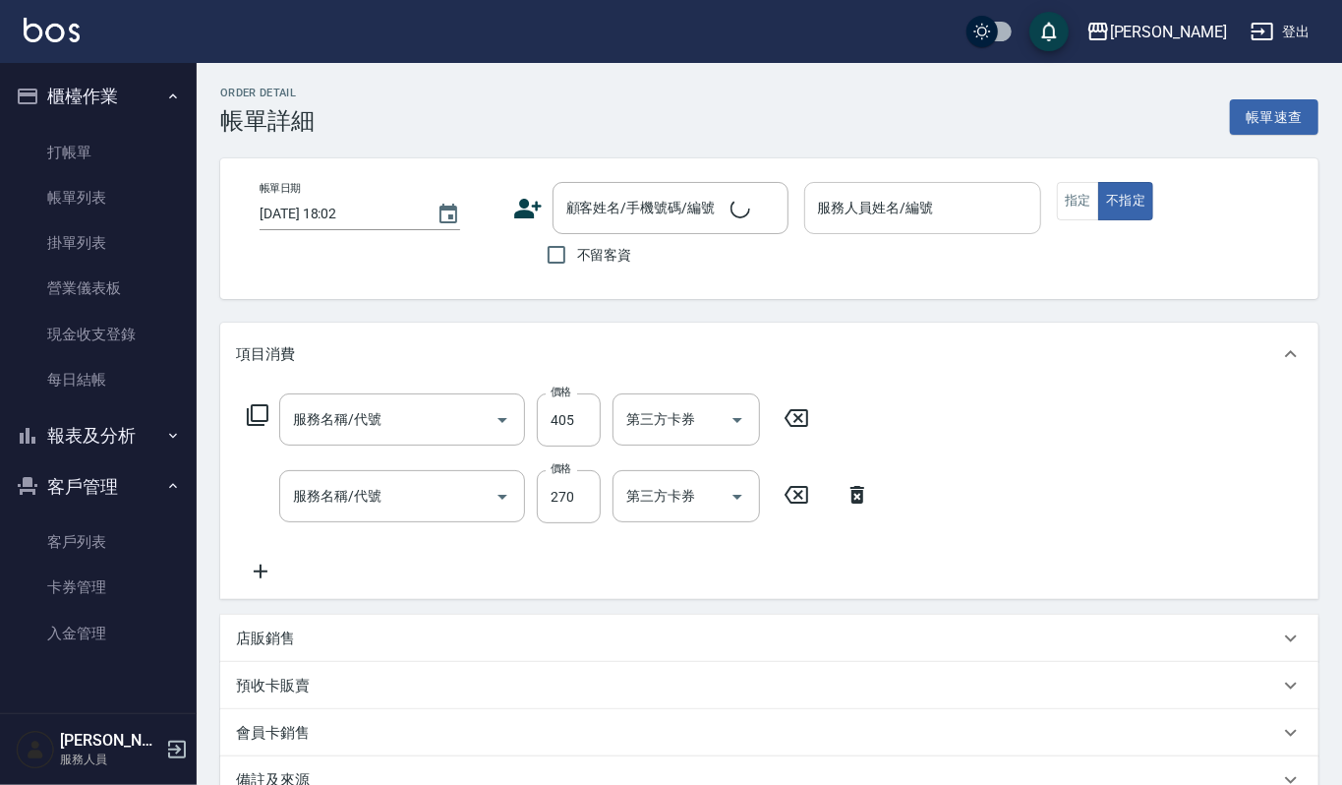
type input "2025/08/22 18:01"
type input "Ivy-9"
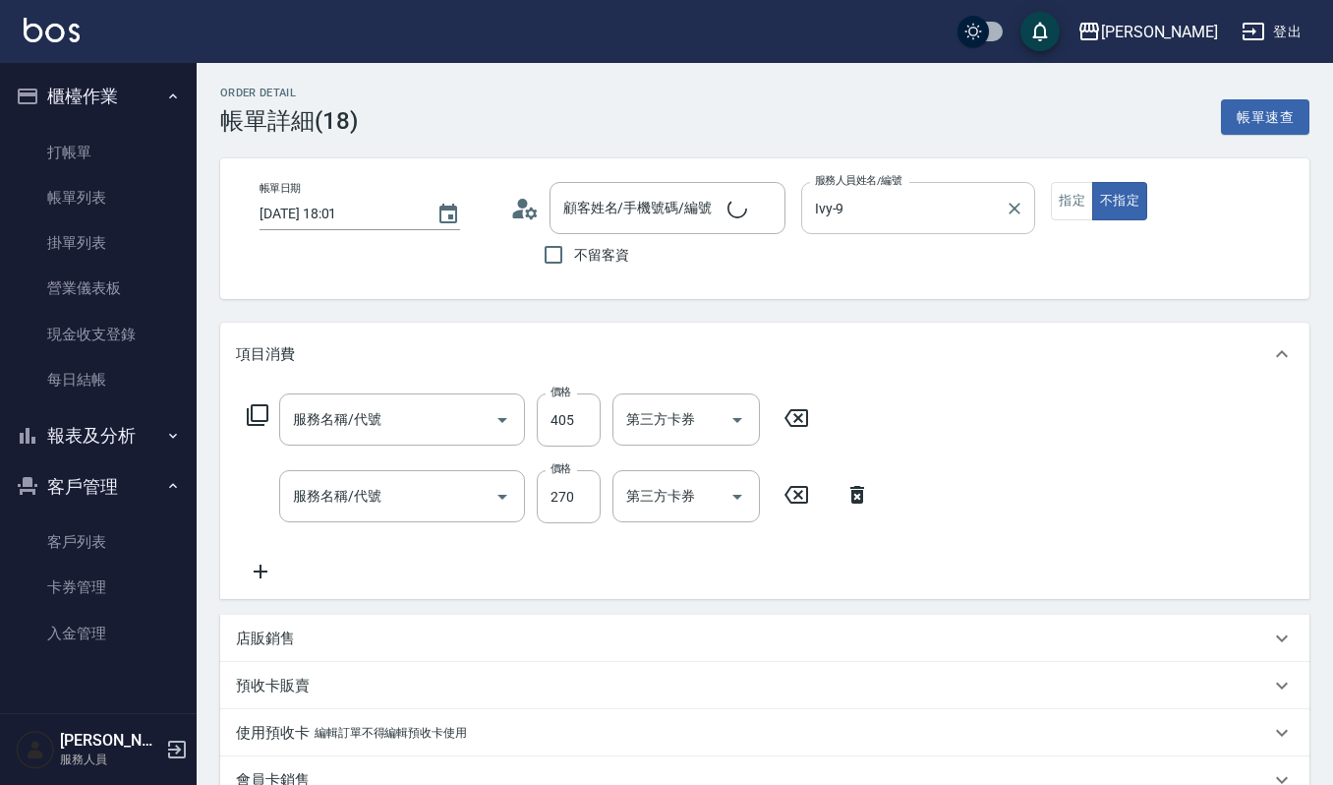
type input "創意剪髮(301)"
type input "一般洗髮(101)"
type input "徐駿弘/0958133665/070148"
click at [1011, 205] on icon "Clear" at bounding box center [1016, 209] width 12 height 12
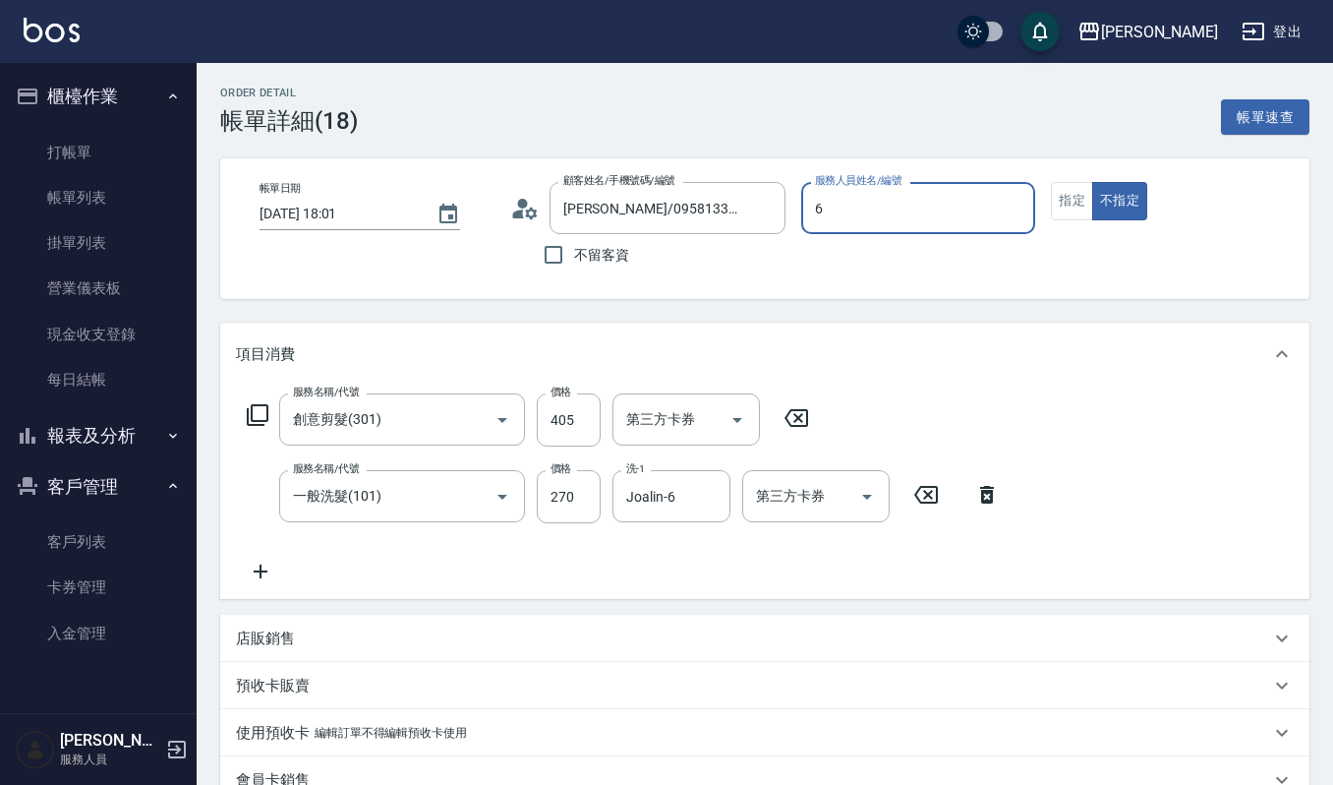
type input "Joalin-6"
type button "false"
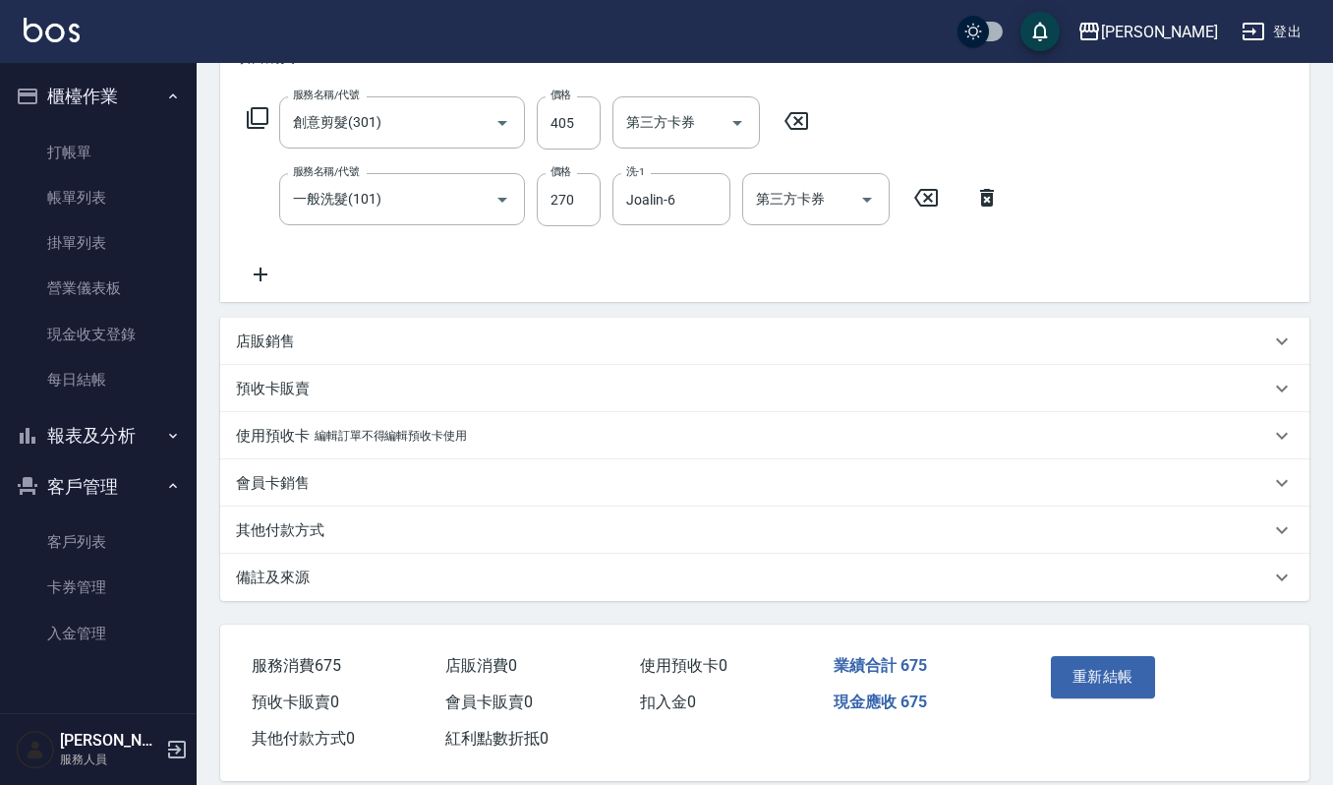
scroll to position [321, 0]
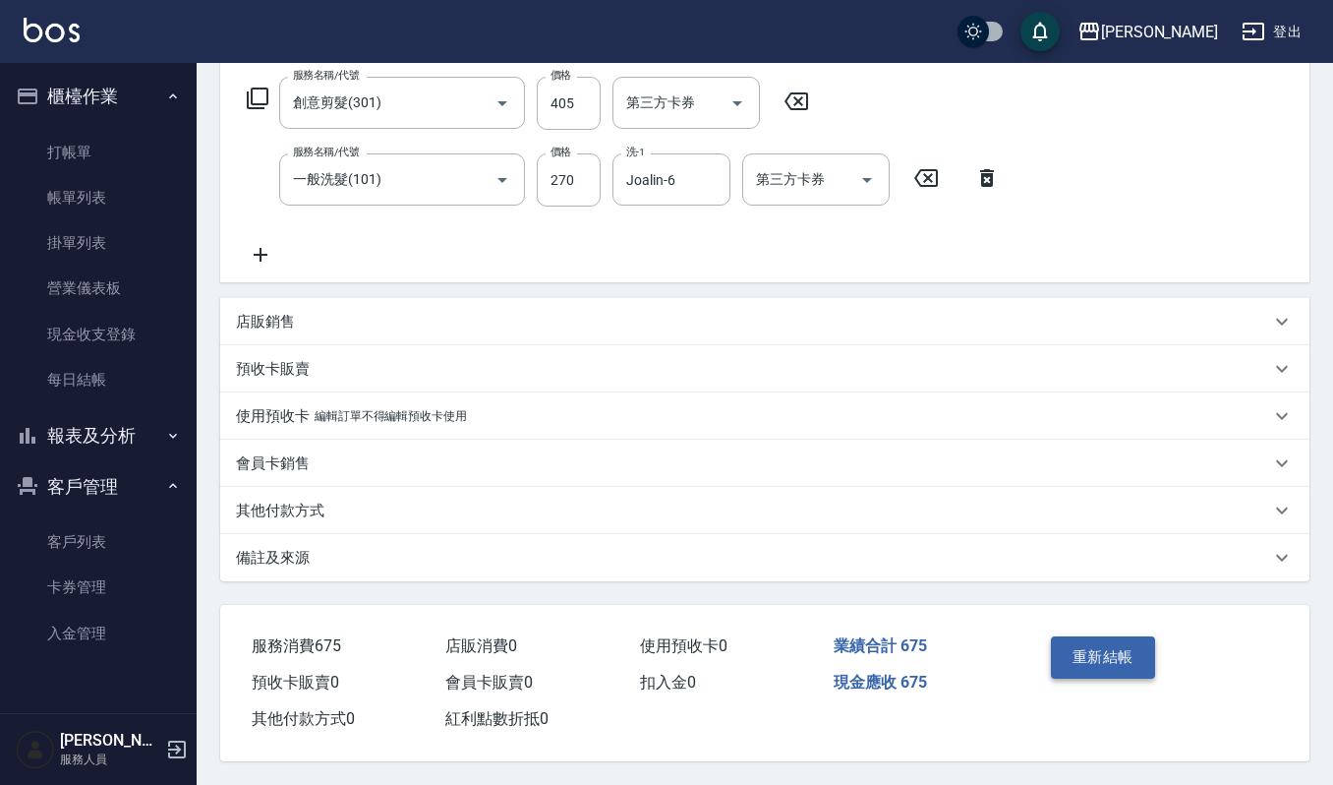
click at [1111, 657] on button "重新結帳" at bounding box center [1103, 656] width 104 height 41
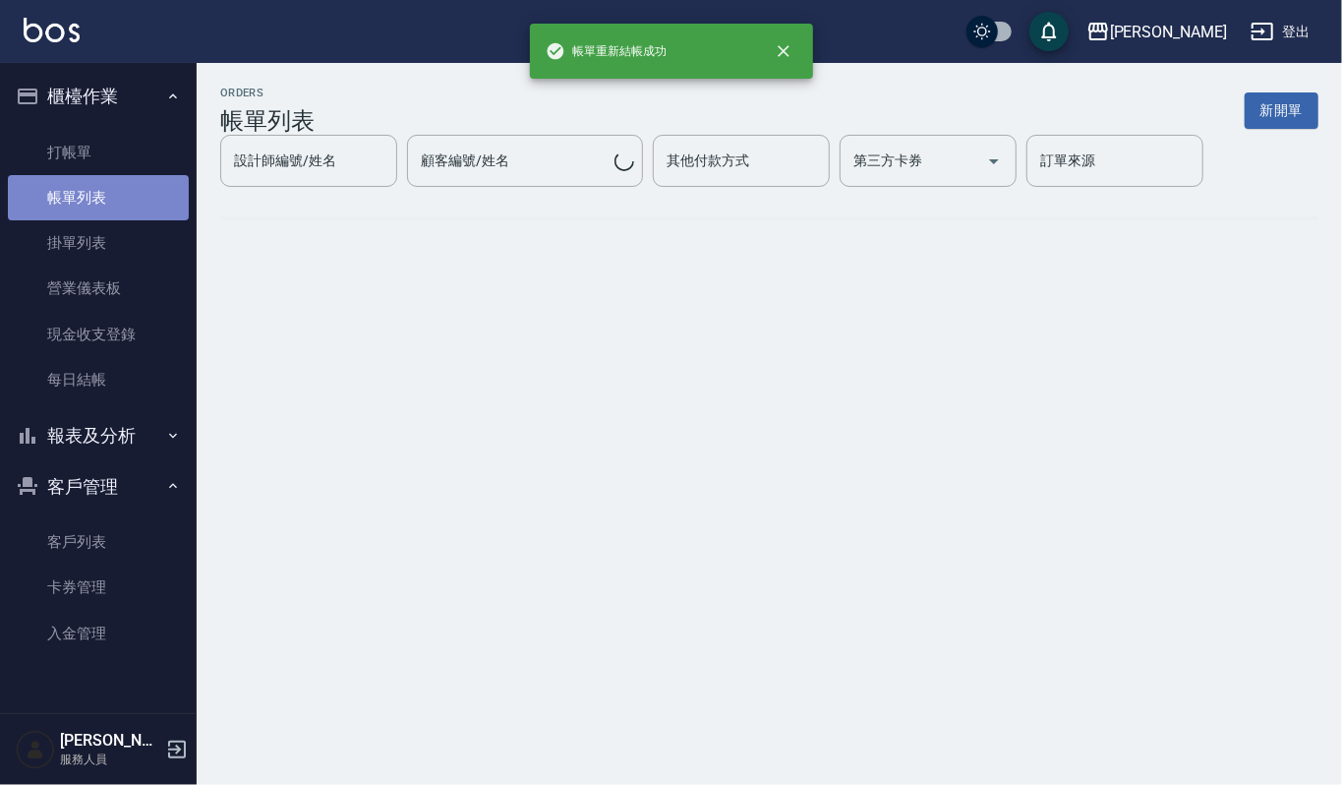
click at [64, 187] on link "帳單列表" at bounding box center [98, 197] width 181 height 45
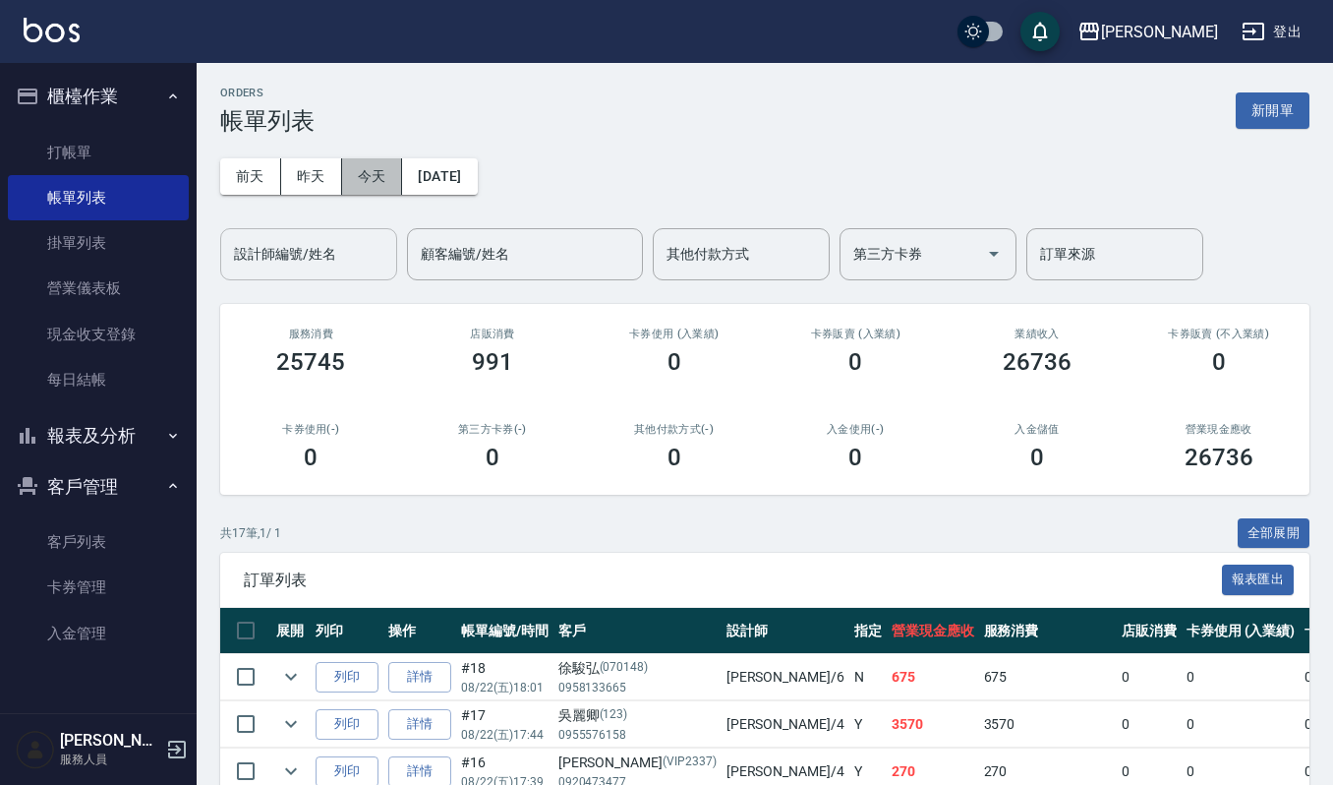
click at [368, 174] on button "今天" at bounding box center [372, 176] width 61 height 36
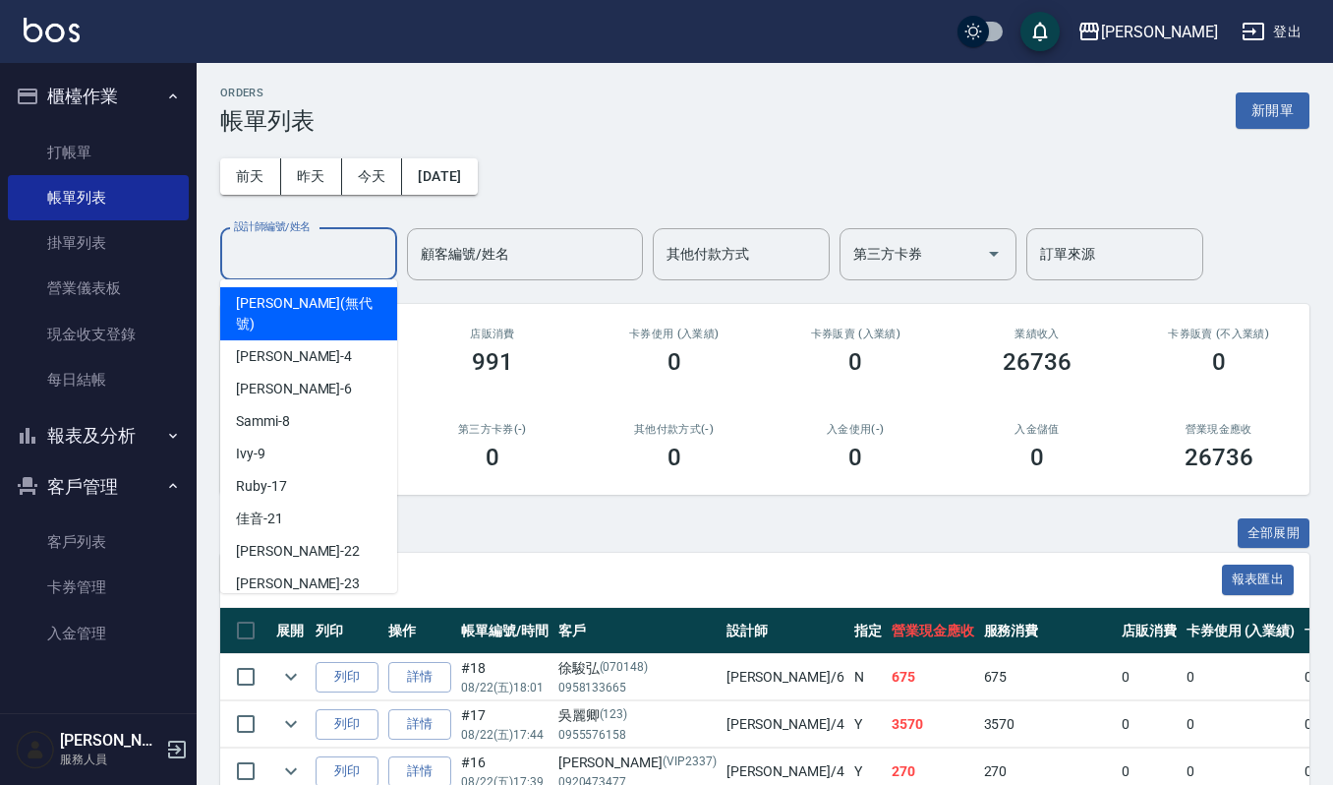
click at [370, 253] on input "設計師編號/姓名" at bounding box center [308, 254] width 159 height 34
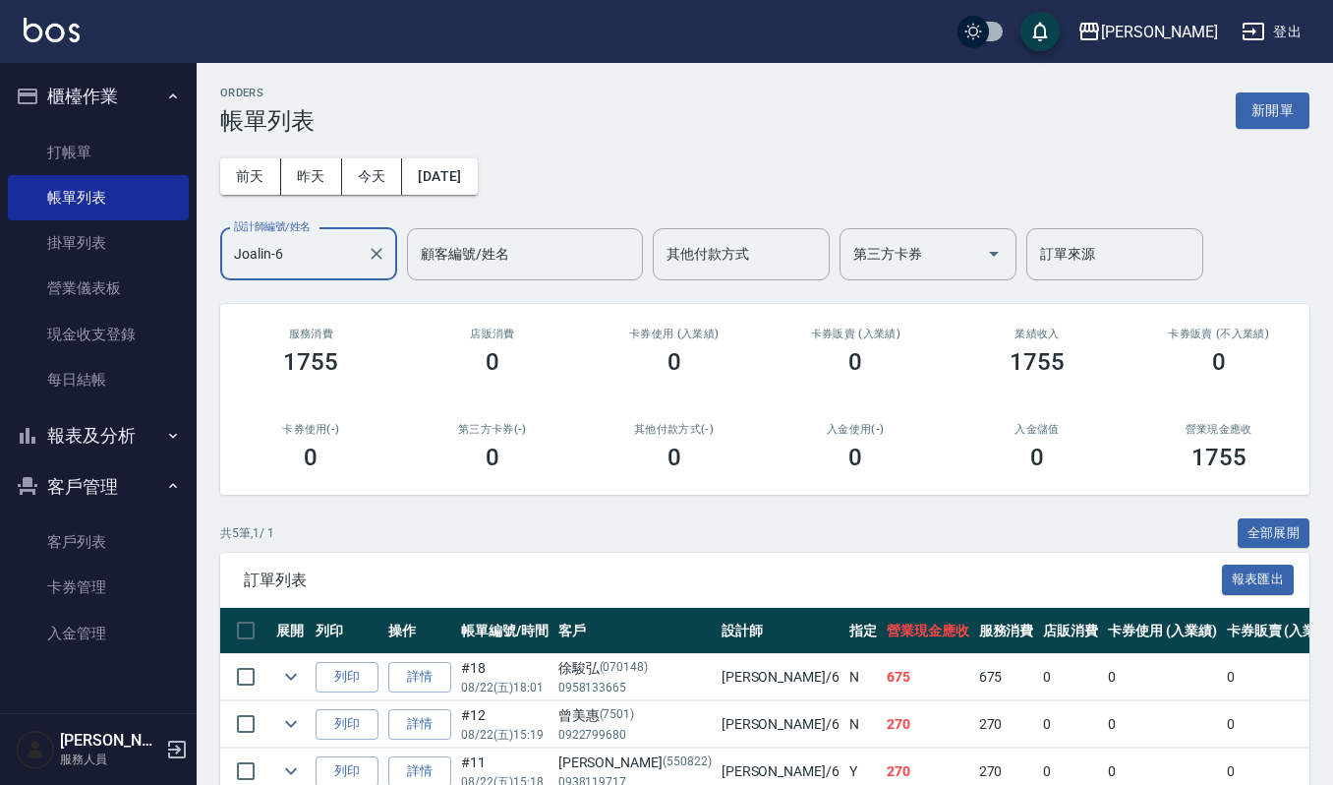
scroll to position [205, 0]
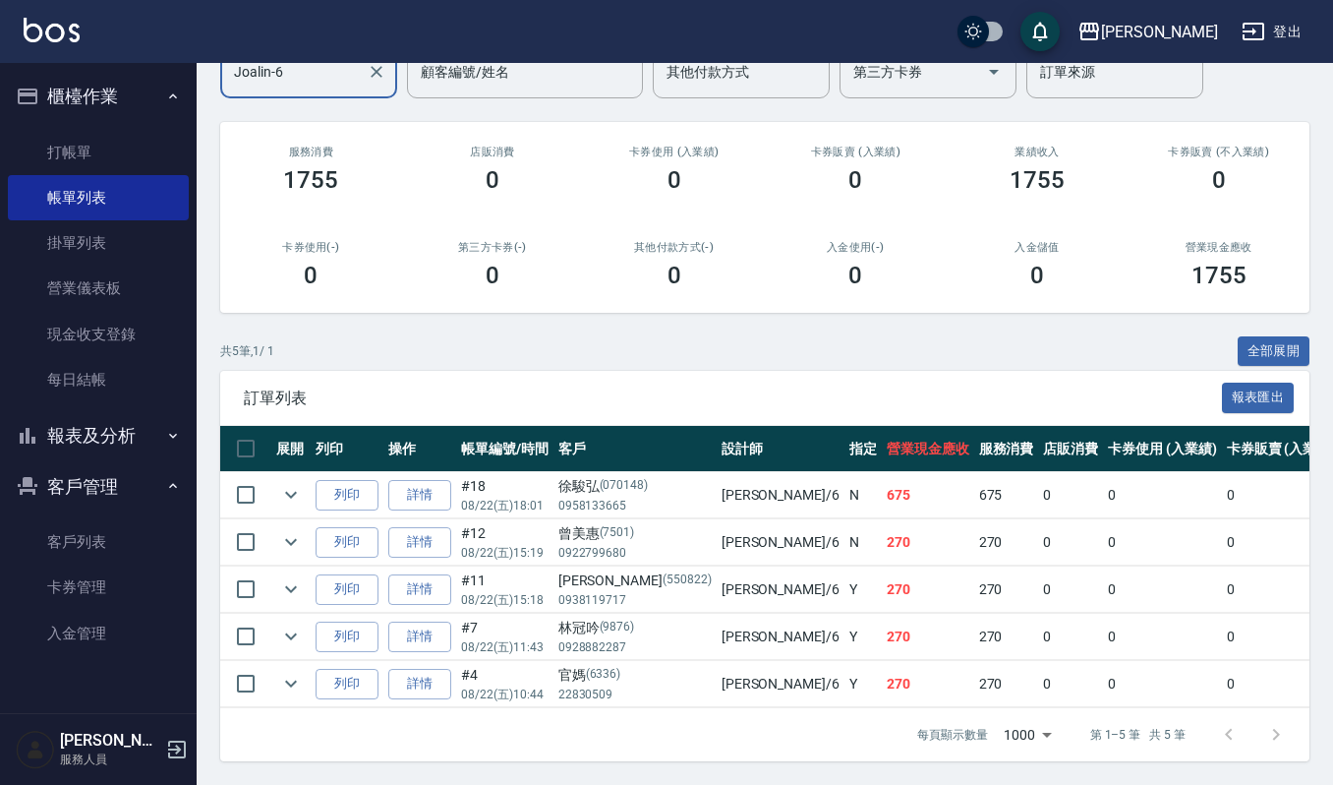
type input "Joalin-6"
click at [280, 485] on td at bounding box center [290, 495] width 39 height 46
click at [281, 483] on icon "expand row" at bounding box center [291, 495] width 24 height 24
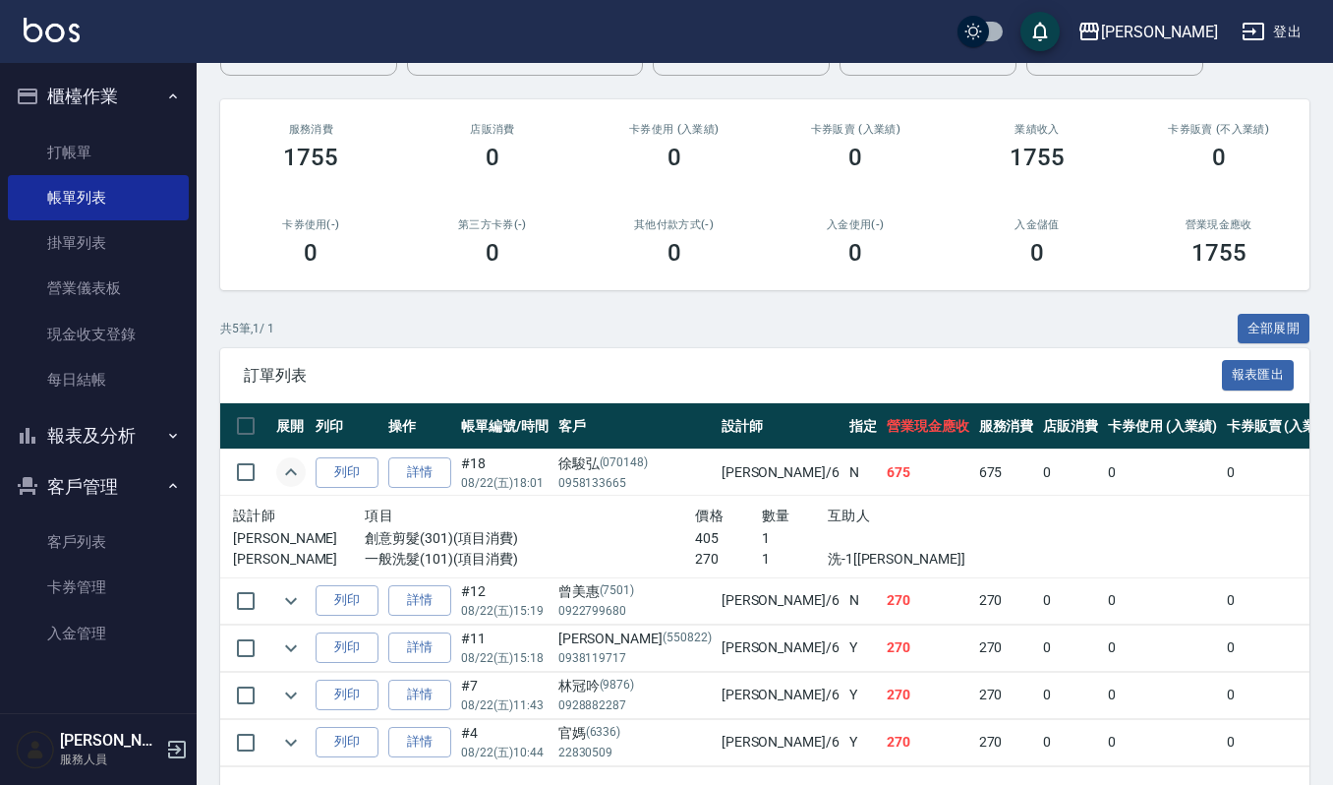
click at [284, 480] on icon "expand row" at bounding box center [291, 472] width 24 height 24
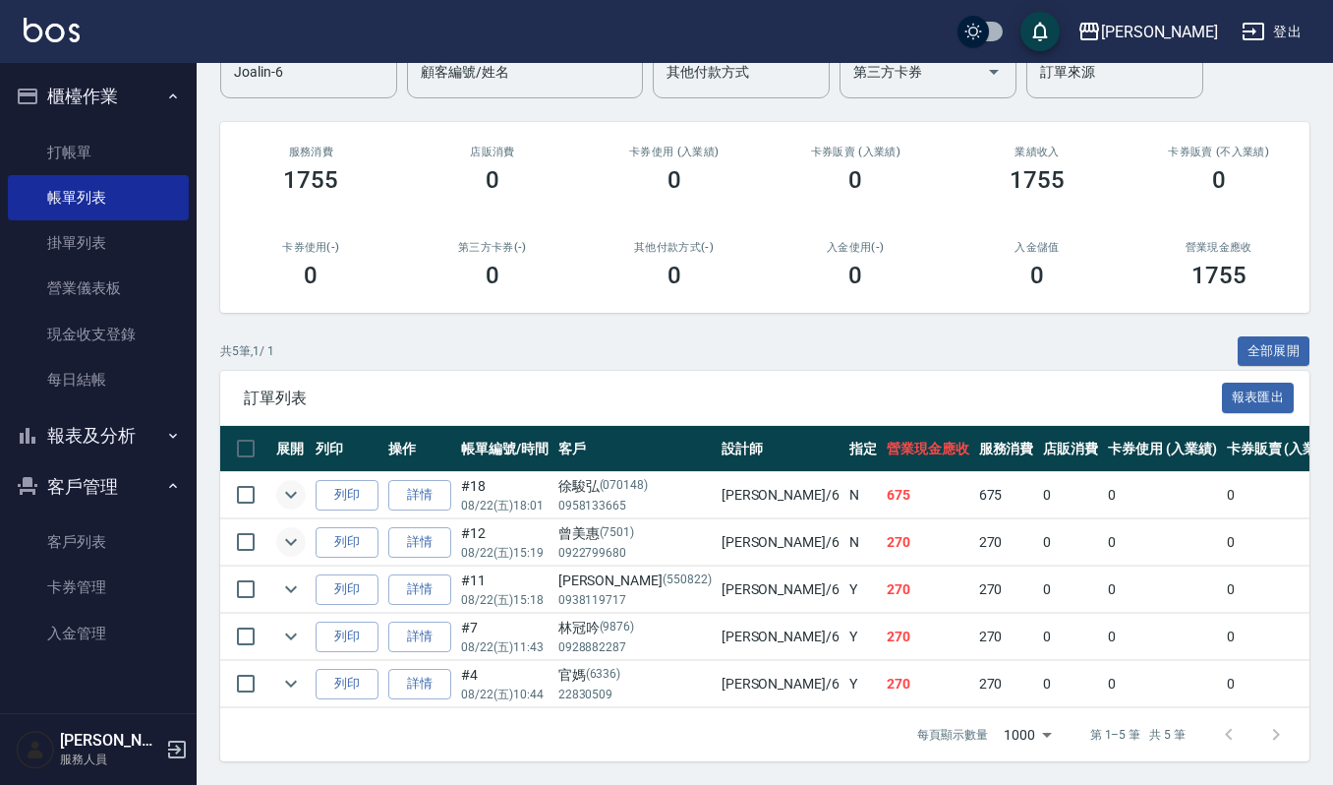
click at [297, 530] on icon "expand row" at bounding box center [291, 542] width 24 height 24
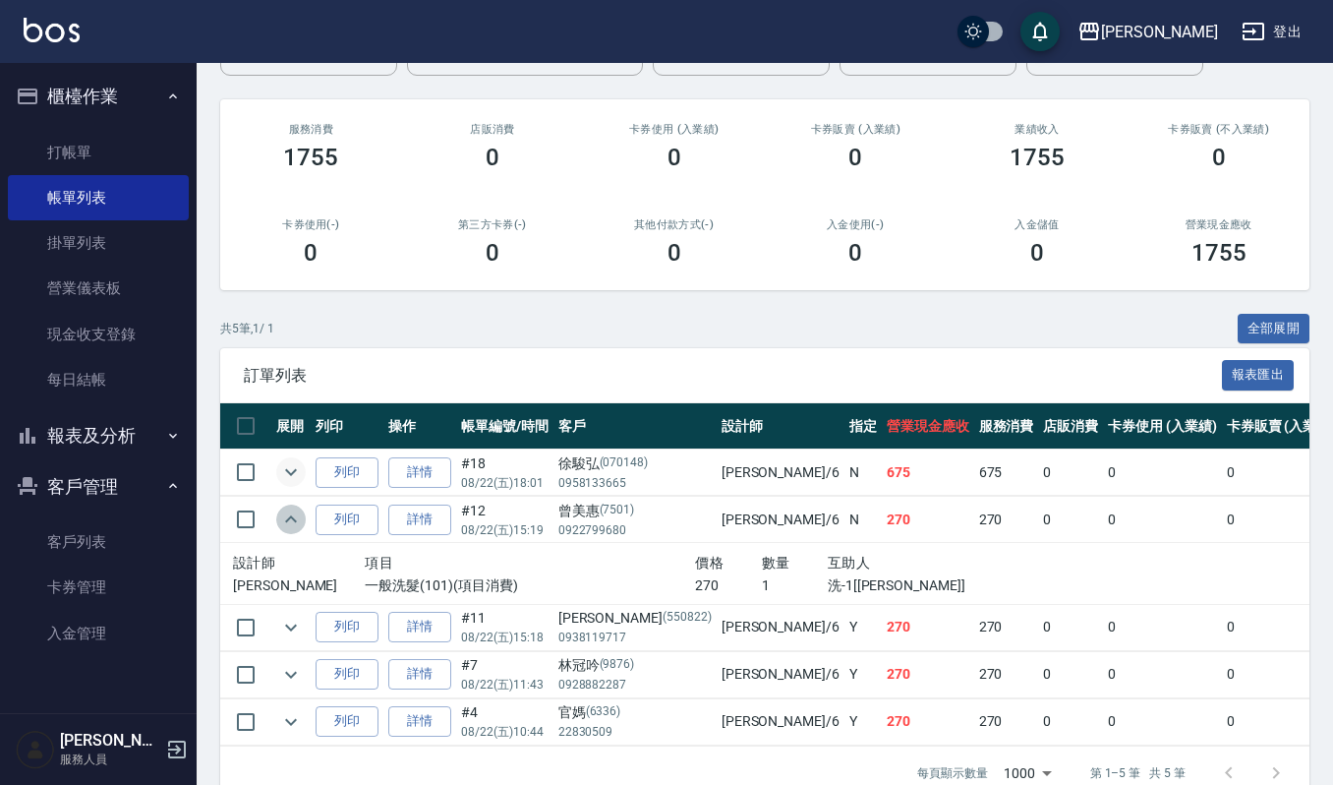
click at [297, 523] on icon "expand row" at bounding box center [291, 519] width 24 height 24
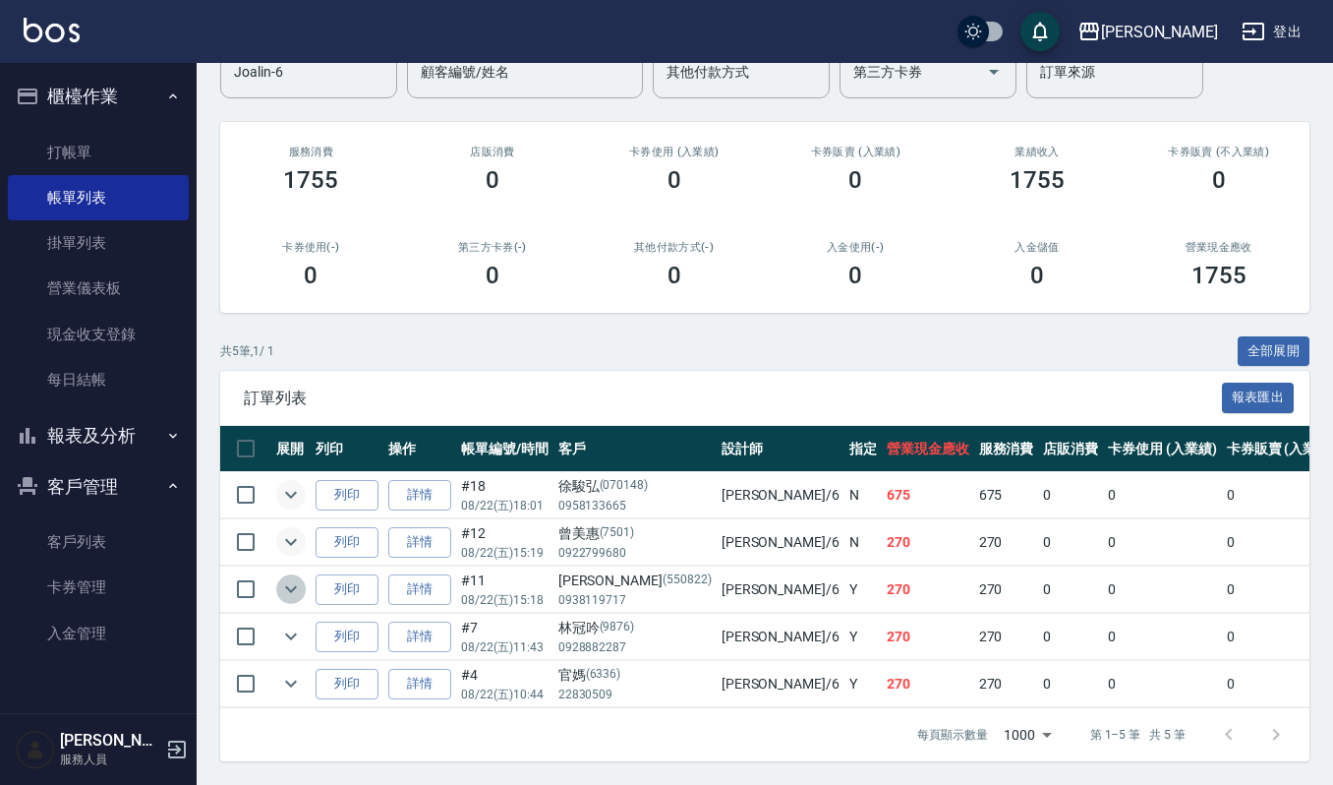
click at [292, 577] on icon "expand row" at bounding box center [291, 589] width 24 height 24
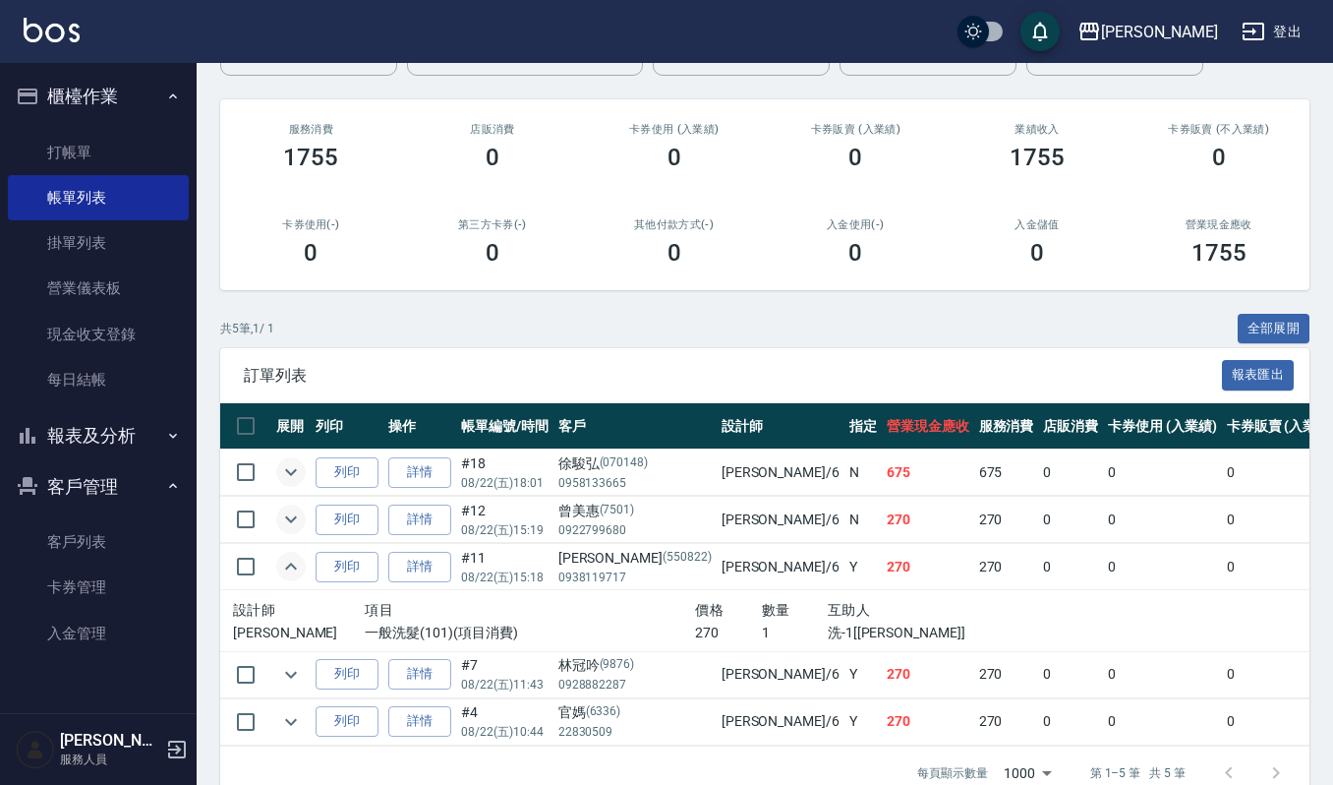
click at [292, 556] on icon "expand row" at bounding box center [291, 567] width 24 height 24
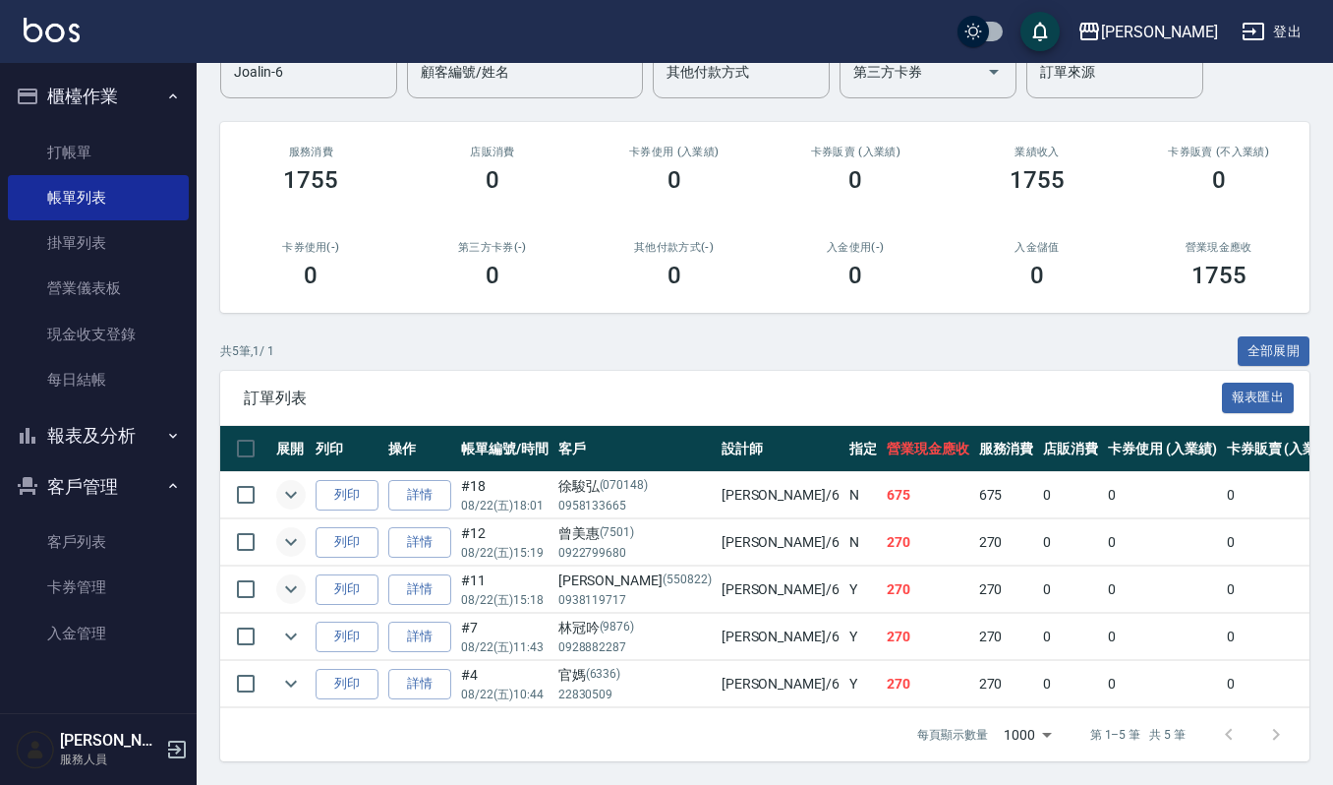
click at [269, 614] on td at bounding box center [245, 637] width 51 height 46
click at [285, 624] on icon "expand row" at bounding box center [291, 636] width 24 height 24
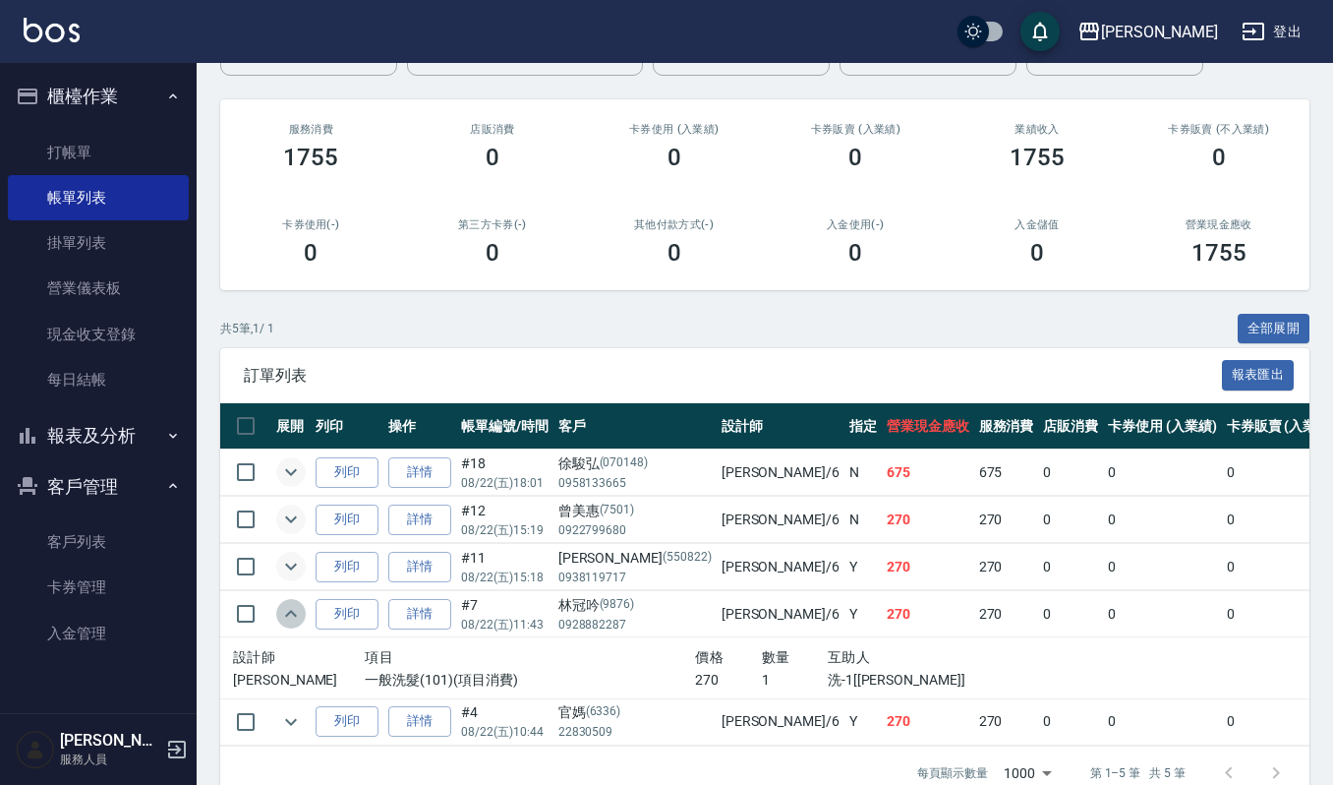
click at [285, 604] on icon "expand row" at bounding box center [291, 614] width 24 height 24
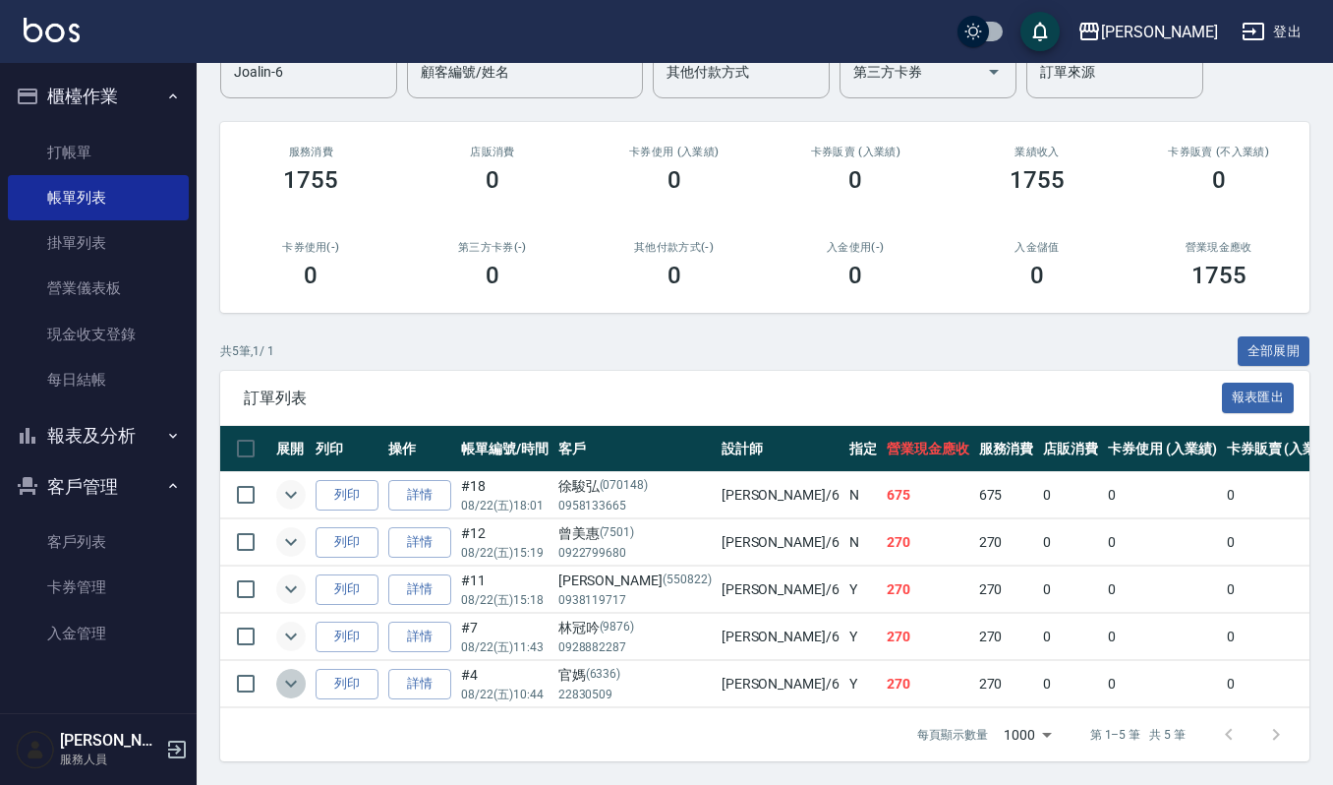
click at [296, 672] on icon "expand row" at bounding box center [291, 684] width 24 height 24
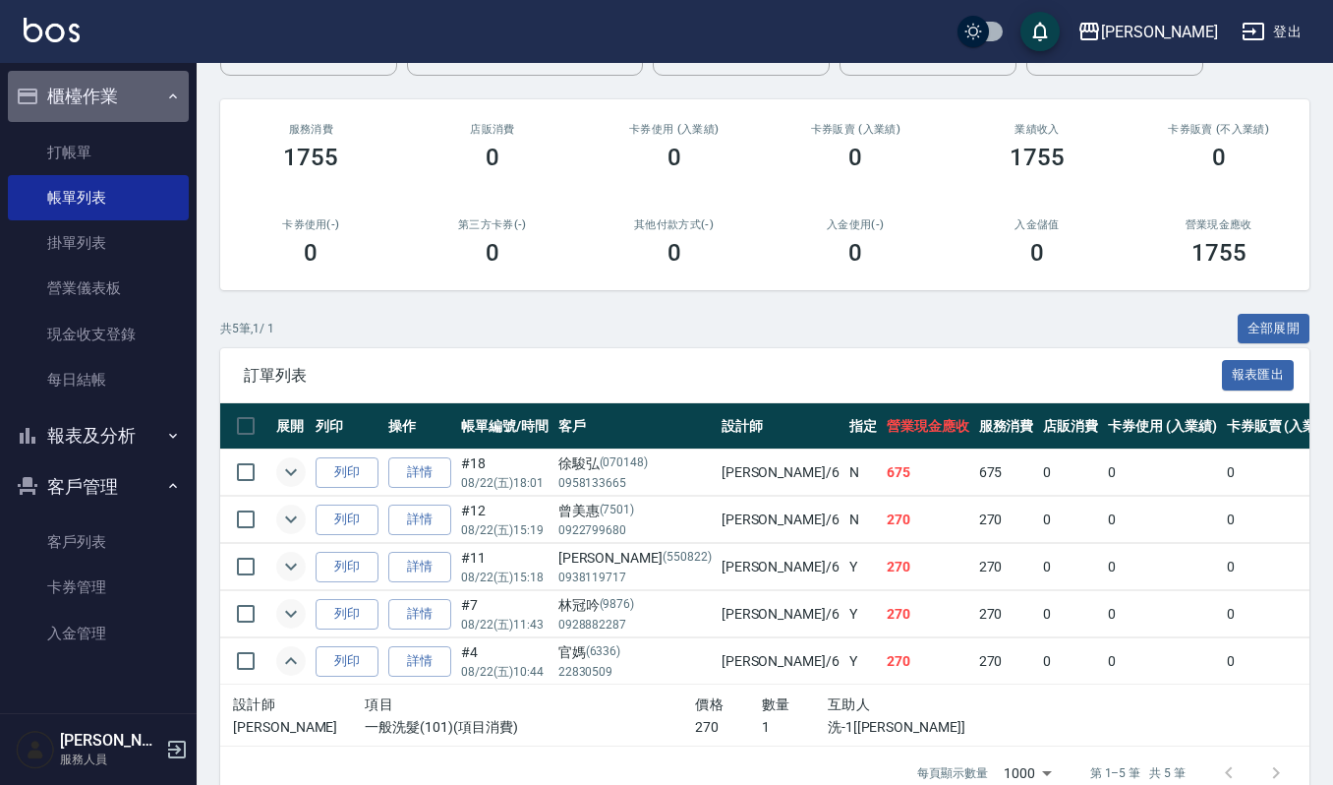
click at [138, 88] on button "櫃檯作業" at bounding box center [98, 96] width 181 height 51
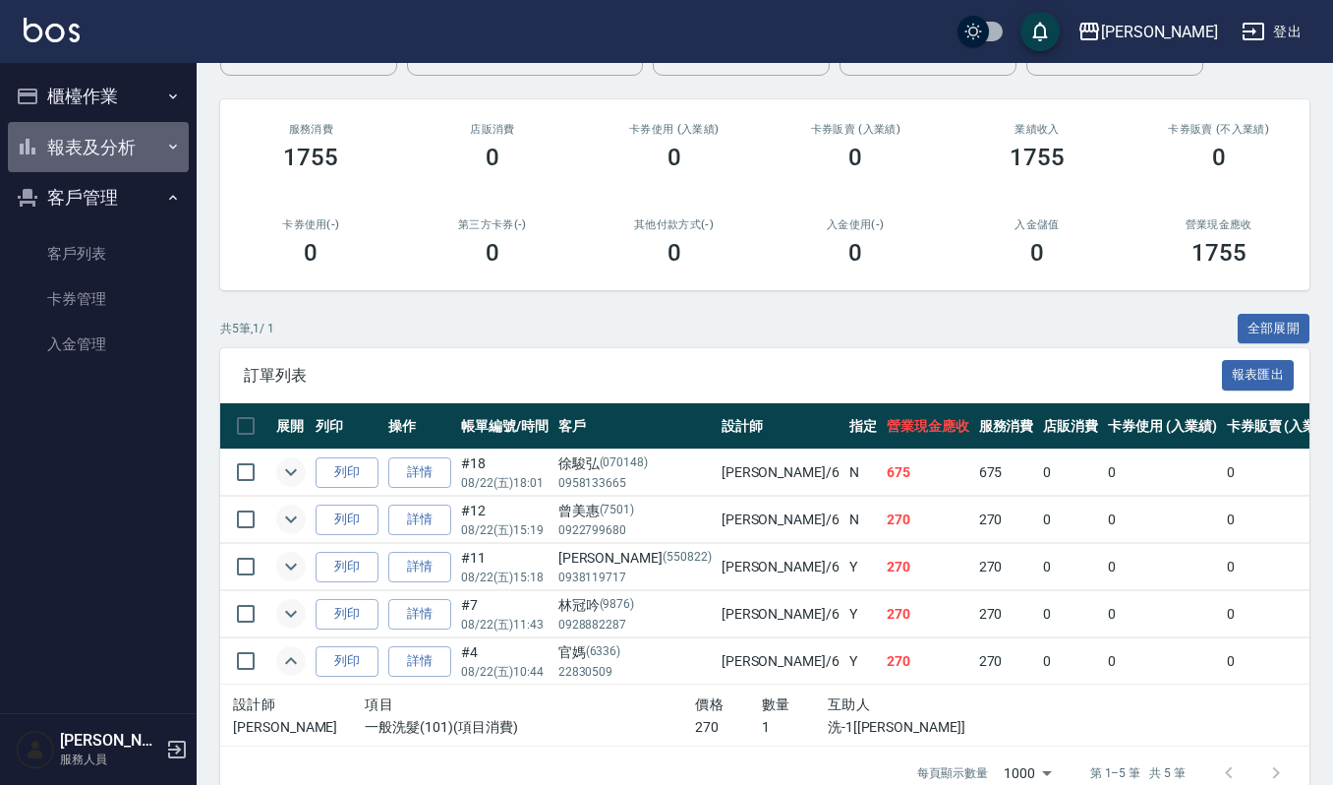
click at [149, 142] on button "報表及分析" at bounding box center [98, 147] width 181 height 51
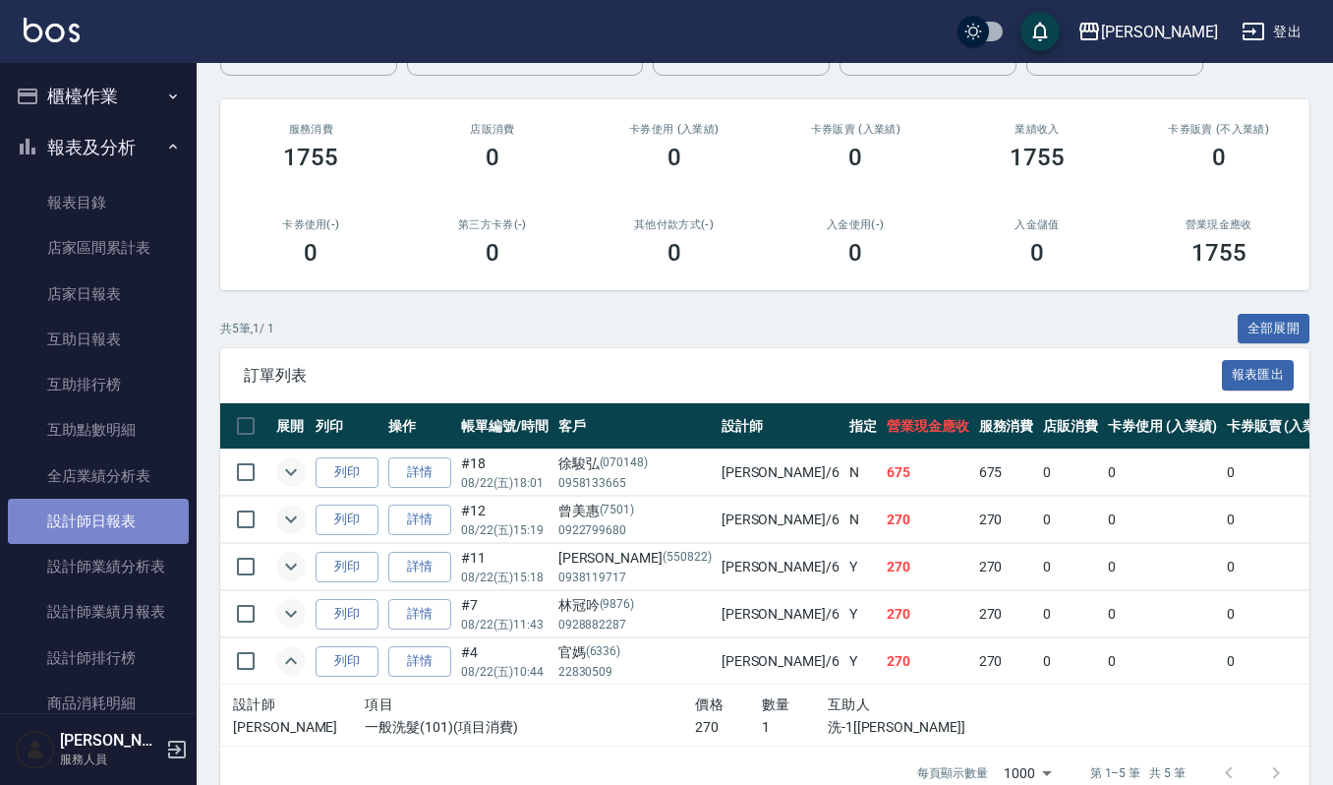
click at [153, 523] on link "設計師日報表" at bounding box center [98, 521] width 181 height 45
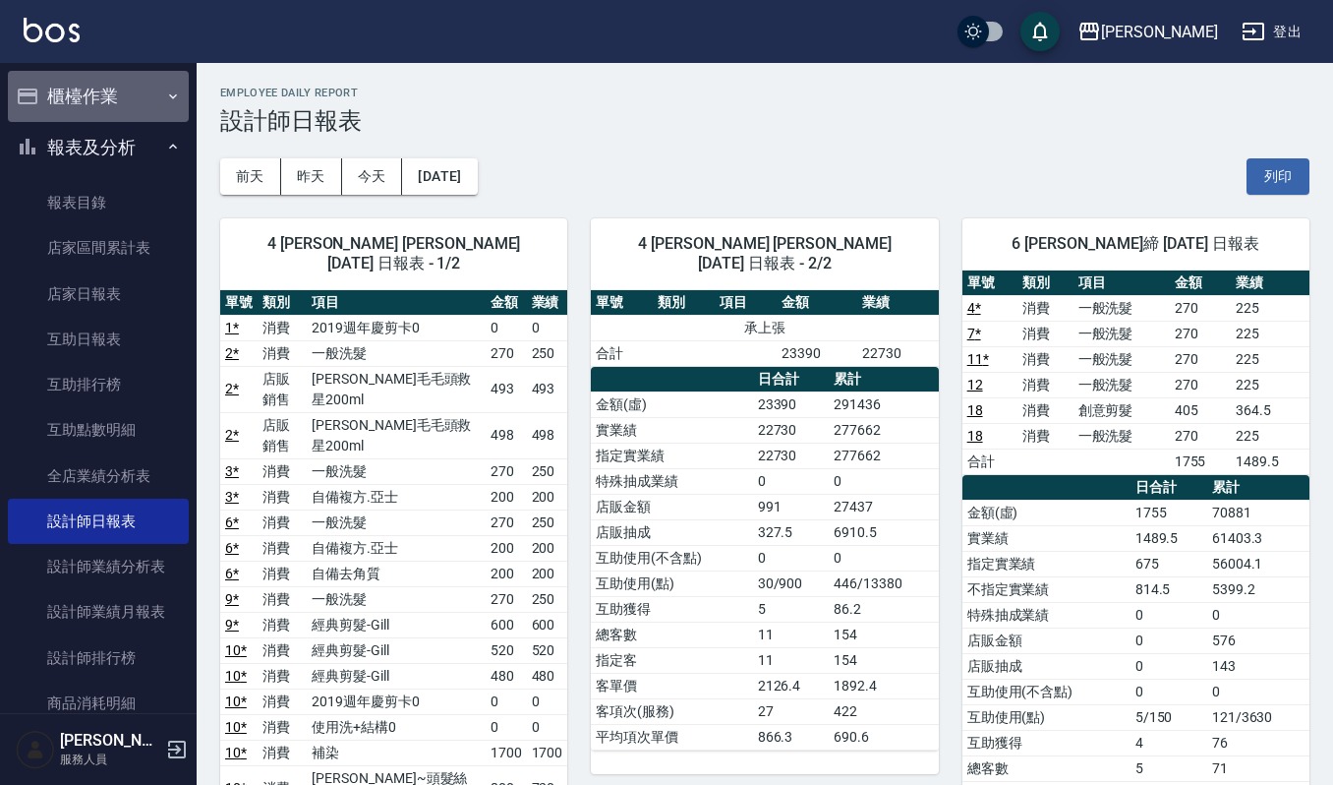
click at [110, 100] on button "櫃檯作業" at bounding box center [98, 96] width 181 height 51
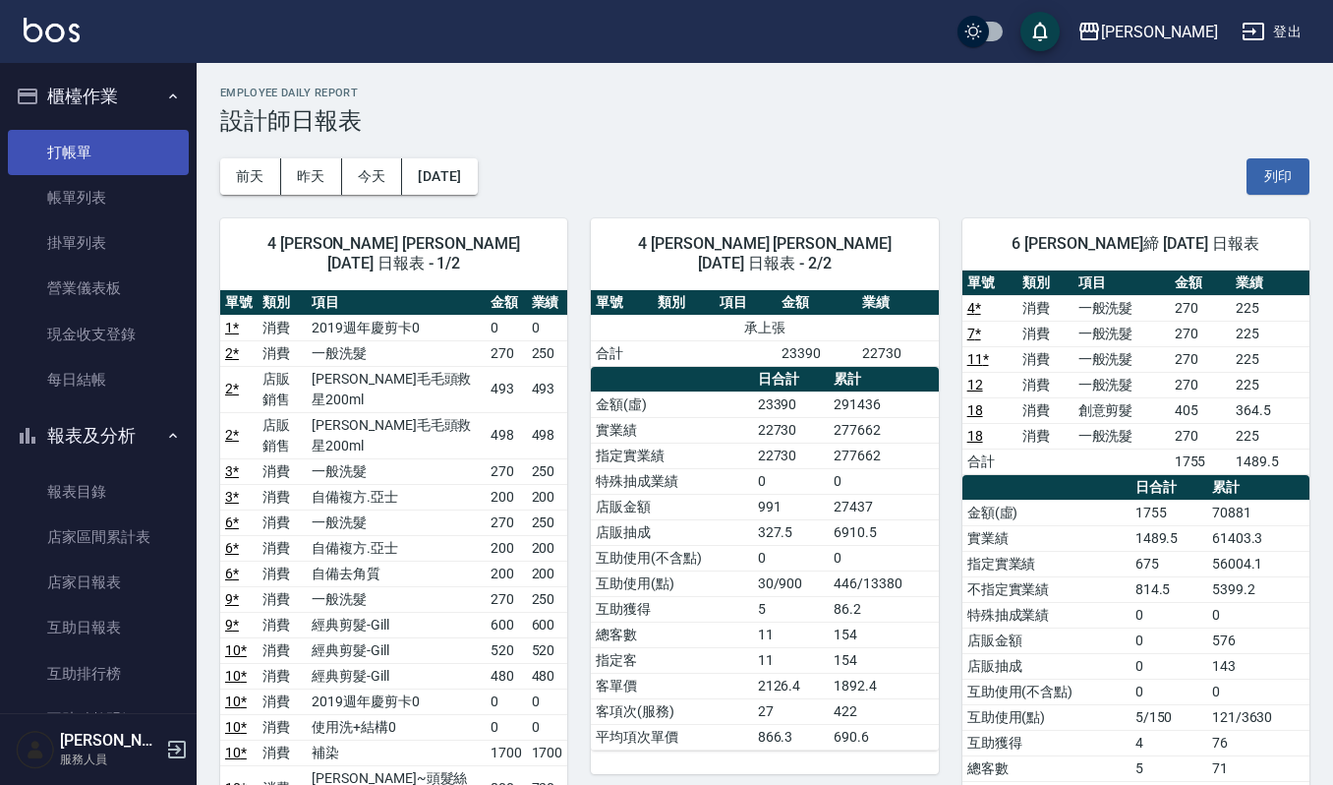
click at [111, 153] on link "打帳單" at bounding box center [98, 152] width 181 height 45
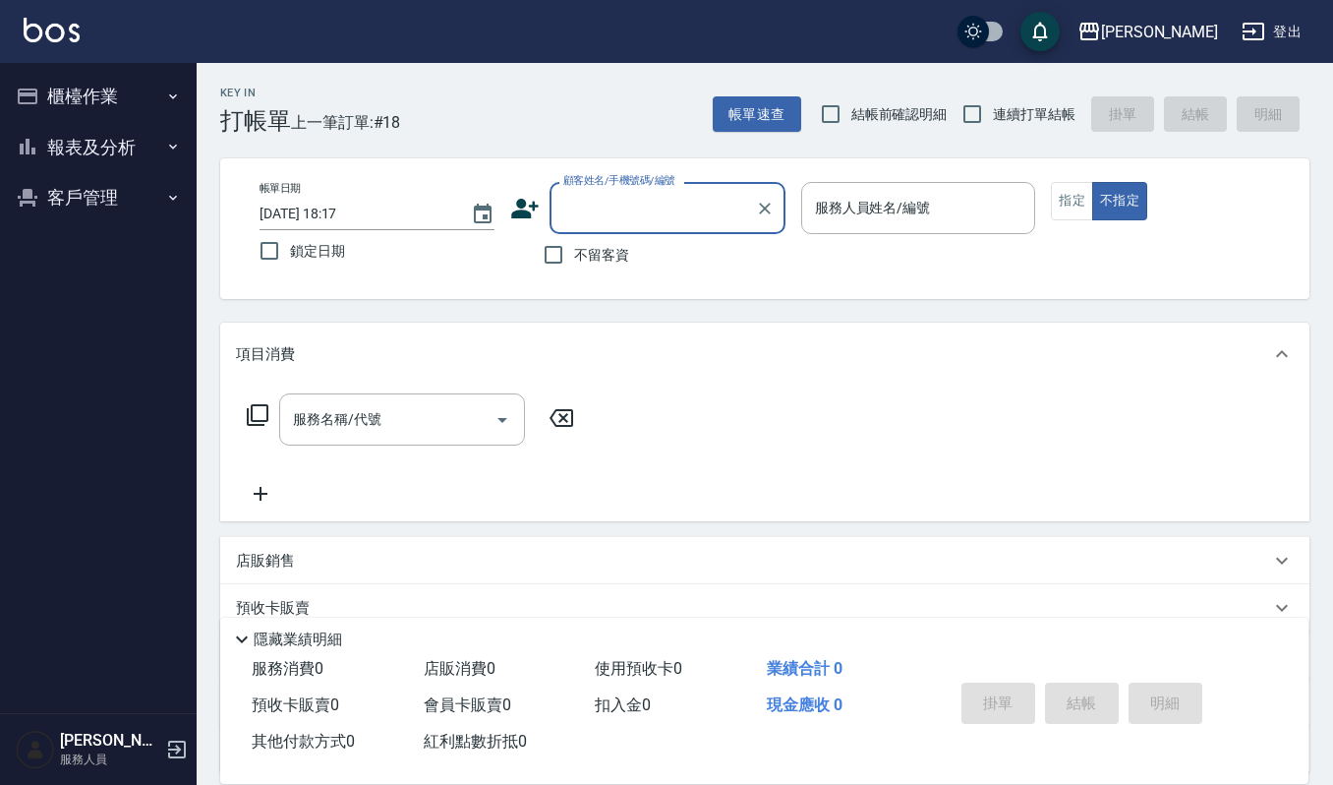
click at [791, 144] on div "Key In 打帳單 上一筆訂單:#18 帳單速查 結帳前確認明細 連續打單結帳 掛單 結帳 明細 帳單日期 [DATE] 18:17 鎖定日期 顧客姓名/手…" at bounding box center [765, 510] width 1137 height 895
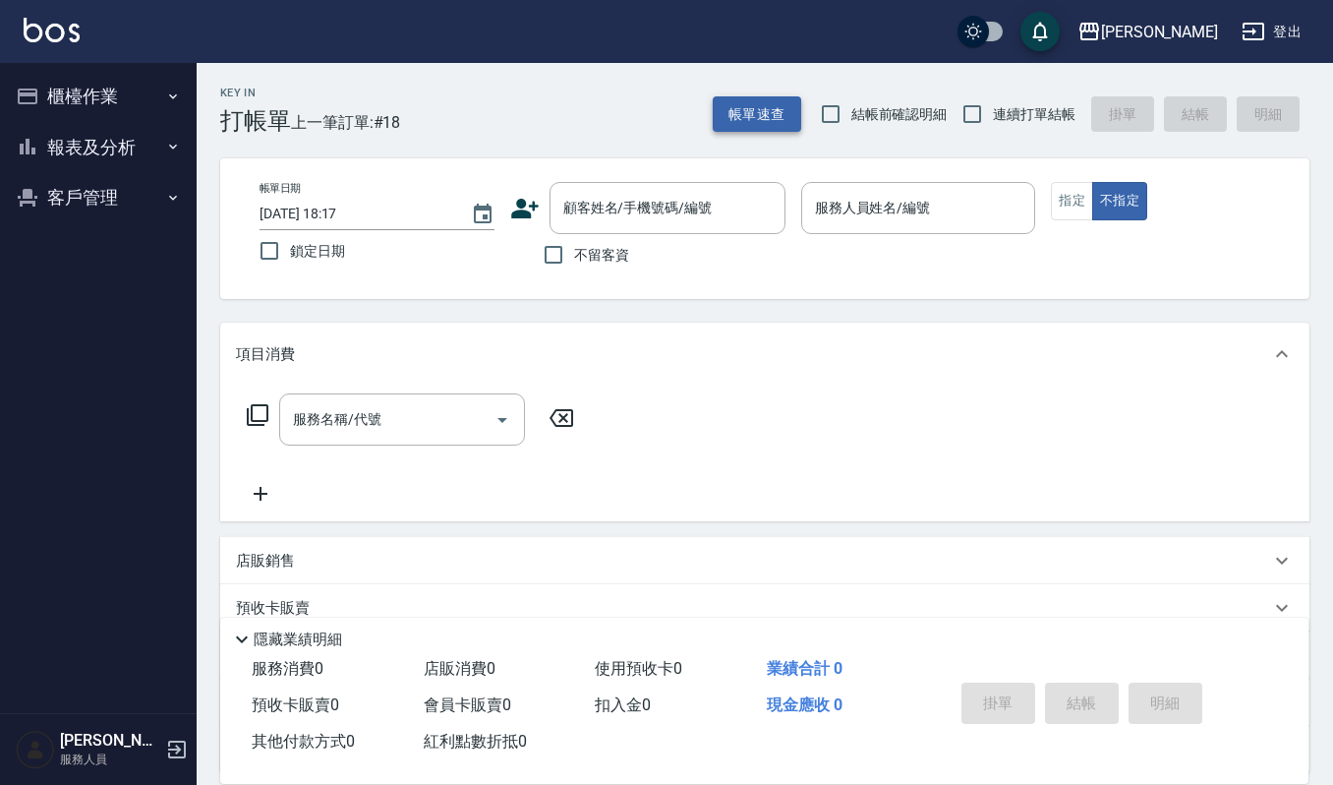
click at [783, 112] on button "帳單速查" at bounding box center [757, 114] width 88 height 36
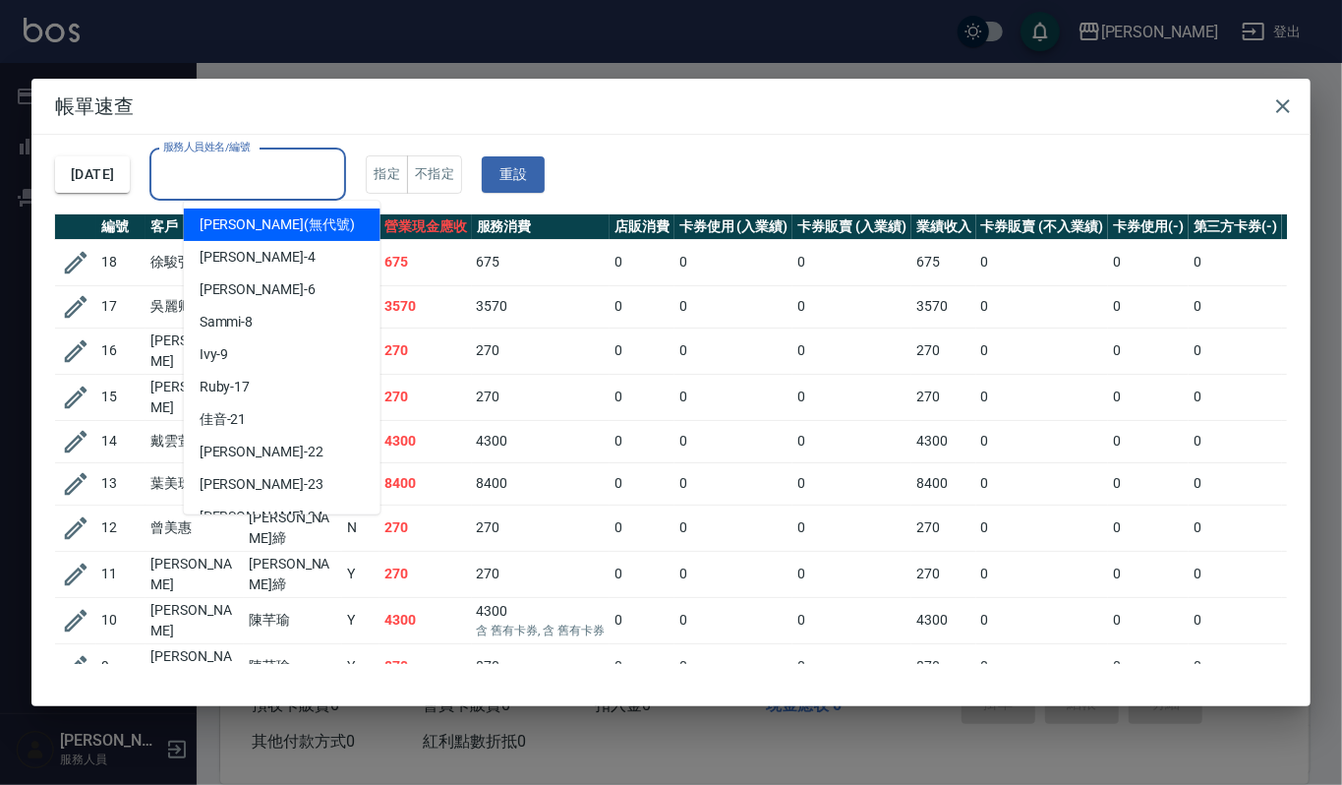
click at [250, 181] on input "服務人員姓名/編號" at bounding box center [247, 174] width 179 height 34
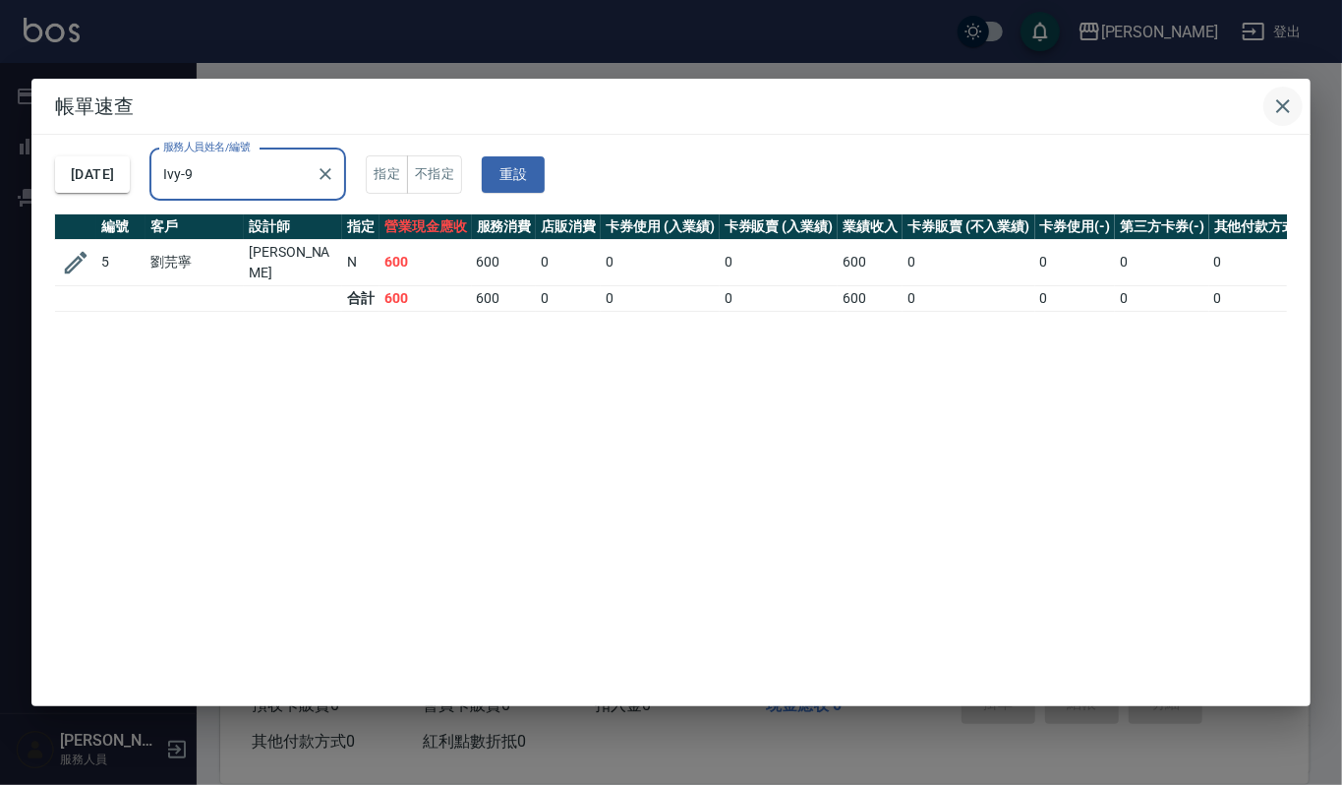
type input "Ivy-9"
click at [1286, 114] on icon "button" at bounding box center [1283, 106] width 24 height 24
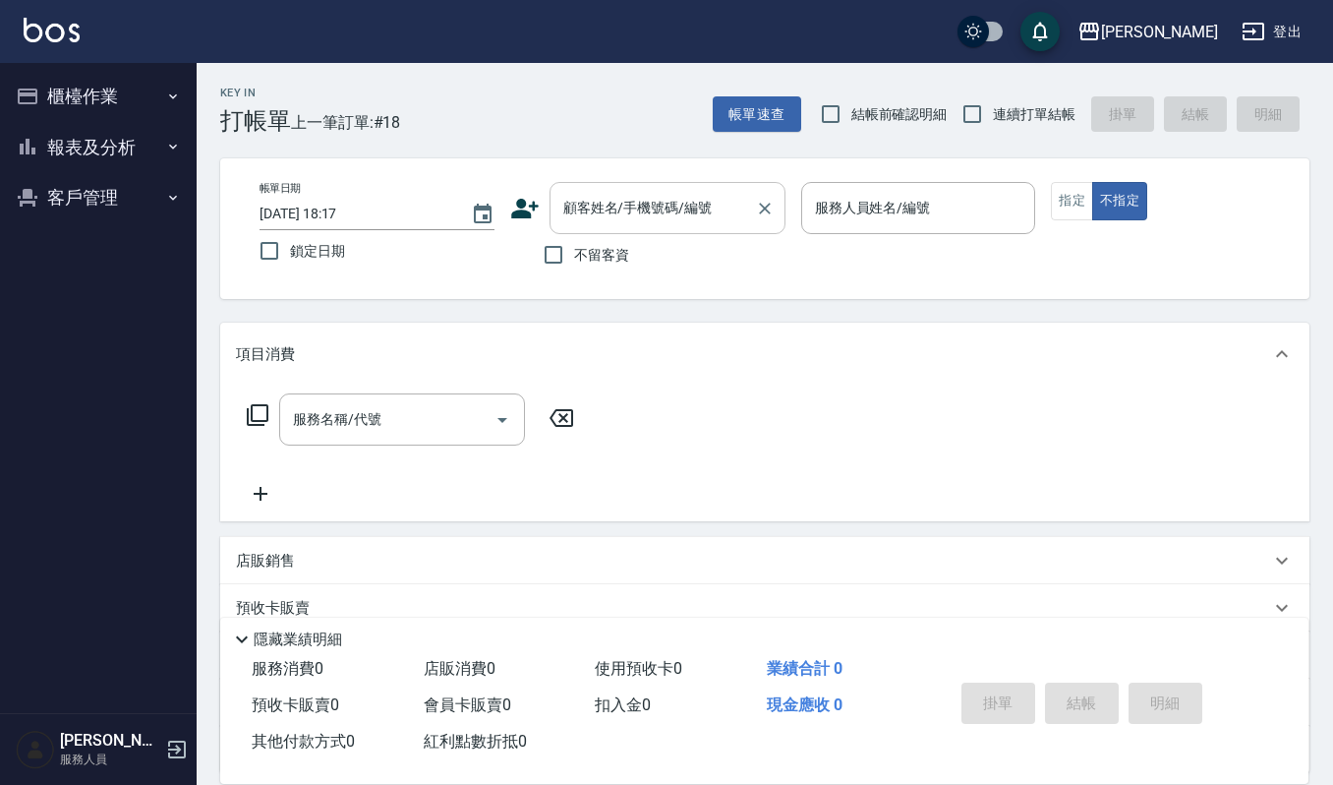
click at [681, 205] on input "顧客姓名/手機號碼/編號" at bounding box center [653, 208] width 189 height 34
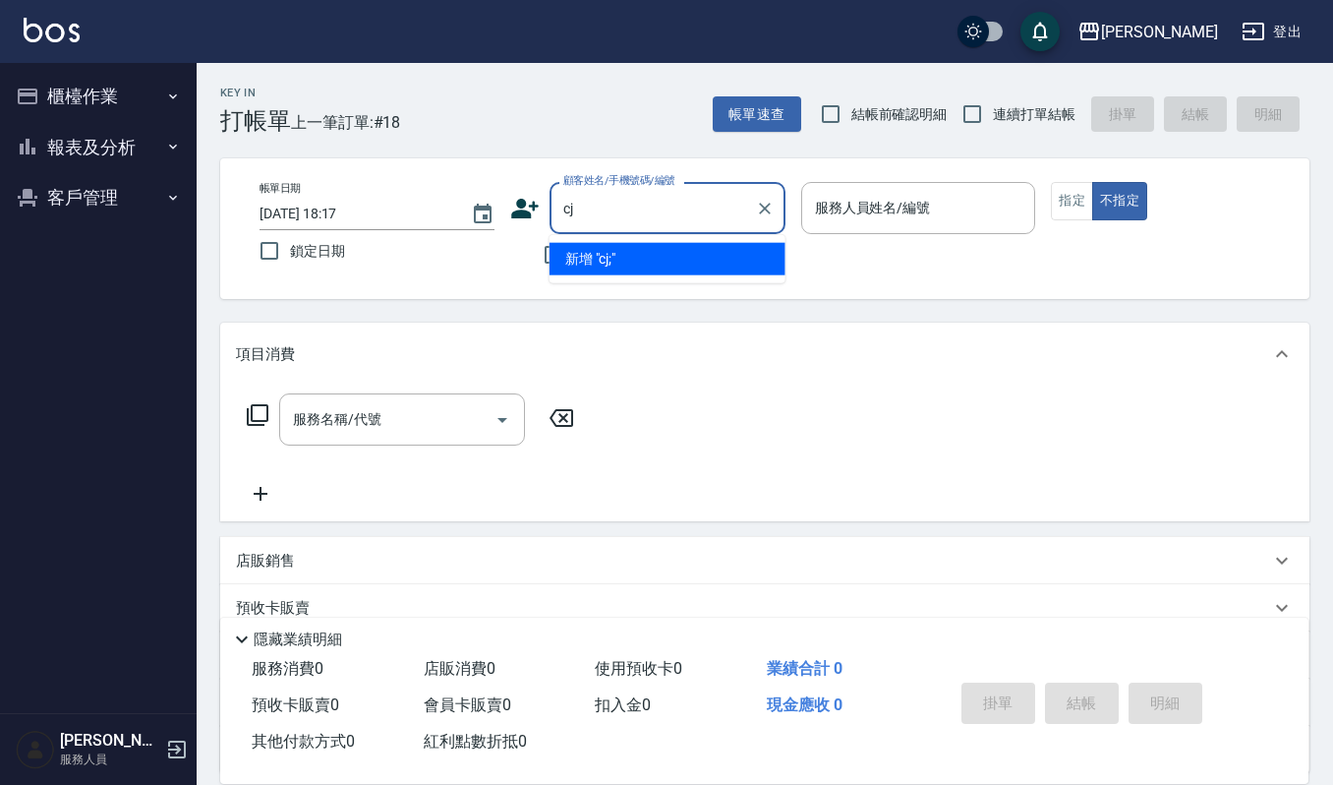
type input "c"
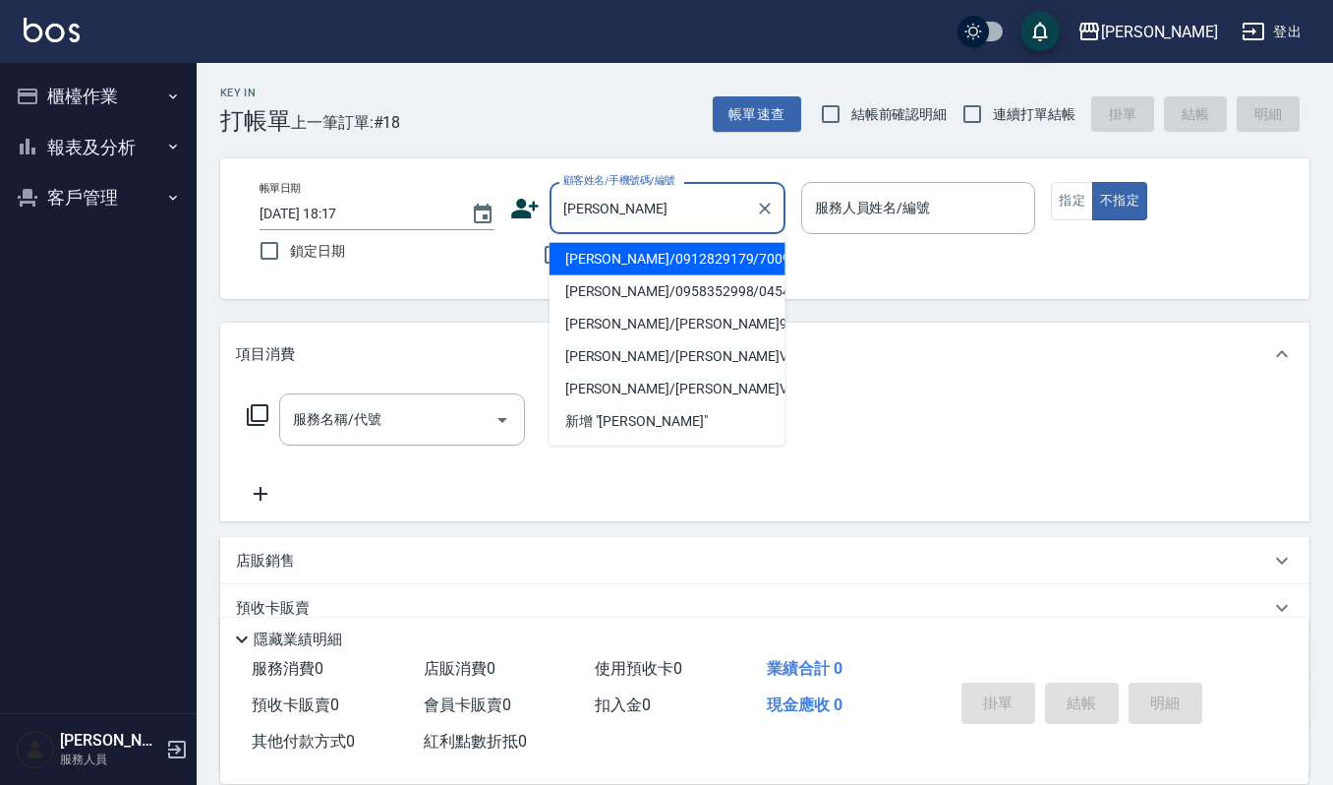
click at [694, 256] on li "[PERSON_NAME]/0912829179/700917" at bounding box center [668, 259] width 236 height 32
type input "[PERSON_NAME]/0912829179/700917"
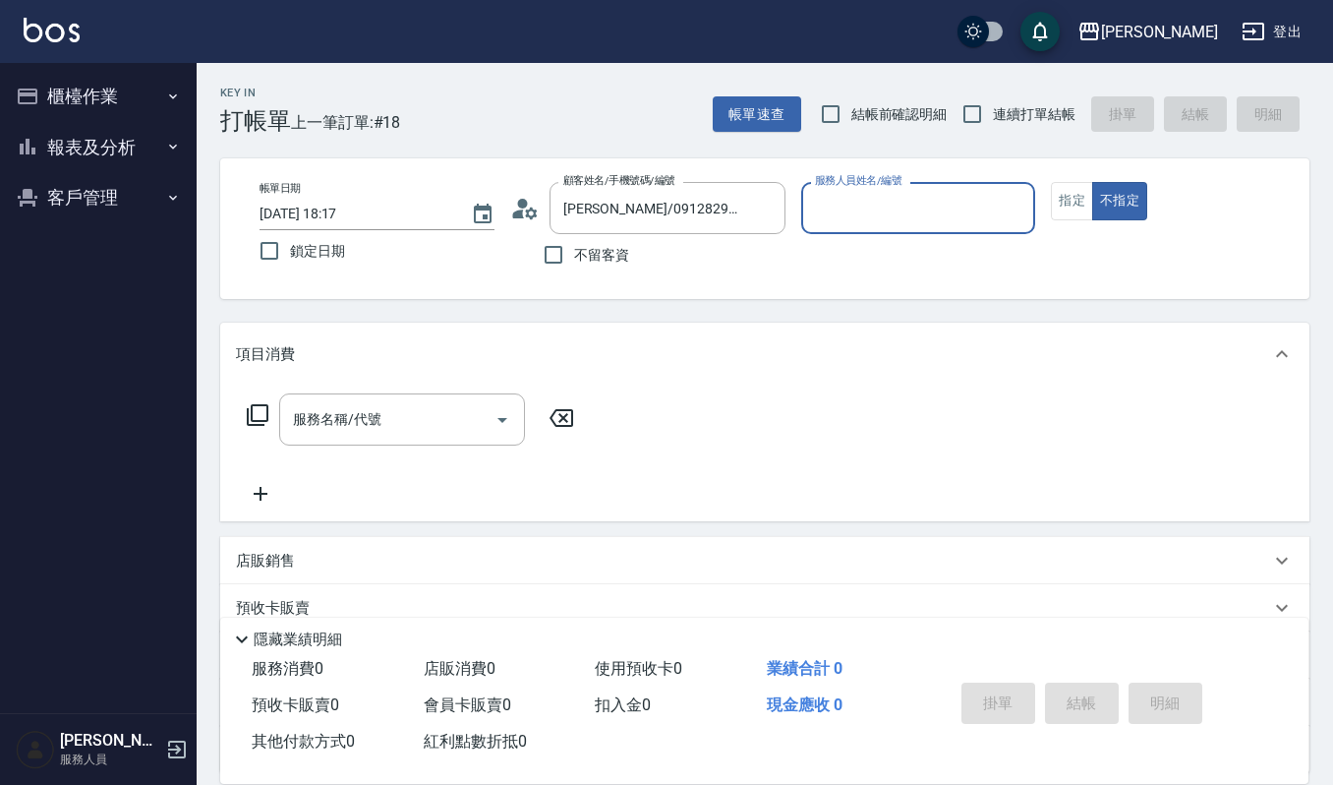
type input "Ivy-9"
click at [425, 423] on input "服務名稱/代號" at bounding box center [387, 419] width 199 height 34
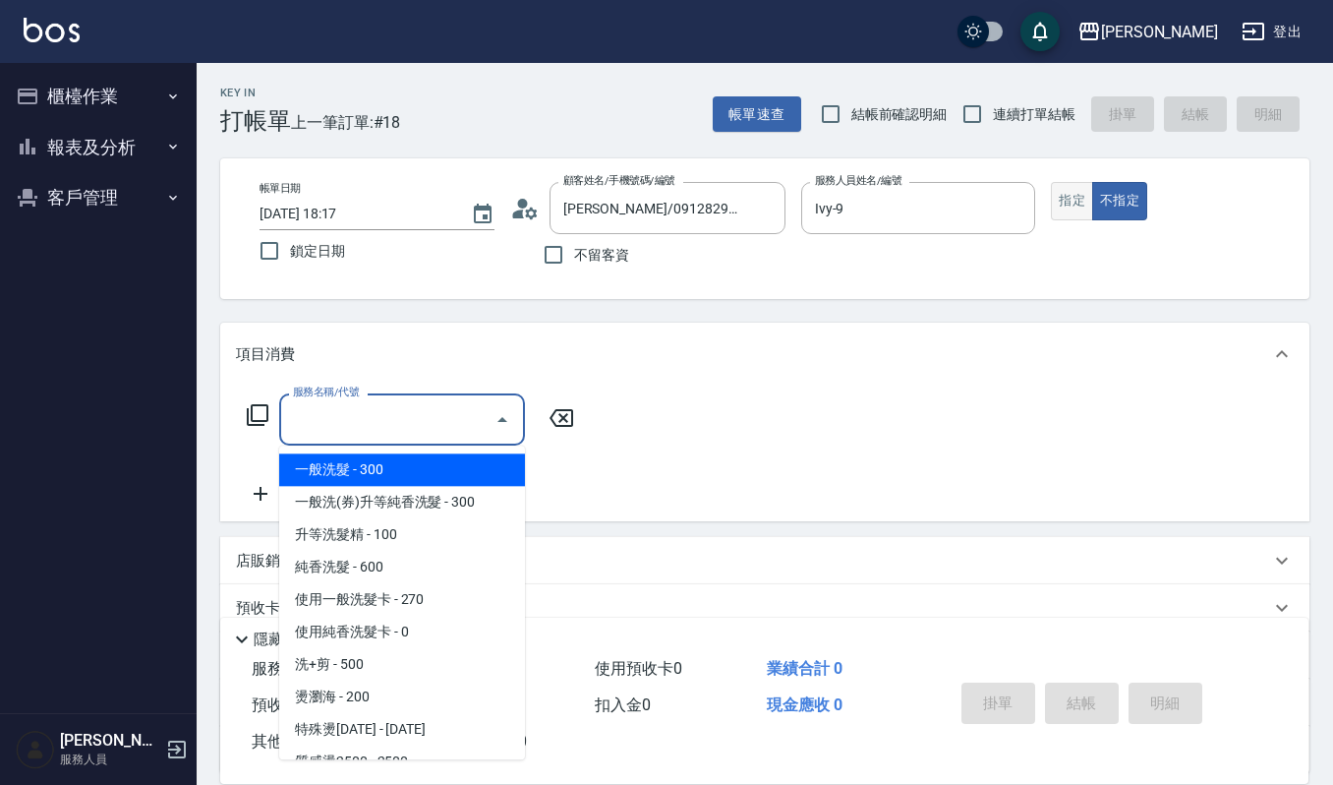
click at [1062, 195] on button "指定" at bounding box center [1072, 201] width 42 height 38
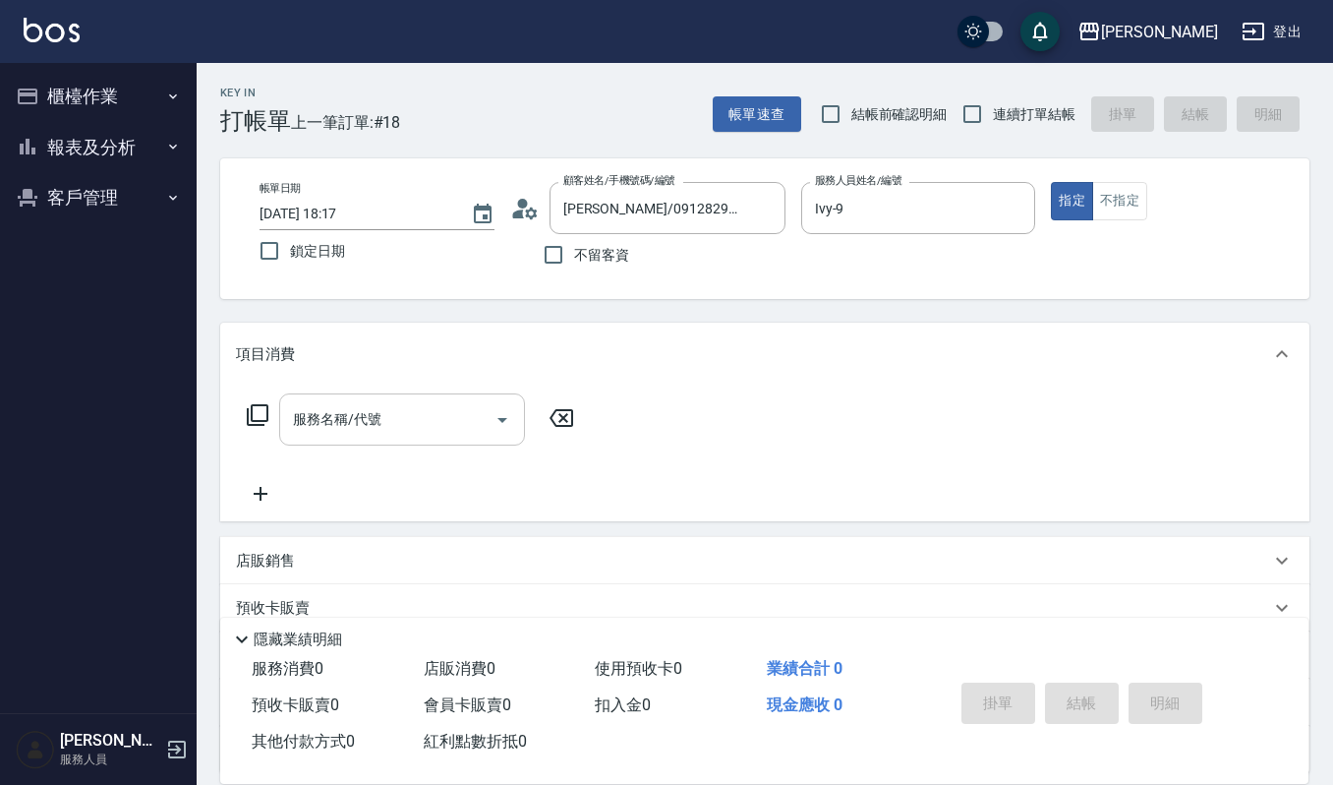
click at [385, 415] on input "服務名稱/代號" at bounding box center [387, 419] width 199 height 34
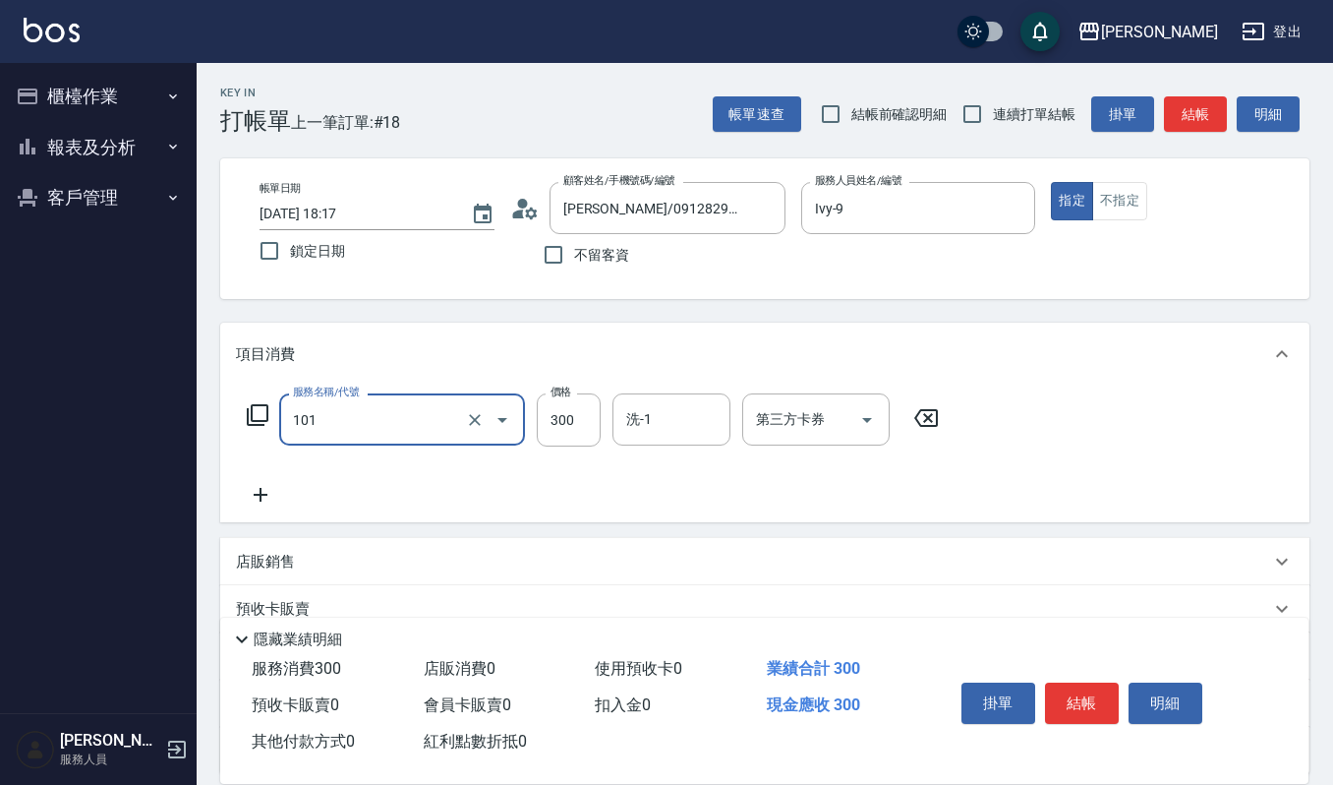
type input "一般洗髮(101)"
type input "270"
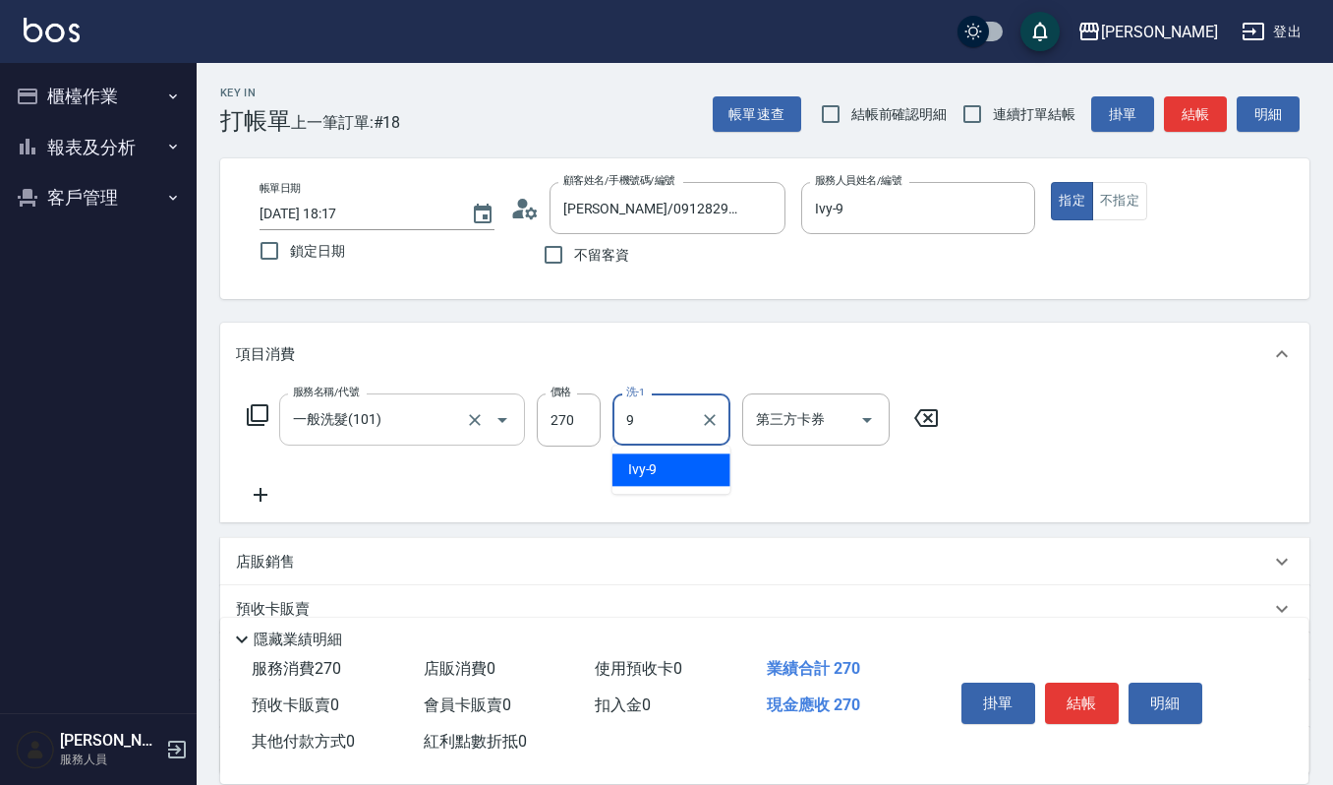
type input "Ivy-9"
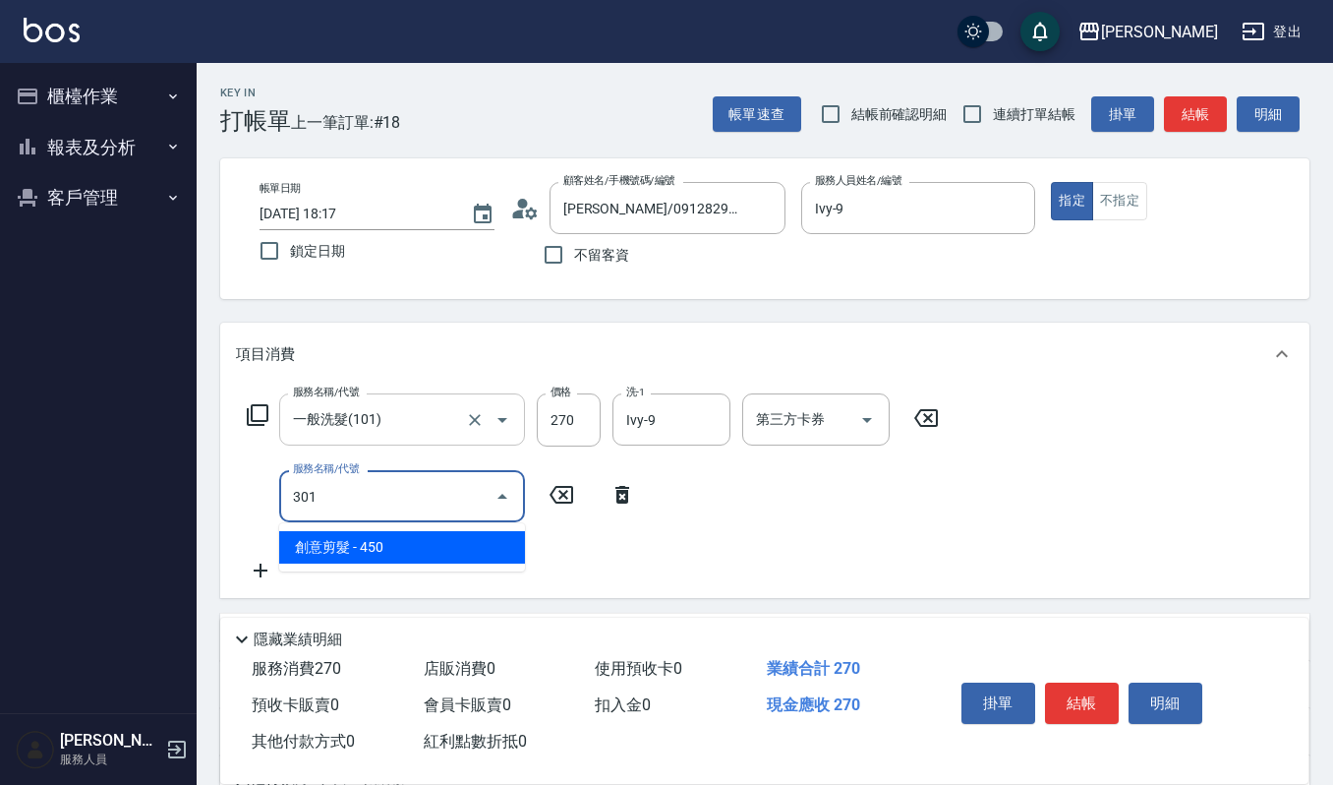
type input "創意剪髮(301)"
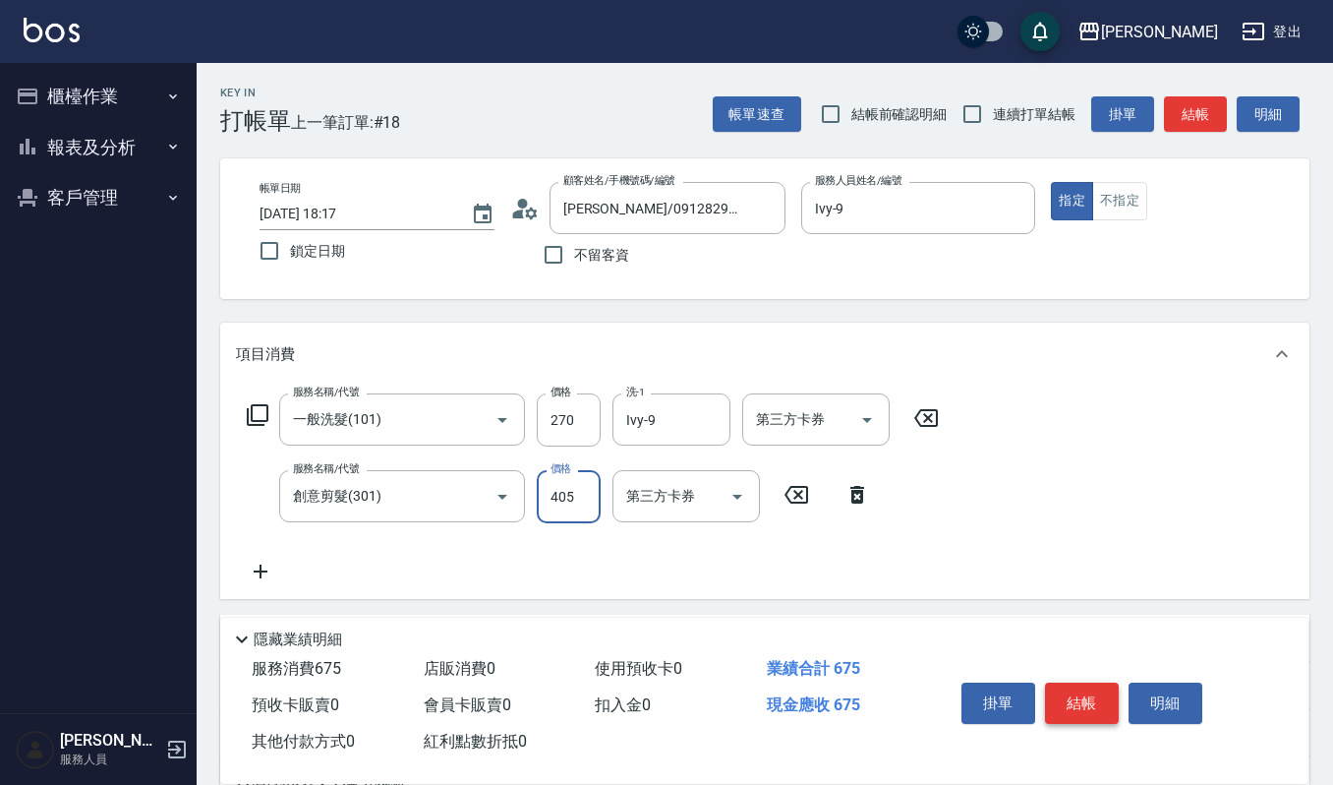
type input "405"
click at [1102, 698] on button "結帳" at bounding box center [1082, 702] width 74 height 41
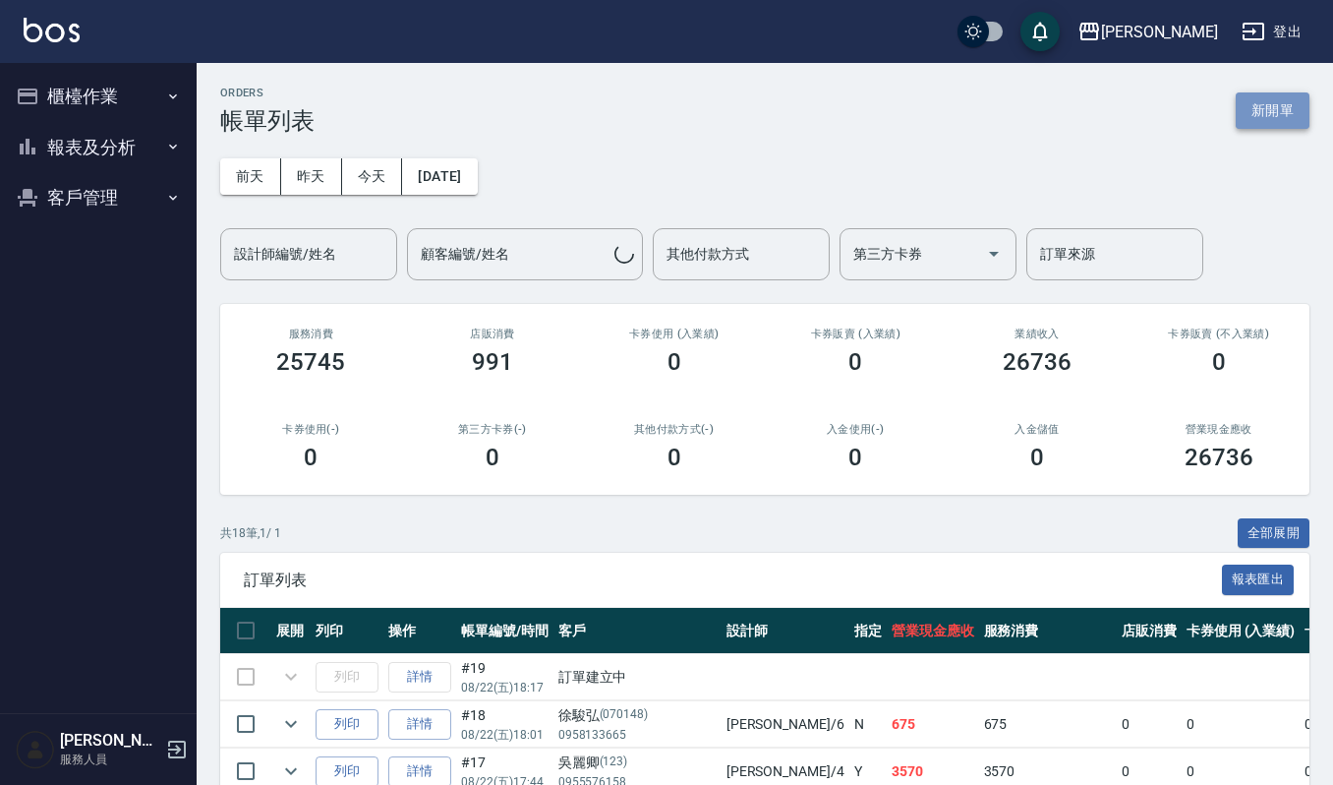
click at [1268, 108] on button "新開單" at bounding box center [1273, 110] width 74 height 36
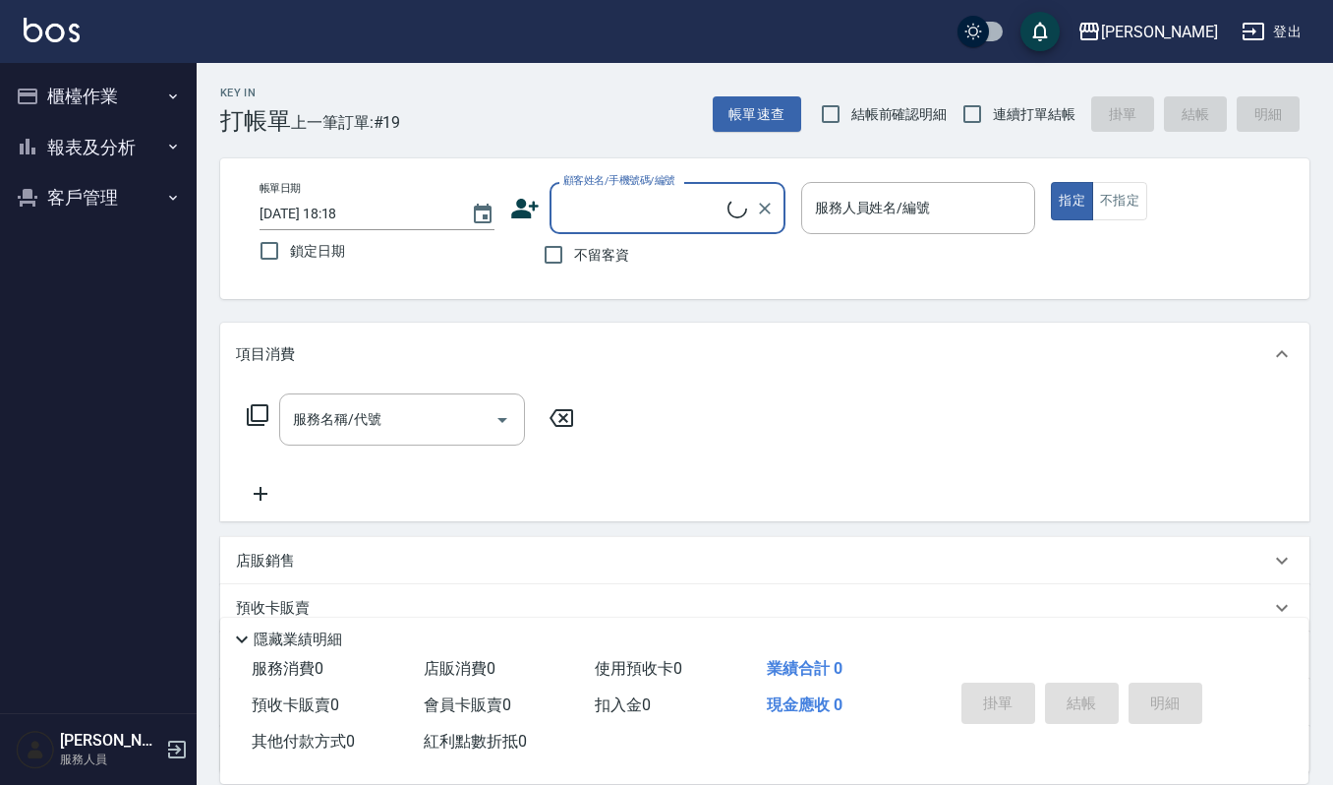
click at [704, 209] on input "顧客姓名/手機號碼/編號" at bounding box center [643, 208] width 169 height 34
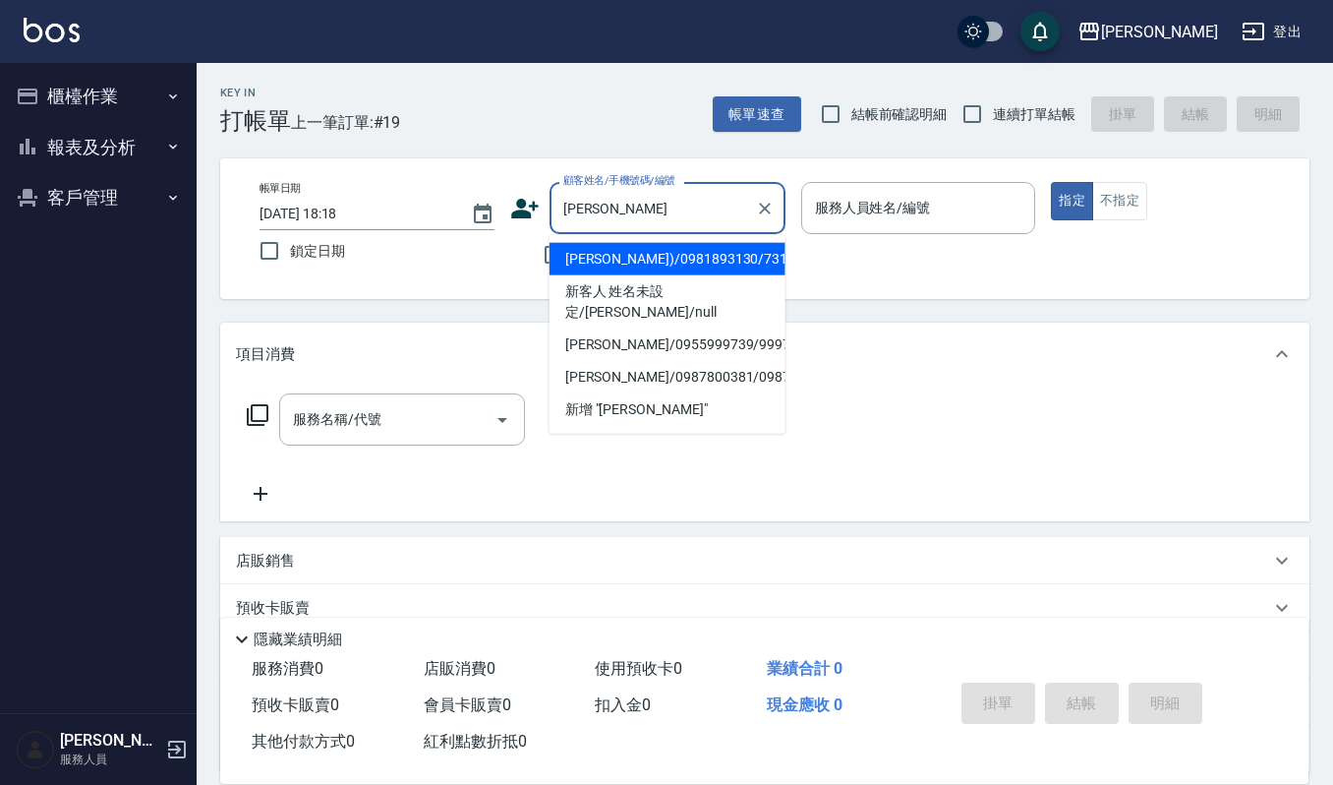
click at [637, 275] on li "[PERSON_NAME])/0981893130/731221" at bounding box center [668, 259] width 236 height 32
type input "[PERSON_NAME])/0981893130/731221"
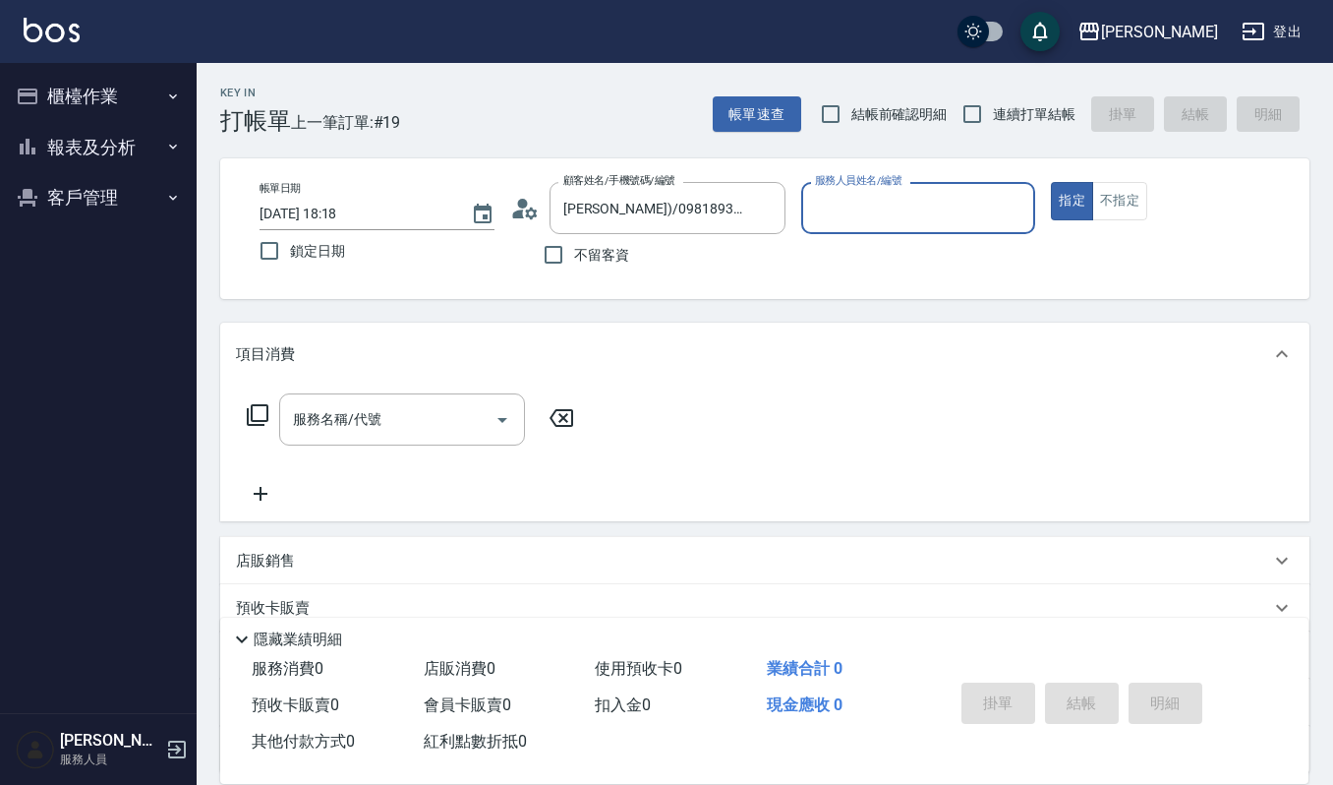
type input "Ivy-9"
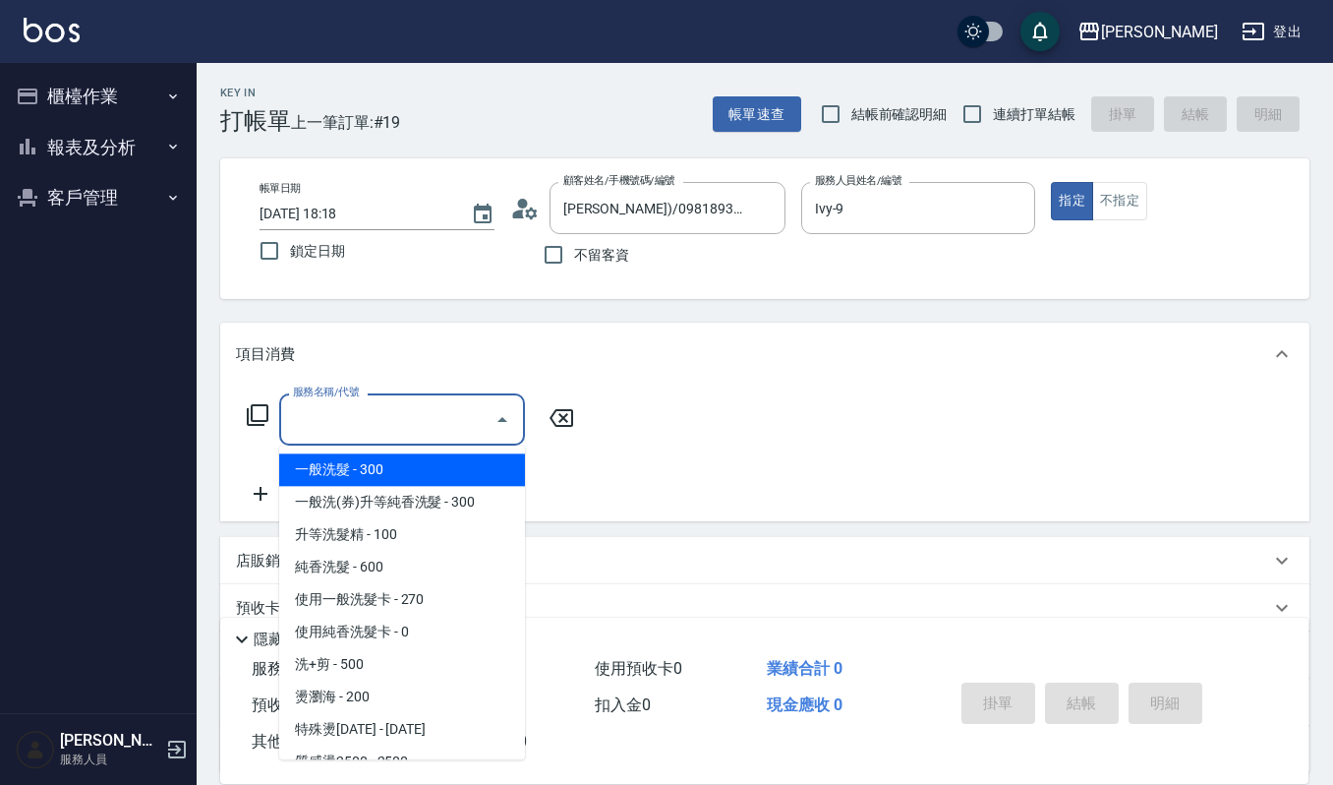
click at [402, 421] on input "服務名稱/代號" at bounding box center [387, 419] width 199 height 34
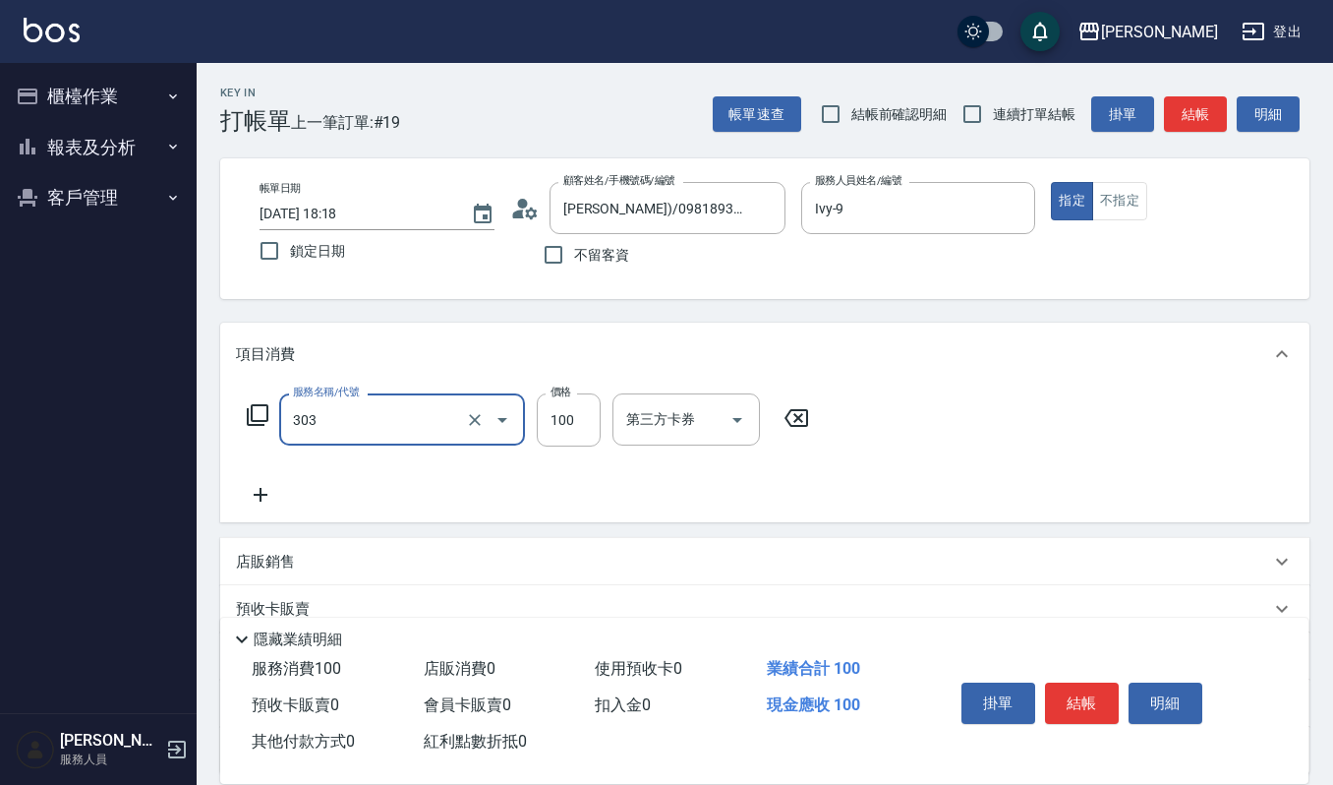
type input "修瀏海(303)"
click at [1097, 685] on button "結帳" at bounding box center [1082, 702] width 74 height 41
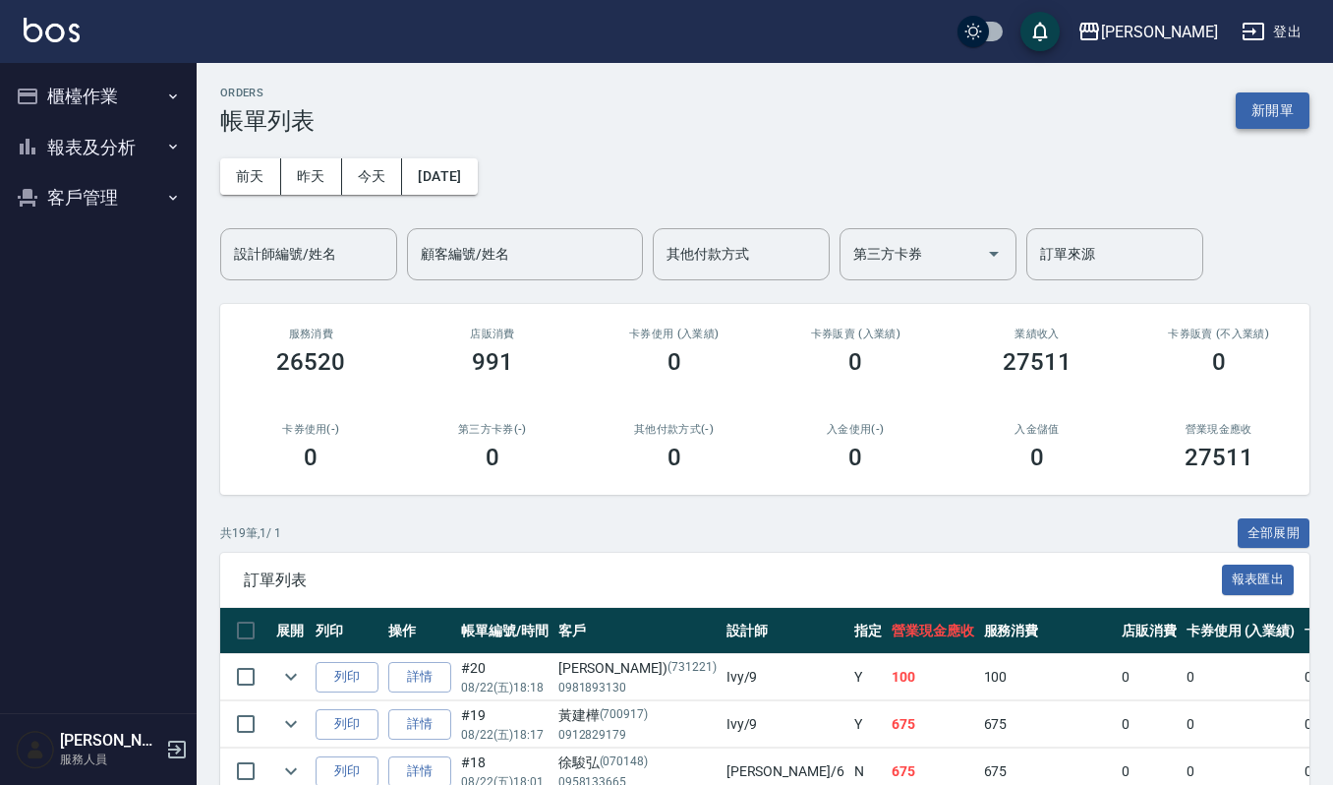
click at [1284, 98] on button "新開單" at bounding box center [1273, 110] width 74 height 36
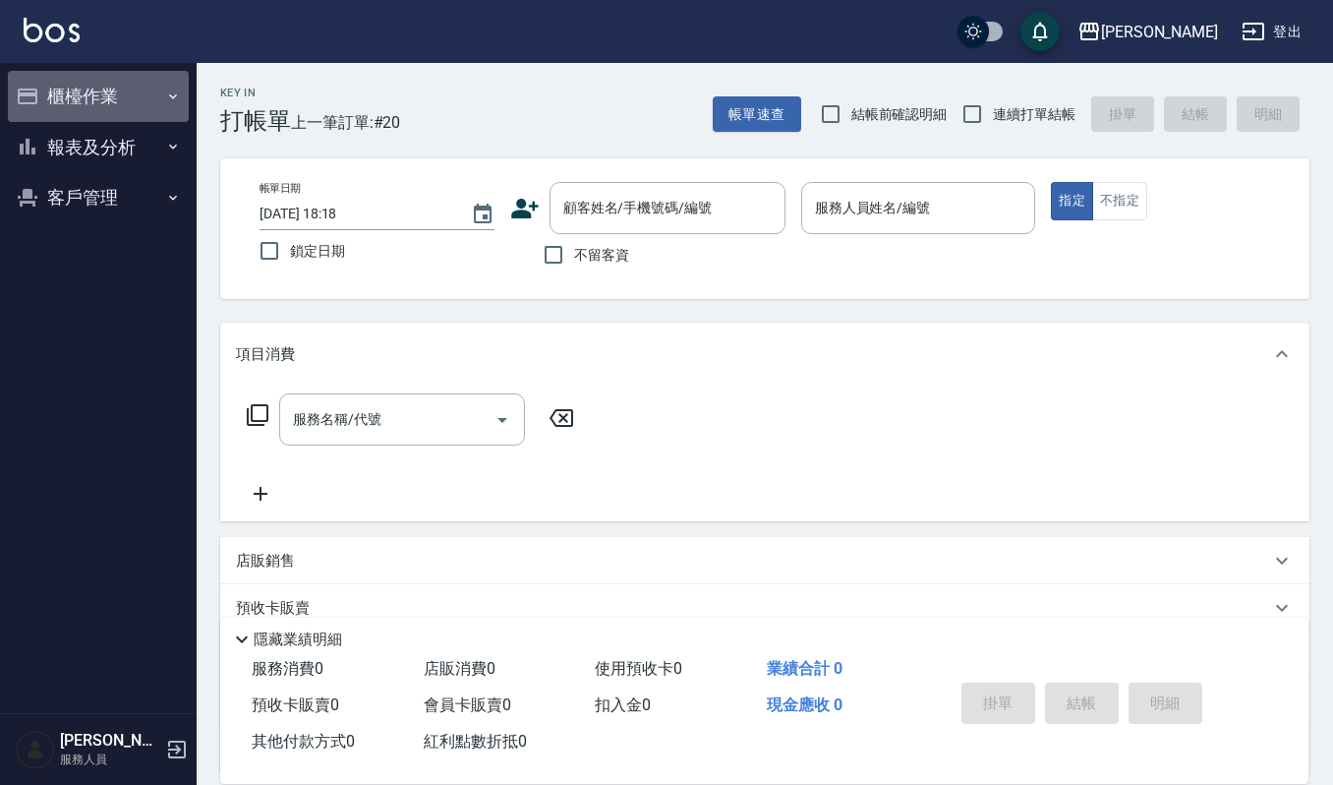
click at [99, 94] on button "櫃檯作業" at bounding box center [98, 96] width 181 height 51
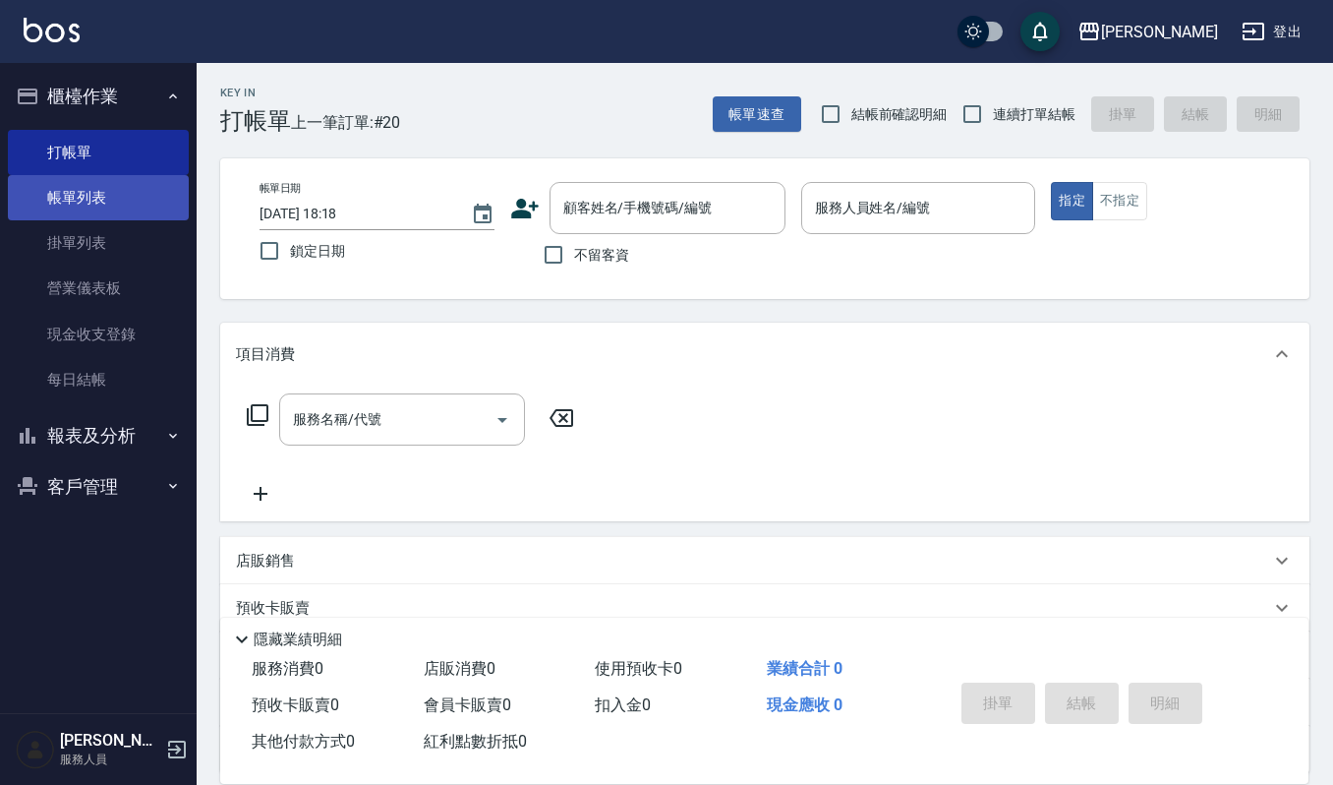
click at [114, 185] on link "帳單列表" at bounding box center [98, 197] width 181 height 45
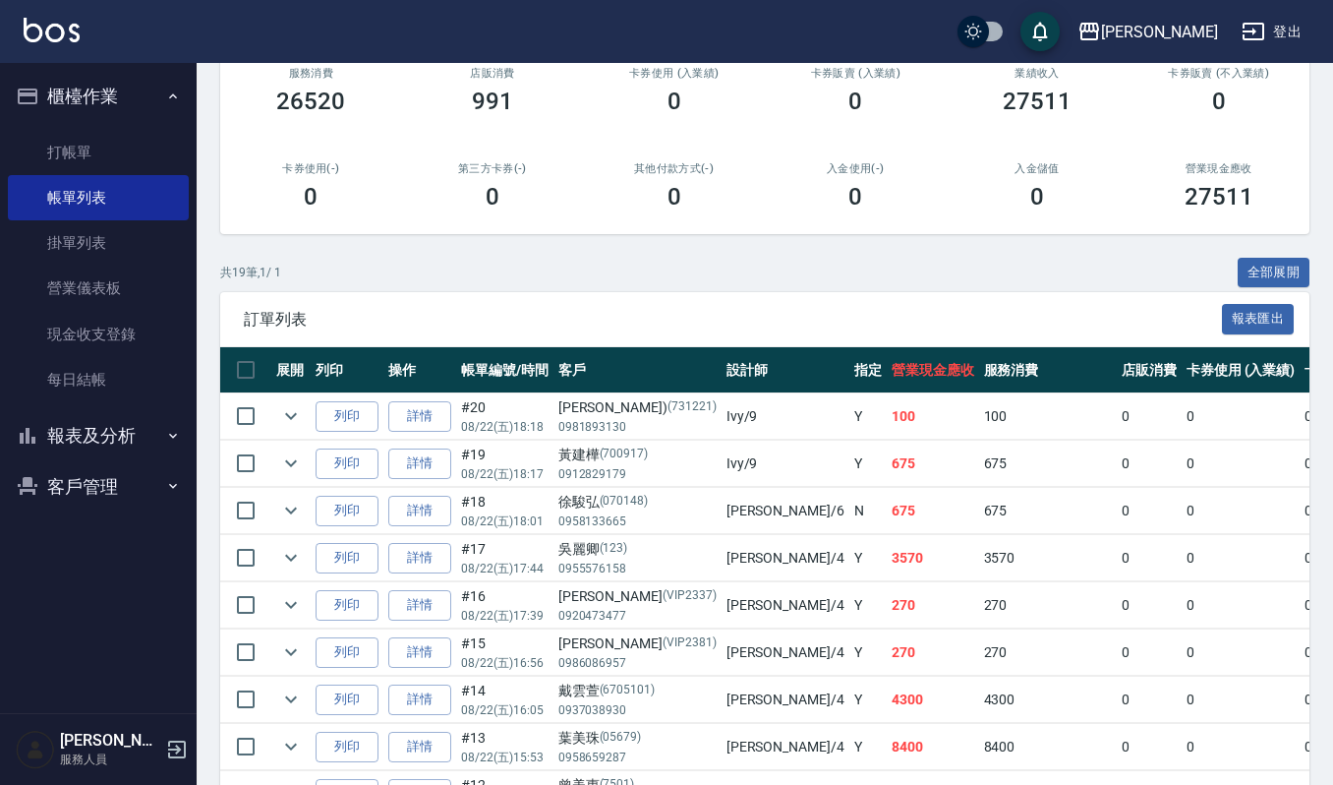
scroll to position [262, 0]
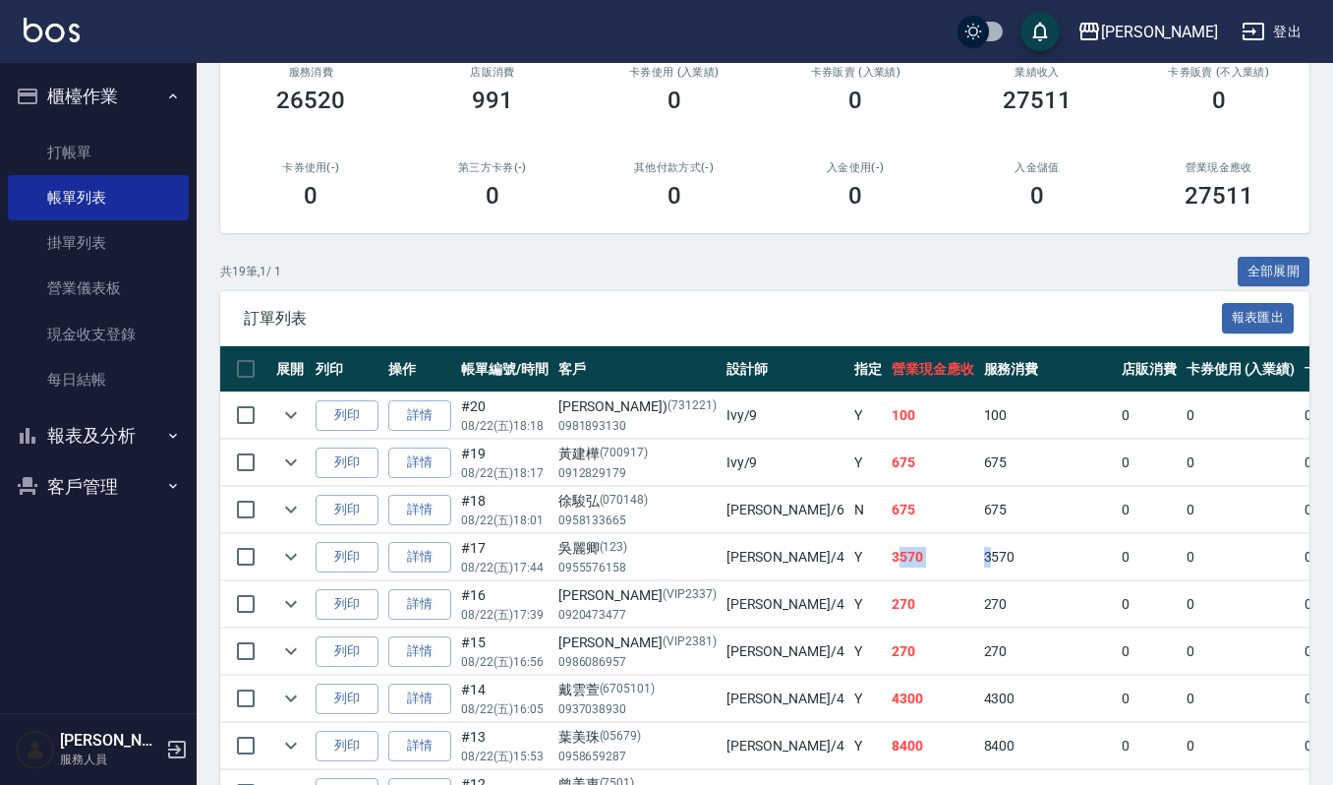
drag, startPoint x: 798, startPoint y: 564, endPoint x: 890, endPoint y: 572, distance: 91.8
click at [890, 572] on tr "列印 詳情 #17 08/22 (五) 17:44 吳麗卿 (123) 0955576158 吉兒 /4 Y 3570 3570 0 0 0 3570 0 0…" at bounding box center [1172, 557] width 1904 height 46
click at [887, 556] on td "3570" at bounding box center [933, 557] width 92 height 46
click at [887, 579] on td "3570" at bounding box center [933, 557] width 92 height 46
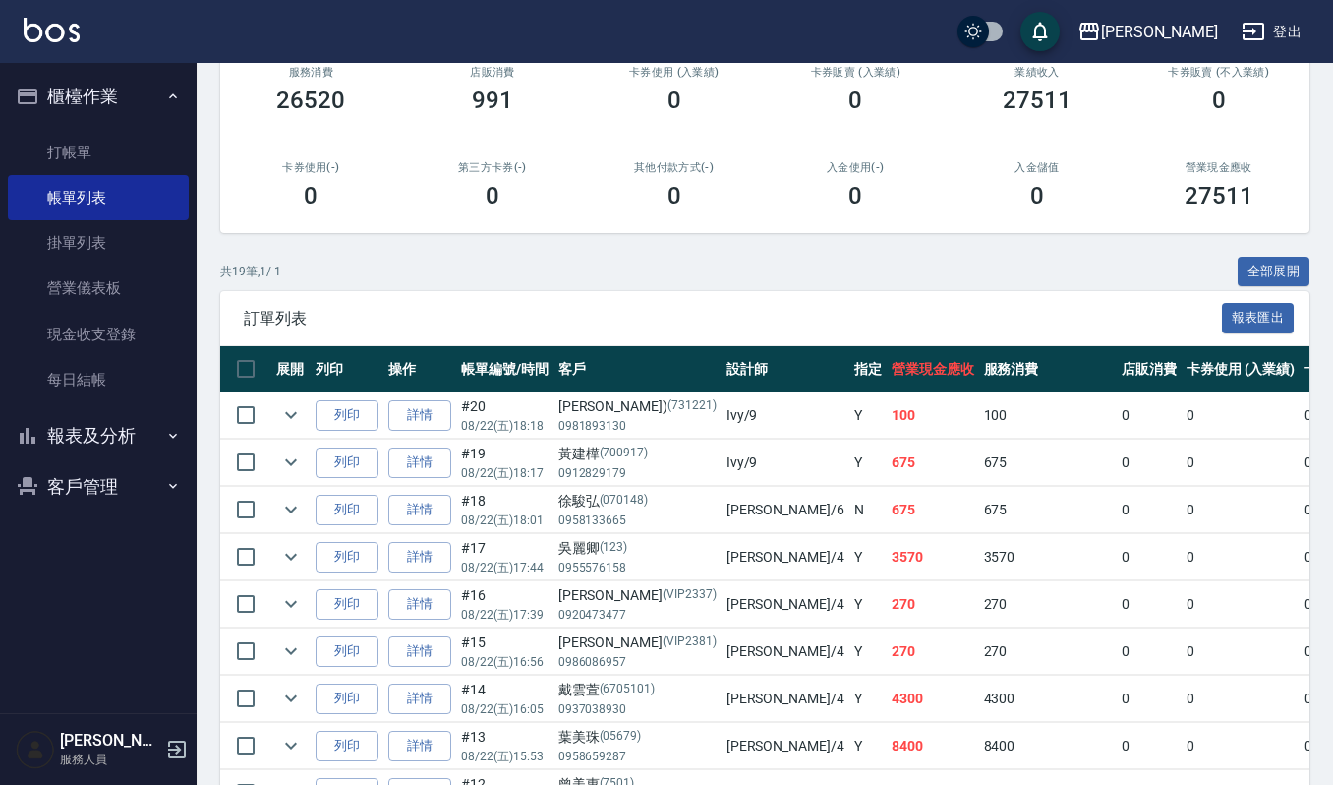
click at [887, 618] on td "270" at bounding box center [933, 604] width 92 height 46
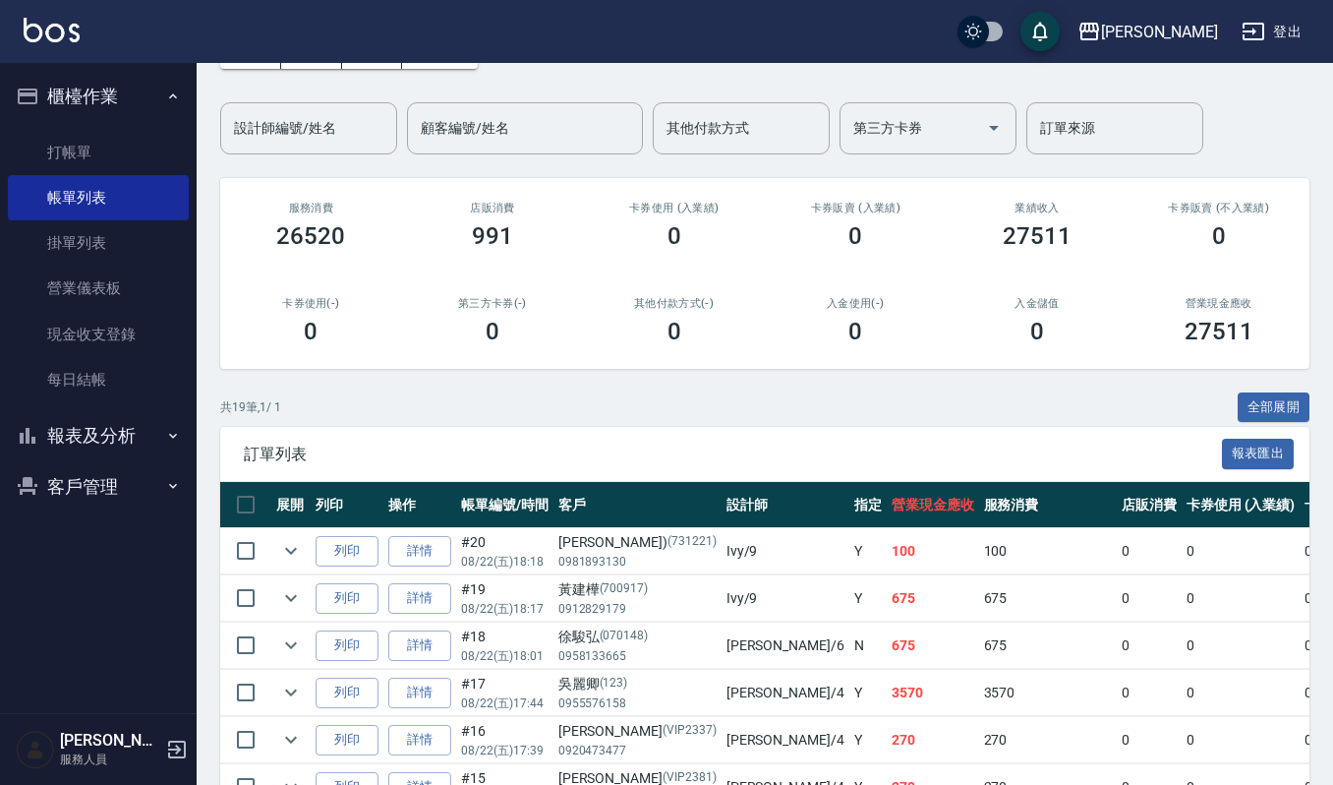
scroll to position [0, 0]
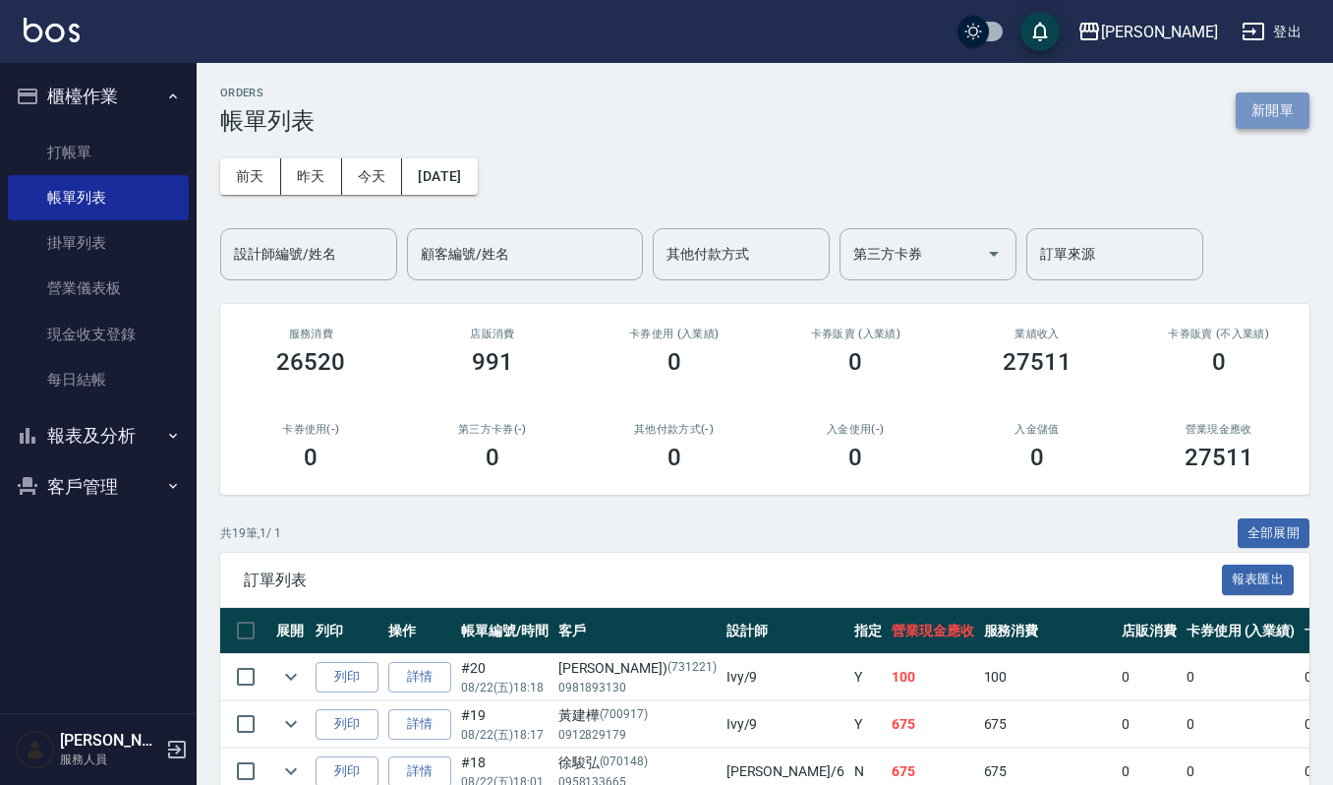
click at [1298, 114] on button "新開單" at bounding box center [1273, 110] width 74 height 36
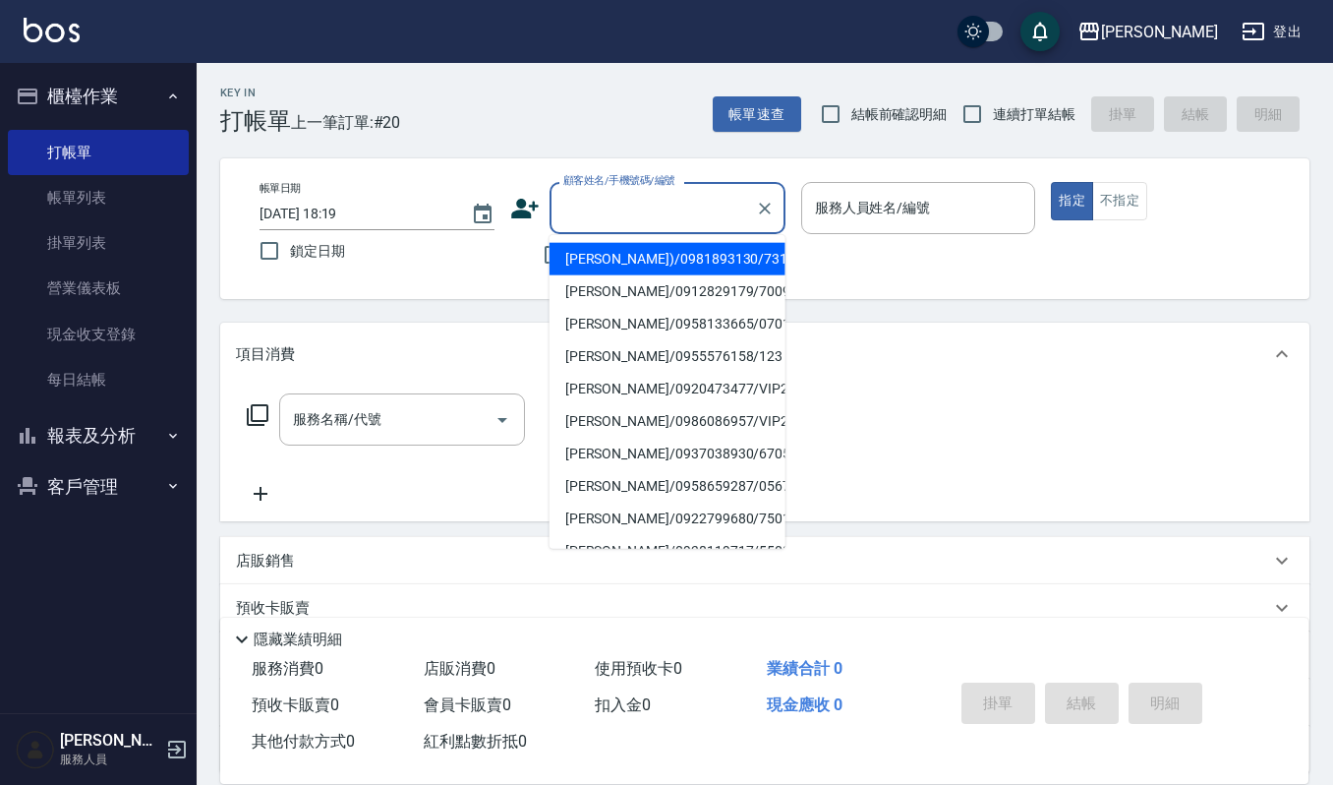
click at [629, 212] on input "顧客姓名/手機號碼/編號" at bounding box center [653, 208] width 189 height 34
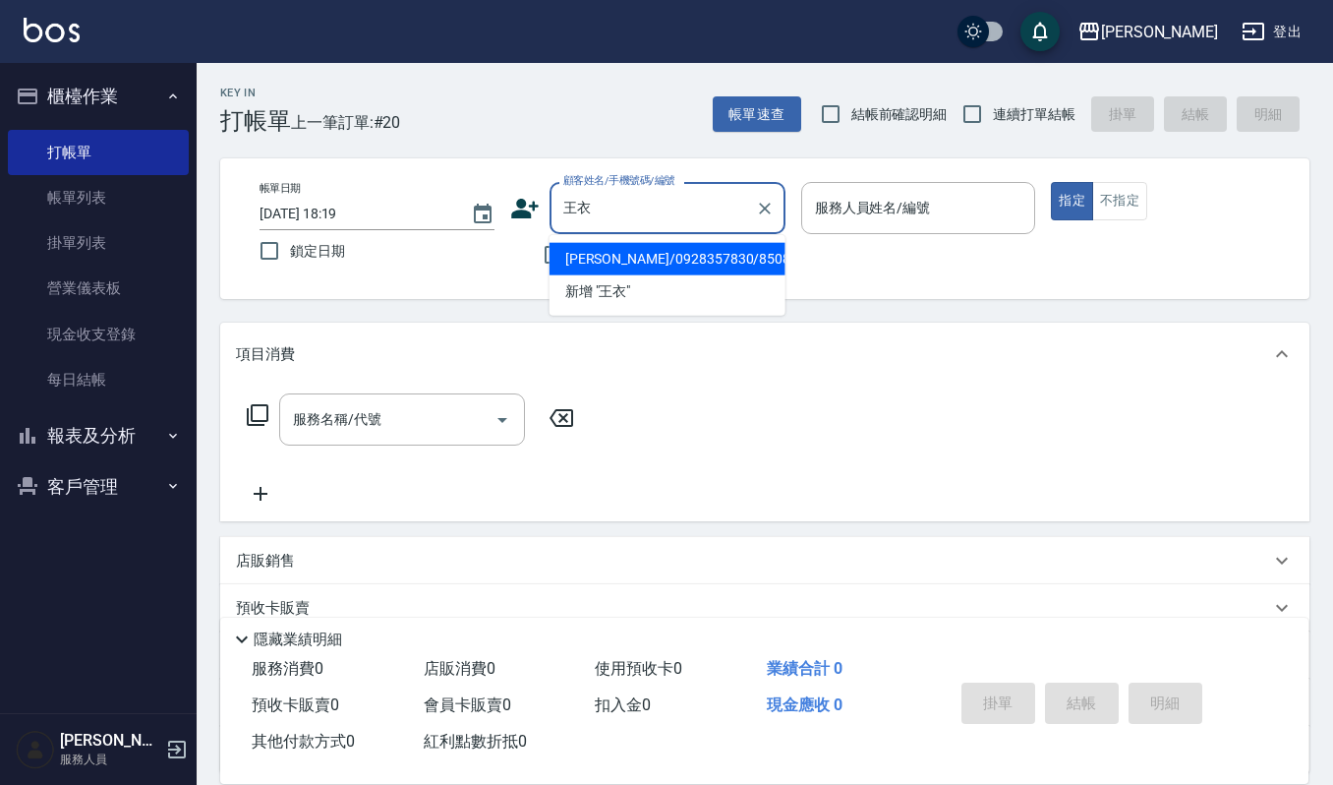
click at [662, 252] on li "王衣宸/0928357830/850830" at bounding box center [668, 259] width 236 height 32
type input "王衣宸/0928357830/850830"
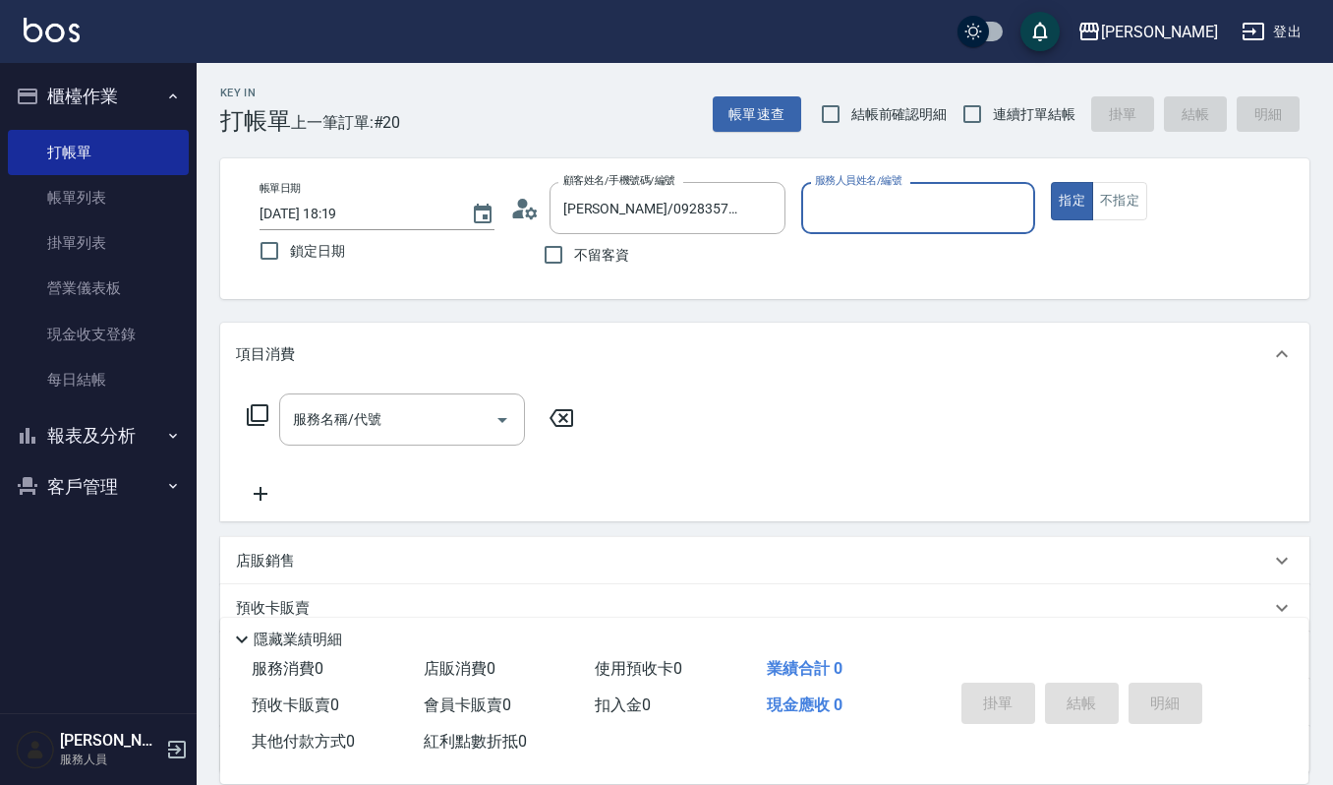
type input "Ivy-9"
click at [362, 423] on input "服務名稱/代號" at bounding box center [387, 419] width 199 height 34
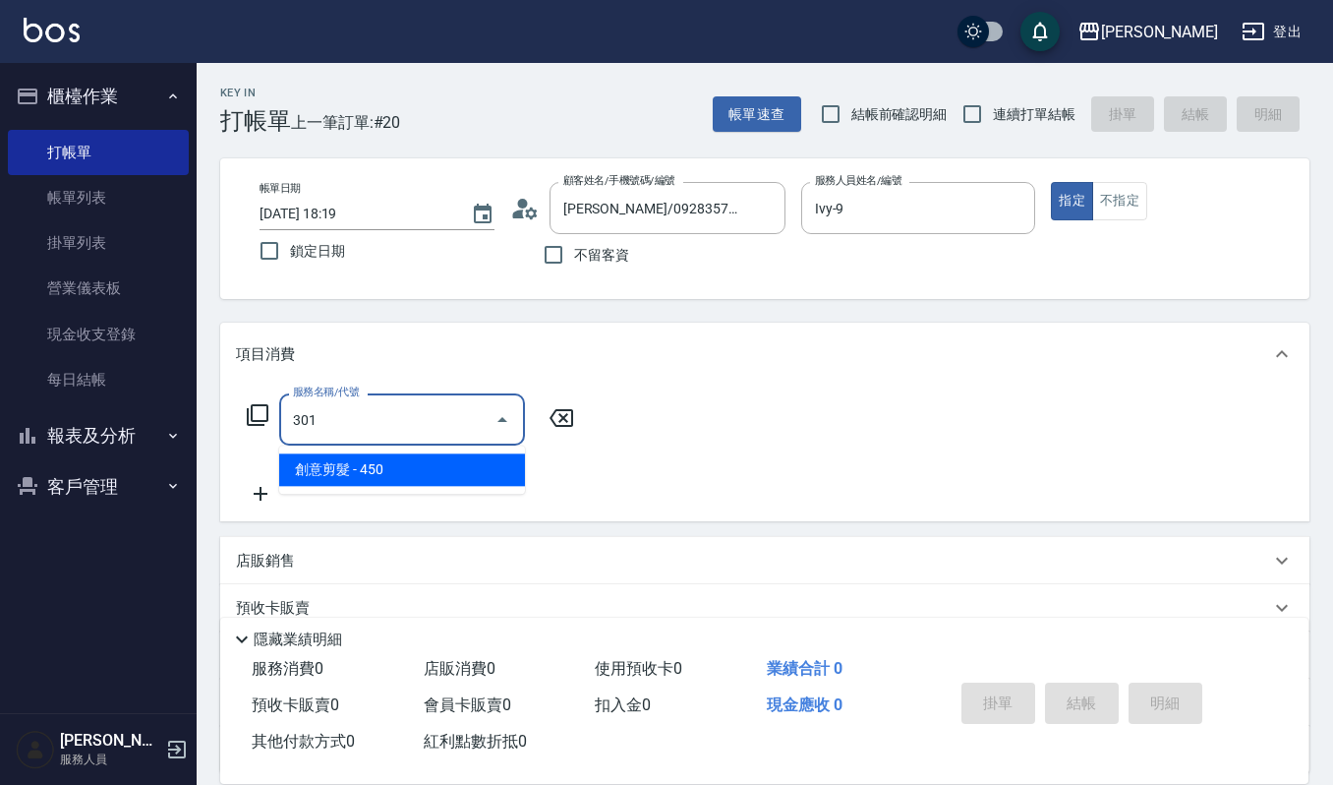
type input "創意剪髮(301)"
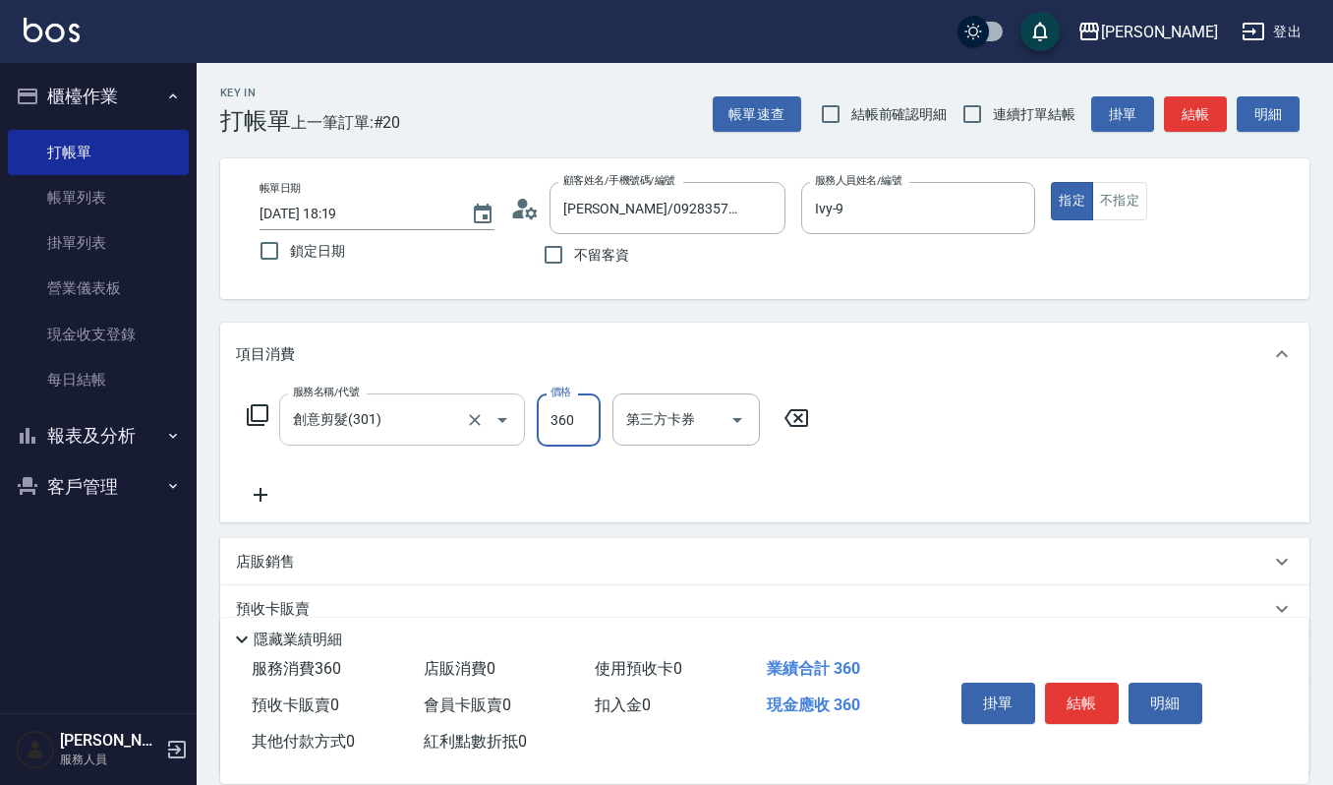
type input "360"
click at [1103, 706] on button "結帳" at bounding box center [1082, 702] width 74 height 41
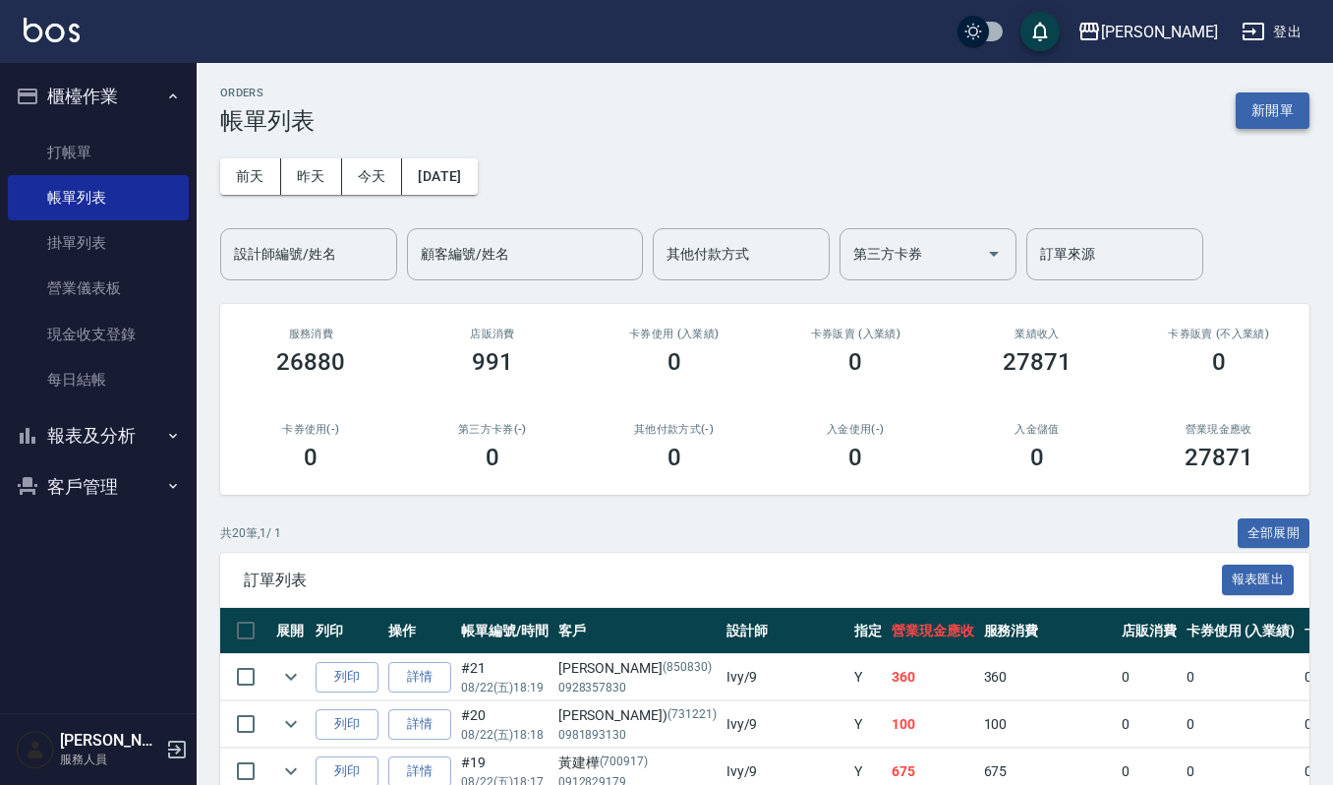
click at [1307, 122] on button "新開單" at bounding box center [1273, 110] width 74 height 36
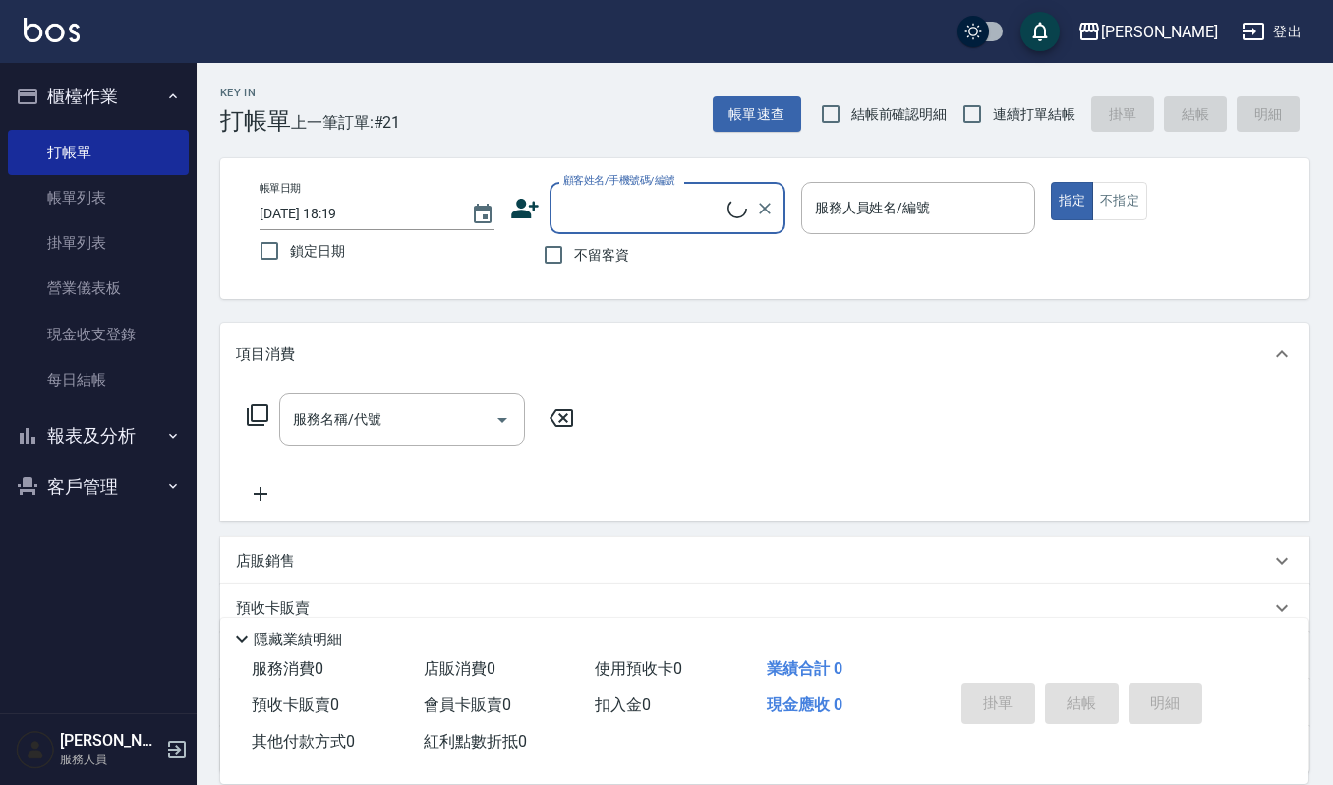
click at [634, 202] on input "顧客姓名/手機號碼/編號" at bounding box center [643, 208] width 169 height 34
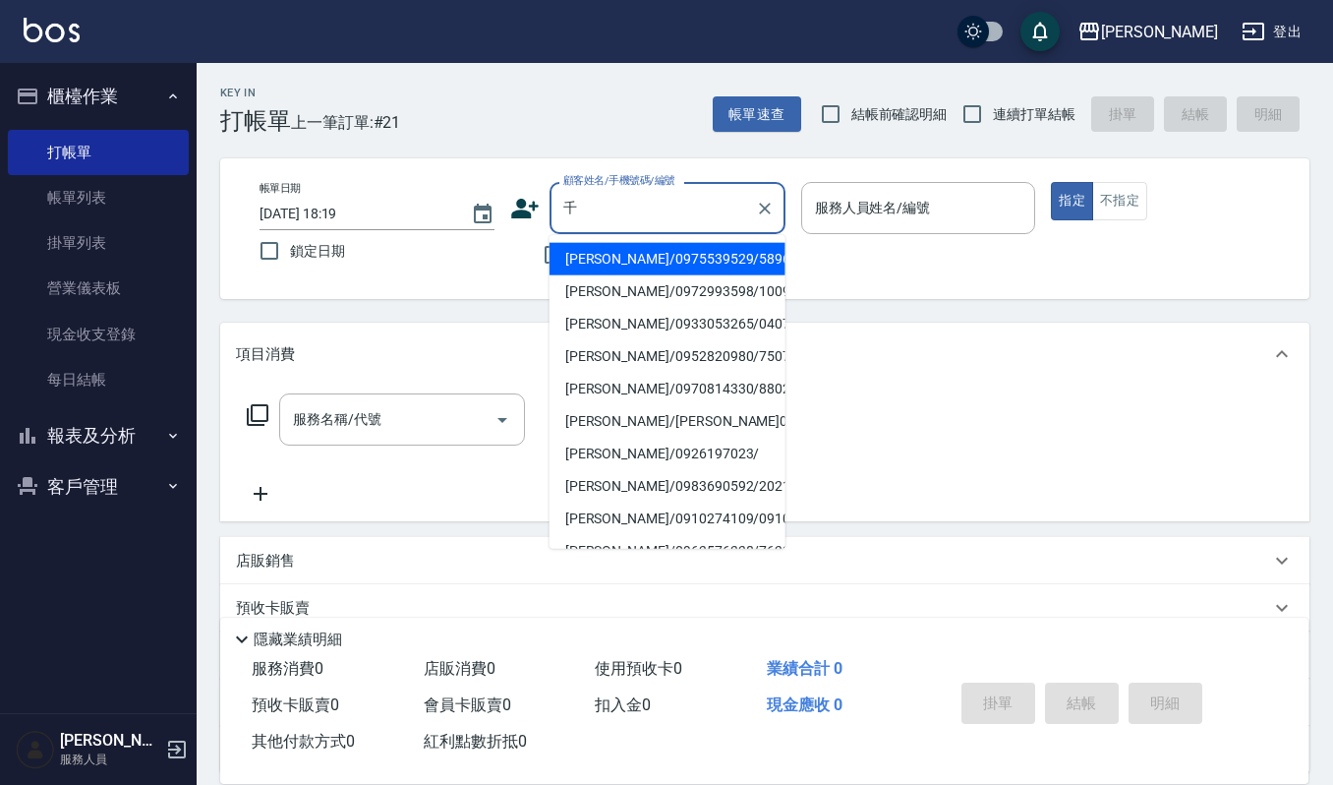
click at [643, 256] on li "盧千惠/0975539529/5896" at bounding box center [668, 259] width 236 height 32
type input "盧千惠/0975539529/5896"
type input "Ivy-9"
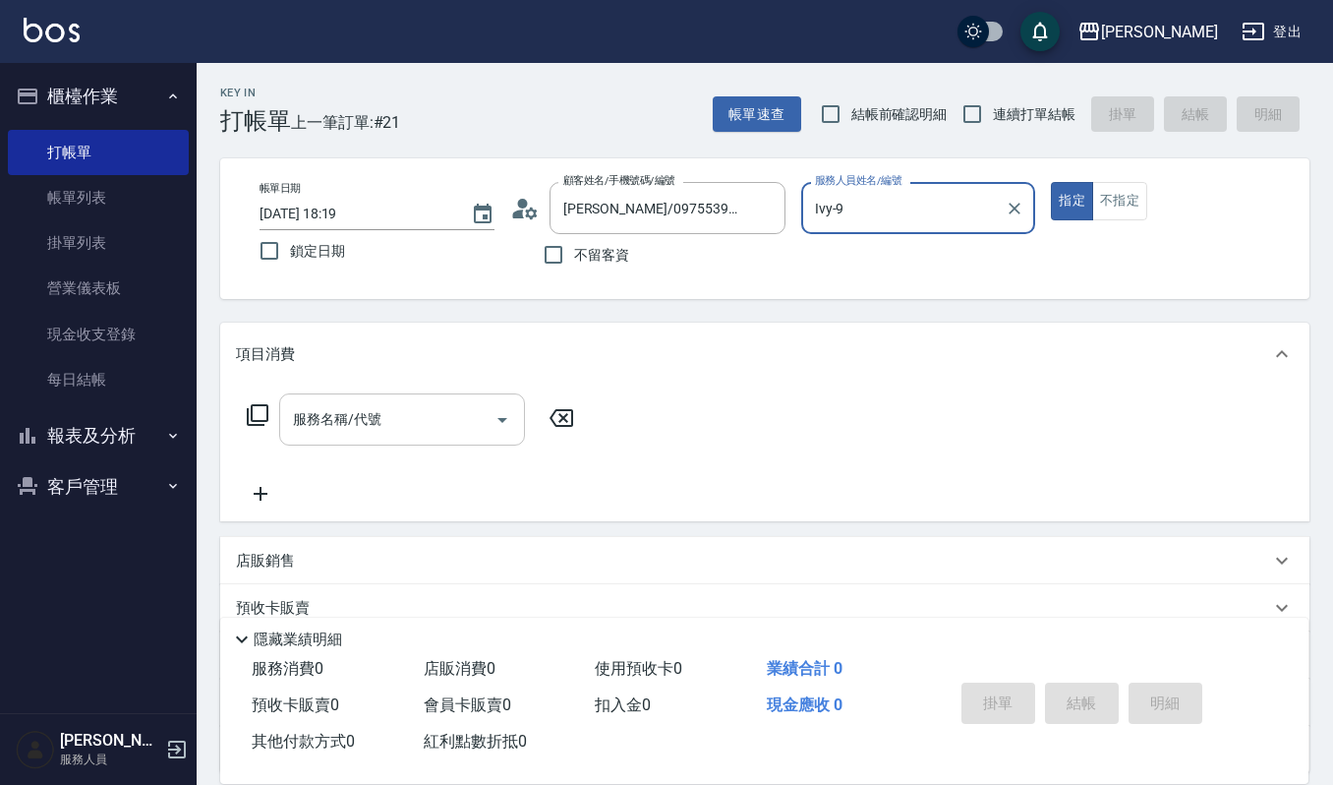
click at [454, 394] on div "服務名稱/代號" at bounding box center [402, 419] width 246 height 52
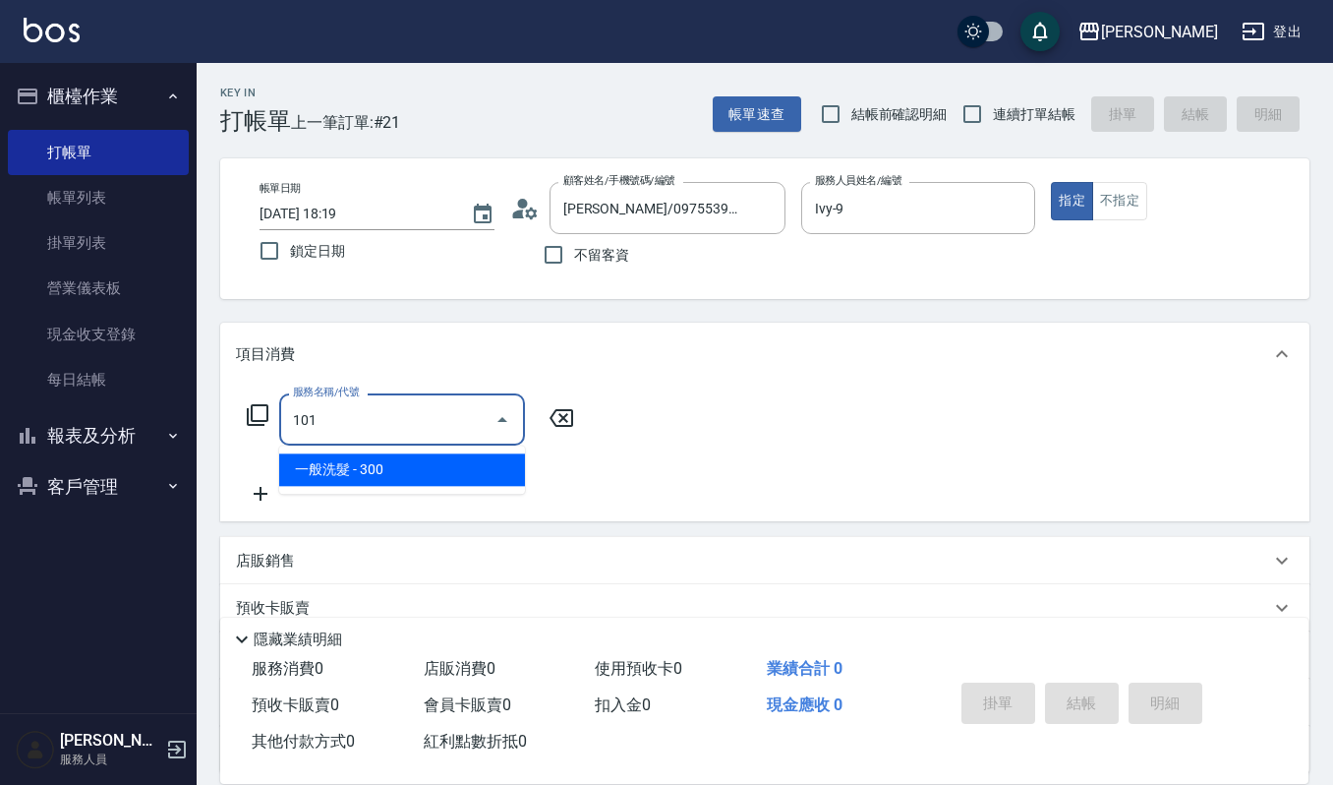
type input "一般洗髮(101)"
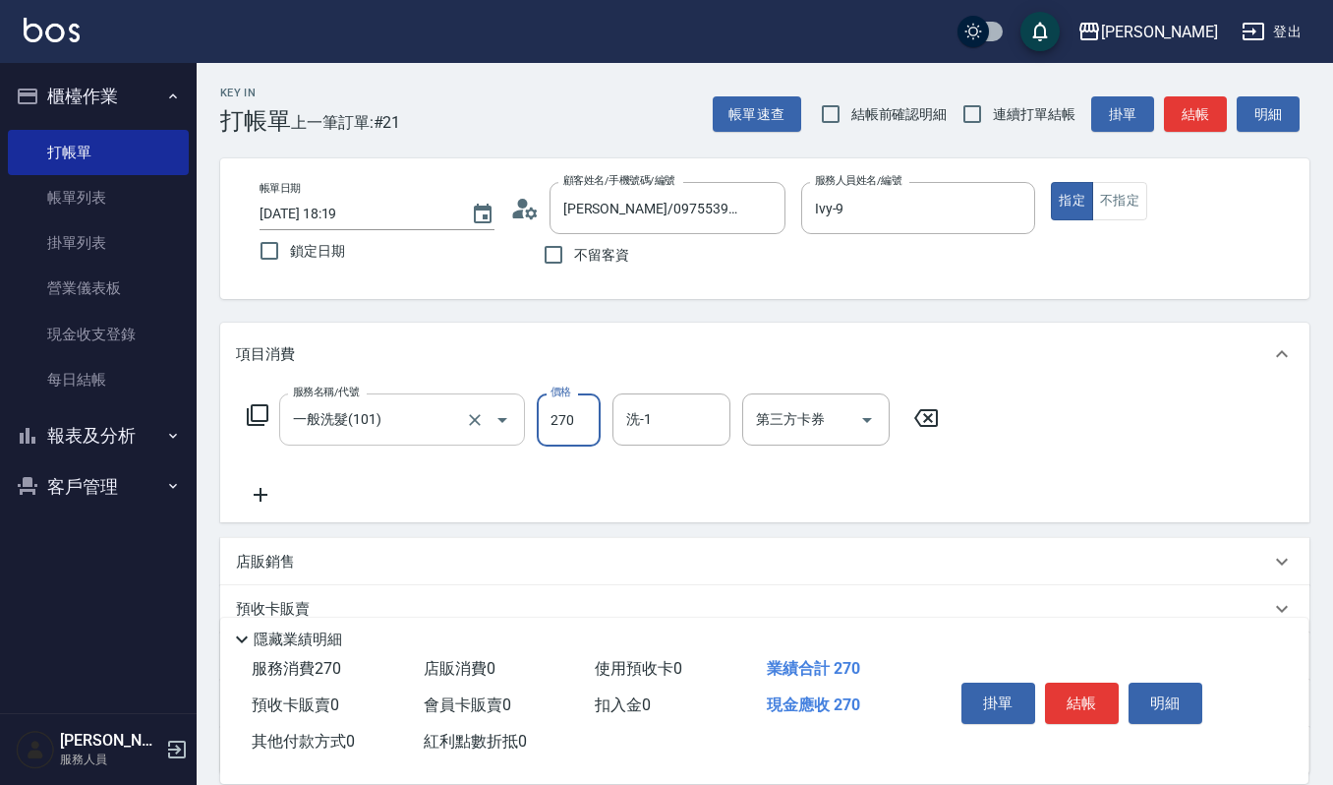
type input "270"
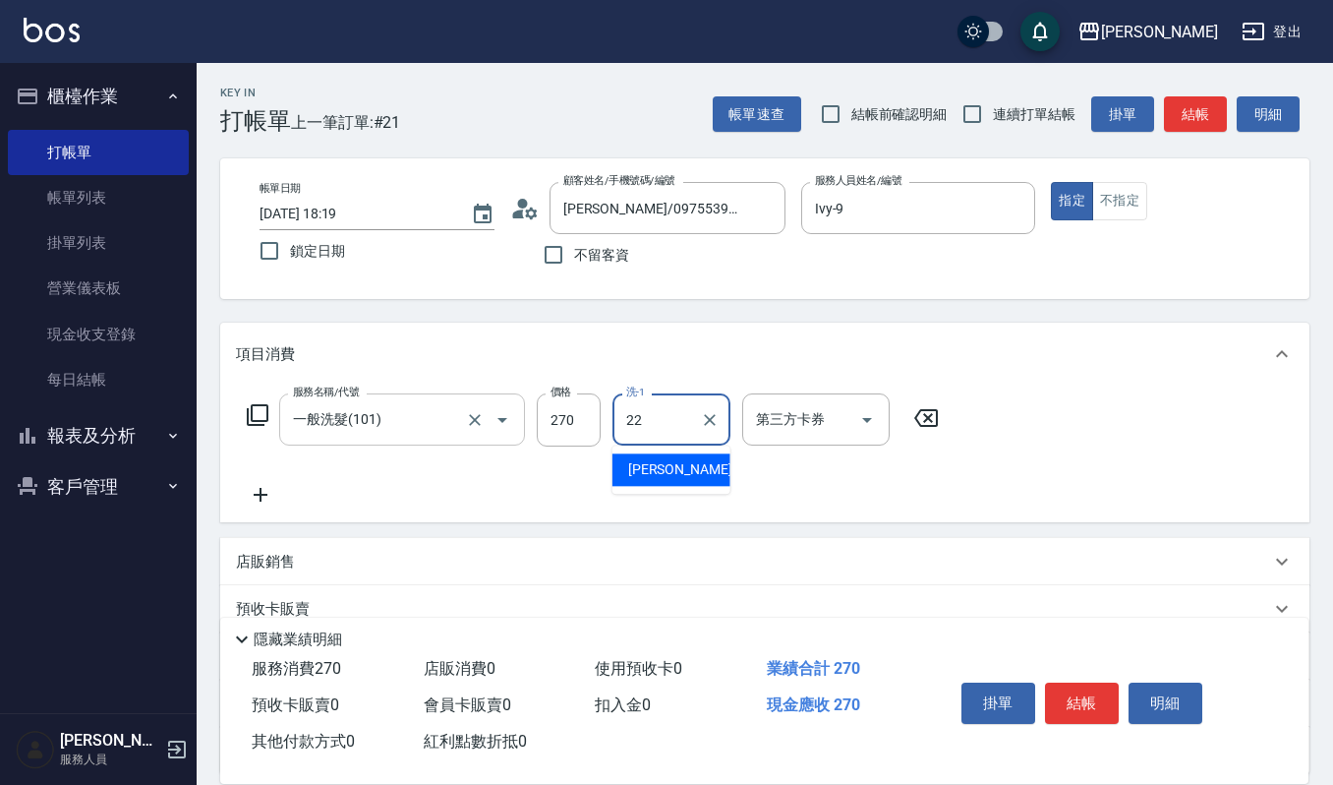
type input "宜芳-22"
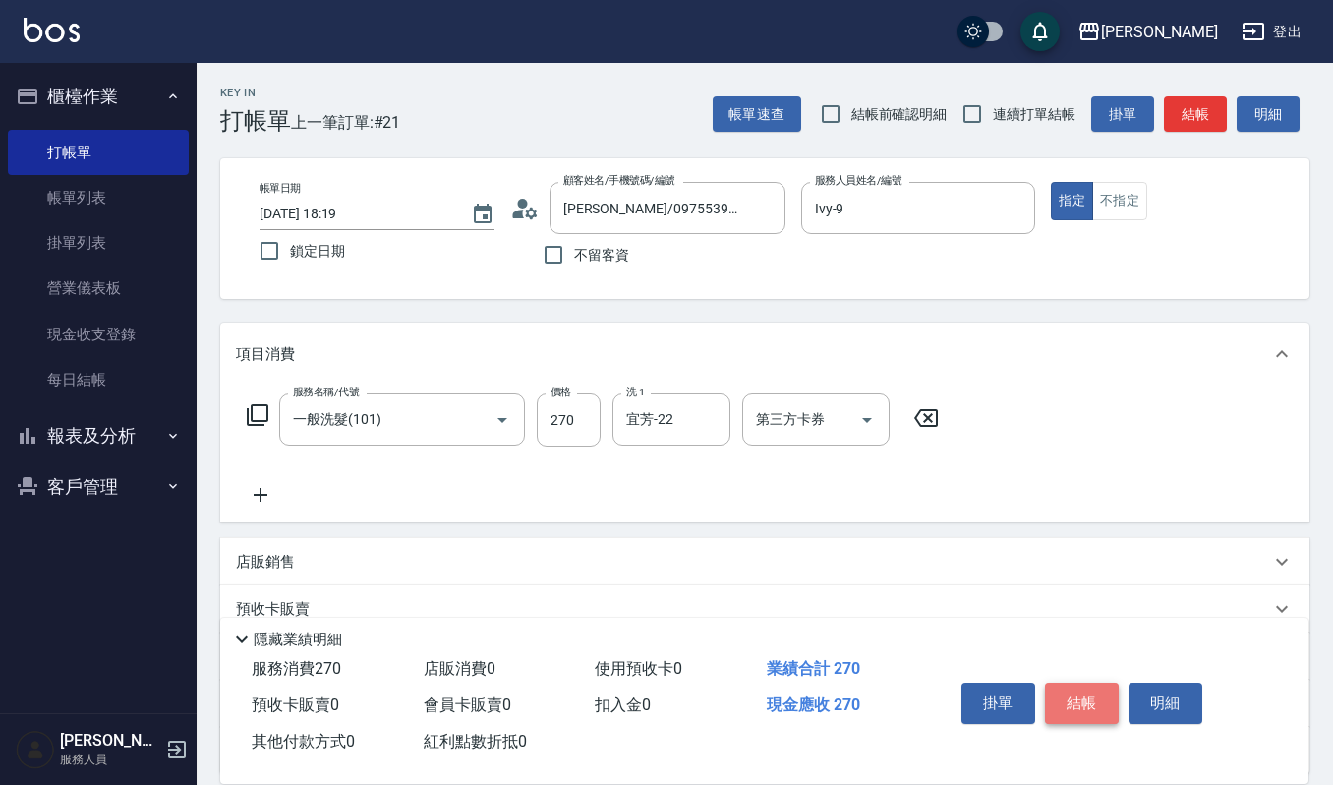
click at [1101, 698] on button "結帳" at bounding box center [1082, 702] width 74 height 41
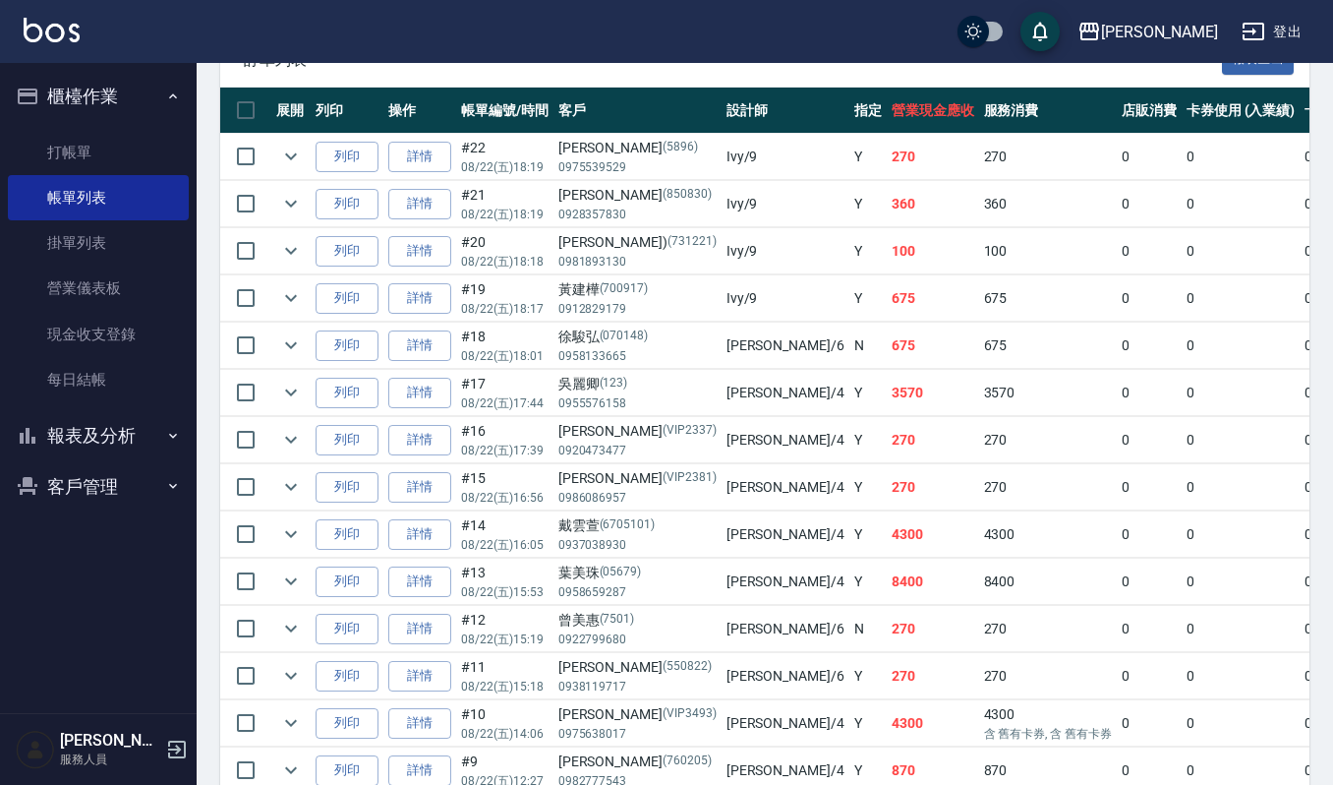
scroll to position [524, 0]
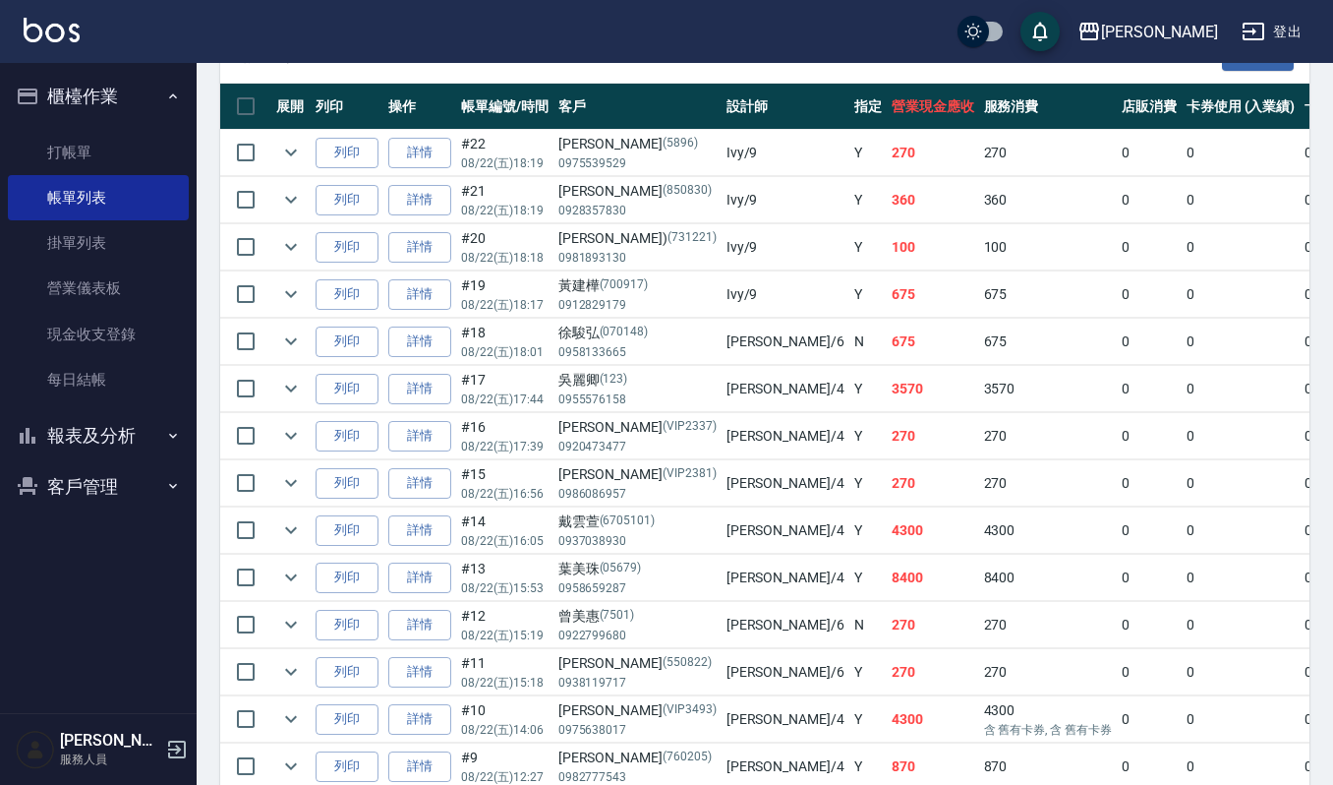
click at [599, 394] on p "0955576158" at bounding box center [638, 399] width 158 height 18
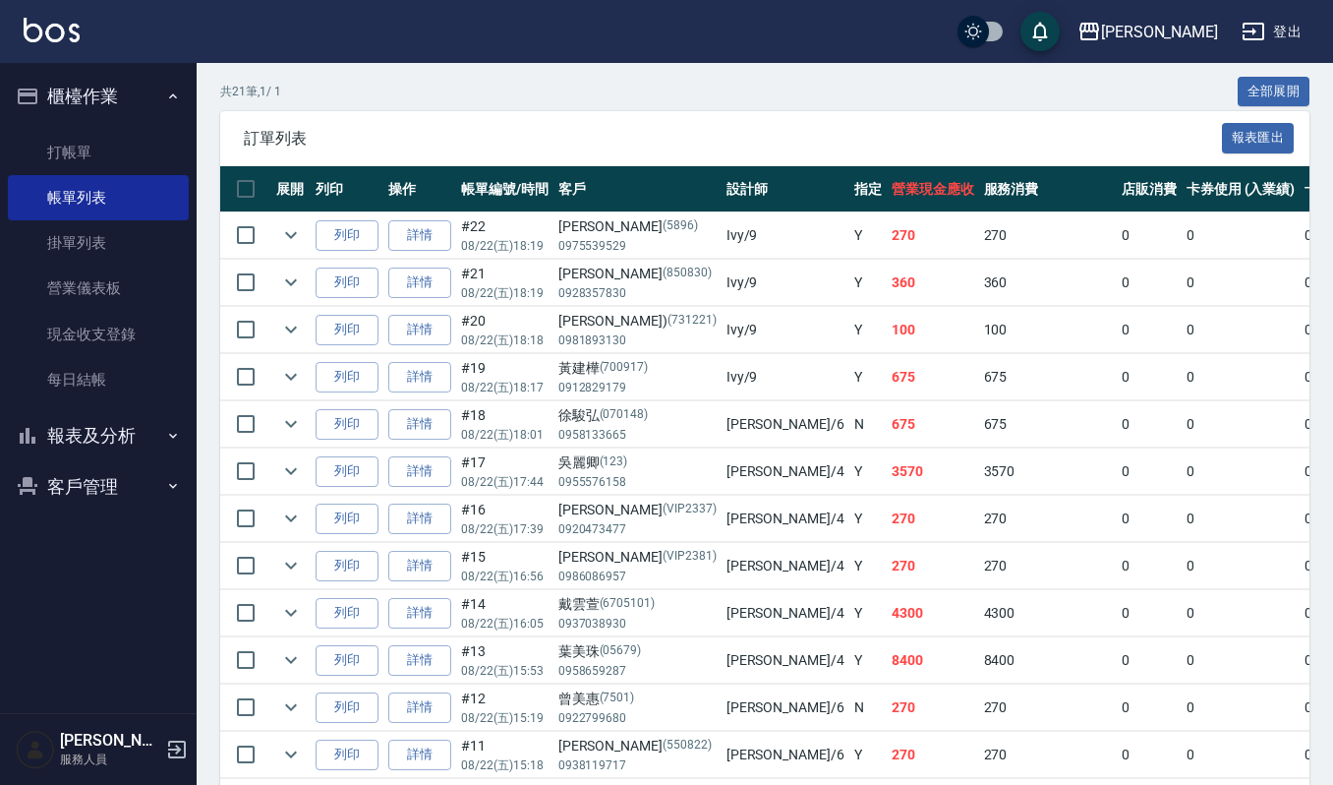
scroll to position [0, 0]
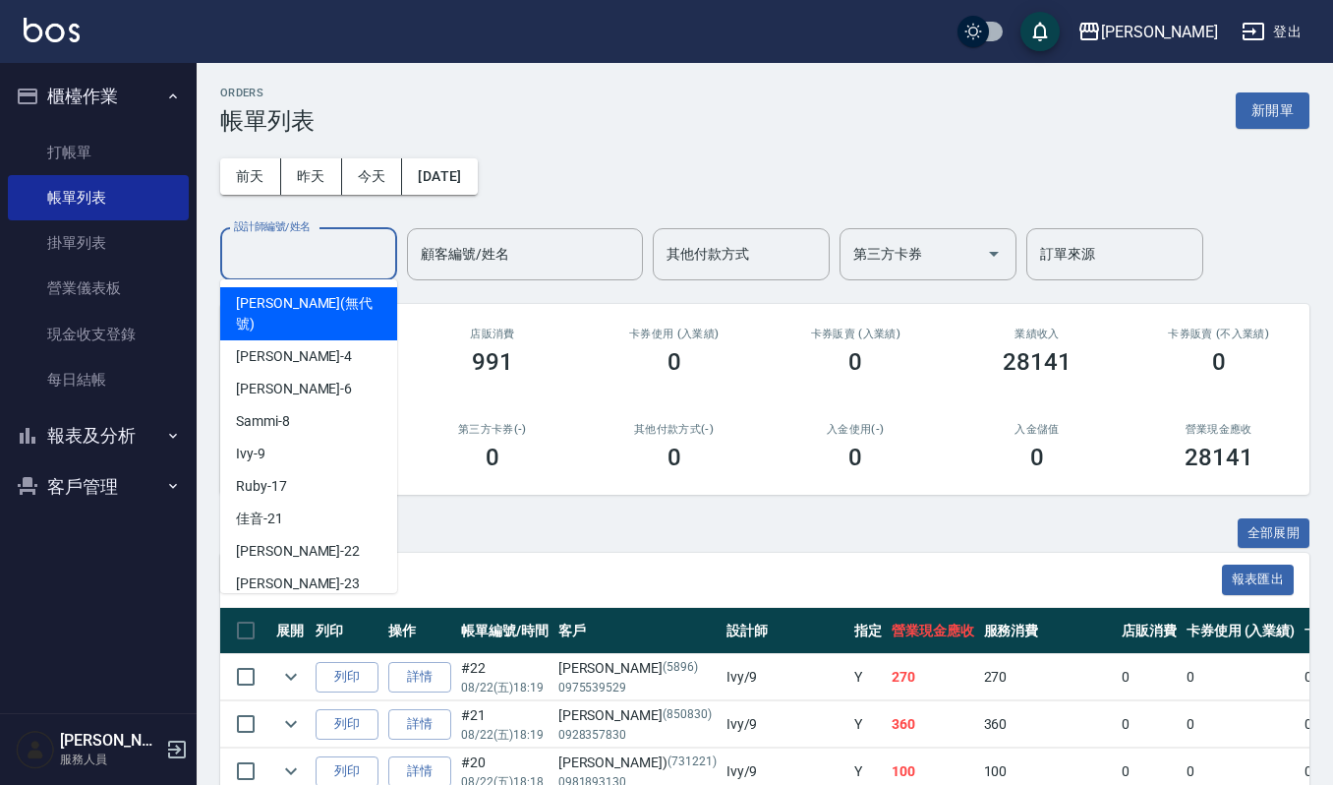
click at [360, 253] on input "設計師編號/姓名" at bounding box center [308, 254] width 159 height 34
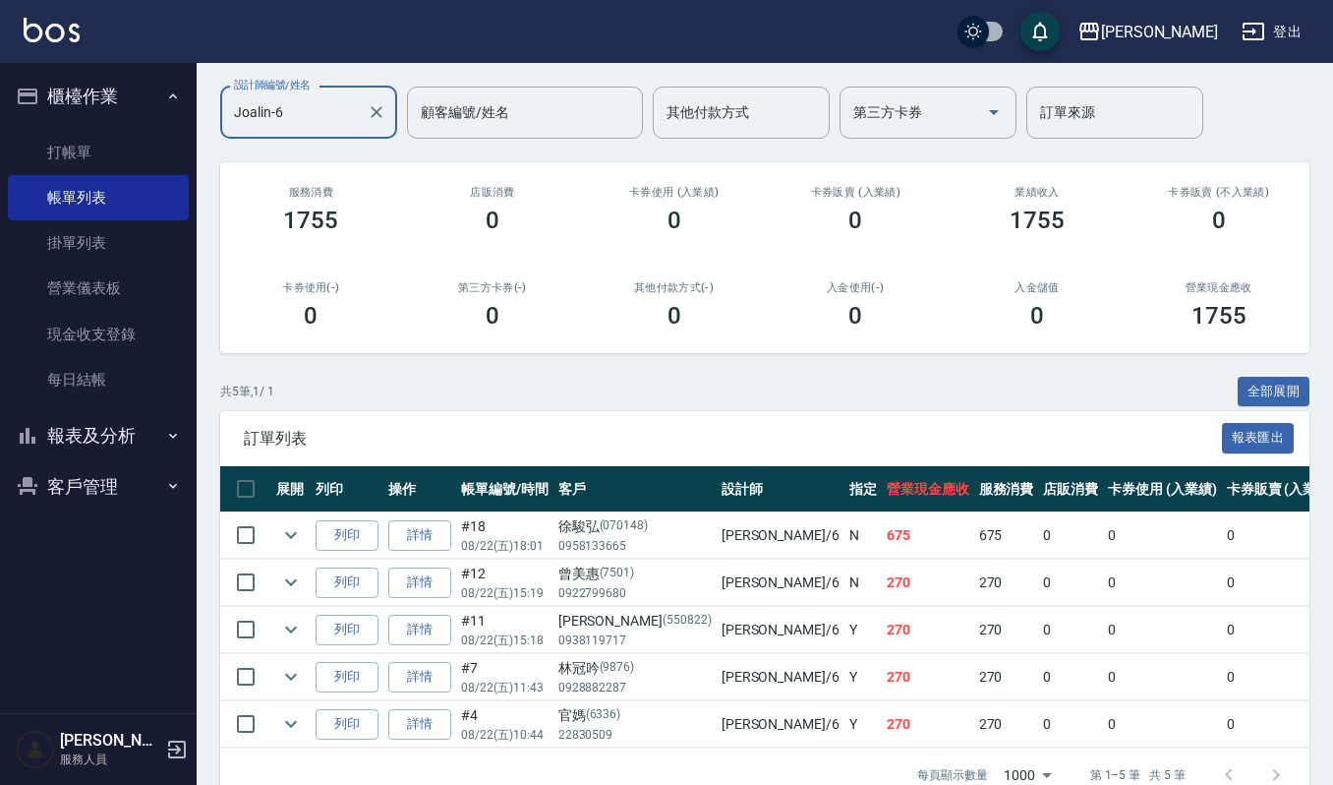
scroll to position [205, 0]
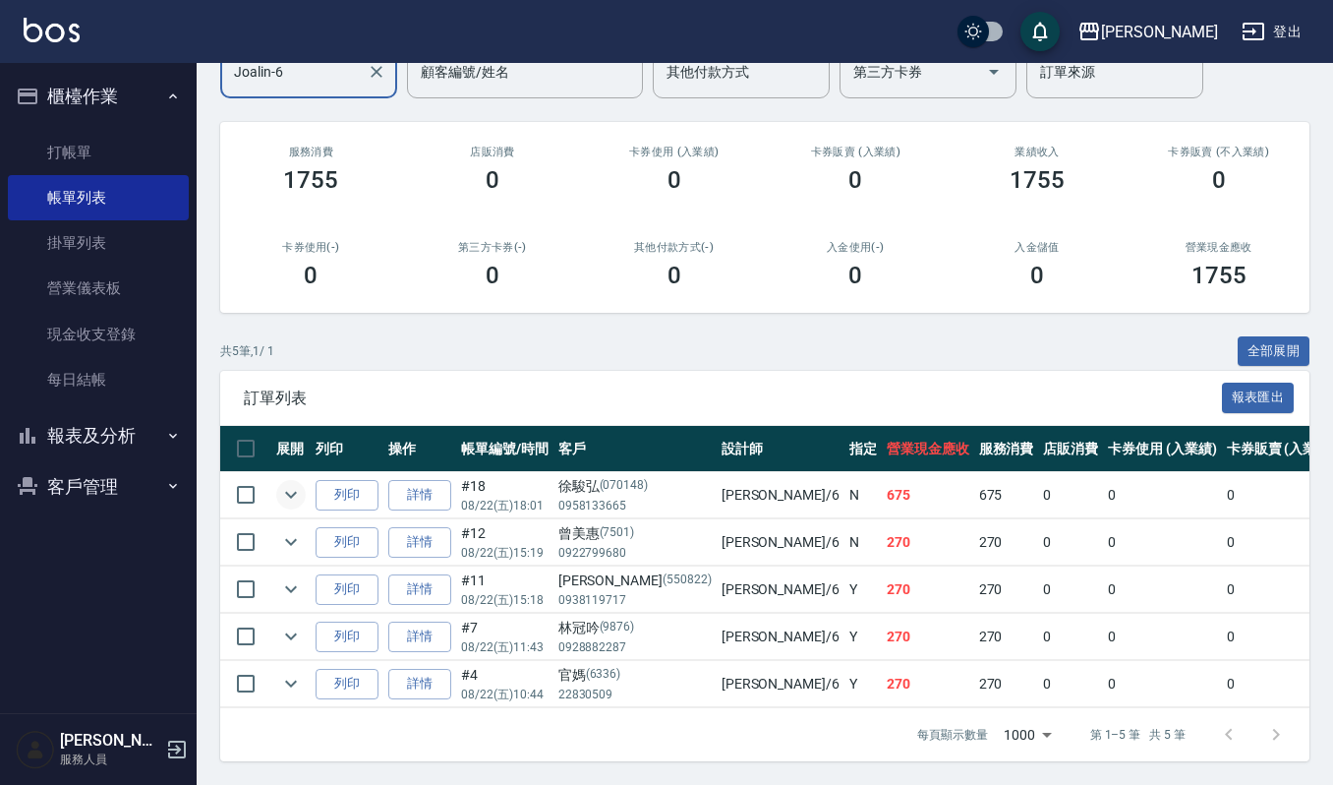
type input "Joalin-6"
click at [293, 492] on icon "expand row" at bounding box center [291, 495] width 12 height 7
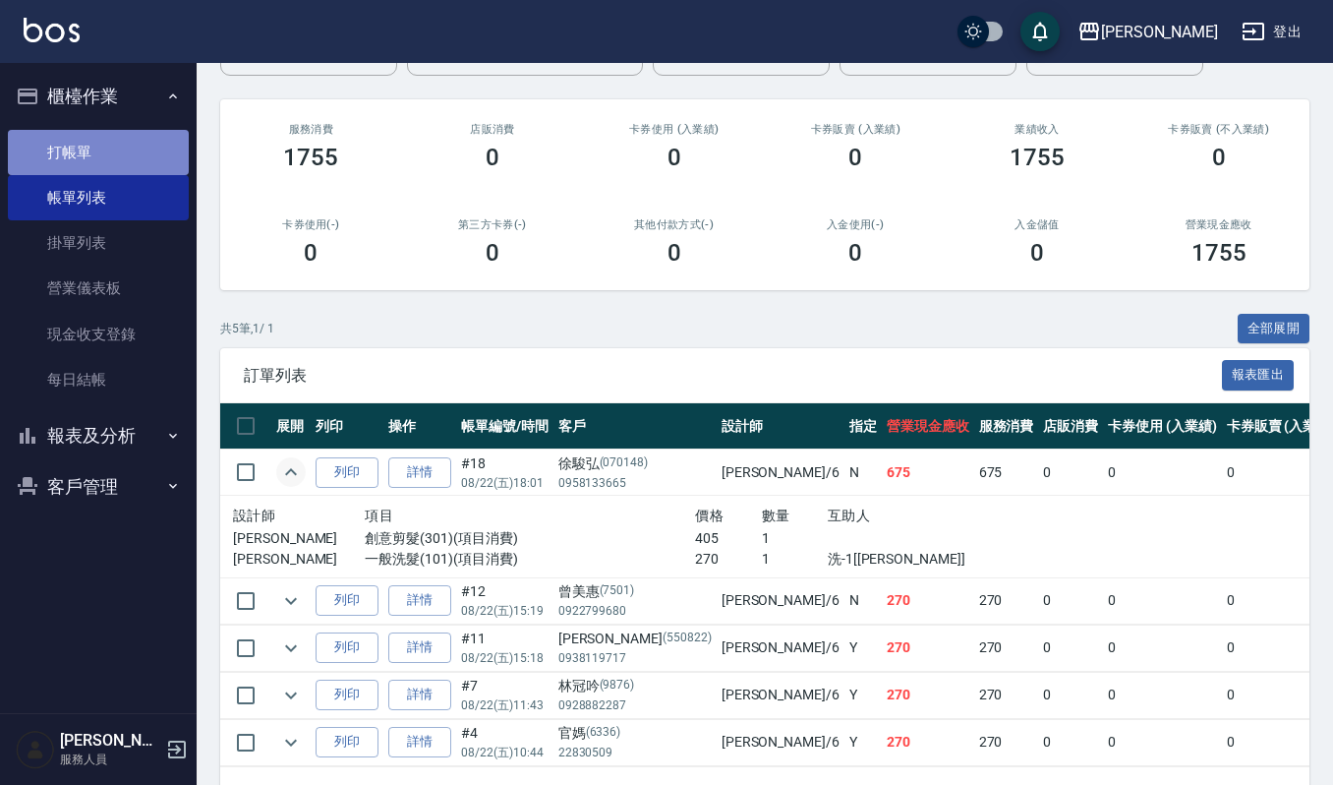
click at [138, 153] on link "打帳單" at bounding box center [98, 152] width 181 height 45
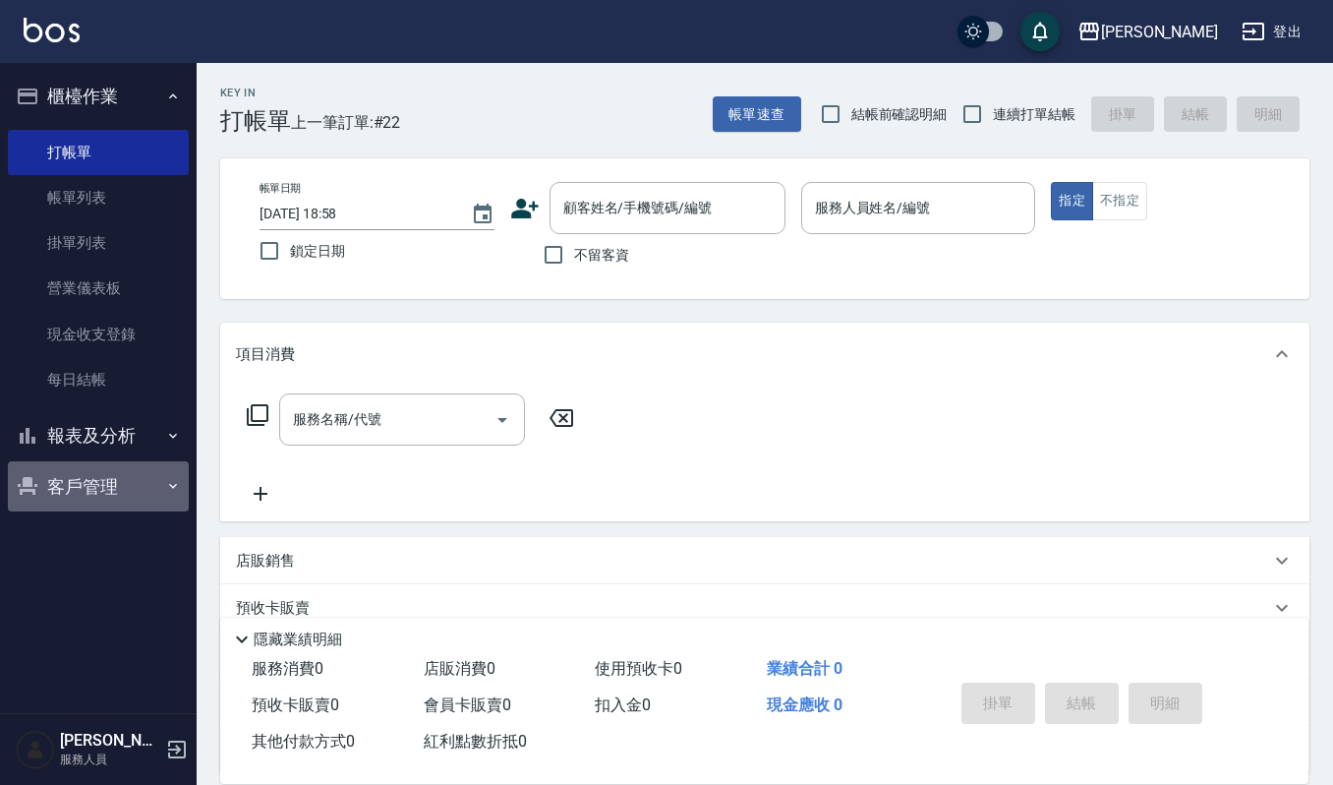
click at [91, 486] on button "客戶管理" at bounding box center [98, 486] width 181 height 51
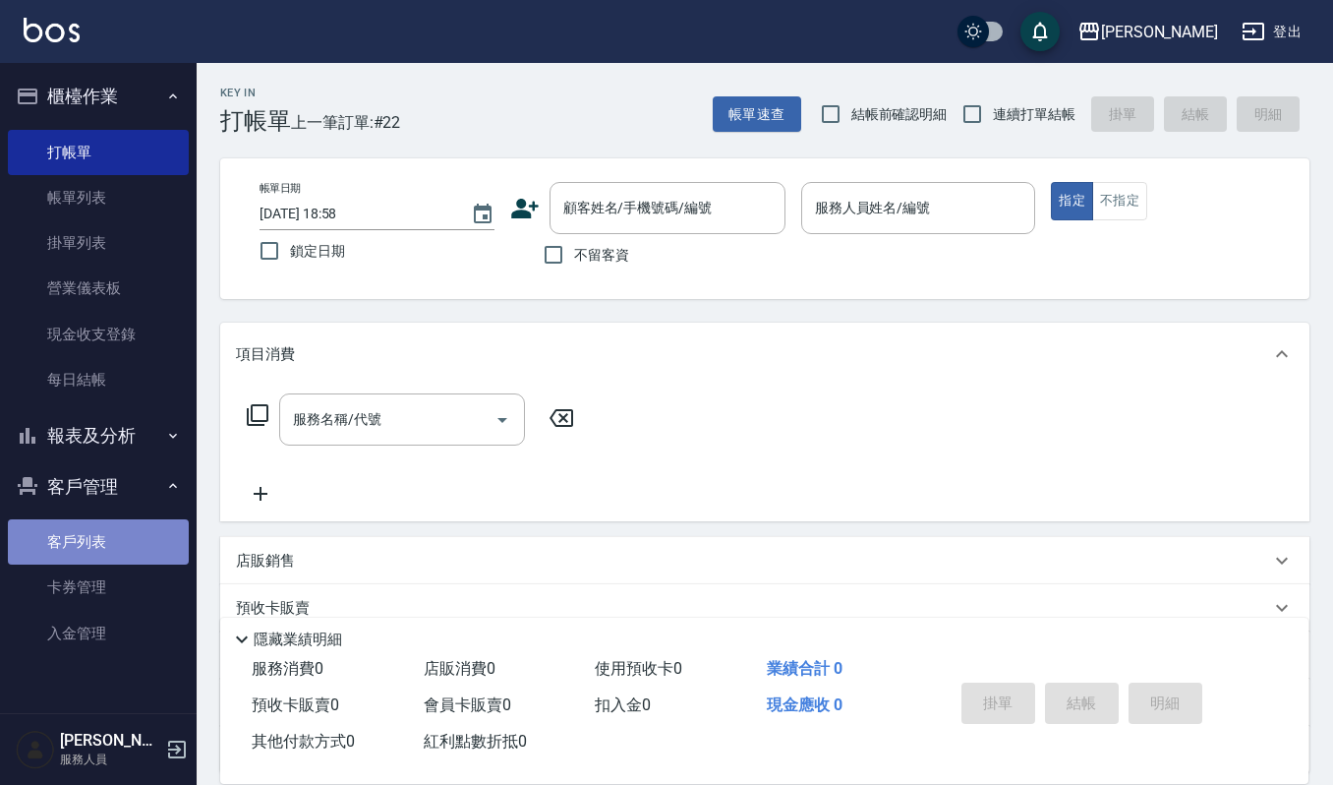
click at [103, 547] on link "客戶列表" at bounding box center [98, 541] width 181 height 45
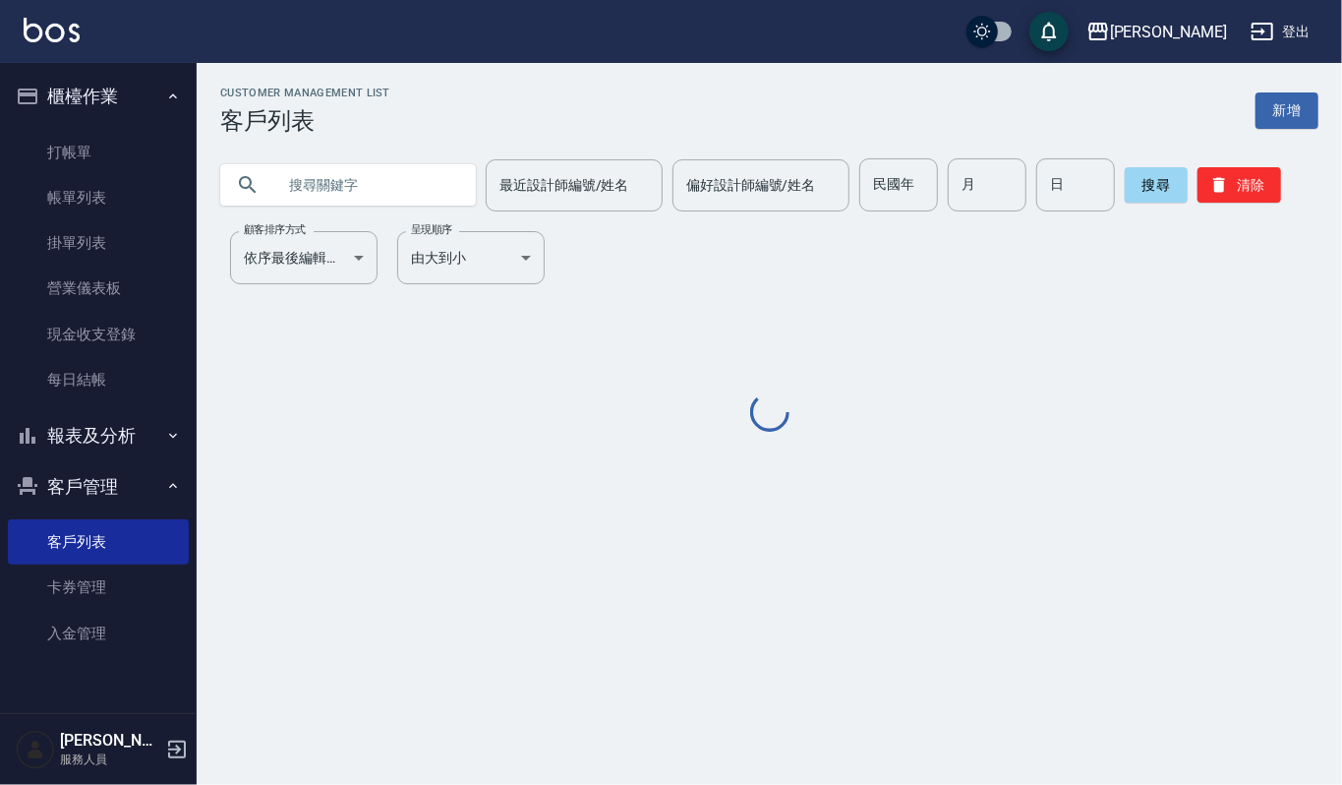
click at [104, 441] on button "報表及分析" at bounding box center [98, 435] width 181 height 51
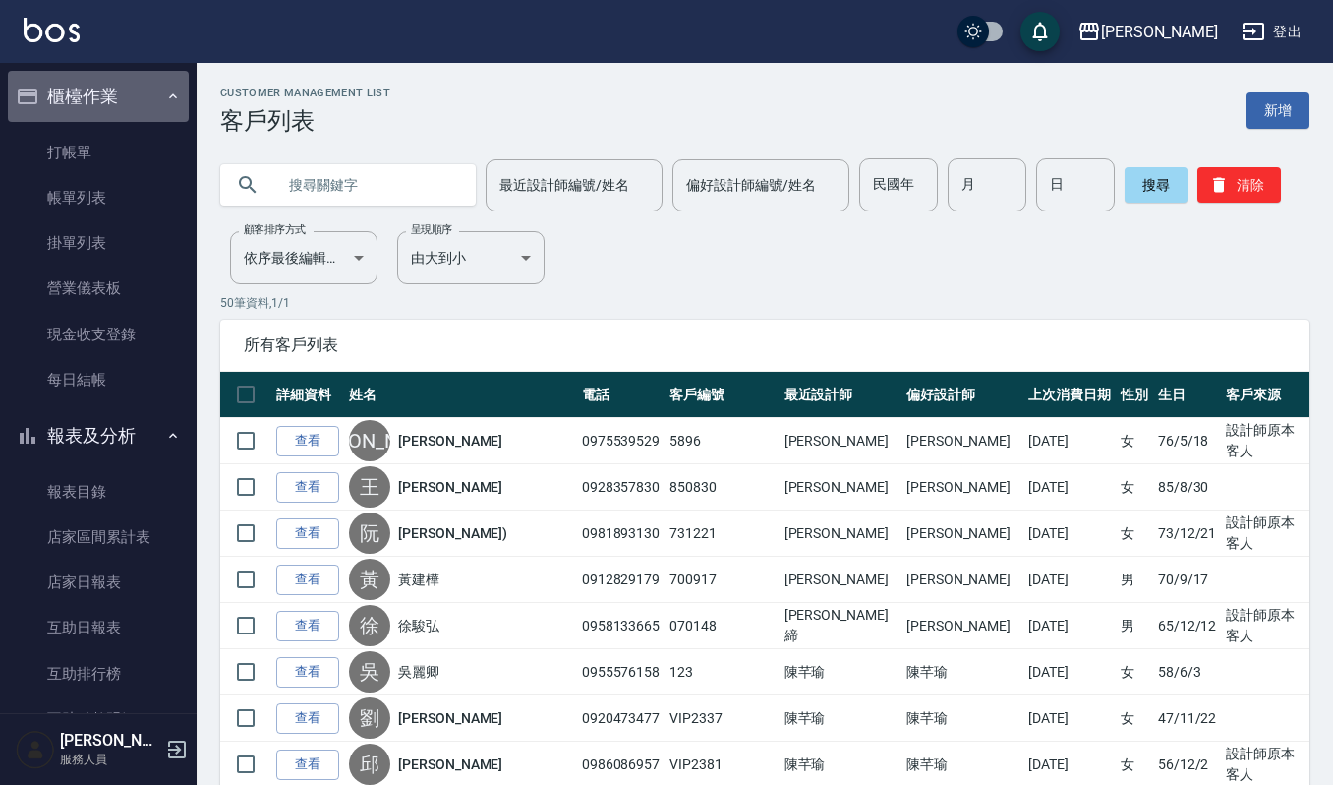
click at [132, 99] on button "櫃檯作業" at bounding box center [98, 96] width 181 height 51
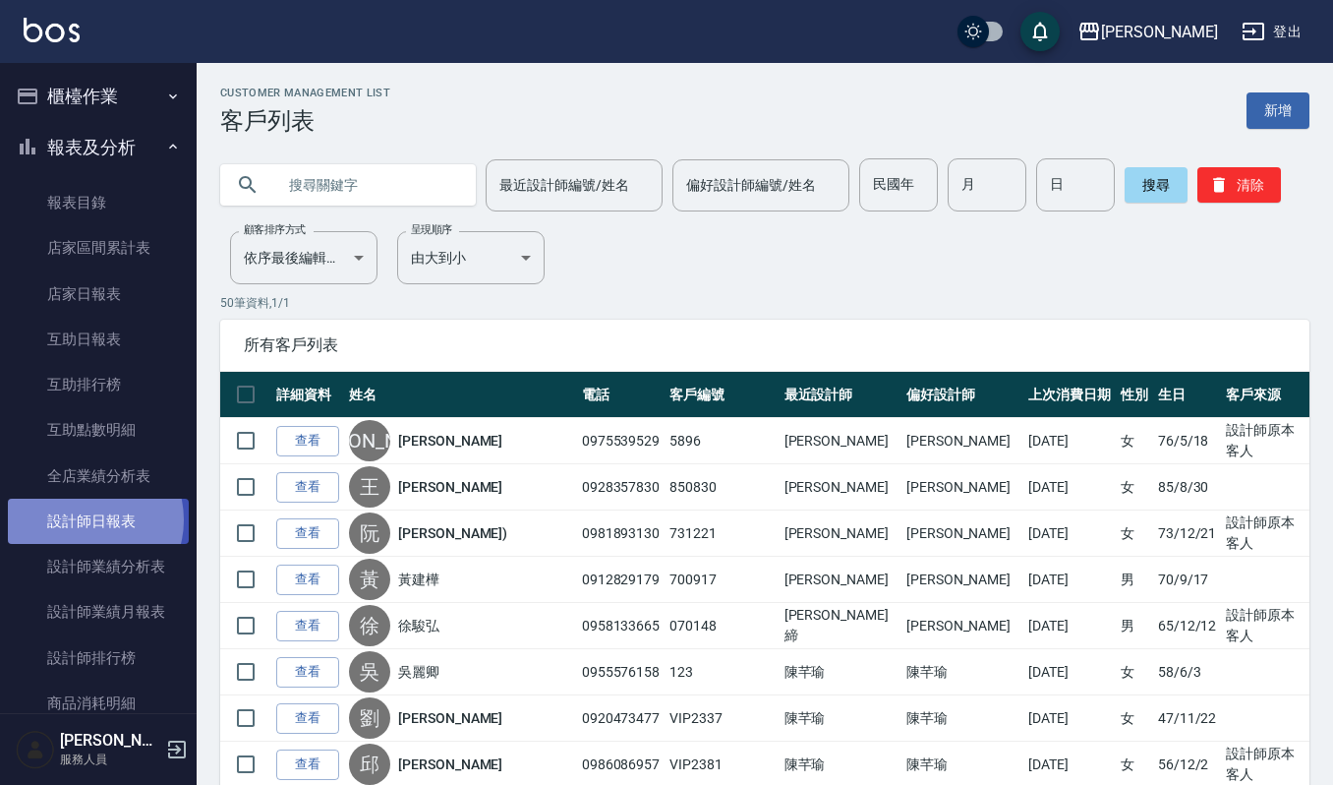
click at [88, 520] on link "設計師日報表" at bounding box center [98, 521] width 181 height 45
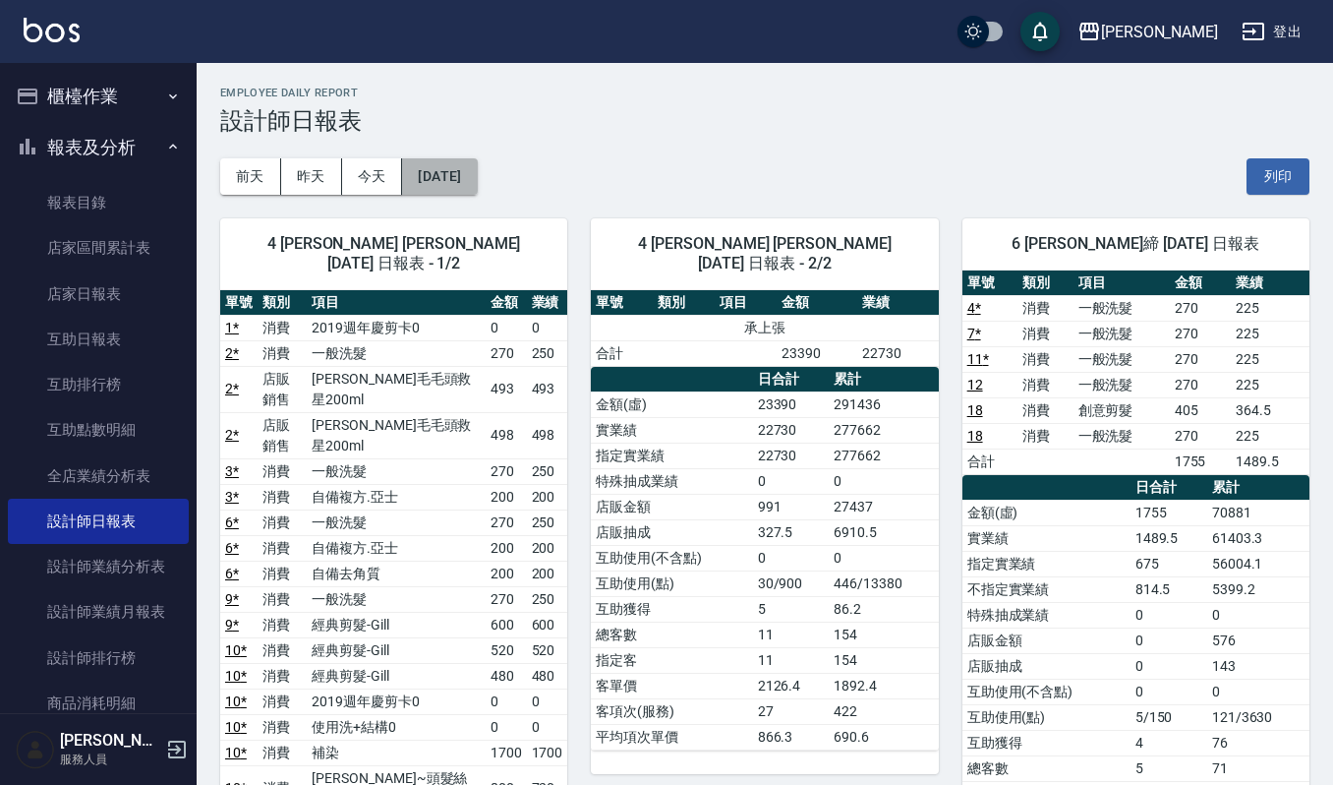
click at [444, 167] on button "[DATE]" at bounding box center [439, 176] width 75 height 36
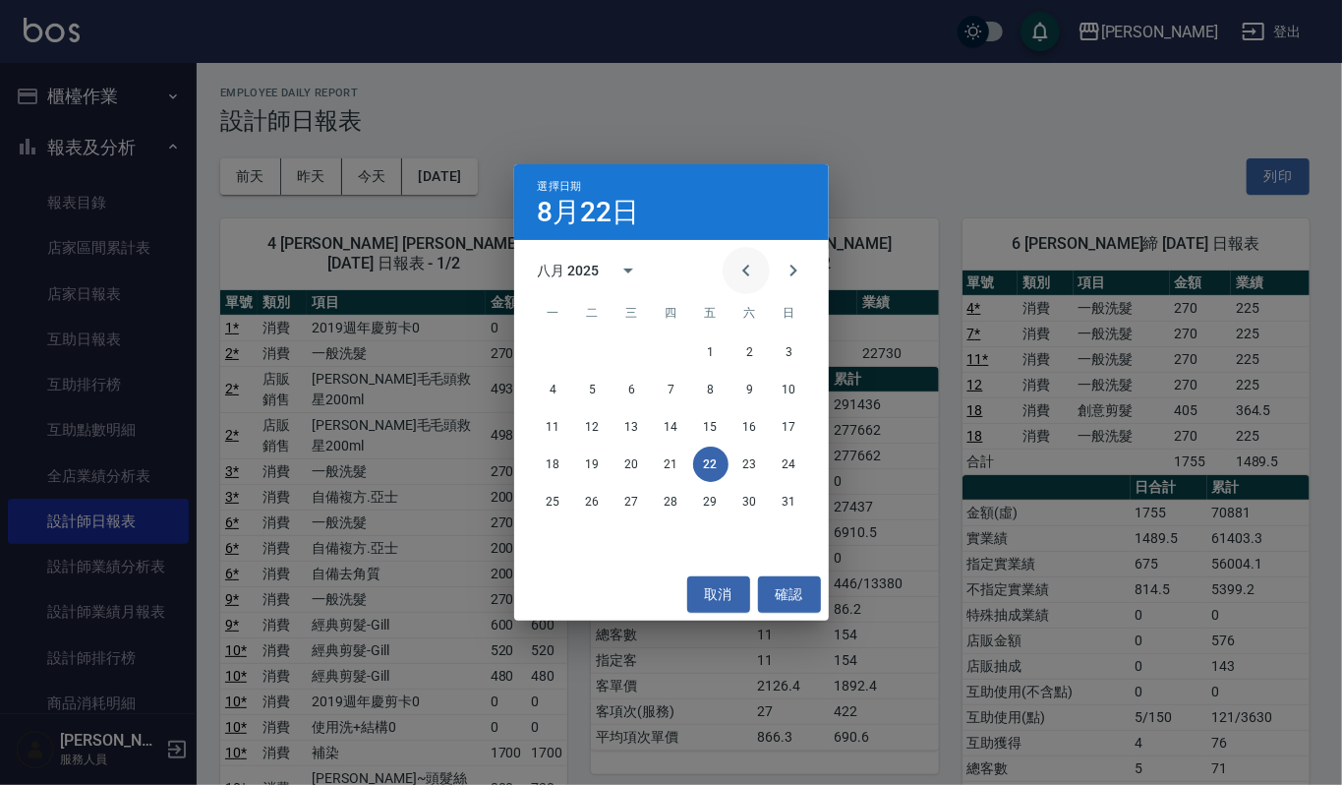
click at [745, 271] on icon "Previous month" at bounding box center [747, 271] width 24 height 24
click at [559, 501] on button "23" at bounding box center [553, 501] width 35 height 35
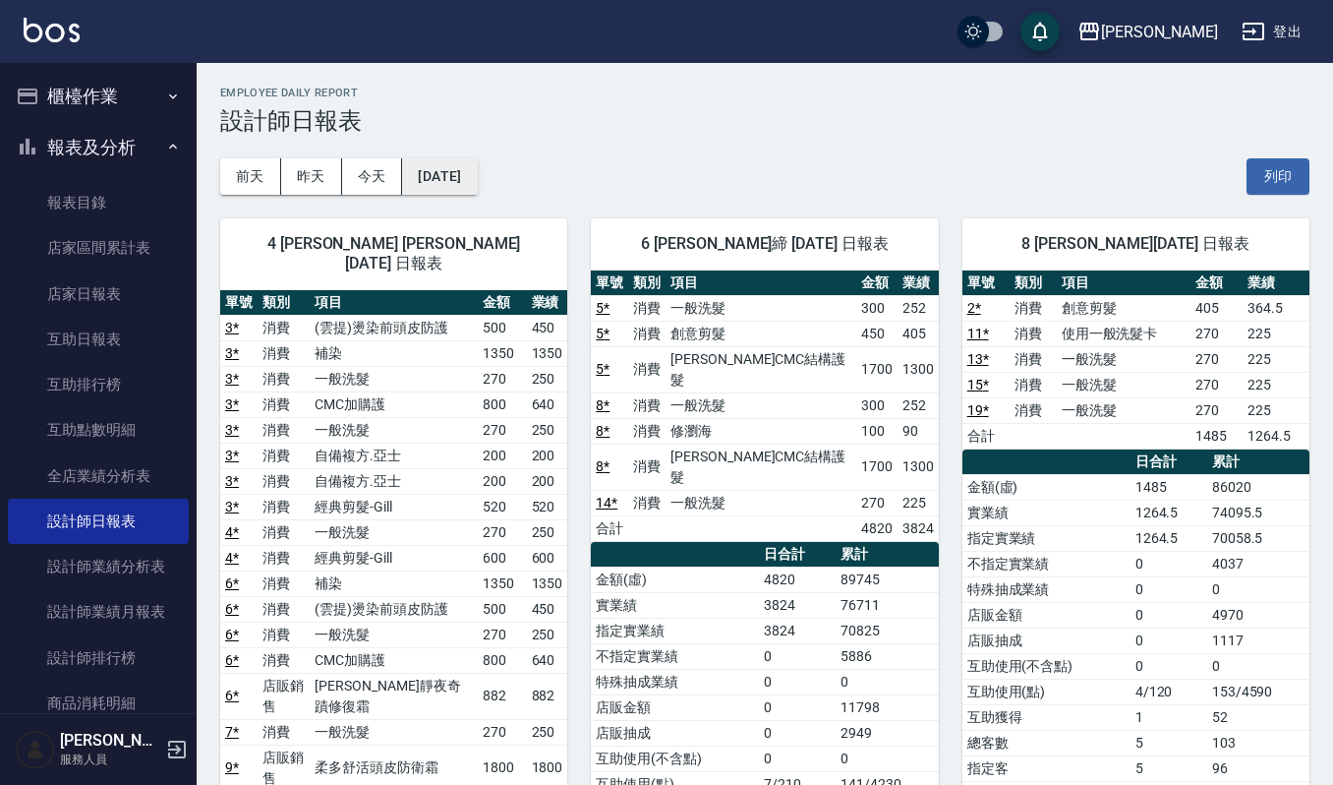
click at [472, 171] on button "2025/06/23" at bounding box center [439, 176] width 75 height 36
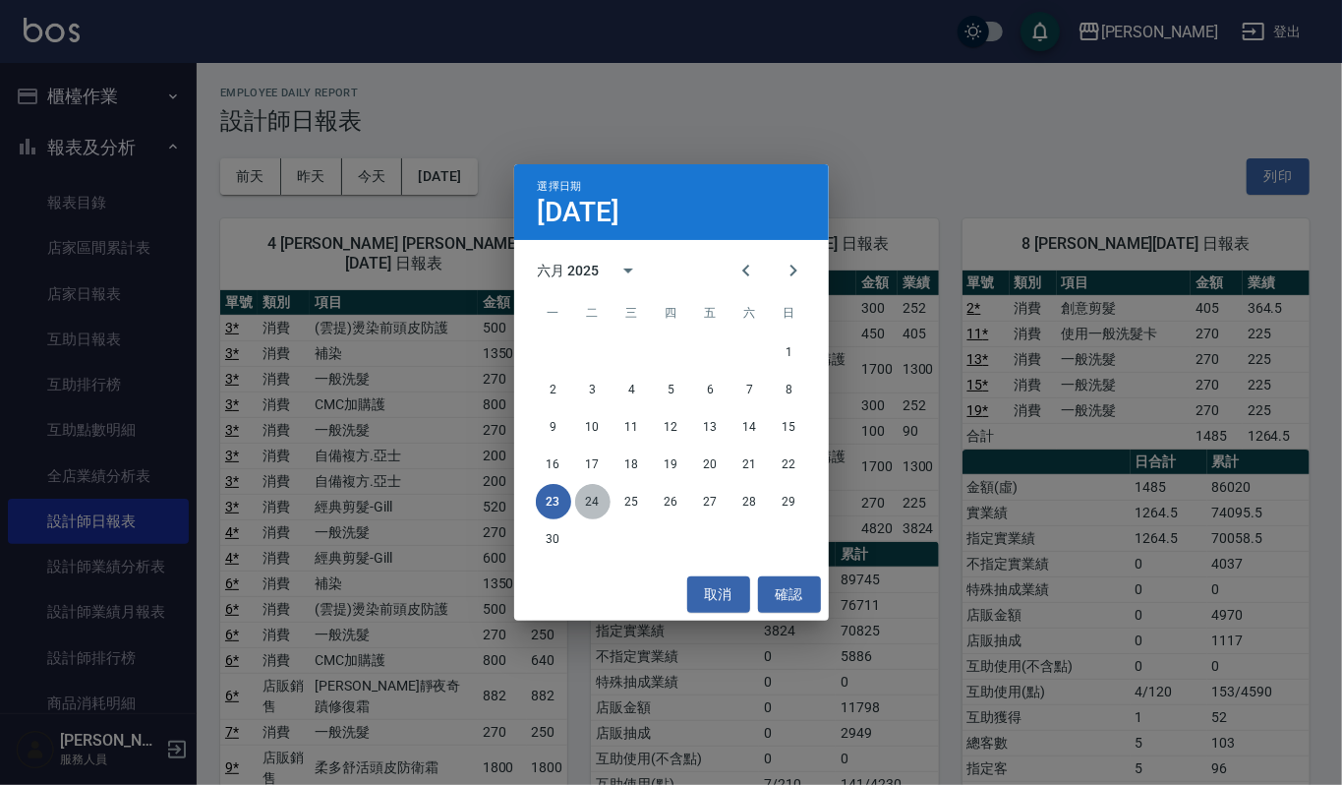
click at [594, 501] on button "24" at bounding box center [592, 501] width 35 height 35
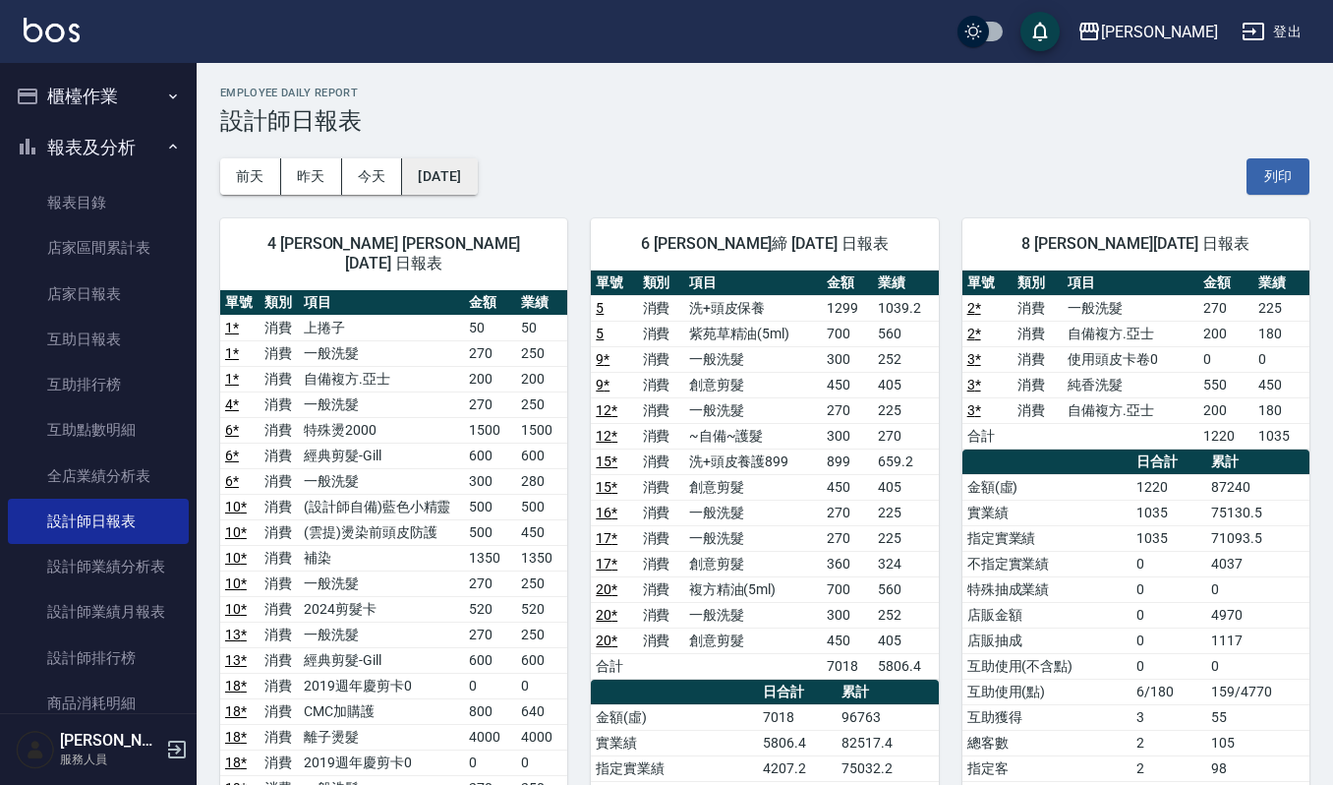
click at [469, 189] on button "2025/06/24" at bounding box center [439, 176] width 75 height 36
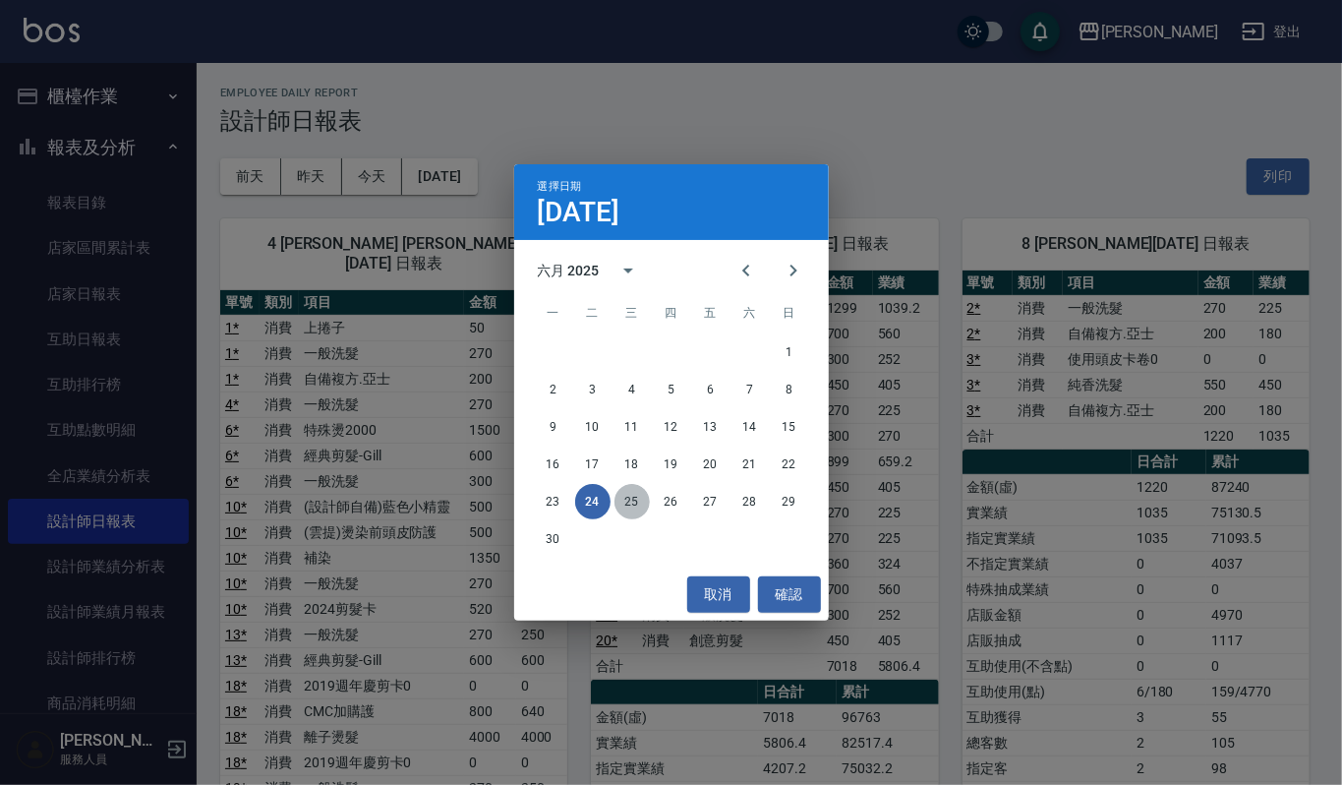
click at [629, 505] on button "25" at bounding box center [632, 501] width 35 height 35
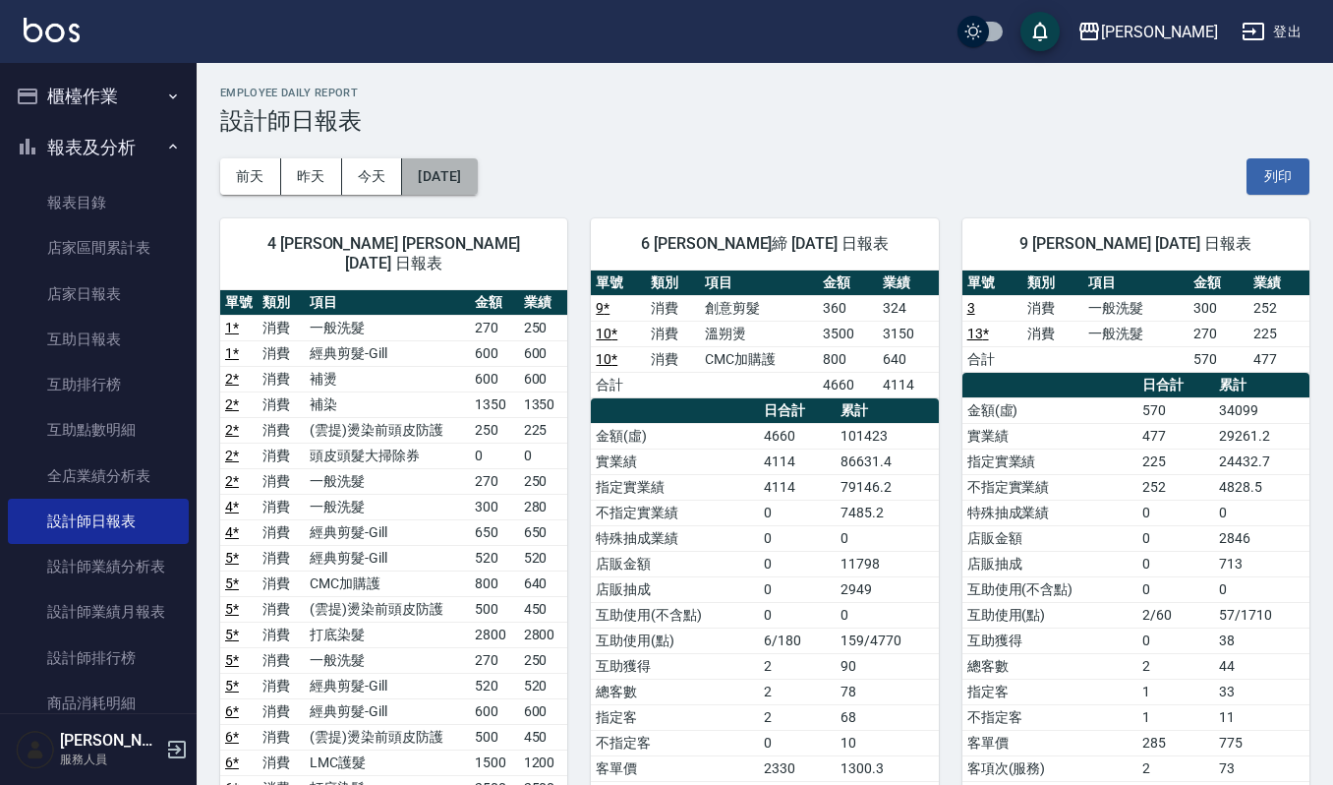
click at [438, 174] on button "2025/06/25" at bounding box center [439, 176] width 75 height 36
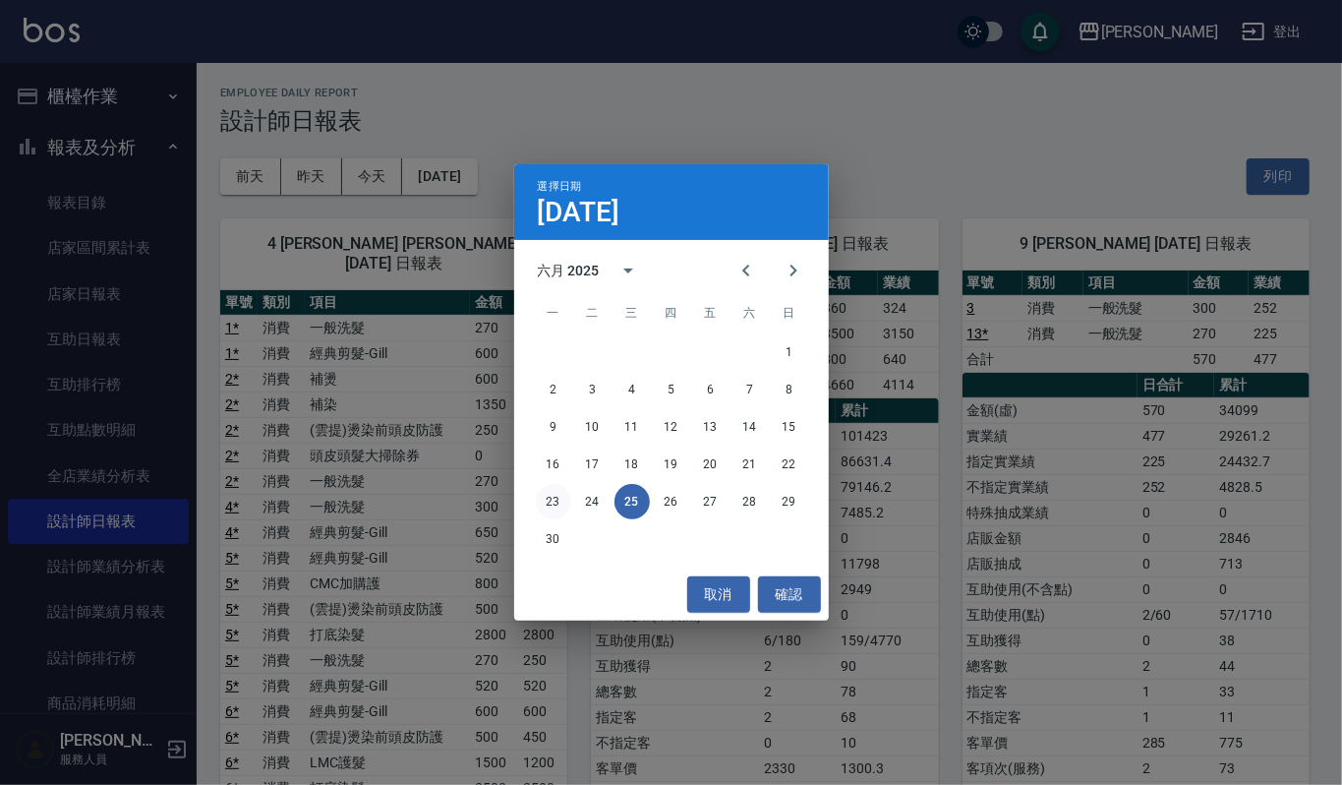
click at [552, 497] on button "23" at bounding box center [553, 501] width 35 height 35
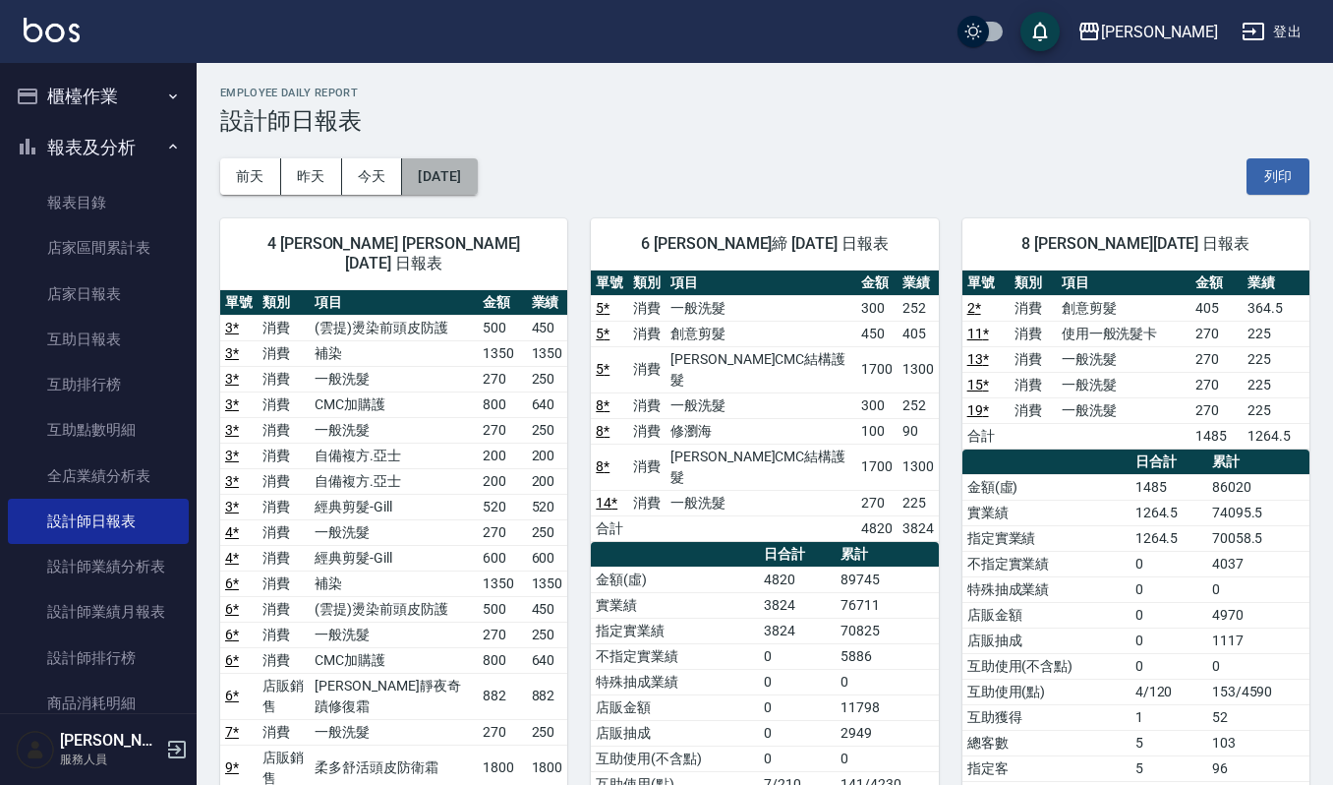
click at [474, 163] on button "2025/06/23" at bounding box center [439, 176] width 75 height 36
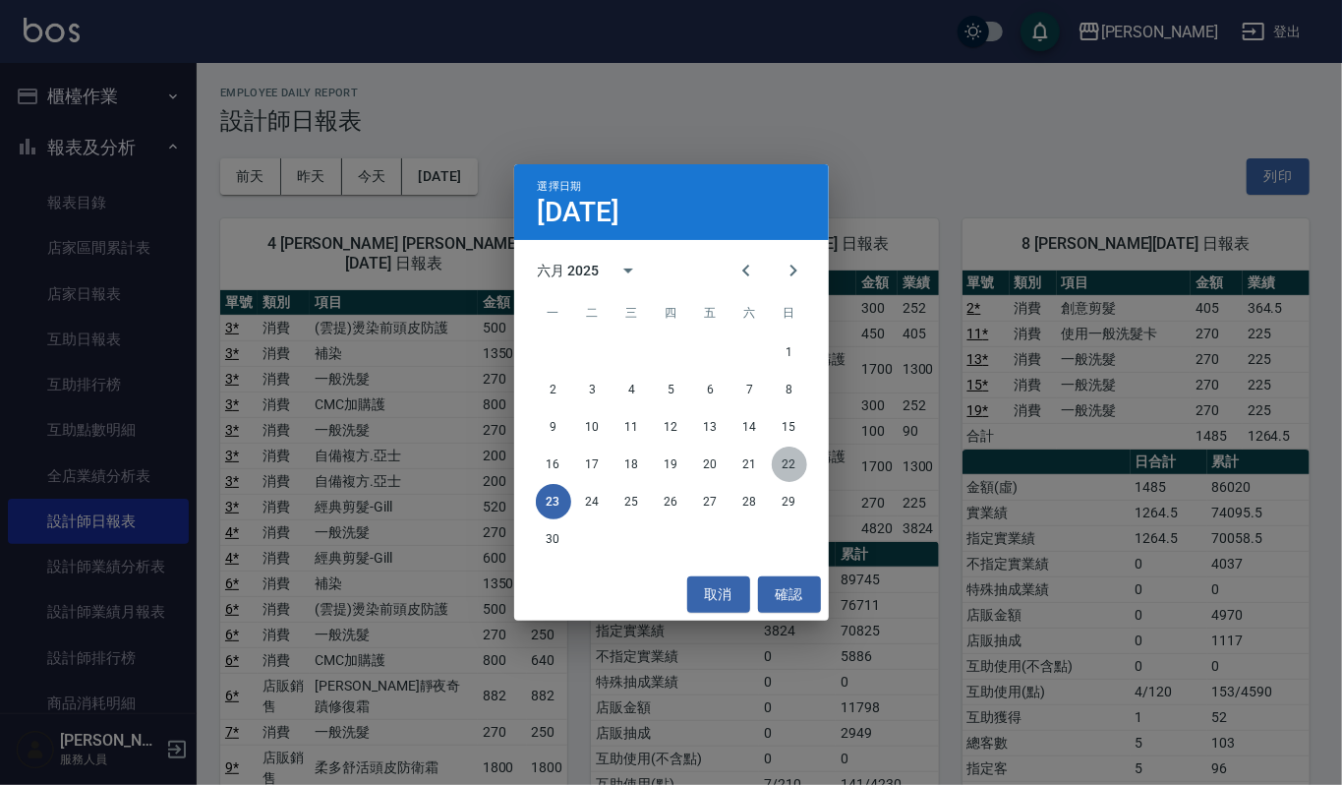
click at [796, 473] on button "22" at bounding box center [789, 463] width 35 height 35
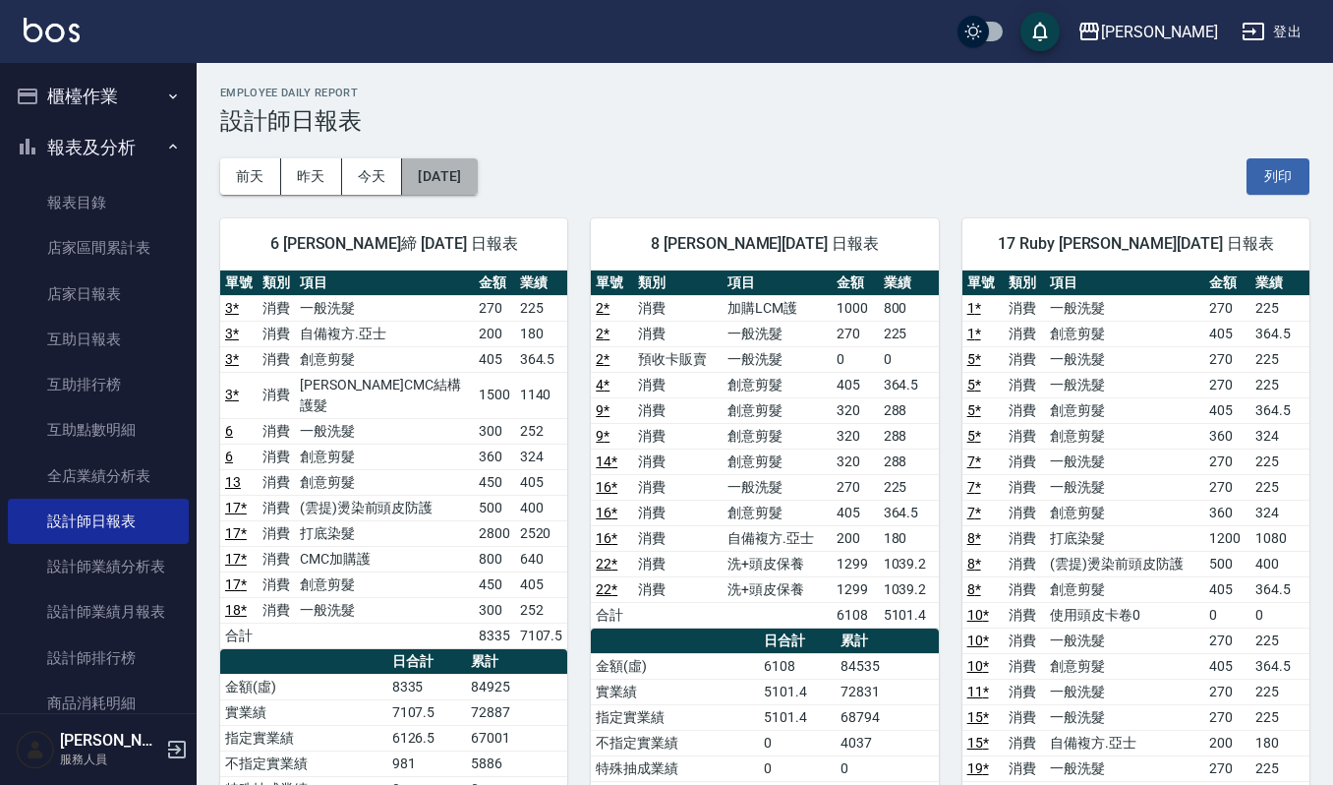
click at [477, 187] on button "2025/06/22" at bounding box center [439, 176] width 75 height 36
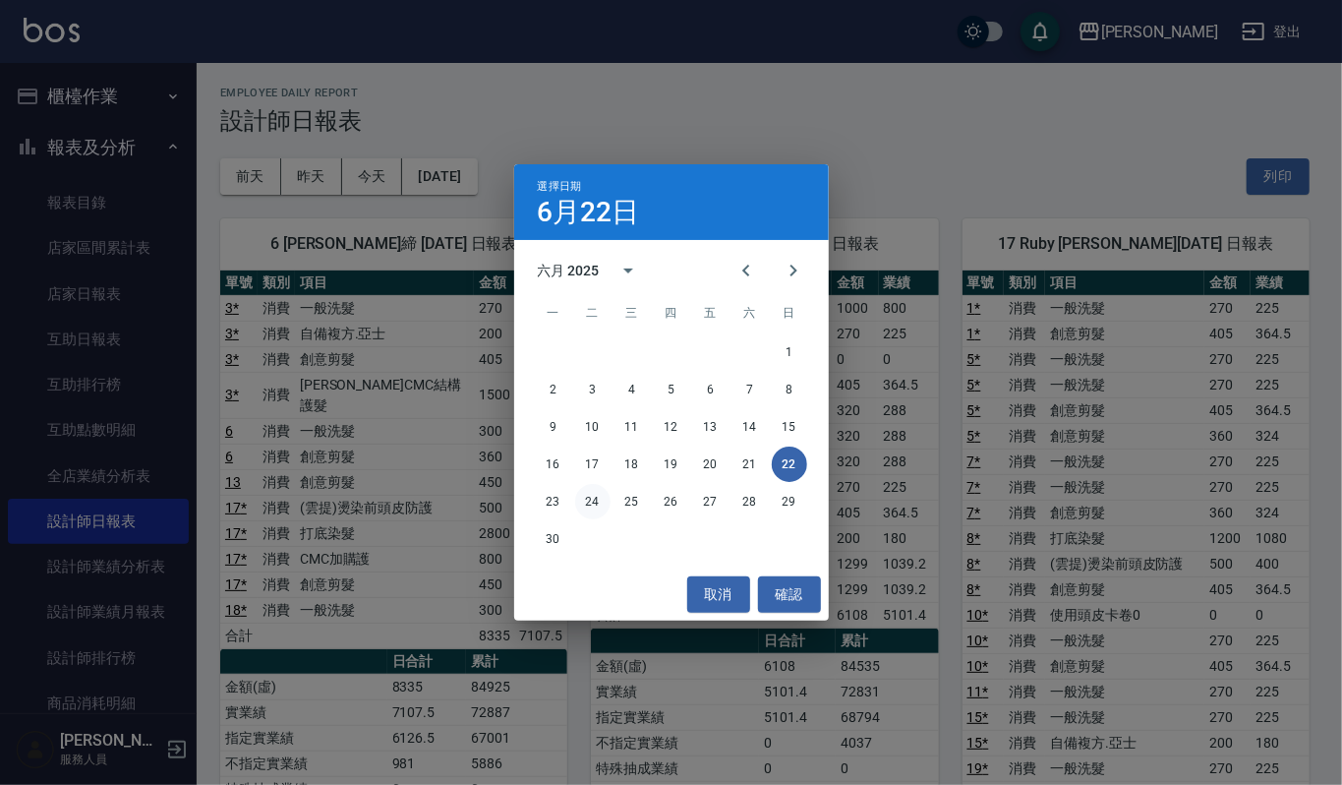
click at [588, 501] on button "24" at bounding box center [592, 501] width 35 height 35
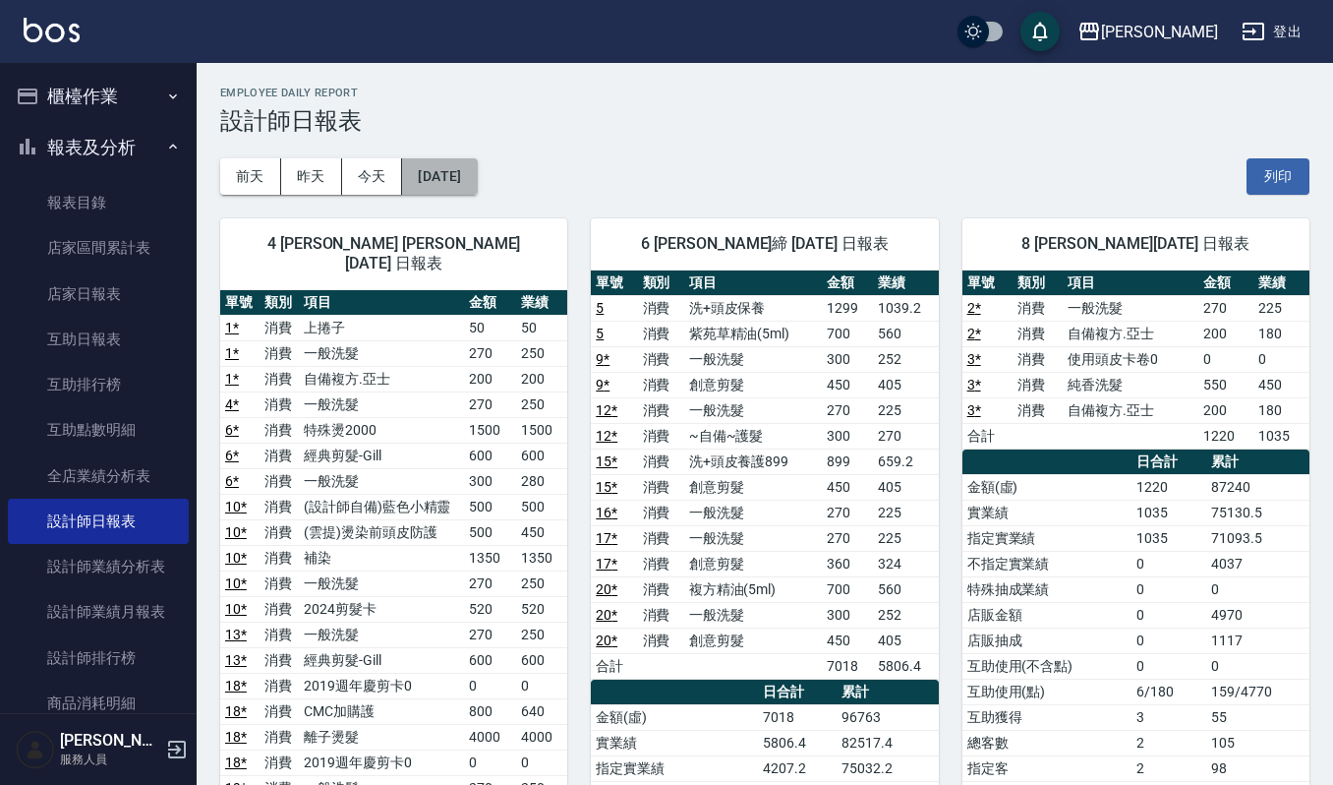
click at [477, 178] on button "2025/06/24" at bounding box center [439, 176] width 75 height 36
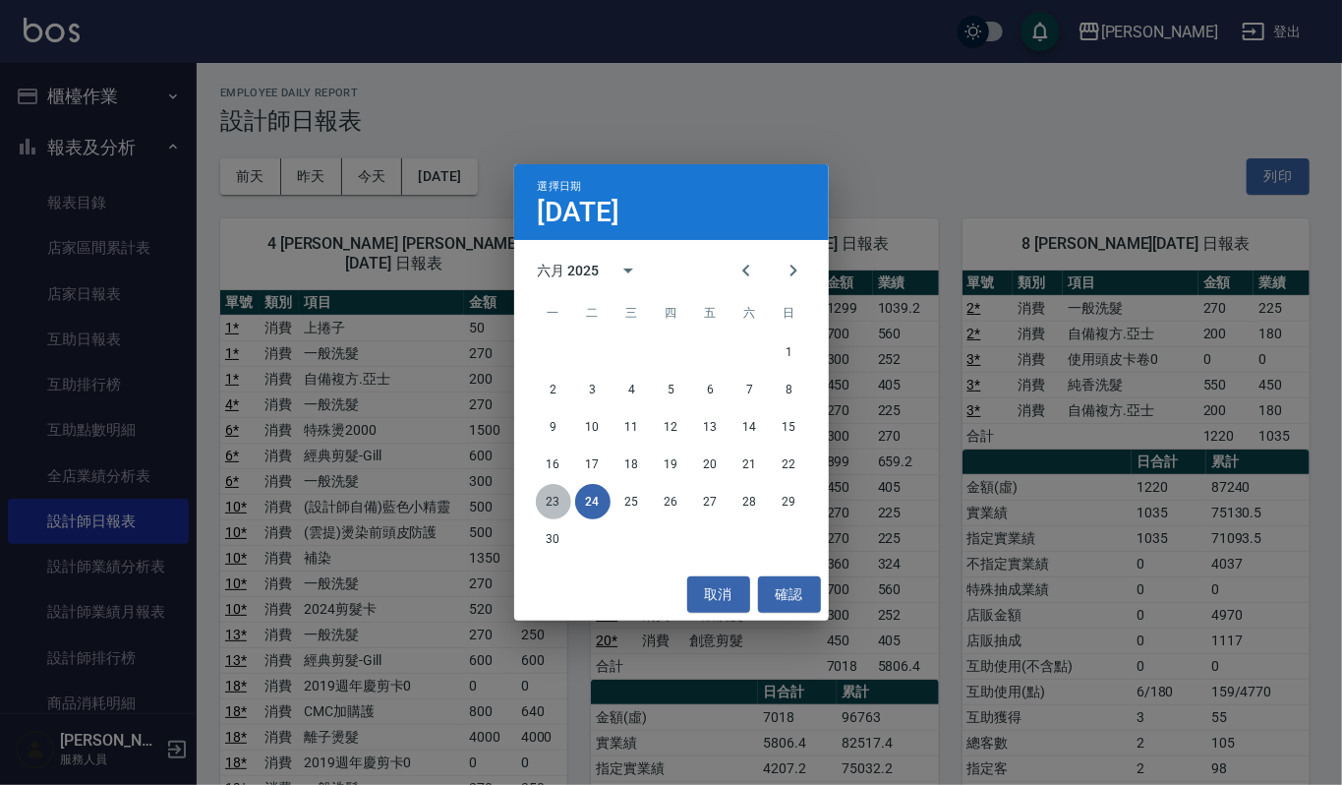
click at [559, 498] on button "23" at bounding box center [553, 501] width 35 height 35
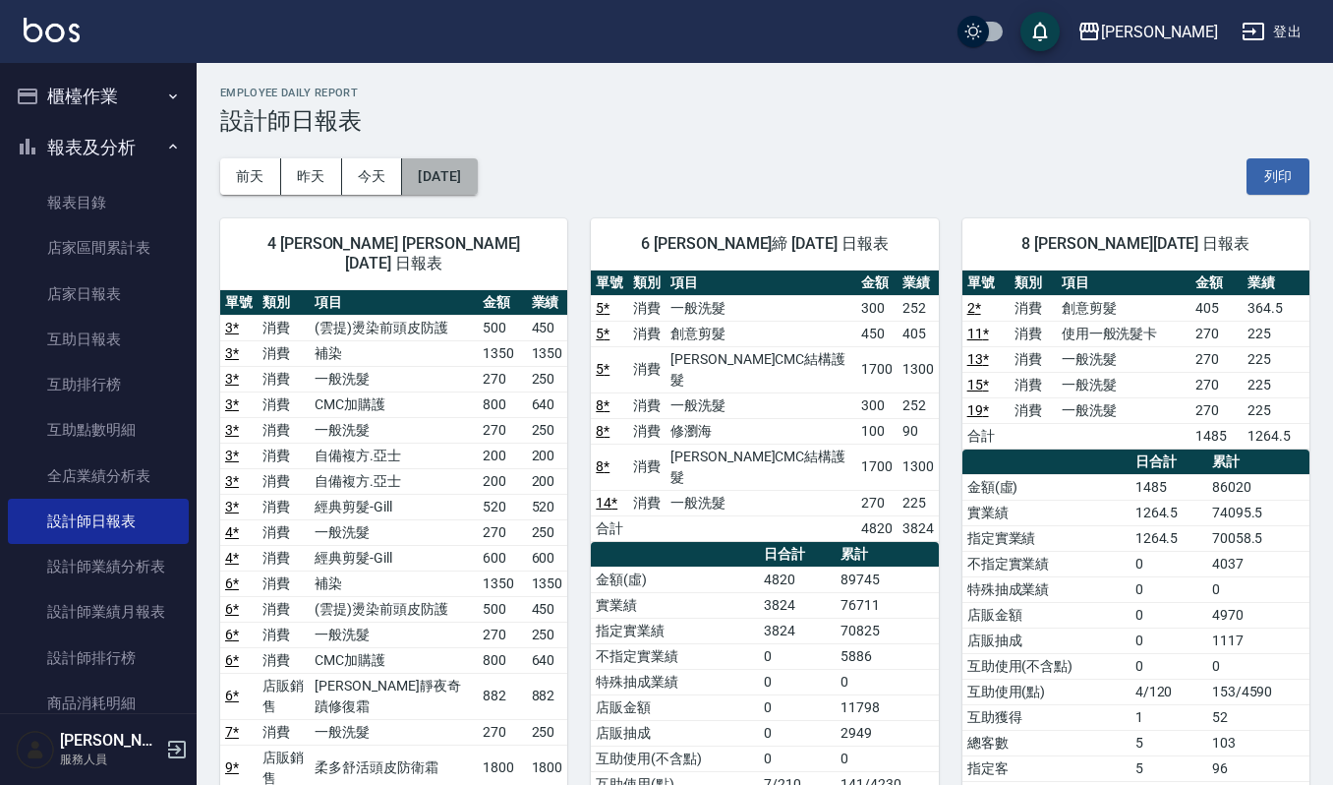
click at [453, 179] on button "2025/06/23" at bounding box center [439, 176] width 75 height 36
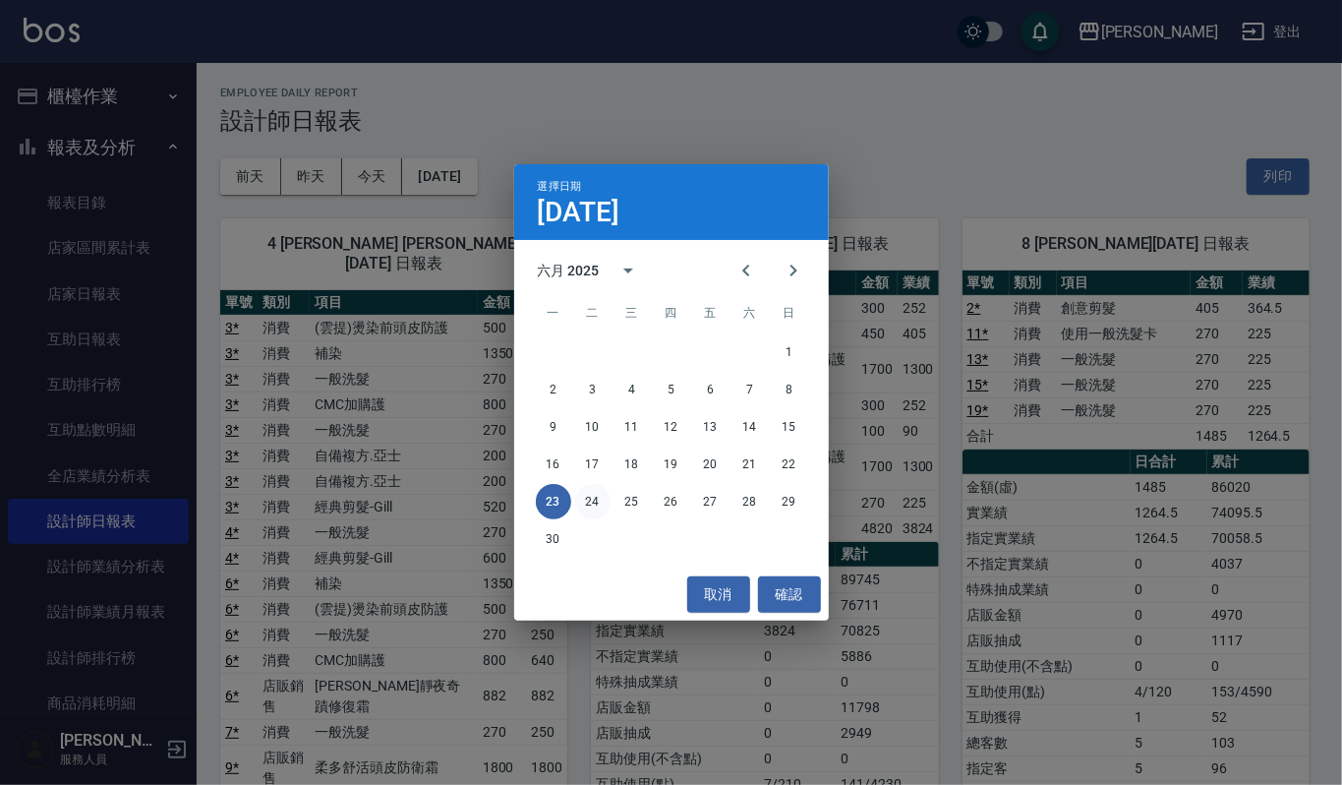
click at [599, 501] on button "24" at bounding box center [592, 501] width 35 height 35
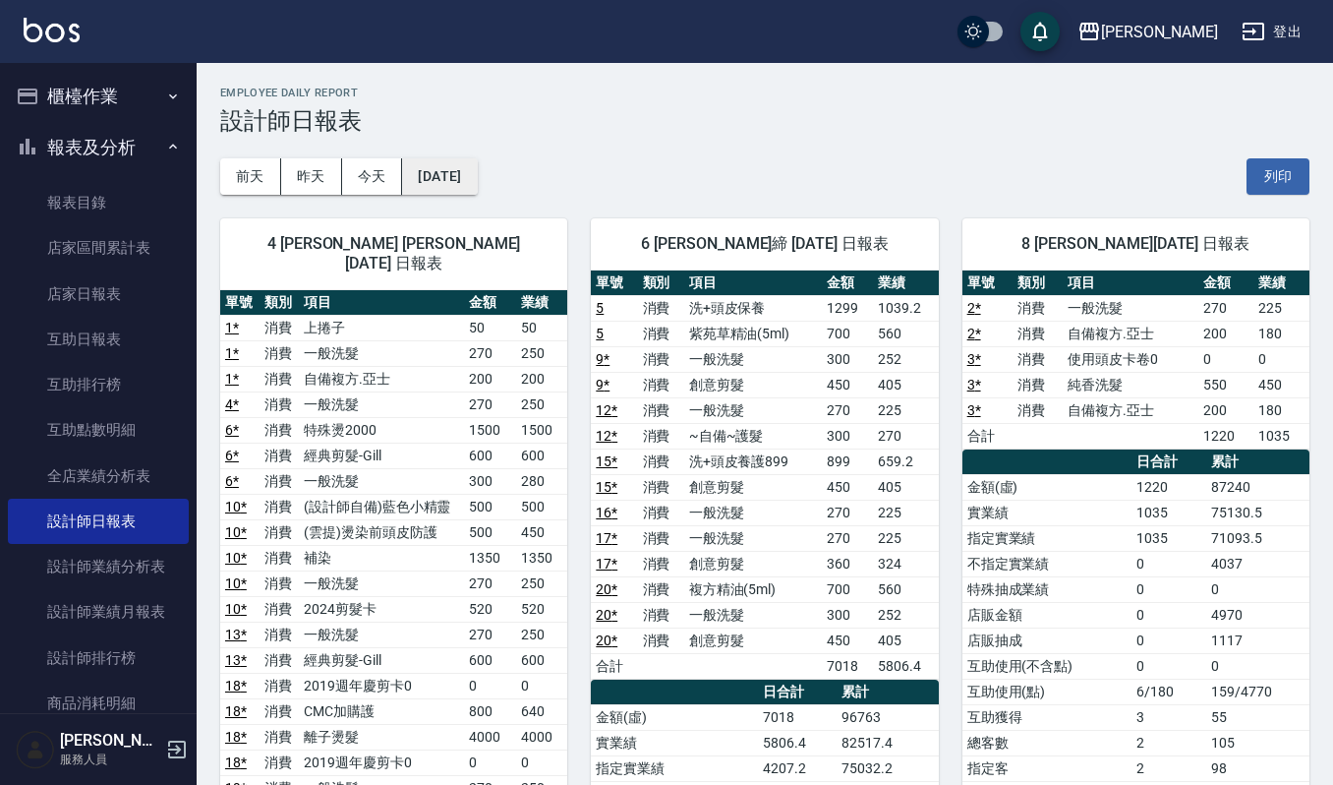
click at [476, 170] on button "2025/06/24" at bounding box center [439, 176] width 75 height 36
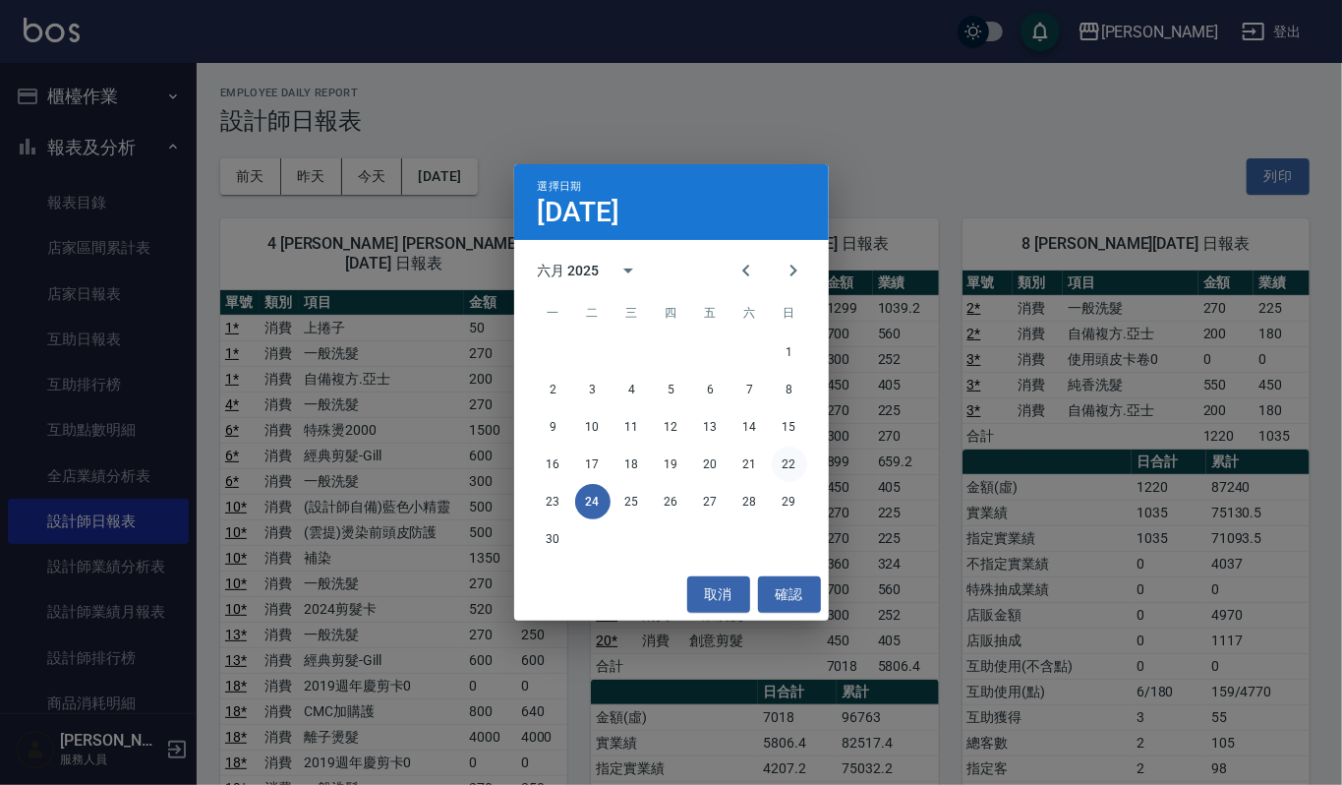
click at [789, 472] on button "22" at bounding box center [789, 463] width 35 height 35
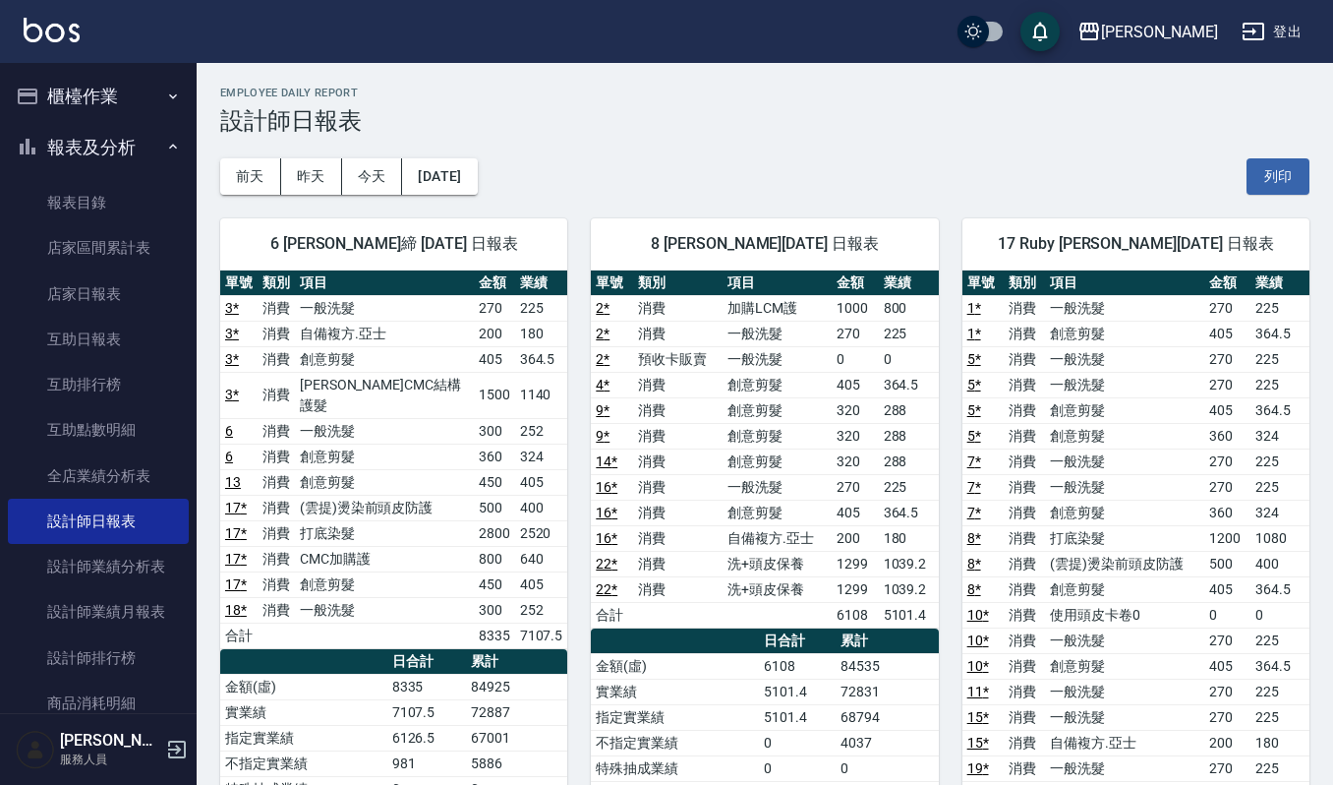
scroll to position [594, 0]
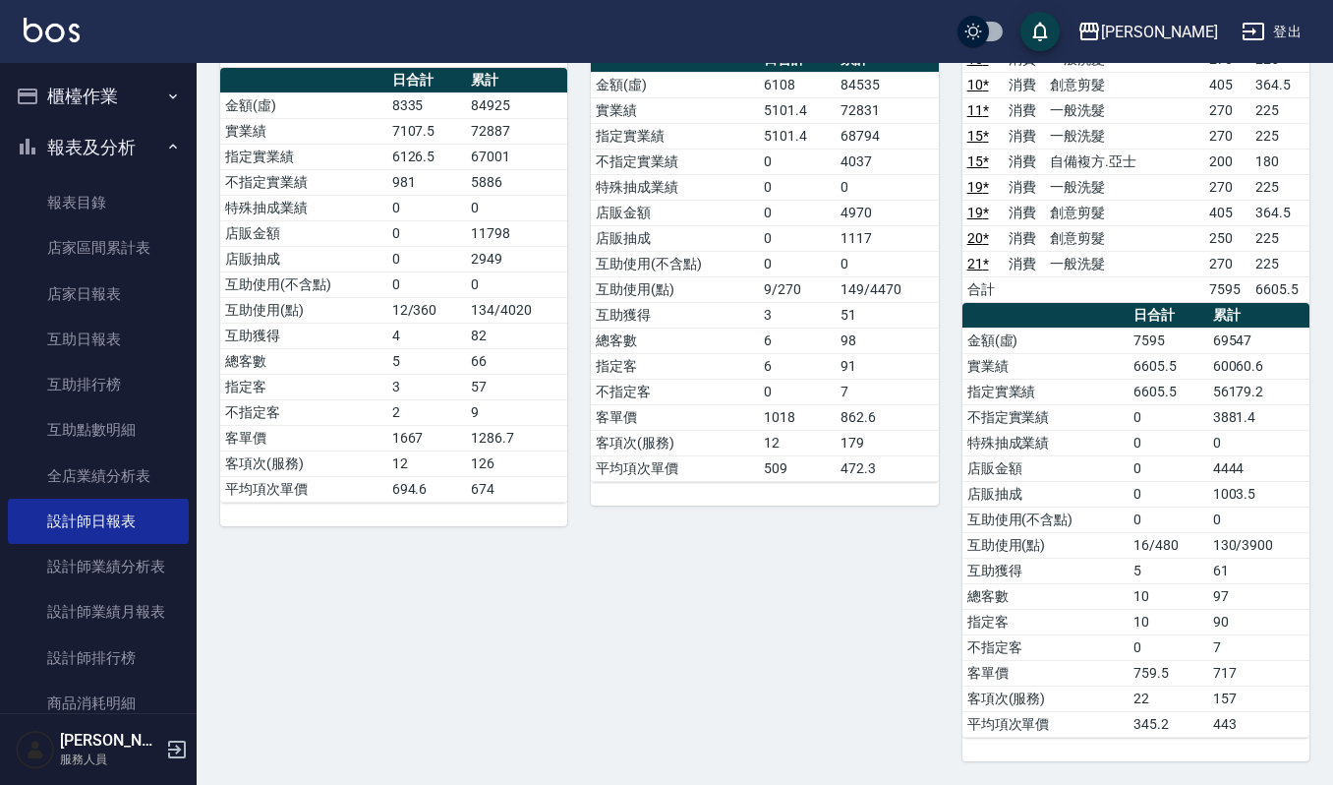
click at [100, 104] on button "櫃檯作業" at bounding box center [98, 96] width 181 height 51
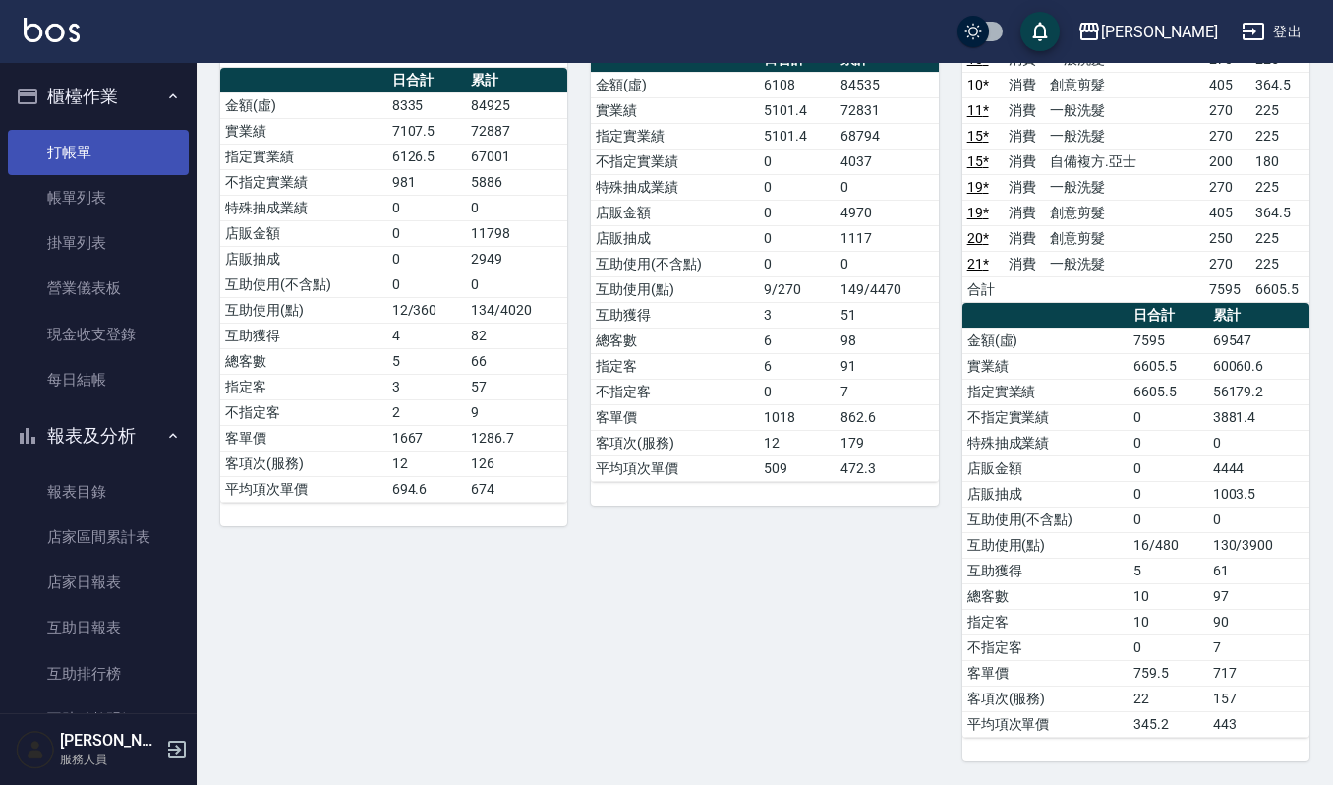
click at [114, 153] on link "打帳單" at bounding box center [98, 152] width 181 height 45
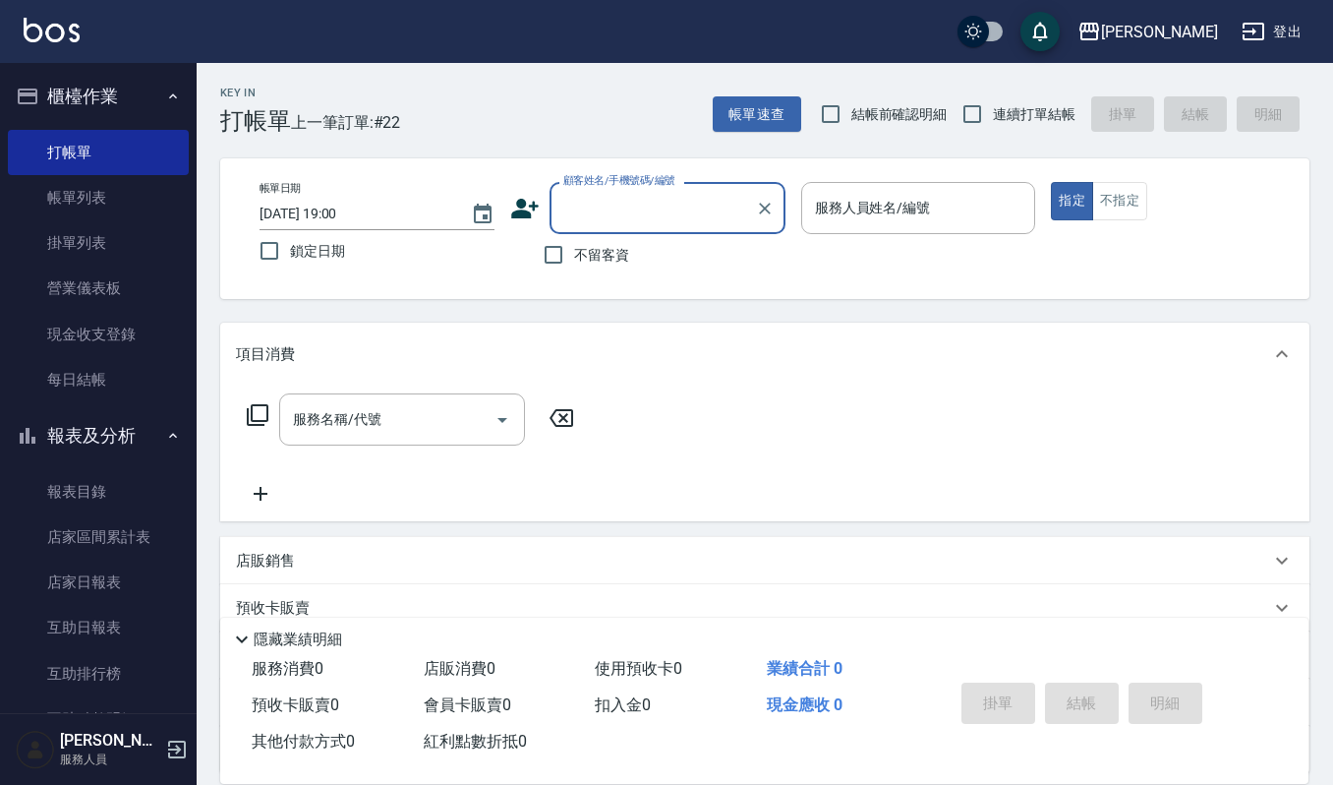
click at [67, 434] on button "報表及分析" at bounding box center [98, 435] width 181 height 51
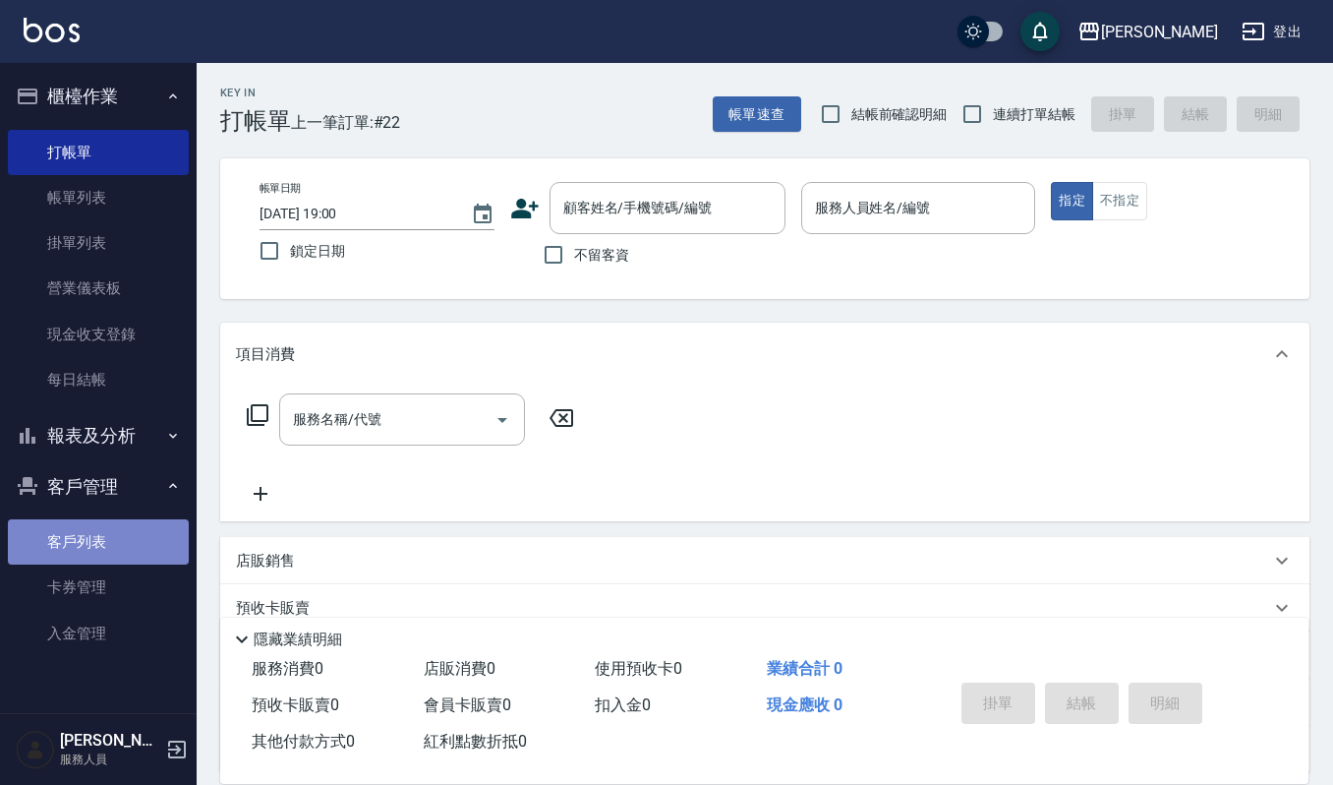
click at [76, 536] on link "客戶列表" at bounding box center [98, 541] width 181 height 45
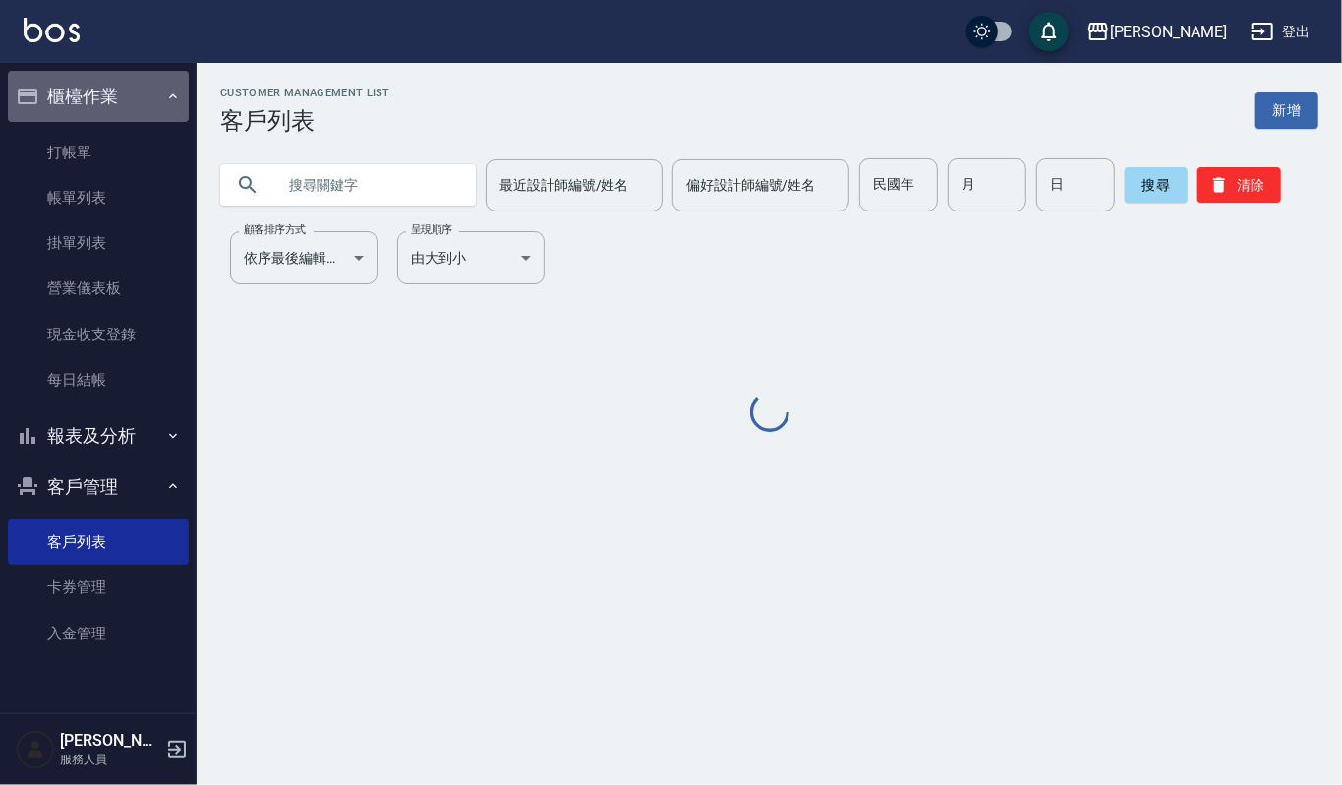
click at [124, 103] on button "櫃檯作業" at bounding box center [98, 96] width 181 height 51
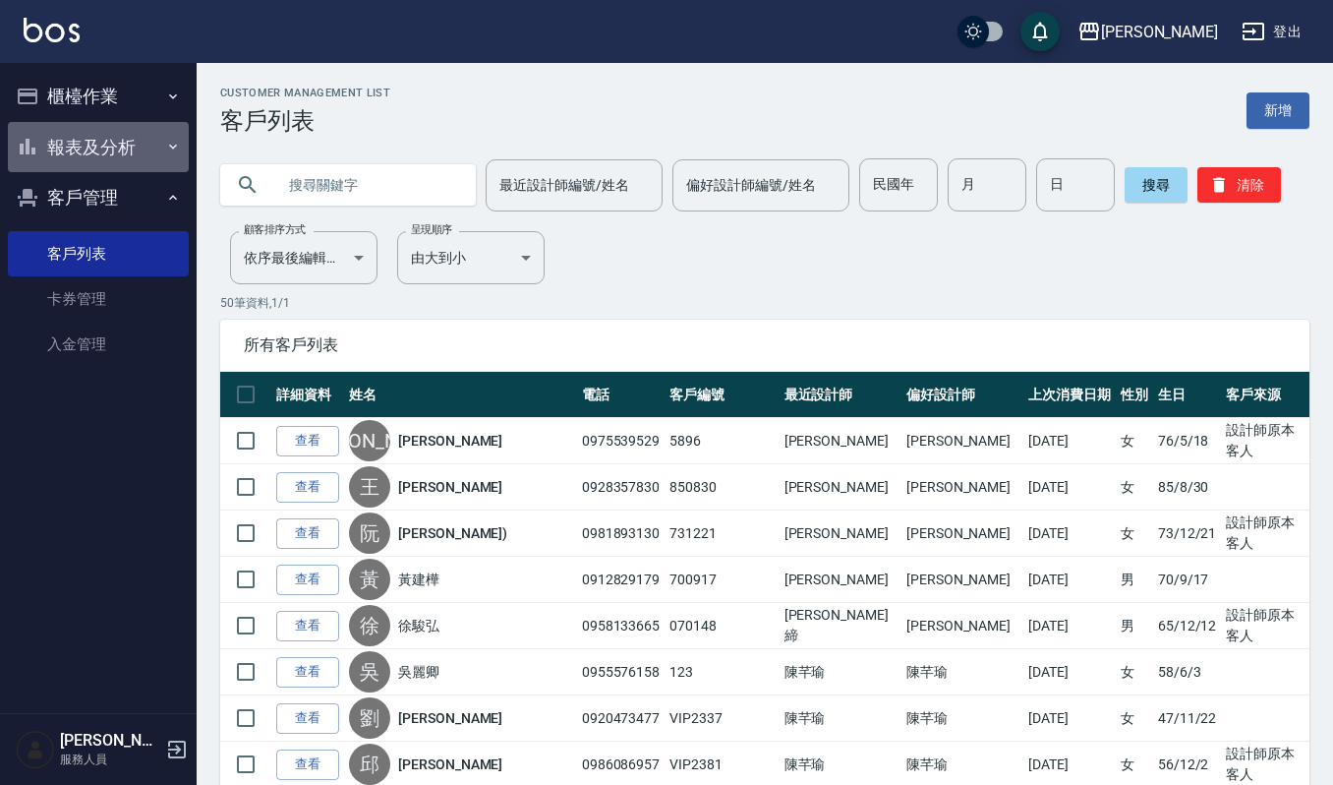
click at [136, 149] on button "報表及分析" at bounding box center [98, 147] width 181 height 51
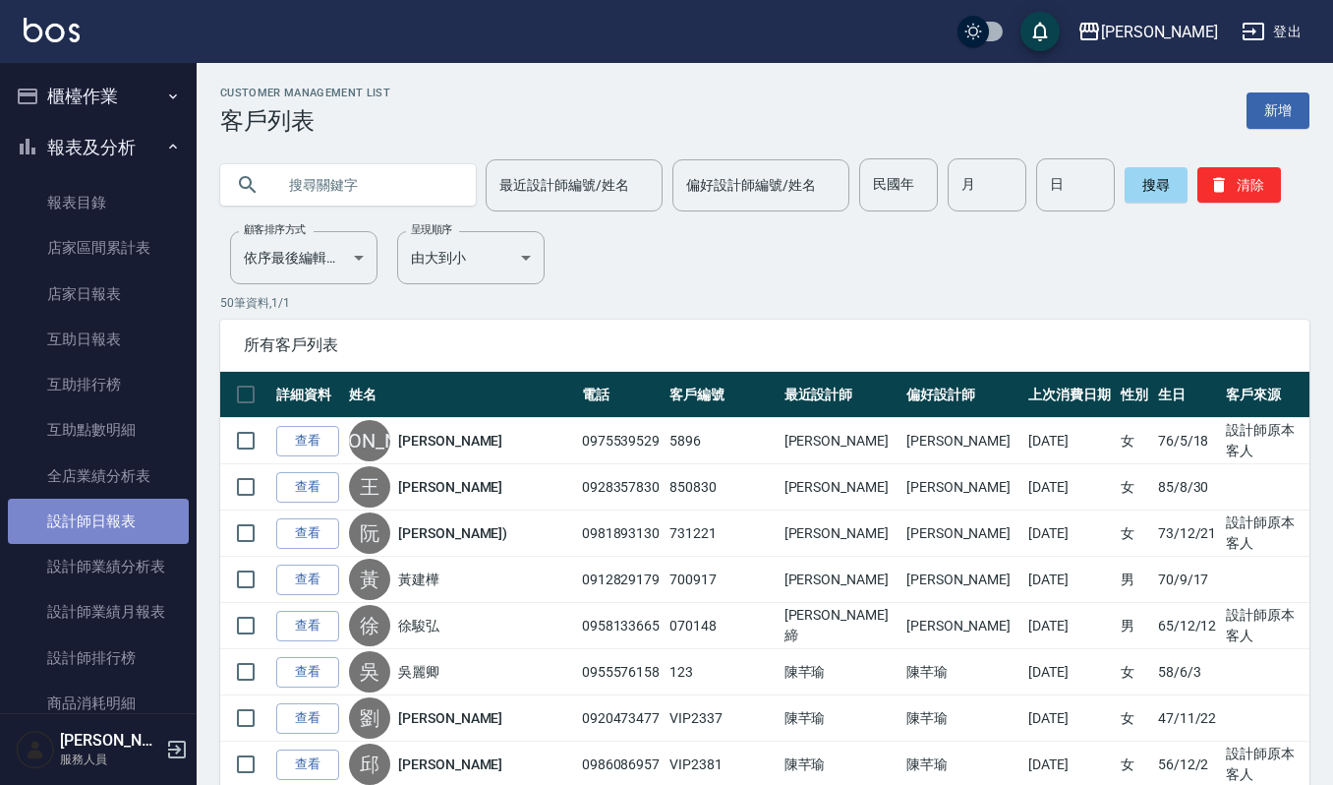
click at [146, 521] on link "設計師日報表" at bounding box center [98, 521] width 181 height 45
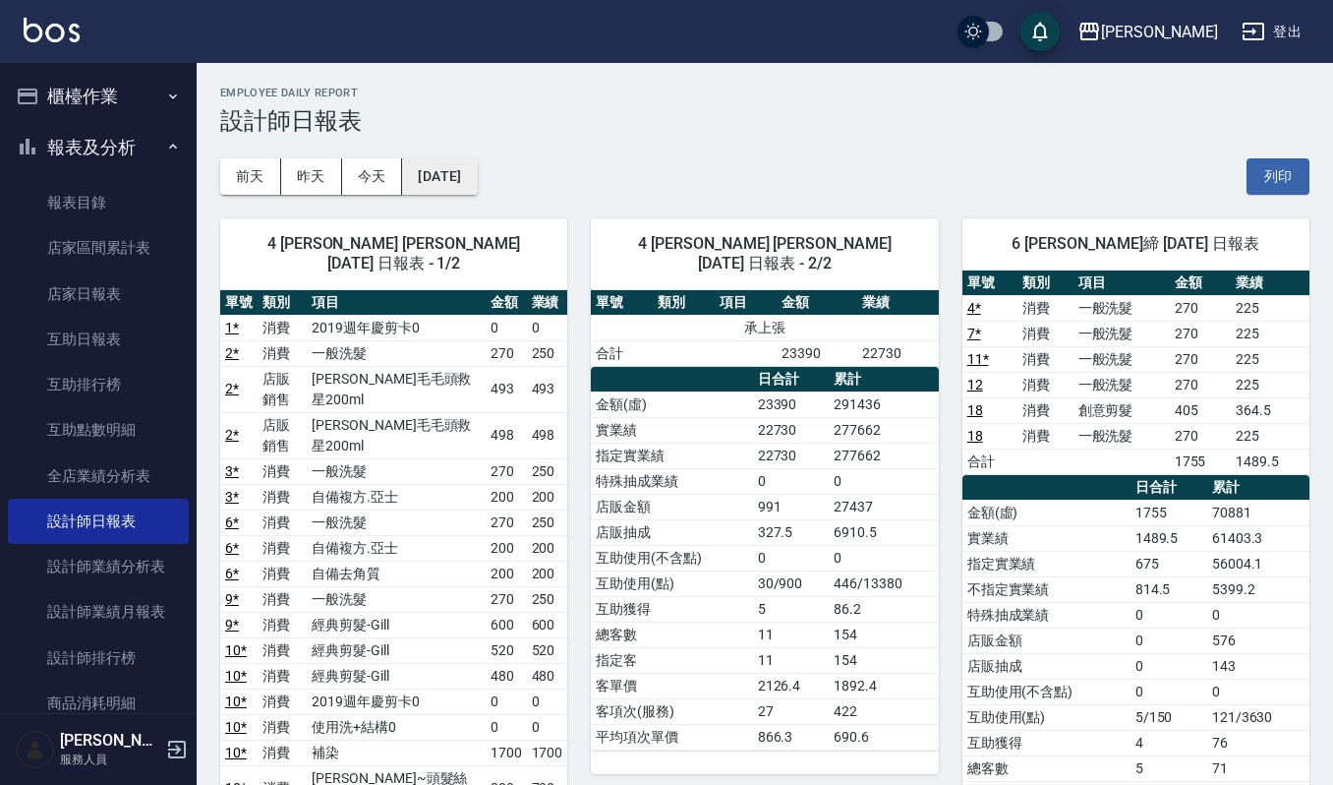
click at [441, 179] on button "[DATE]" at bounding box center [439, 176] width 75 height 36
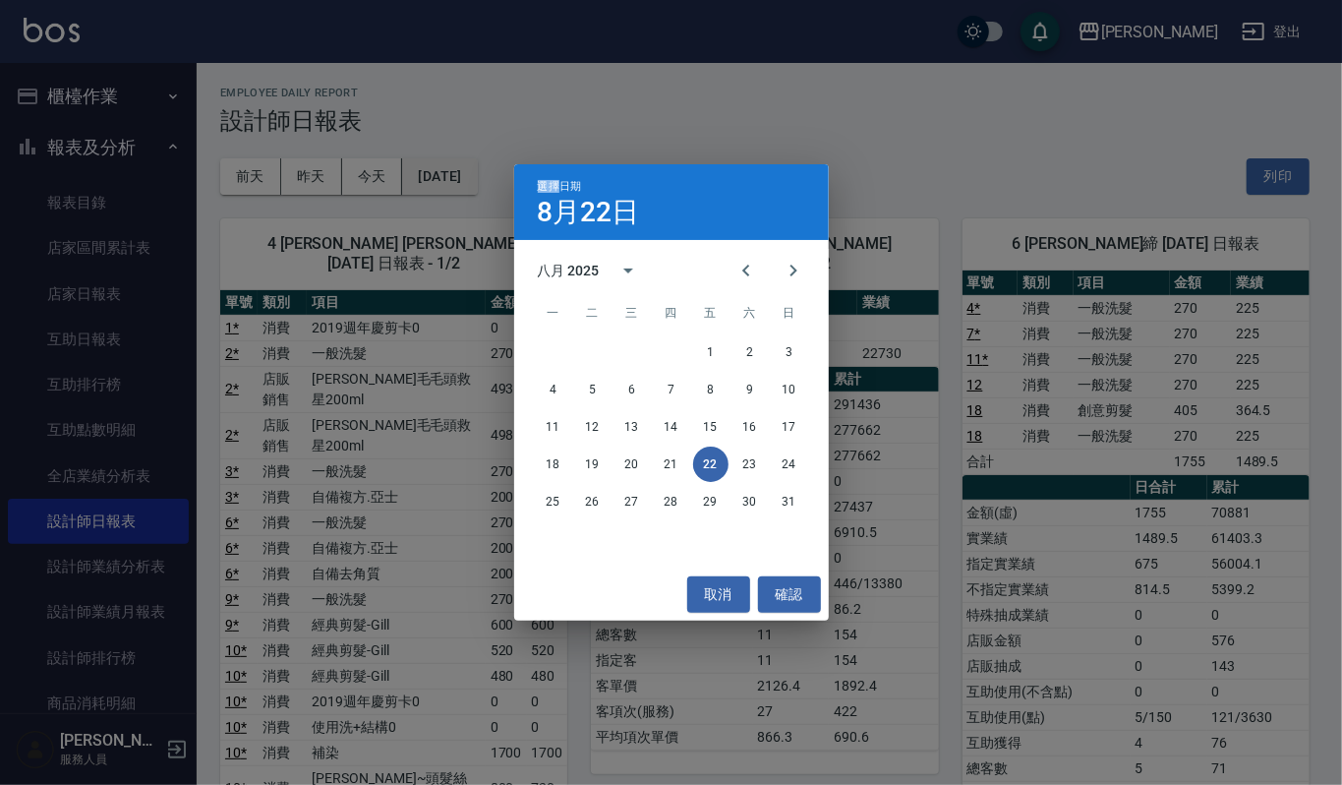
click at [441, 179] on div "選擇日期 8月22日 八月 2025 一 二 三 四 五 六 日 1 2 3 4 5 6 7 8 9 10 11 12 13 14 15 16 17 18 1…" at bounding box center [671, 392] width 1342 height 785
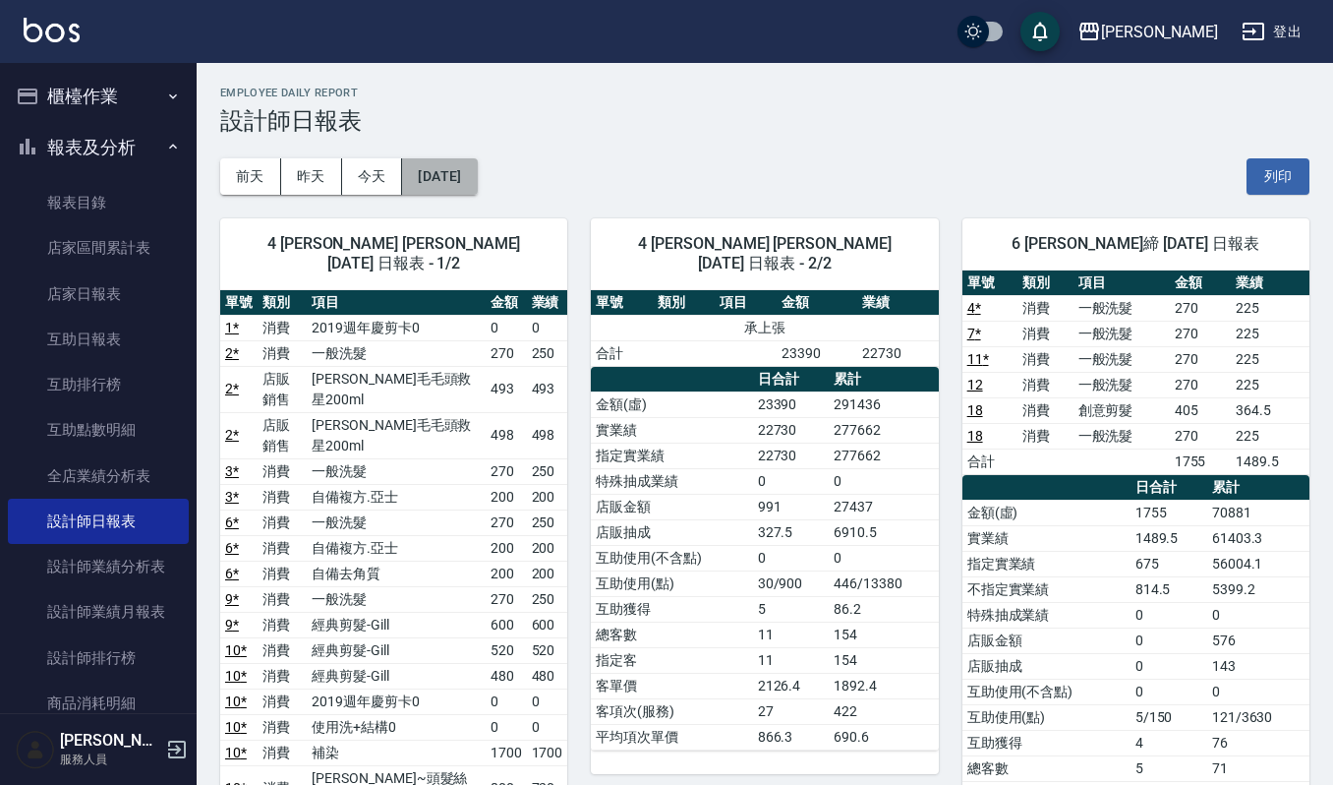
click at [441, 179] on button "[DATE]" at bounding box center [439, 176] width 75 height 36
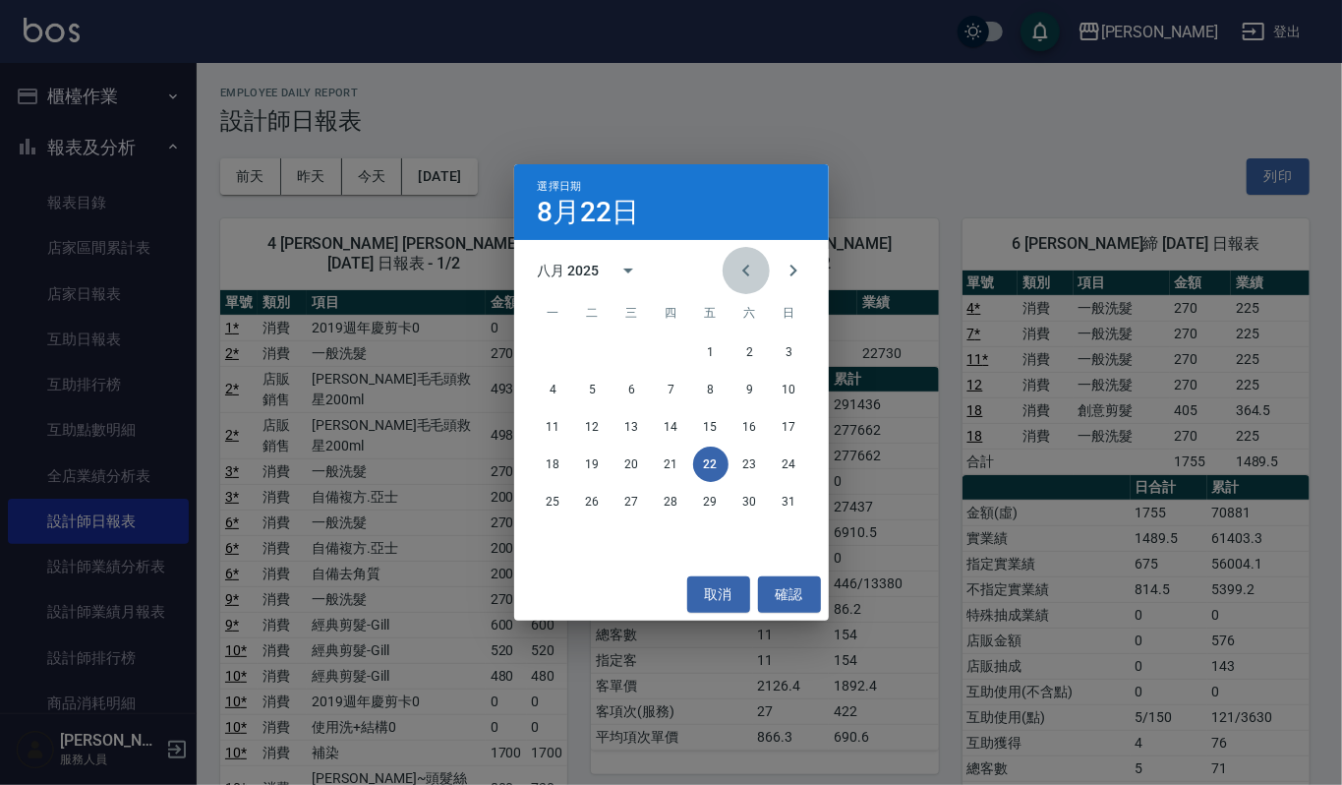
click at [748, 275] on icon "Previous month" at bounding box center [745, 271] width 7 height 12
click at [559, 512] on button "23" at bounding box center [553, 501] width 35 height 35
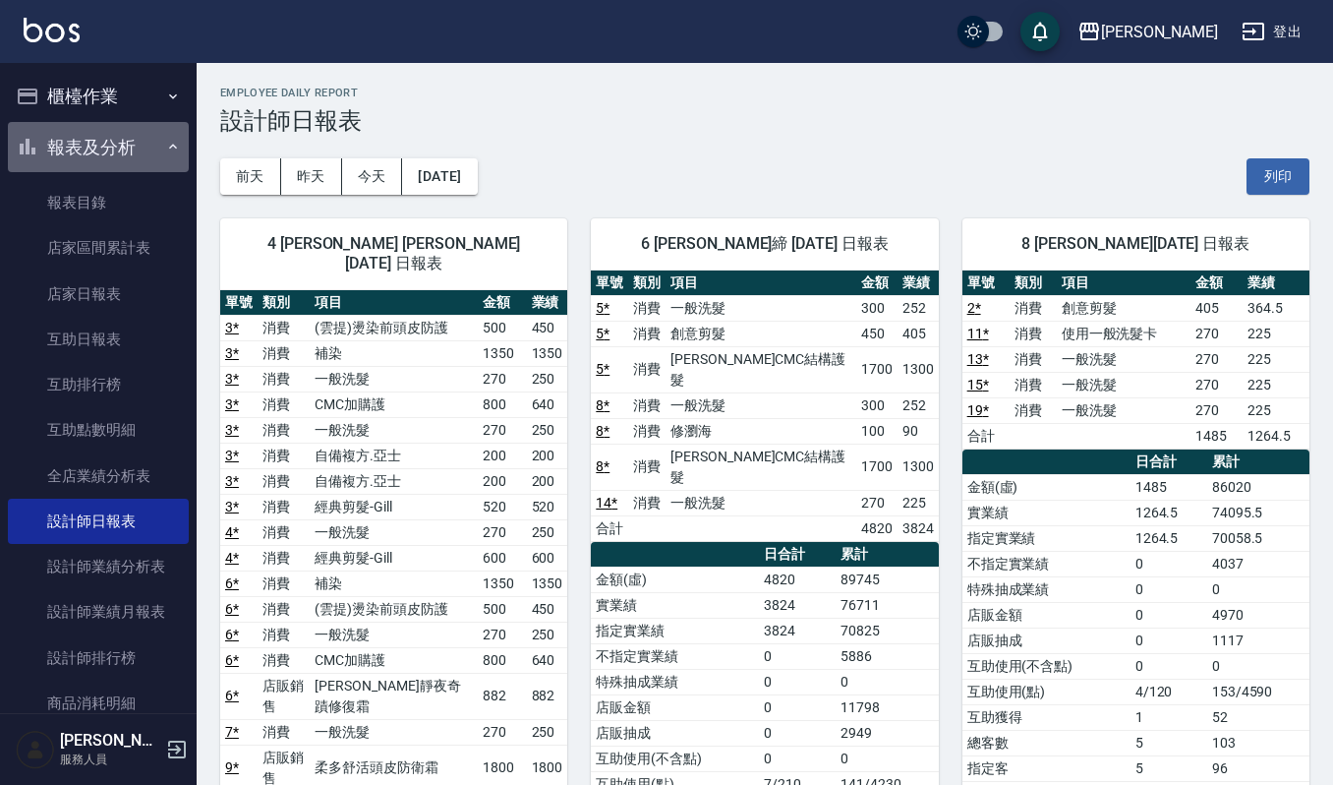
click at [149, 154] on button "報表及分析" at bounding box center [98, 147] width 181 height 51
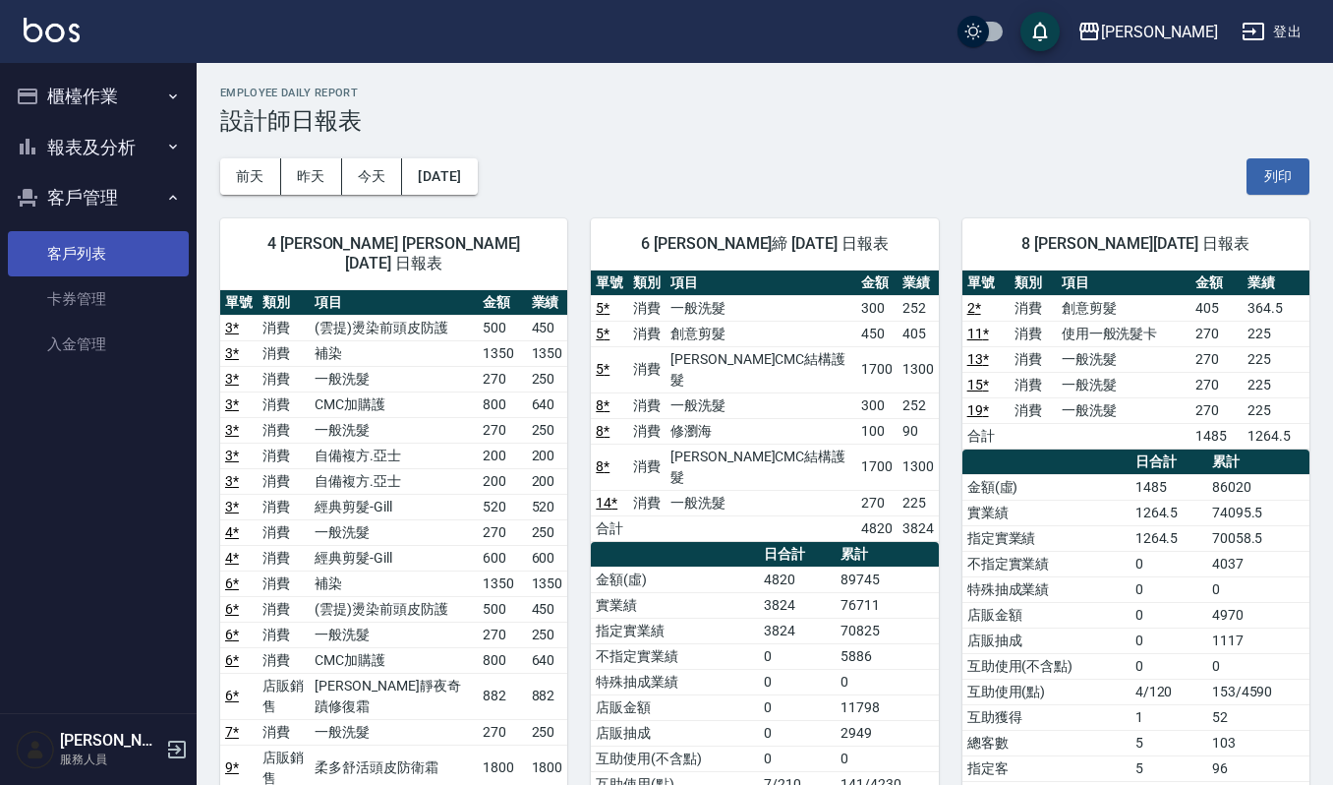
click at [138, 257] on link "客戶列表" at bounding box center [98, 253] width 181 height 45
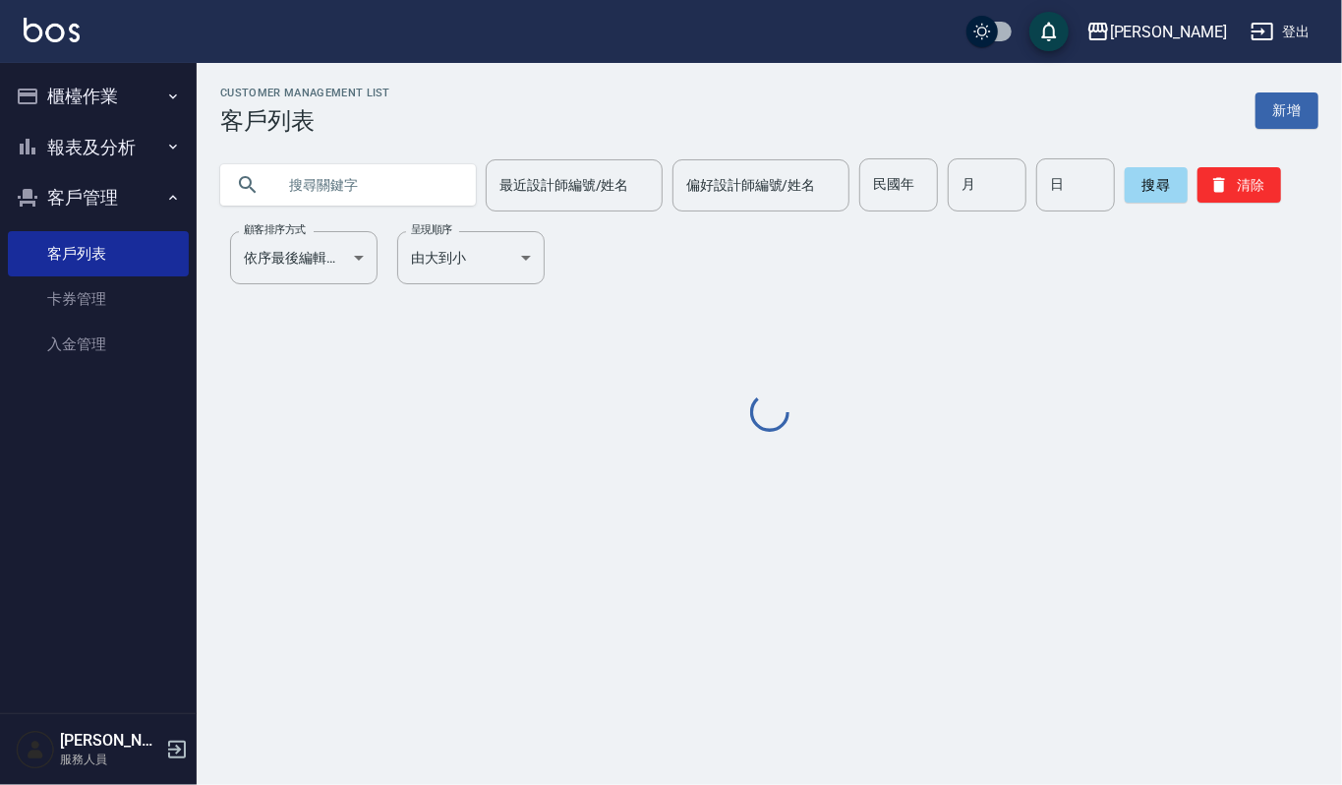
click at [331, 183] on input "text" at bounding box center [367, 184] width 185 height 53
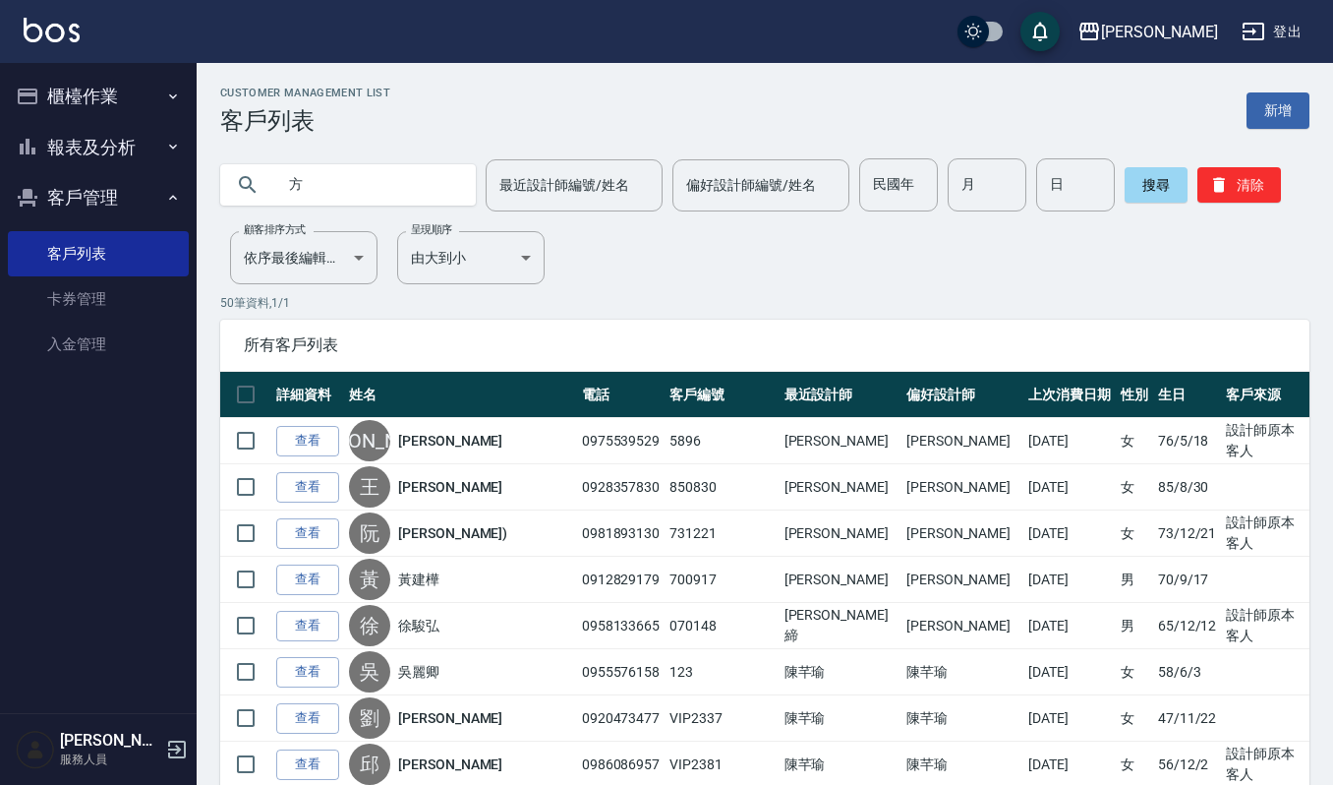
type input "方"
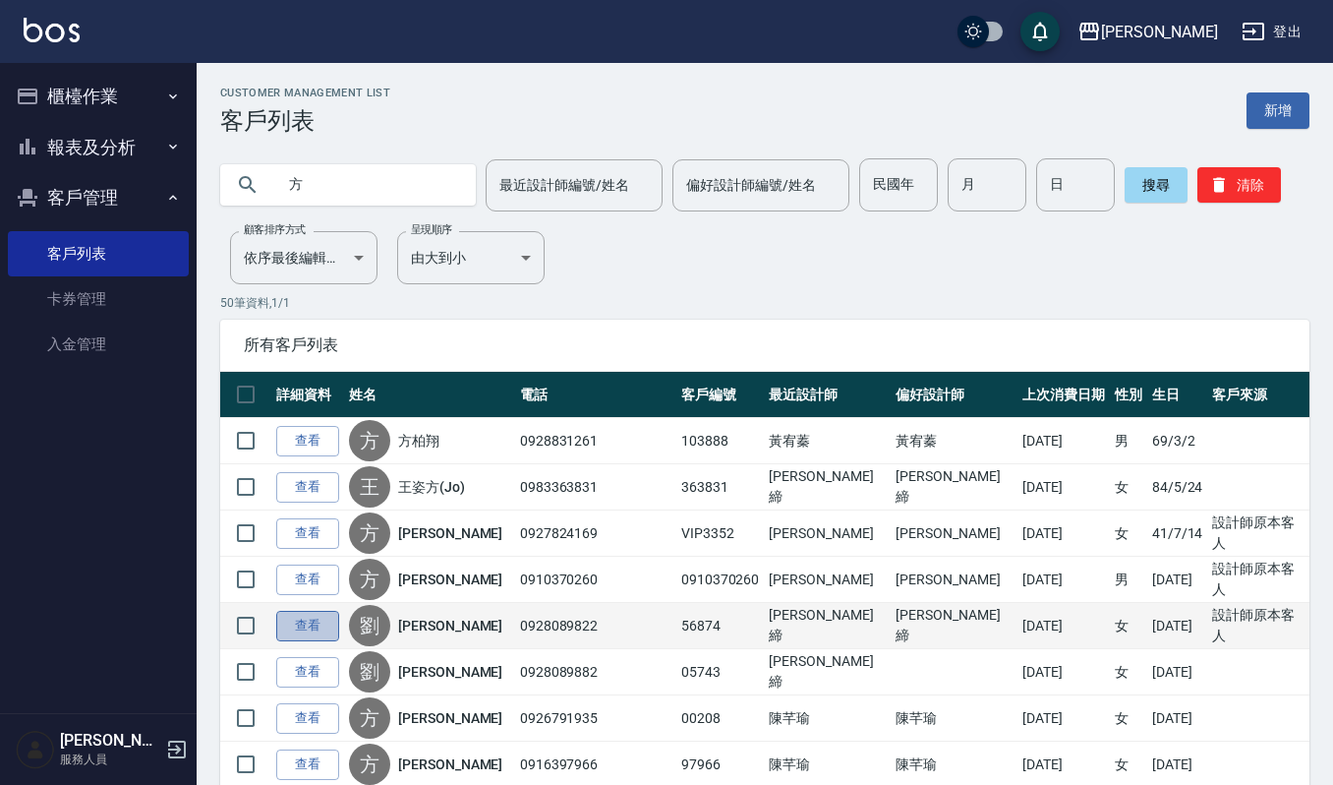
click at [297, 635] on link "查看" at bounding box center [307, 626] width 63 height 30
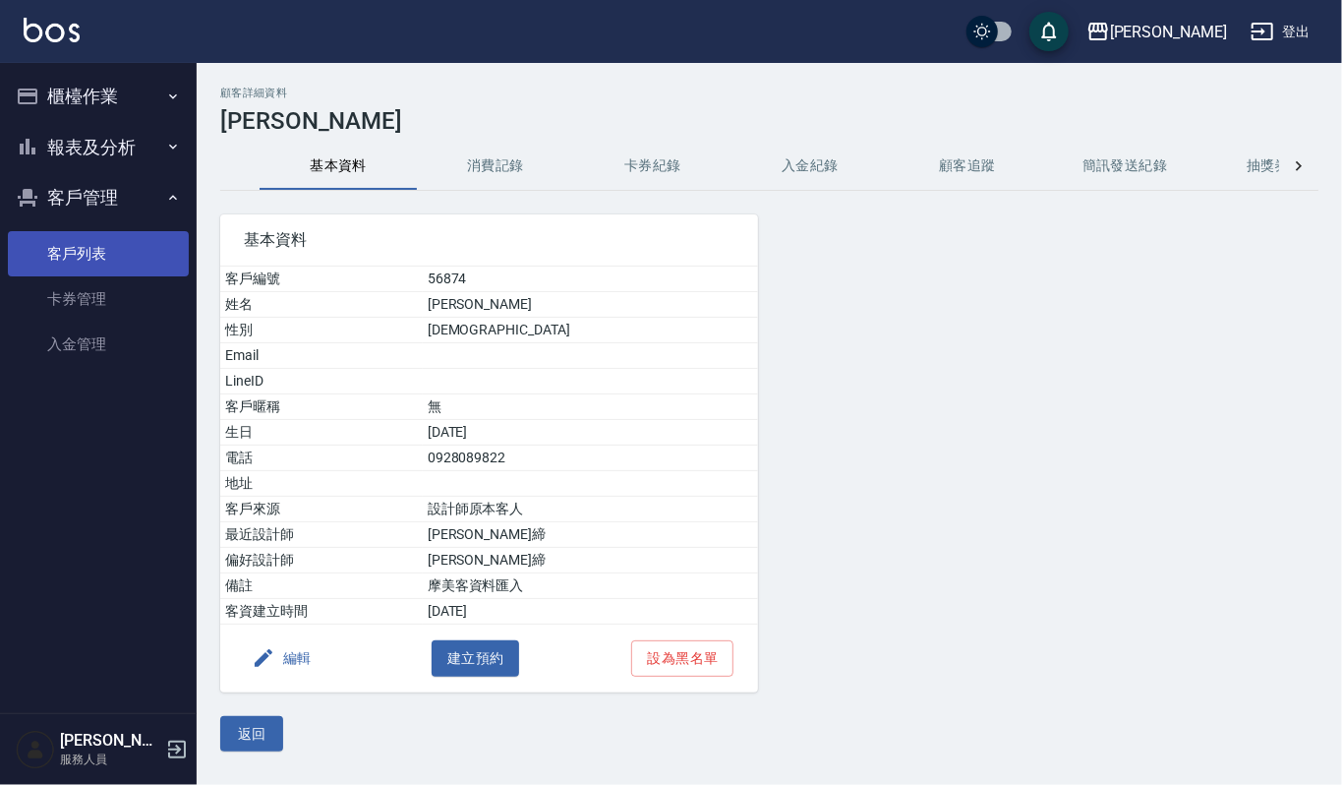
click at [124, 245] on link "客戶列表" at bounding box center [98, 253] width 181 height 45
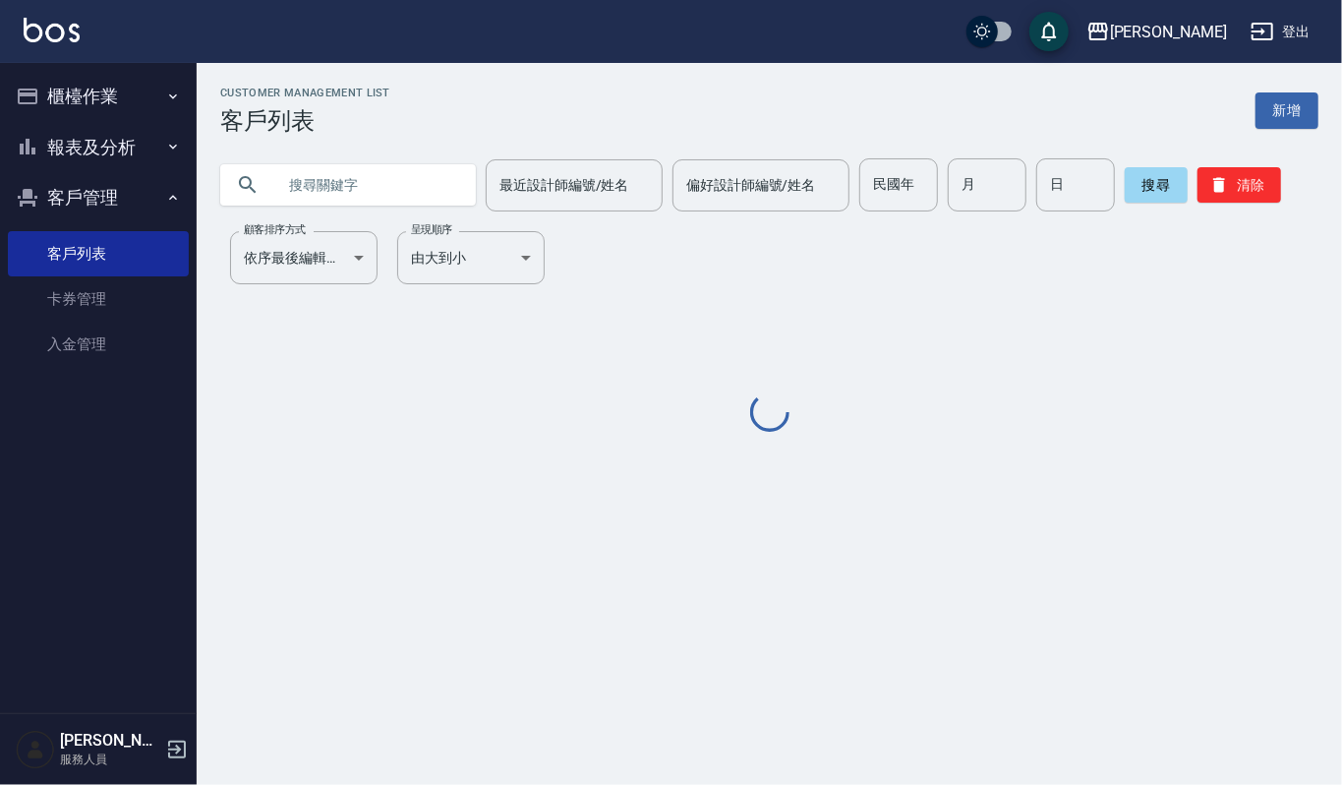
click at [387, 178] on input "text" at bounding box center [367, 184] width 185 height 53
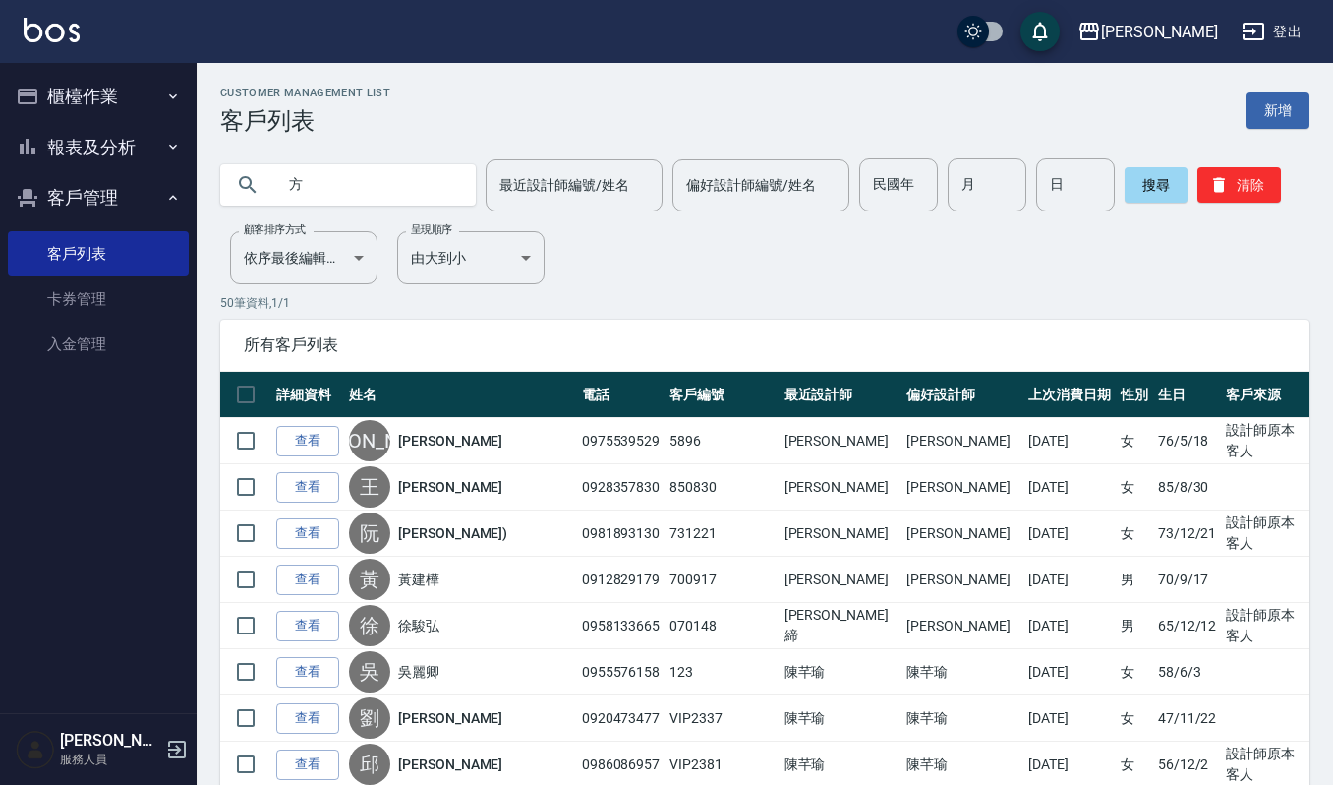
type input "方"
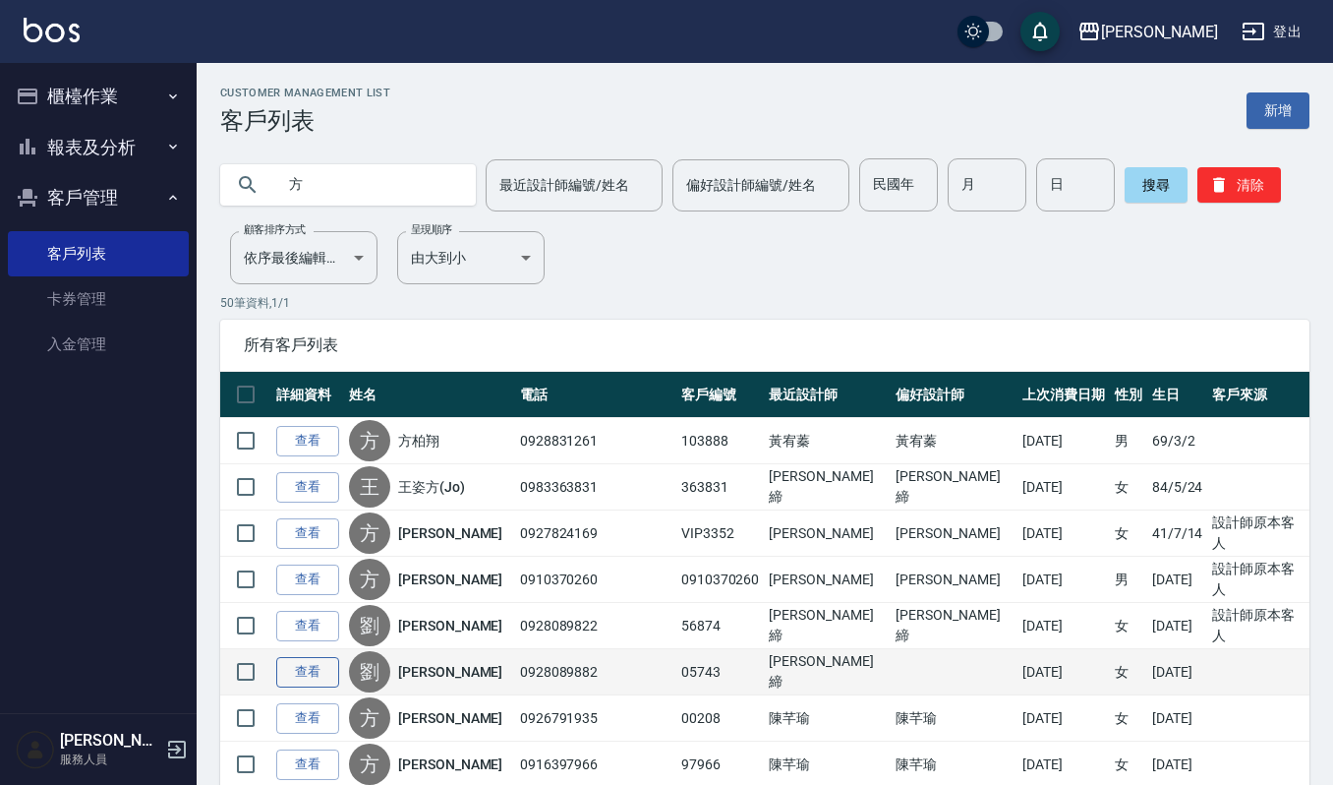
click at [317, 666] on link "查看" at bounding box center [307, 672] width 63 height 30
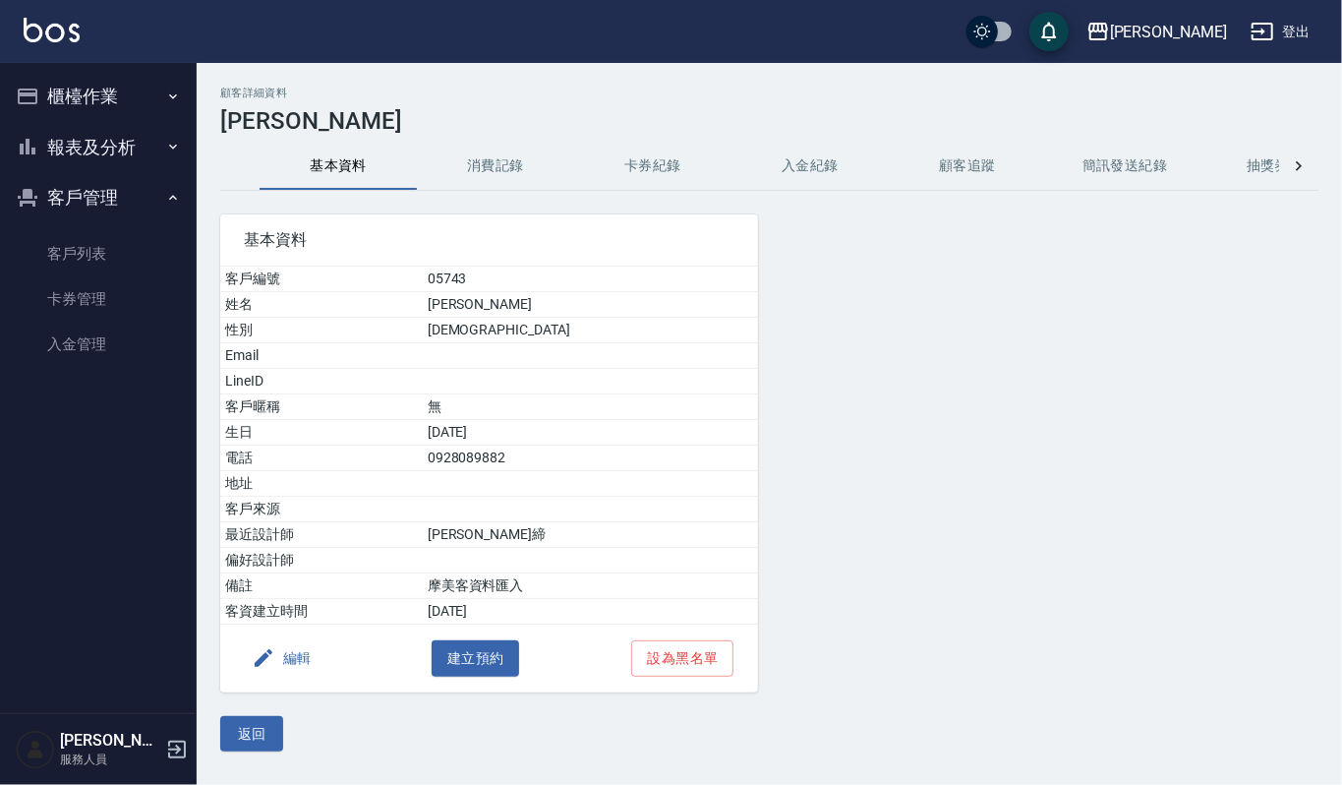
click at [493, 162] on button "消費記錄" at bounding box center [495, 166] width 157 height 47
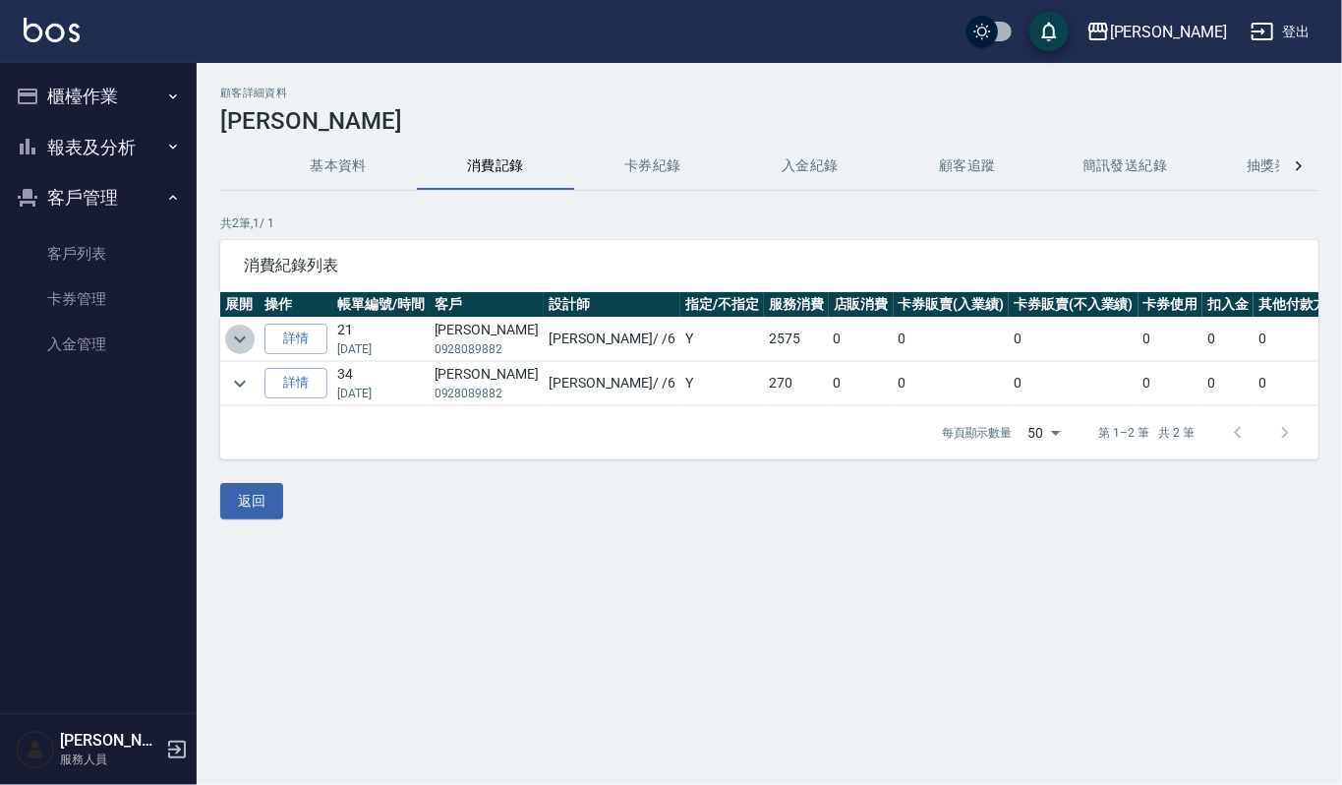
click at [249, 334] on icon "expand row" at bounding box center [240, 339] width 24 height 24
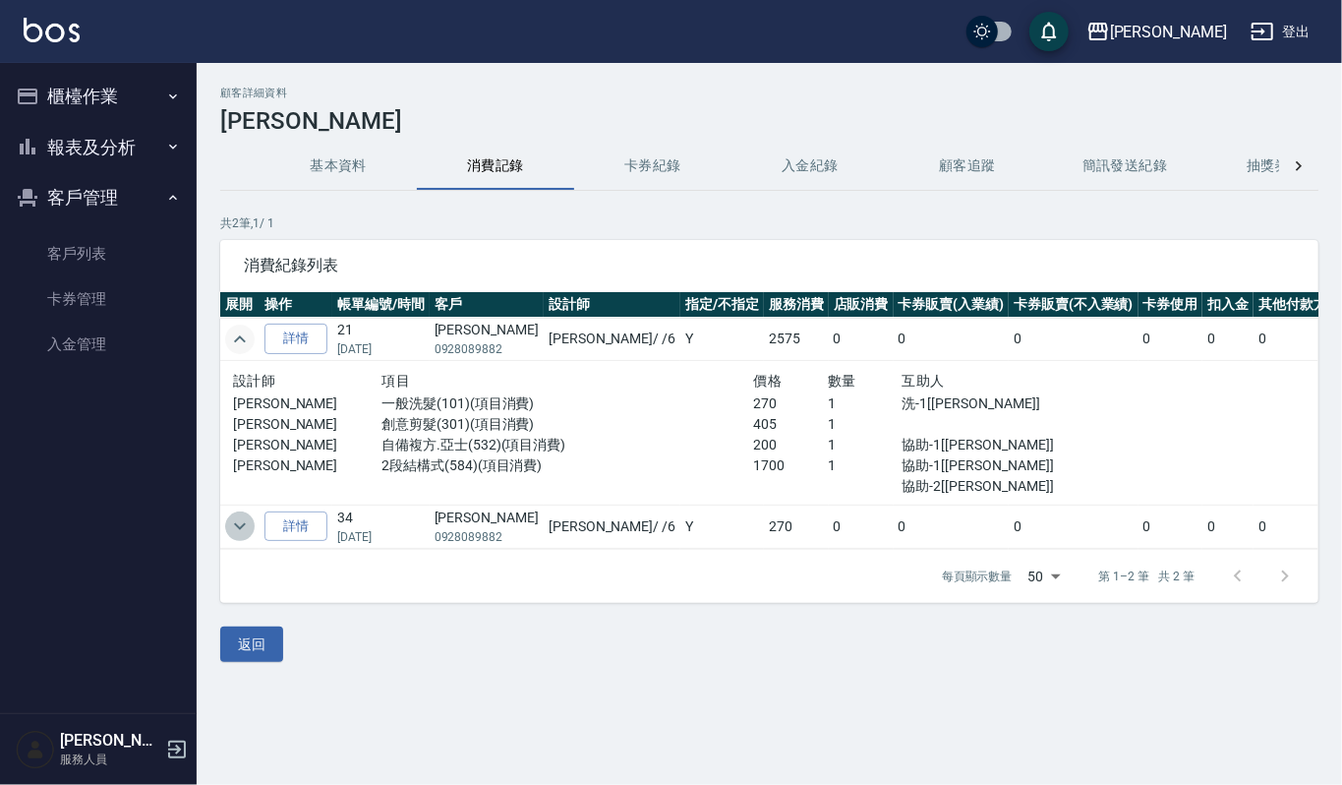
click at [228, 521] on icon "expand row" at bounding box center [240, 526] width 24 height 24
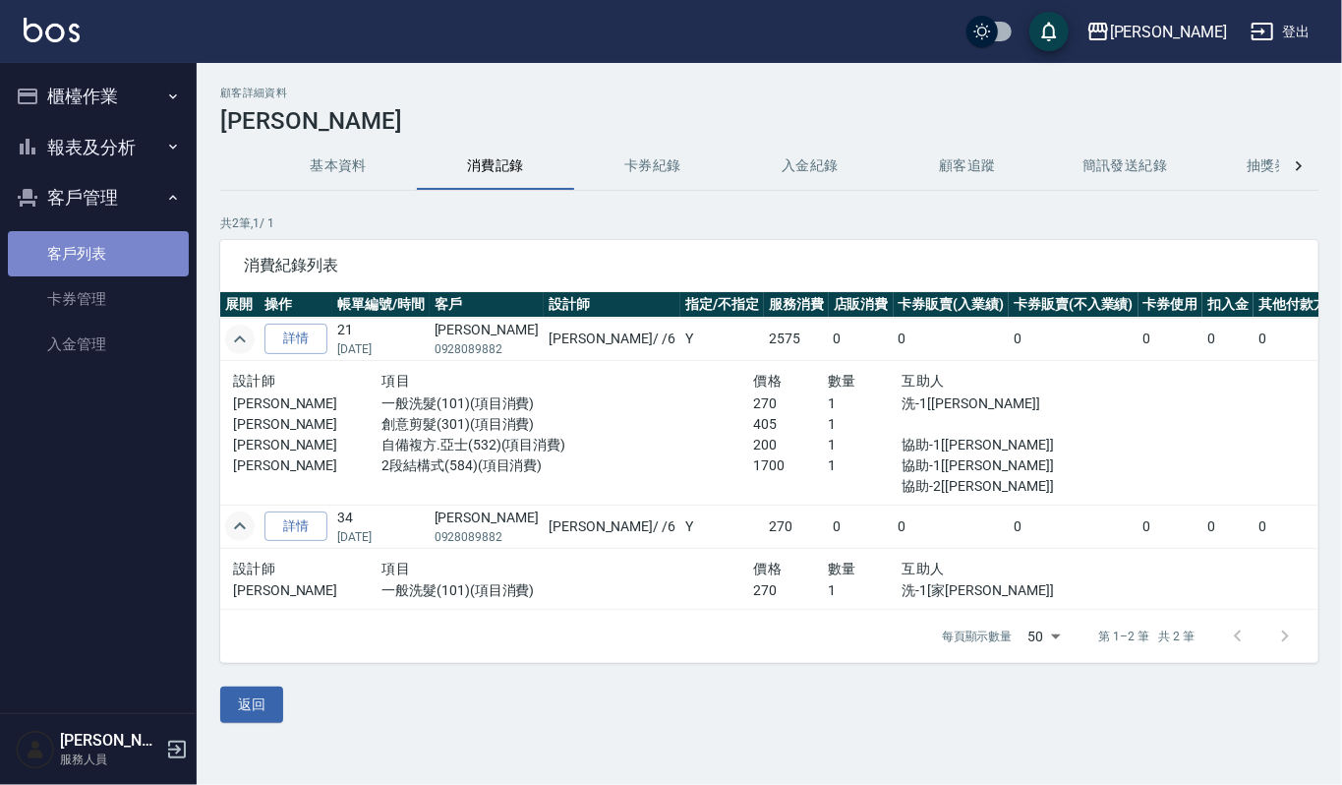
click at [106, 244] on link "客戶列表" at bounding box center [98, 253] width 181 height 45
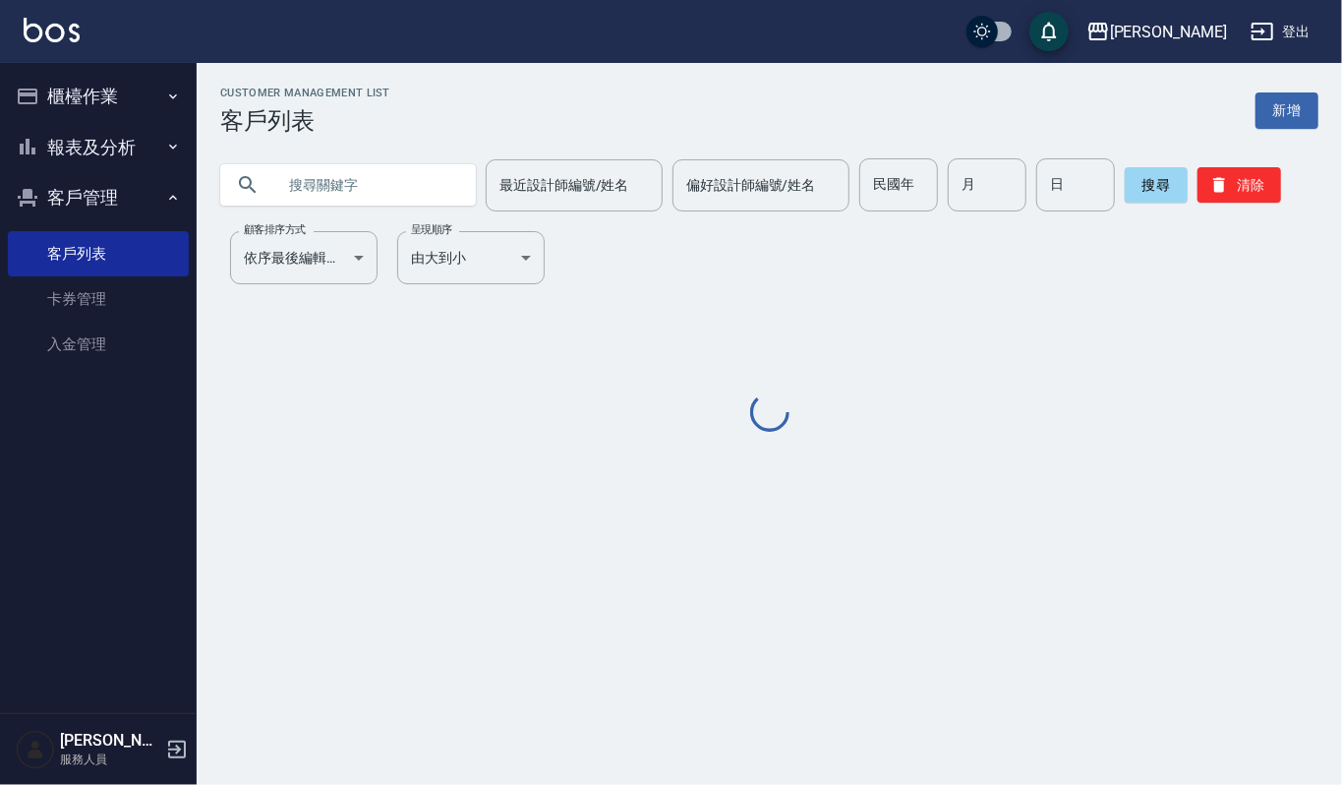
click at [339, 178] on input "text" at bounding box center [367, 184] width 185 height 53
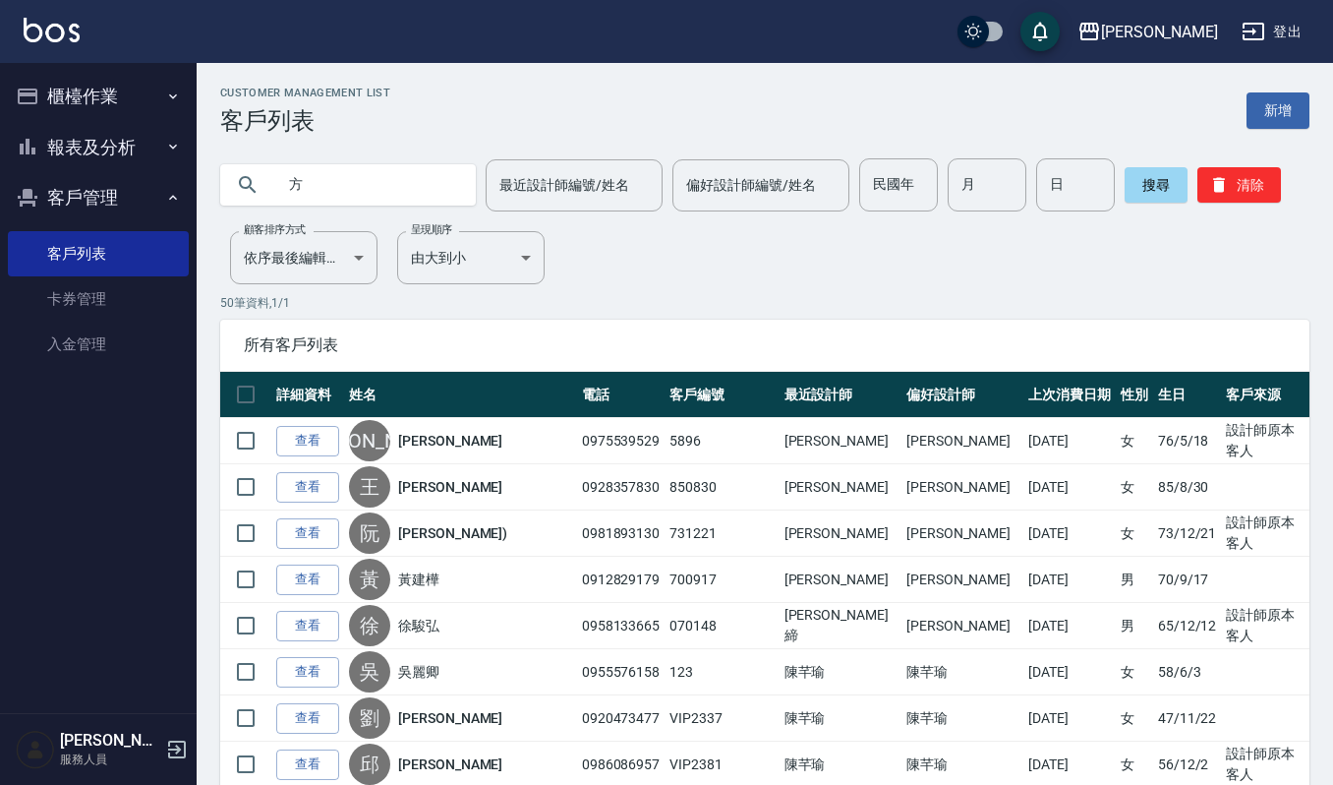
type input "方"
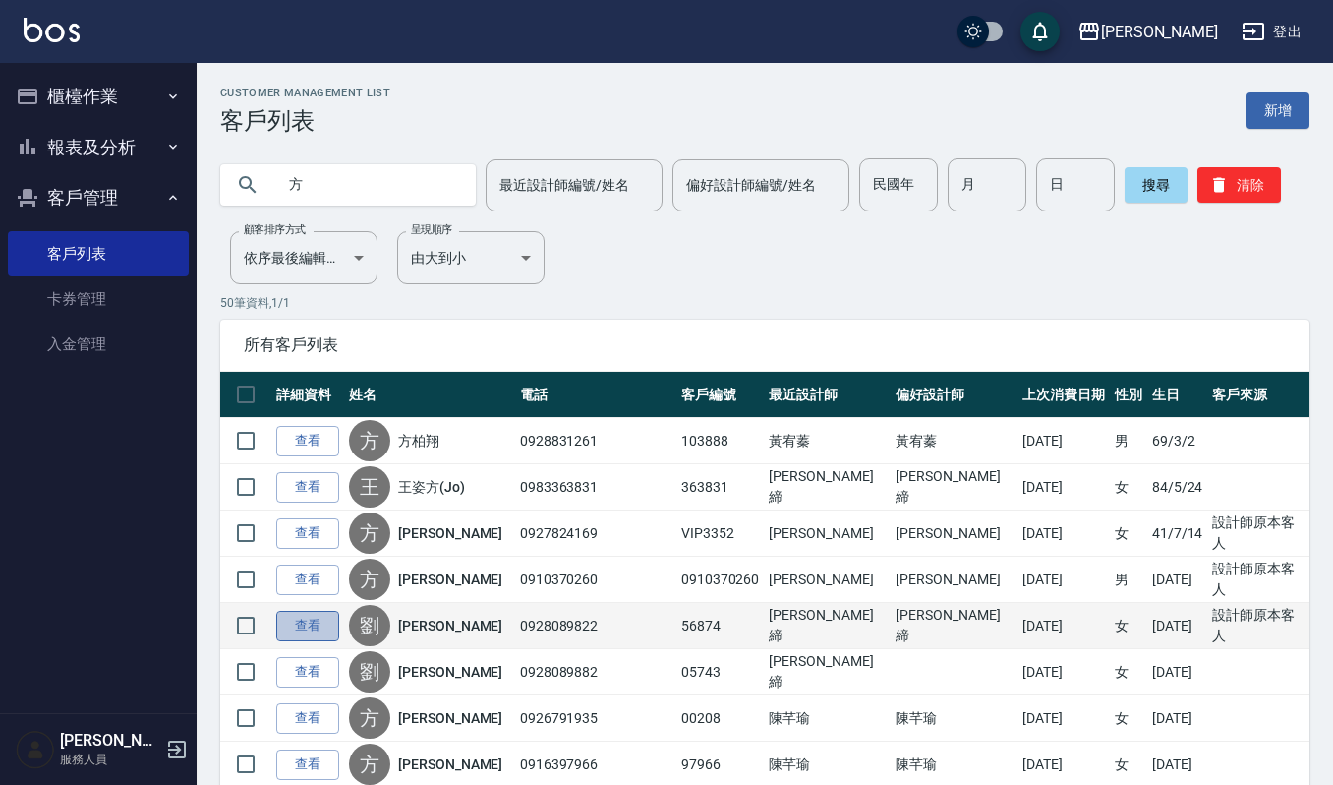
click at [292, 626] on link "查看" at bounding box center [307, 626] width 63 height 30
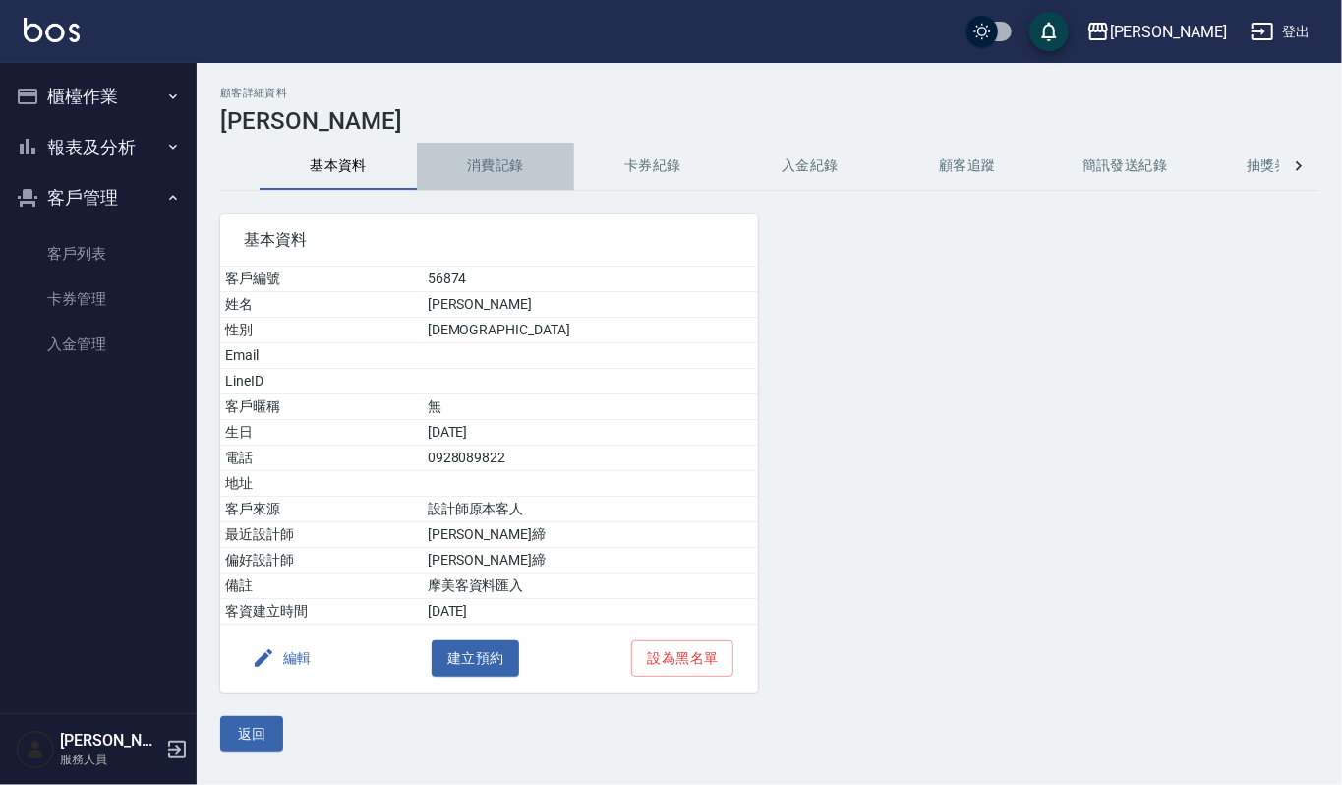
click at [490, 174] on button "消費記錄" at bounding box center [495, 166] width 157 height 47
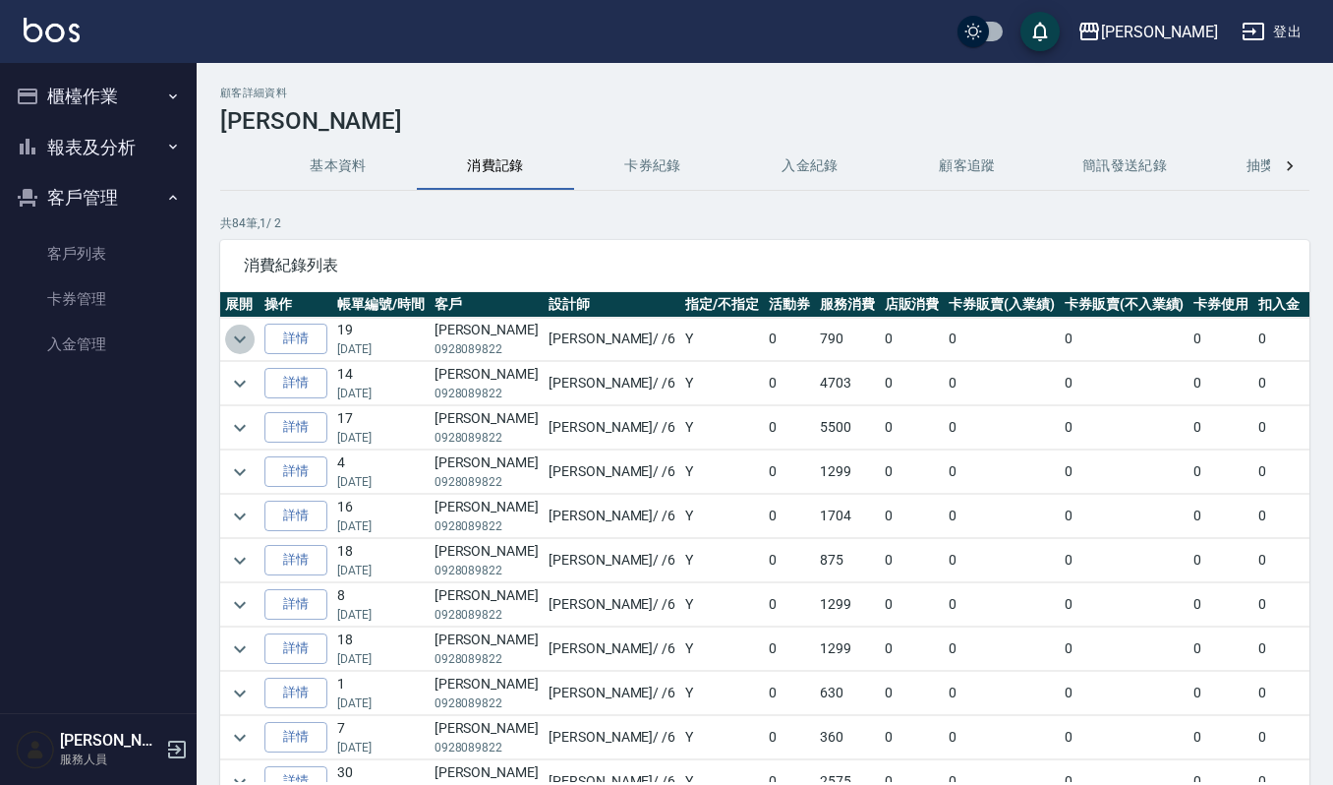
click at [236, 344] on icon "expand row" at bounding box center [240, 339] width 24 height 24
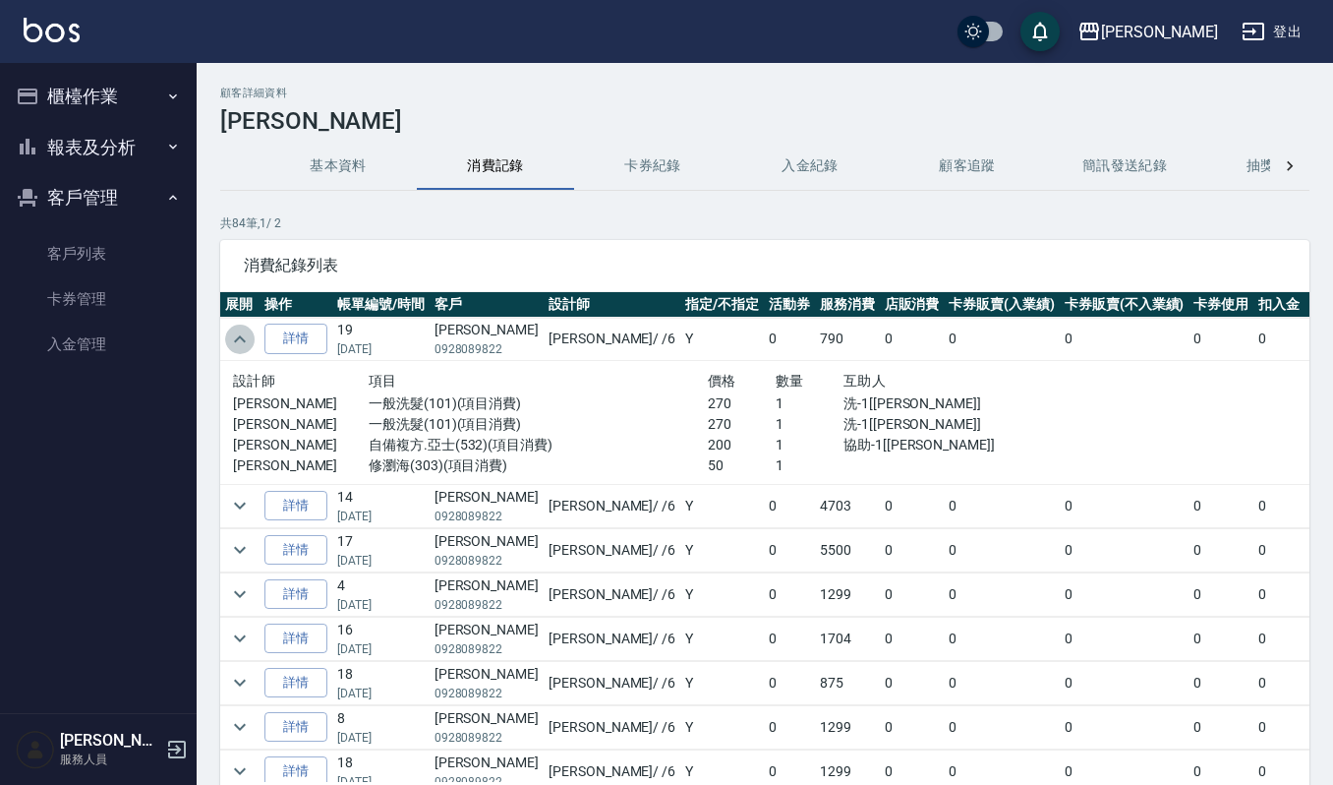
click at [236, 344] on icon "expand row" at bounding box center [240, 339] width 24 height 24
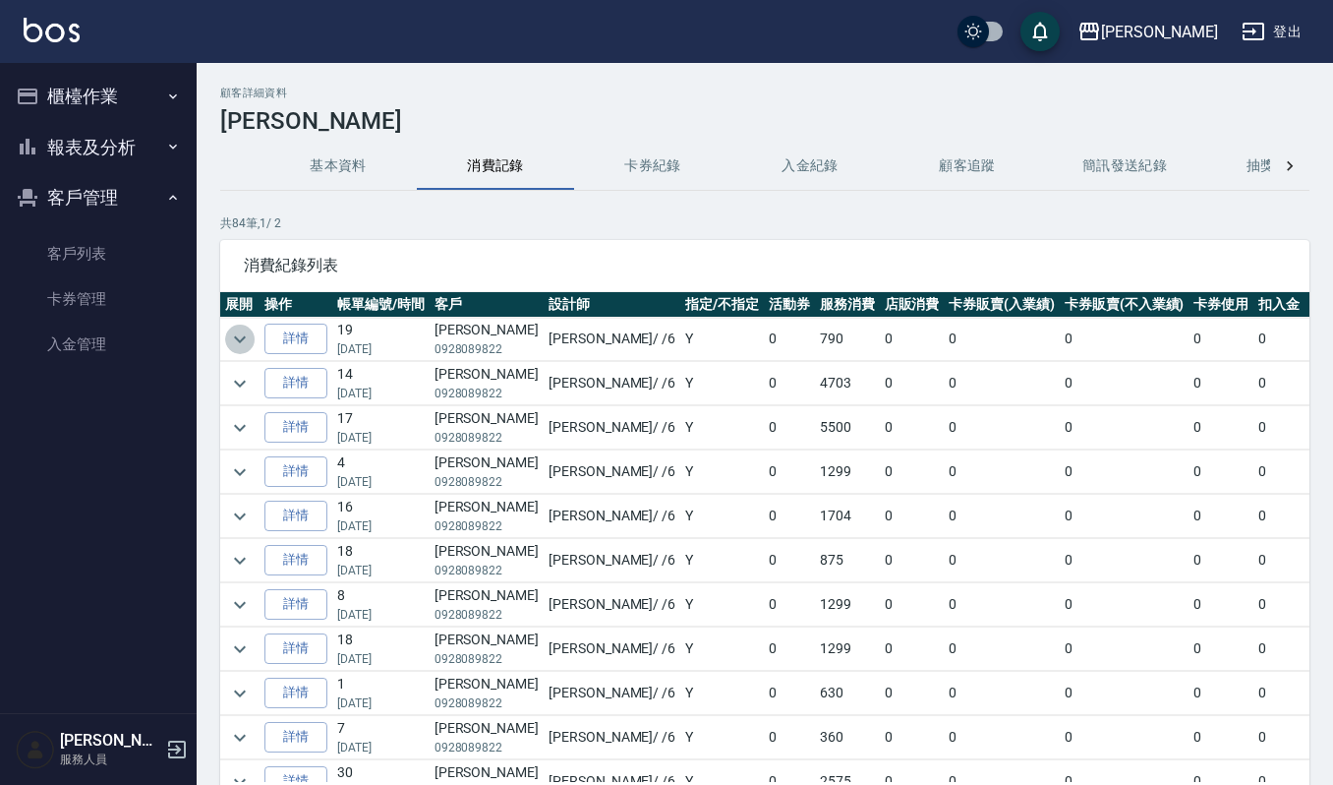
click at [236, 344] on icon "expand row" at bounding box center [240, 339] width 24 height 24
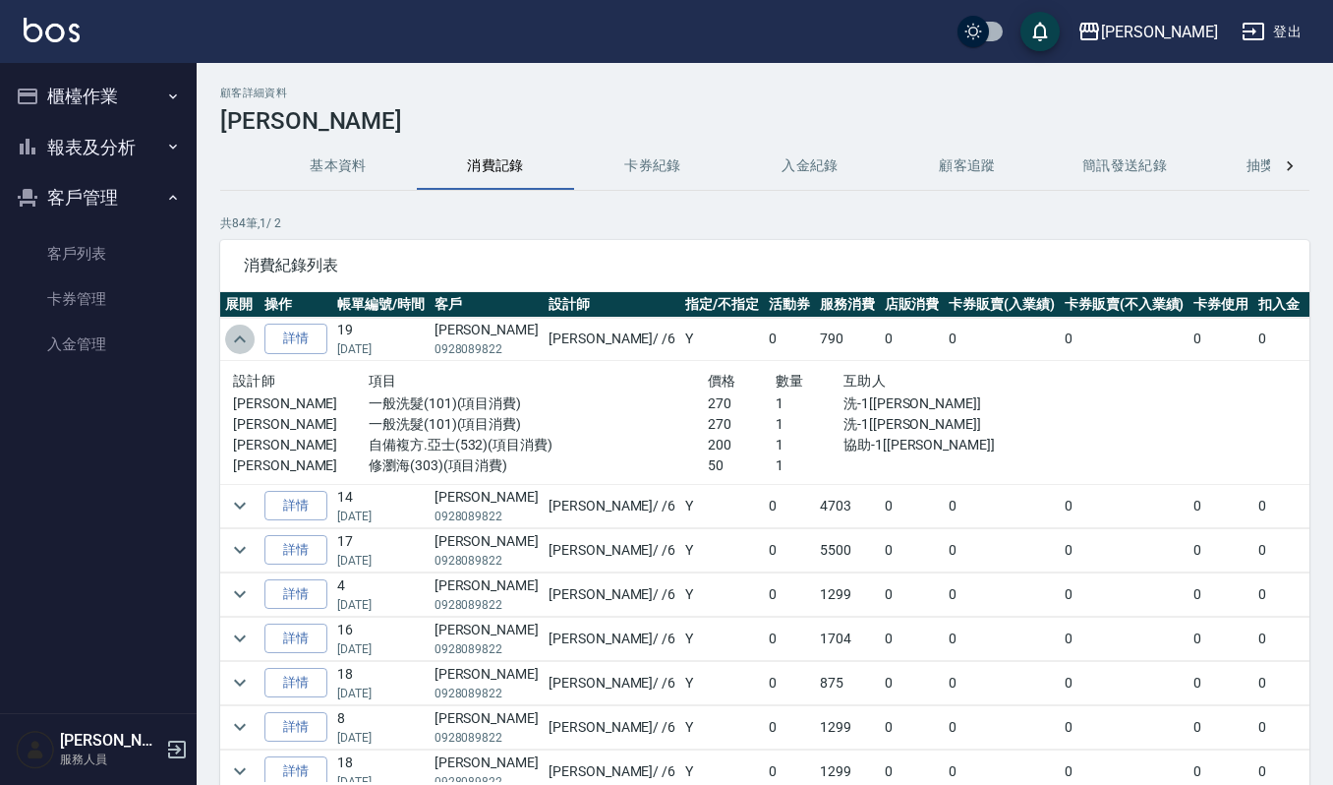
click at [236, 344] on icon "expand row" at bounding box center [240, 339] width 24 height 24
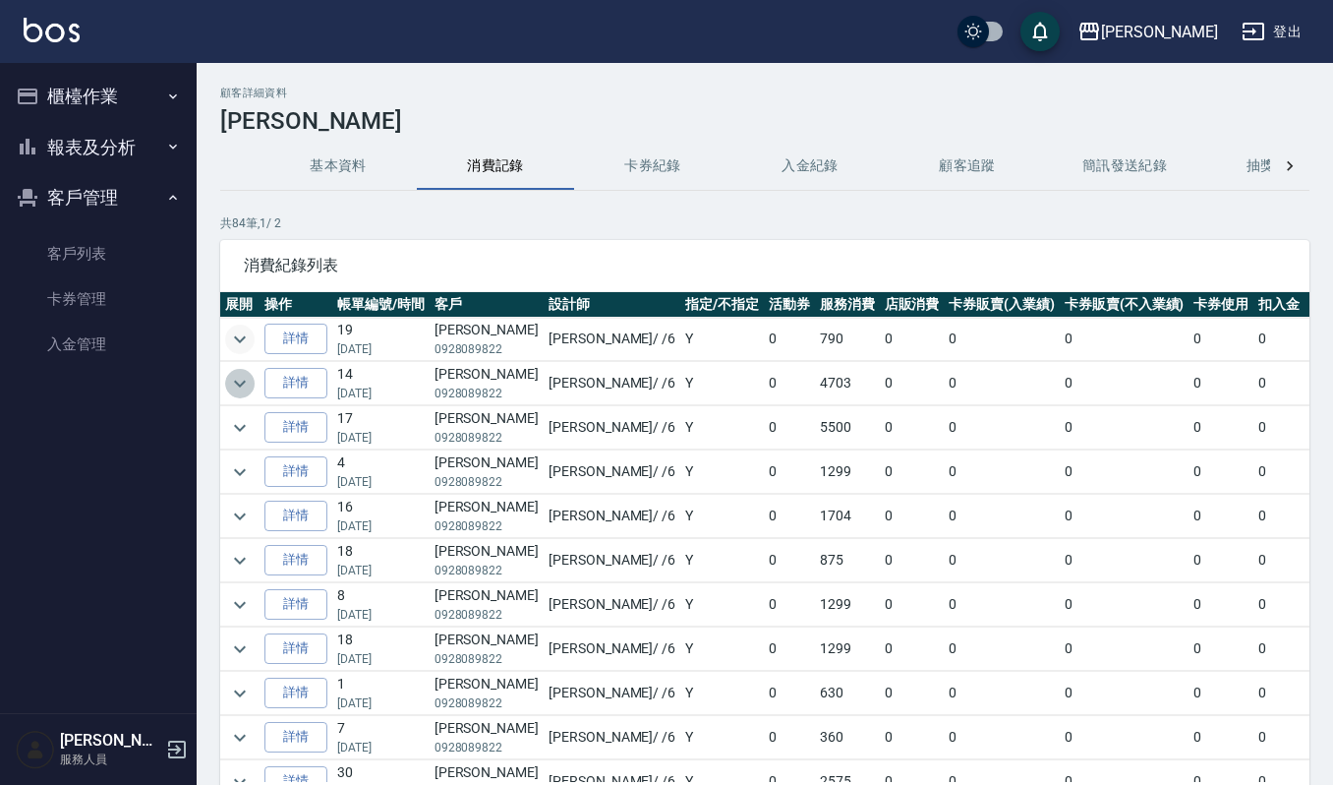
click at [240, 382] on icon "expand row" at bounding box center [240, 384] width 24 height 24
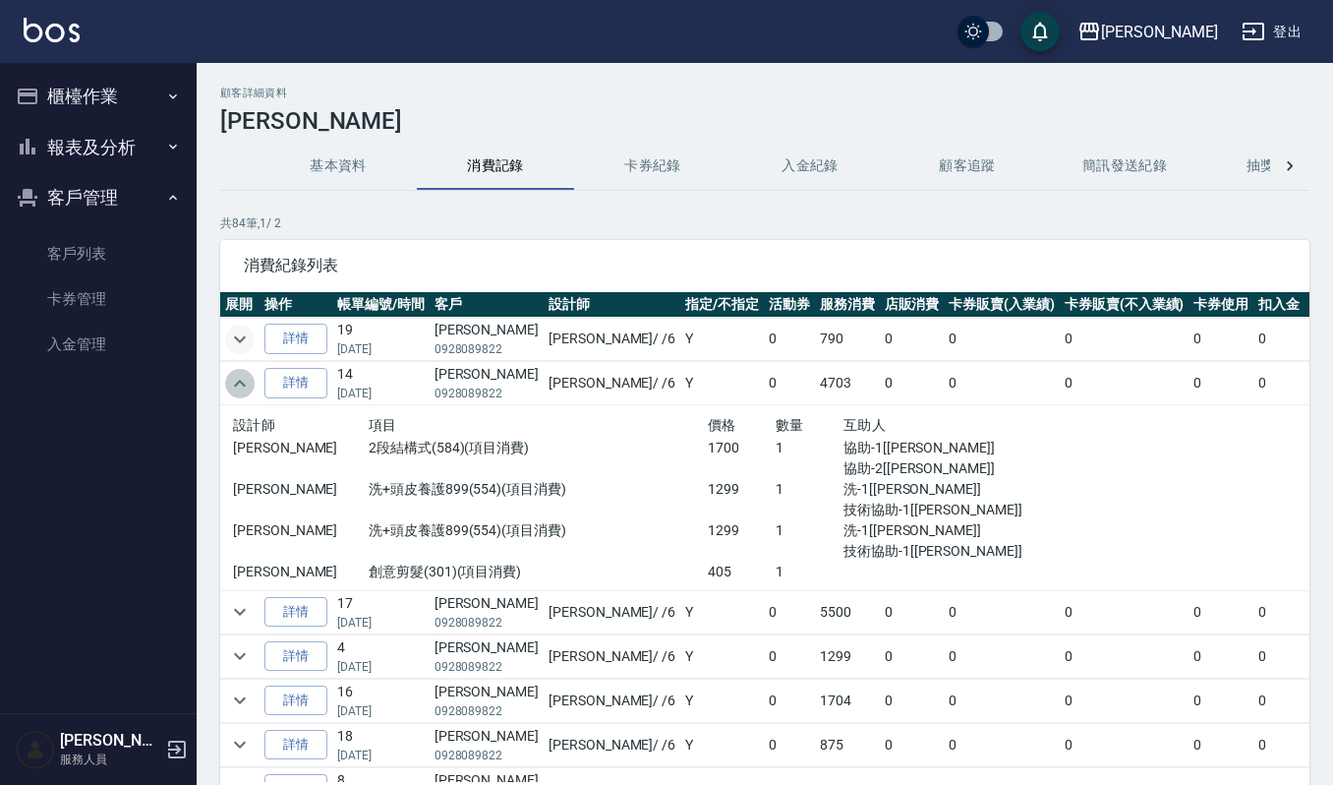
click at [240, 382] on icon "expand row" at bounding box center [240, 383] width 12 height 7
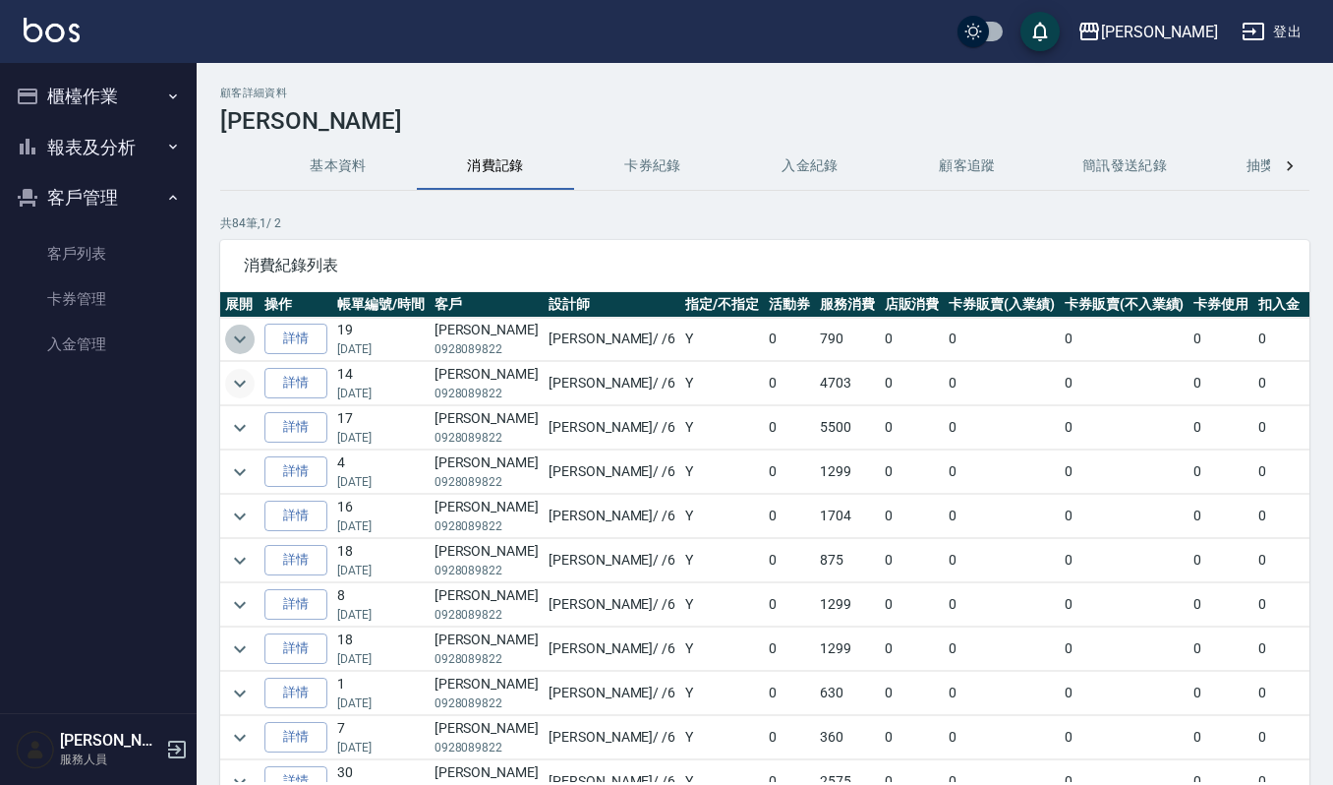
click at [245, 339] on icon "expand row" at bounding box center [240, 339] width 24 height 24
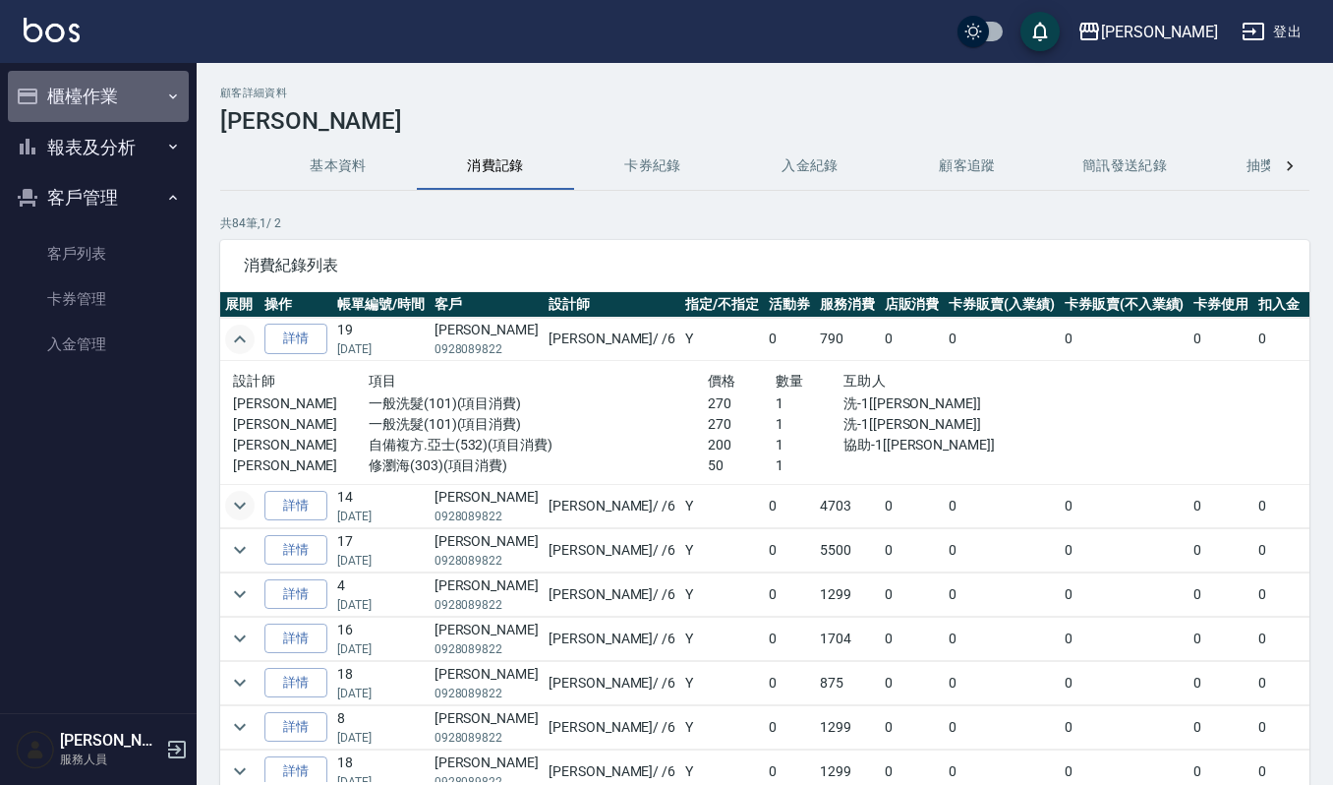
click at [150, 104] on button "櫃檯作業" at bounding box center [98, 96] width 181 height 51
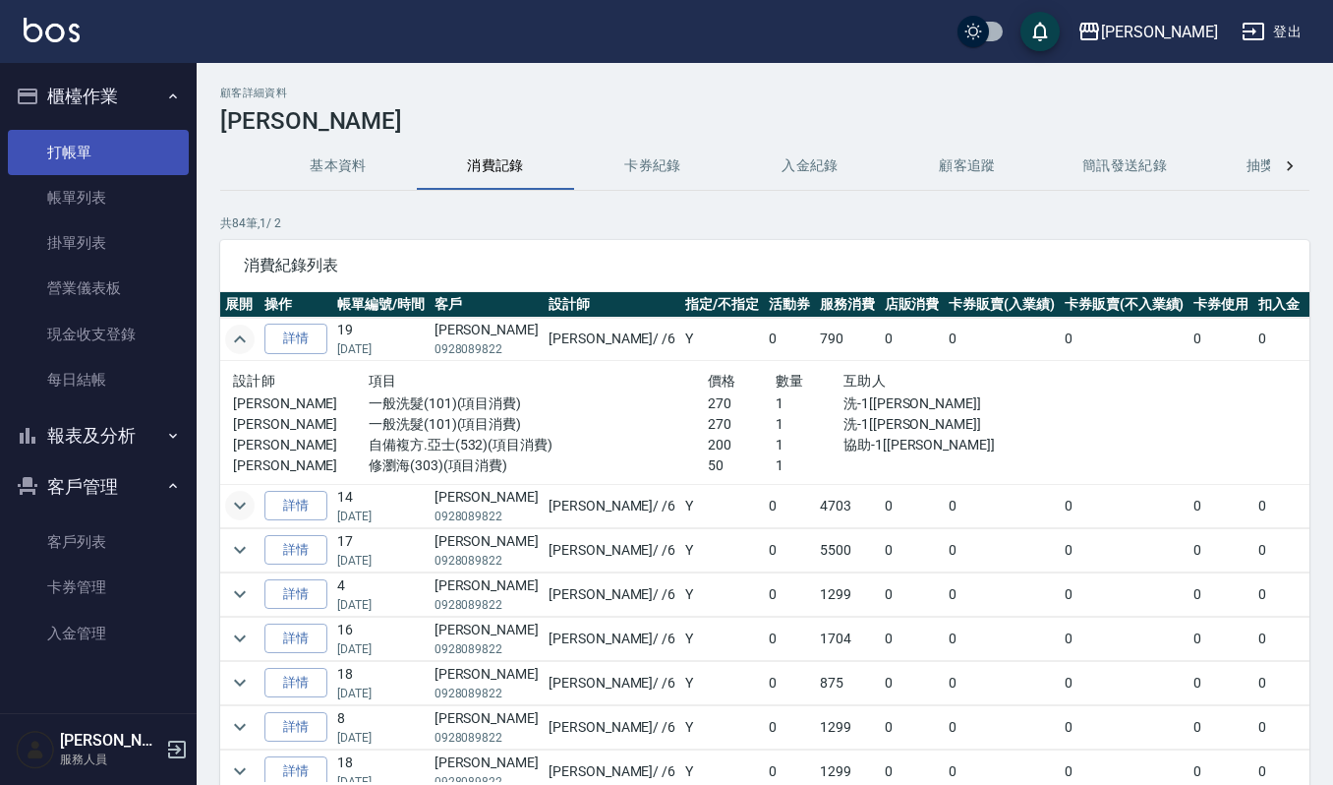
click at [122, 147] on link "打帳單" at bounding box center [98, 152] width 181 height 45
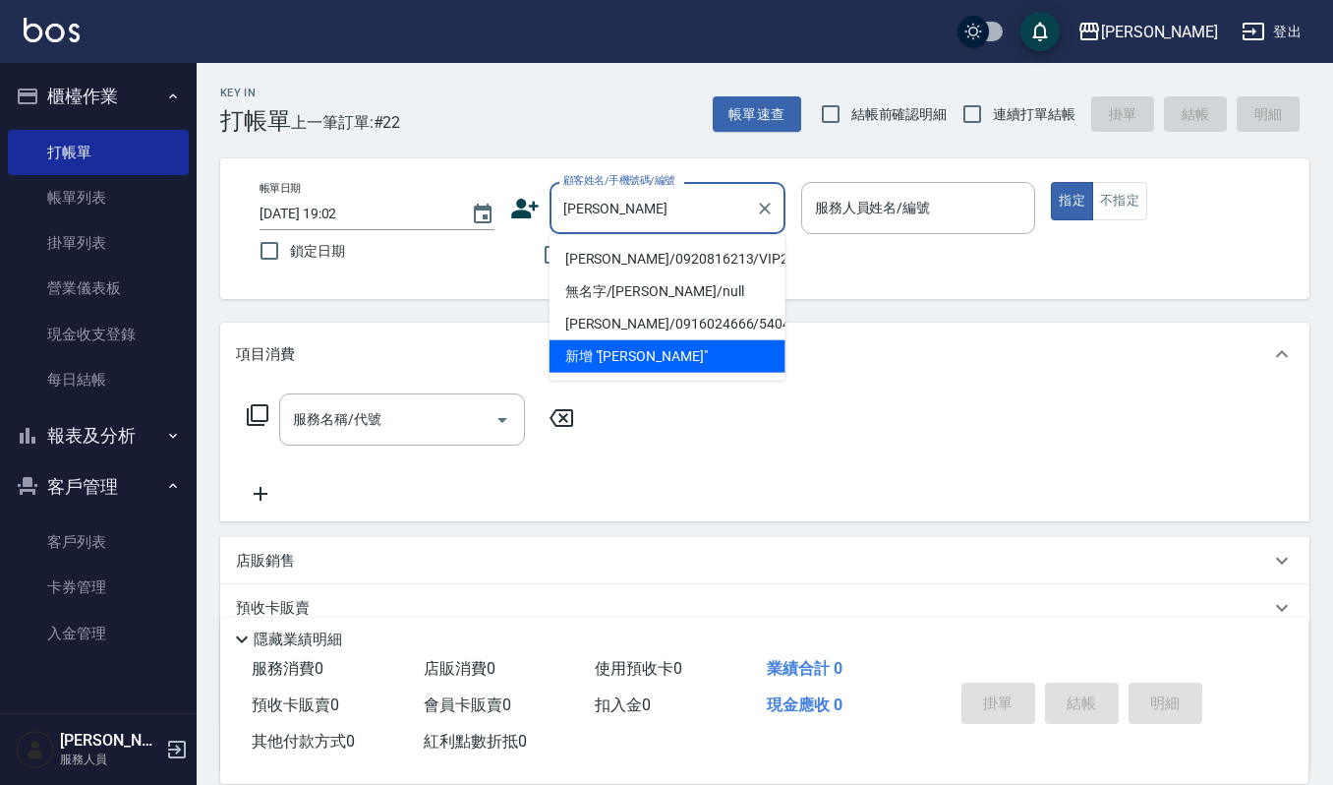
click at [693, 252] on li "黃穗玲/0920816213/VIP2026" at bounding box center [668, 259] width 236 height 32
type input "黃穗玲/0920816213/VIP2026"
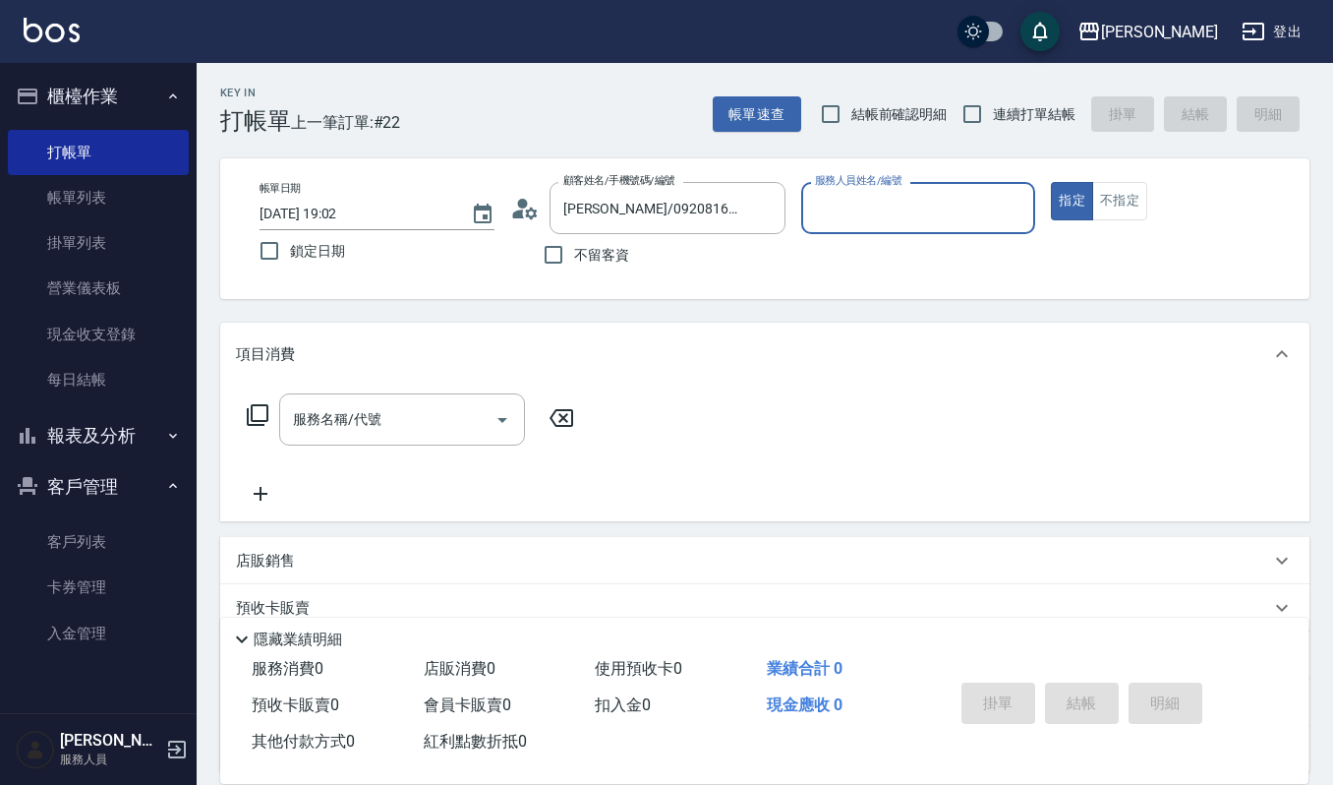
type input "Sammi-8"
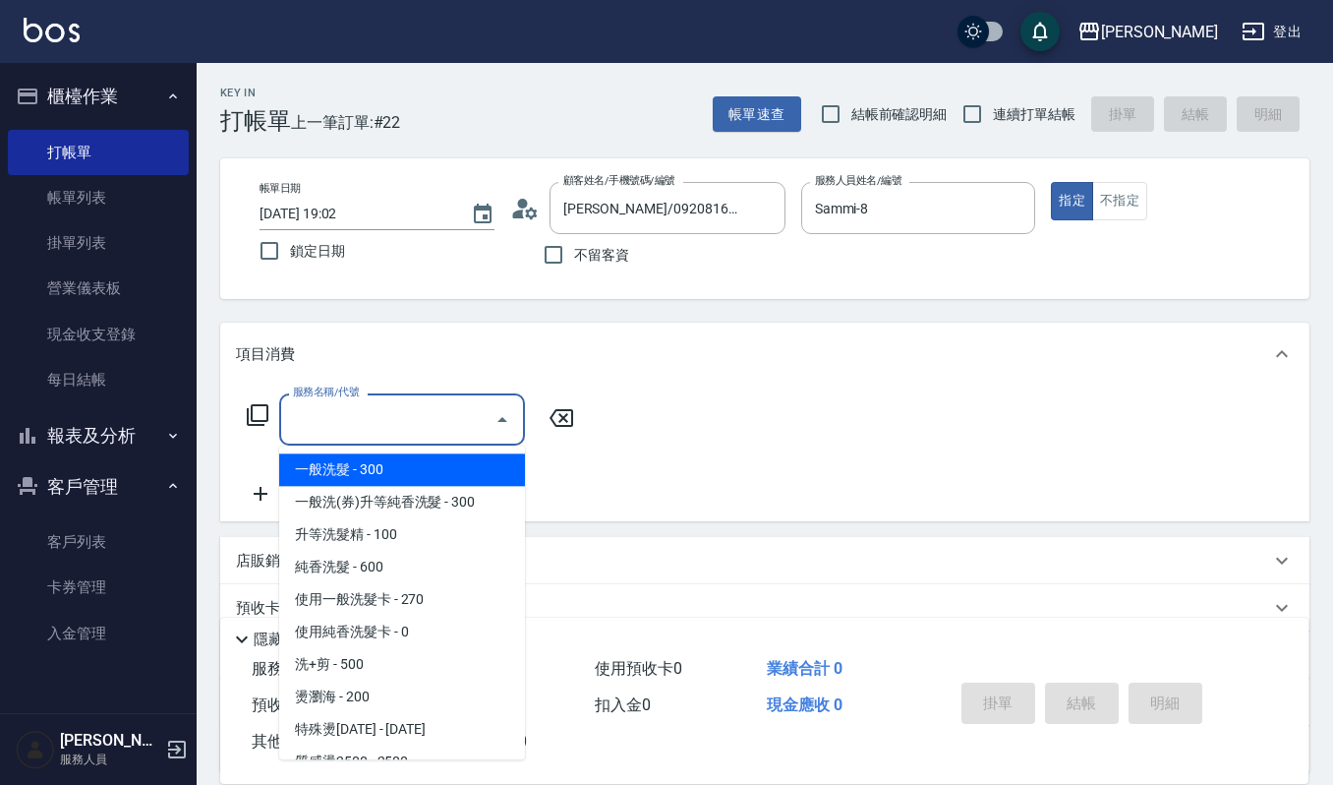
drag, startPoint x: 0, startPoint y: 482, endPoint x: 429, endPoint y: 430, distance: 431.9
click at [429, 430] on input "服務名稱/代號" at bounding box center [387, 419] width 199 height 34
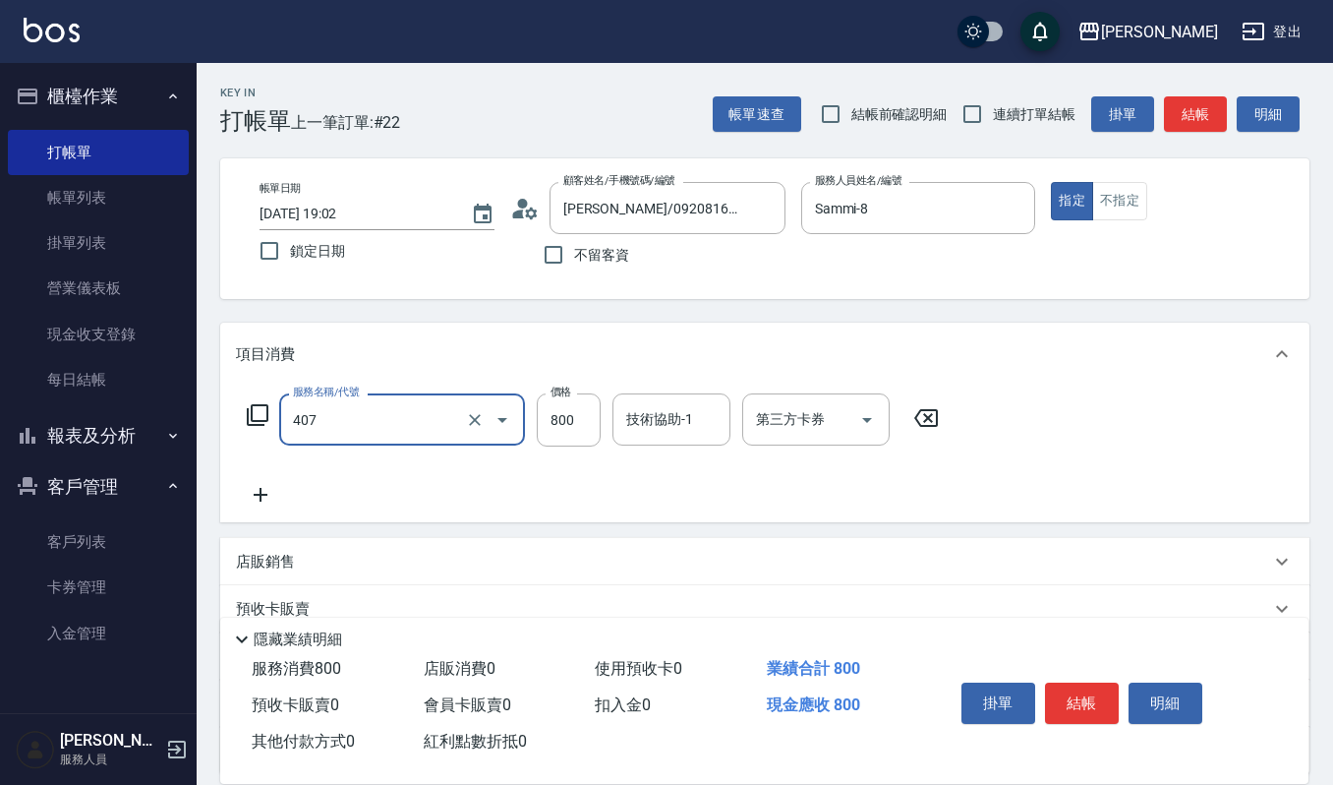
type input "補染(407)"
type input "300"
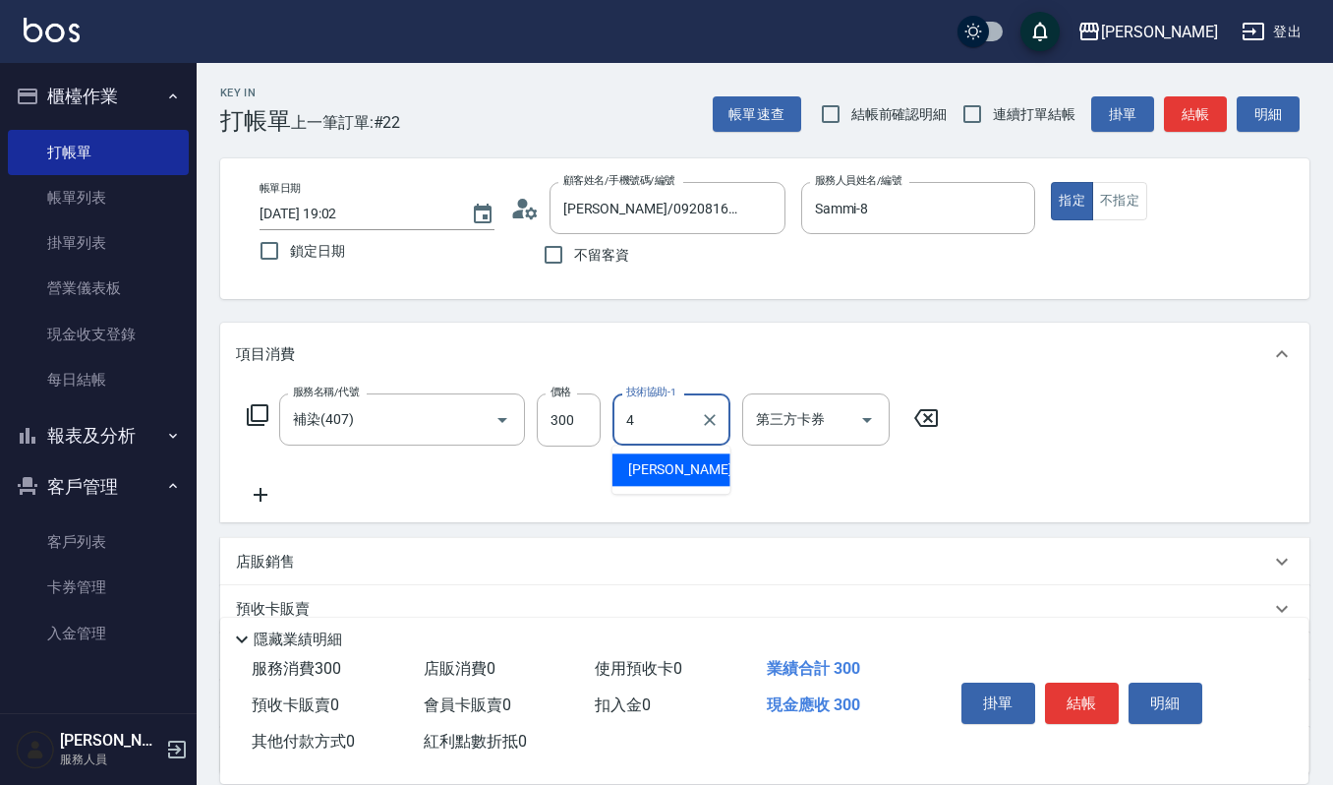
type input "吉兒-4"
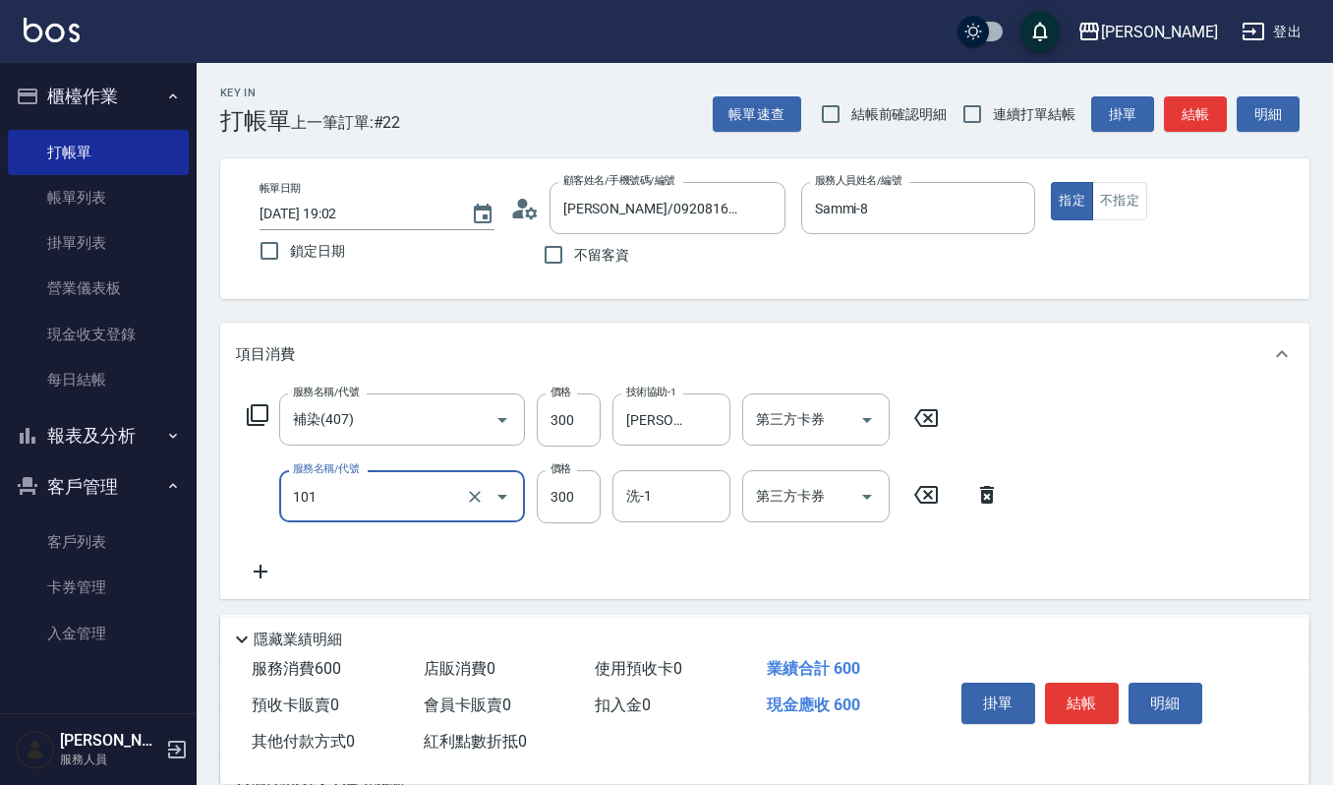
type input "一般洗髮(101)"
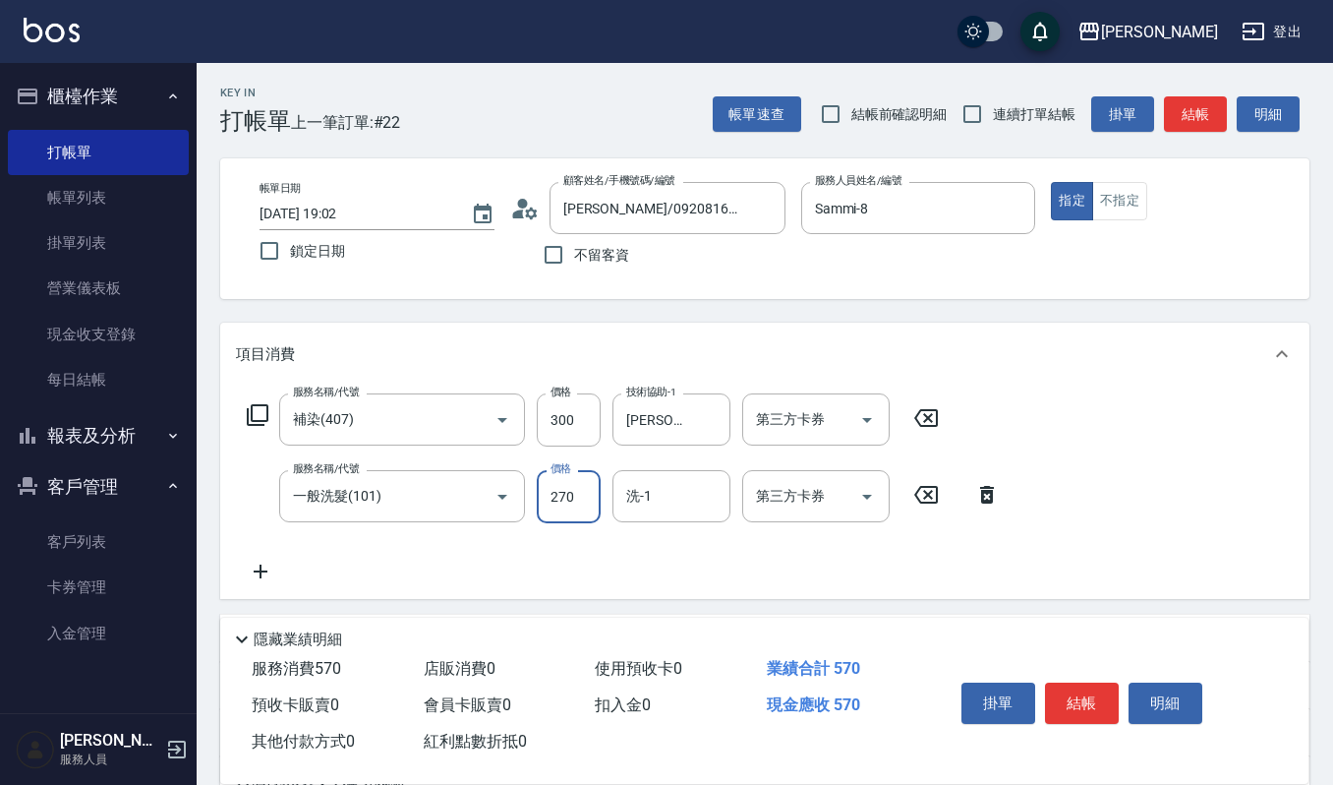
type input "270"
type input "佳音-21"
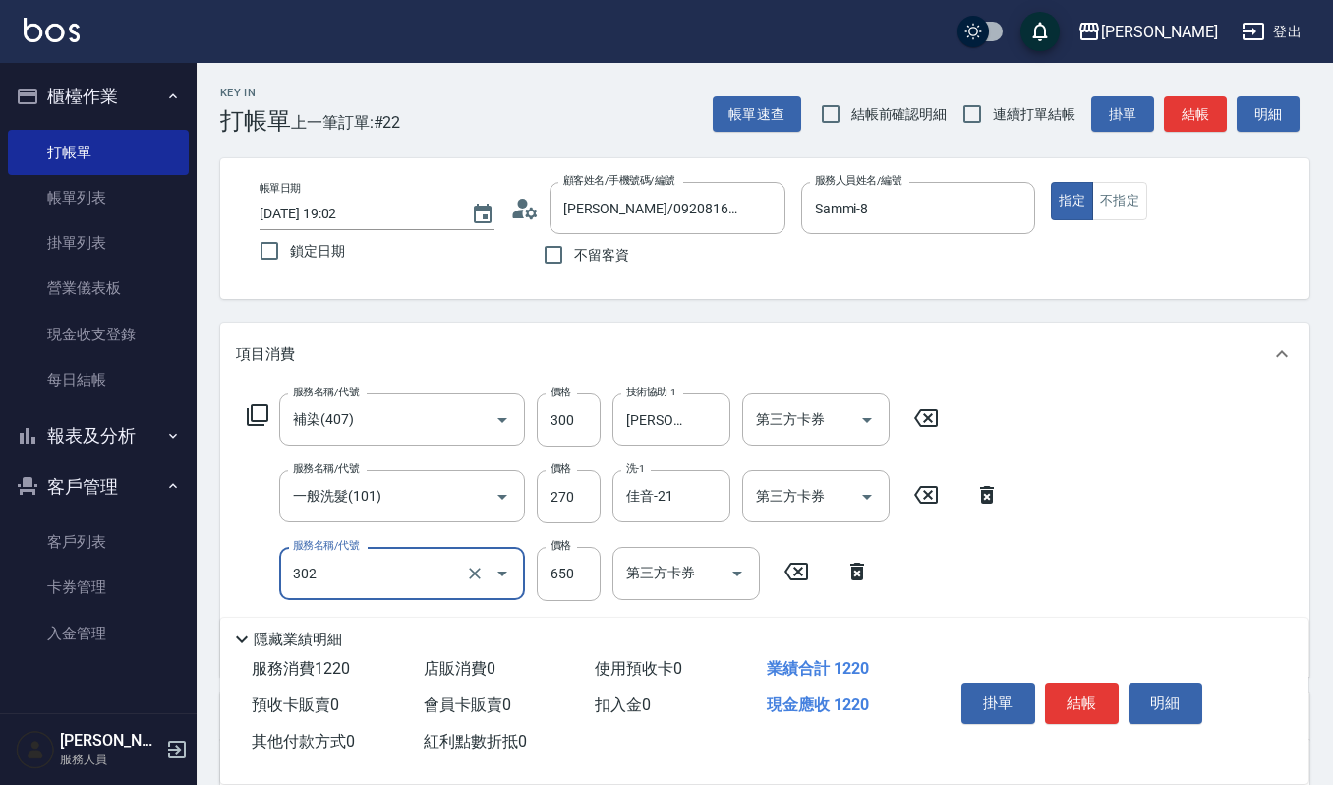
type input "經典剪髮-Gill(302)"
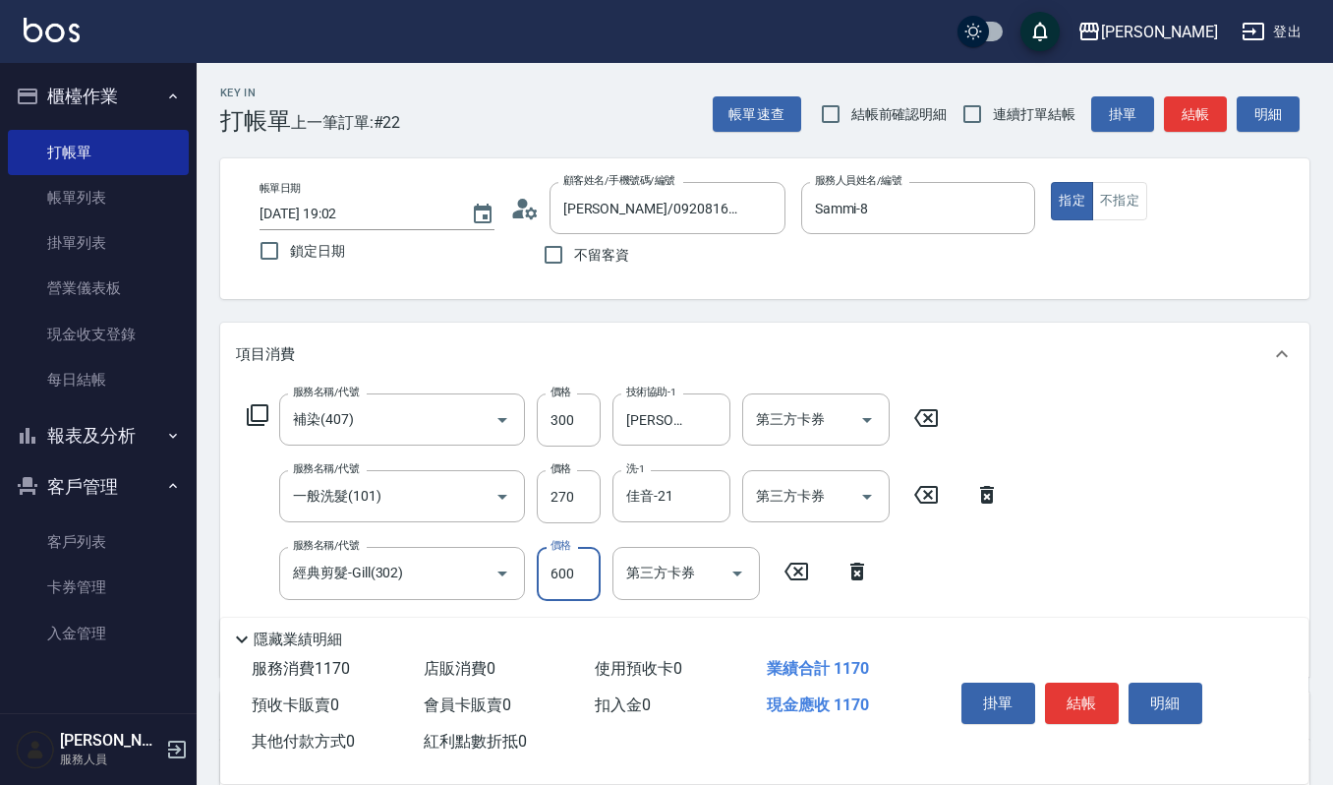
type input "600"
click at [1135, 709] on button "明細" at bounding box center [1166, 702] width 74 height 41
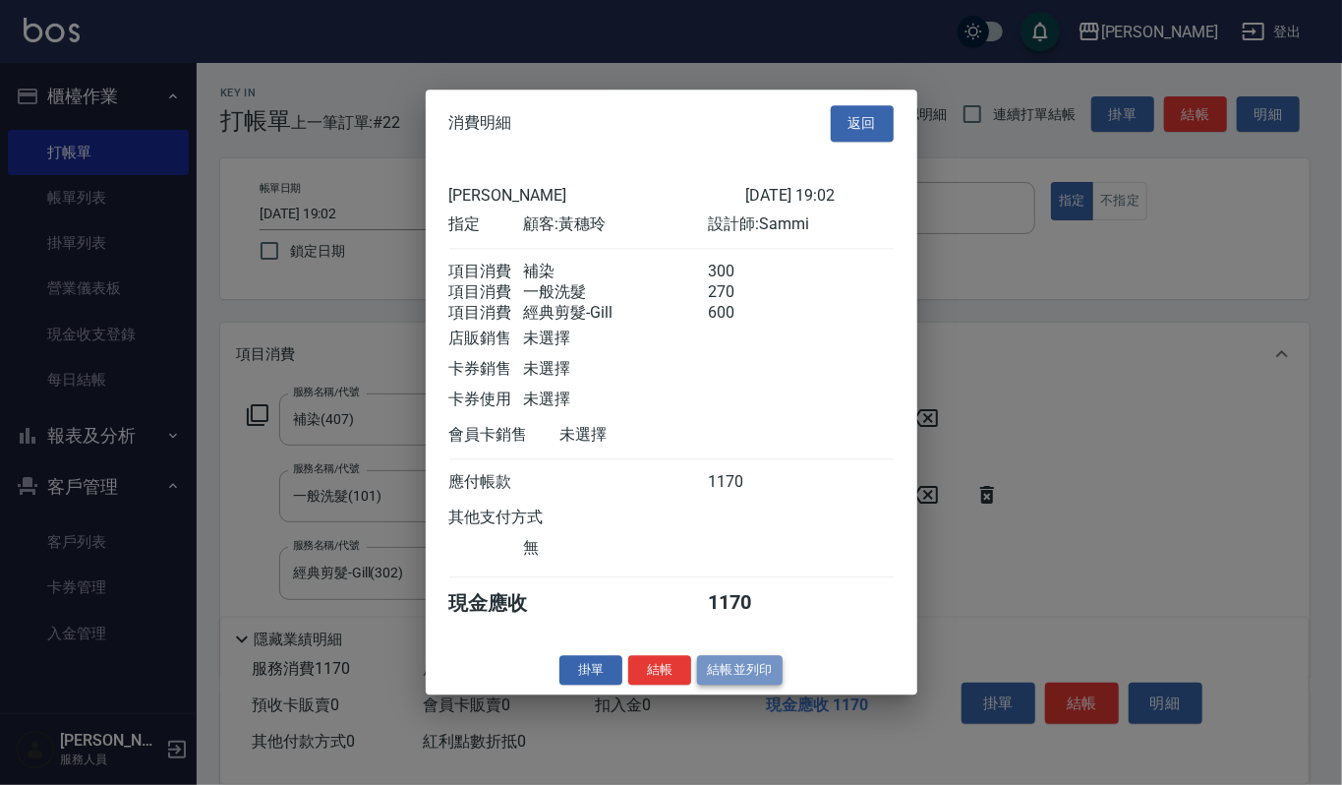
click at [736, 678] on button "結帳並列印" at bounding box center [740, 670] width 86 height 30
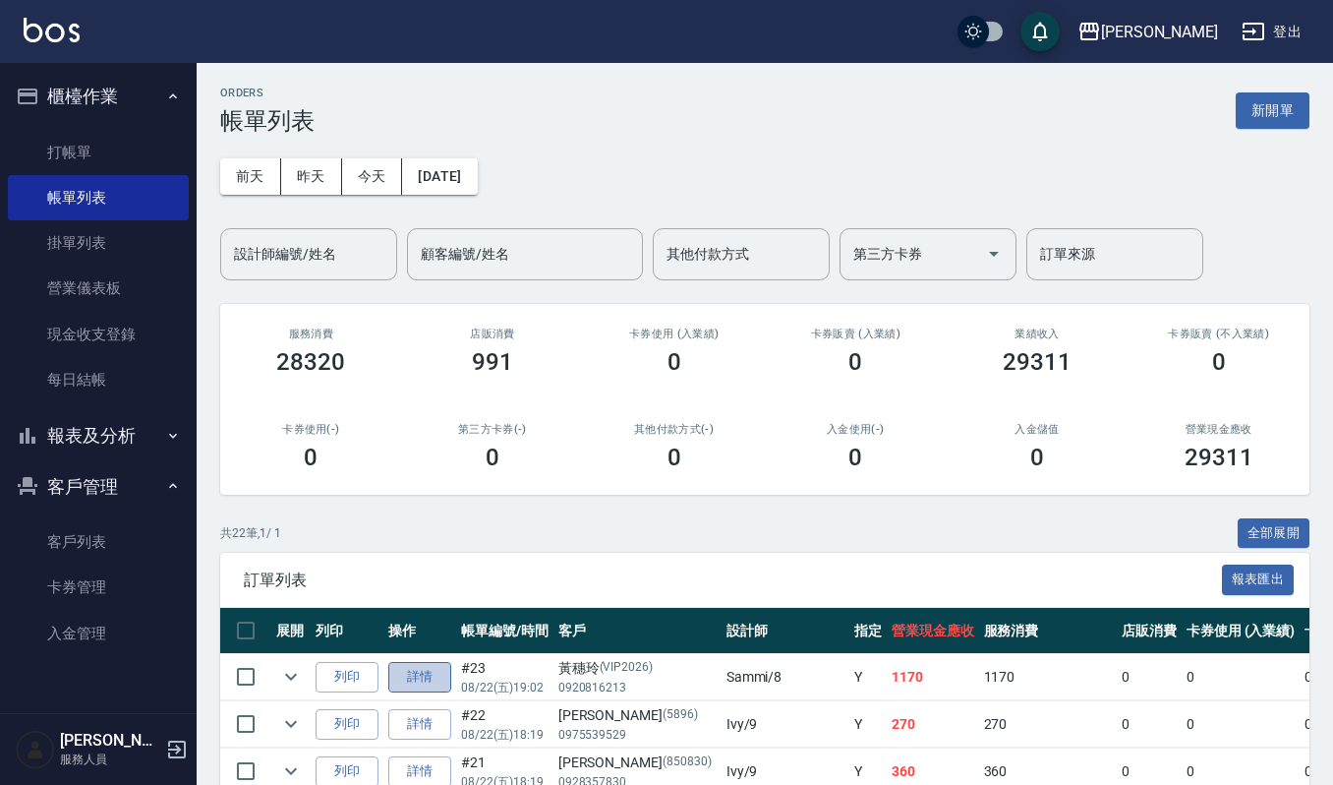
click at [417, 671] on link "詳情" at bounding box center [419, 677] width 63 height 30
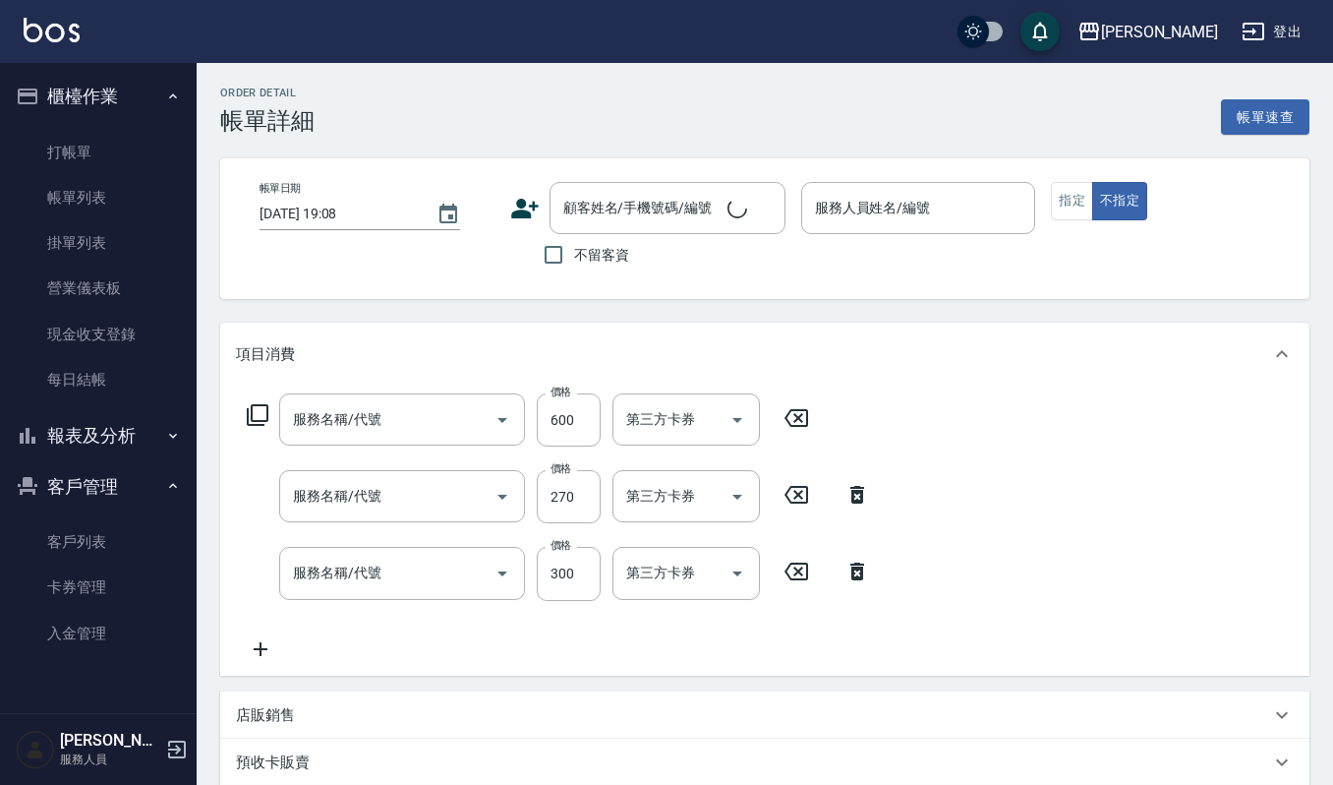
type input "經典剪髮-Gill(302)"
type input "一般洗髮(101)"
type input "補染(407)"
type input "2025/08/22 19:02"
type input "Sammi-8"
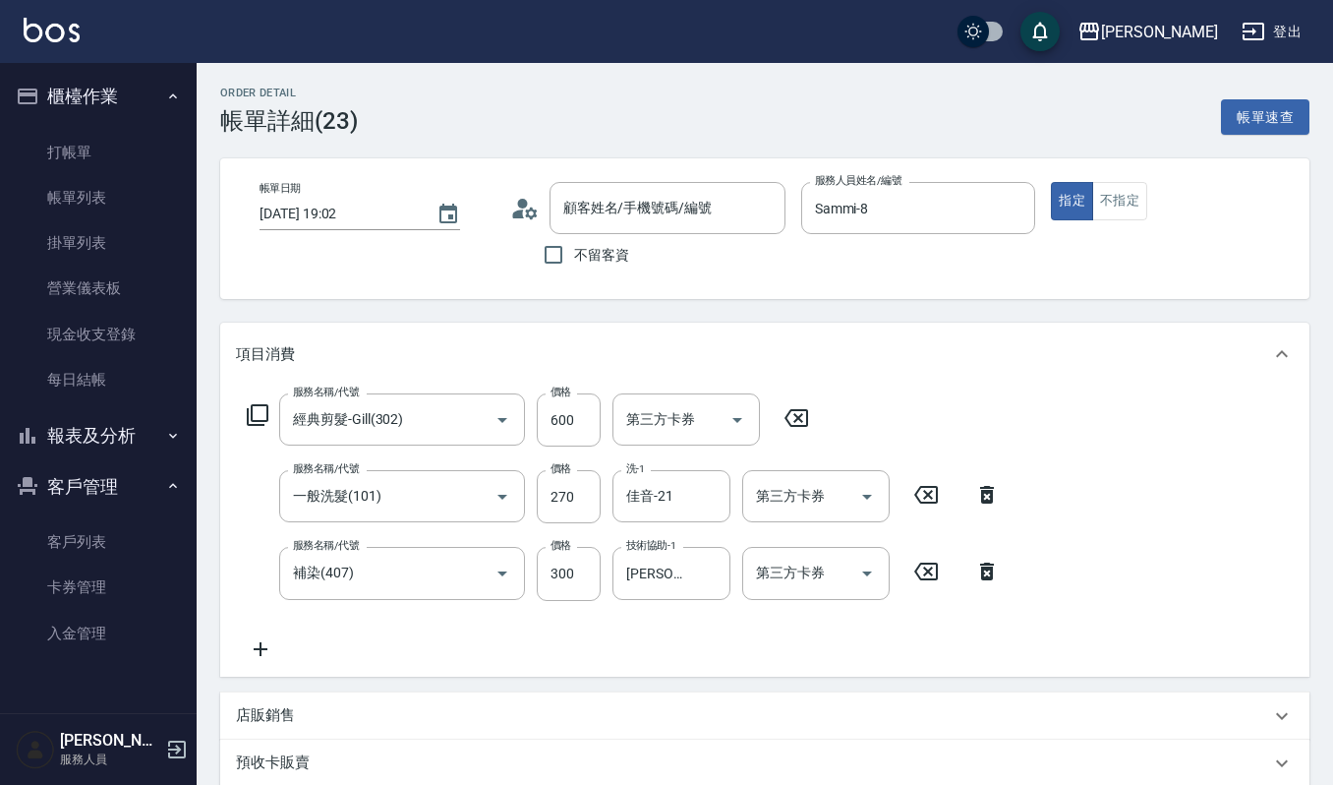
type input "黃穗玲/0920816213/VIP2026"
click at [264, 658] on icon at bounding box center [260, 649] width 49 height 24
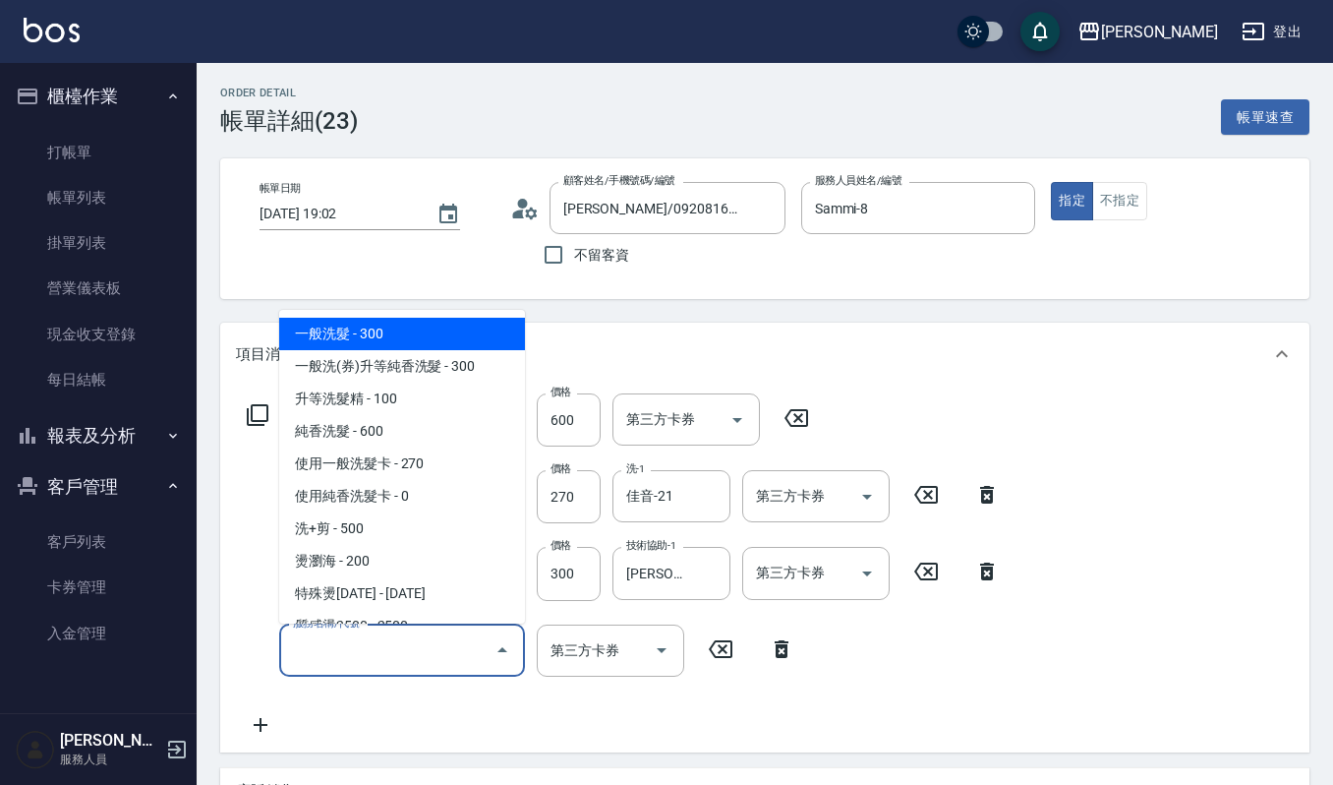
click at [334, 643] on input "服務名稱/代號" at bounding box center [387, 650] width 199 height 34
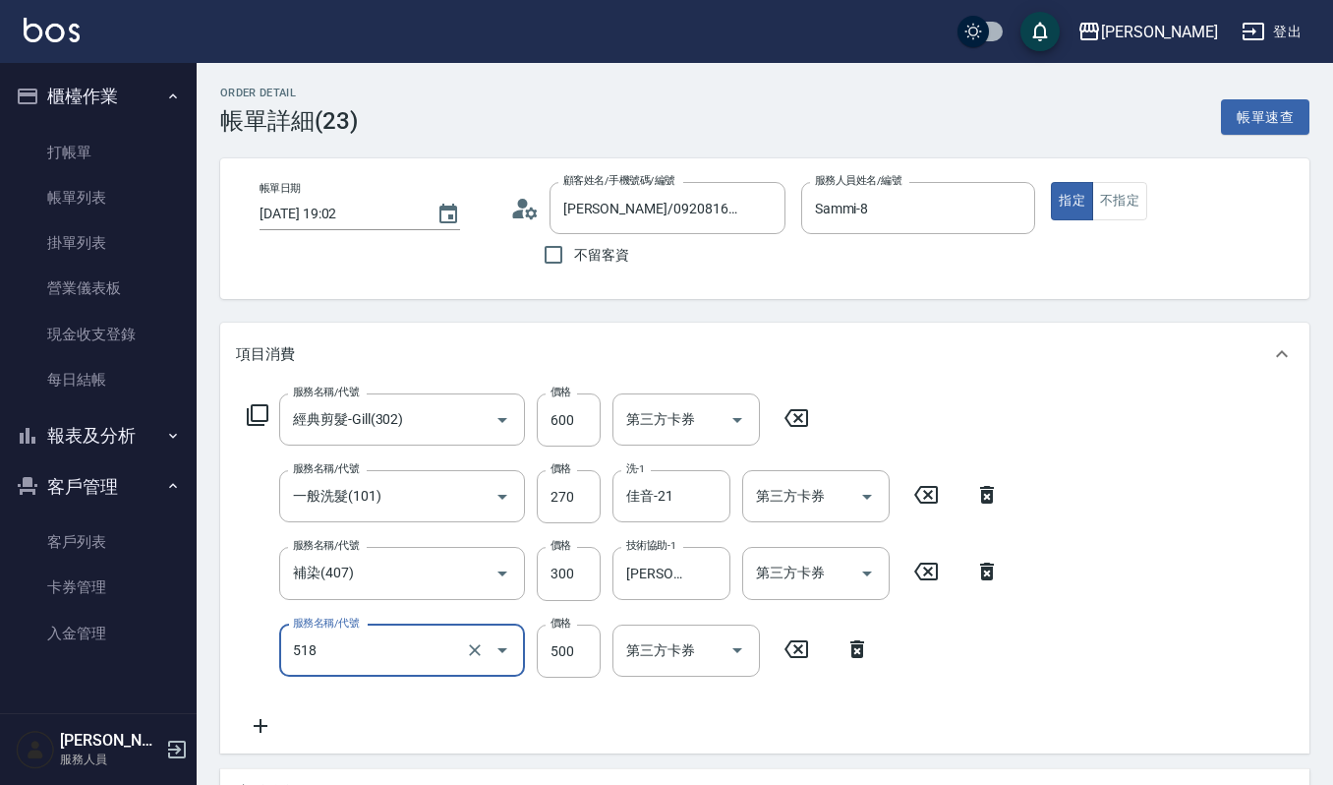
type input "(雲提)燙染前頭皮防護(518)"
type input "100"
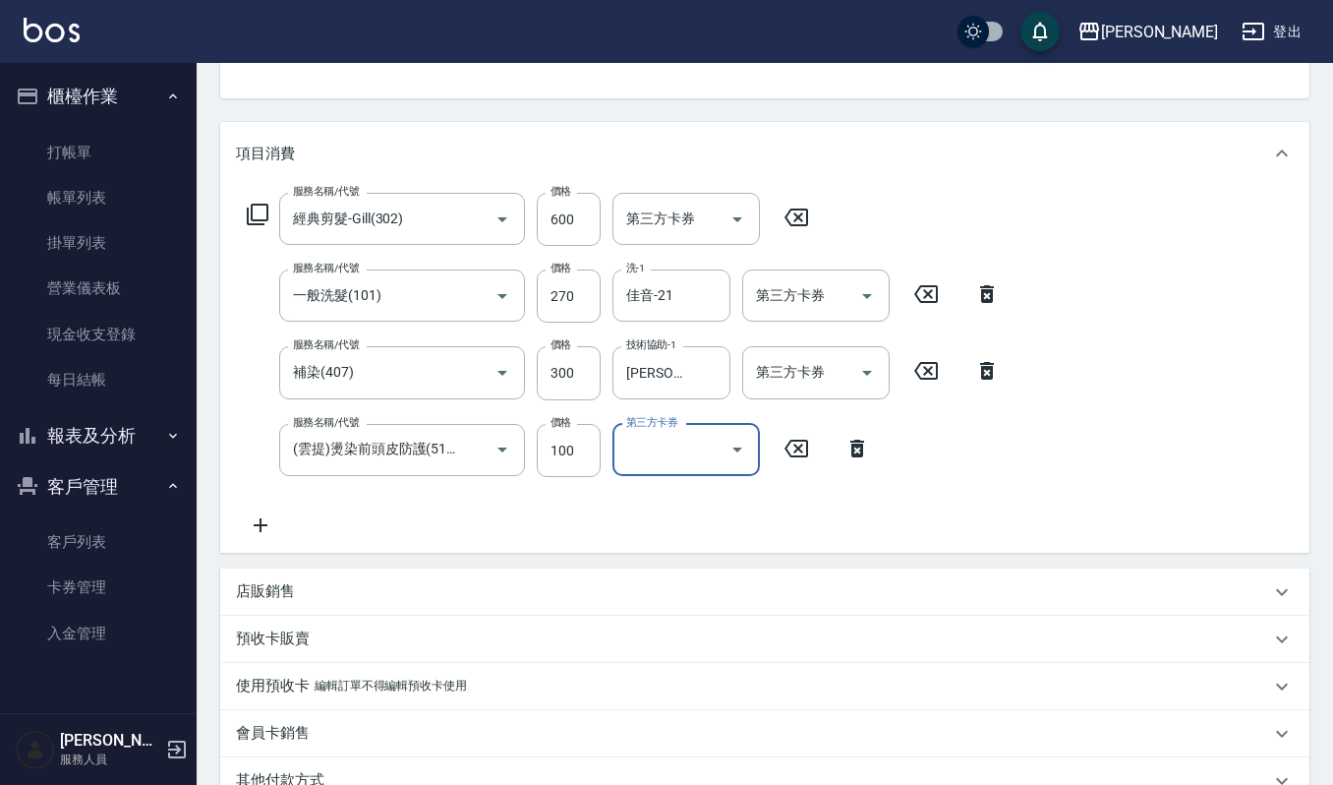
scroll to position [474, 0]
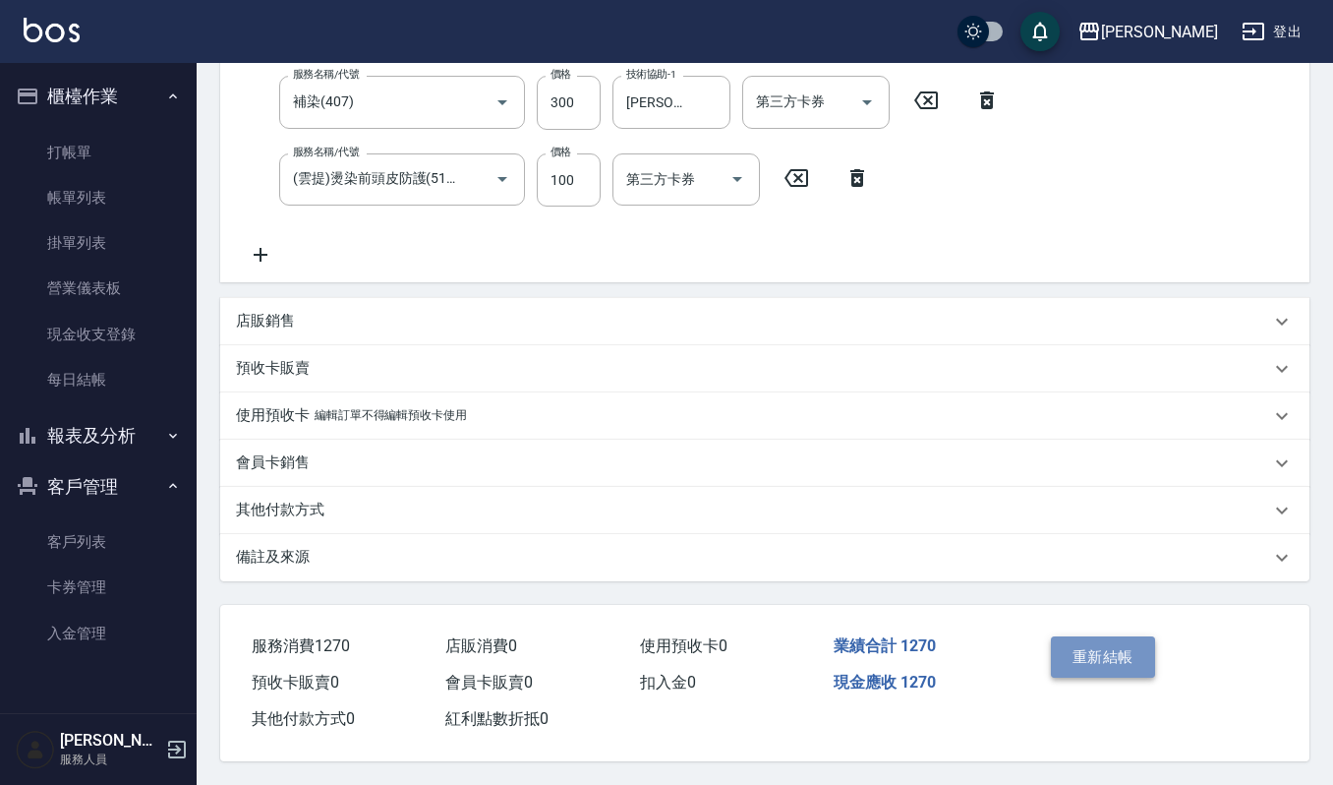
click at [1094, 657] on button "重新結帳" at bounding box center [1103, 656] width 104 height 41
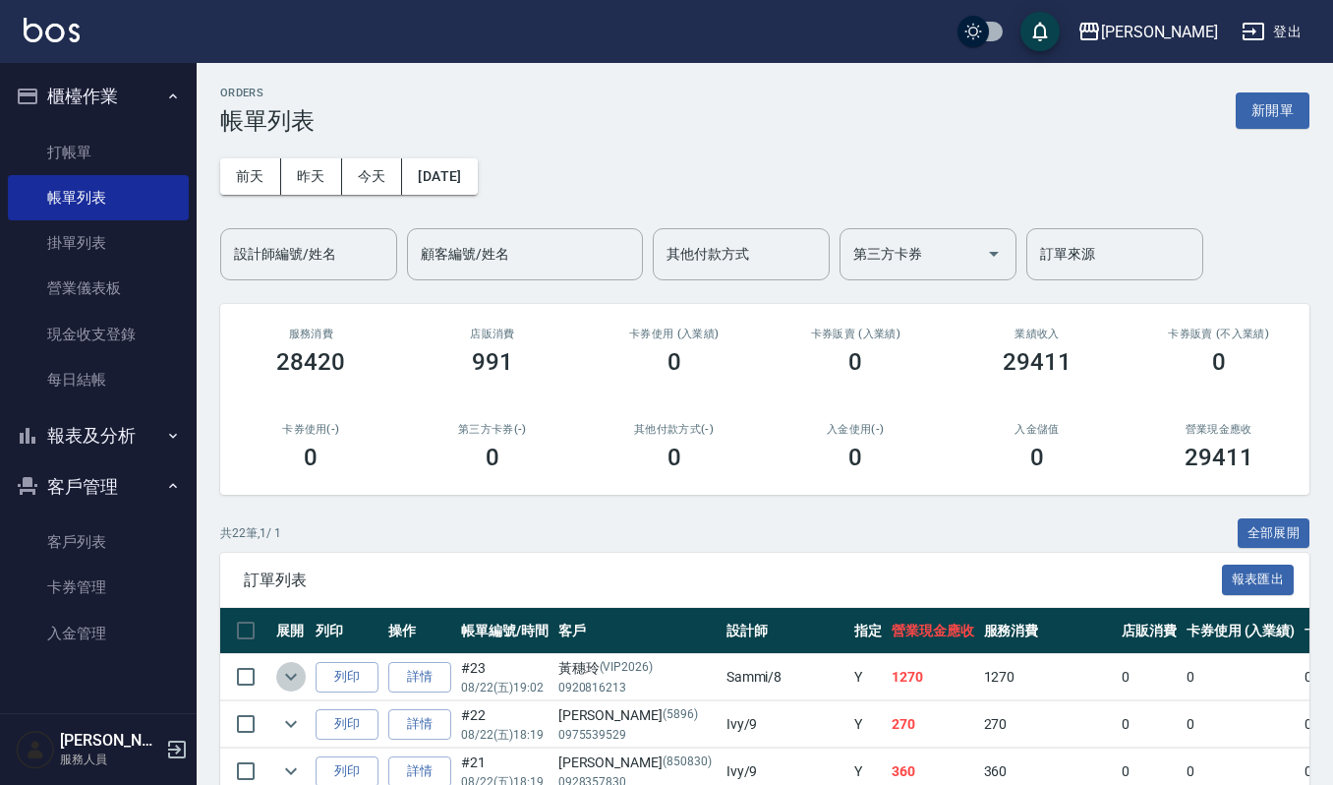
click at [284, 671] on icon "expand row" at bounding box center [291, 677] width 24 height 24
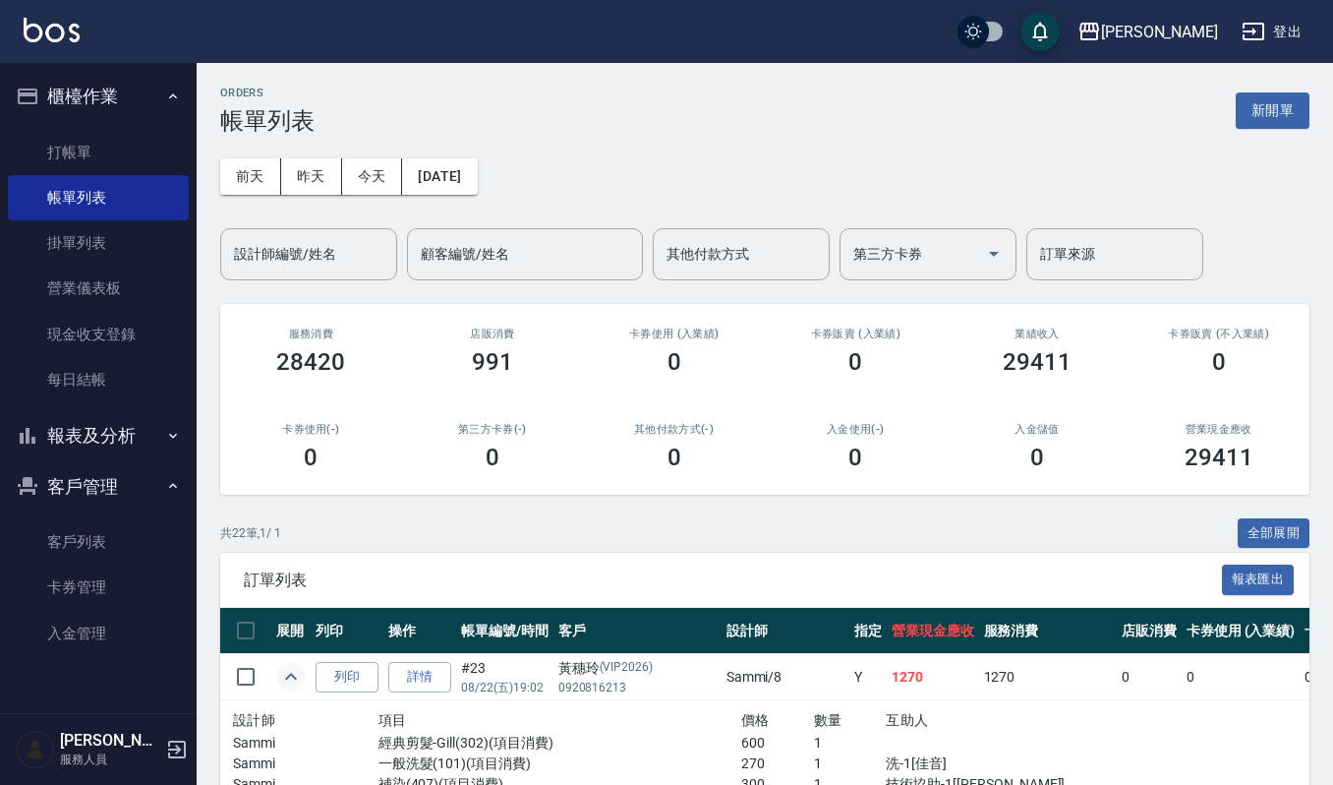
click at [417, 532] on div "共 22 筆, 1 / 1 全部展開" at bounding box center [765, 533] width 1090 height 30
click at [332, 228] on div "設計師編號/姓名" at bounding box center [308, 254] width 177 height 52
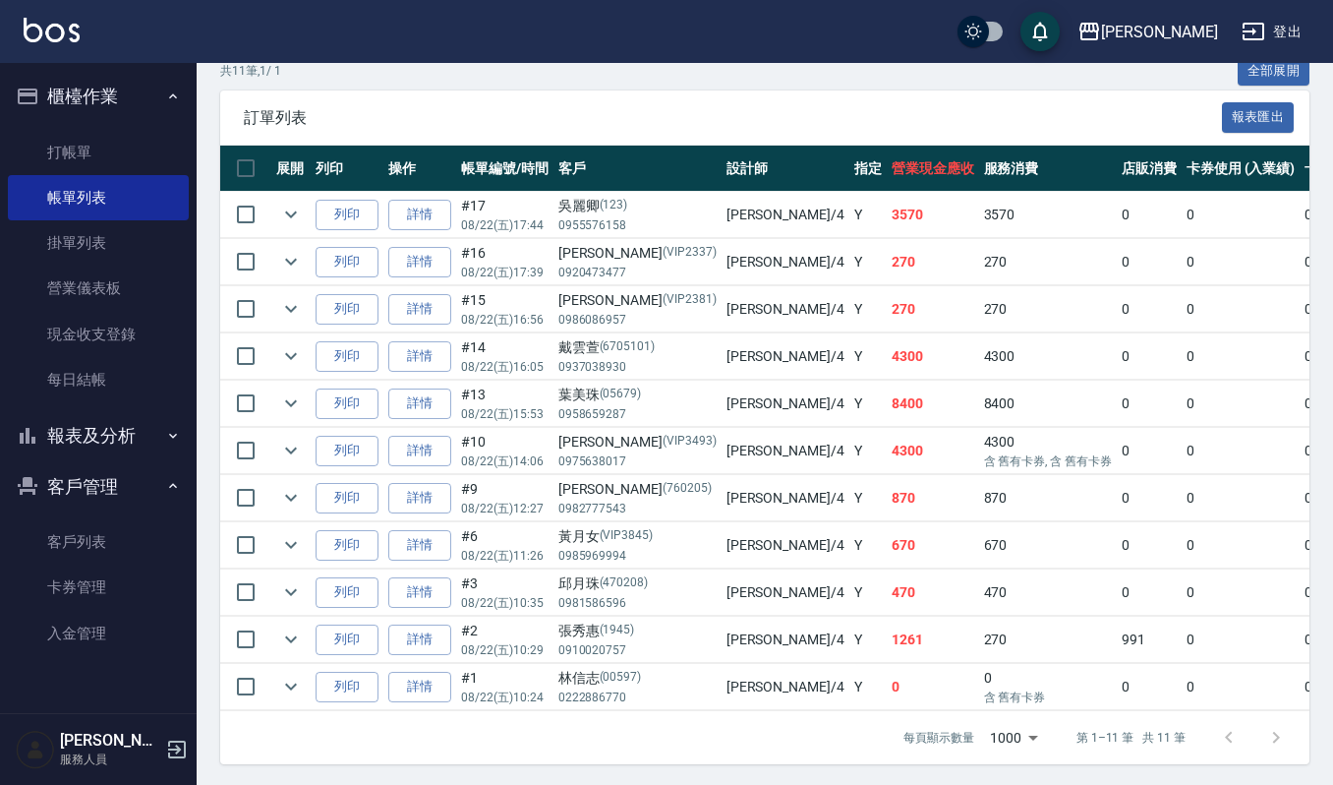
scroll to position [492, 0]
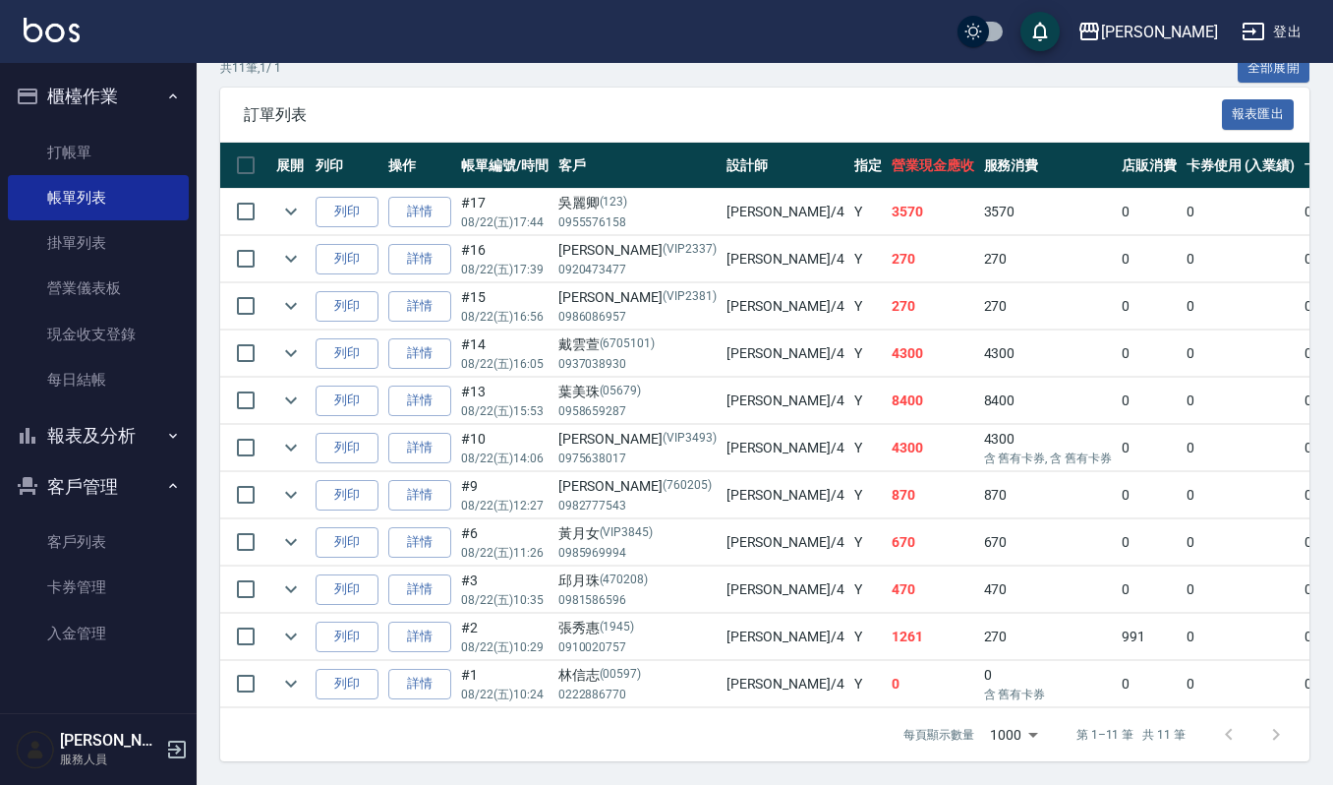
type input "吉兒-4"
click at [606, 334] on p "(6705101)" at bounding box center [628, 344] width 56 height 21
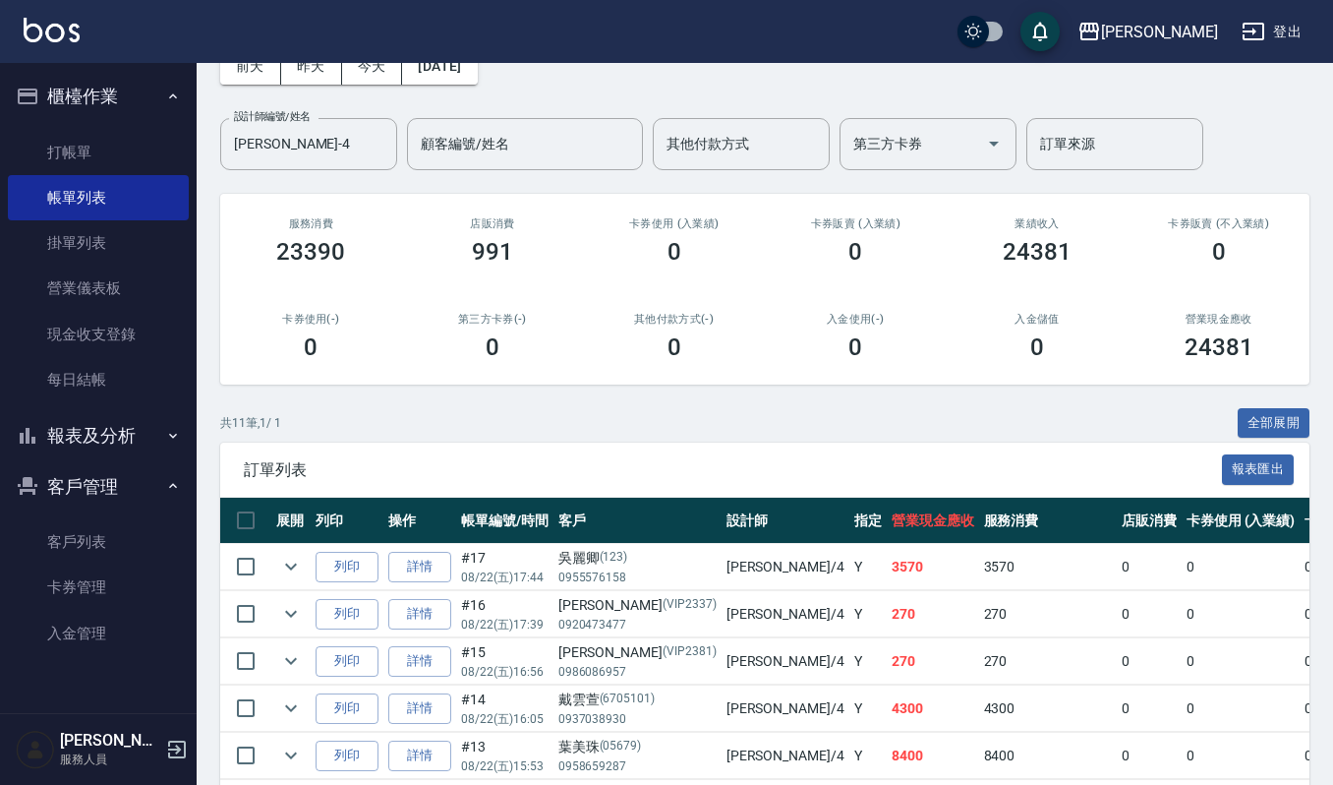
scroll to position [0, 0]
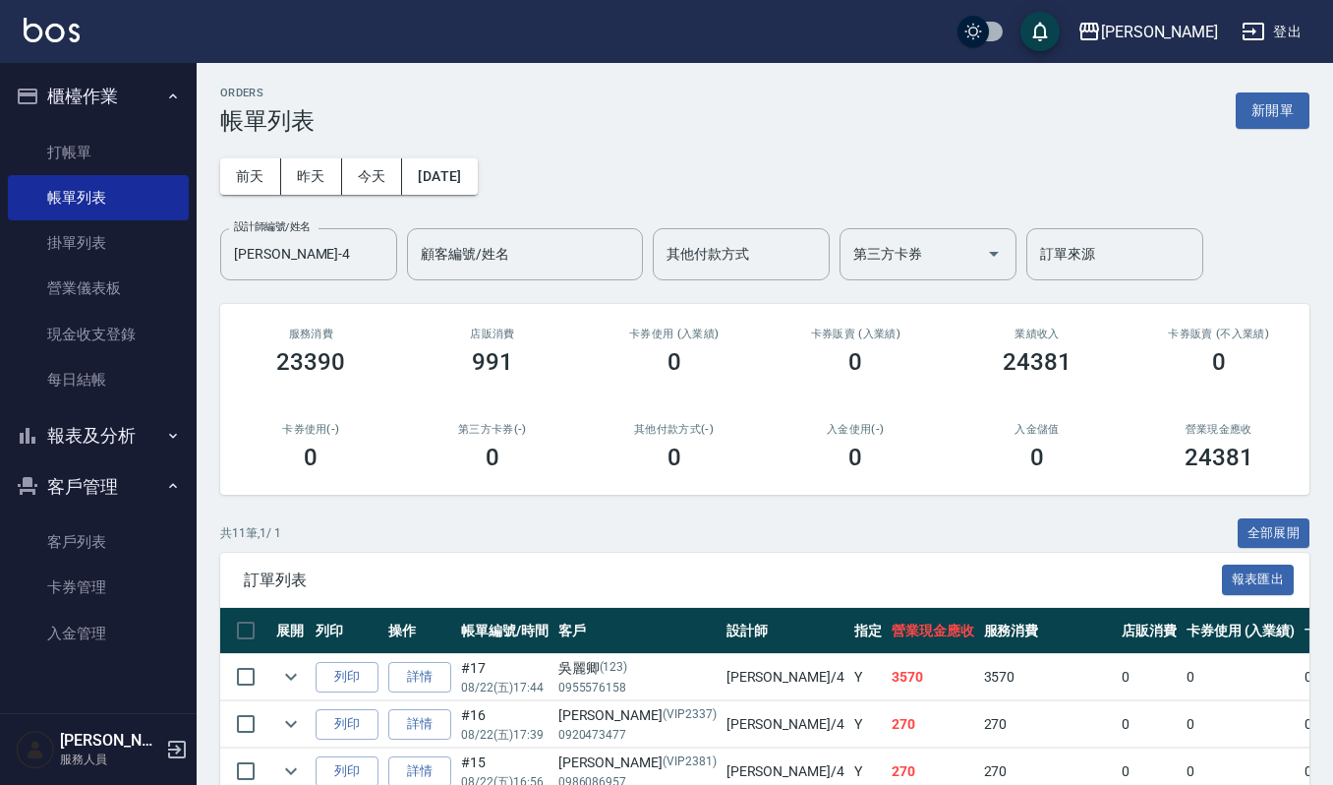
click at [1232, 120] on div "ORDERS 帳單列表 新開單" at bounding box center [765, 111] width 1090 height 48
click at [1240, 118] on button "新開單" at bounding box center [1273, 110] width 74 height 36
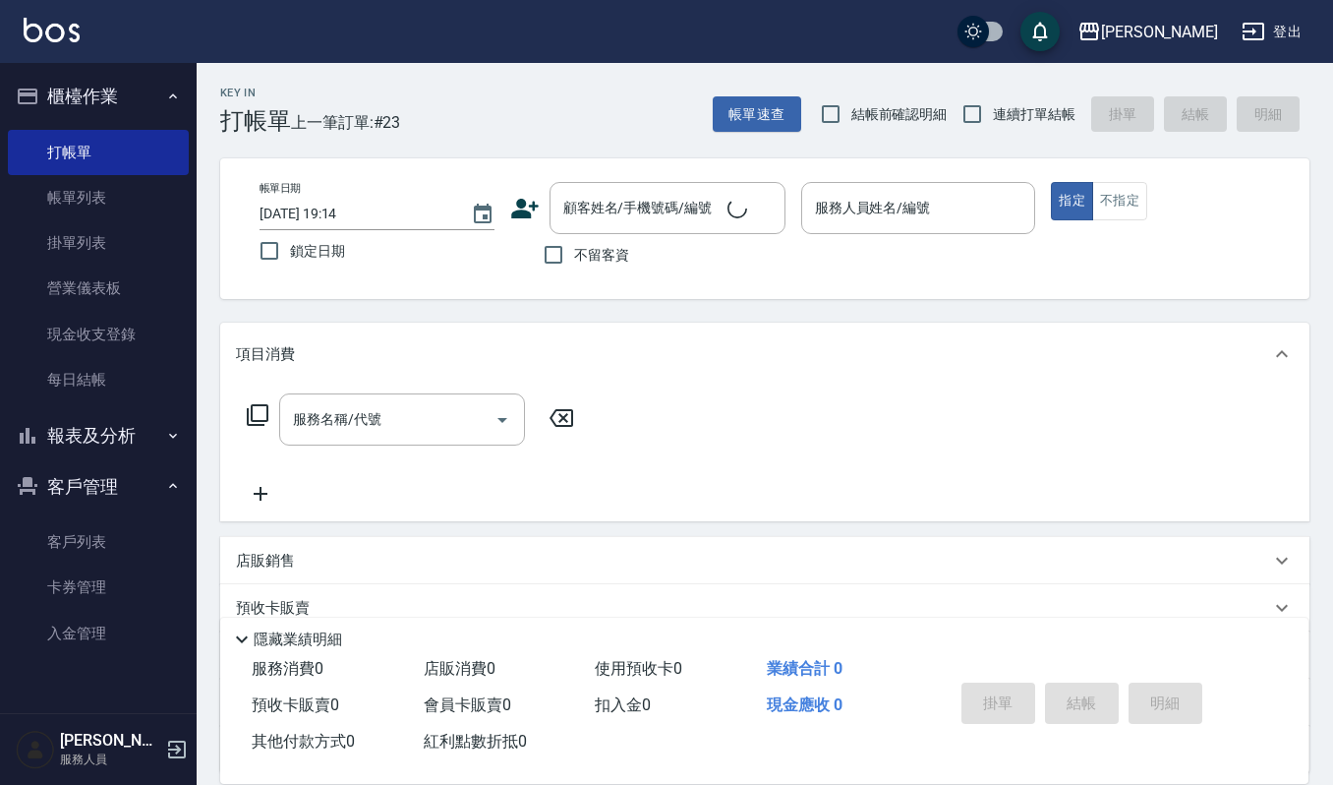
click at [604, 240] on label "不留客資" at bounding box center [581, 254] width 96 height 41
click at [574, 240] on input "不留客資" at bounding box center [553, 254] width 41 height 41
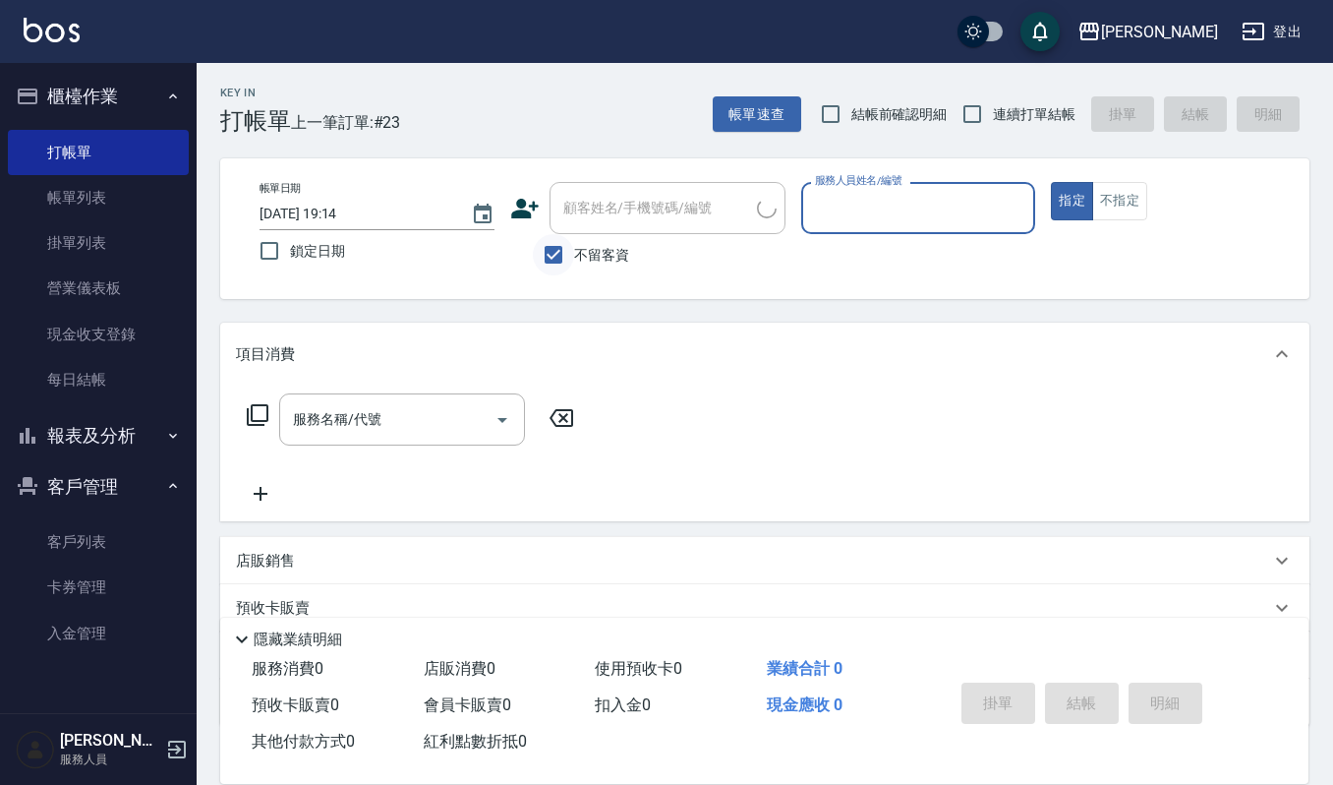
click at [537, 253] on input "不留客資" at bounding box center [553, 254] width 41 height 41
checkbox input "false"
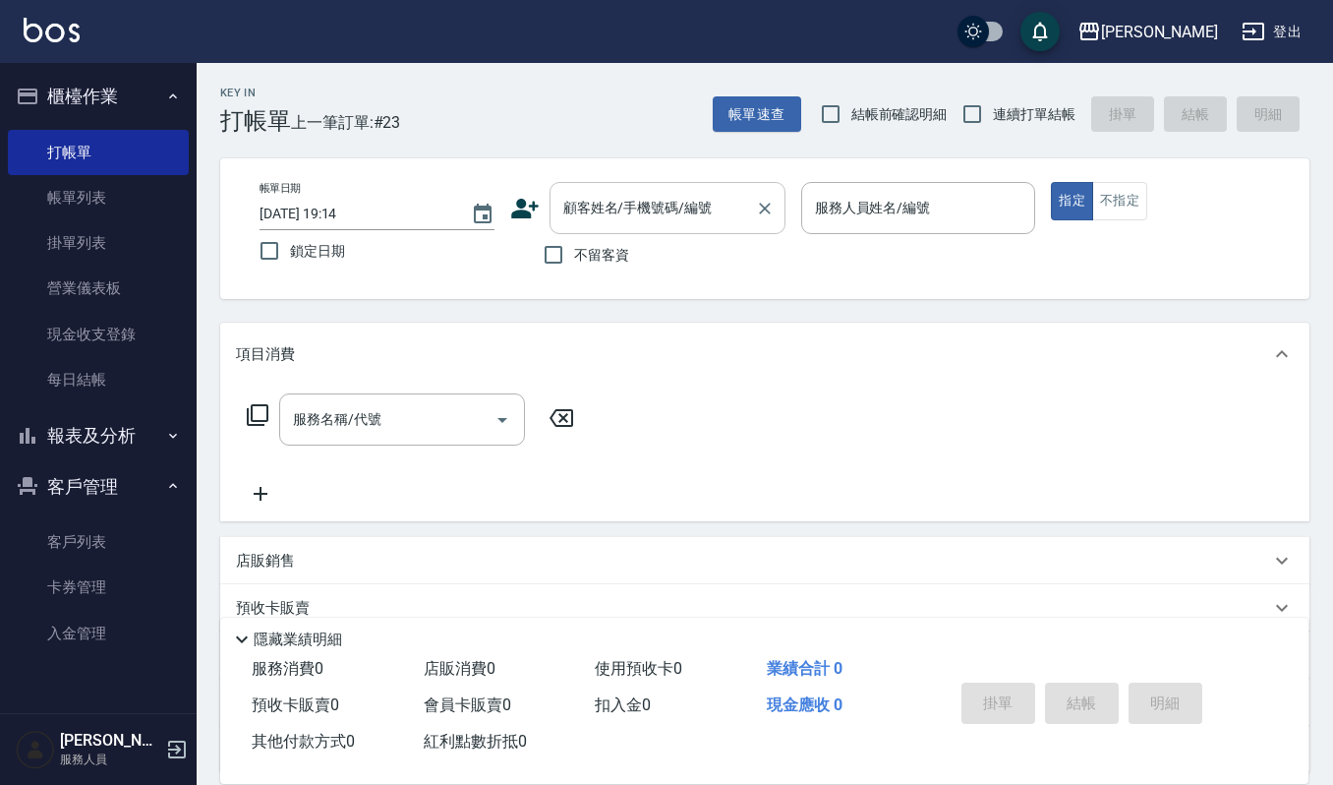
click at [625, 198] on input "顧客姓名/手機號碼/編號" at bounding box center [653, 208] width 189 height 34
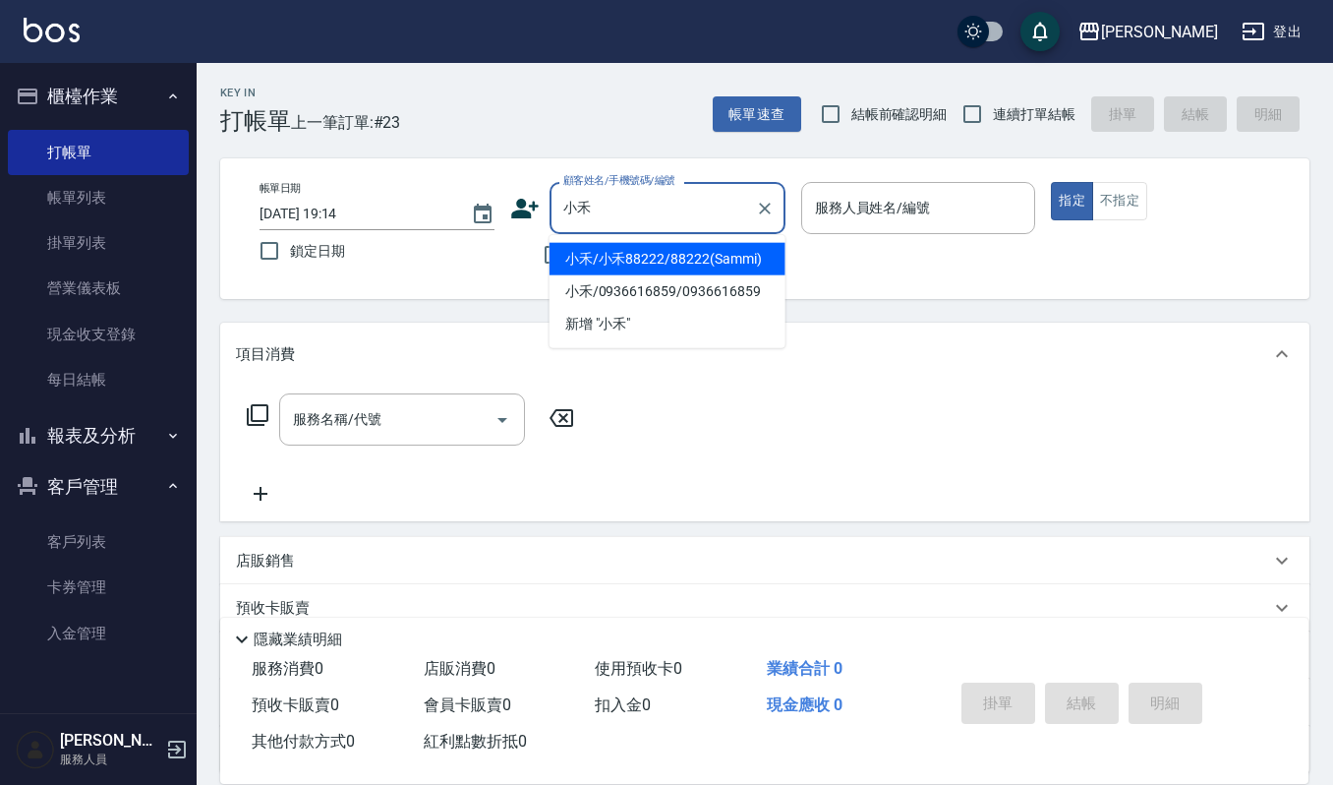
drag, startPoint x: 667, startPoint y: 241, endPoint x: 757, endPoint y: 221, distance: 92.6
click at [757, 221] on body "上越傑森 登出 櫃檯作業 打帳單 帳單列表 掛單列表 營業儀表板 現金收支登錄 每日結帳 報表及分析 報表目錄 店家區間累計表 店家日報表 互助日報表 互助排…" at bounding box center [666, 479] width 1333 height 958
click at [713, 253] on li "小禾/小禾88222/88222(Sammi)" at bounding box center [668, 259] width 236 height 32
type input "小禾/小禾88222/88222(Sammi)"
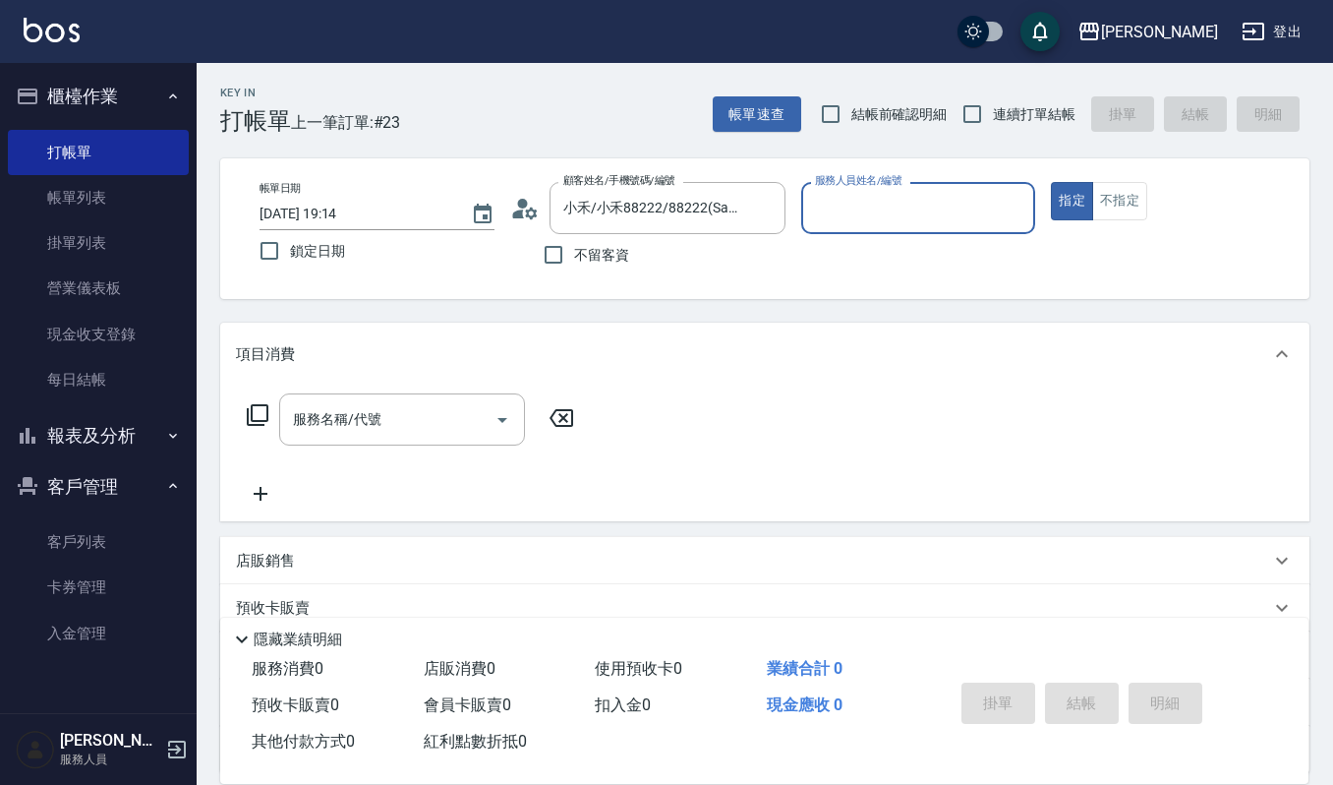
type input "Sammi-8"
click at [399, 442] on div "服務名稱/代號" at bounding box center [402, 419] width 246 height 52
click at [256, 571] on div "店販銷售" at bounding box center [765, 560] width 1090 height 47
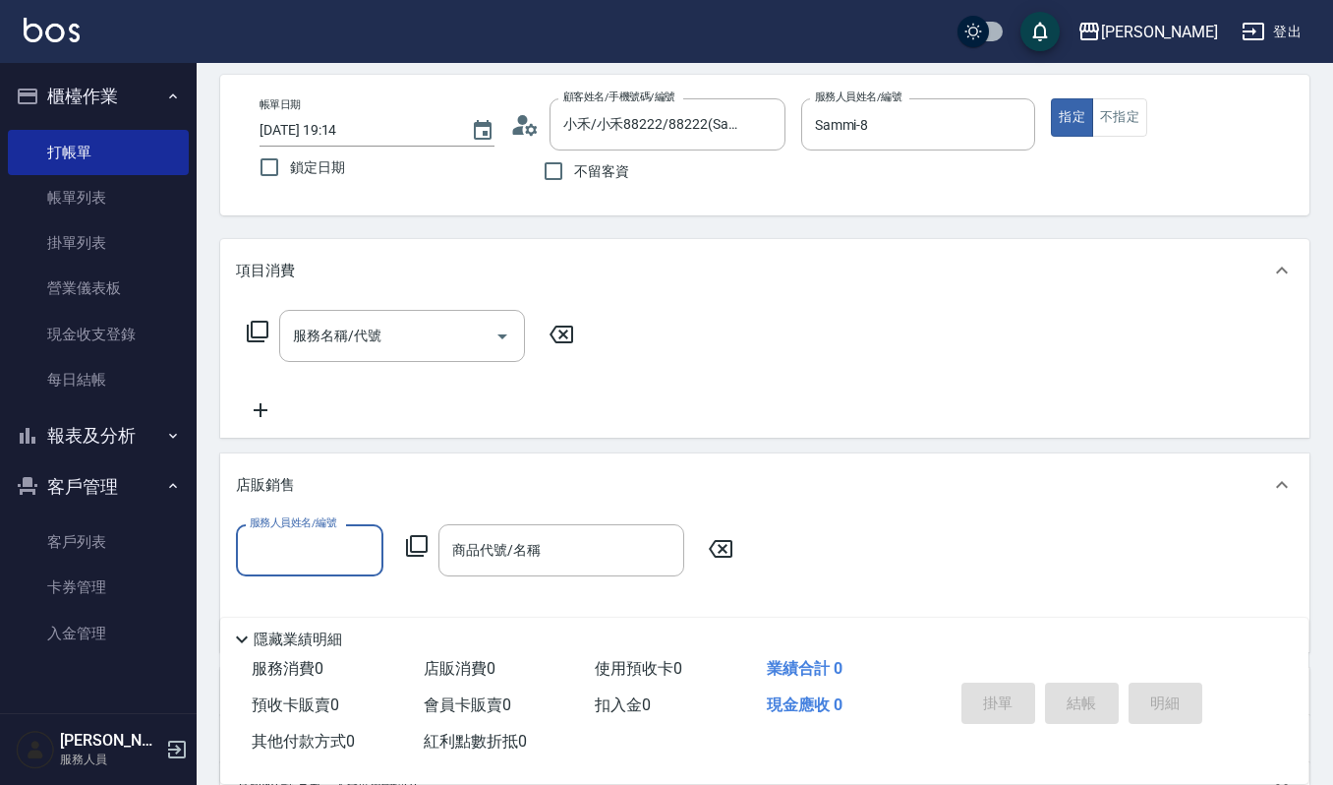
scroll to position [131, 0]
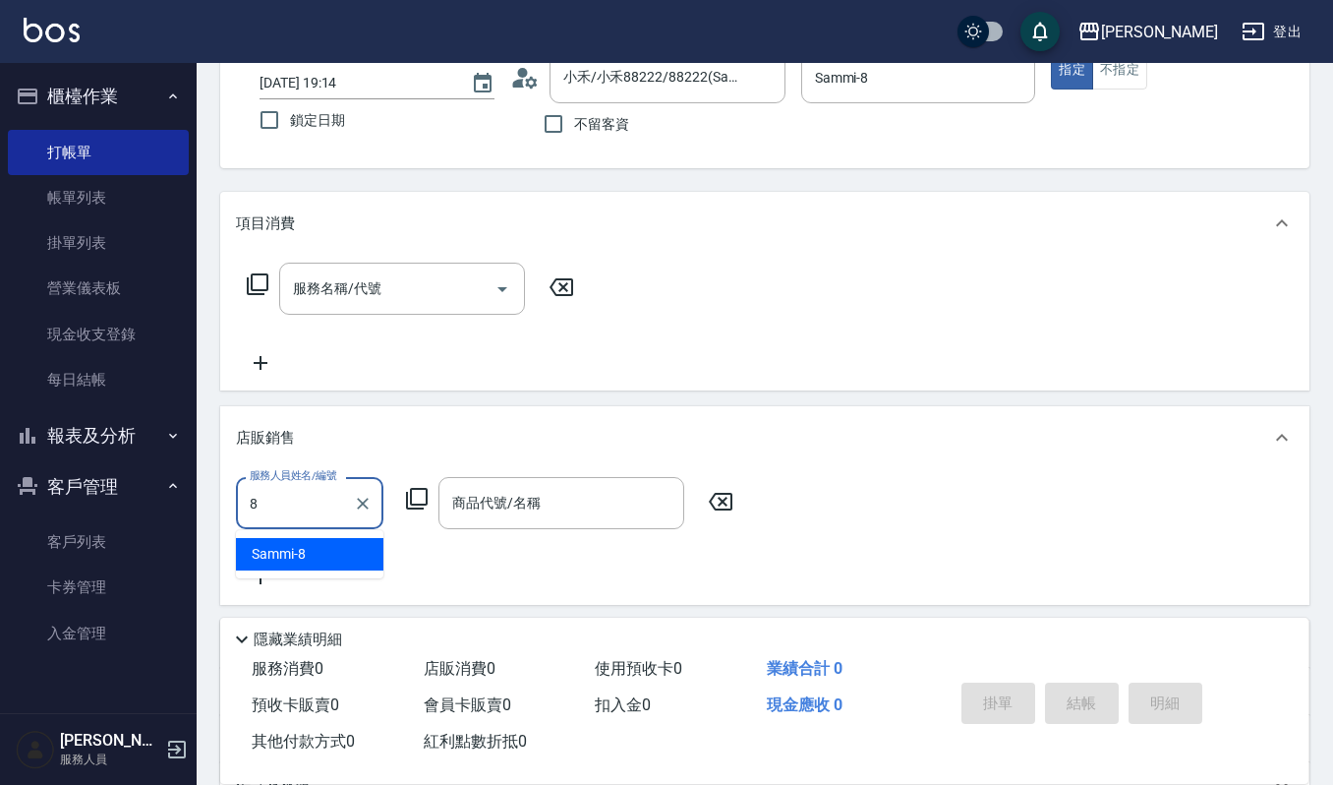
type input "Sammi-8"
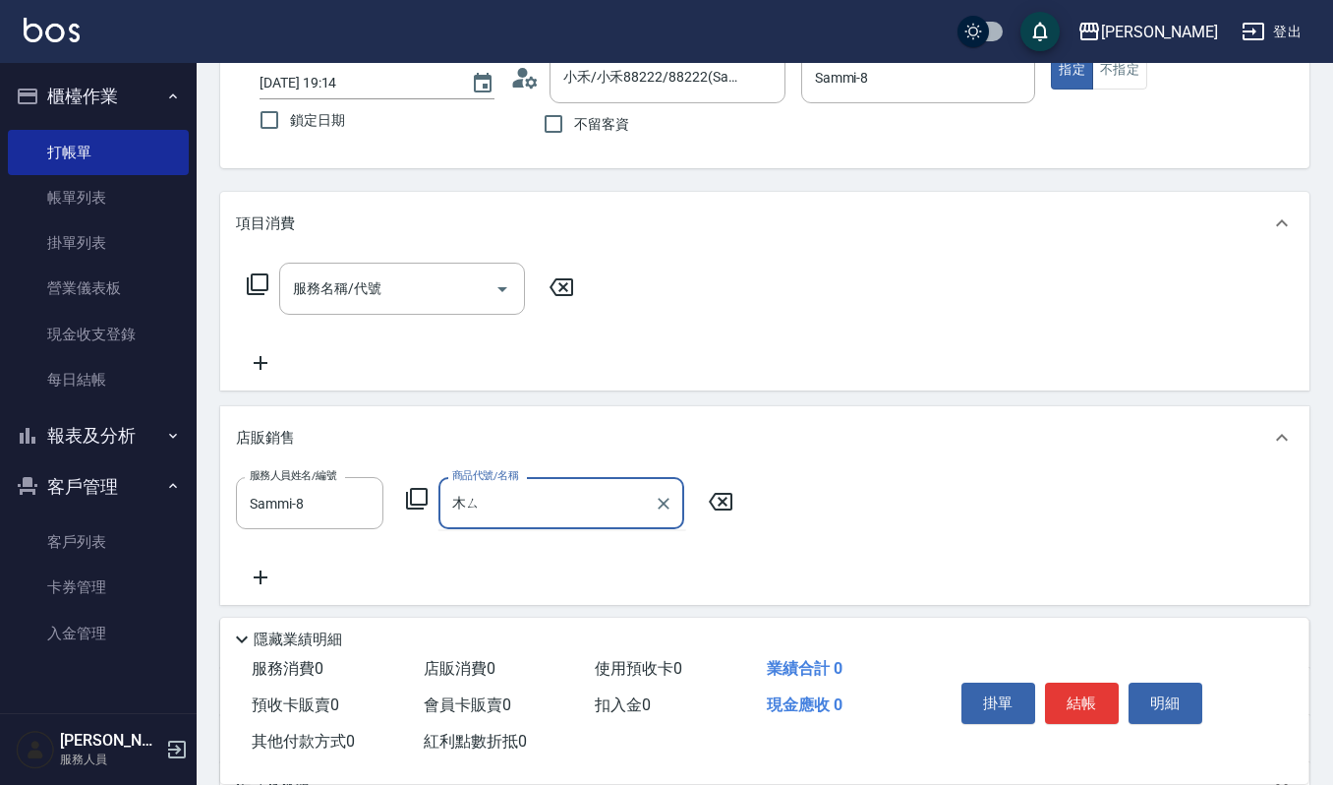
type input "慕斯"
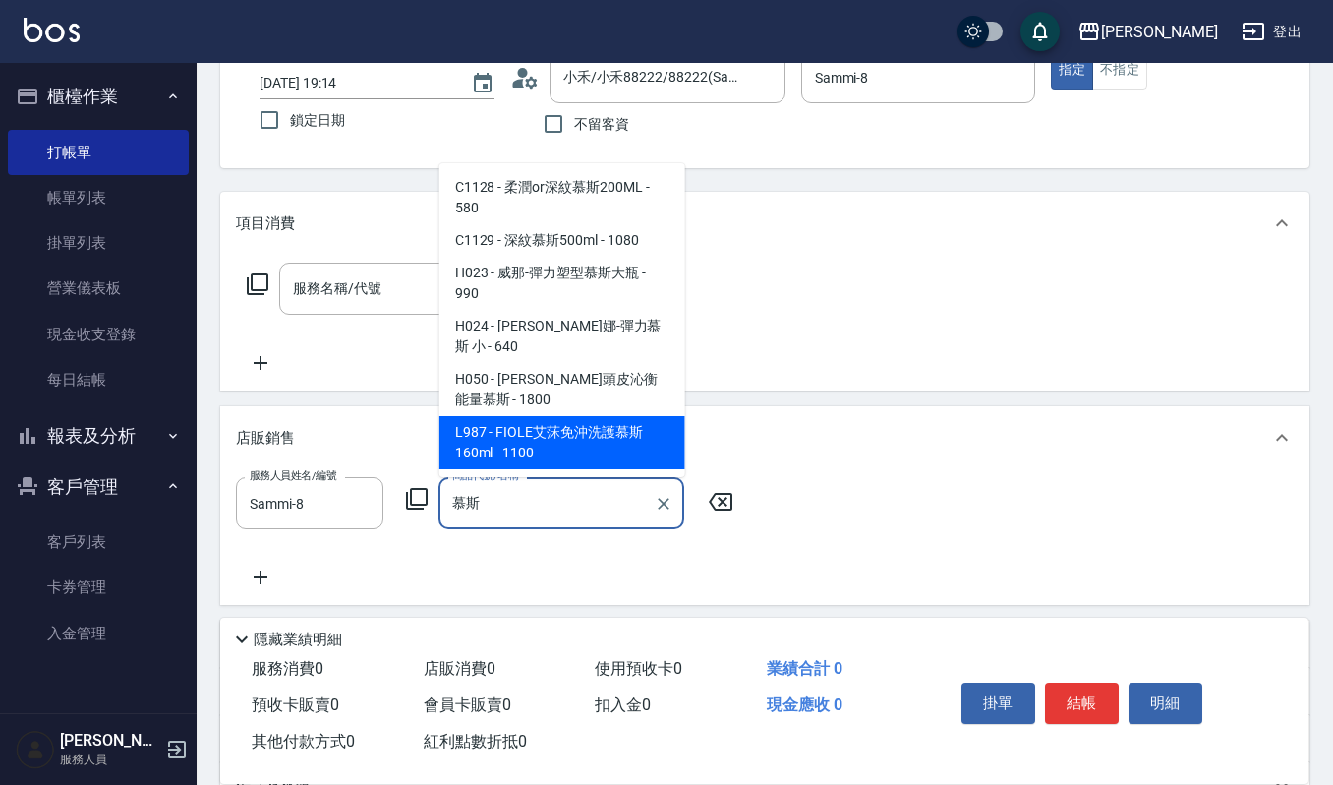
scroll to position [4, 0]
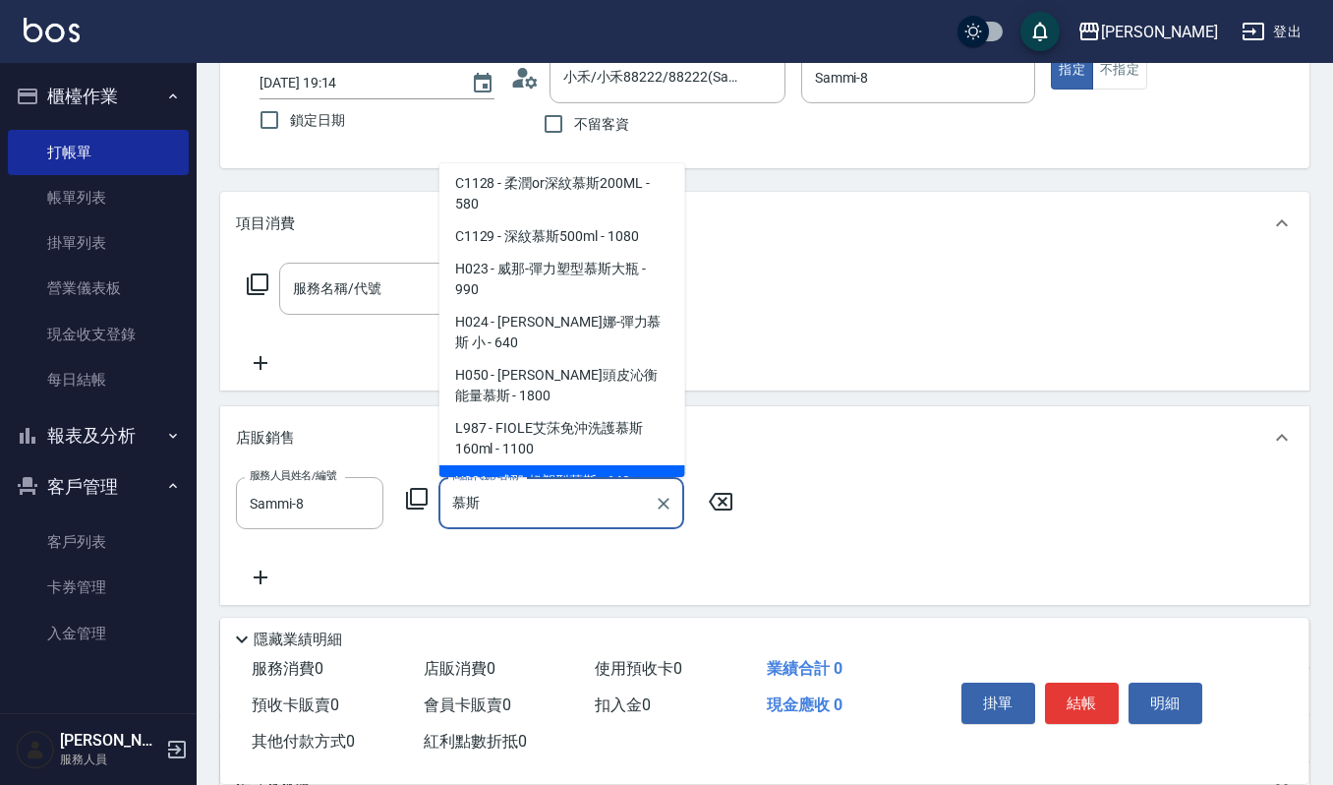
drag, startPoint x: 498, startPoint y: 513, endPoint x: 442, endPoint y: 513, distance: 56.0
click at [442, 513] on div "慕斯 商品代號/名稱" at bounding box center [562, 503] width 246 height 52
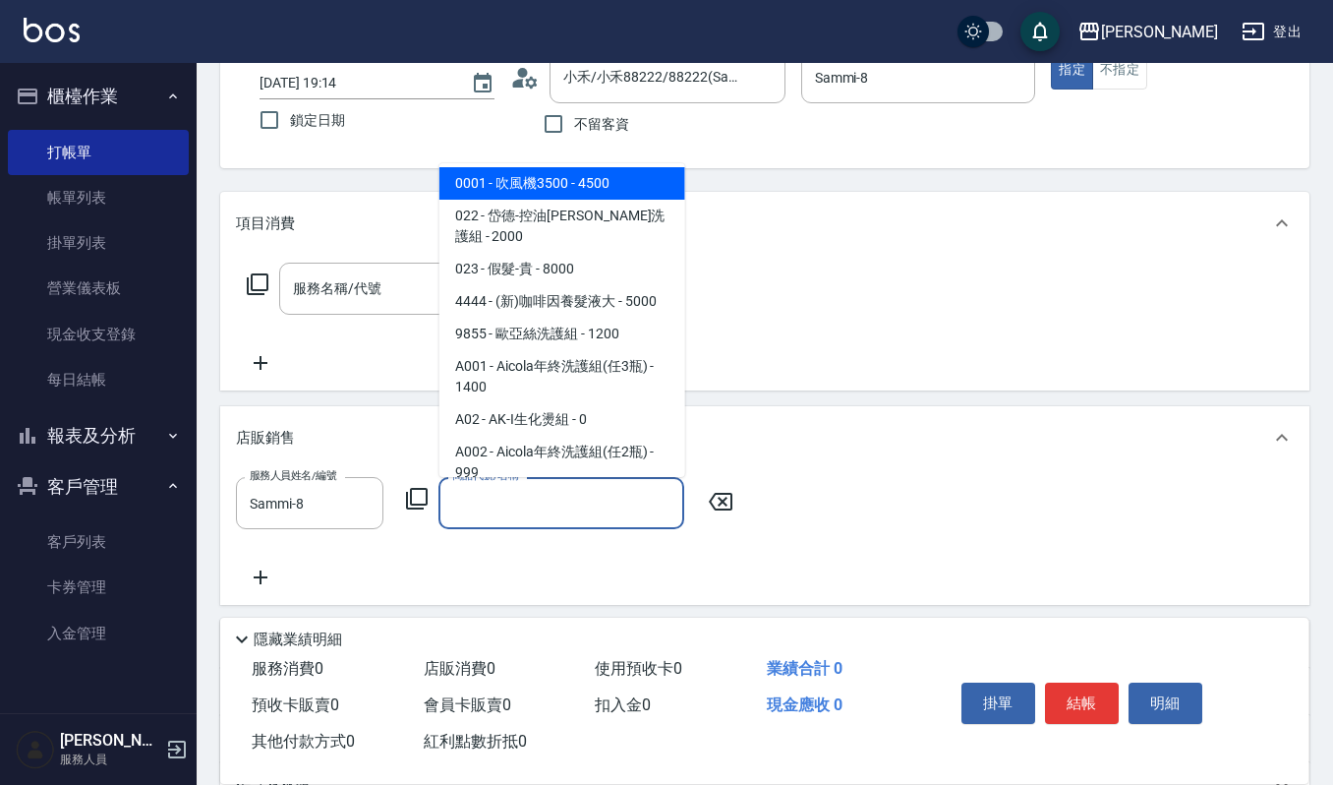
scroll to position [8, 0]
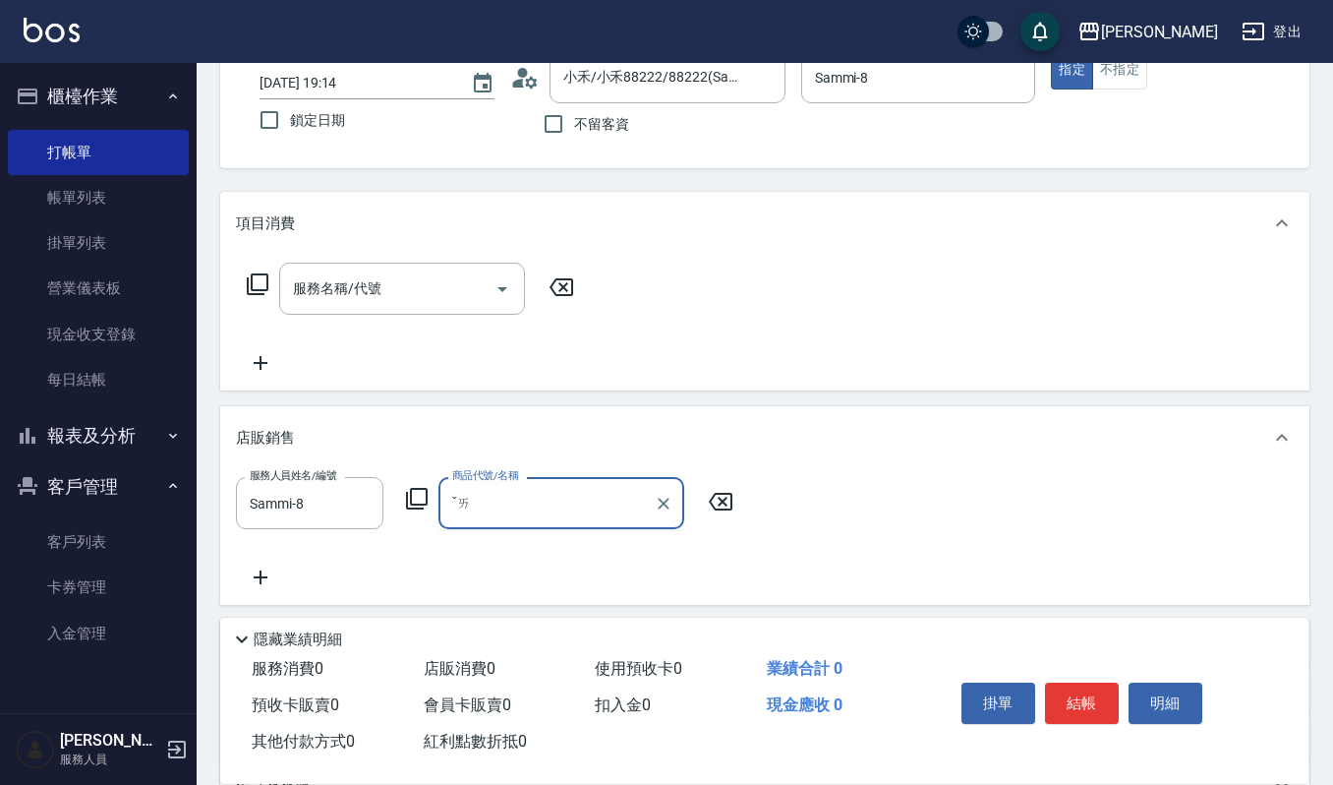
type input "ˇ"
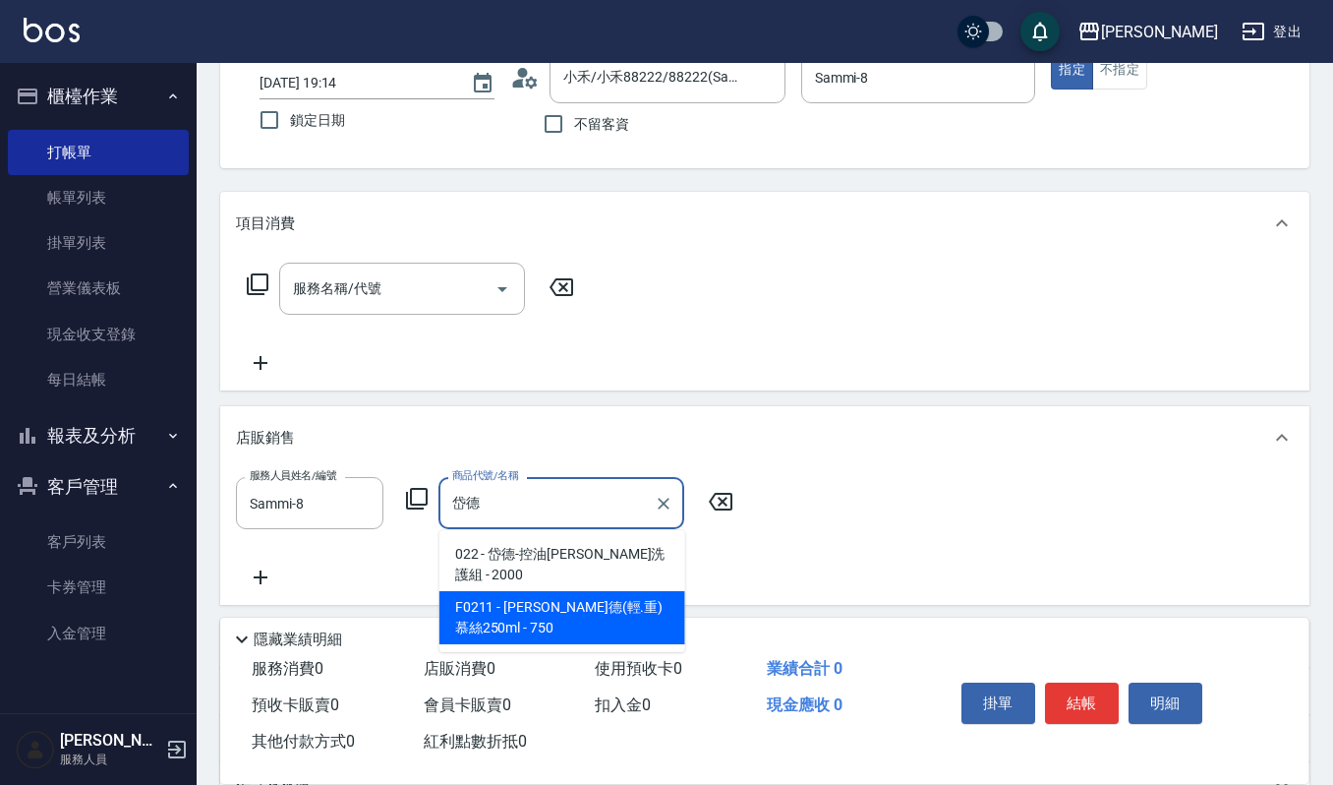
type input "岱德德"
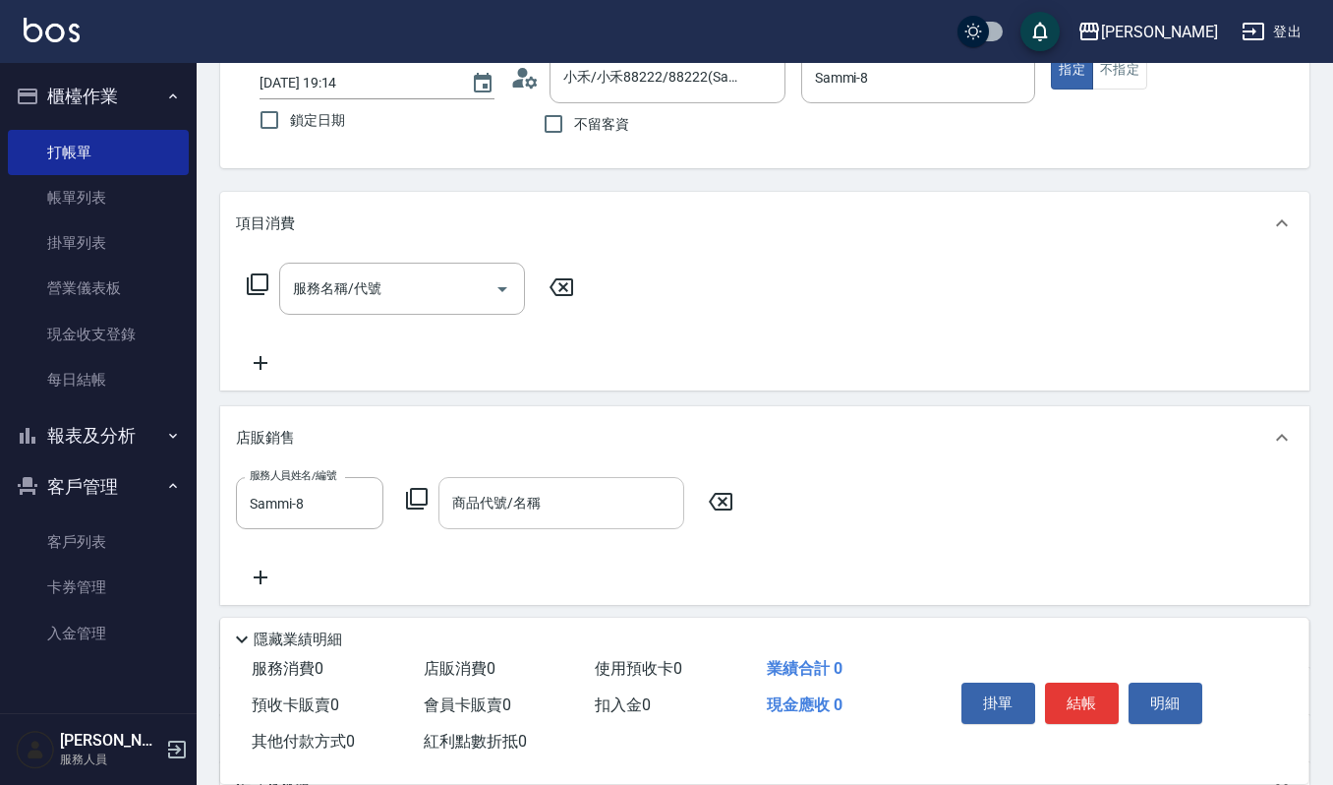
drag, startPoint x: 559, startPoint y: 576, endPoint x: 566, endPoint y: 478, distance: 98.6
click at [566, 478] on div "服務人員姓名/編號 Sammi-8 服務人員姓名/編號 商品代號/名稱 商品代號/名稱" at bounding box center [765, 533] width 1058 height 112
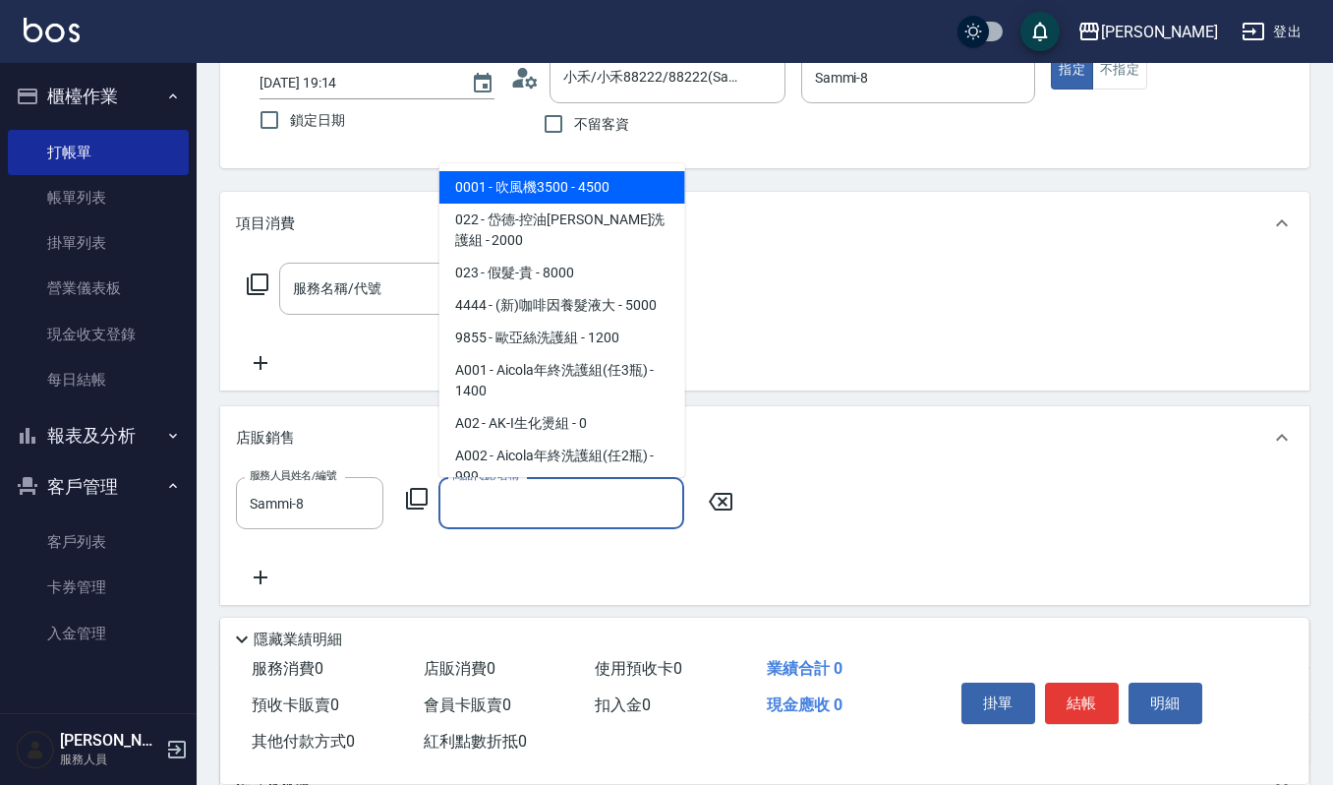
click at [566, 496] on input "商品代號/名稱" at bounding box center [561, 503] width 228 height 34
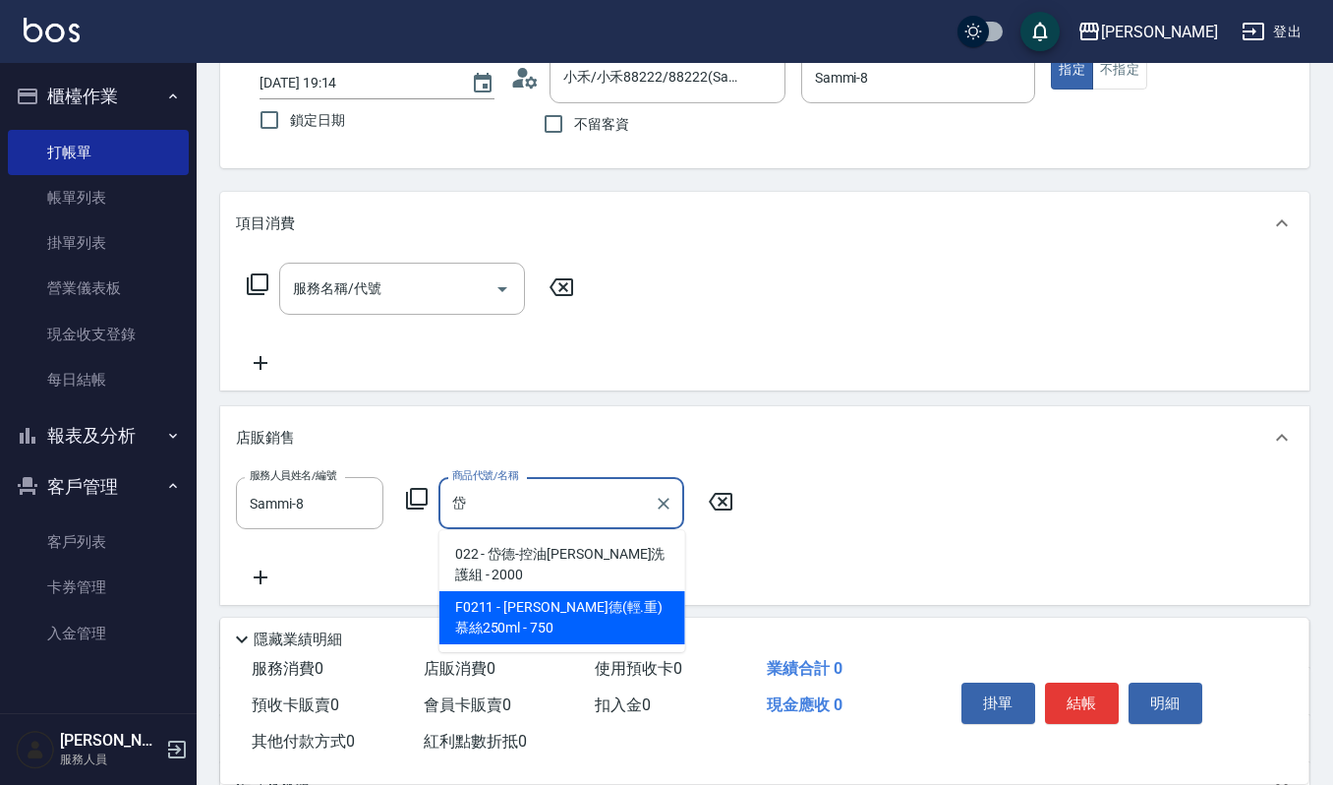
type input "岱德(輕.重)慕絲250ml"
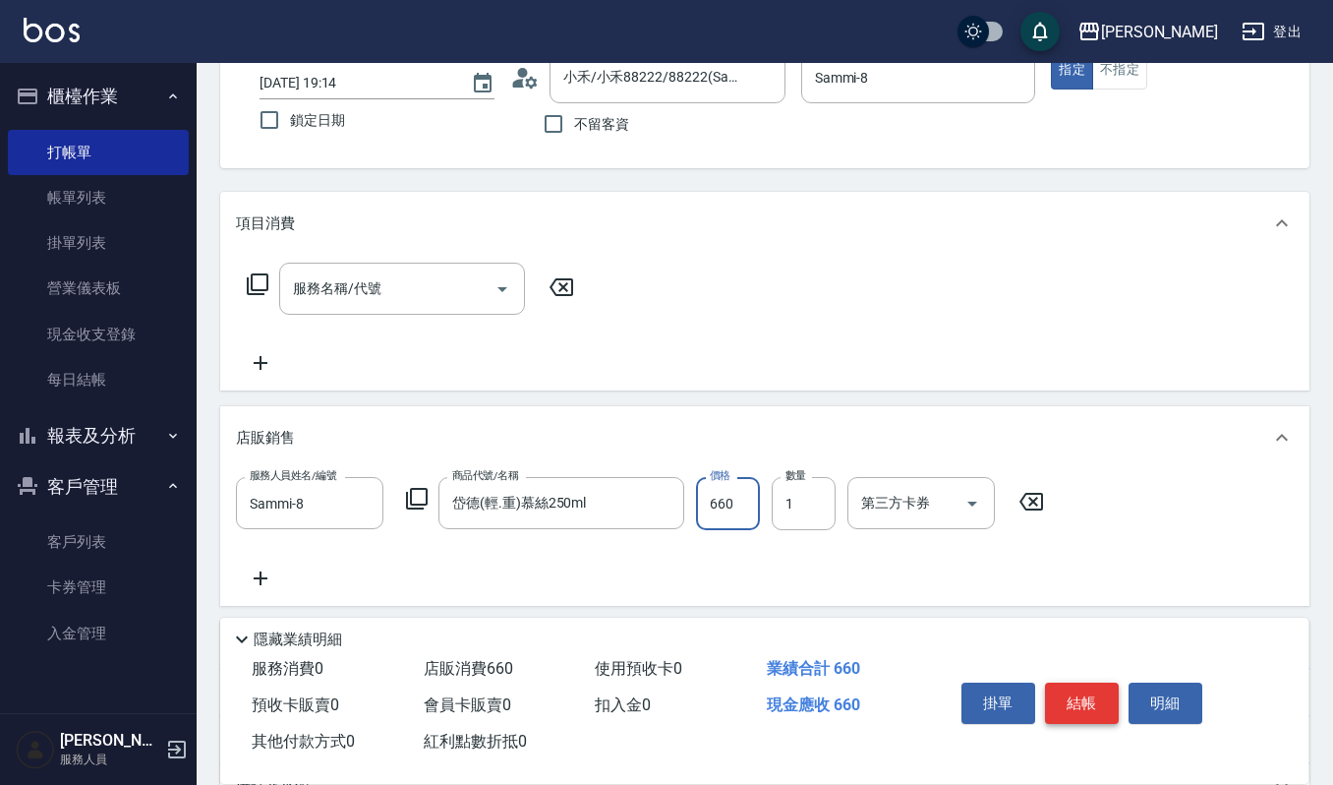
type input "660"
click at [1072, 696] on button "結帳" at bounding box center [1082, 702] width 74 height 41
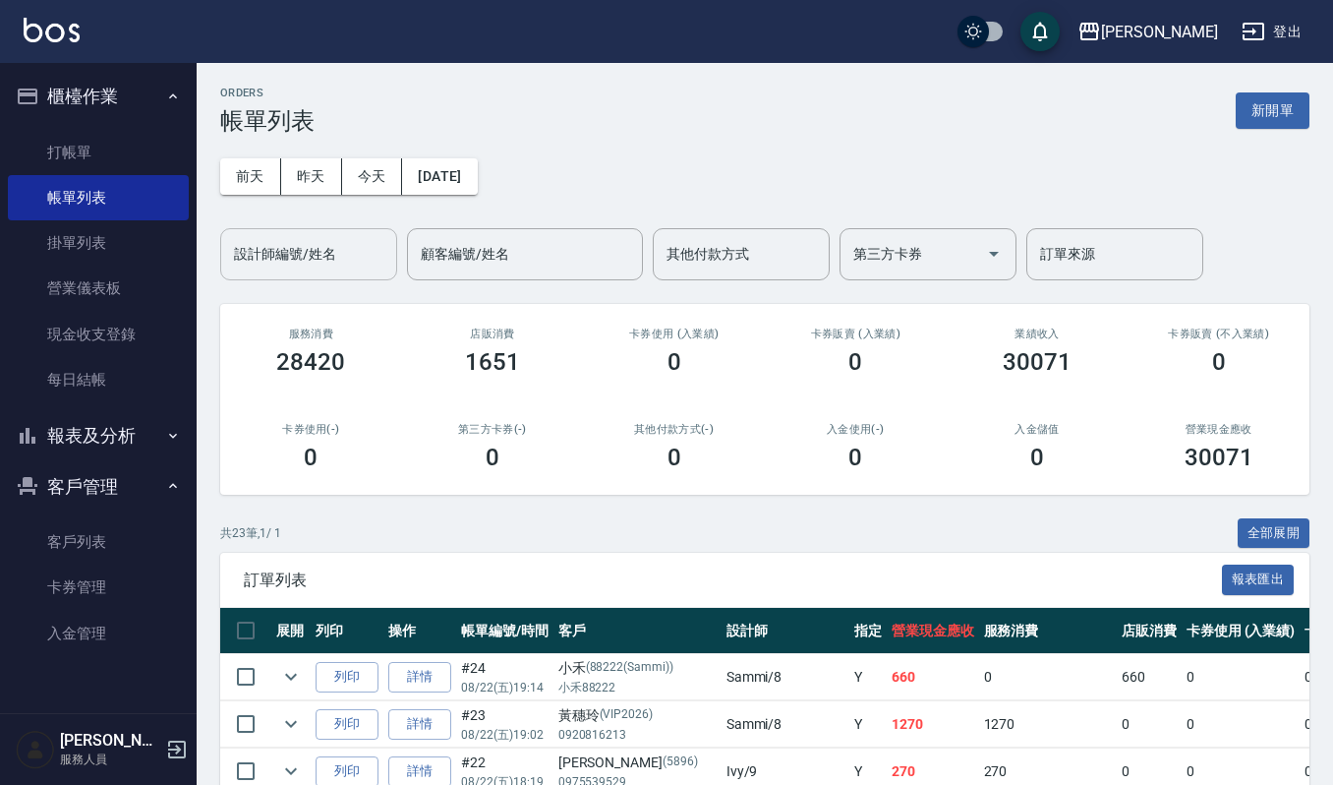
click at [367, 269] on input "設計師編號/姓名" at bounding box center [308, 254] width 159 height 34
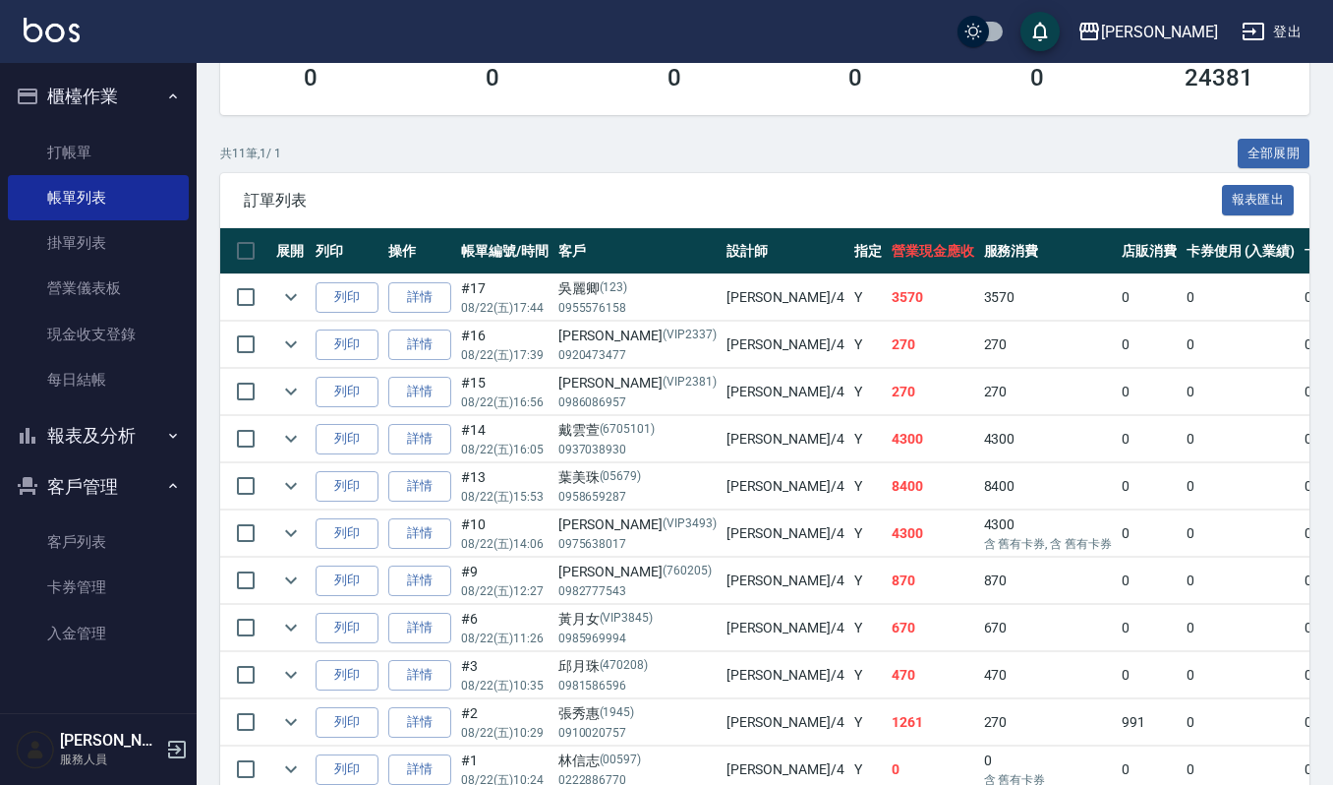
scroll to position [492, 0]
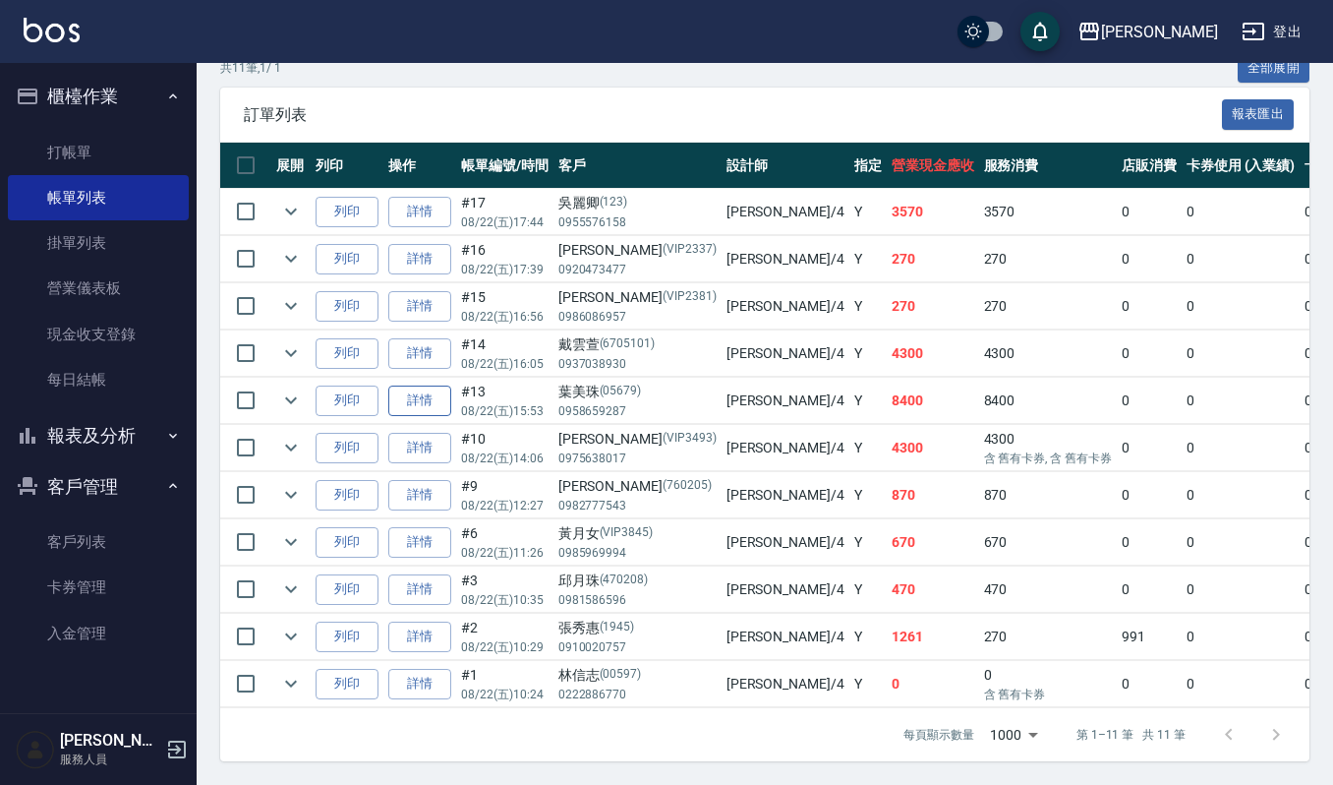
type input "吉兒-4"
click at [395, 385] on link "詳情" at bounding box center [419, 400] width 63 height 30
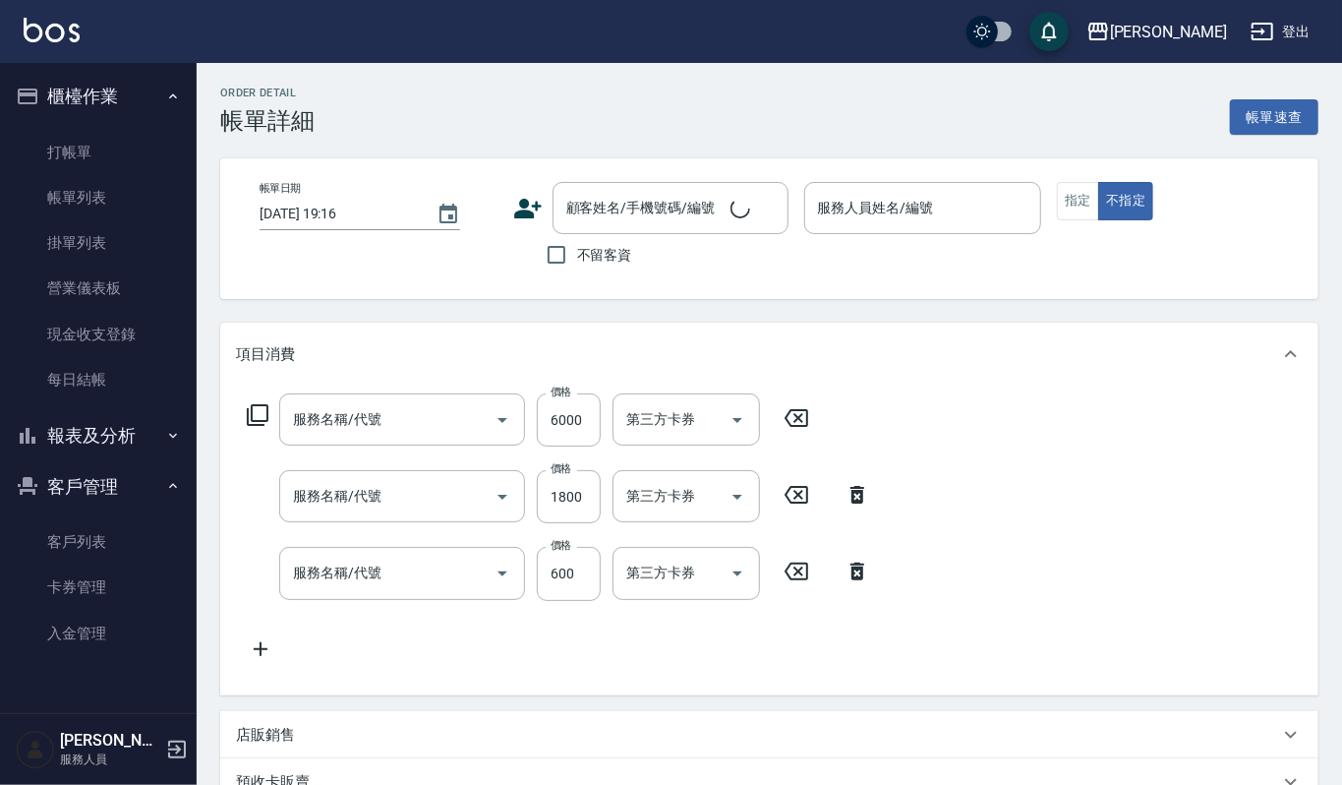
type input "2025/08/22 15:53"
type input "吉兒-4"
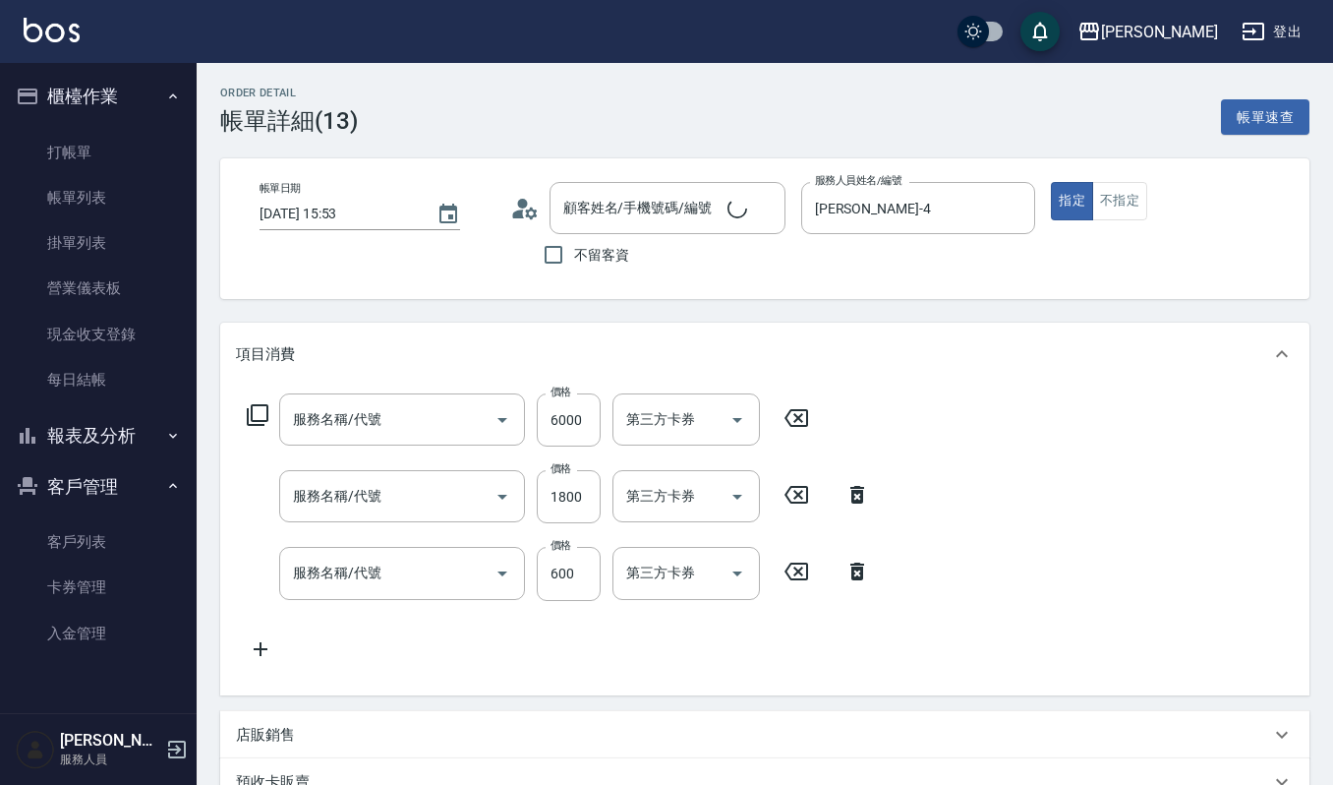
type input "(設計師自備)離子護頂級角蛋白(578)"
type input "造型染(401)"
type input "經典剪髮-Gill(302)"
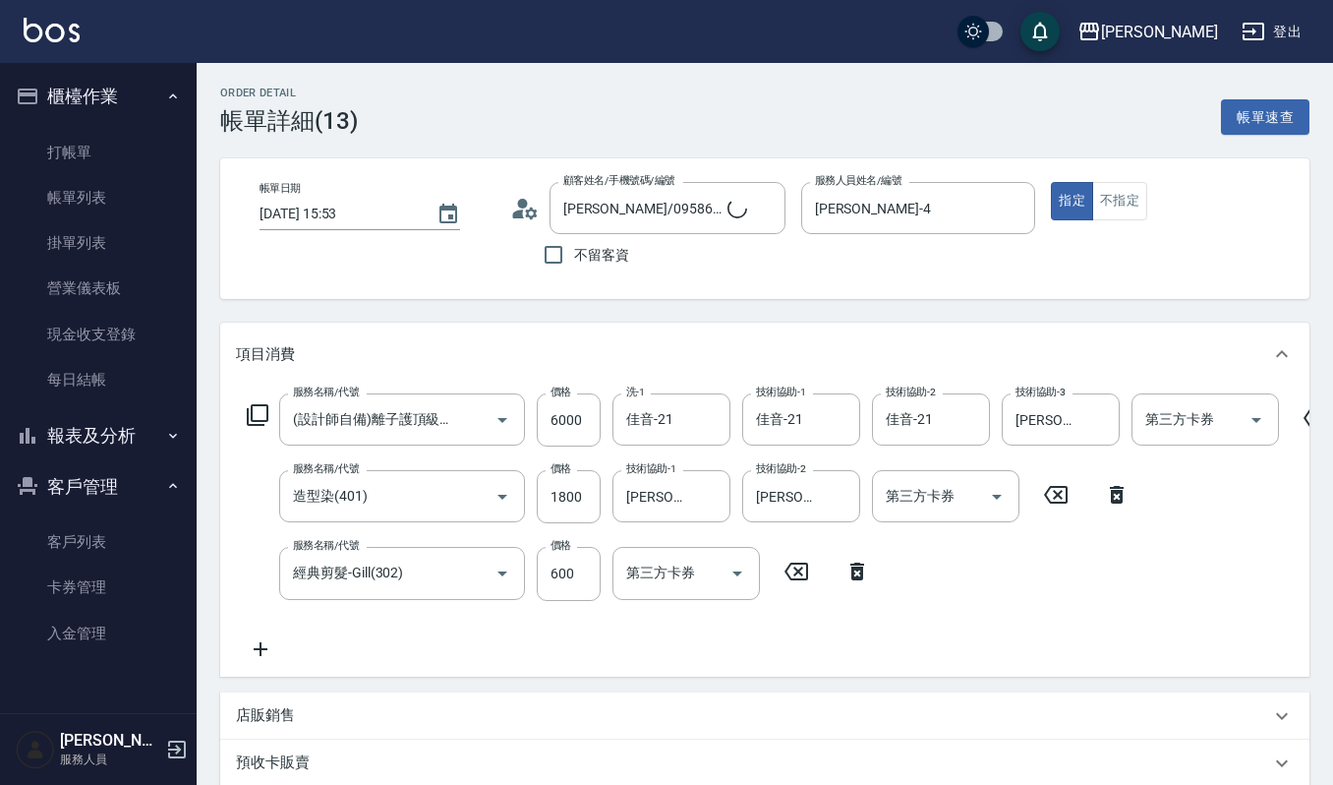
type input "葉美珠/0958659287/05679"
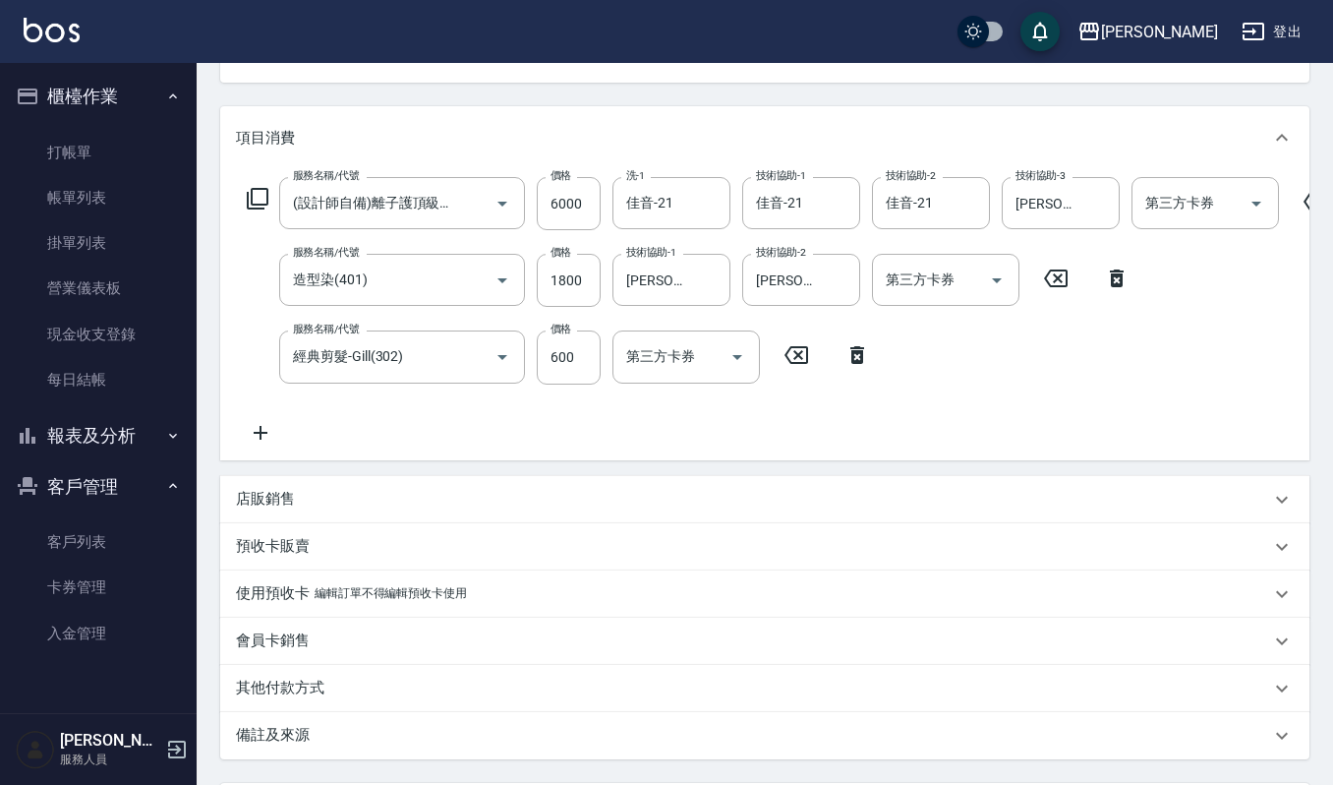
scroll to position [262, 0]
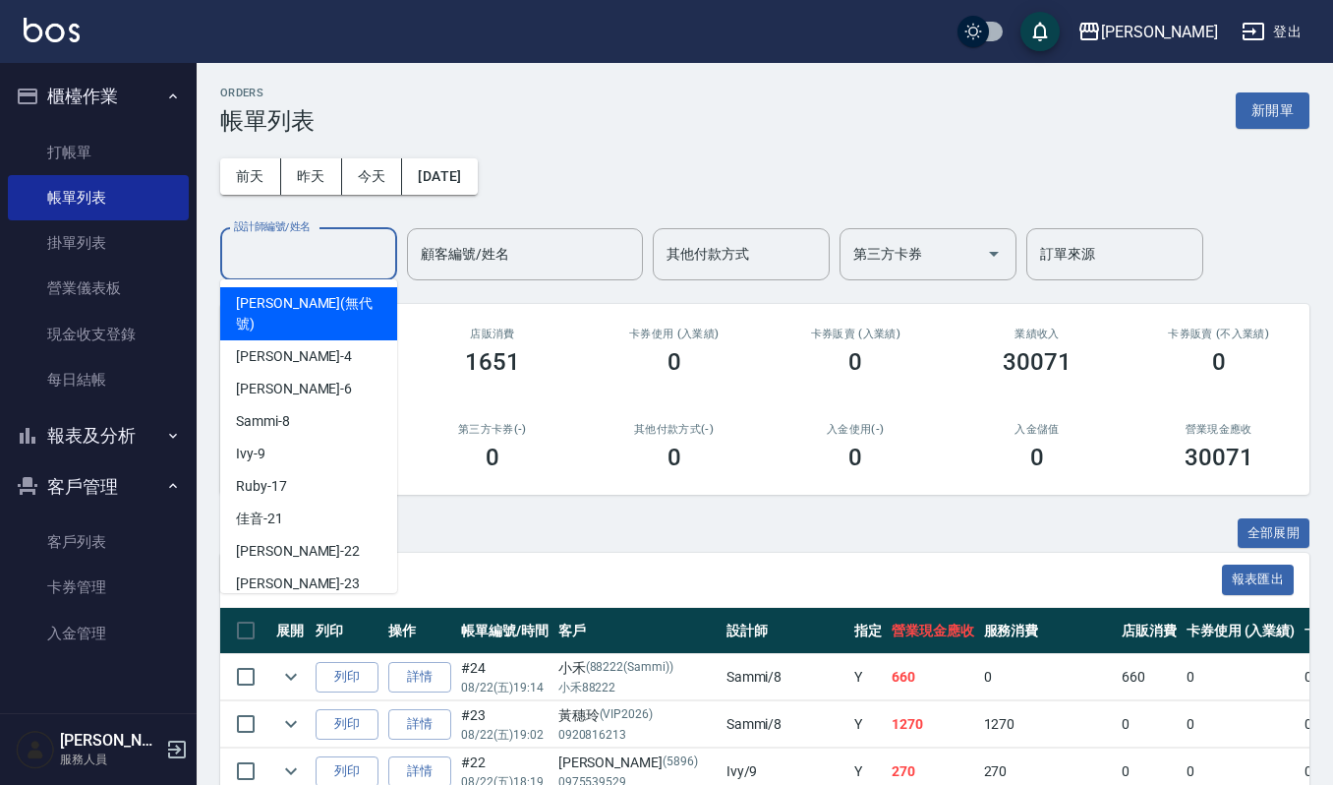
click at [343, 256] on input "設計師編號/姓名" at bounding box center [308, 254] width 159 height 34
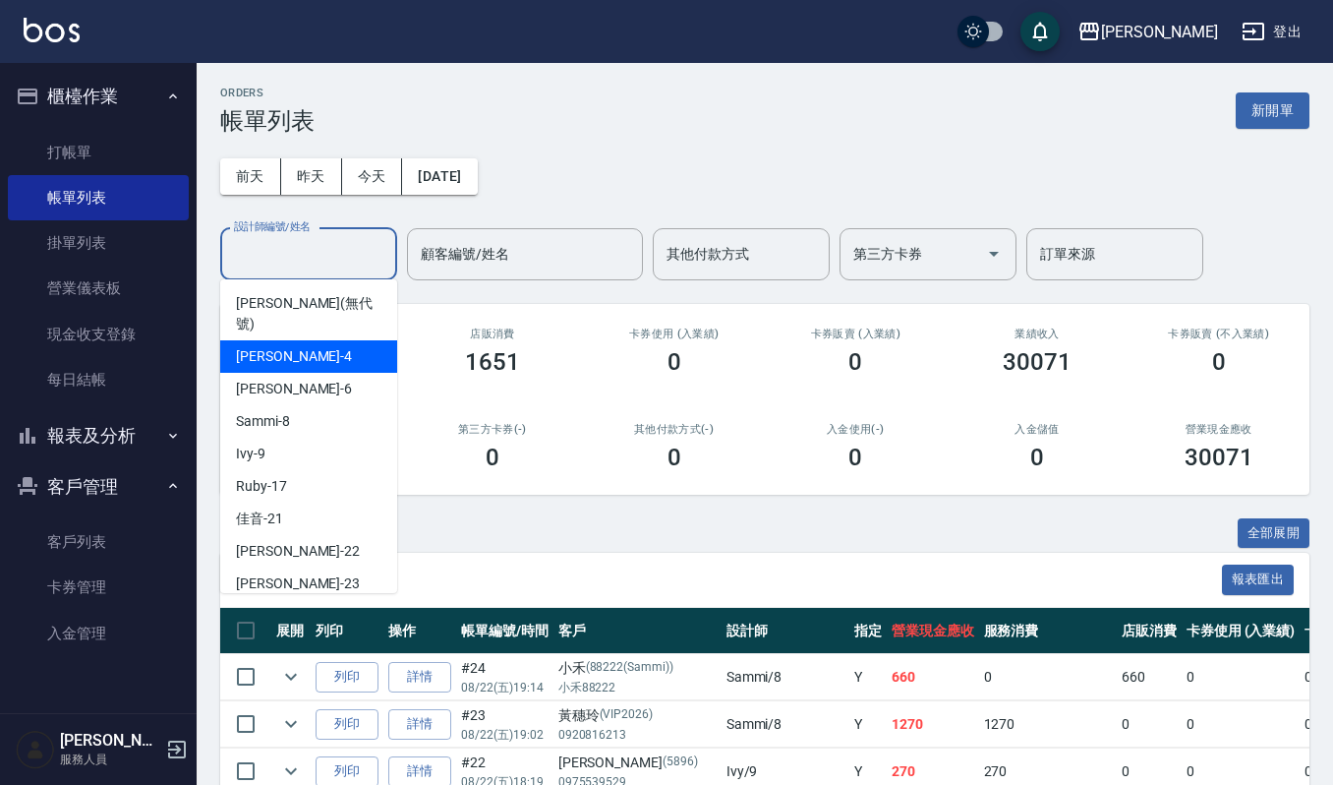
click at [309, 340] on div "吉兒 -4" at bounding box center [308, 356] width 177 height 32
type input "吉兒-4"
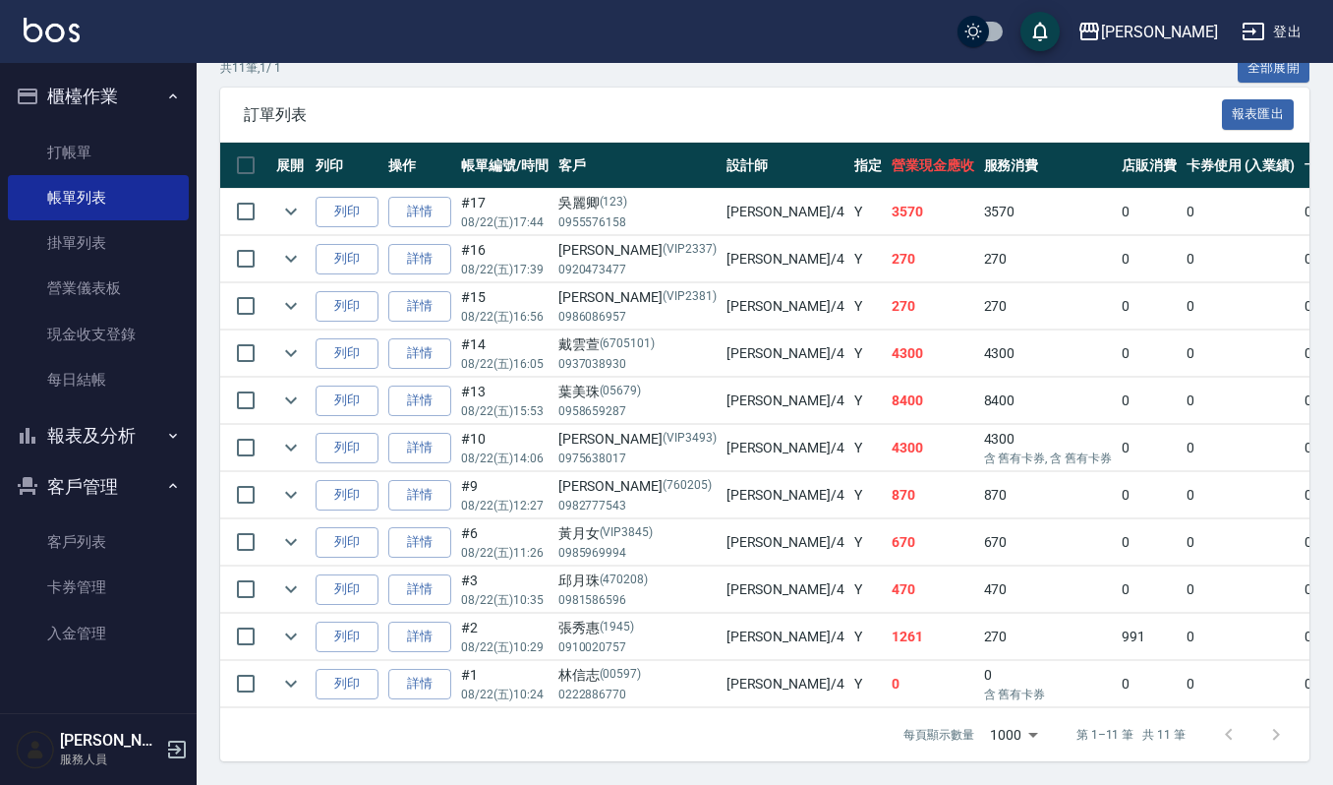
scroll to position [492, 0]
click at [409, 433] on link "詳情" at bounding box center [419, 448] width 63 height 30
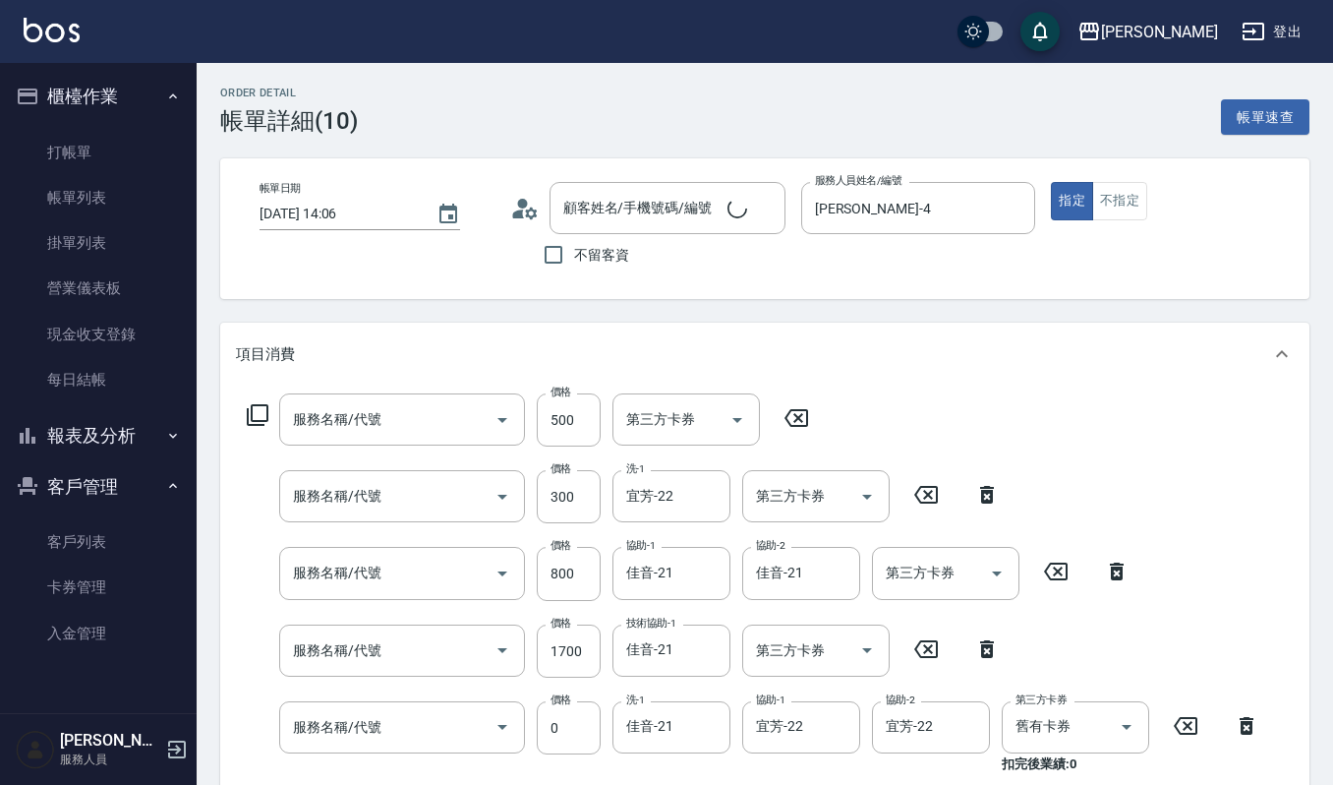
type input "2025/08/22 14:06"
type input "吉兒-4"
type input "(雲提)燙染前頭皮防護(518)"
type input "一般洗髮(101)"
type input "華旭~頭髮絲的大掃除(535)"
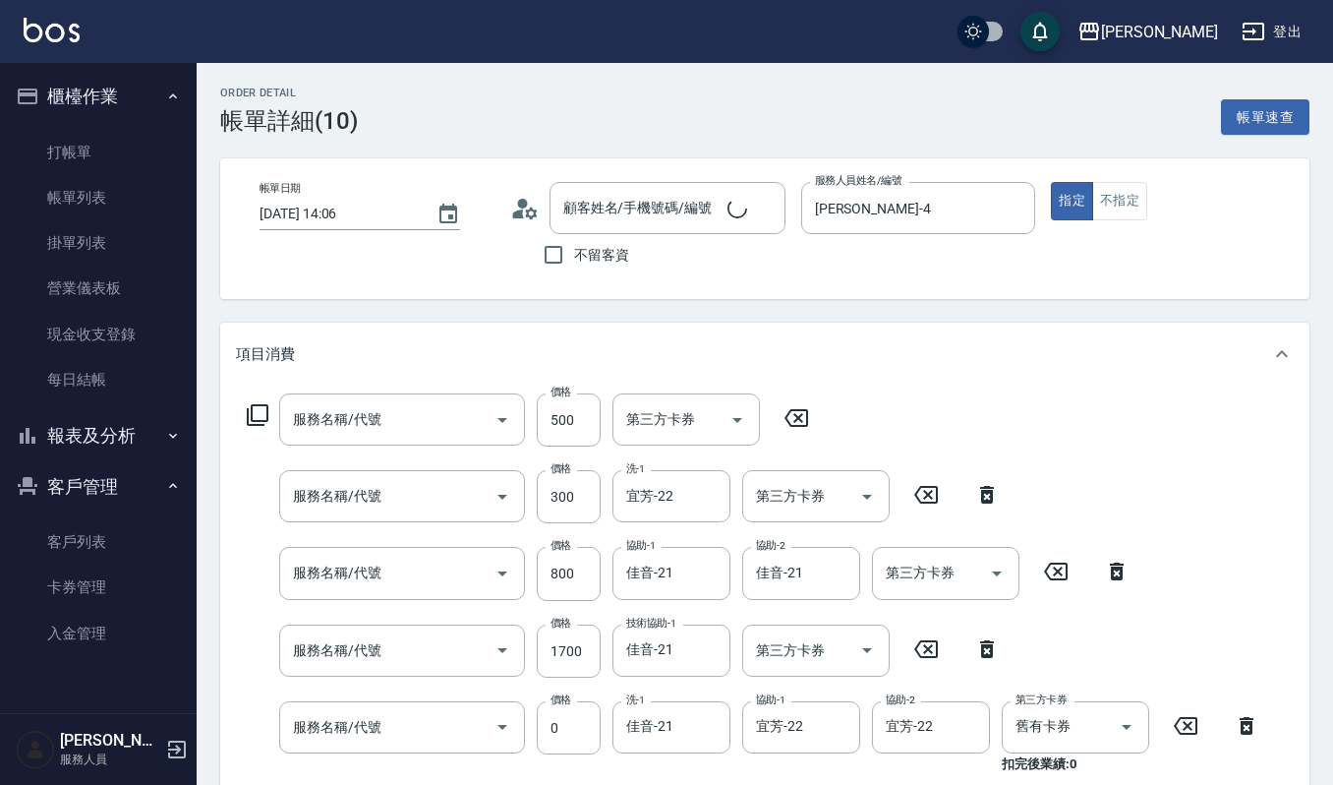
type input "補染(407)"
type input "使用洗+結構0(586)"
type input "2019週年慶剪卡0(315)"
type input "經典剪髮-Gill(302)"
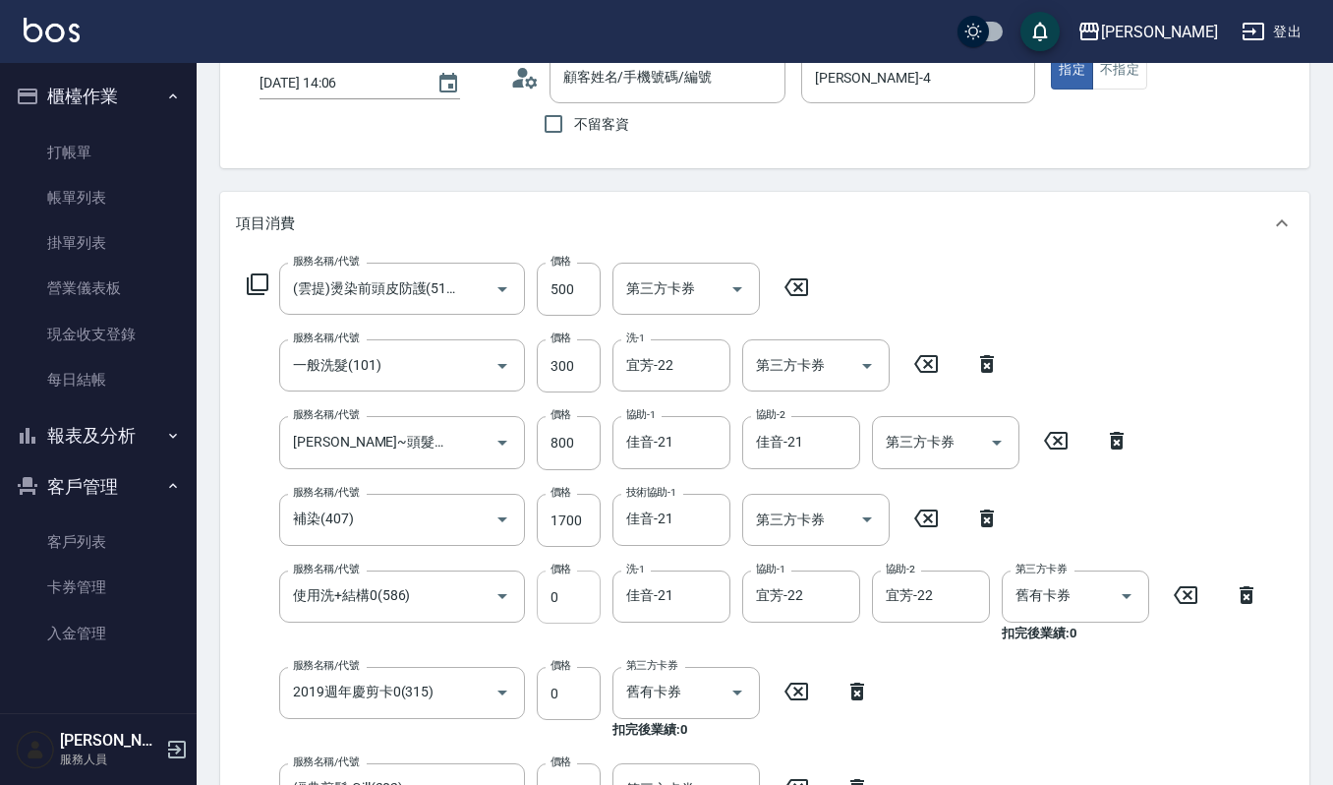
type input "陳筠燁/0975638017/VIP3493"
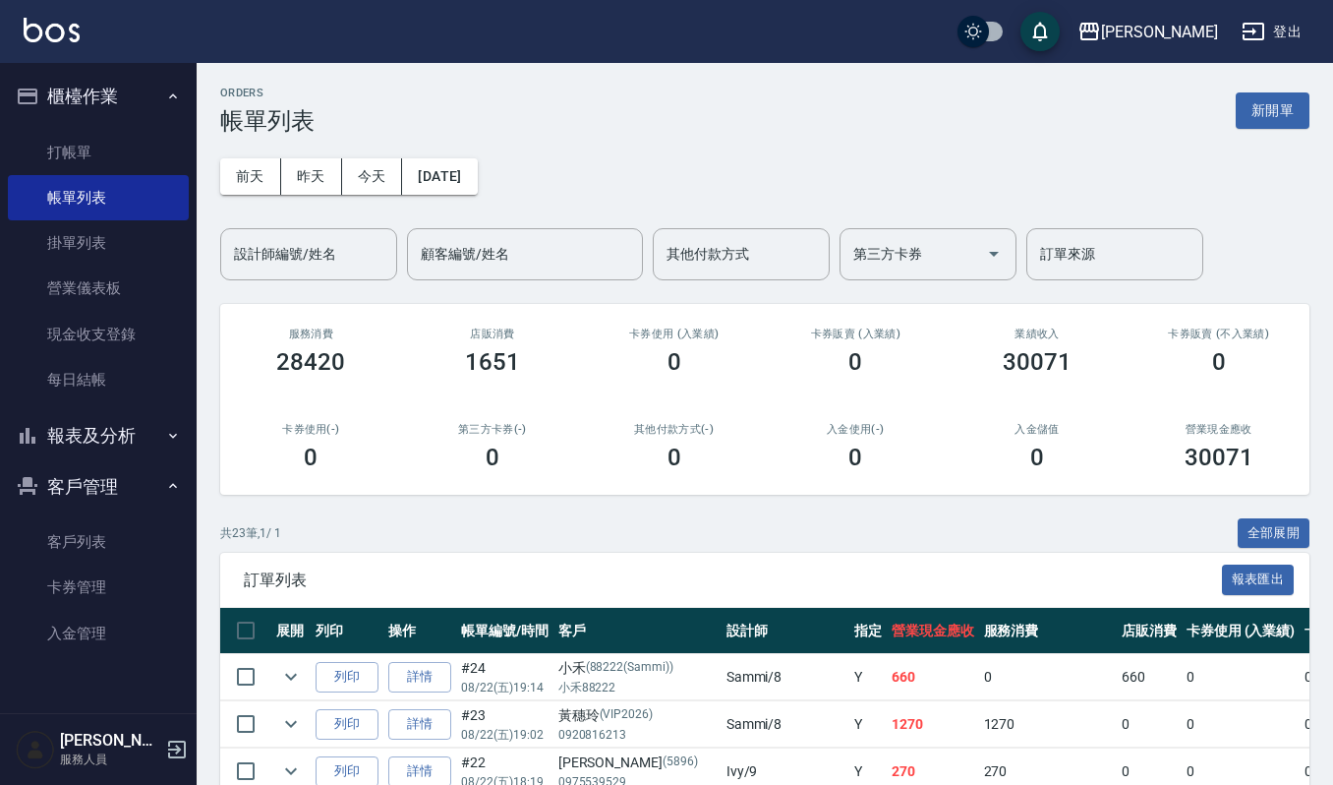
click at [321, 254] on input "設計師編號/姓名" at bounding box center [308, 254] width 159 height 34
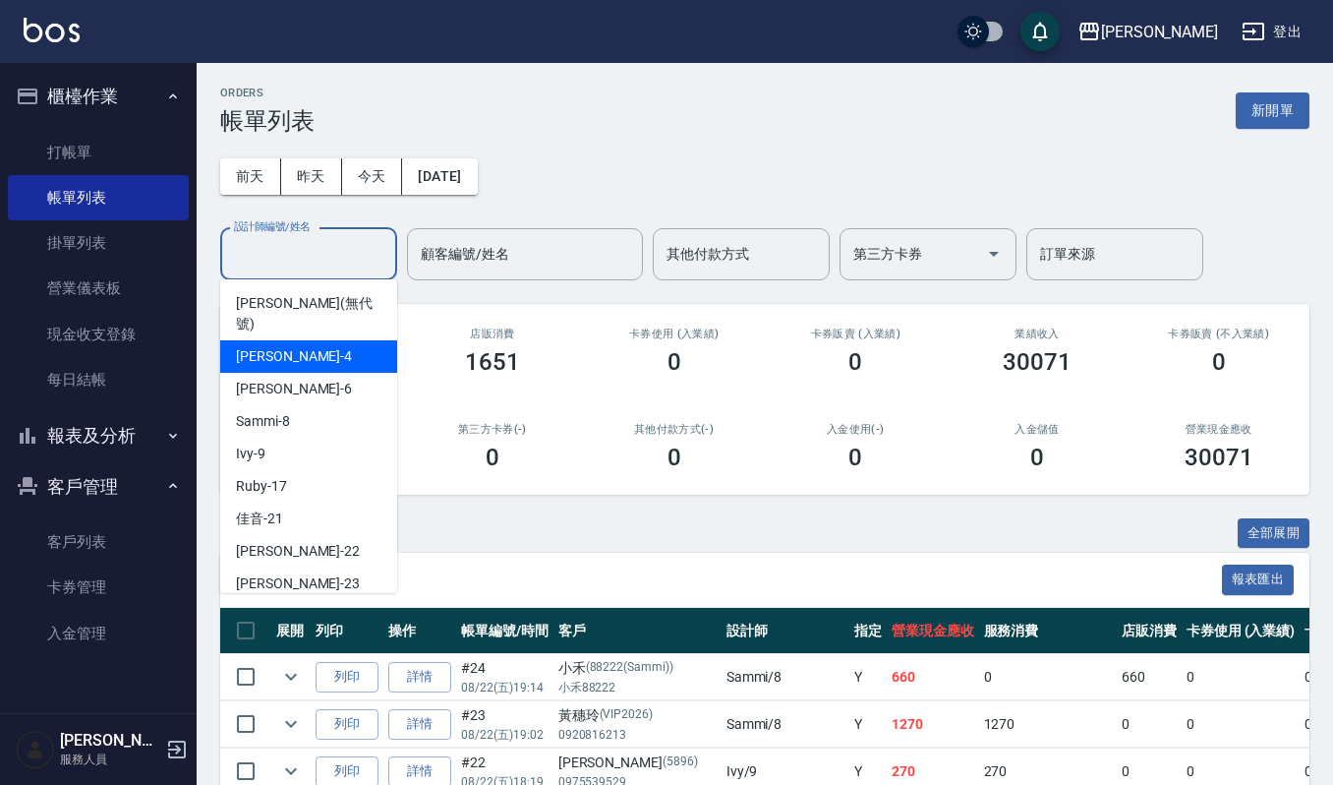
click at [324, 340] on div "吉兒 -4" at bounding box center [308, 356] width 177 height 32
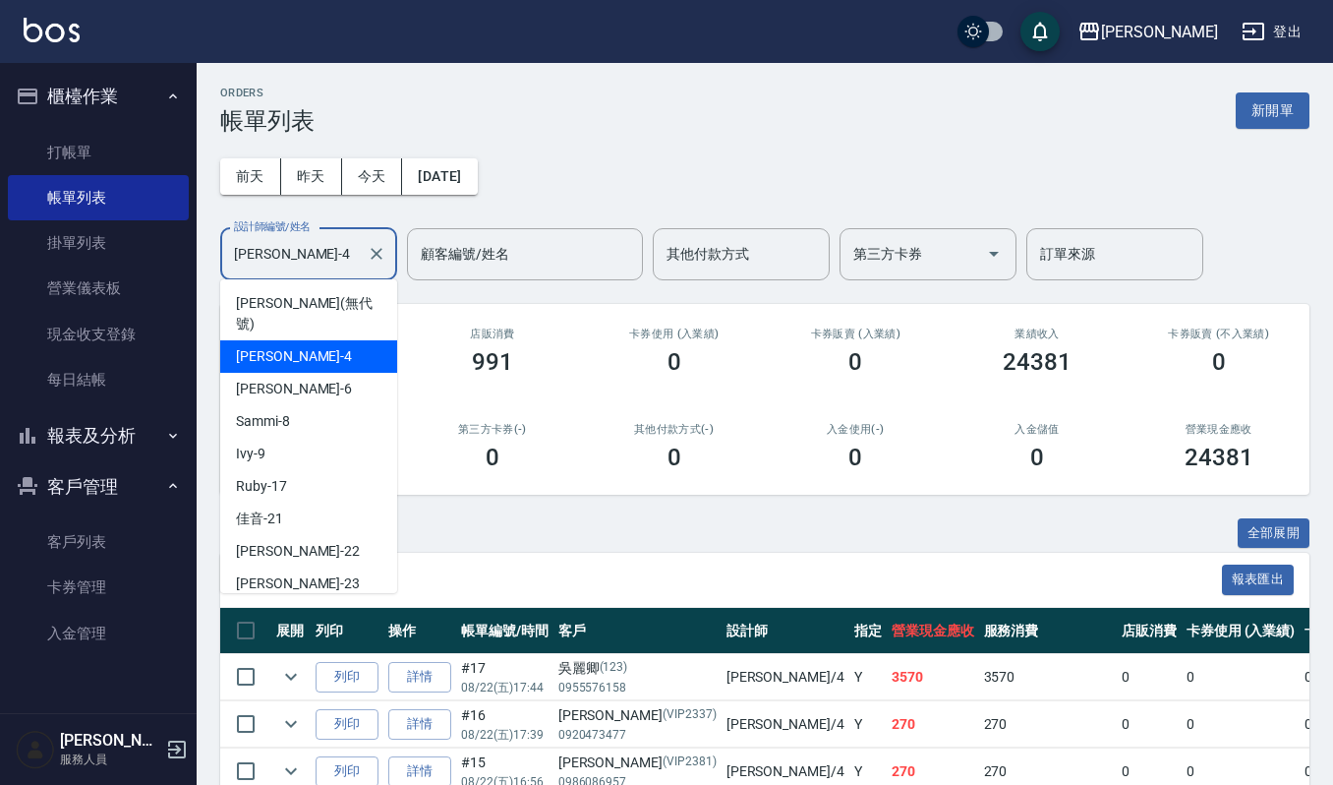
click at [295, 246] on input "吉兒-4" at bounding box center [294, 254] width 130 height 34
drag, startPoint x: 295, startPoint y: 246, endPoint x: 100, endPoint y: 240, distance: 194.8
click at [100, 240] on div "上越傑森 登出 櫃檯作業 打帳單 帳單列表 掛單列表 營業儀表板 現金收支登錄 每日結帳 報表及分析 報表目錄 店家區間累計表 店家日報表 互助日報表 互助排…" at bounding box center [666, 625] width 1333 height 1250
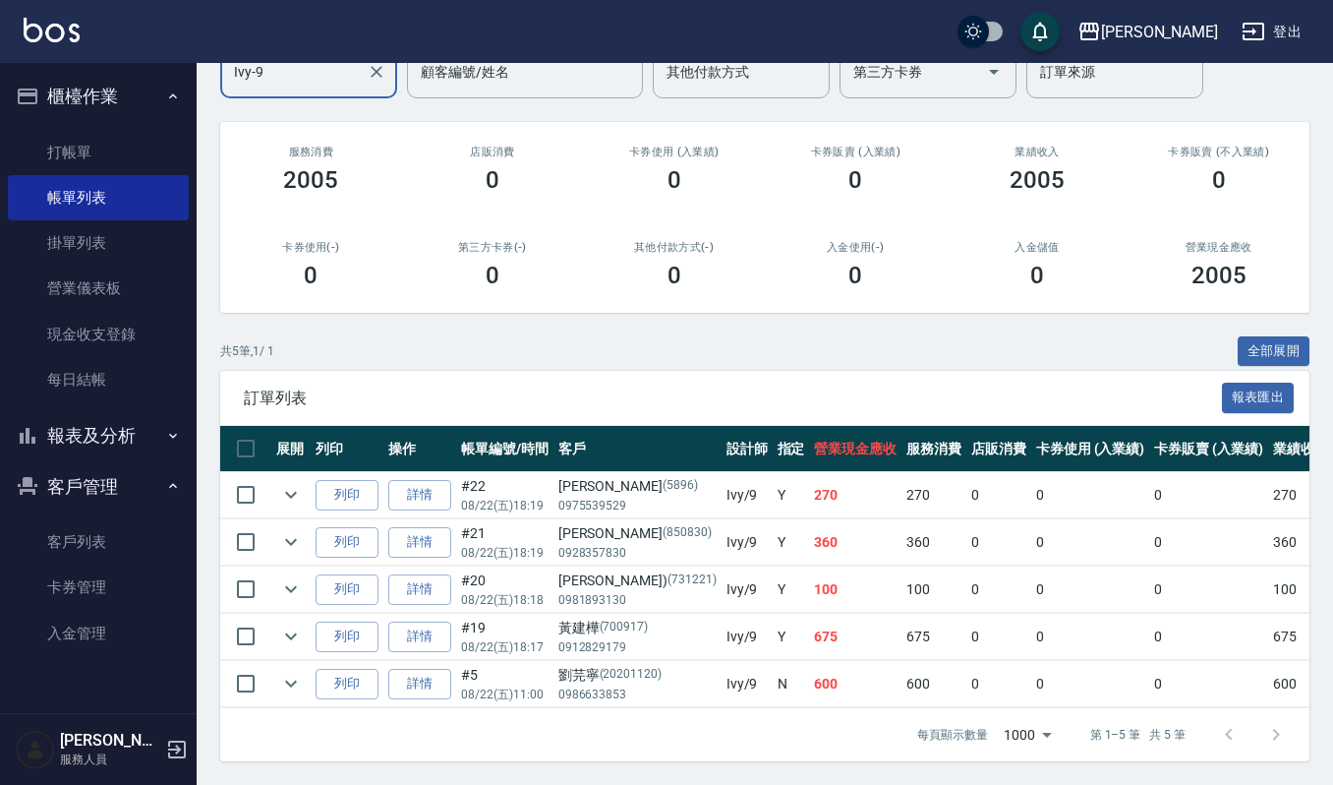
scroll to position [205, 0]
type input "Ivy-9"
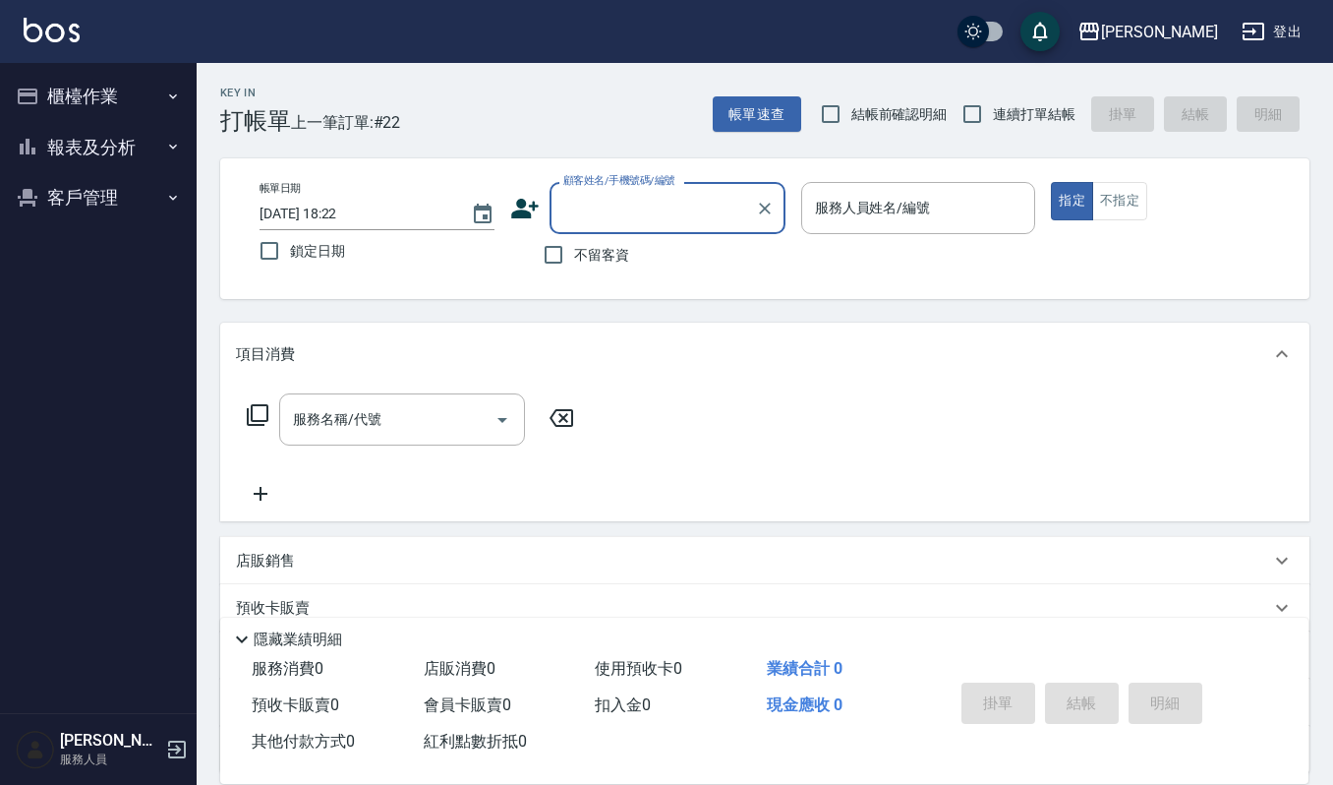
click at [116, 87] on button "櫃檯作業" at bounding box center [98, 96] width 181 height 51
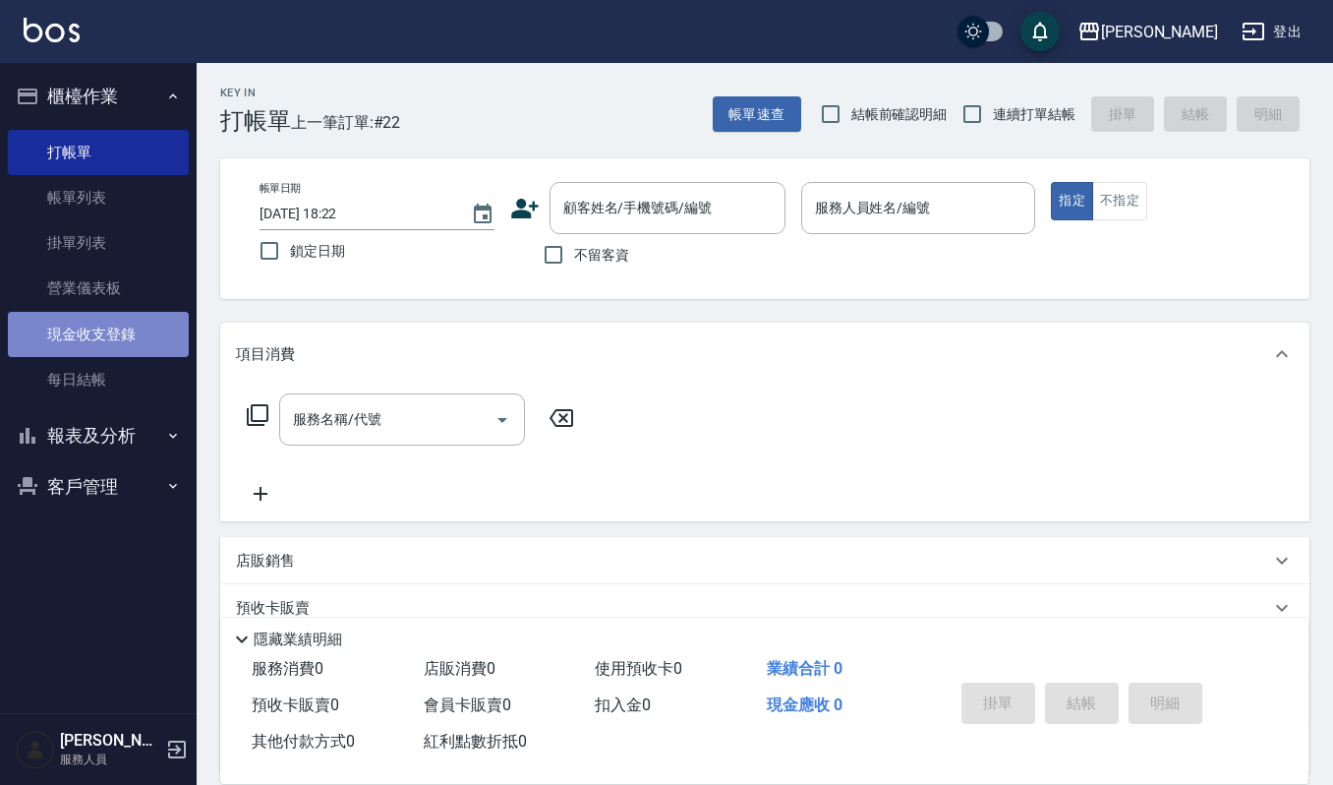
click at [146, 327] on link "現金收支登錄" at bounding box center [98, 334] width 181 height 45
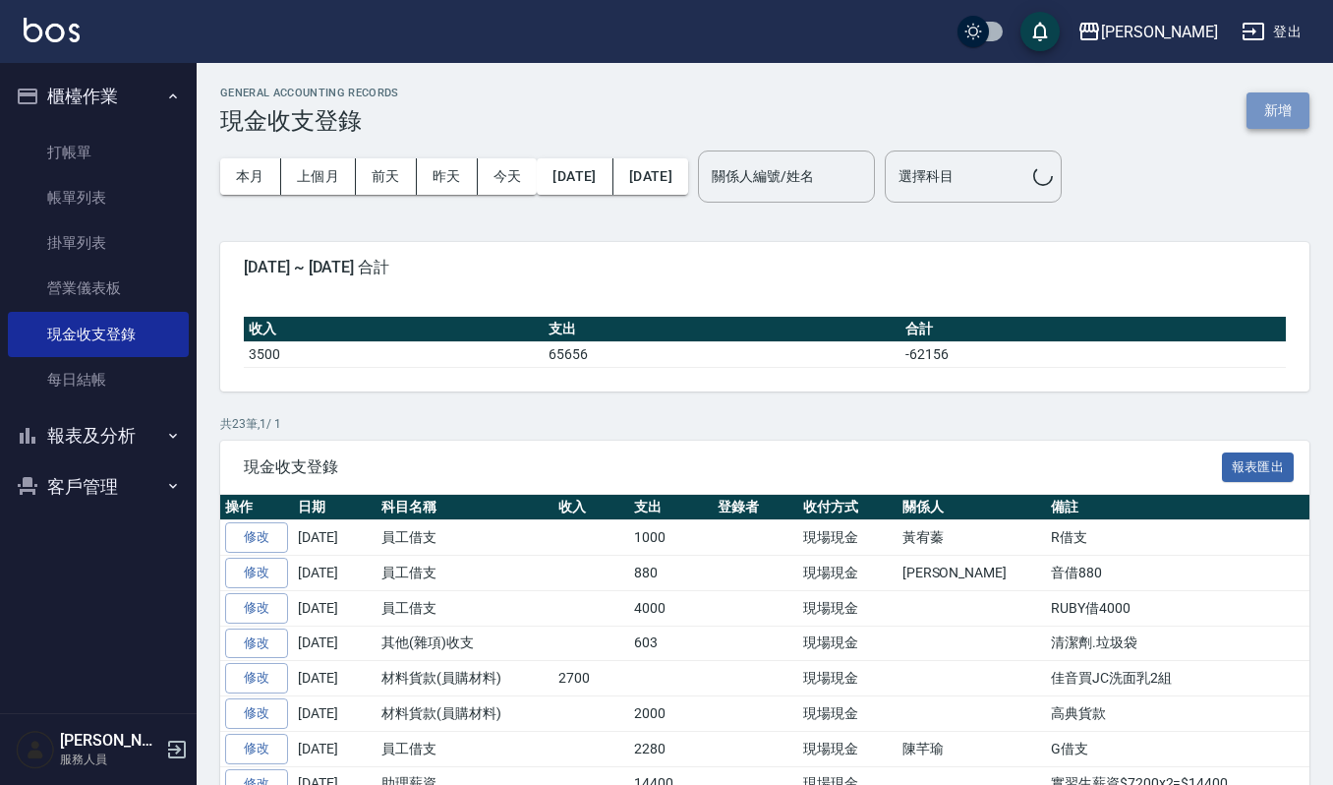
click at [1284, 128] on button "新增" at bounding box center [1278, 110] width 63 height 36
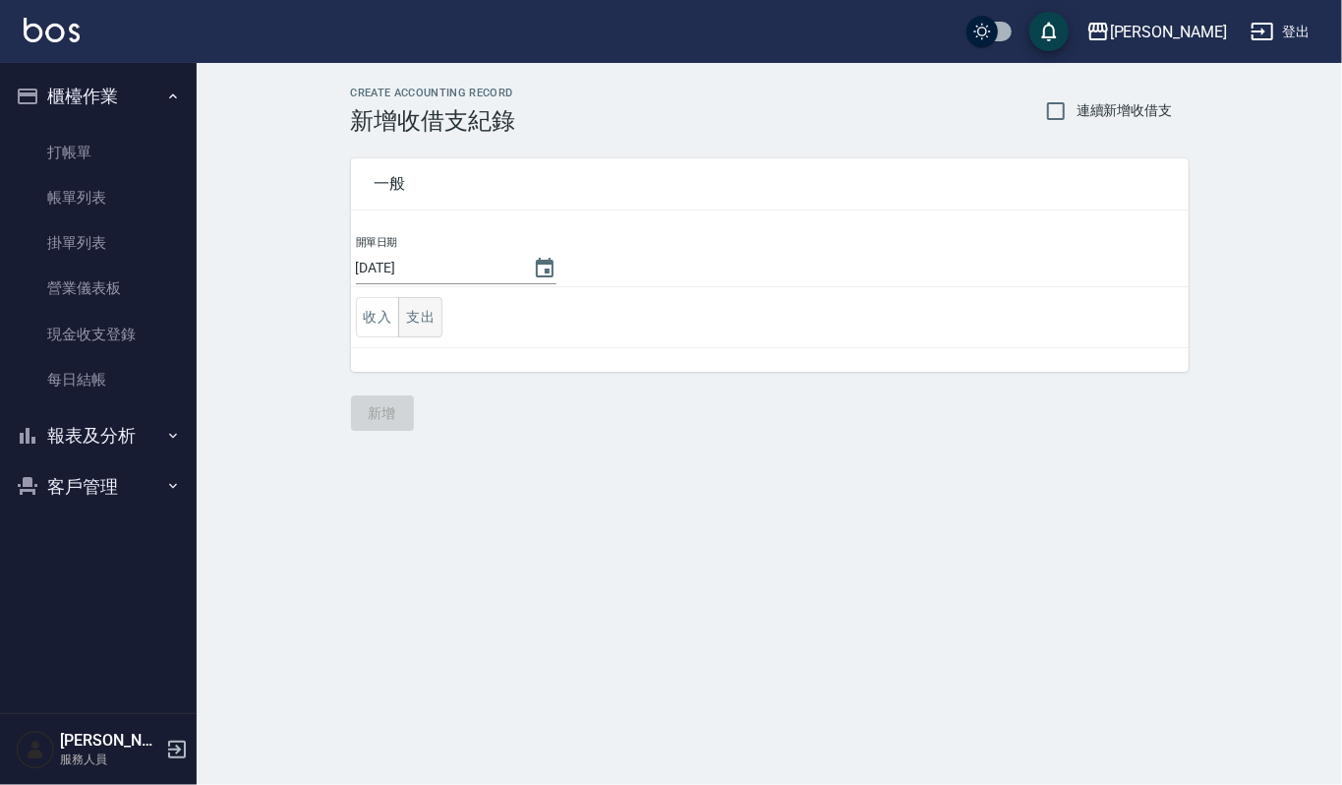
click at [439, 309] on td "收入 支出" at bounding box center [770, 317] width 838 height 61
click at [444, 323] on td "收入 支出" at bounding box center [770, 317] width 838 height 61
click at [441, 324] on button "支出" at bounding box center [420, 317] width 44 height 40
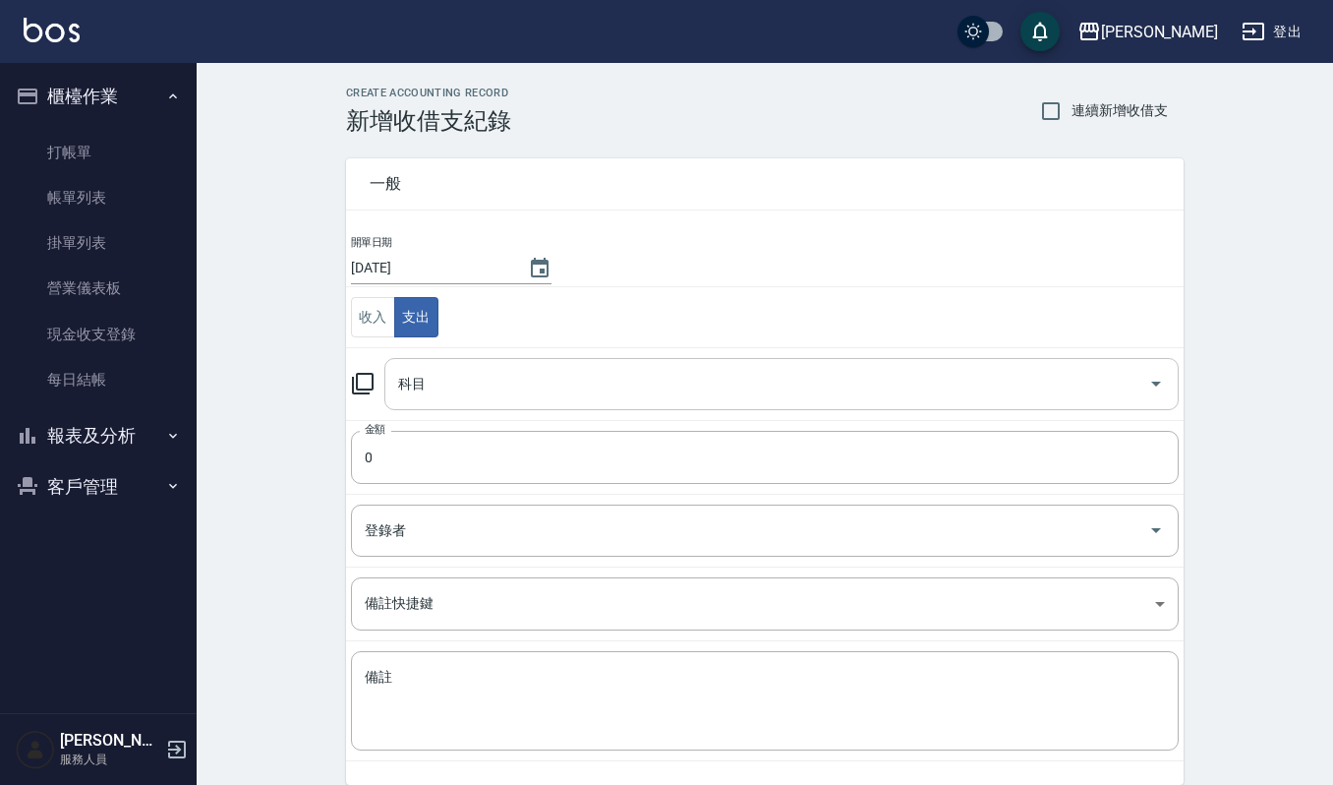
click at [504, 383] on input "科目" at bounding box center [766, 384] width 747 height 34
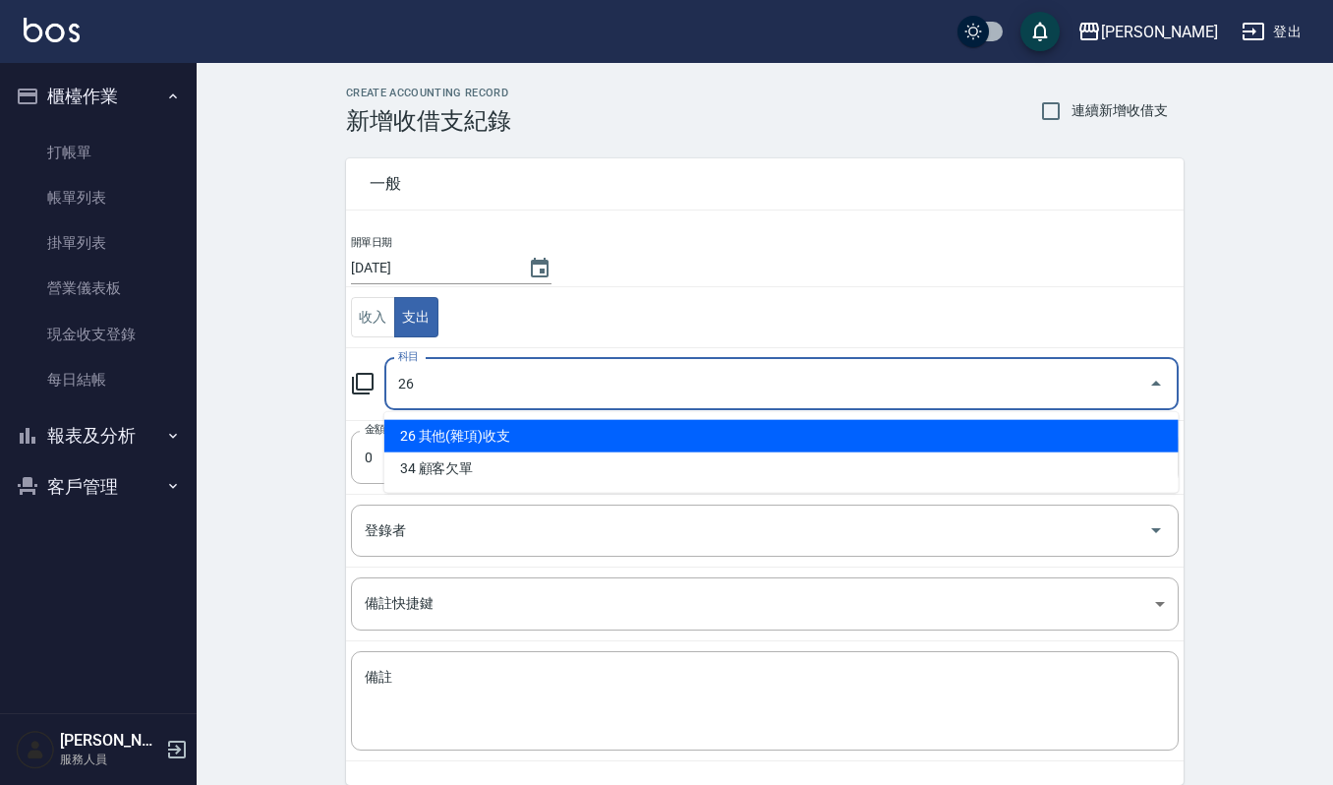
click at [696, 441] on li "26 其他(雜項)收支" at bounding box center [781, 436] width 795 height 32
type input "26 其他(雜項)收支"
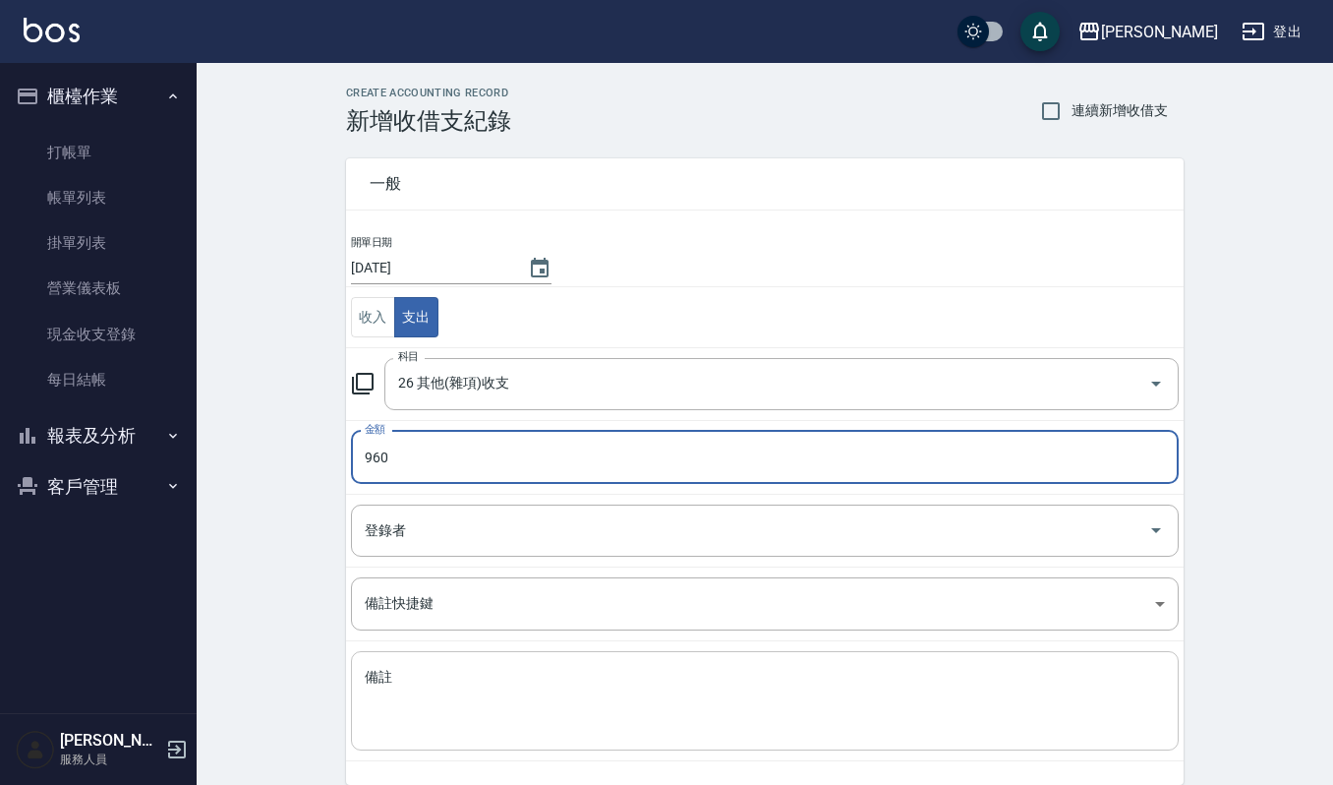
type input "960"
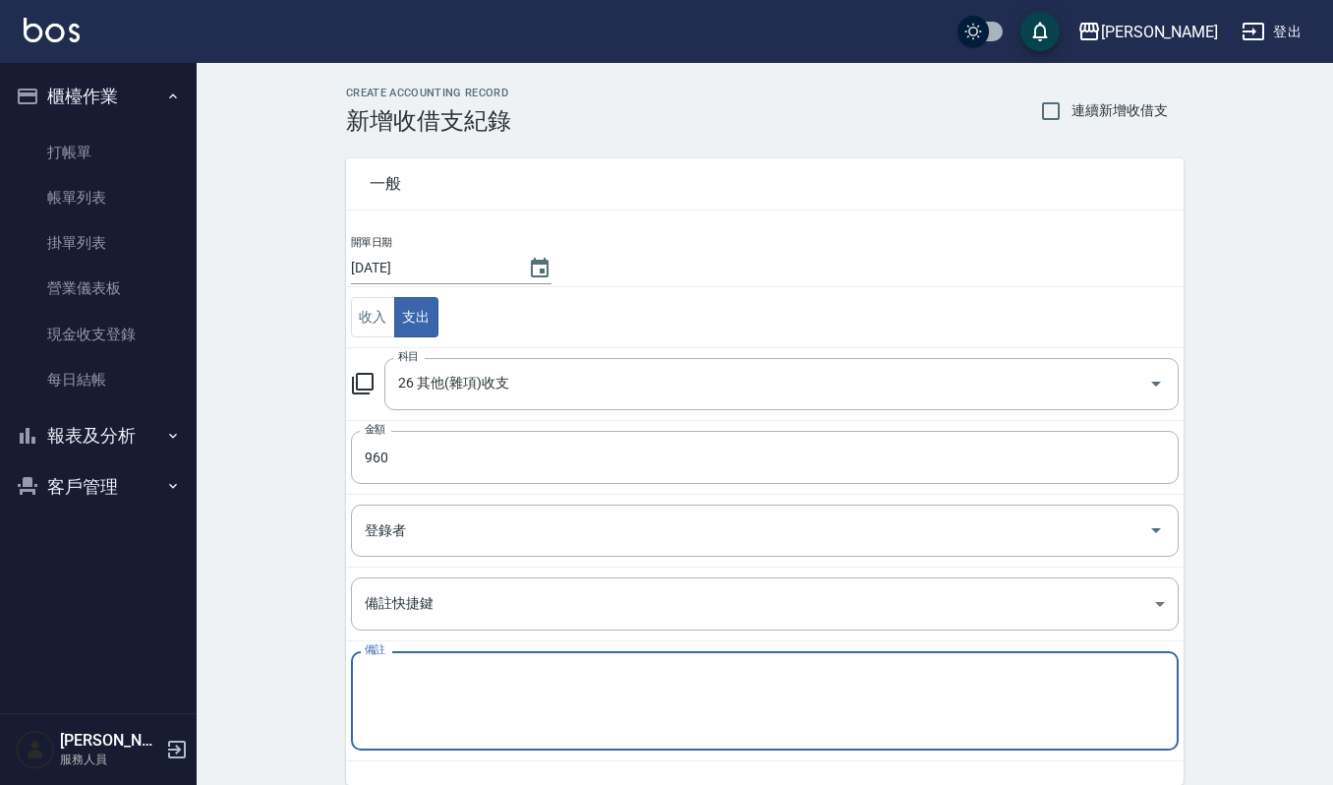
click at [476, 722] on textarea "備註" at bounding box center [765, 701] width 800 height 67
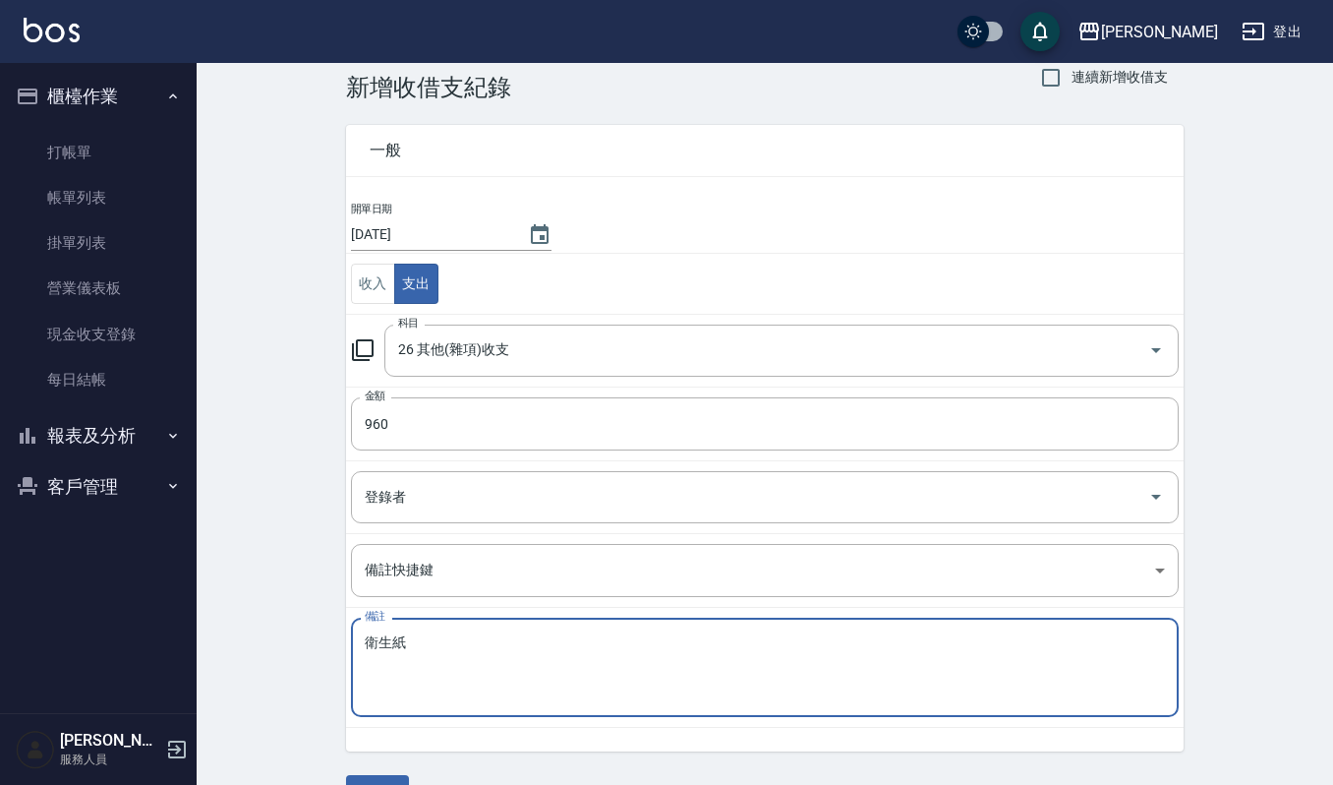
scroll to position [85, 0]
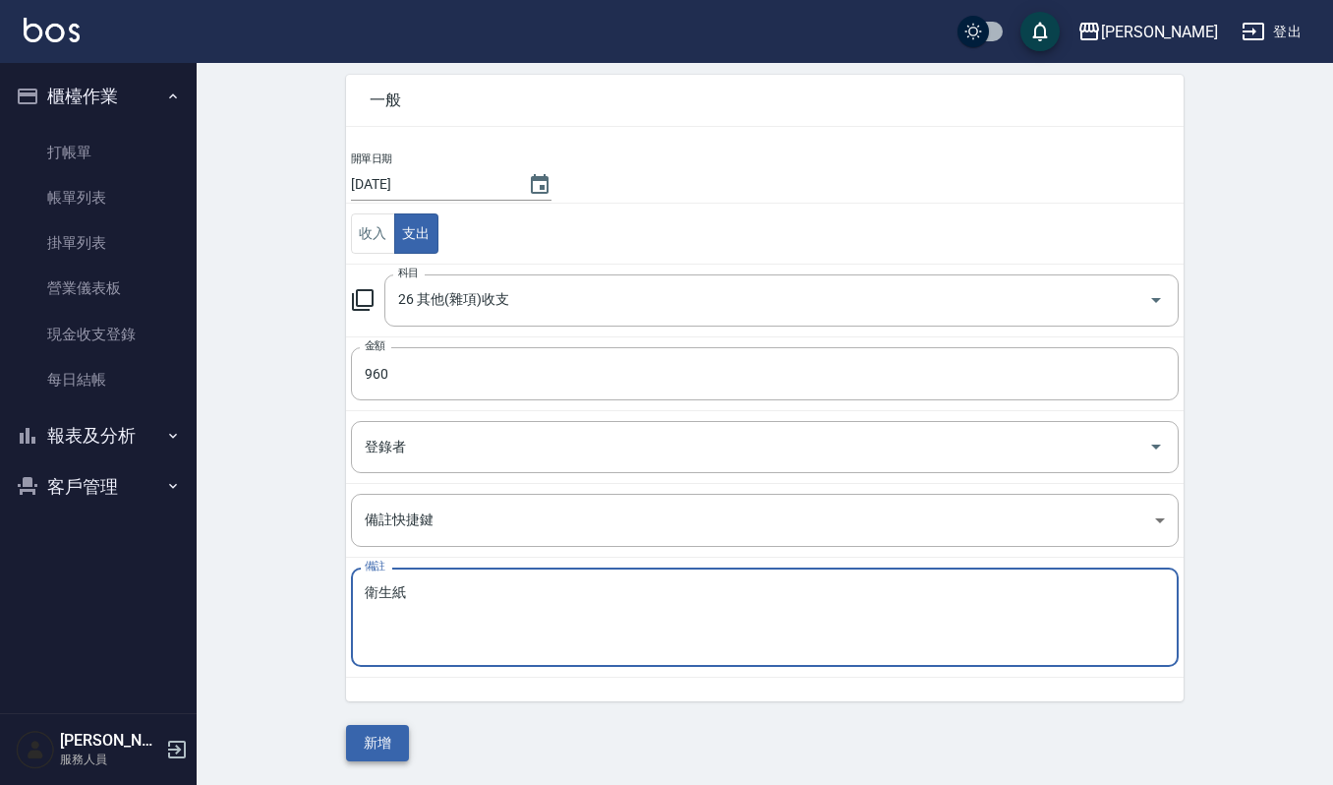
type textarea "衛生紙"
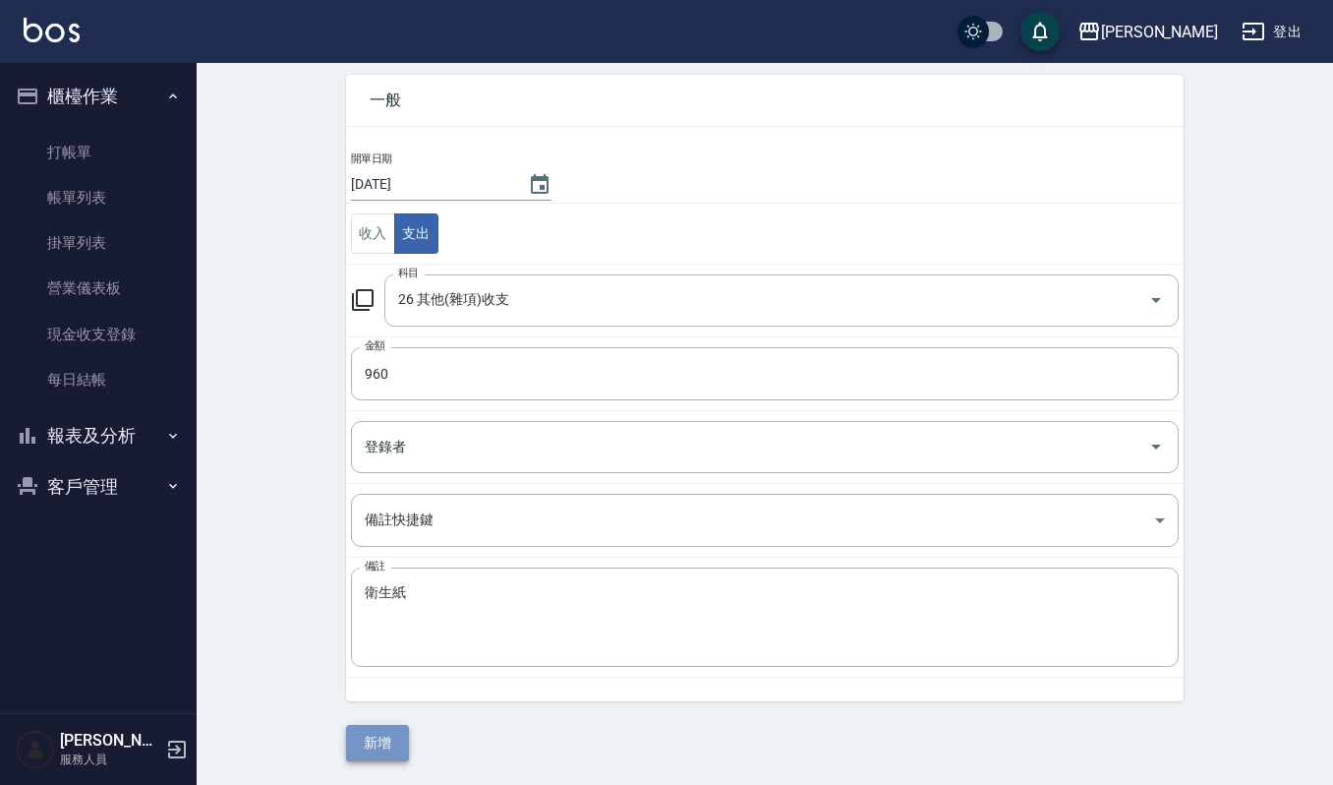
click at [382, 739] on button "新增" at bounding box center [377, 743] width 63 height 36
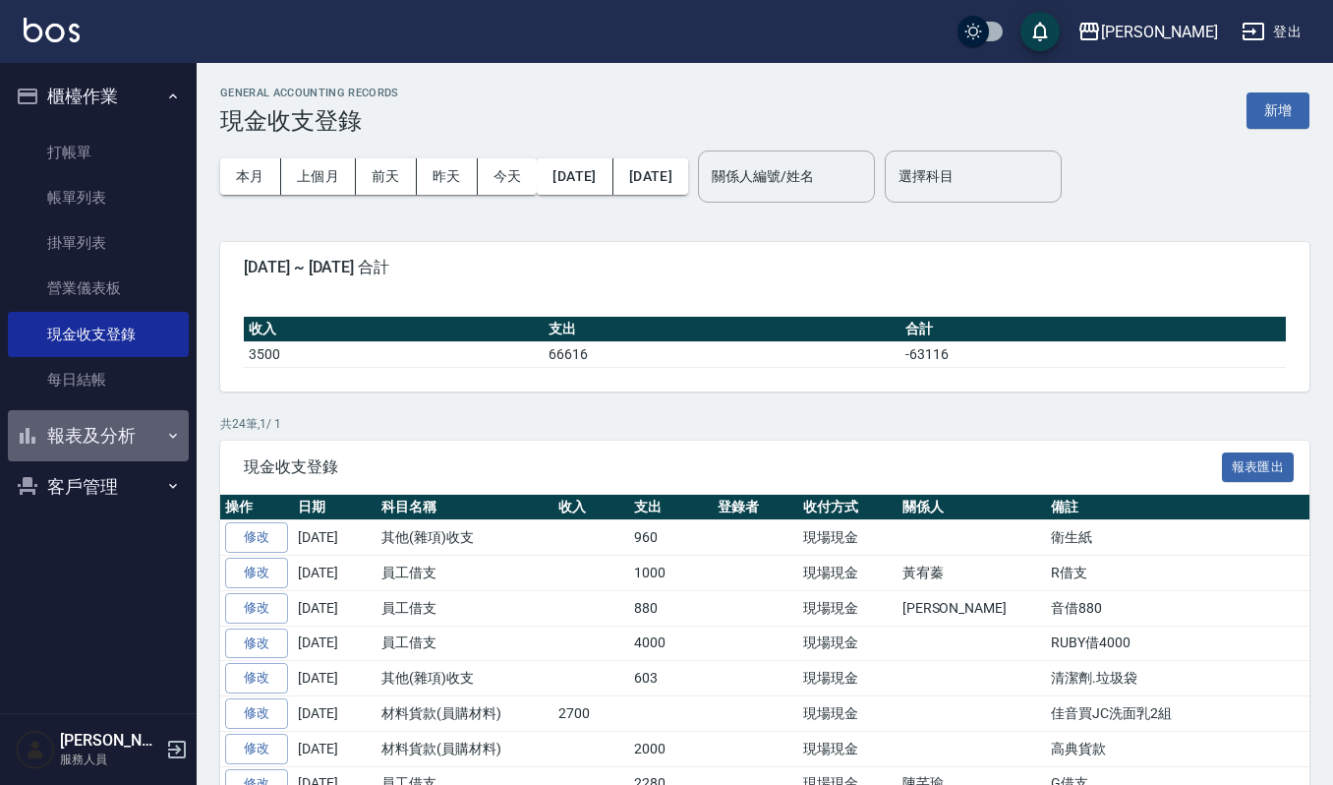
click at [111, 430] on button "報表及分析" at bounding box center [98, 435] width 181 height 51
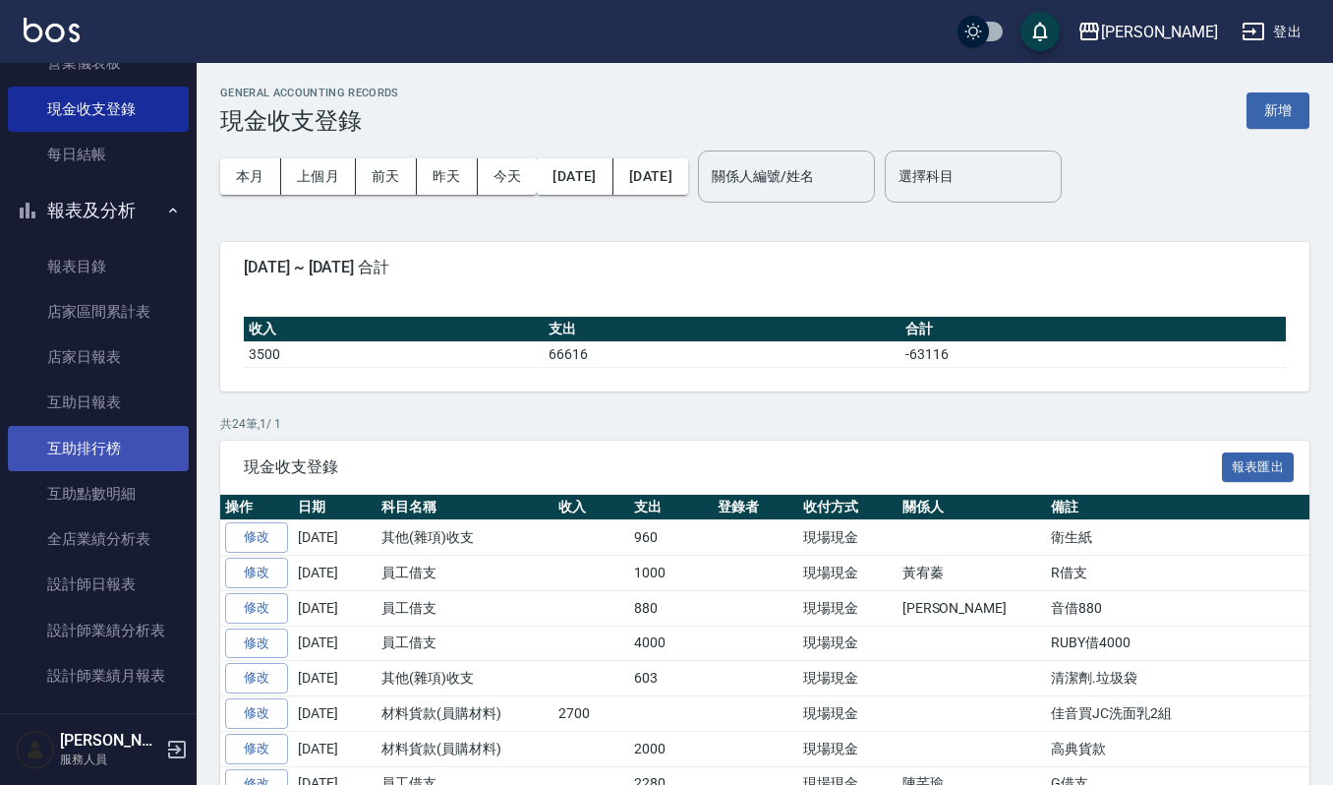
scroll to position [262, 0]
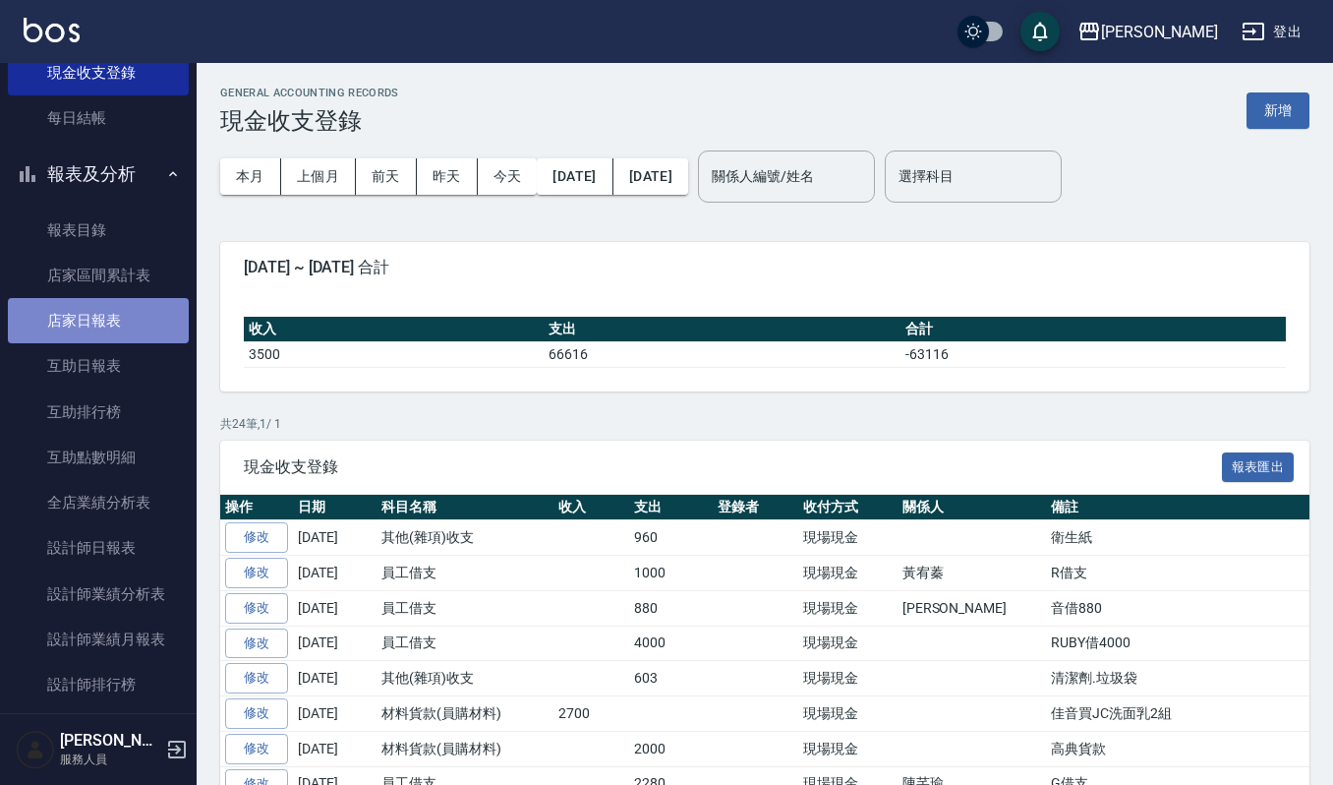
click at [139, 315] on link "店家日報表" at bounding box center [98, 320] width 181 height 45
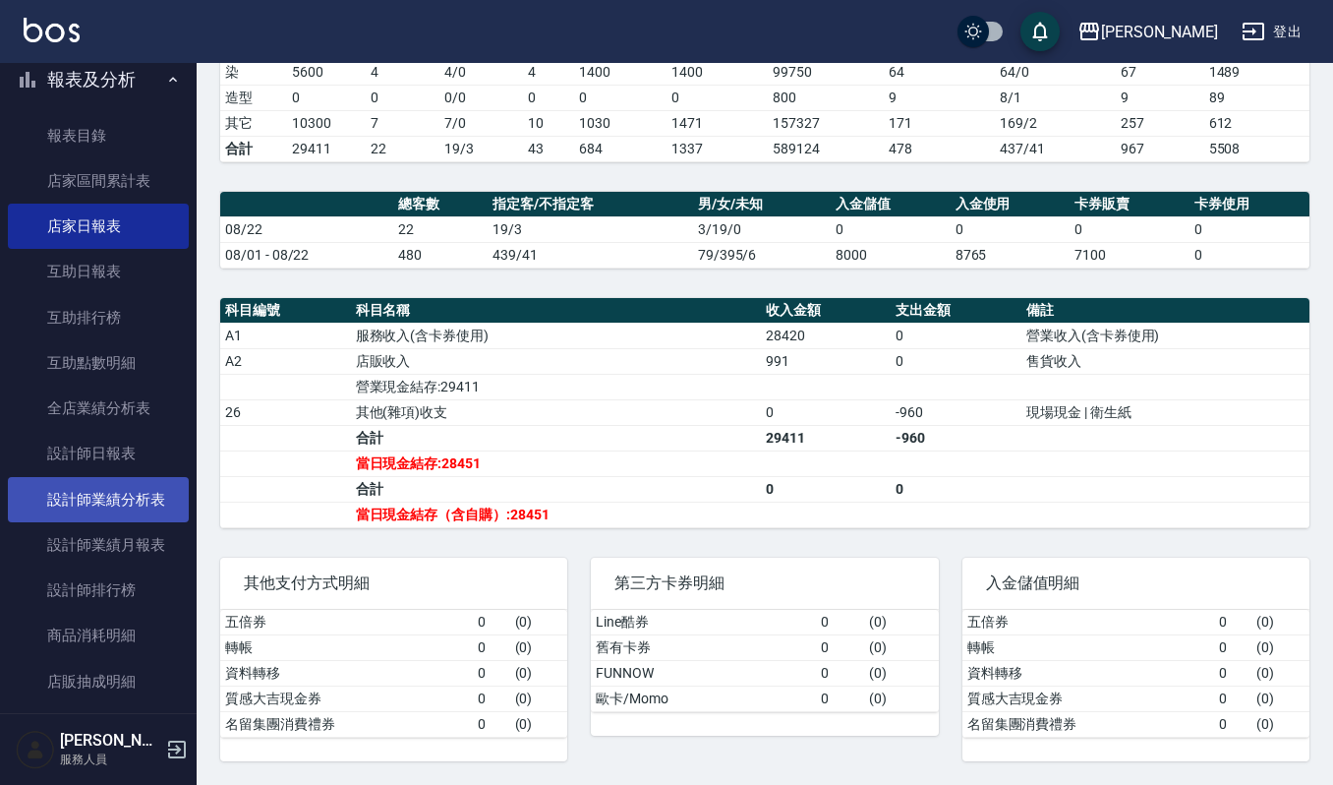
scroll to position [474, 0]
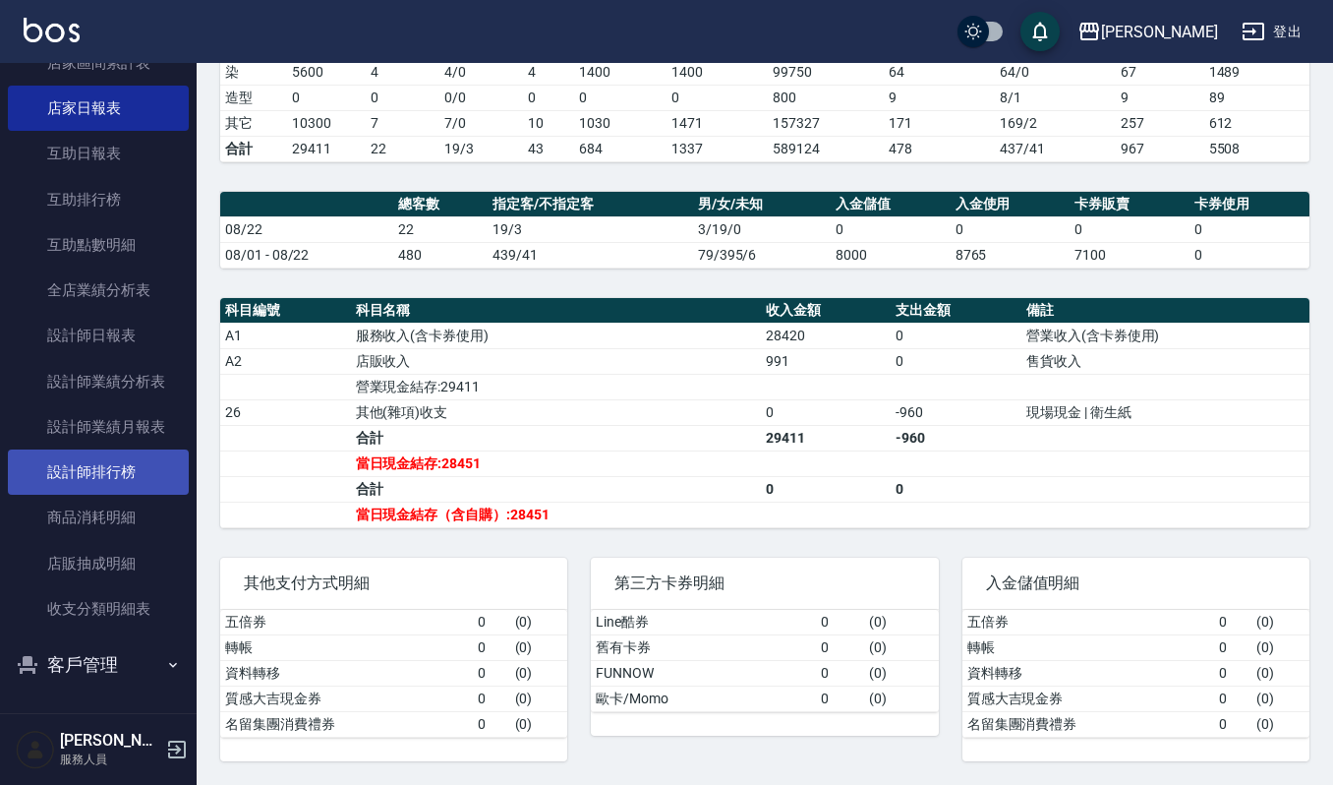
click at [134, 464] on link "設計師排行榜" at bounding box center [98, 471] width 181 height 45
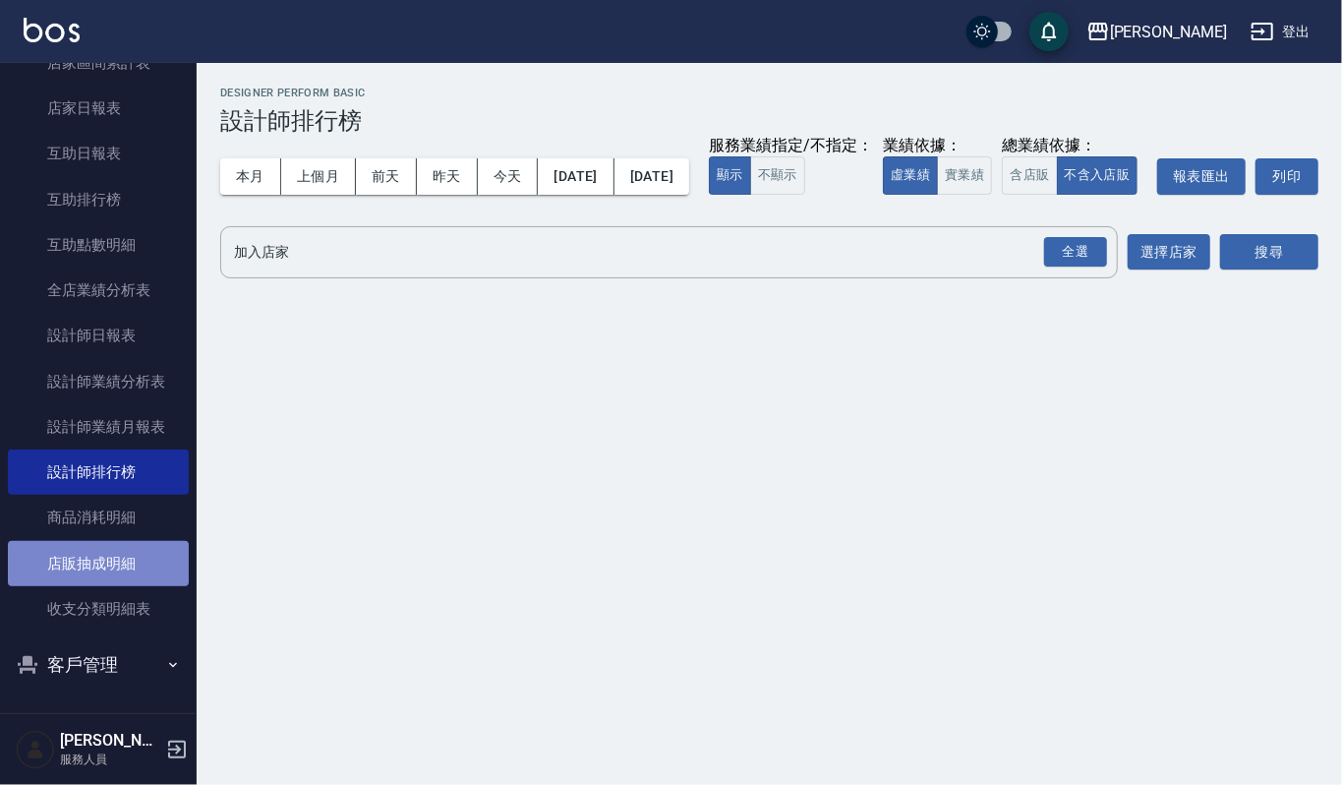
click at [138, 557] on link "店販抽成明細" at bounding box center [98, 563] width 181 height 45
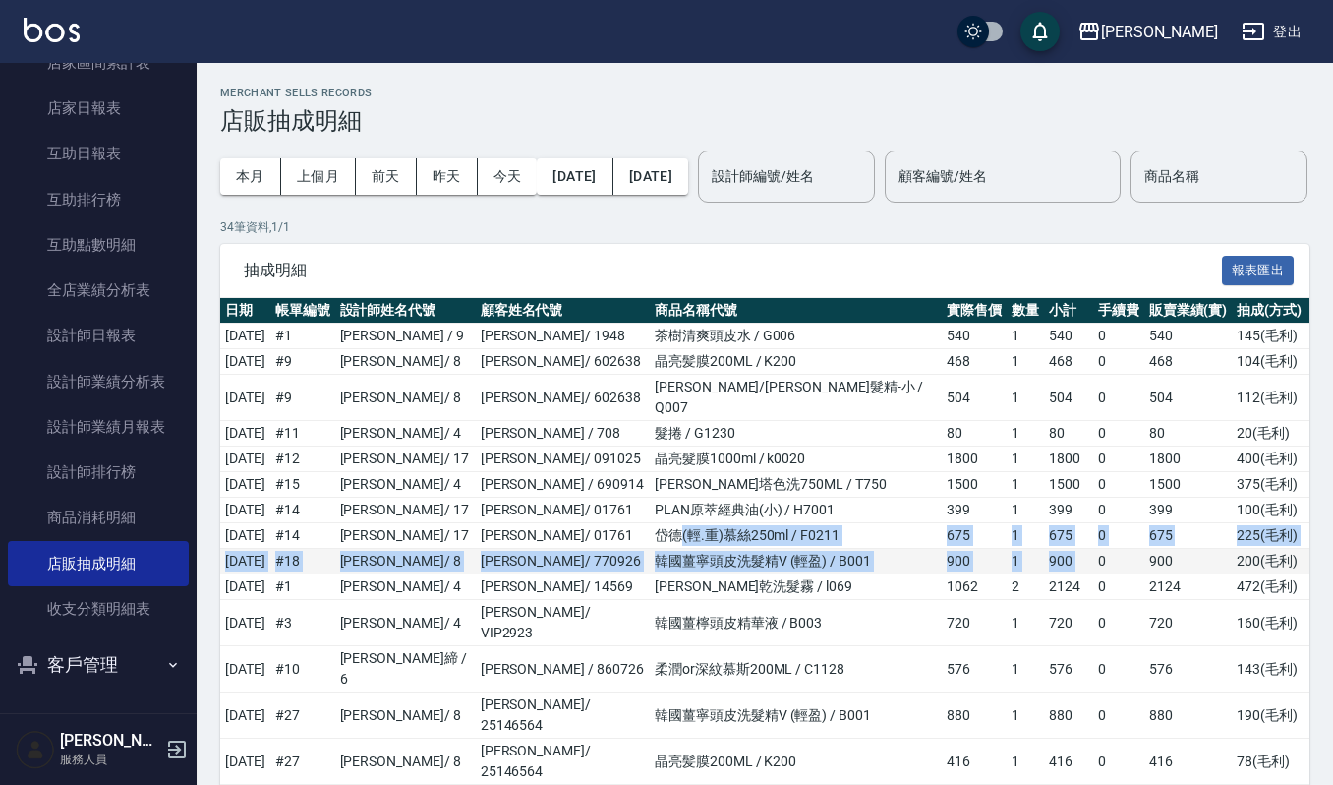
drag, startPoint x: 686, startPoint y: 575, endPoint x: 1071, endPoint y: 600, distance: 385.3
click at [875, 549] on td "岱德(輕.重)慕絲250ml / F0211" at bounding box center [796, 536] width 292 height 26
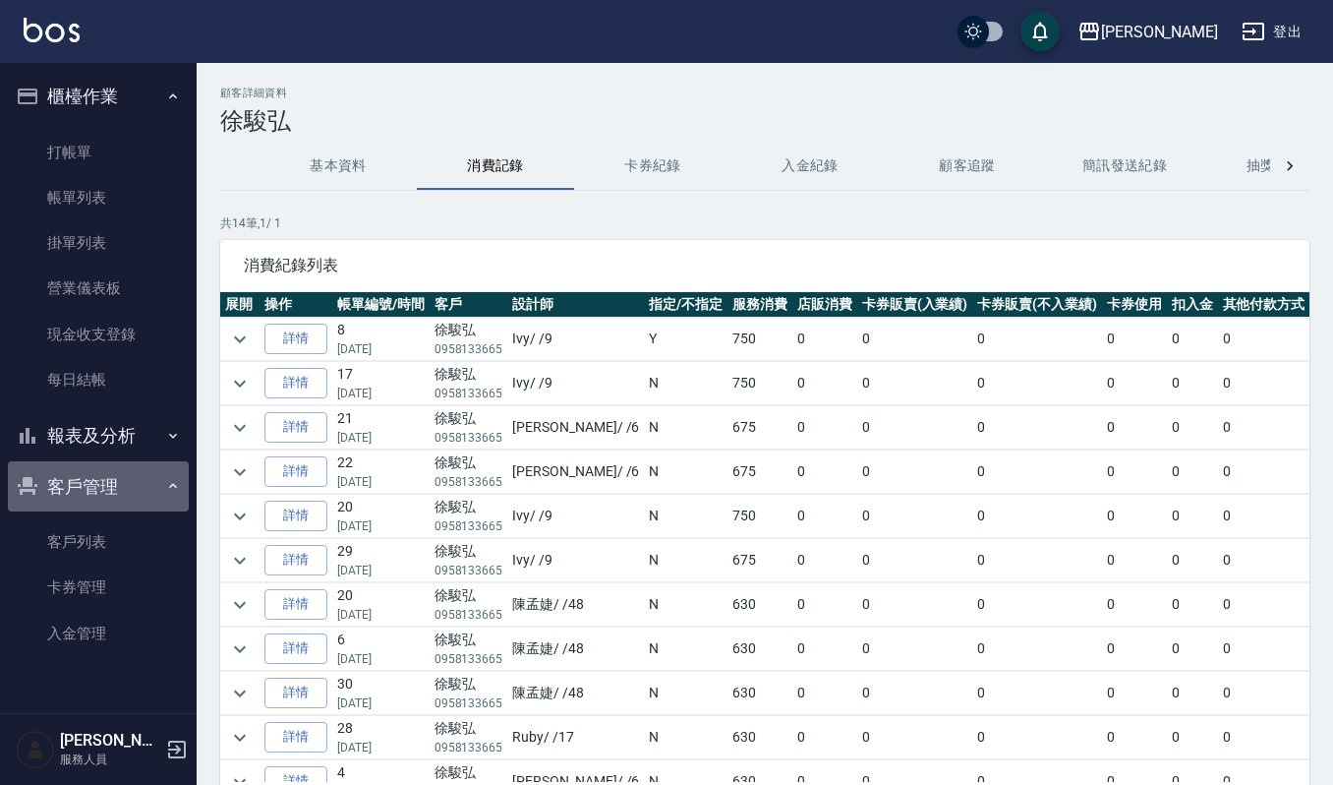
click at [73, 509] on button "客戶管理" at bounding box center [98, 486] width 181 height 51
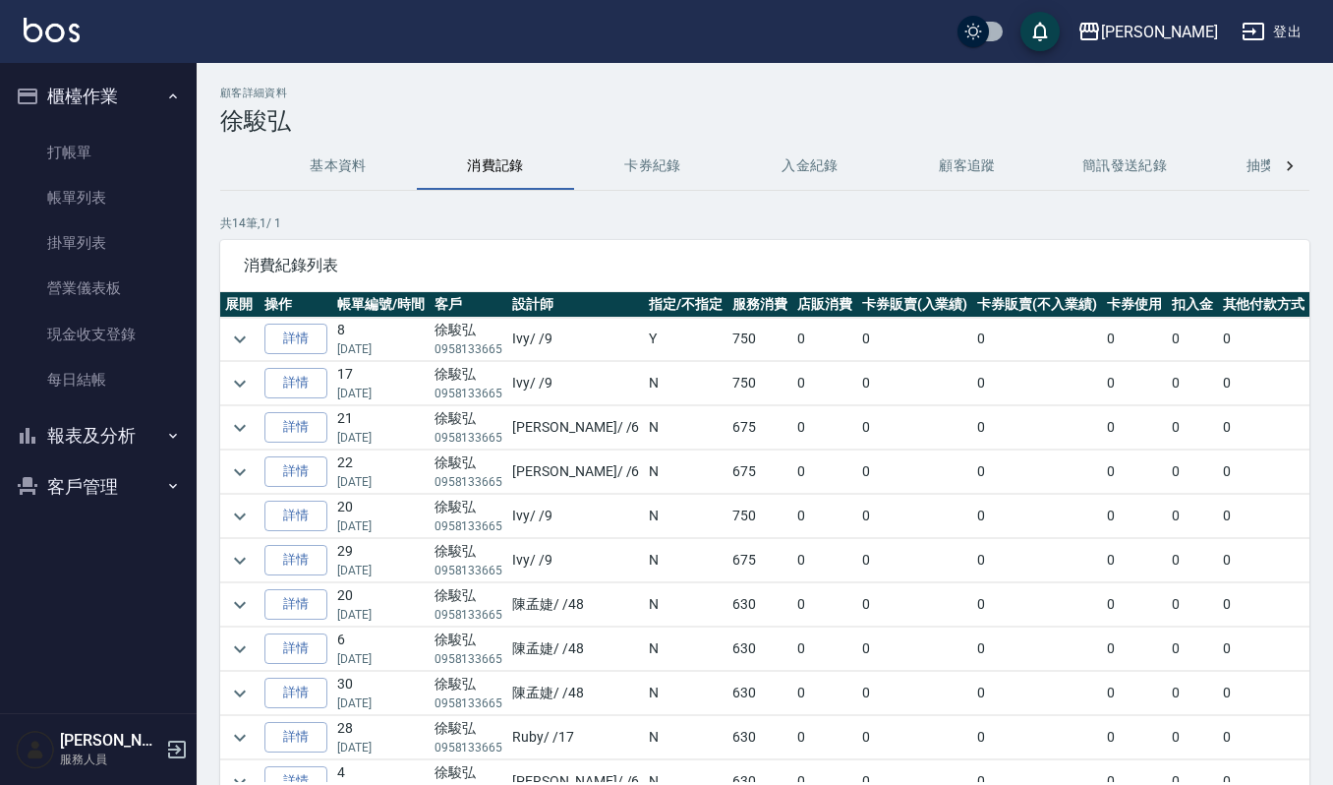
click at [75, 528] on nav "櫃檯作業 打帳單 帳單列表 掛單列表 營業儀表板 現金收支登錄 每日結帳 報表及分析 報表目錄 店家區間累計表 店家日報表 互助日報表 互助排行榜 互助點數明…" at bounding box center [98, 388] width 197 height 650
drag, startPoint x: 88, startPoint y: 477, endPoint x: 103, endPoint y: 595, distance: 119.0
click at [87, 477] on button "客戶管理" at bounding box center [98, 486] width 181 height 51
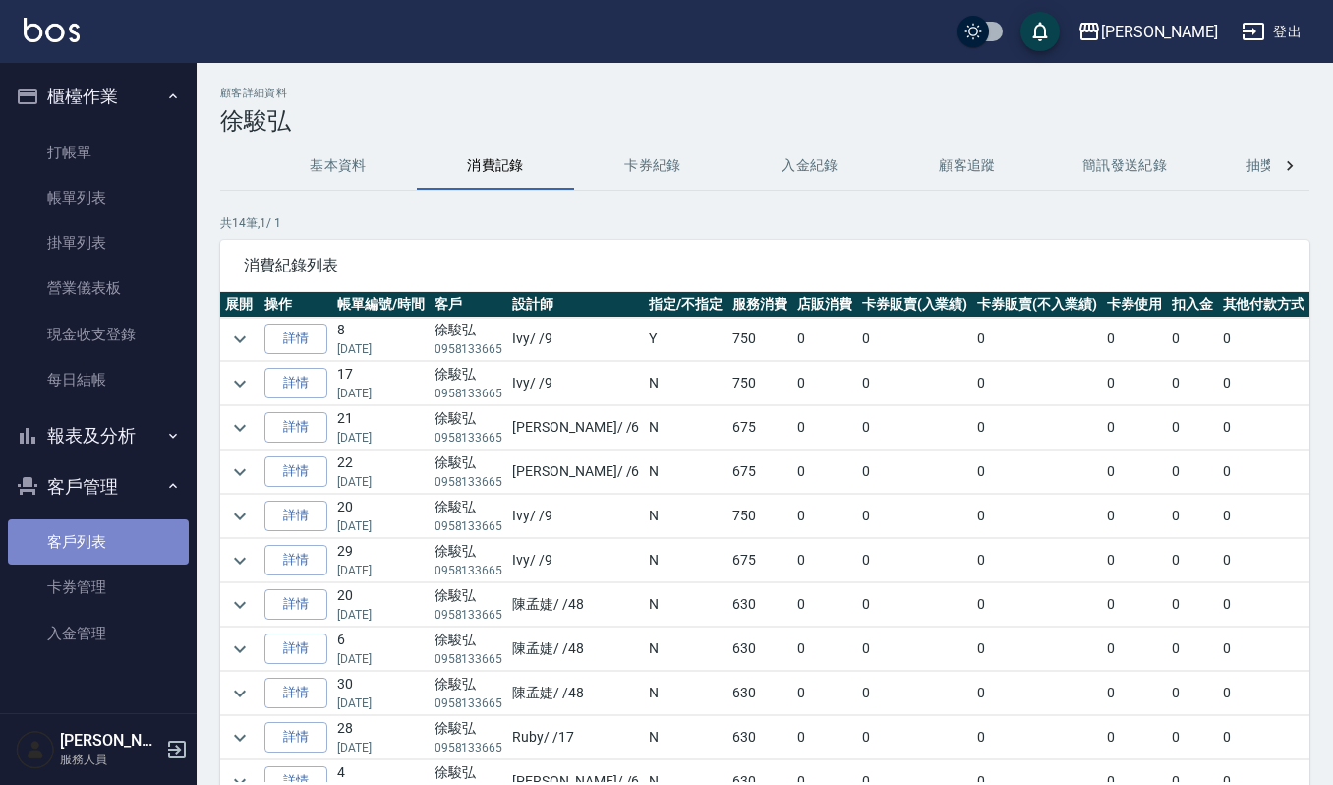
click at [92, 533] on link "客戶列表" at bounding box center [98, 541] width 181 height 45
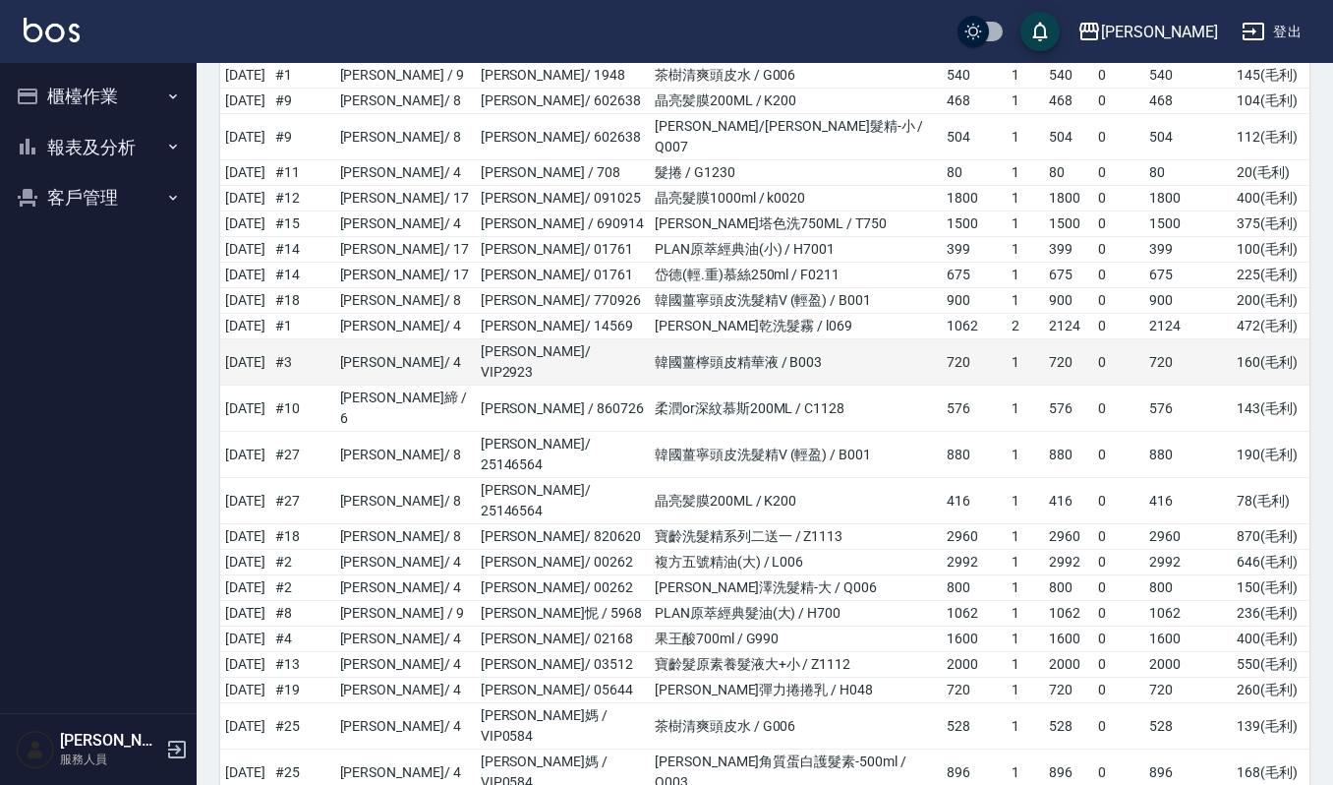
scroll to position [262, 0]
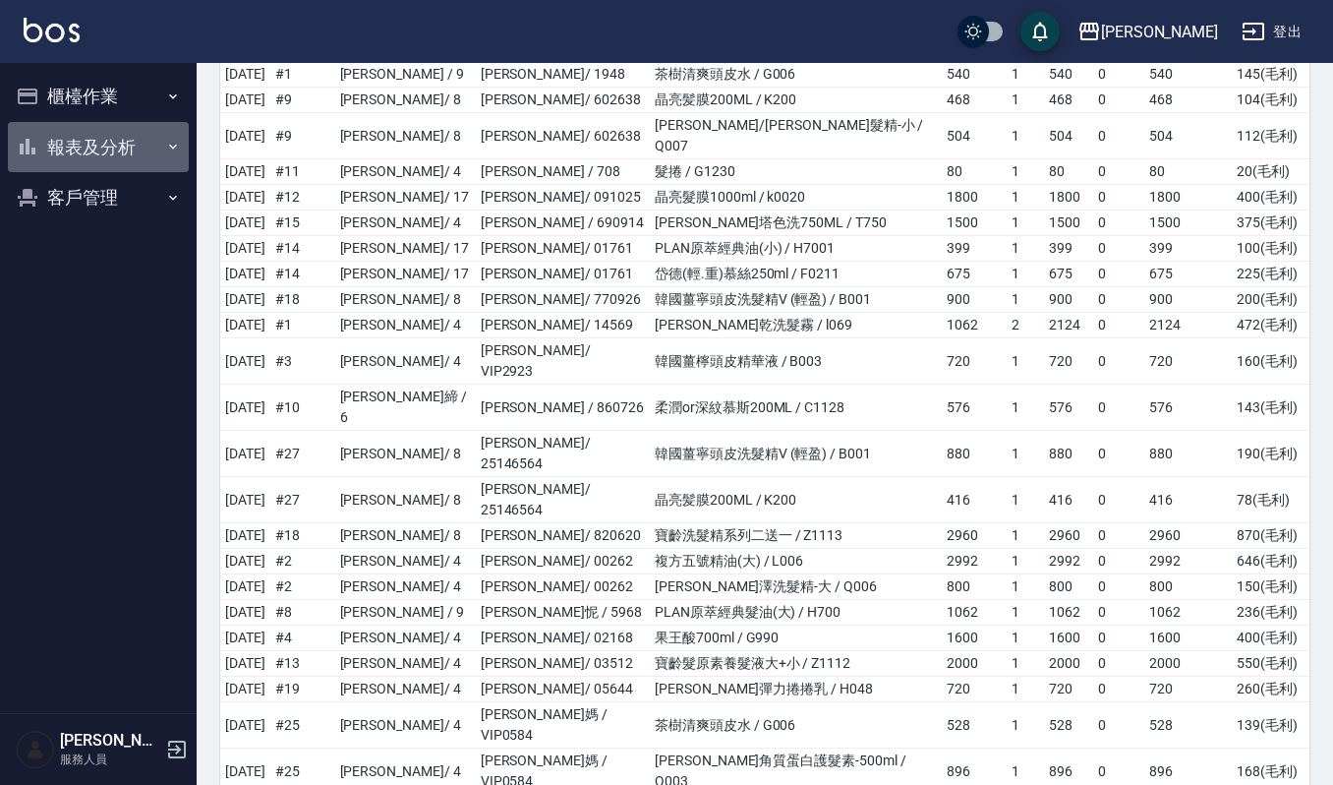
click at [116, 131] on button "報表及分析" at bounding box center [98, 147] width 181 height 51
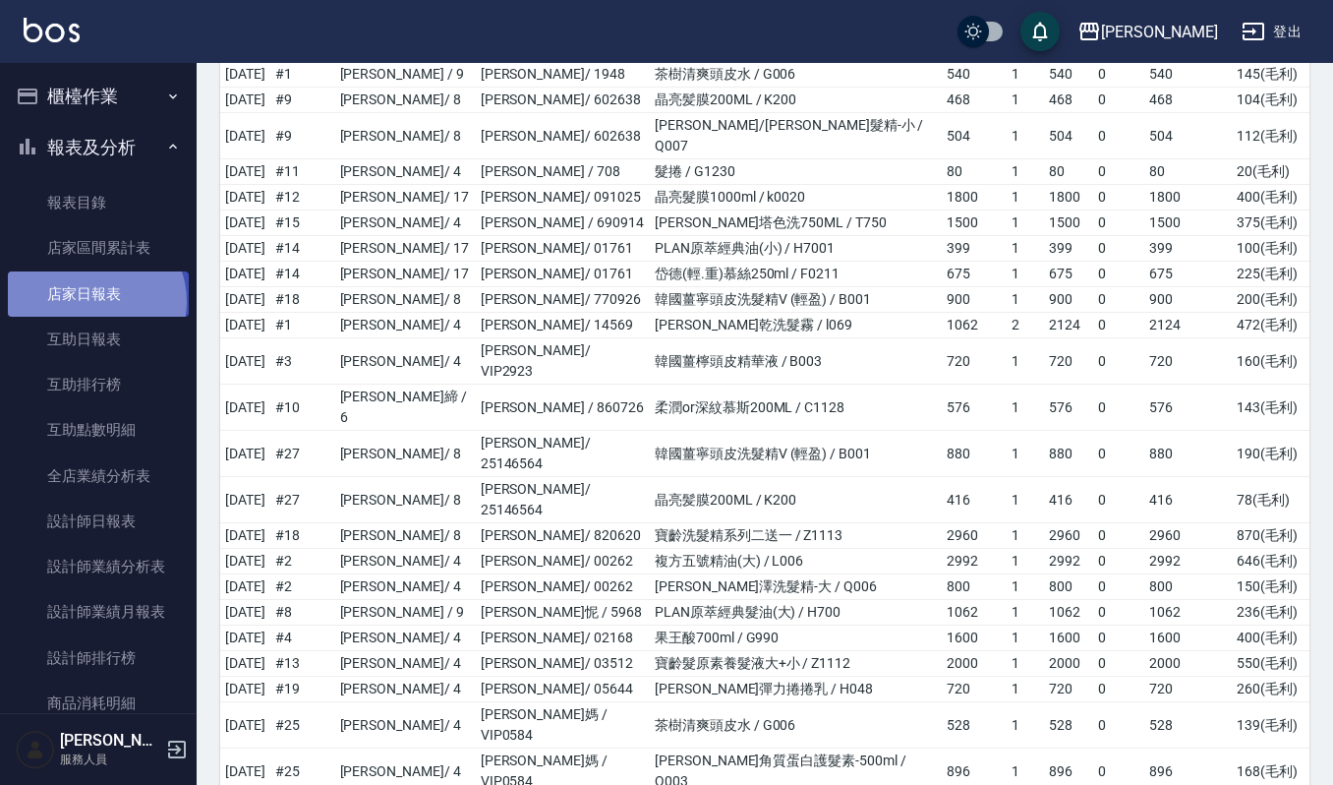
click at [92, 301] on link "店家日報表" at bounding box center [98, 293] width 181 height 45
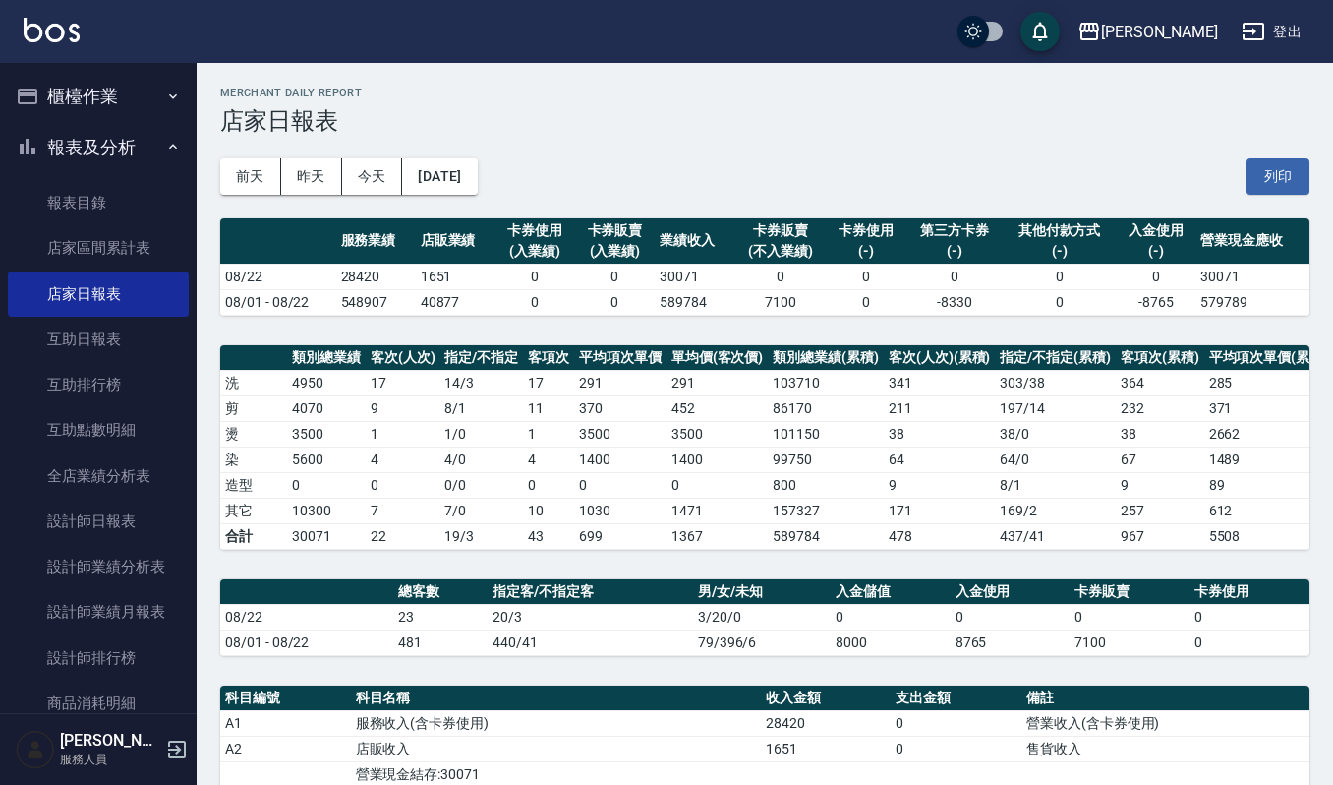
scroll to position [415, 0]
